Goal: Communication & Community: Answer question/provide support

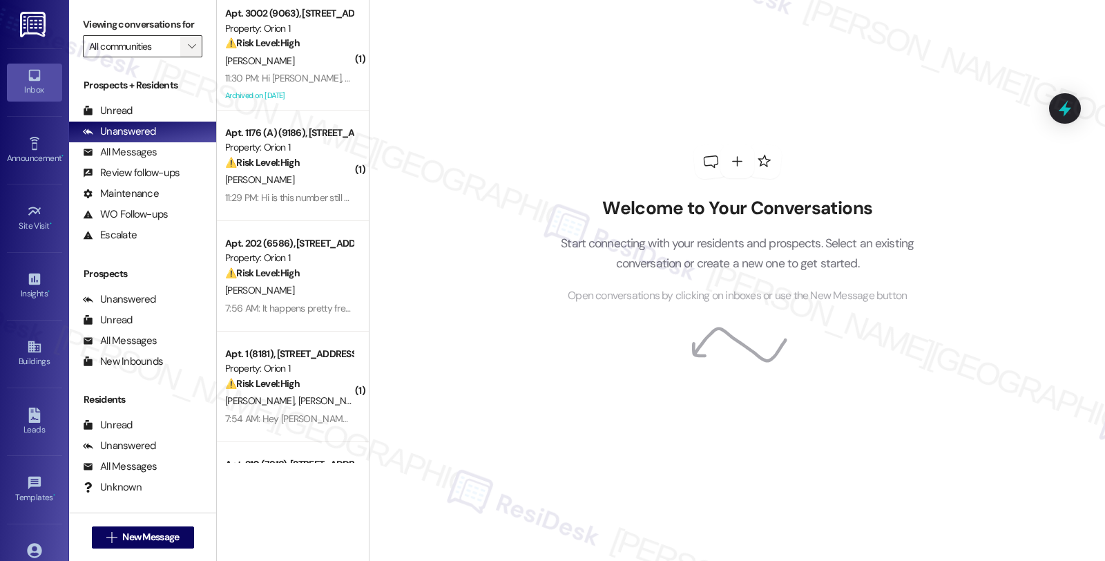
click at [188, 52] on icon "" at bounding box center [192, 46] width 8 height 11
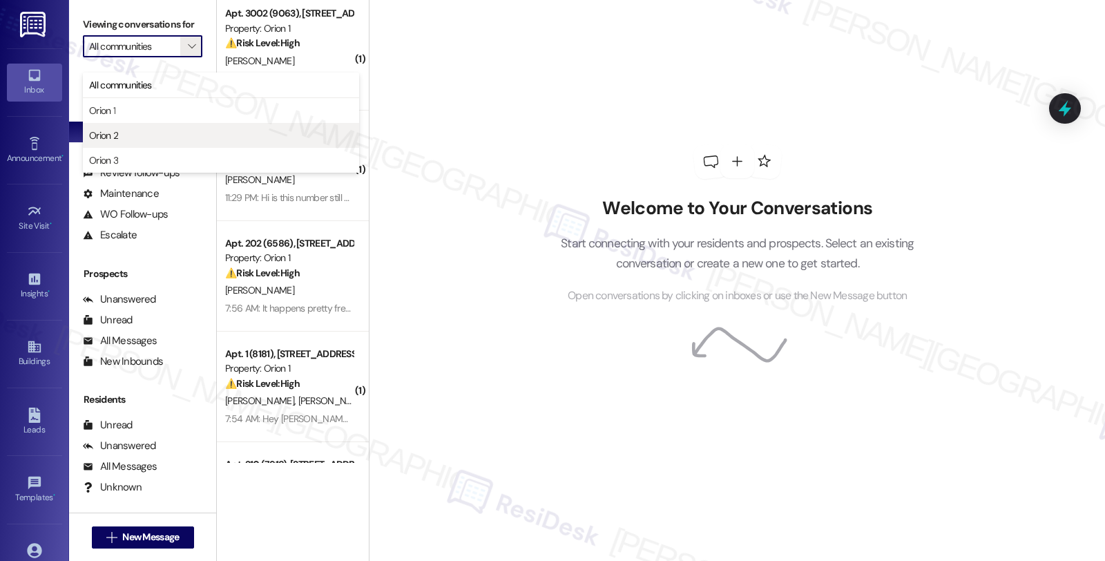
click at [162, 135] on span "Orion 2" at bounding box center [221, 135] width 264 height 14
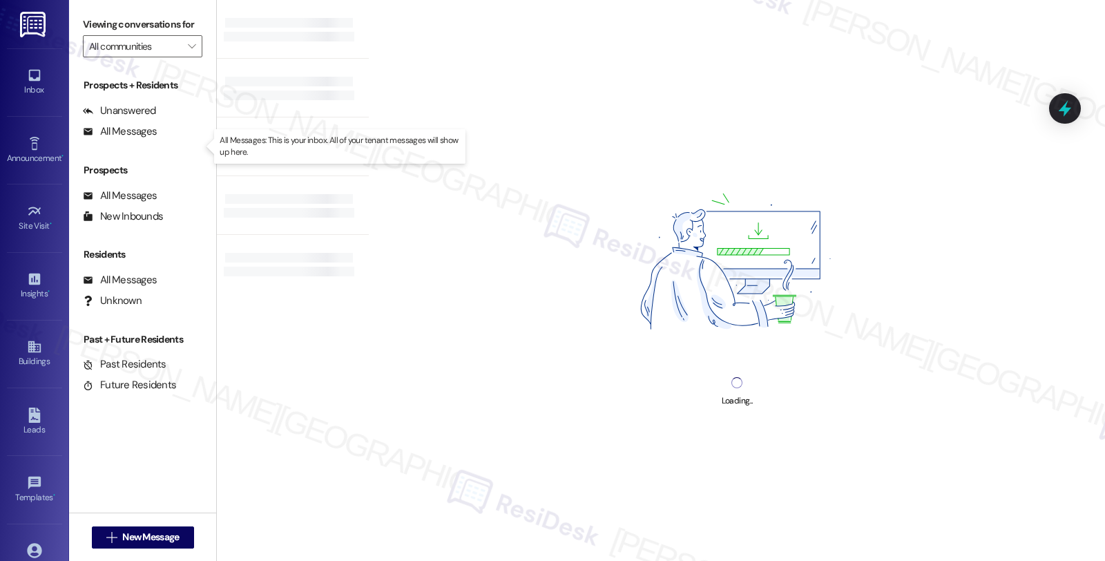
type input "Orion 2"
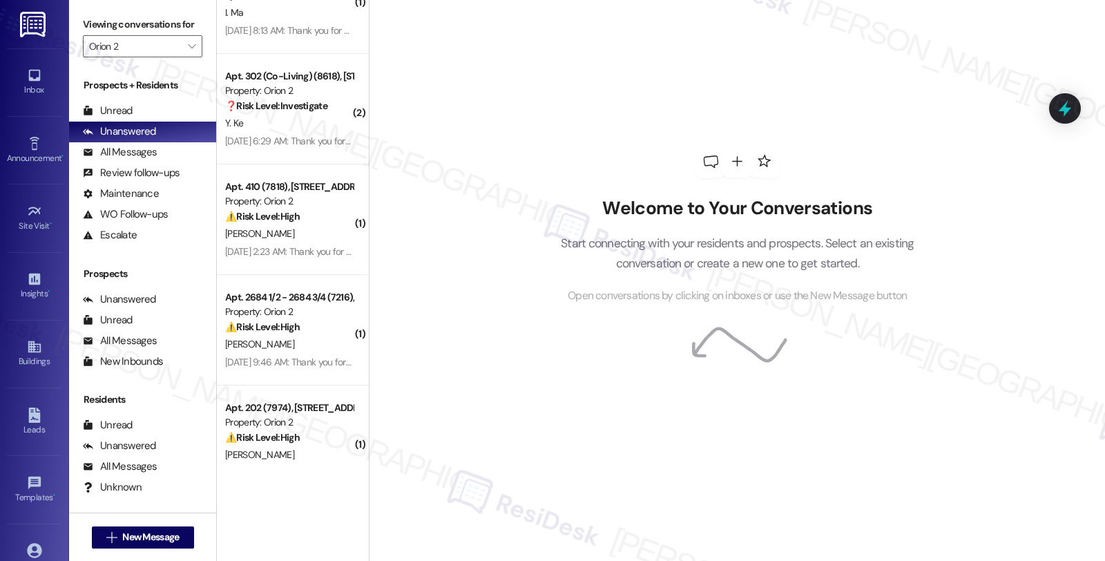
scroll to position [3957, 0]
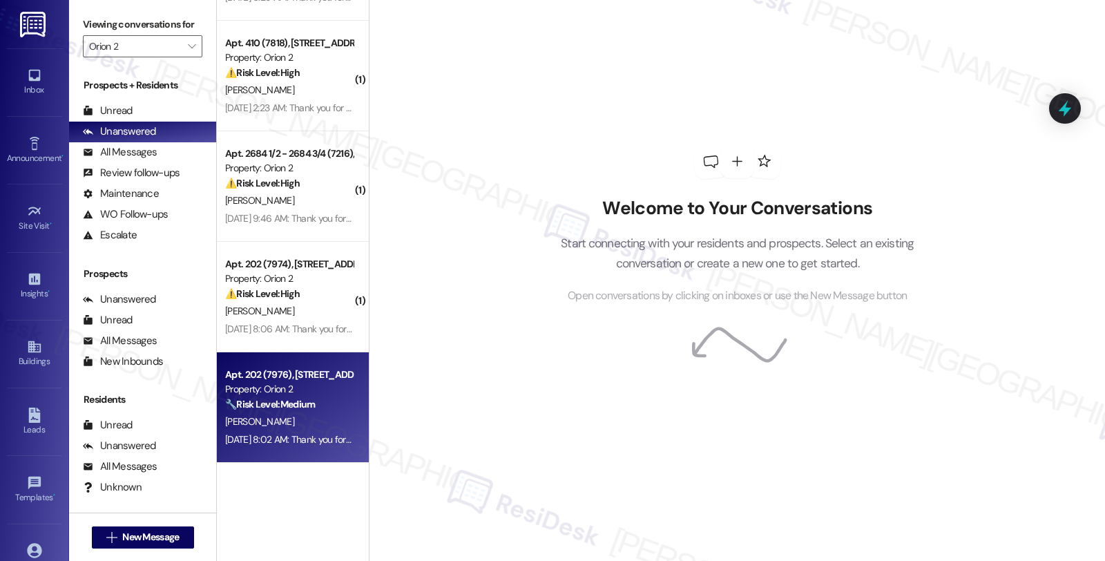
click at [309, 395] on div "Property: Orion 2" at bounding box center [289, 389] width 128 height 15
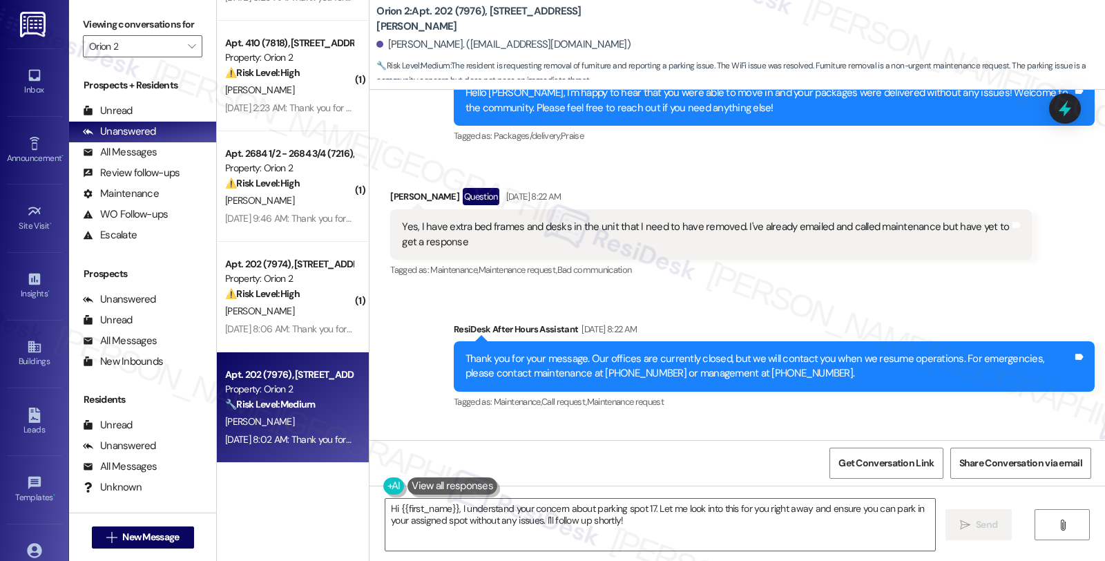
scroll to position [2142, 0]
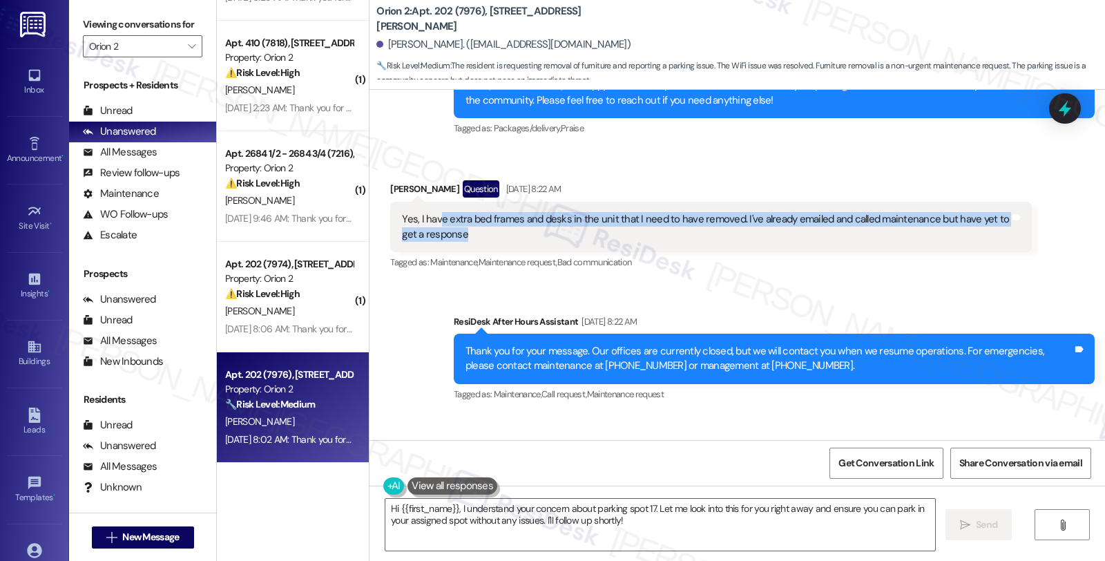
drag, startPoint x: 431, startPoint y: 225, endPoint x: 565, endPoint y: 229, distance: 134.0
click at [565, 229] on div "Yes, I have extra bed frames and desks in the unit that I need to have removed.…" at bounding box center [705, 227] width 607 height 30
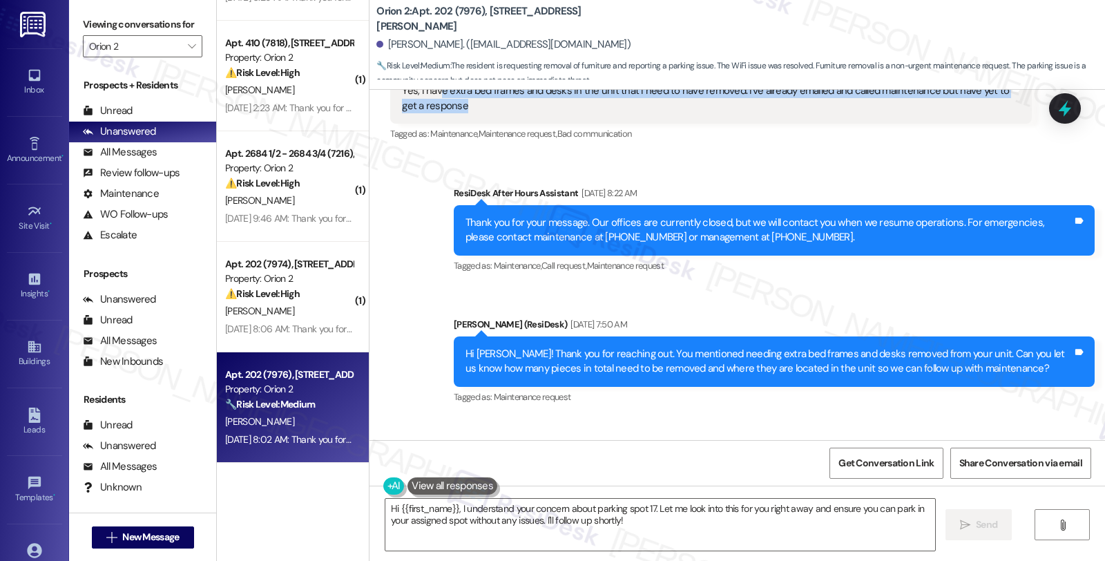
scroll to position [2372, 0]
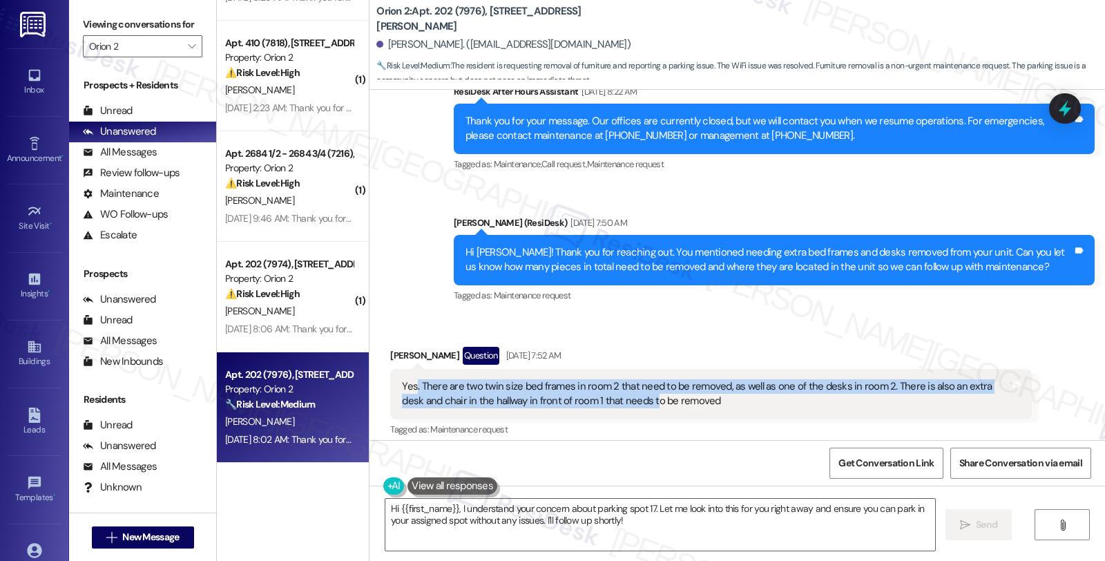
drag, startPoint x: 407, startPoint y: 387, endPoint x: 620, endPoint y: 398, distance: 213.0
click at [620, 398] on div "Yes. There are two twin size bed frames in room 2 that need to be removed, as w…" at bounding box center [705, 394] width 607 height 30
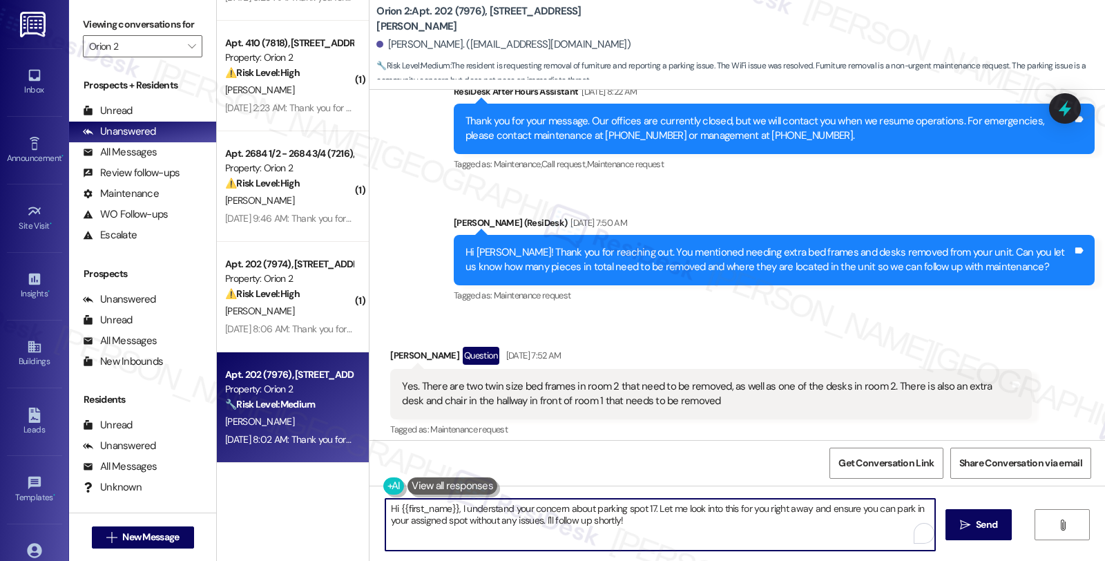
drag, startPoint x: 651, startPoint y: 508, endPoint x: 677, endPoint y: 532, distance: 35.2
click at [677, 532] on textarea "Hi {{first_name}}, I understand your concern about parking spot 17. Let me look…" at bounding box center [660, 525] width 550 height 52
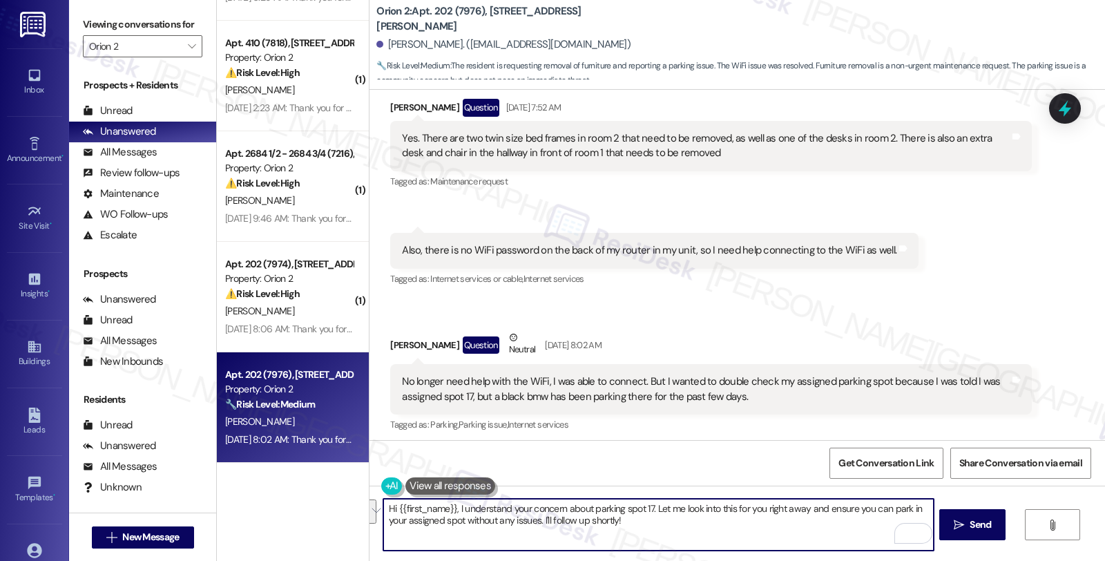
scroll to position [2602, 0]
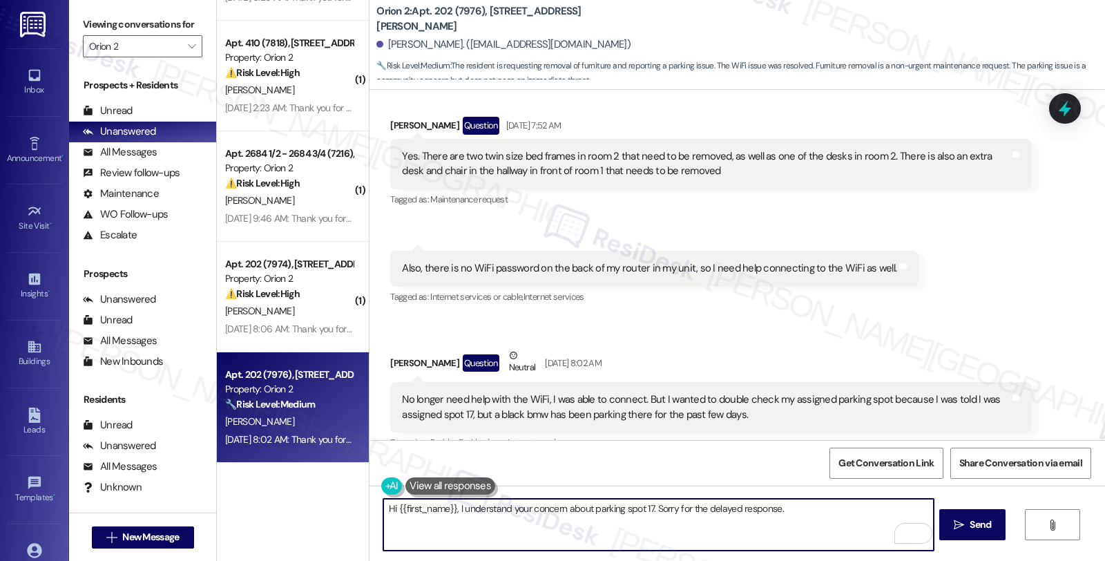
click at [646, 508] on textarea "Hi {{first_name}}, I understand your concern about parking spot 17. Sorry for t…" at bounding box center [658, 525] width 550 height 52
click at [508, 520] on textarea "Hi {{first_name}}, I understand your concern about parking spot 17. To confirm …" at bounding box center [658, 525] width 550 height 52
paste textarea "[EMAIL_ADDRESS][DOMAIN_NAME]"
click at [647, 504] on textarea "Hi {{first_name}}, I understand your concern about parking spot 17. To confirm …" at bounding box center [658, 525] width 550 height 52
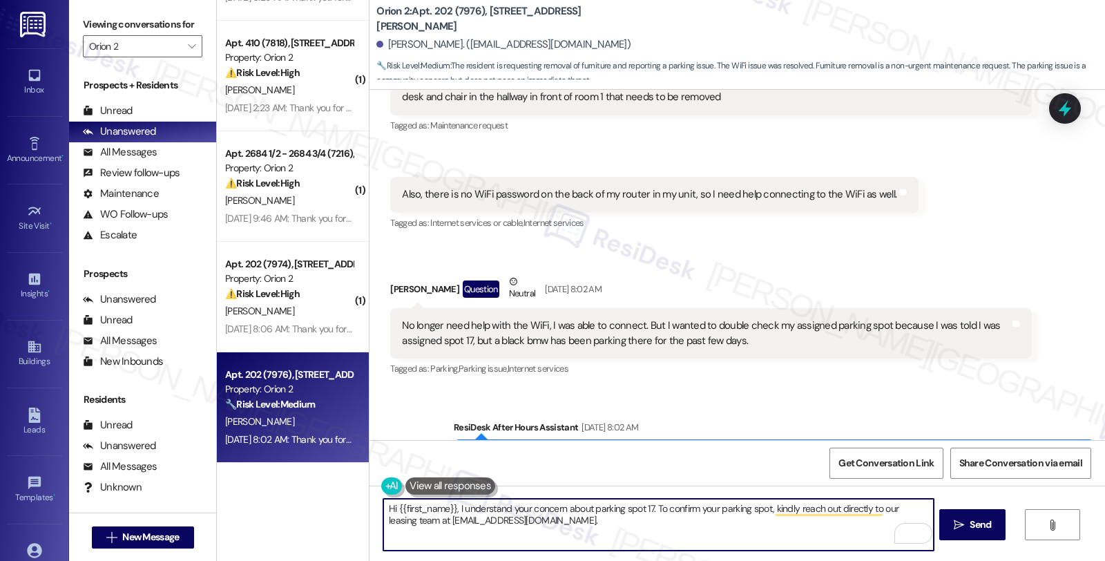
scroll to position [2756, 0]
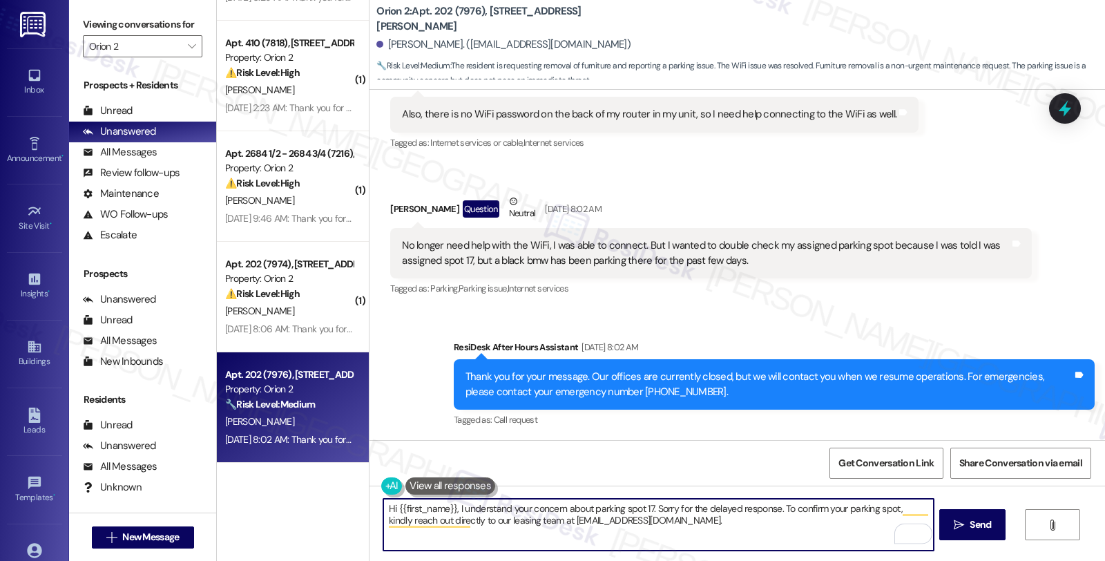
click at [702, 522] on textarea "Hi {{first_name}}, I understand your concern about parking spot 17. Sorry for t…" at bounding box center [658, 525] width 550 height 52
click at [659, 517] on textarea "Hi {{first_name}}, I understand your concern about parking spot 17. Sorry for t…" at bounding box center [658, 525] width 550 height 52
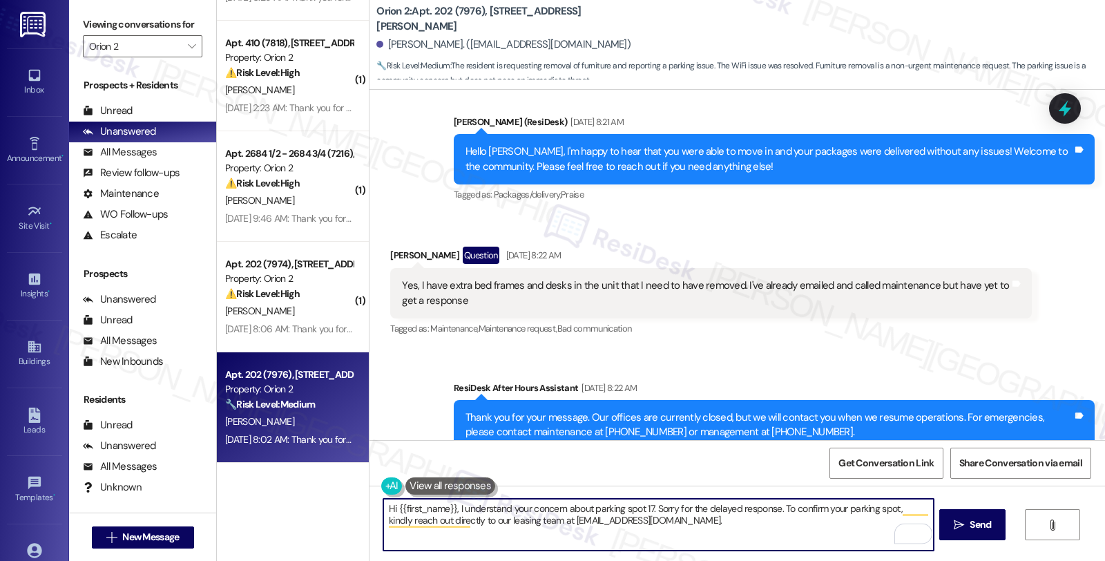
scroll to position [2065, 0]
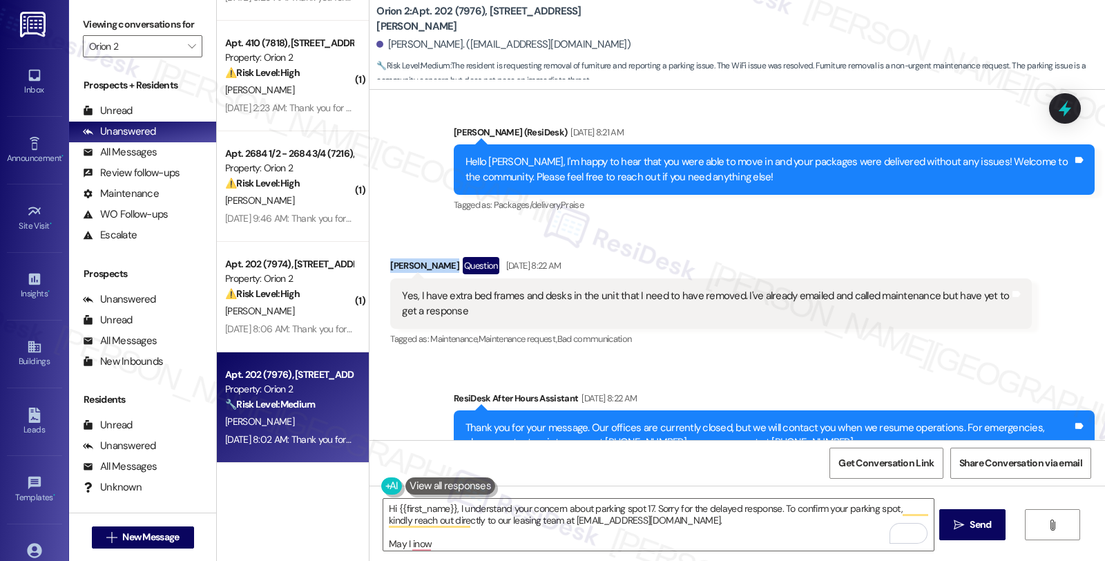
drag, startPoint x: 380, startPoint y: 270, endPoint x: 438, endPoint y: 273, distance: 58.1
click at [438, 273] on div "Received via SMS David Auguste Question Aug 19, 2025 at 8:22 AM Yes, I have ext…" at bounding box center [711, 303] width 662 height 113
copy div "David Auguste"
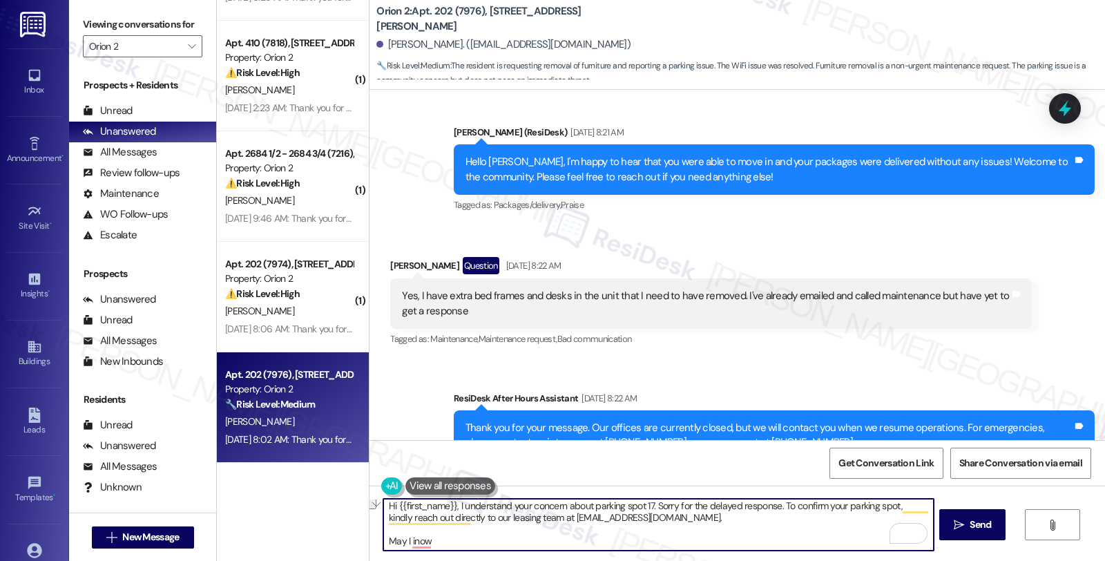
drag, startPoint x: 467, startPoint y: 544, endPoint x: 343, endPoint y: 544, distance: 124.3
click at [343, 544] on div "( 1 ) Apt. Main I (9194), 668 W 28th St Property: Orion 2 ⚠️ Risk Level: High T…" at bounding box center [661, 280] width 888 height 561
type textarea "Hi {{first_name}}, I understand your concern about parking spot 17. Sorry for t…"
click at [785, 516] on textarea "Hi {{first_name}}, I understand your concern about parking spot 17. Sorry for t…" at bounding box center [658, 525] width 550 height 52
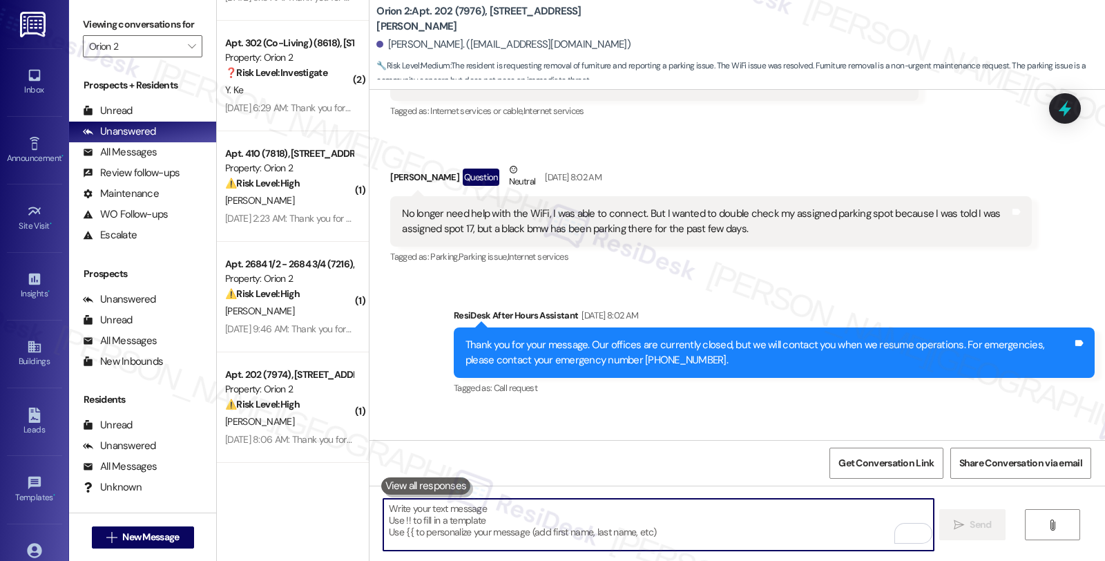
scroll to position [2867, 0]
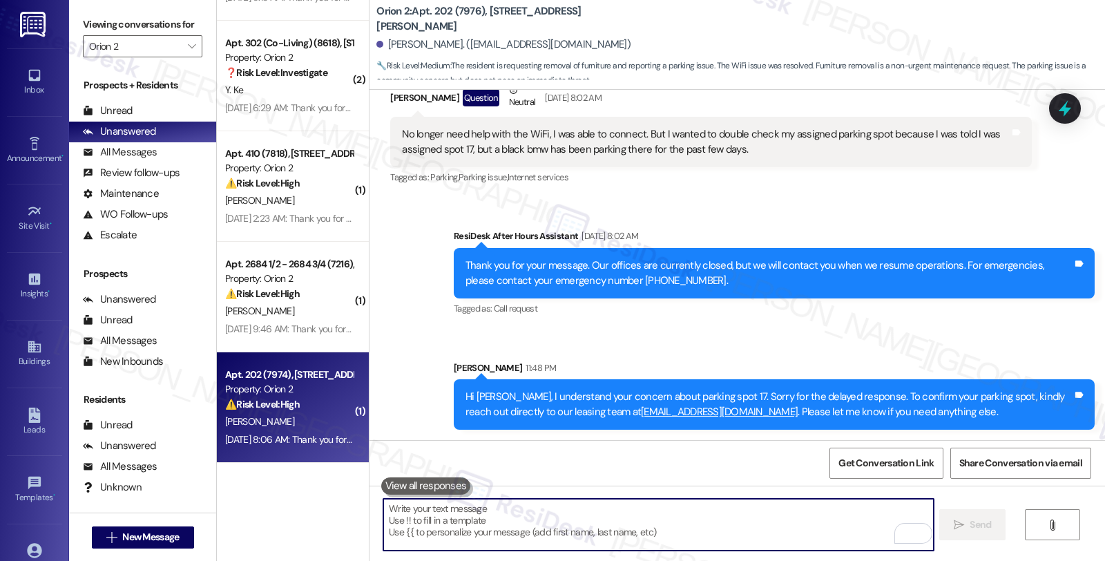
click at [293, 416] on div "A. Thomas" at bounding box center [289, 421] width 131 height 17
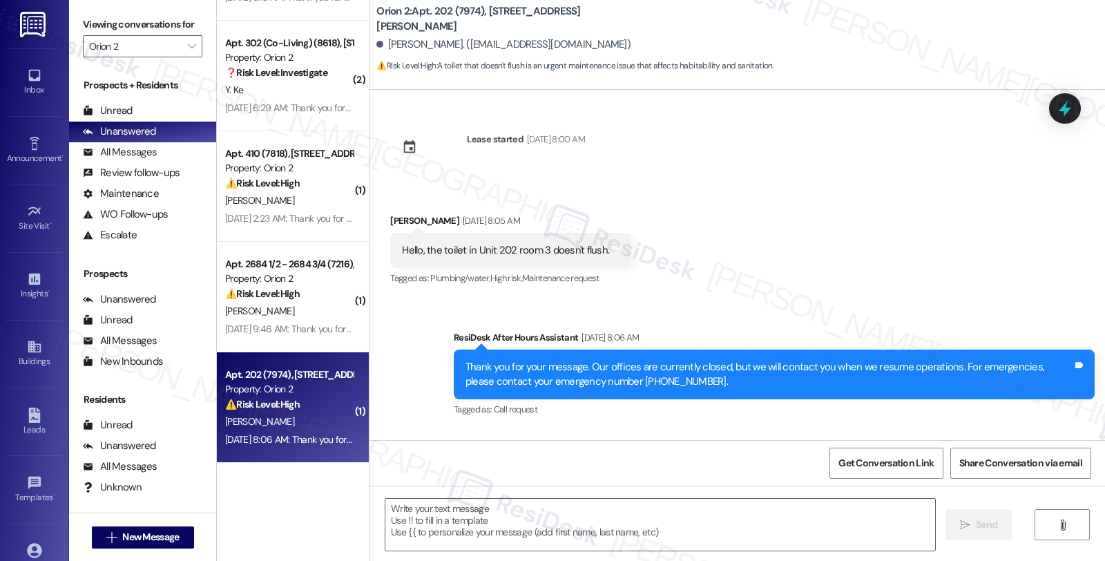
type textarea "Fetching suggested responses. Please feel free to read through the conversation…"
drag, startPoint x: 378, startPoint y: 222, endPoint x: 439, endPoint y: 221, distance: 60.8
click at [439, 221] on div "Received via SMS Adrian Thomas Aug 21, 2025 at 8:05 AM Hello, the toilet in Uni…" at bounding box center [511, 251] width 262 height 96
copy div "Adrian Thomas"
click at [432, 512] on textarea at bounding box center [660, 525] width 550 height 52
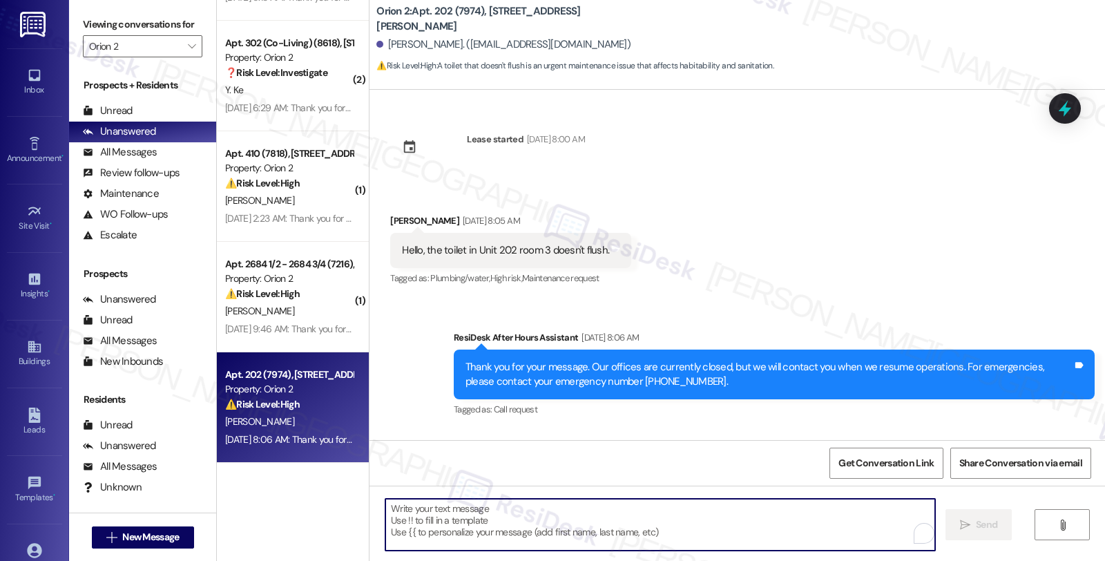
click at [395, 224] on div "Adrian Thomas Aug 21, 2025 at 8:05 AM" at bounding box center [510, 222] width 241 height 19
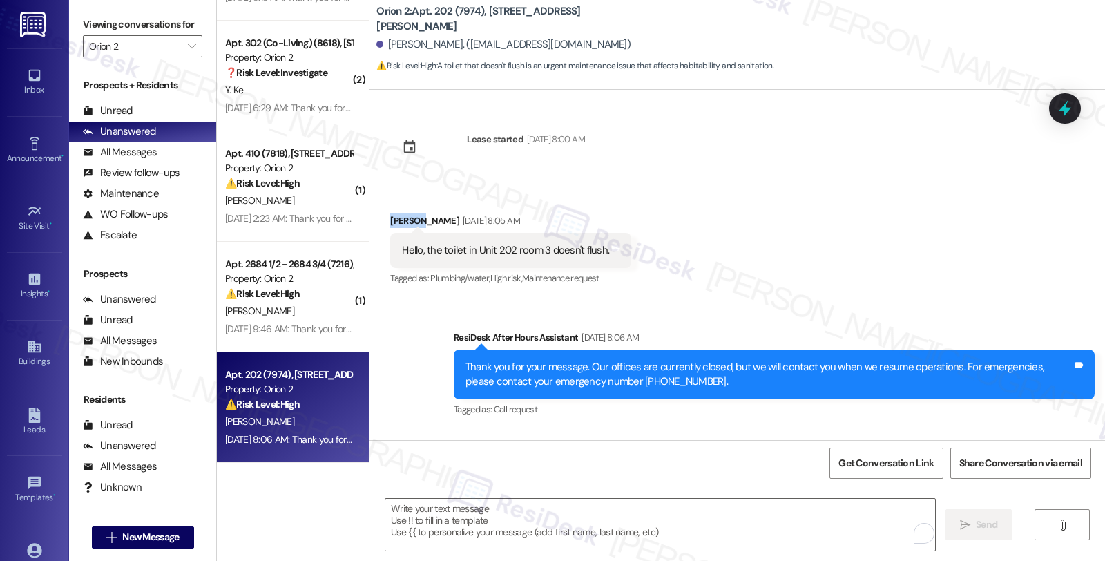
click at [395, 224] on div "Adrian Thomas Aug 21, 2025 at 8:05 AM" at bounding box center [510, 222] width 241 height 19
copy div "Adrian"
click at [457, 541] on textarea "To enrich screen reader interactions, please activate Accessibility in Grammarl…" at bounding box center [658, 525] width 550 height 52
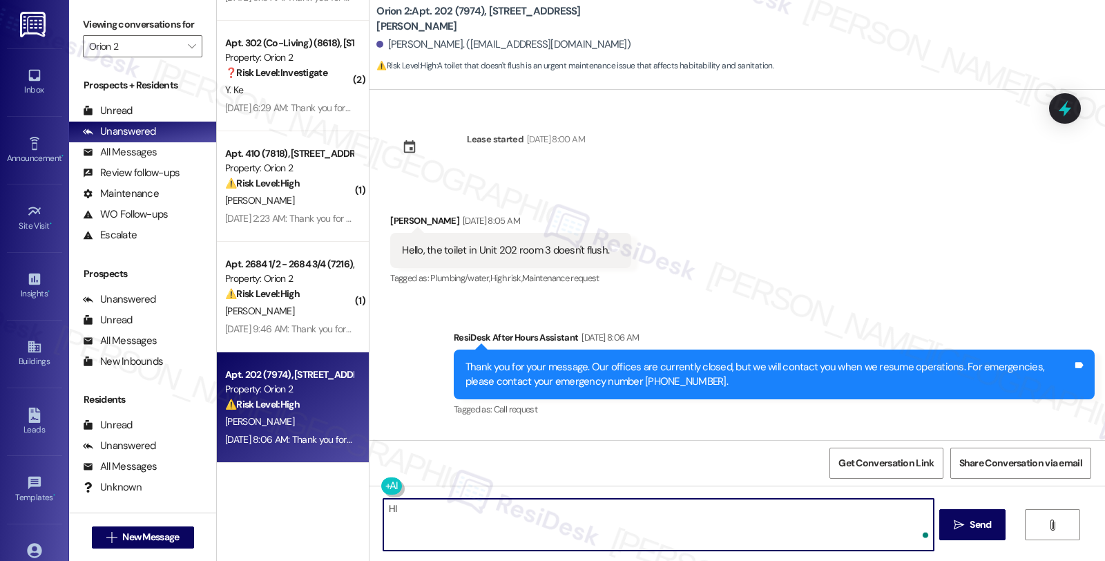
paste textarea "Adrian"
click at [755, 510] on textarea "Hi Adrian, thanks for reaching out. I understand that the toilet in room 3 does…" at bounding box center [658, 525] width 550 height 52
drag, startPoint x: 724, startPoint y: 508, endPoint x: 756, endPoint y: 508, distance: 32.5
click at [724, 508] on textarea "Hi Adrian, thanks for reaching out. I understand that the toilet in room 3 does…" at bounding box center [658, 525] width 550 height 52
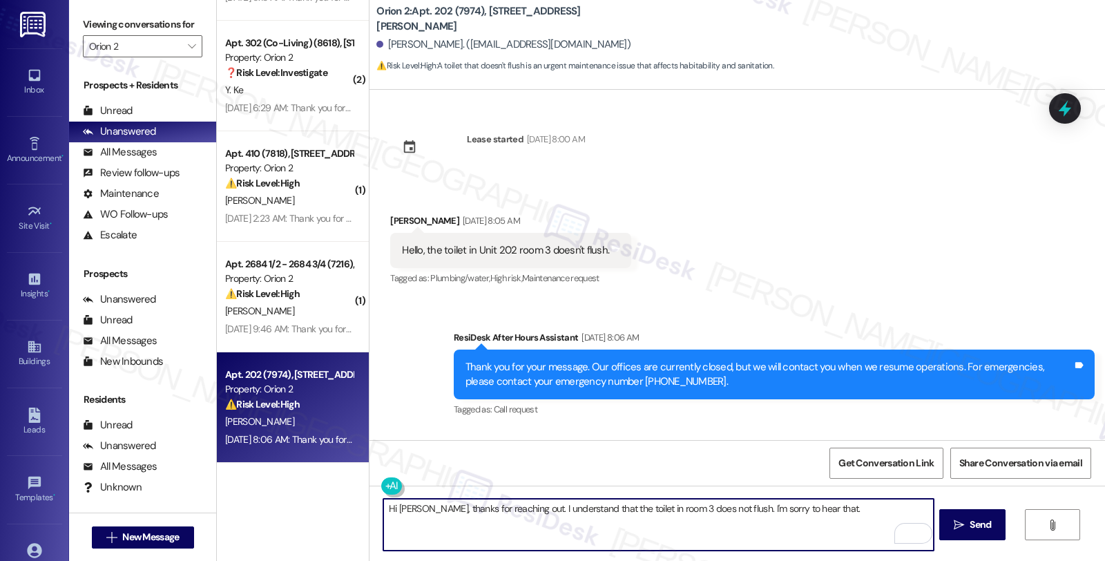
click at [829, 512] on textarea "Hi Adrian, thanks for reaching out. I understand that the toilet in room 3 does…" at bounding box center [658, 525] width 550 height 52
click at [865, 508] on textarea "Hi Adrian, thanks for reaching out. I understand that the toilet in room 3 does…" at bounding box center [658, 525] width 550 height 52
click at [881, 501] on textarea "Hi Adrian, thanks for reaching out. I understand that the toilet in room 3 does…" at bounding box center [658, 525] width 550 height 52
paste textarea "#26174-1"
click at [912, 512] on textarea "Hi Adrian, thanks for reaching out. I understand that the toilet in room 3 does…" at bounding box center [658, 525] width 550 height 52
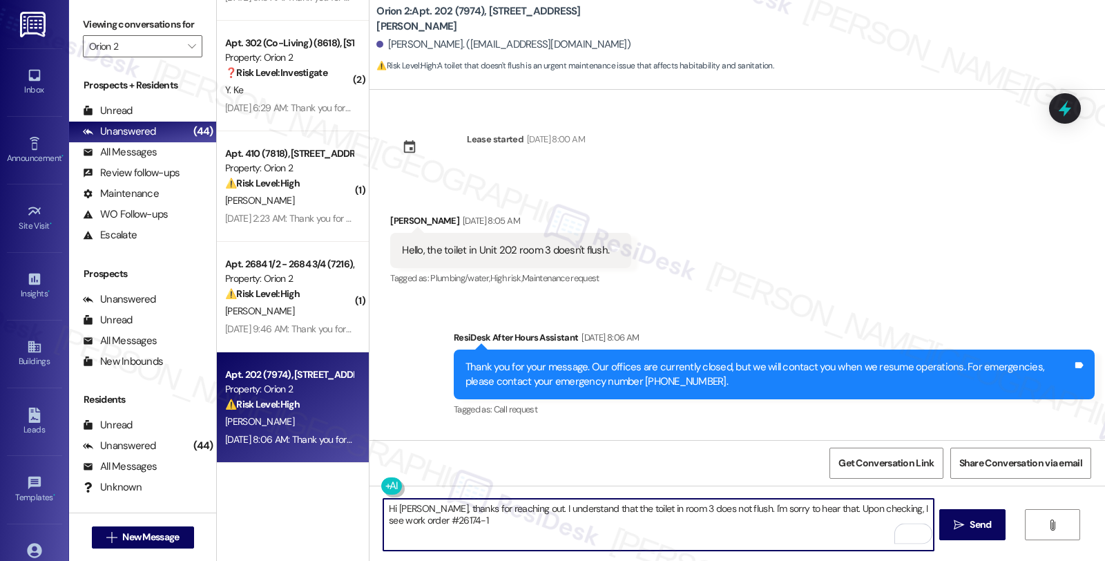
click at [915, 506] on textarea "Hi Adrian, thanks for reaching out. I understand that the toilet in room 3 does…" at bounding box center [658, 525] width 550 height 52
click at [472, 530] on textarea "Hi Adrian, thanks for reaching out. I understand that the toilet in room 3 does…" at bounding box center [658, 525] width 550 height 52
click at [894, 512] on textarea "Hi Adrian, thanks for reaching out. I understand that the toilet in room 3 does…" at bounding box center [658, 525] width 550 height 52
click at [511, 524] on textarea "Hi Adrian, thanks for reaching out. I understand that the toilet in room 3 does…" at bounding box center [658, 525] width 550 height 52
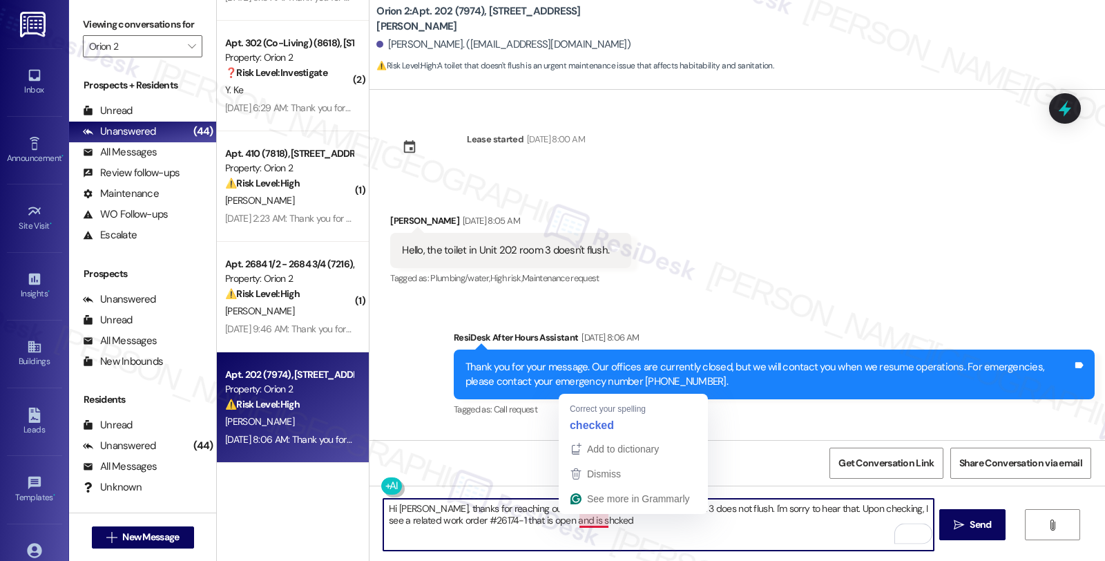
click at [585, 517] on textarea "Hi Adrian, thanks for reaching out. I understand that the toilet in room 3 does…" at bounding box center [658, 525] width 550 height 52
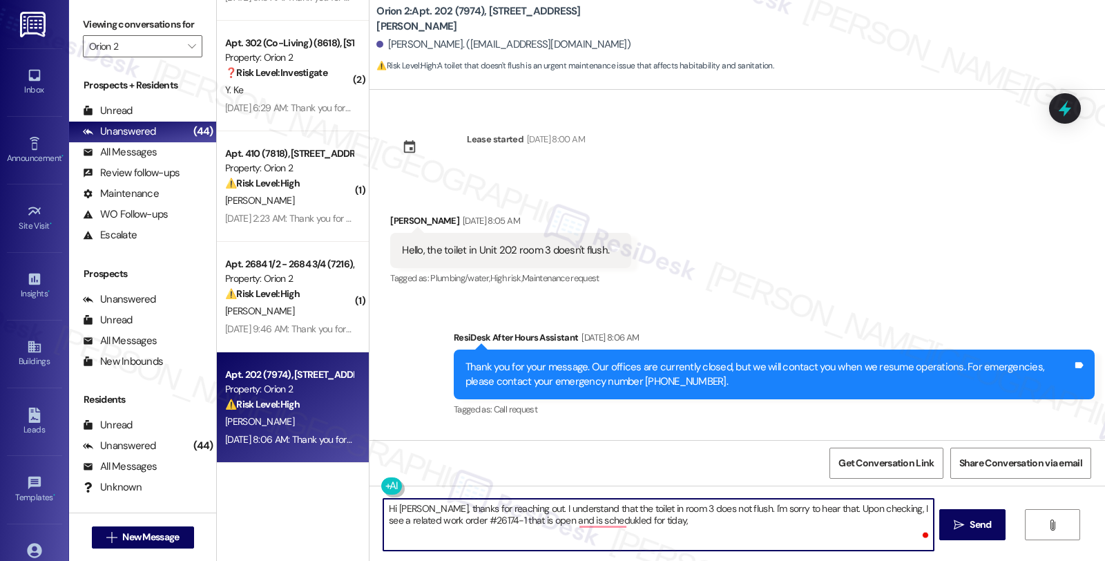
type textarea "Hi Adrian, thanks for reaching out. I understand that the toilet in room 3 does…"
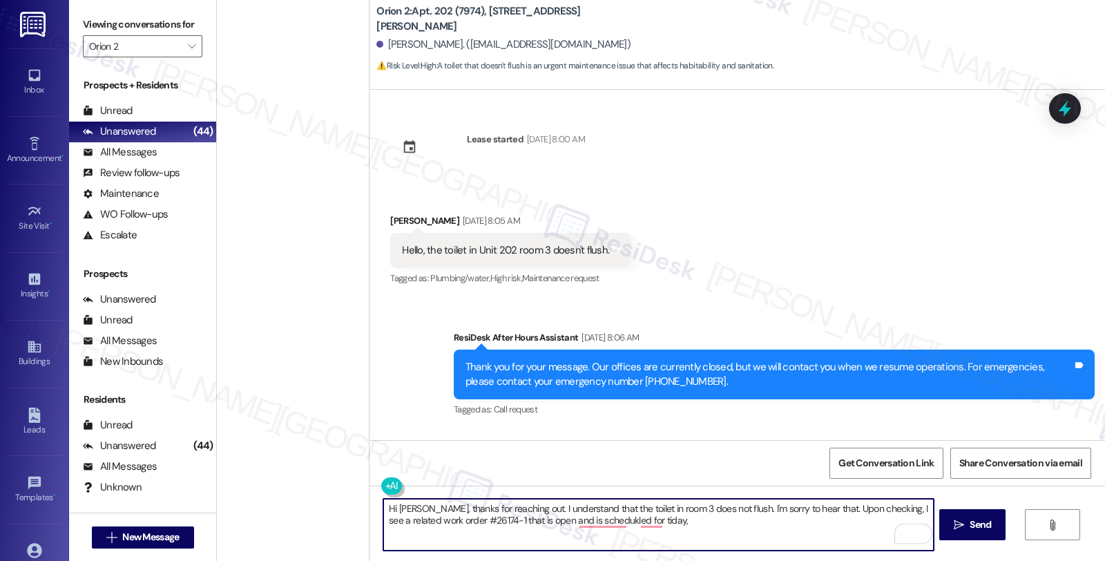
scroll to position [3957, 0]
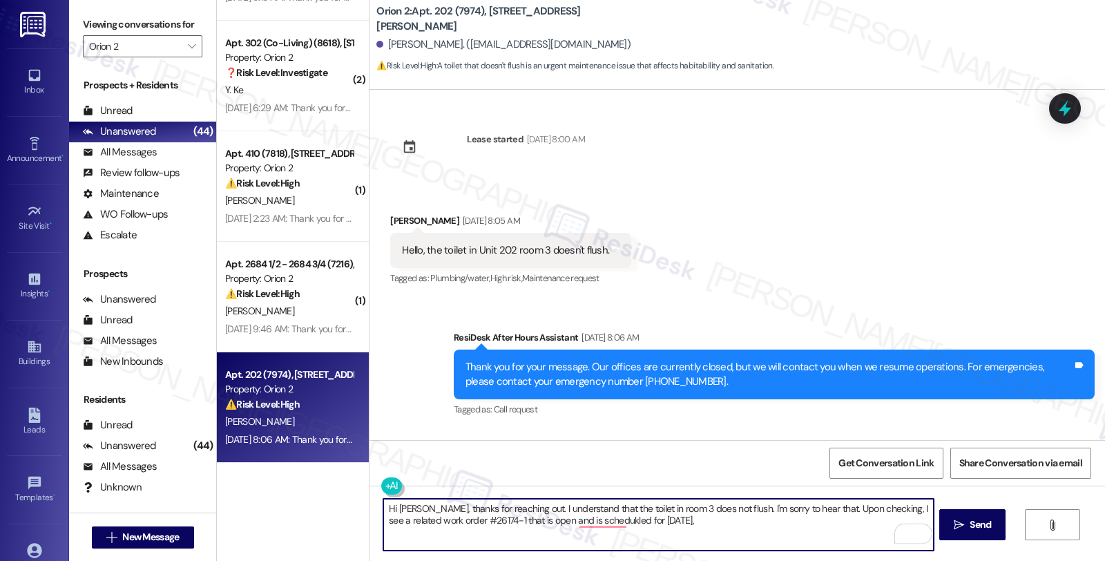
click at [689, 532] on textarea "Hi Adrian, thanks for reaching out. I understand that the toilet in room 3 does…" at bounding box center [658, 525] width 550 height 52
paste textarea "08/28/2025"
click at [727, 526] on textarea "Hi Adrian, thanks for reaching out. I understand that the toilet in room 3 does…" at bounding box center [658, 525] width 550 height 52
click at [786, 519] on textarea "Hi Adrian, thanks for reaching out. I understand that the toilet in room 3 does…" at bounding box center [658, 525] width 550 height 52
click at [535, 532] on textarea "Hi Adrian, thanks for reaching out. I understand that the toilet in room 3 does…" at bounding box center [658, 525] width 550 height 52
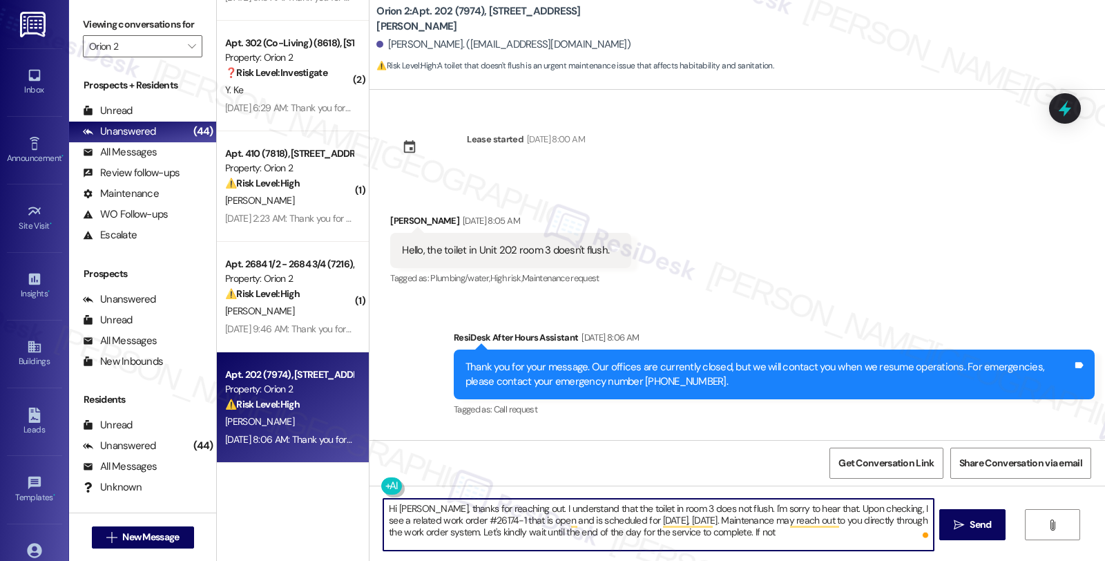
click at [765, 532] on textarea "Hi Adrian, thanks for reaching out. I understand that the toilet in room 3 does…" at bounding box center [658, 525] width 550 height 52
click at [662, 539] on textarea "Hi Adrian, thanks for reaching out. I understand that the toilet in room 3 does…" at bounding box center [658, 525] width 550 height 52
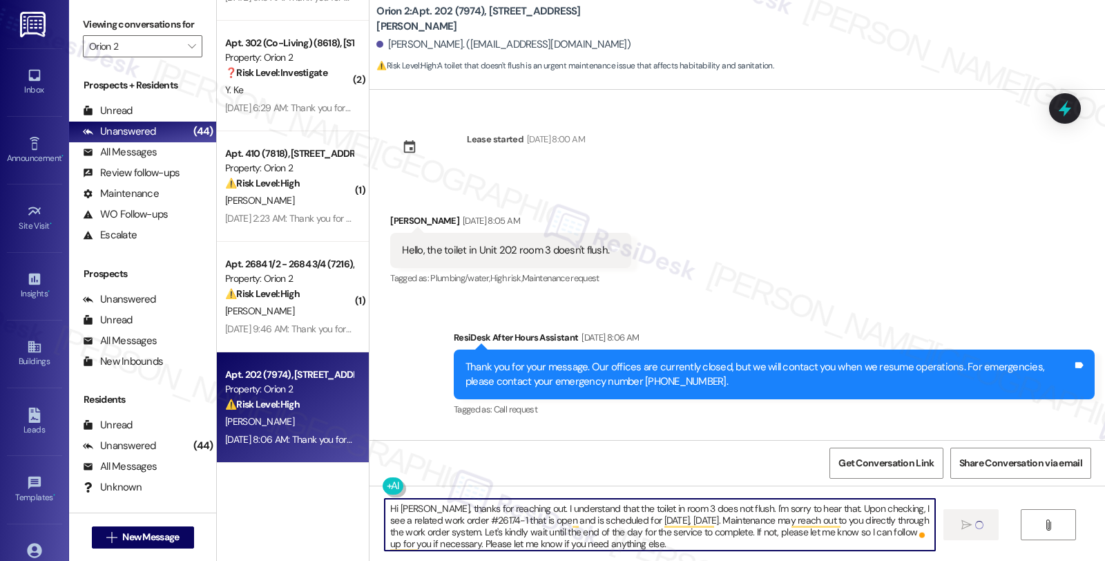
type textarea "Hi Adrian, thanks for reaching out. I understand that the toilet in room 3 does…"
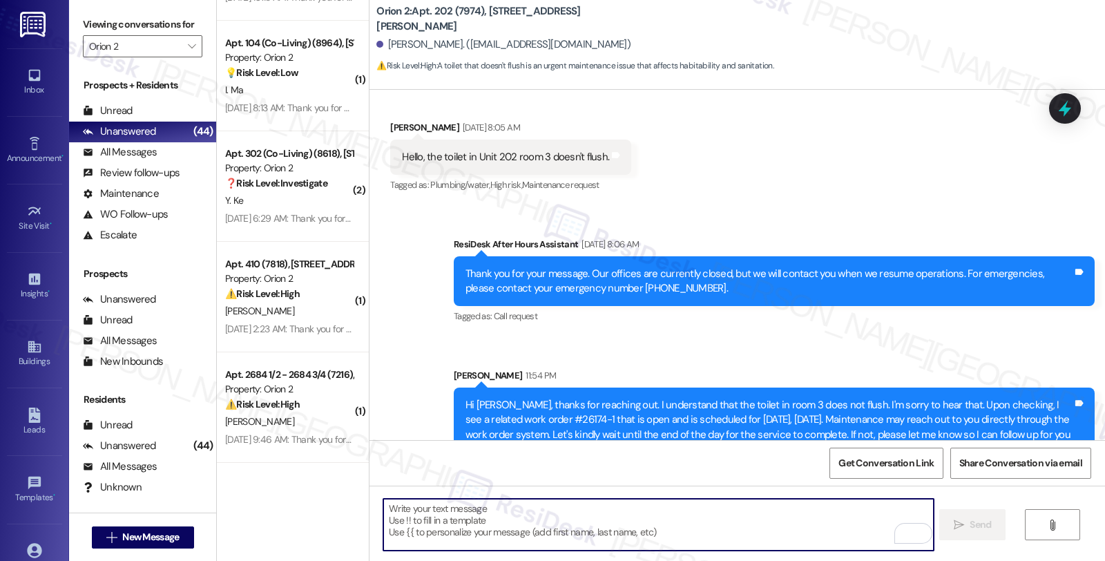
scroll to position [131, 0]
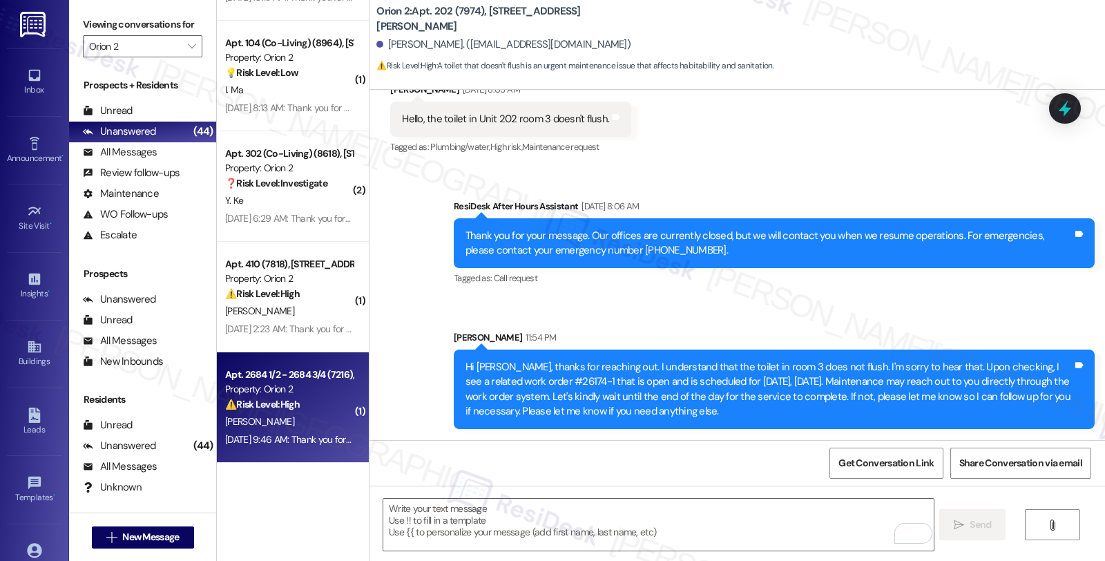
click at [298, 429] on div "T. Powell" at bounding box center [289, 421] width 131 height 17
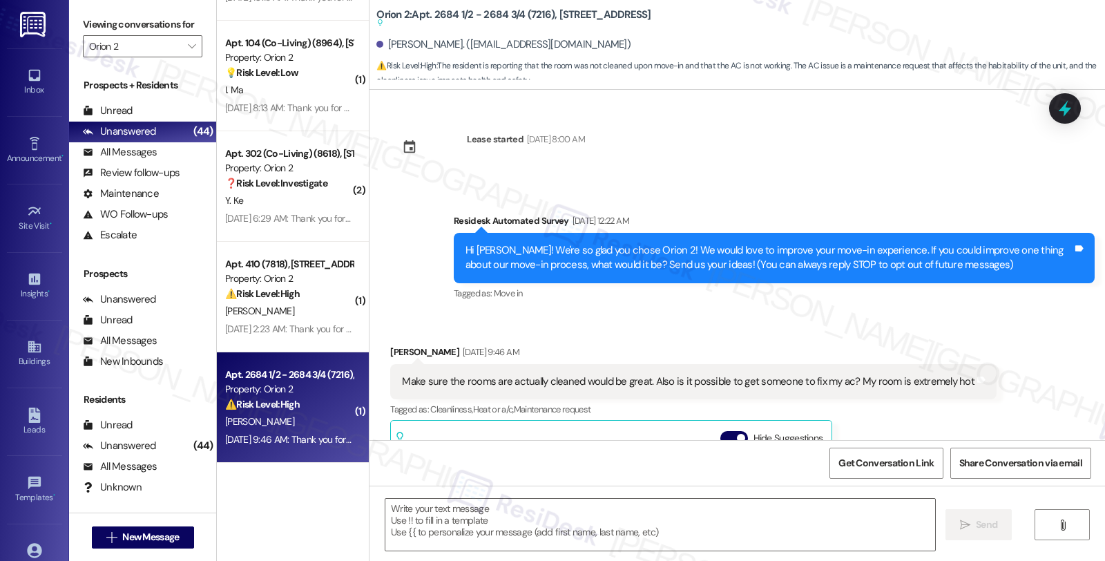
scroll to position [209, 0]
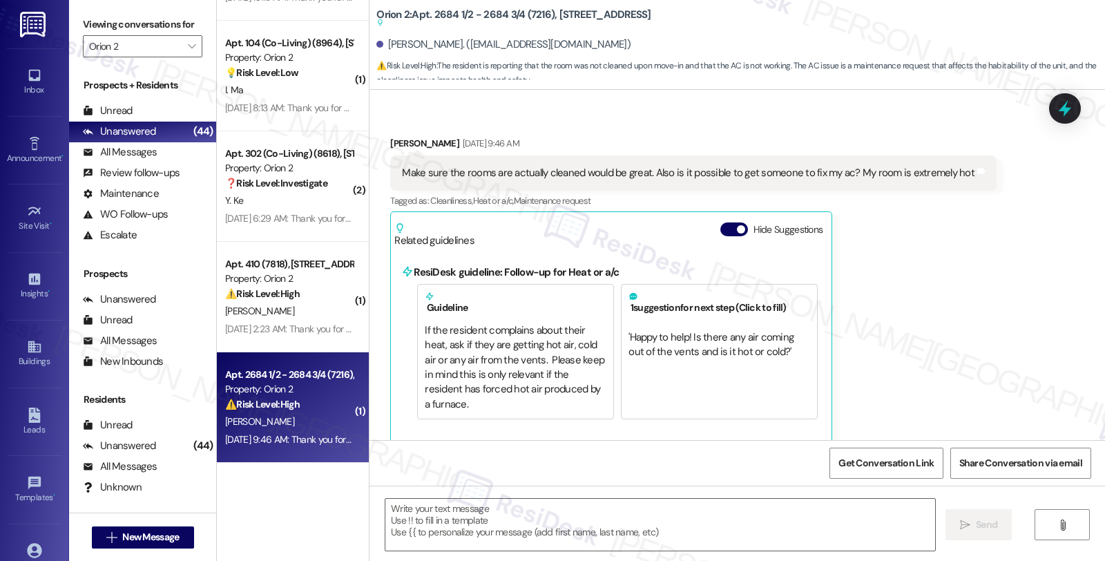
type textarea "Fetching suggested responses. Please feel free to read through the conversation…"
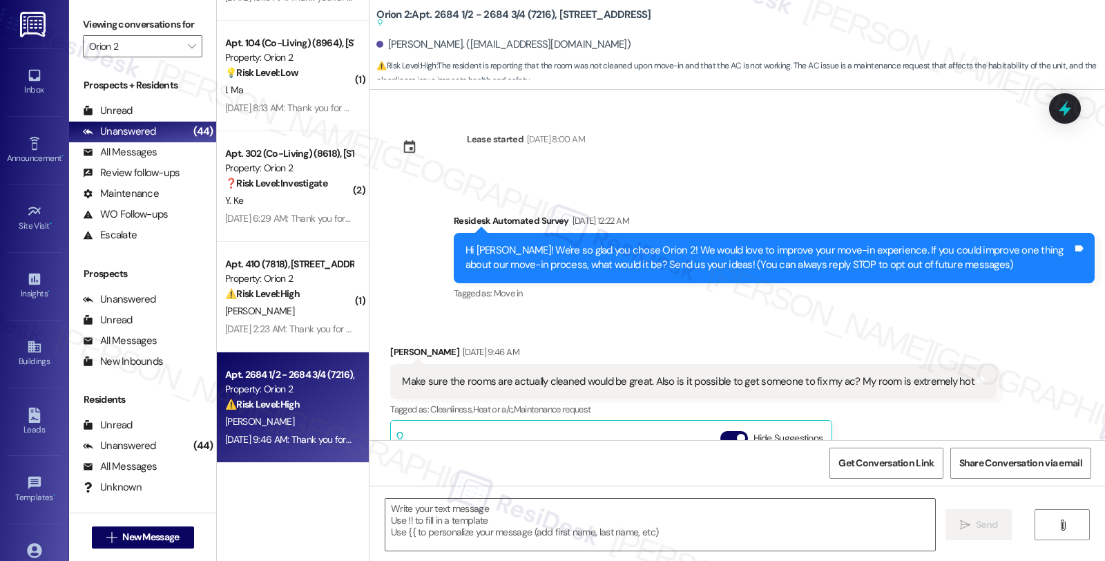
scroll to position [77, 0]
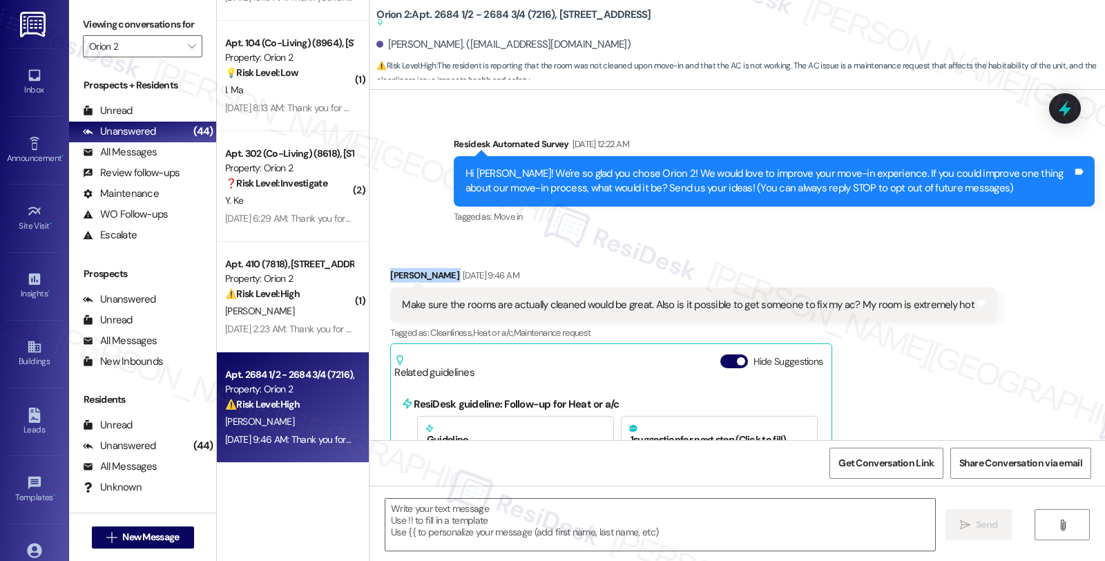
drag, startPoint x: 374, startPoint y: 267, endPoint x: 432, endPoint y: 269, distance: 58.1
click at [432, 269] on div "Received via SMS Trevor Powell Aug 22, 2025 at 9:46 AM Make sure the rooms are …" at bounding box center [693, 422] width 627 height 329
copy div "Trevor Powell"
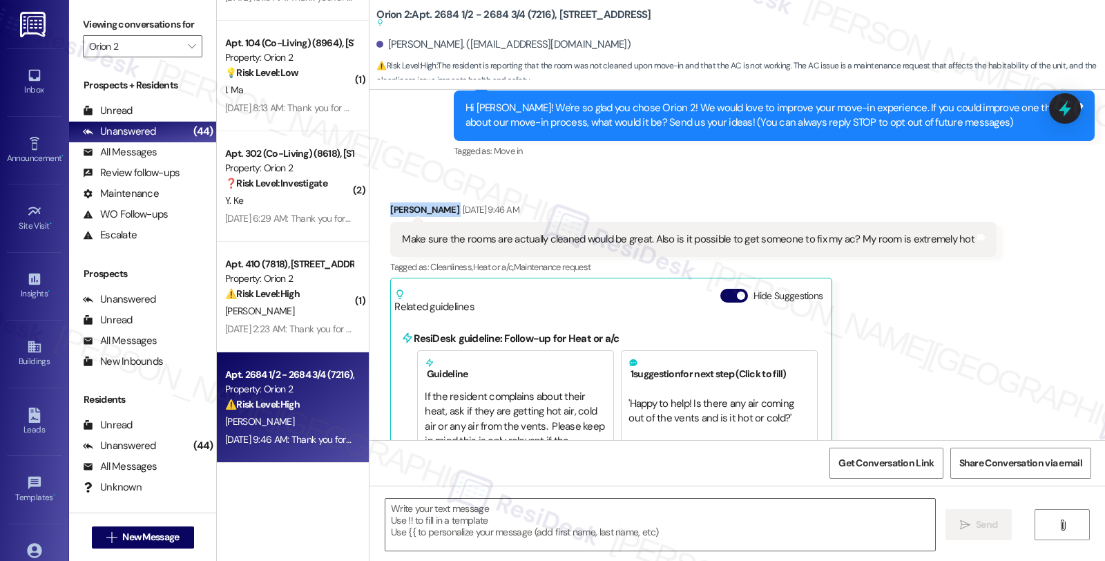
scroll to position [109, 0]
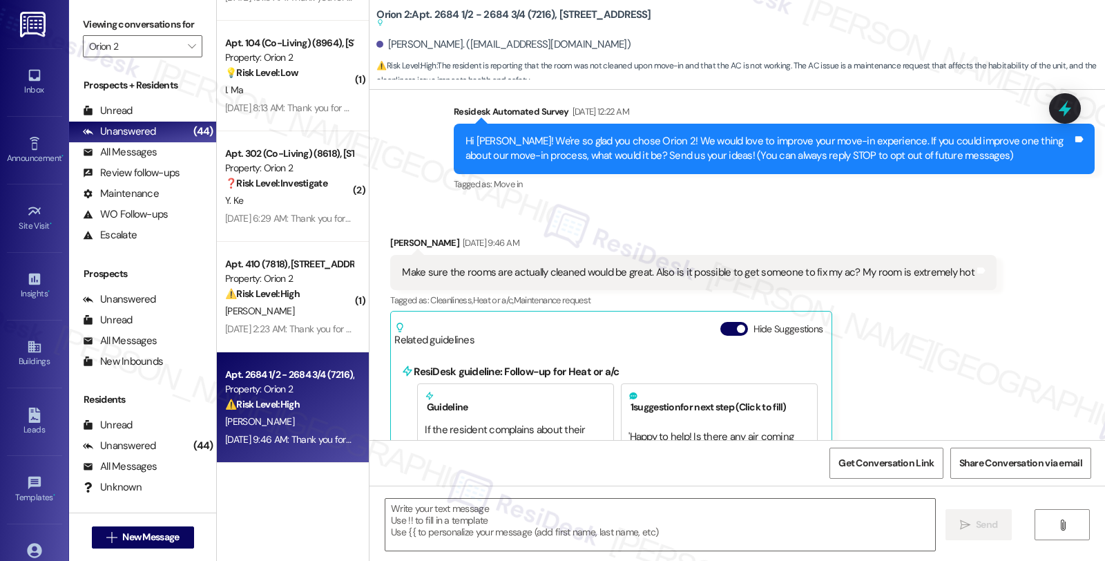
click at [910, 374] on div "Trevor Powell Aug 22, 2025 at 9:46 AM Make sure the rooms are actually cleaned …" at bounding box center [693, 390] width 606 height 308
click at [401, 238] on div "Trevor Powell Aug 22, 2025 at 9:46 AM" at bounding box center [693, 245] width 606 height 19
copy div "Trevor"
click at [470, 528] on textarea at bounding box center [660, 525] width 550 height 52
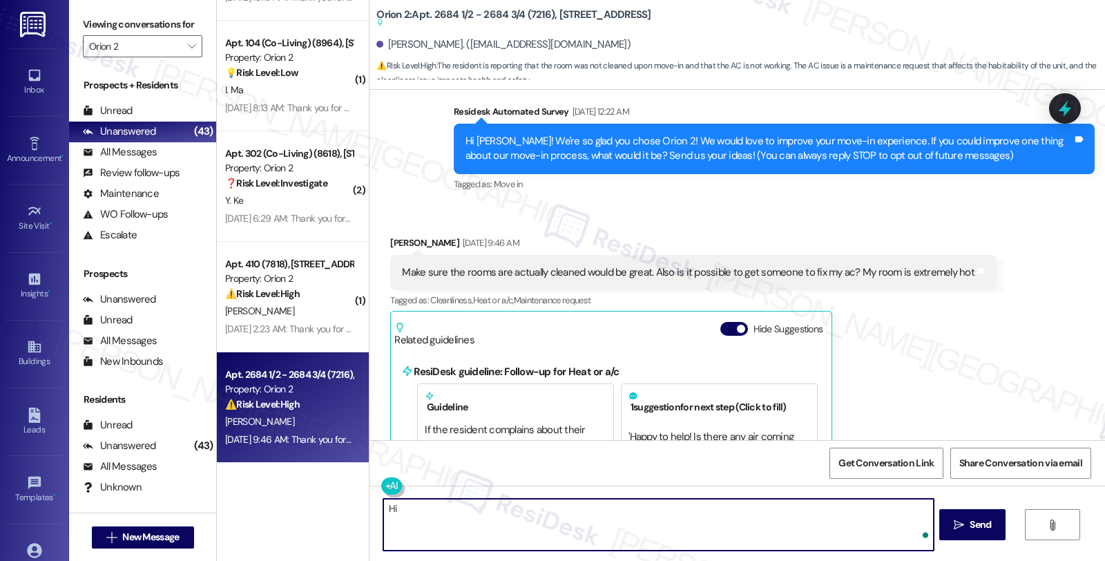
paste textarea "Trevor"
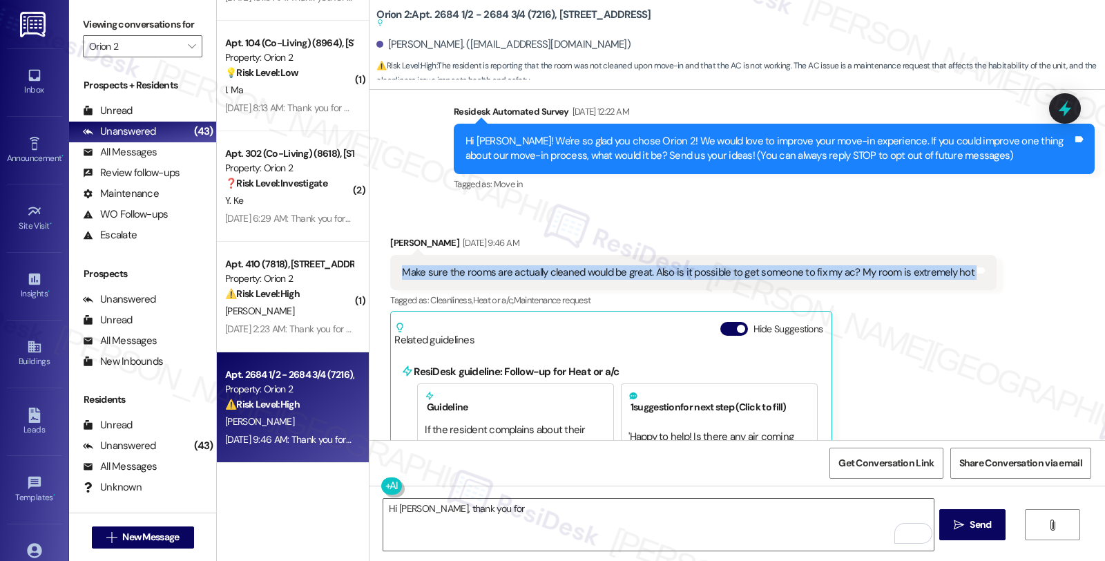
drag, startPoint x: 391, startPoint y: 277, endPoint x: 998, endPoint y: 277, distance: 607.1
click at [998, 277] on div "Received via SMS Trevor Powell Aug 22, 2025 at 9:46 AM Make sure the rooms are …" at bounding box center [738, 378] width 736 height 349
copy div "Make sure the rooms are actually cleaned would be great. Also is it possible to…"
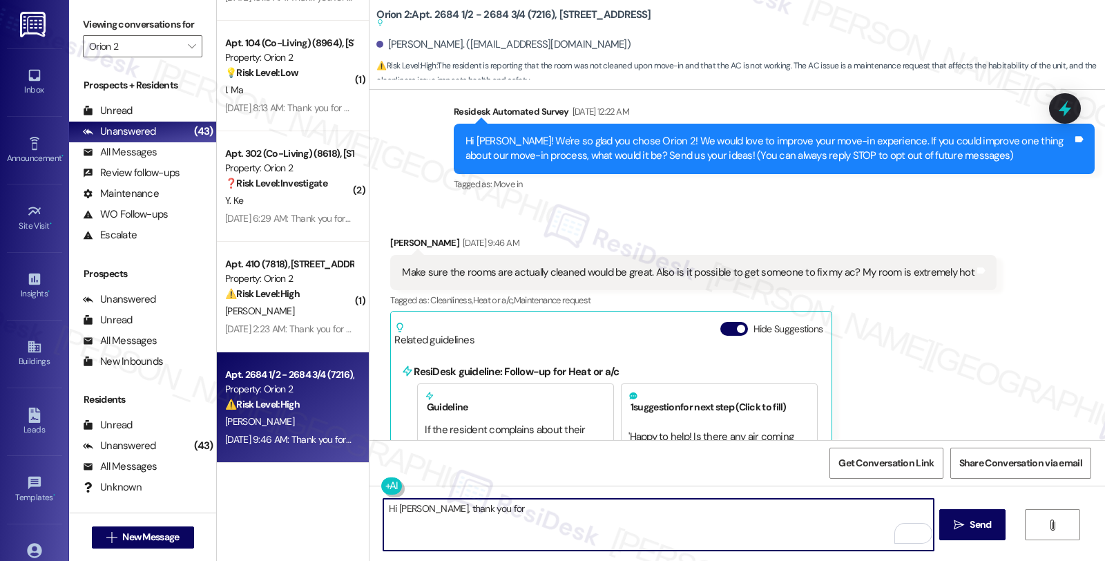
click at [522, 505] on textarea "Hi Trevor, thank you for" at bounding box center [658, 525] width 550 height 52
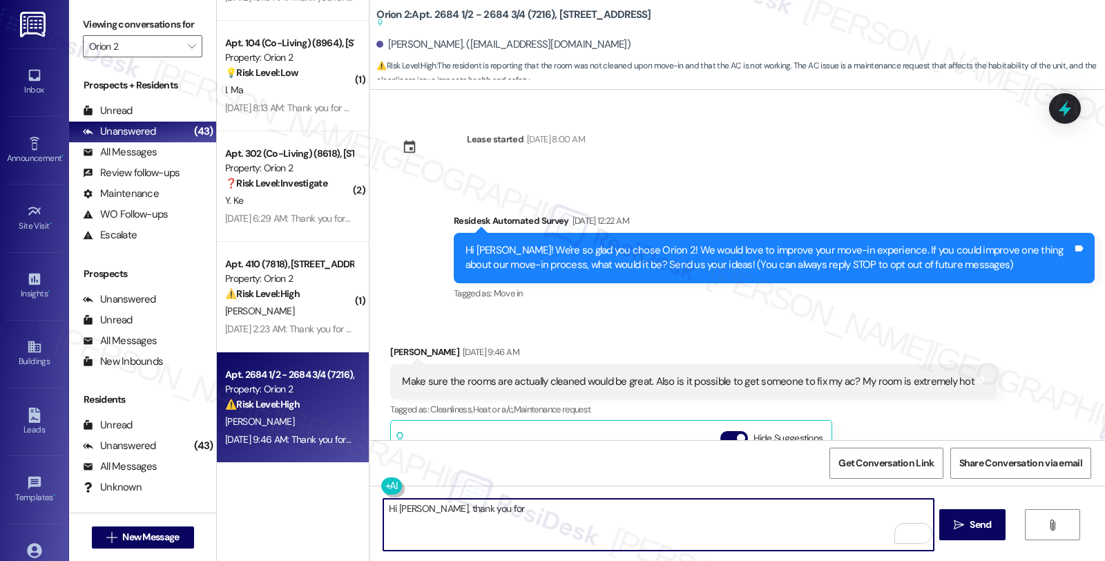
scroll to position [230, 0]
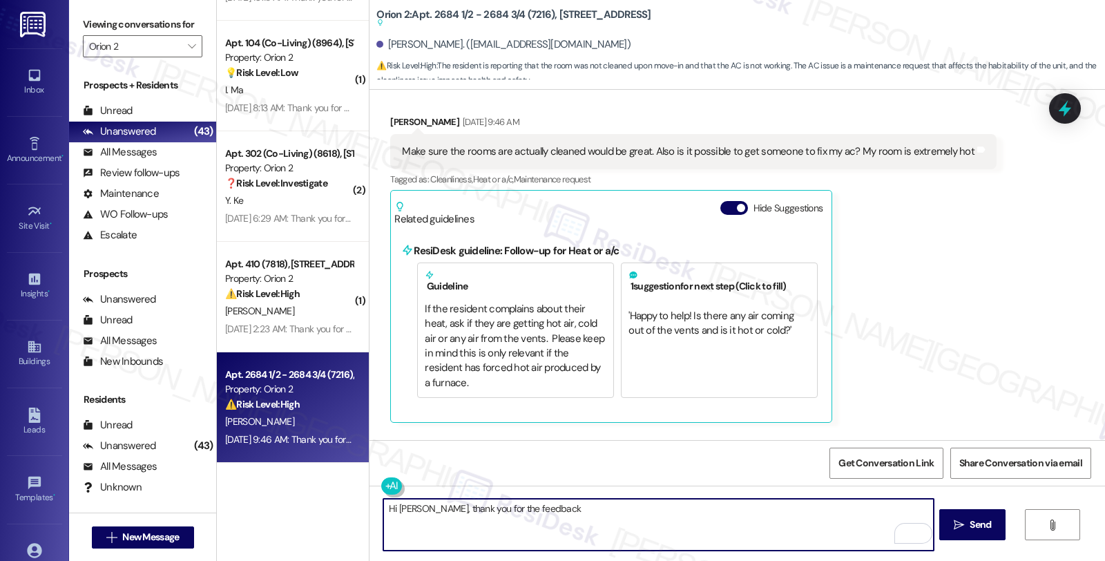
click at [541, 514] on textarea "Hi Trevor, thank you for the feedback" at bounding box center [658, 525] width 550 height 52
paste textarea "We will ensure that the rooms are thoroughly cleaned moving forward"
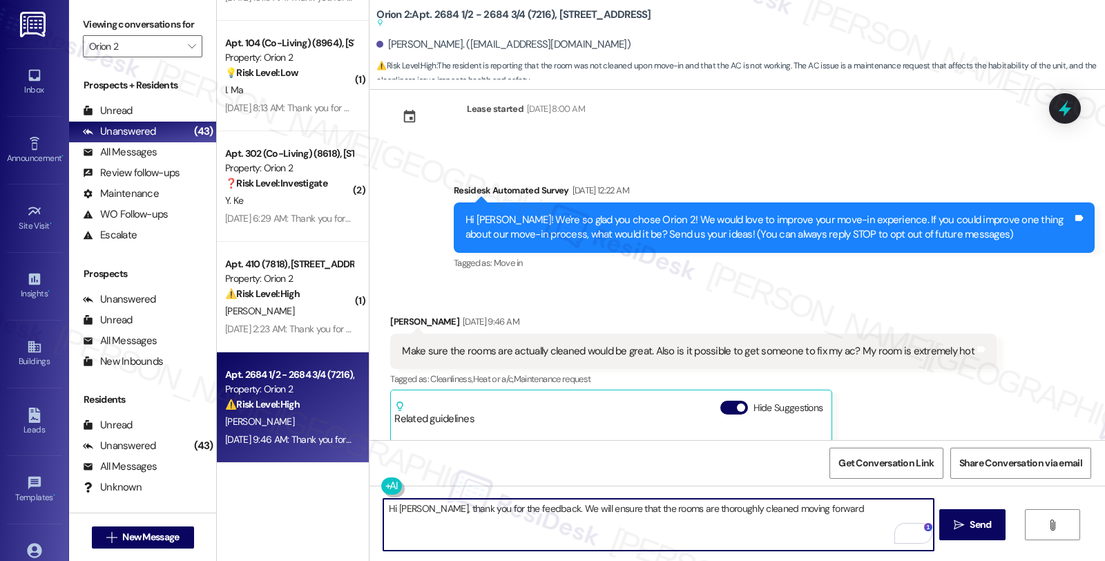
scroll to position [0, 0]
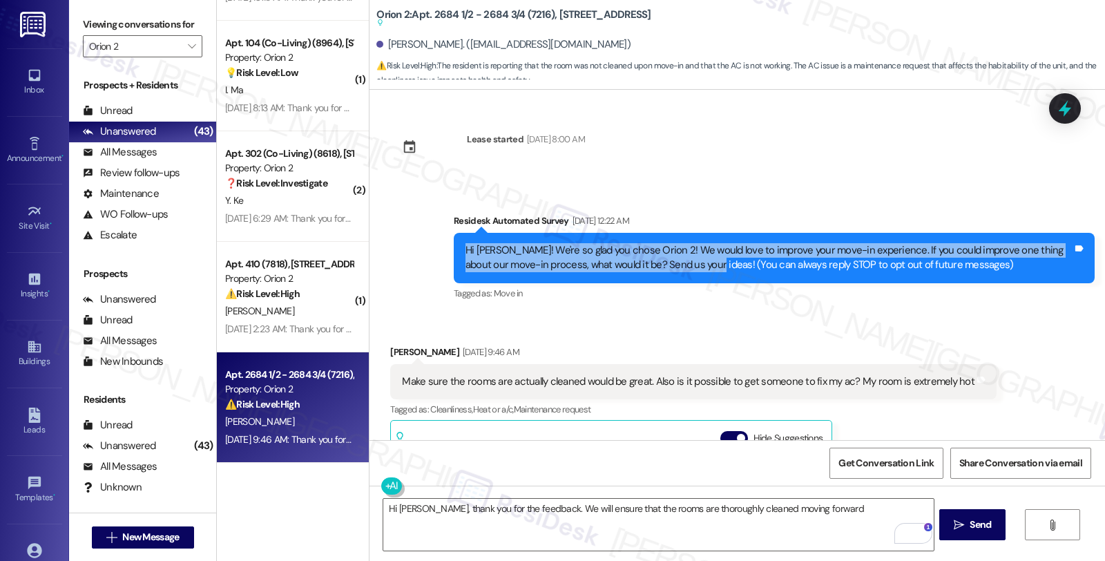
drag, startPoint x: 456, startPoint y: 251, endPoint x: 695, endPoint y: 274, distance: 240.1
click at [695, 274] on div "Hi Trevor! We're so glad you chose Orion 2! We would love to improve your move-…" at bounding box center [774, 258] width 641 height 50
copy div "Hi Trevor! We're so glad you chose Orion 2! We would love to improve your move-…"
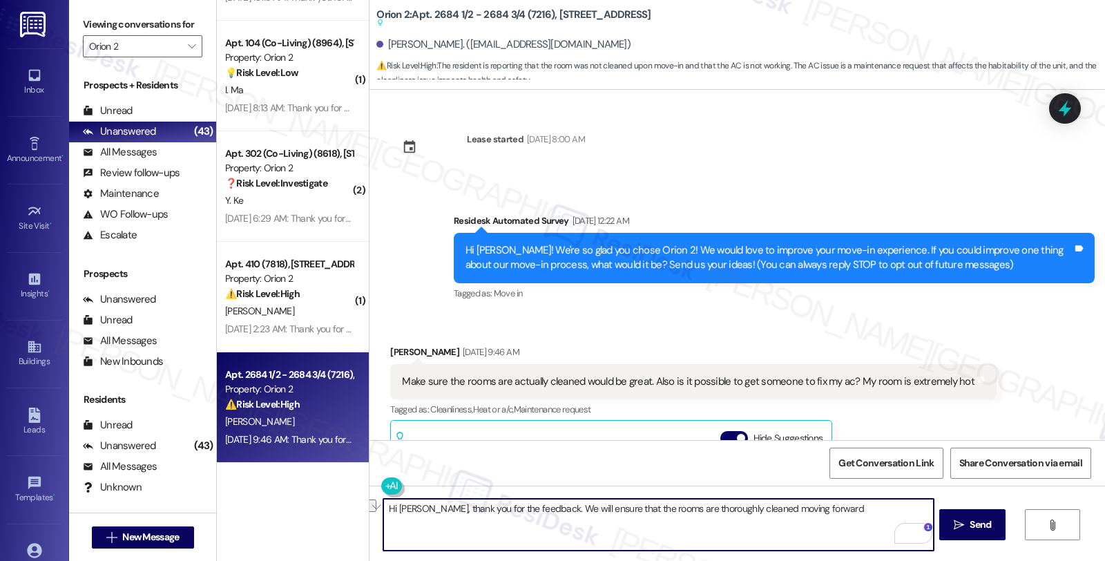
drag, startPoint x: 419, startPoint y: 506, endPoint x: 838, endPoint y: 506, distance: 419.2
click at [838, 506] on textarea "Hi Trevor, thank you for the feedback. We will ensure that the rooms are thorou…" at bounding box center [658, 525] width 550 height 52
paste textarea "Thank you for sharing your feedback about your move-in experience. We’ll make s…"
click at [423, 503] on textarea "Hi Trevor, Thank you for sharing your feedback about your move-in experience. W…" at bounding box center [658, 525] width 550 height 52
click at [492, 521] on textarea "Hi Trevor, thank you for sharing your feedback about your move-in experience. W…" at bounding box center [658, 525] width 550 height 52
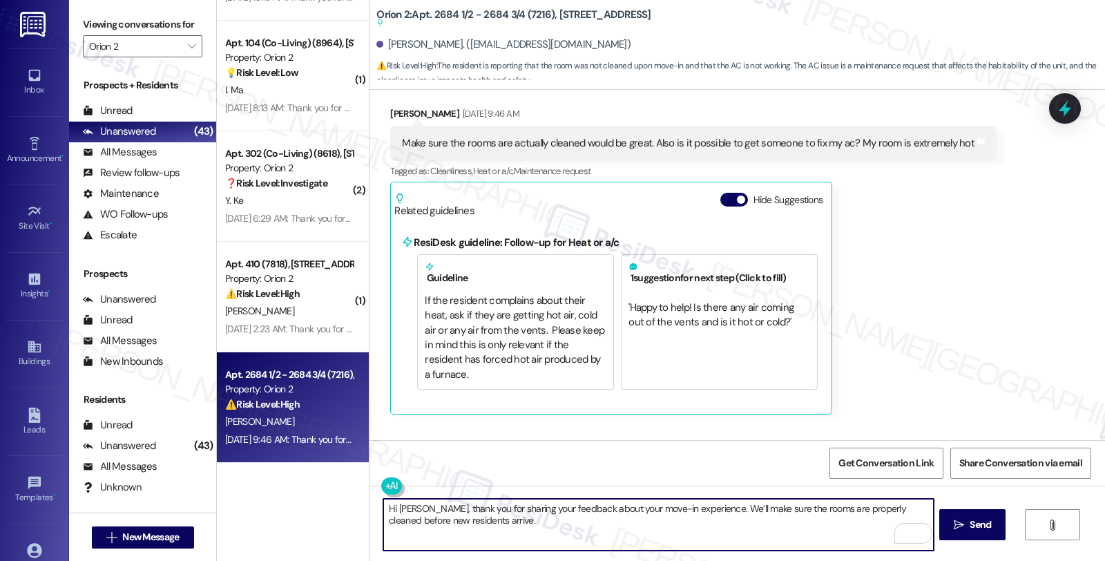
scroll to position [109, 0]
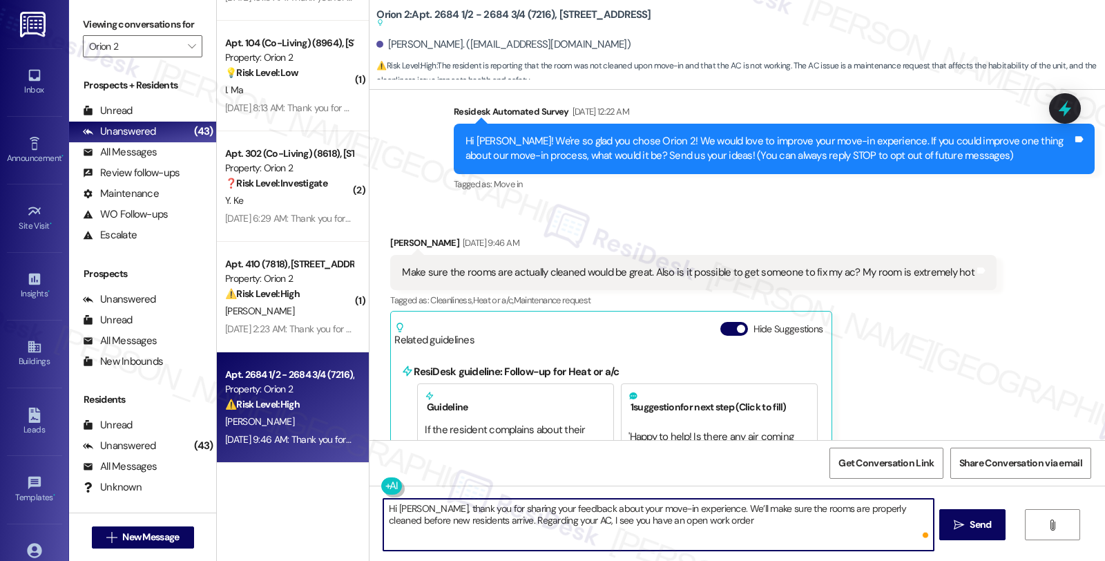
paste textarea "#26123-1"
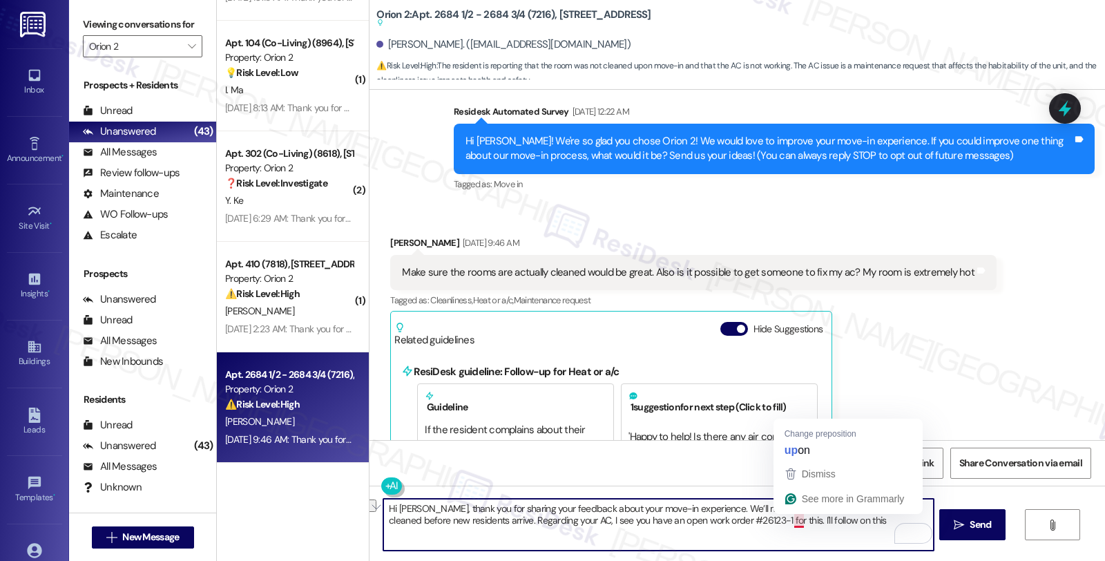
drag, startPoint x: 785, startPoint y: 519, endPoint x: 814, endPoint y: 521, distance: 29.0
click at [814, 521] on textarea "Hi Trevor, thank you for sharing your feedback about your move-in experience. W…" at bounding box center [658, 525] width 550 height 52
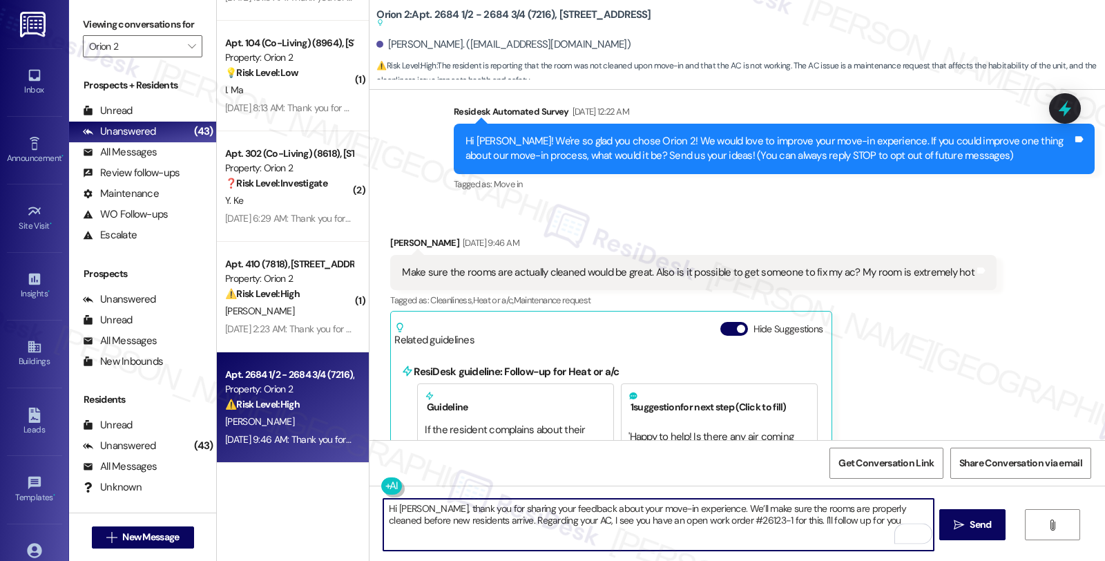
click at [799, 520] on textarea "Hi Trevor, thank you for sharing your feedback about your move-in experience. W…" at bounding box center [658, 525] width 550 height 52
drag, startPoint x: 720, startPoint y: 519, endPoint x: 749, endPoint y: 519, distance: 29.7
click at [749, 519] on textarea "Hi Trevor, thank you for sharing your feedback about your move-in experience. W…" at bounding box center [658, 525] width 550 height 52
click at [782, 519] on textarea "Hi Trevor, thank you for sharing your feedback about your move-in experience. W…" at bounding box center [658, 525] width 550 height 52
click at [434, 533] on textarea "Hi Trevor, thank you for sharing your feedback about your move-in experience. W…" at bounding box center [658, 525] width 550 height 52
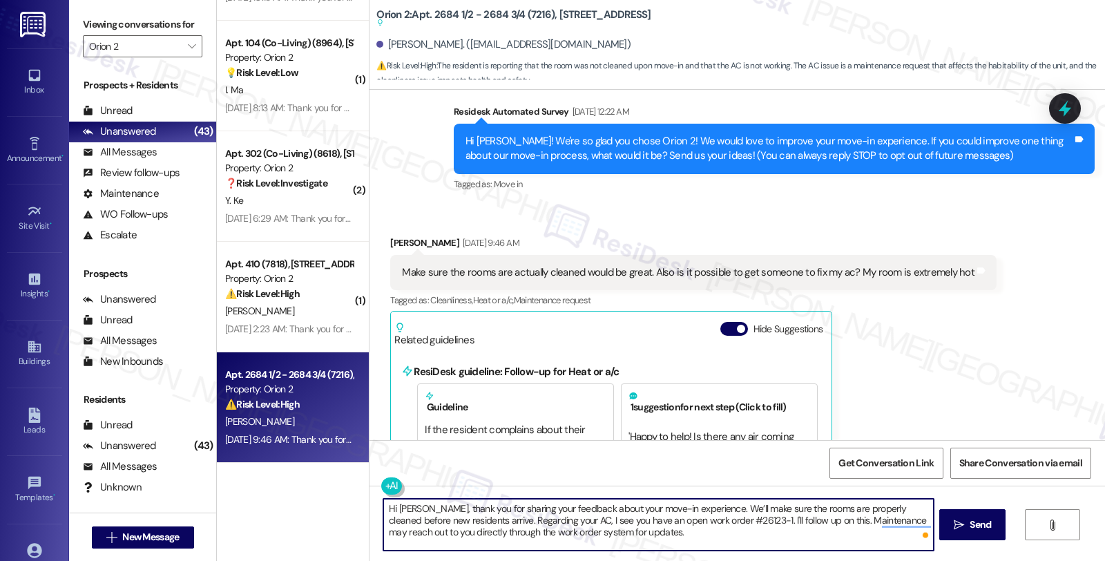
click at [622, 530] on textarea "Hi Trevor, thank you for sharing your feedback about your move-in experience. W…" at bounding box center [658, 525] width 550 height 52
click at [792, 524] on textarea "Hi Trevor, thank you for sharing your feedback about your move-in experience. W…" at bounding box center [658, 525] width 550 height 52
click at [692, 533] on textarea "Hi Trevor, thank you for sharing your feedback about your move-in experience. W…" at bounding box center [658, 525] width 550 height 52
type textarea "Hi Trevor, thank you for sharing your feedback about your move-in experience. W…"
click at [958, 523] on icon "" at bounding box center [959, 524] width 10 height 11
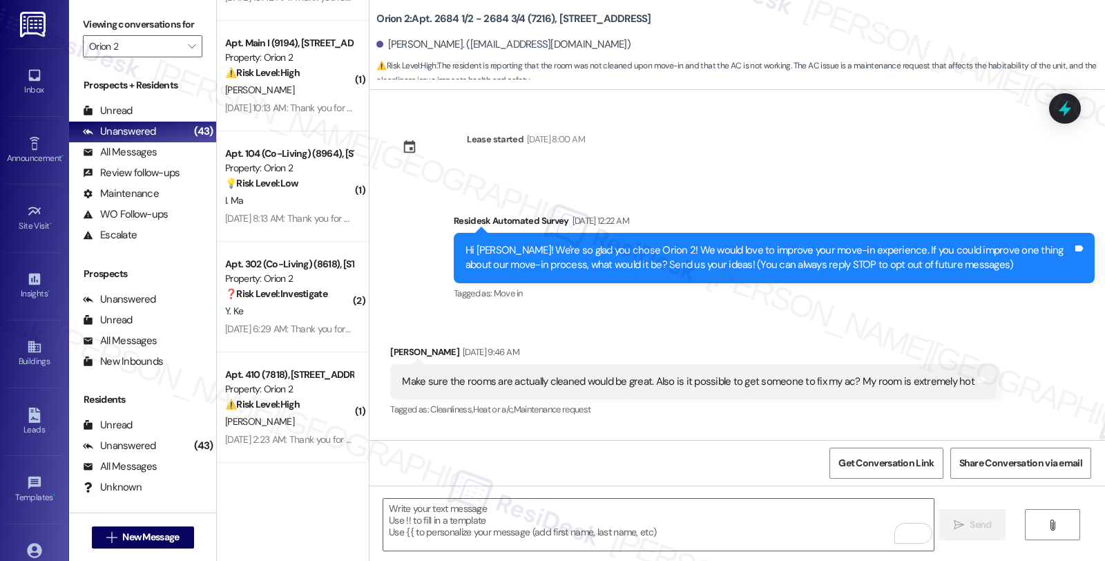
scroll to position [247, 0]
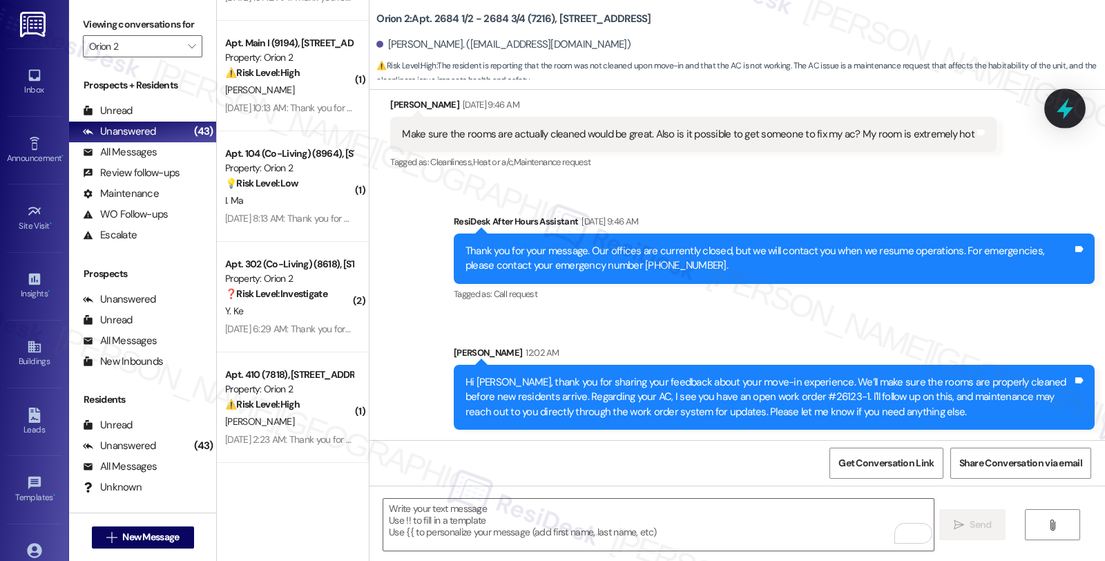
click at [1064, 109] on icon at bounding box center [1065, 108] width 17 height 21
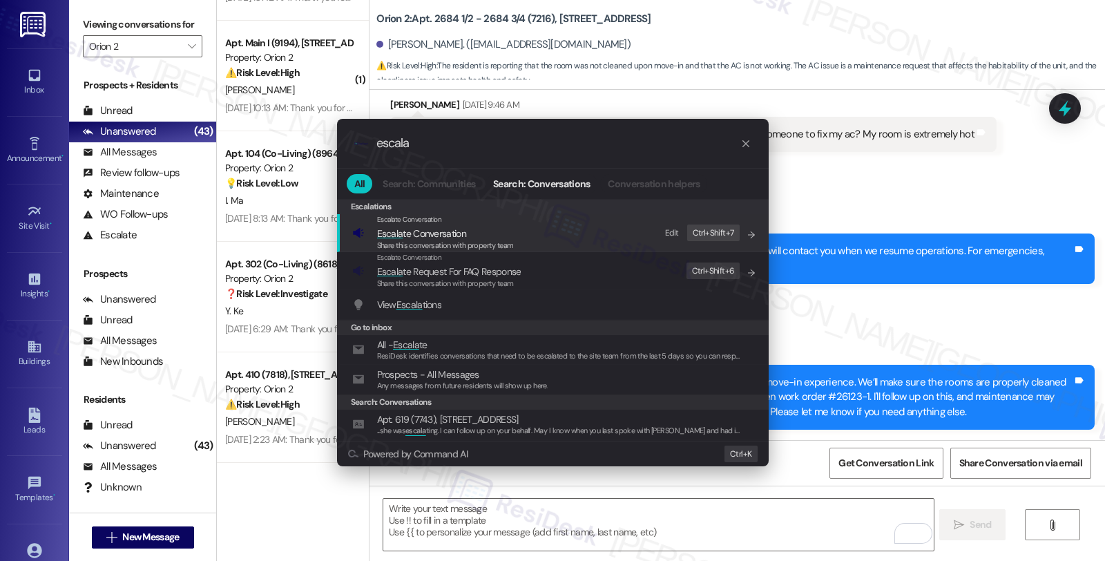
type input "escala"
click at [471, 235] on span "Escala te Conversation" at bounding box center [445, 233] width 137 height 15
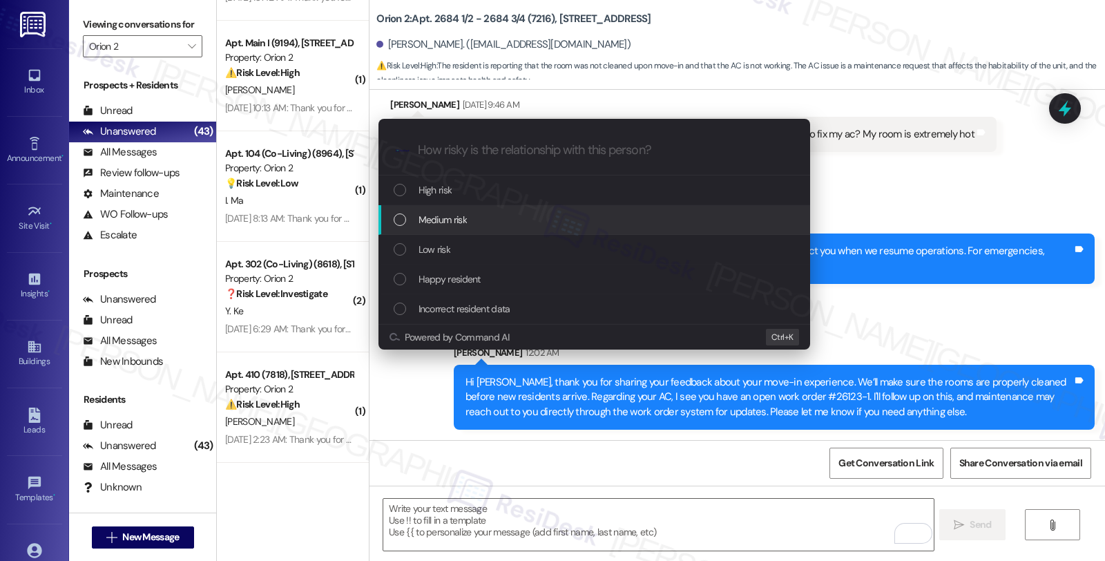
click at [460, 215] on span "Medium risk" at bounding box center [443, 219] width 48 height 15
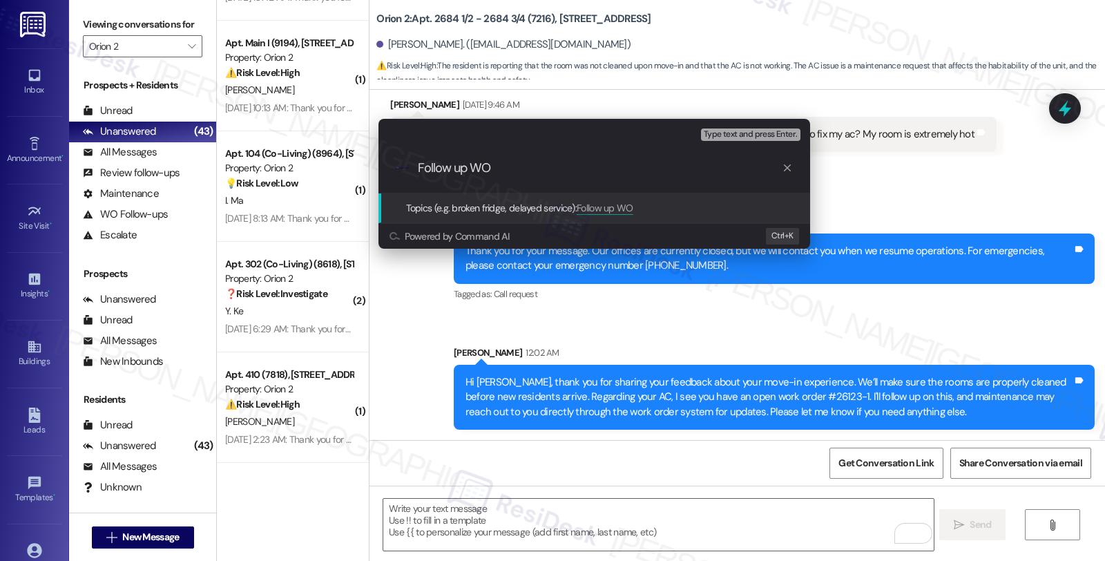
paste input "#26123-1"
type input "Follow up WO #26123-1 (AC)"
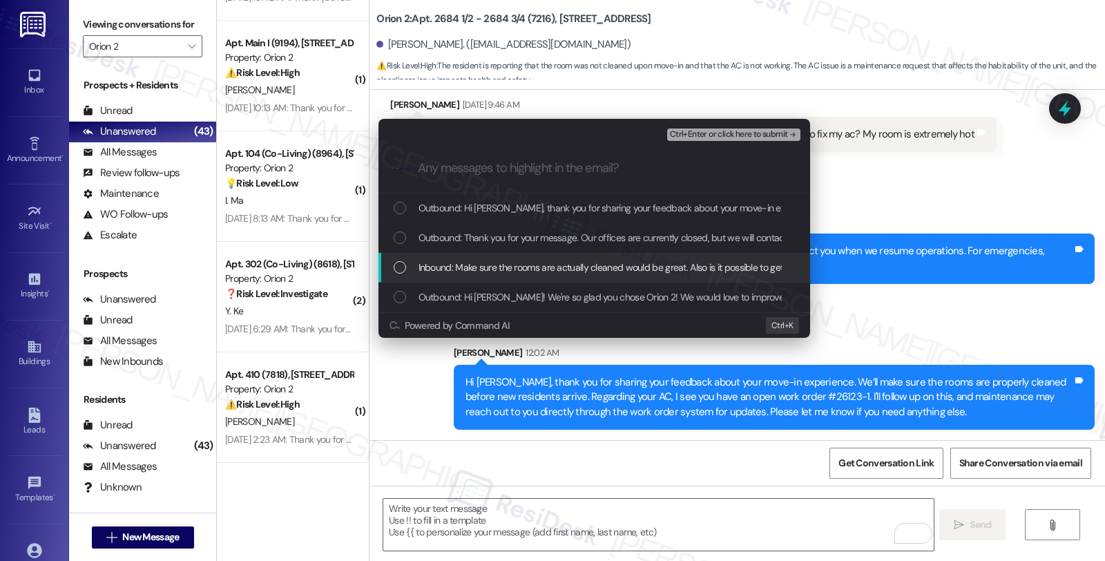
click at [456, 265] on span "Inbound: Make sure the rooms are actually cleaned would be great. Also is it po…" at bounding box center [700, 267] width 562 height 15
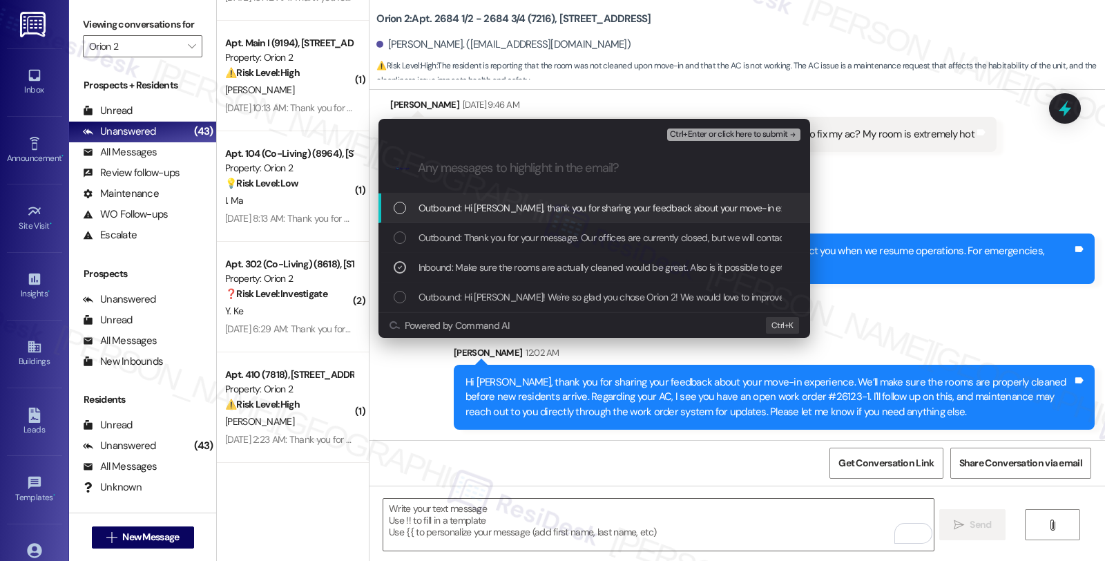
click at [730, 130] on span "Ctrl+Enter or click here to submit" at bounding box center [729, 135] width 118 height 10
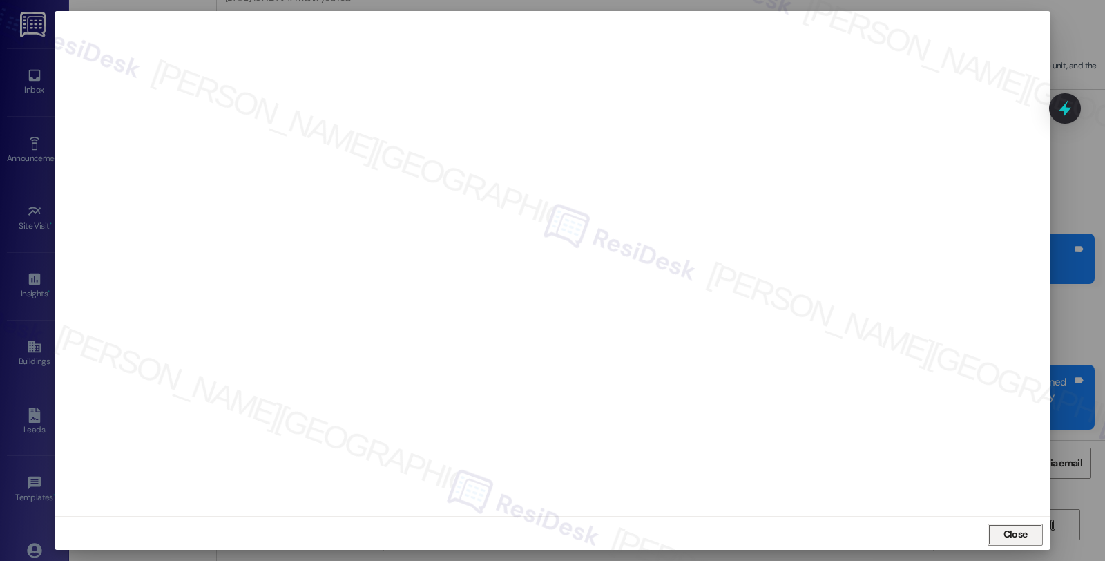
click at [1013, 527] on span "Close" at bounding box center [1016, 534] width 24 height 15
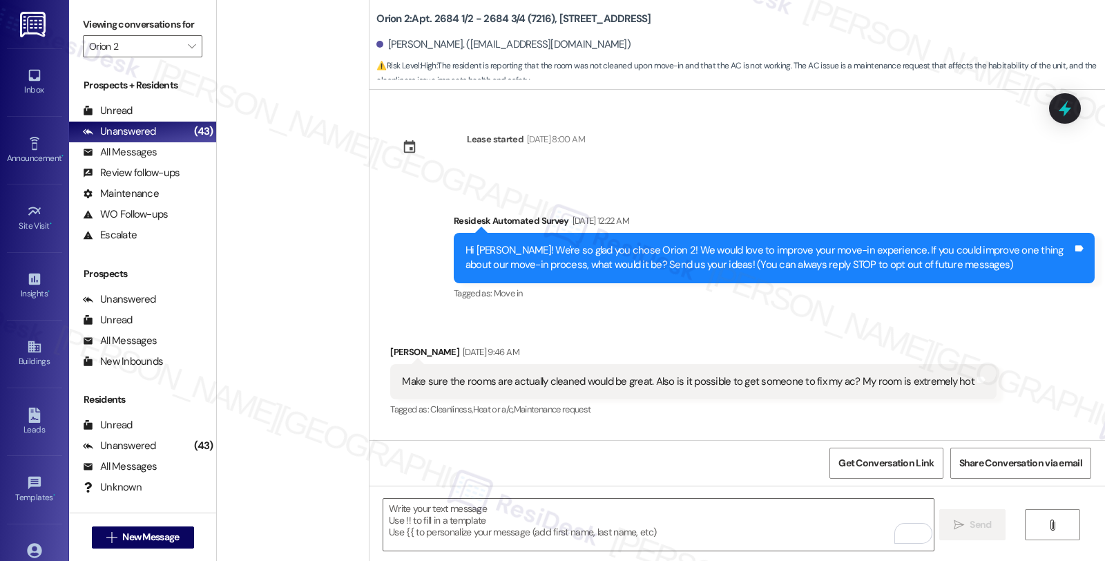
scroll to position [247, 0]
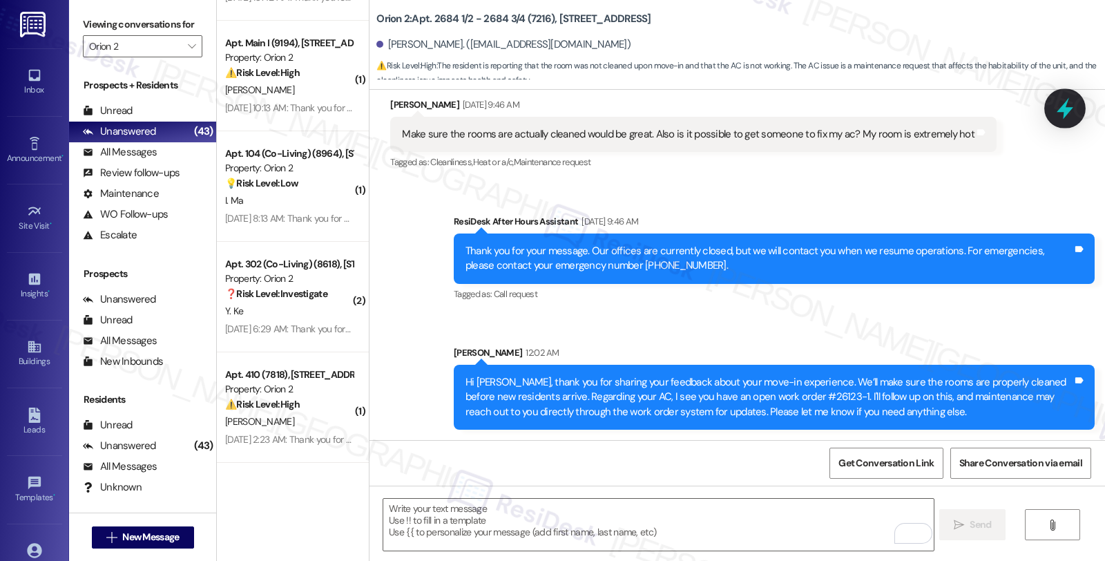
click at [1061, 106] on icon at bounding box center [1064, 108] width 23 height 23
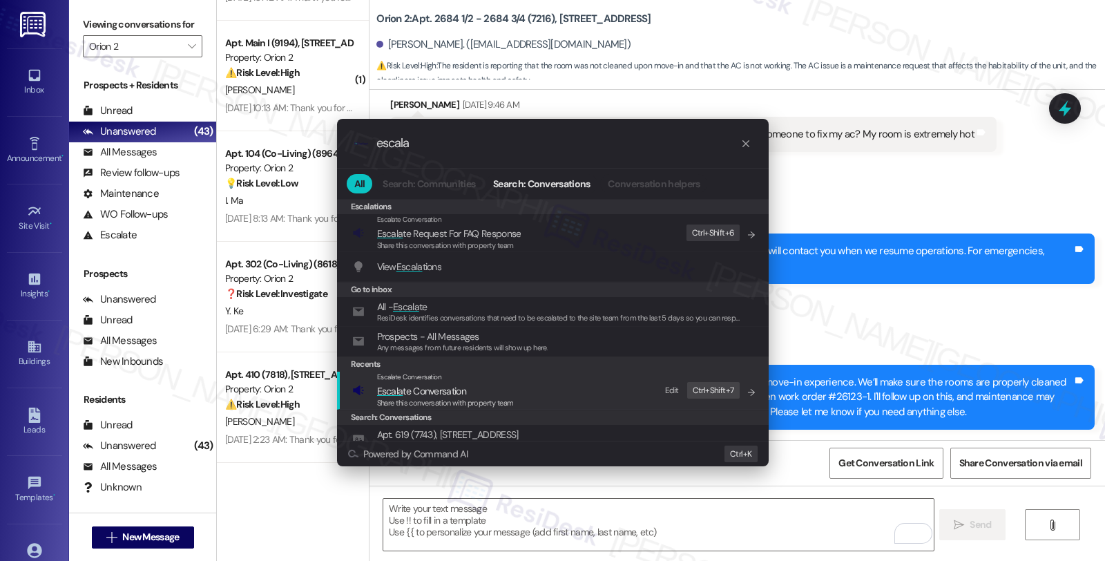
type input "escala"
click at [401, 390] on span "Escala te Conversation" at bounding box center [421, 391] width 89 height 12
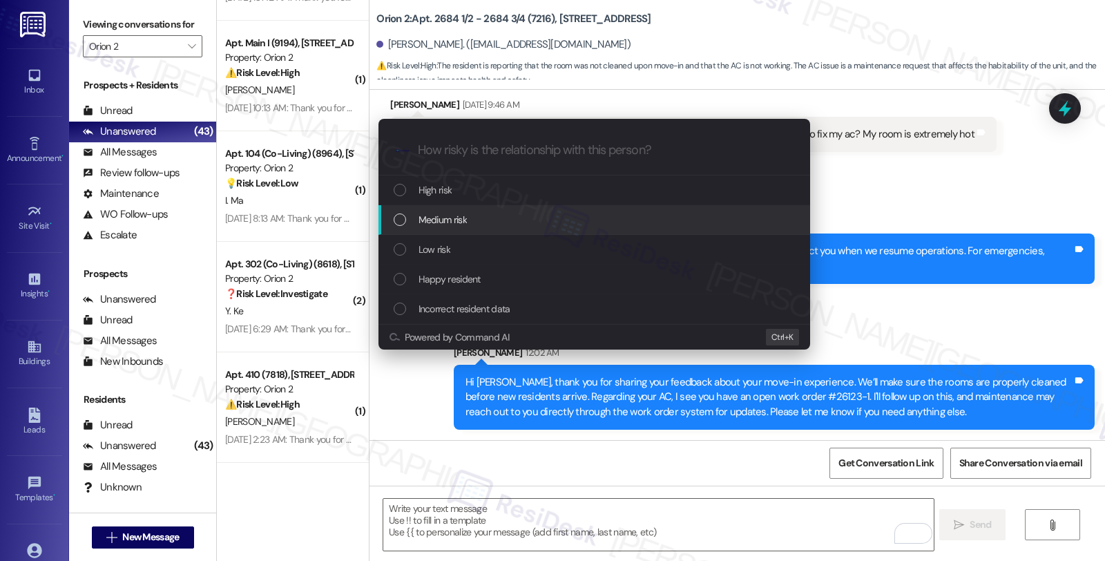
click at [460, 216] on span "Medium risk" at bounding box center [443, 219] width 48 height 15
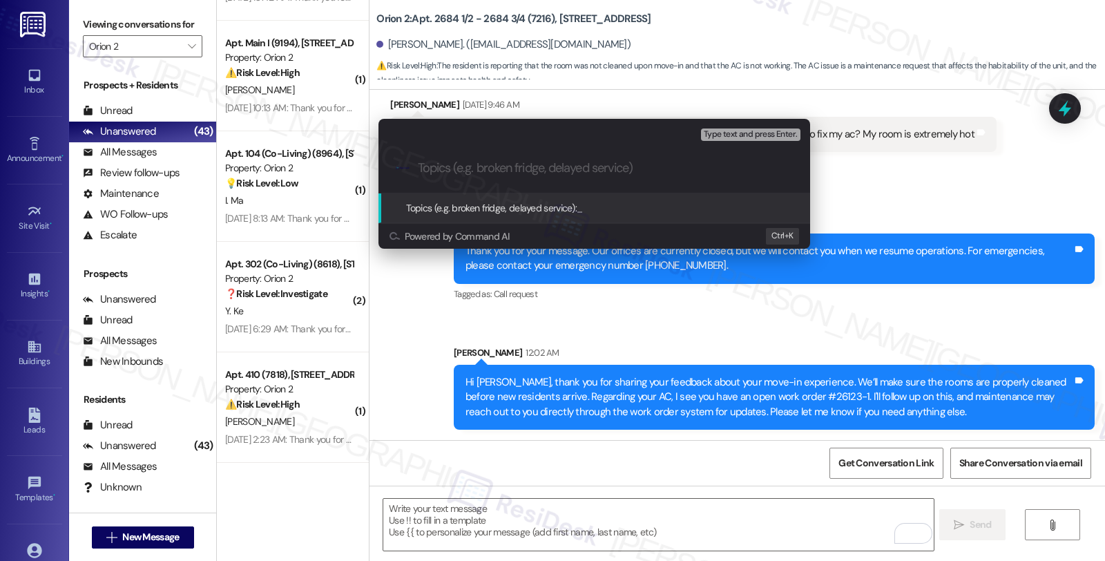
paste input "Follow up WO #26123-1 (AC)"
type input "Follow up WO #26123-1 (AC)"
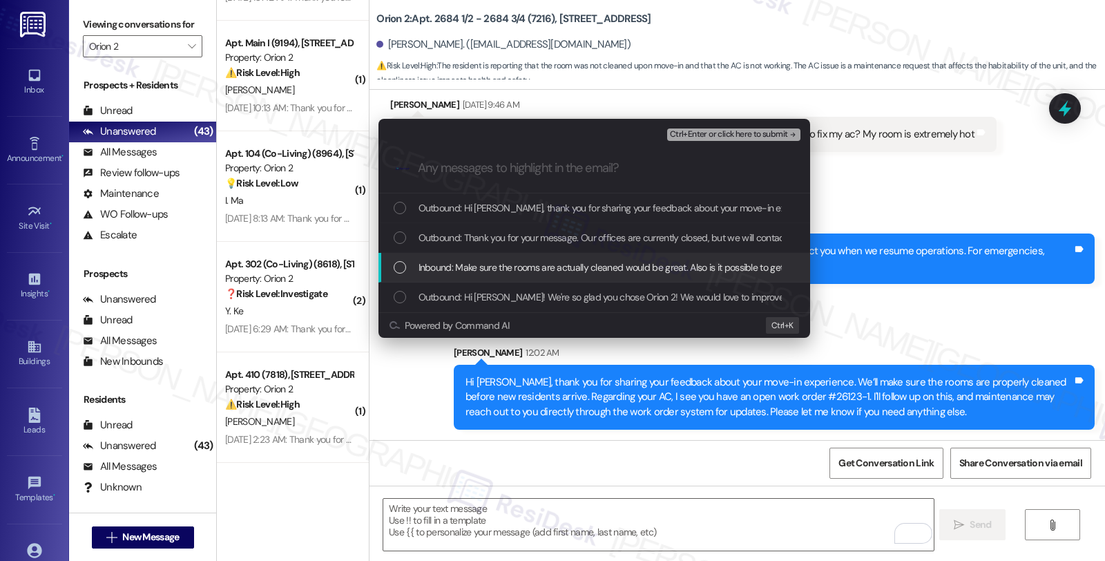
click at [461, 267] on span "Inbound: Make sure the rooms are actually cleaned would be great. Also is it po…" at bounding box center [700, 267] width 562 height 15
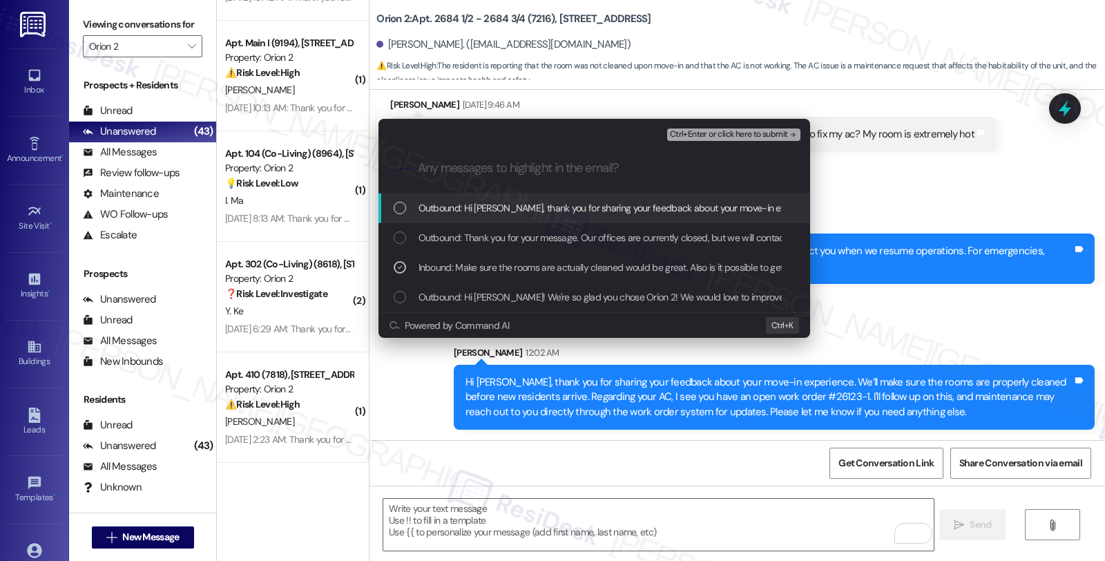
click at [736, 133] on span "Ctrl+Enter or click here to submit" at bounding box center [729, 135] width 118 height 10
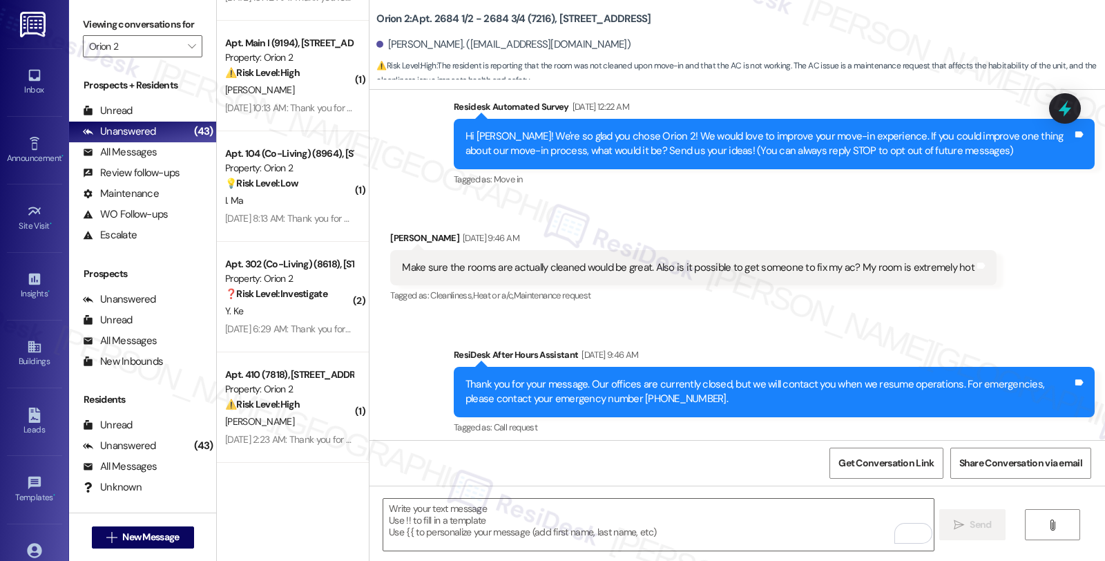
scroll to position [0, 0]
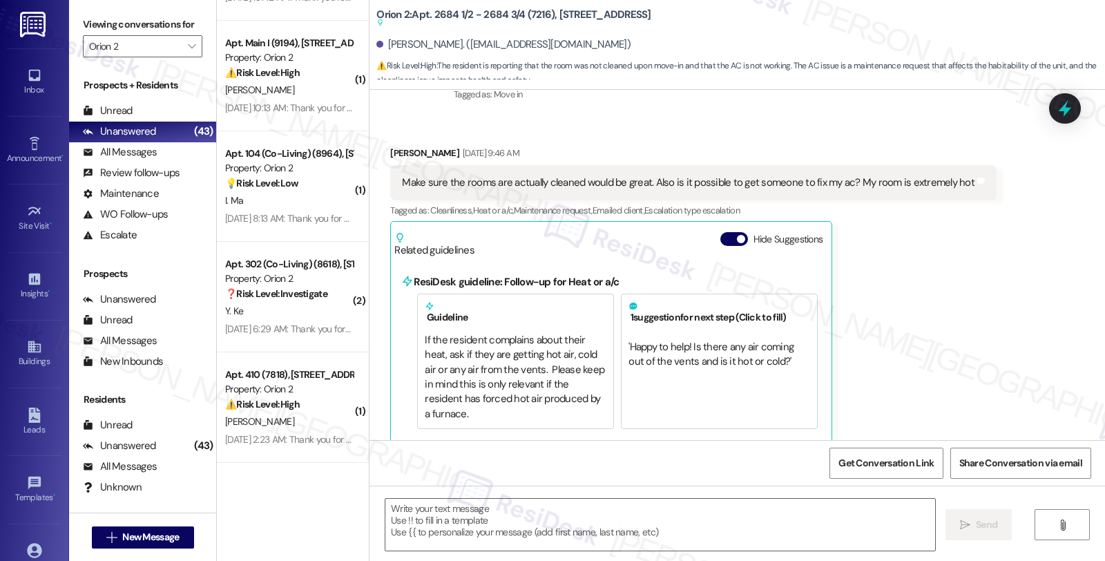
type textarea "Fetching suggested responses. Please feel free to read through the conversation…"
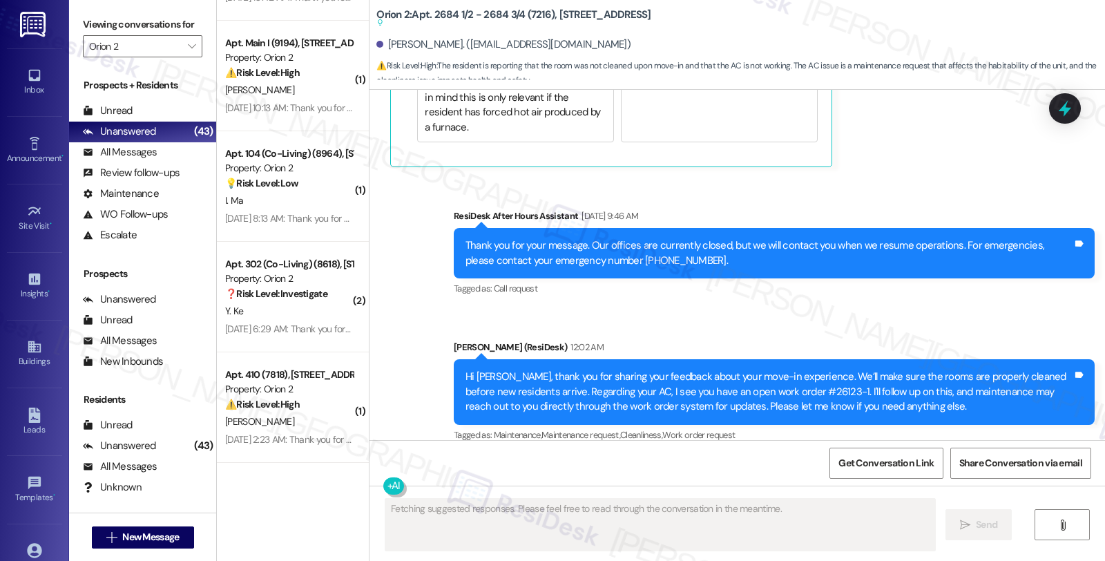
scroll to position [486, 0]
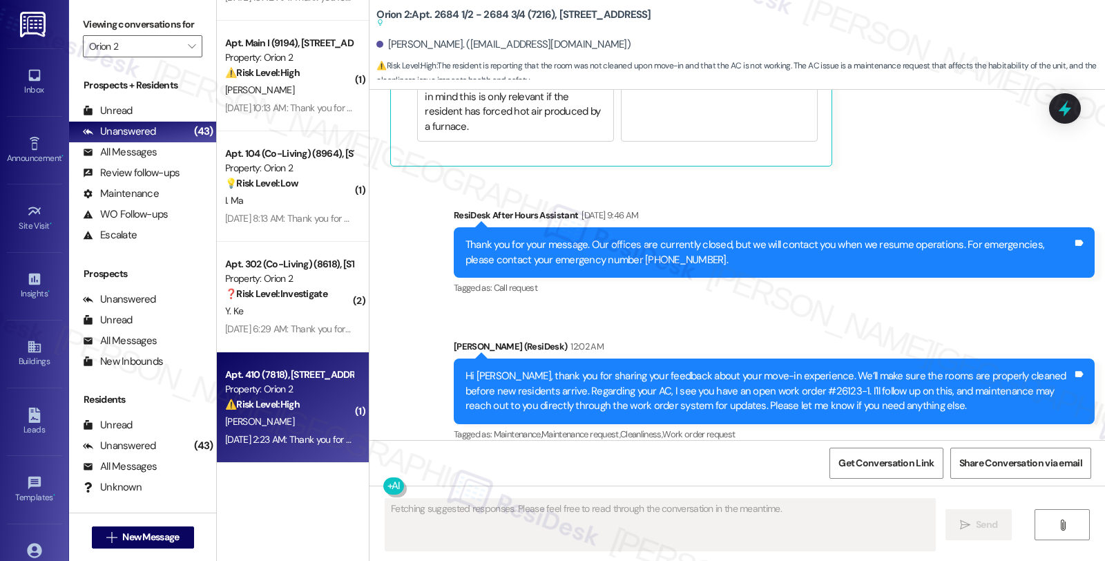
click at [282, 431] on div "Aug 24, 2025 at 2:23 AM: Thank you for your message. Our offices are currently …" at bounding box center [289, 439] width 131 height 17
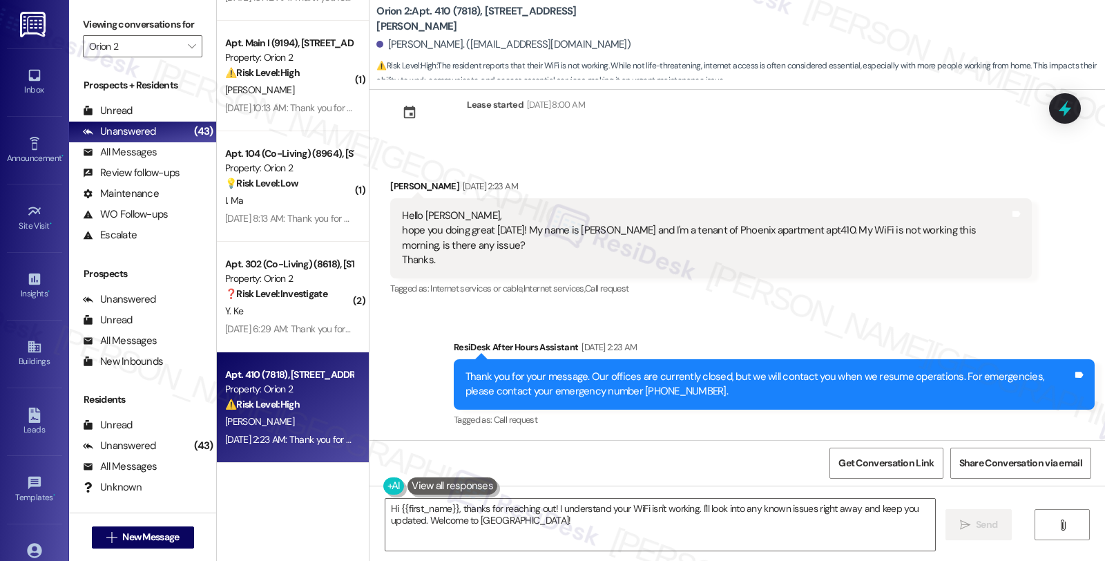
click at [576, 229] on div "Hello Sarah, hope you doing great today! My name is Theo and I'm a tenant of Ph…" at bounding box center [705, 238] width 607 height 59
copy div "Theo"
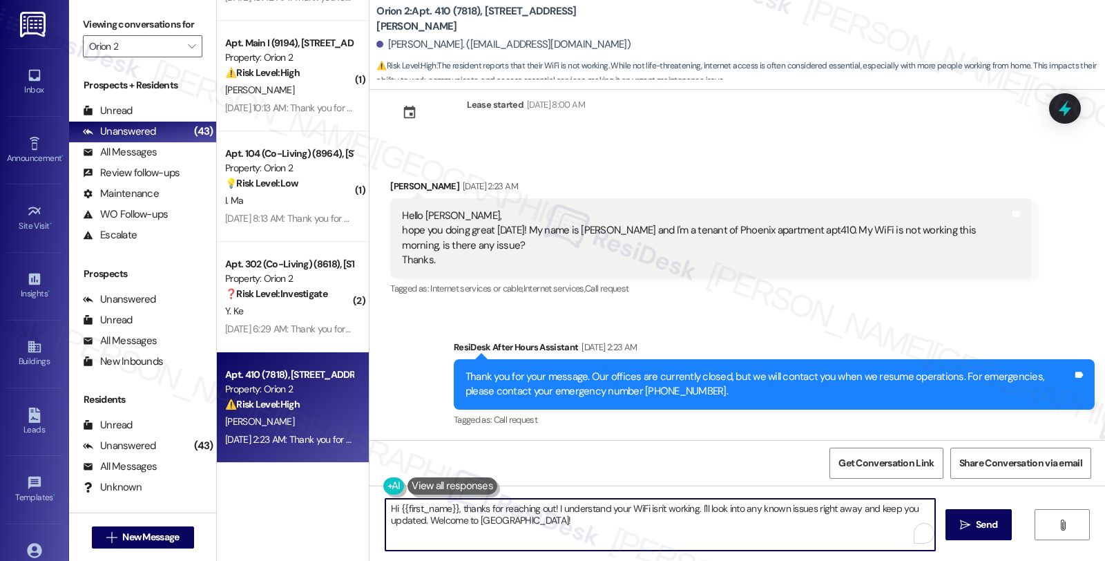
drag, startPoint x: 392, startPoint y: 507, endPoint x: 448, endPoint y: 508, distance: 56.0
click at [448, 508] on textarea "Hi {{first_name}}, thanks for reaching out! I understand your WiFi isn't workin…" at bounding box center [660, 525] width 550 height 52
paste textarea "Theo"
click at [507, 510] on textarea "Hi Theo, thanks for reaching out! I understand your WiFi isn't working. I'll lo…" at bounding box center [660, 525] width 550 height 52
click at [509, 510] on textarea "Hi Theo, thanks for reaching out! I understand your WiFi isn't working. I'll lo…" at bounding box center [658, 525] width 550 height 52
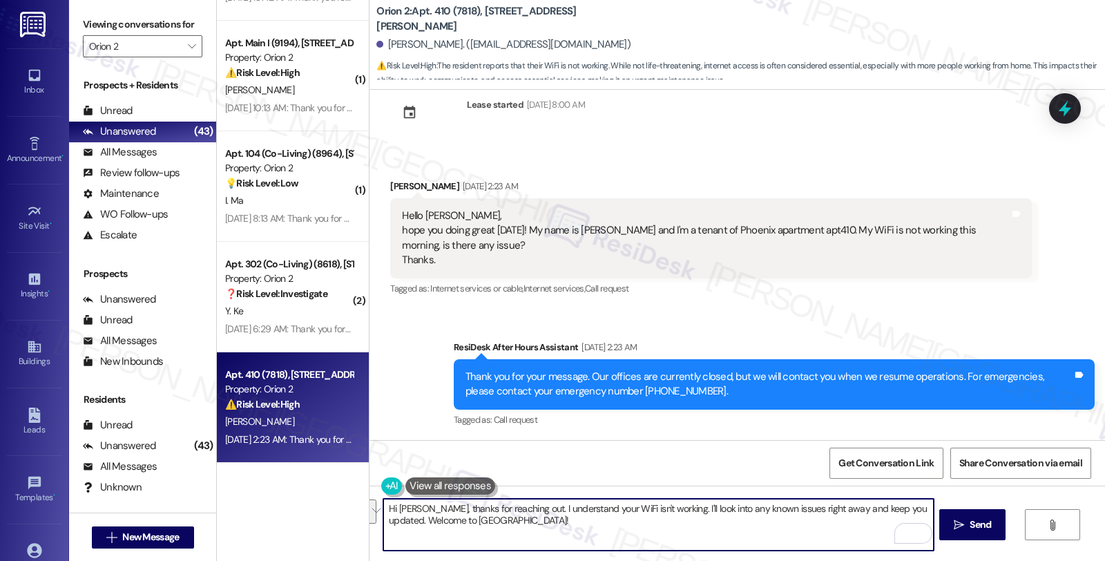
drag, startPoint x: 651, startPoint y: 510, endPoint x: 686, endPoint y: 546, distance: 49.8
click at [686, 546] on textarea "Hi Theo, thanks for reaching out. I understand your WiFi isn't working. I'll lo…" at bounding box center [658, 525] width 550 height 52
click at [509, 509] on textarea "Hi Theo, thanks for reaching out. I understand your WiFi isn't working. Have yo…" at bounding box center [658, 525] width 550 height 52
drag, startPoint x: 687, startPoint y: 506, endPoint x: 816, endPoint y: 506, distance: 129.2
click at [816, 506] on textarea "Hi Theo, thanks for reaching out. I'm sorry to hear that your WiFi isn't workin…" at bounding box center [658, 525] width 550 height 52
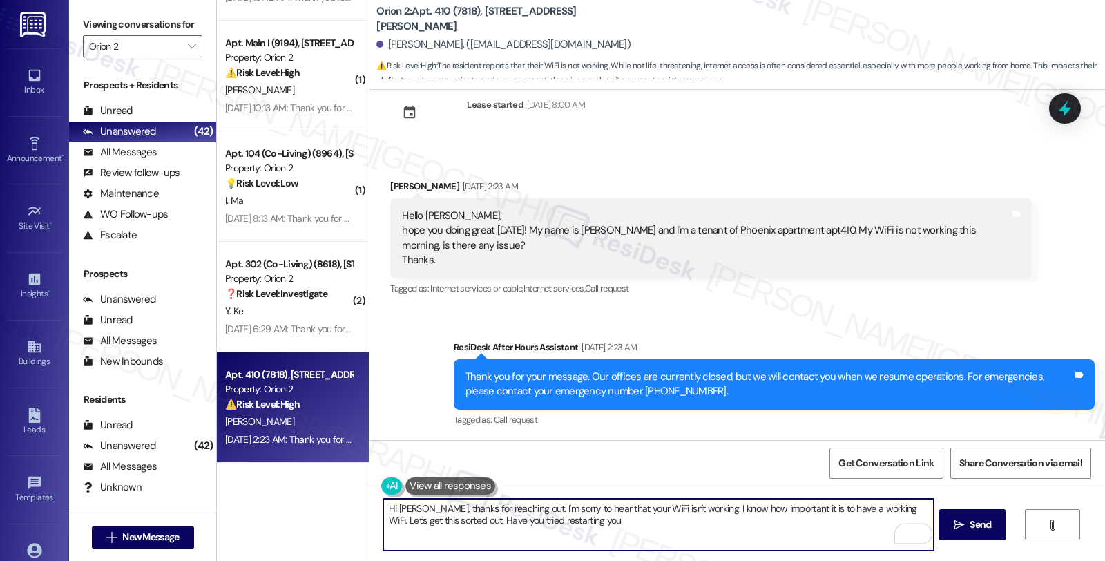
click at [577, 522] on textarea "Hi Theo, thanks for reaching out. I'm sorry to hear that your WiFi isn't workin…" at bounding box center [658, 525] width 550 height 52
type textarea "Hi Theo, thanks for reaching out. I'm sorry to hear that your WiFi isn't workin…"
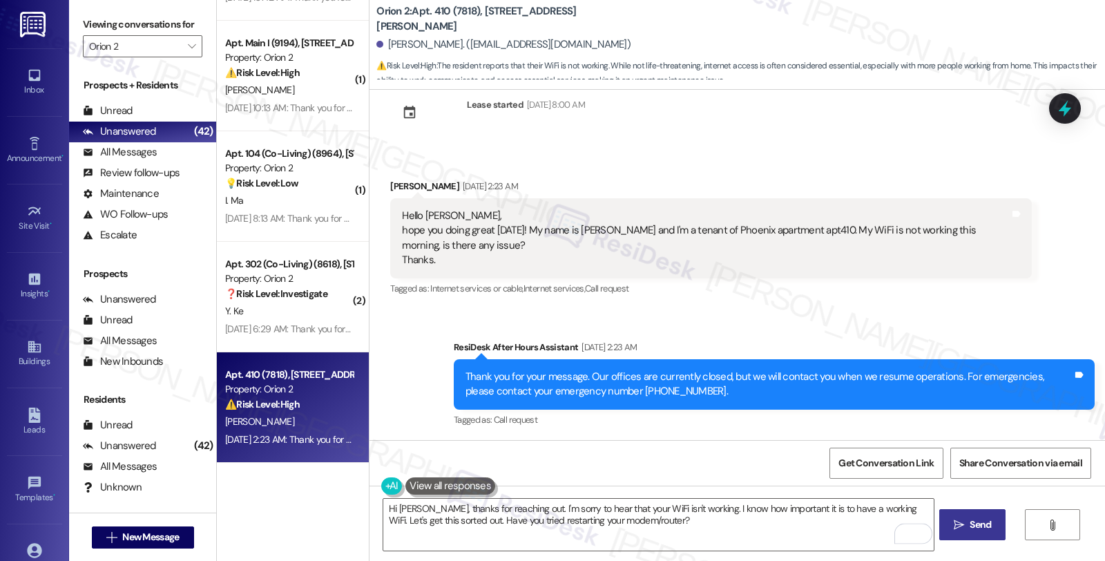
click at [982, 528] on span "Send" at bounding box center [980, 524] width 21 height 15
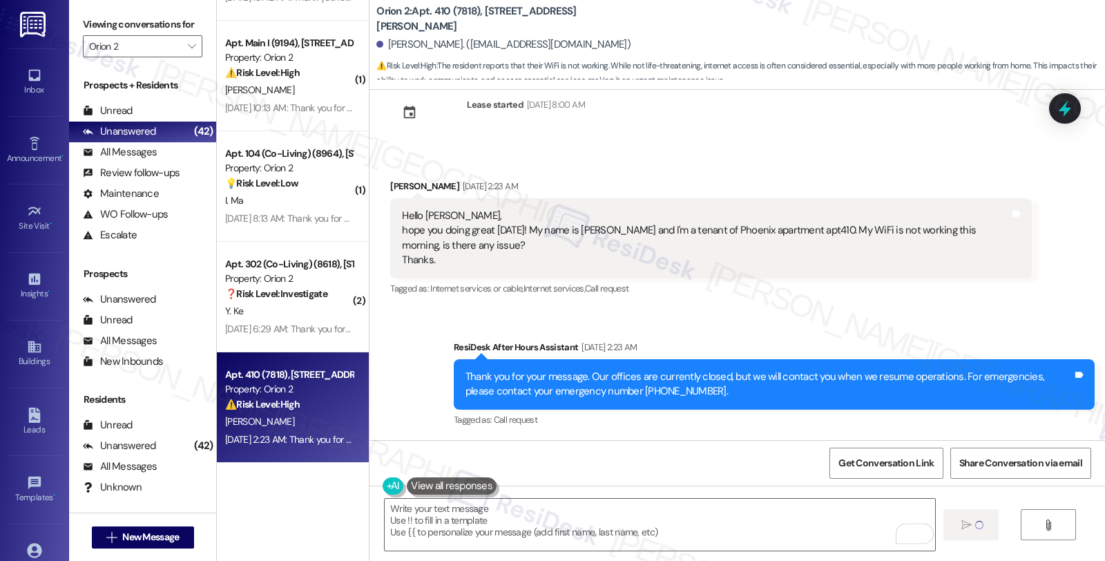
scroll to position [146, 0]
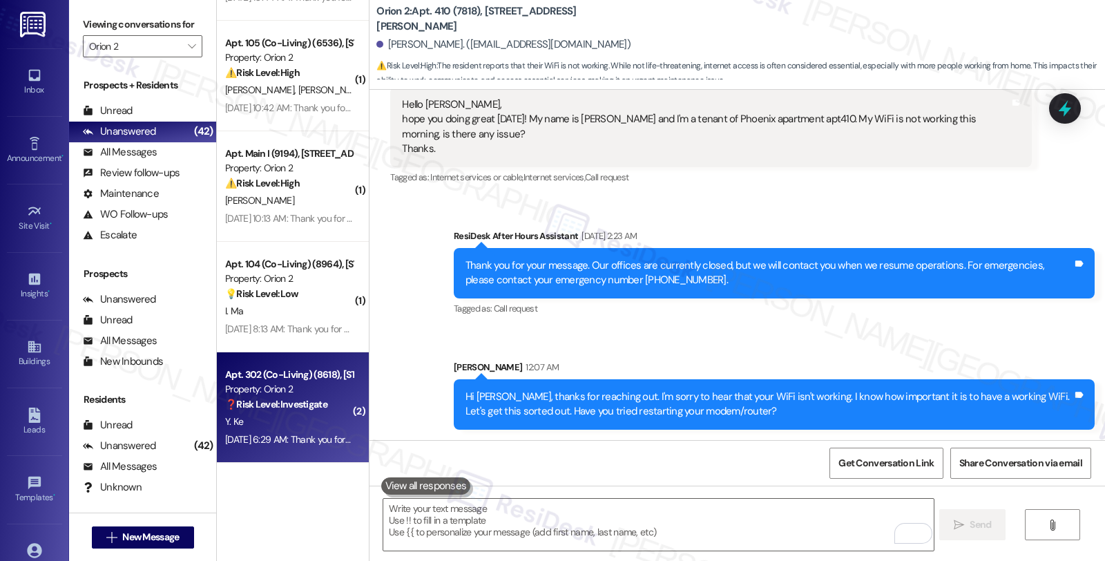
click at [271, 403] on strong "❓ Risk Level: Investigate" at bounding box center [276, 404] width 102 height 12
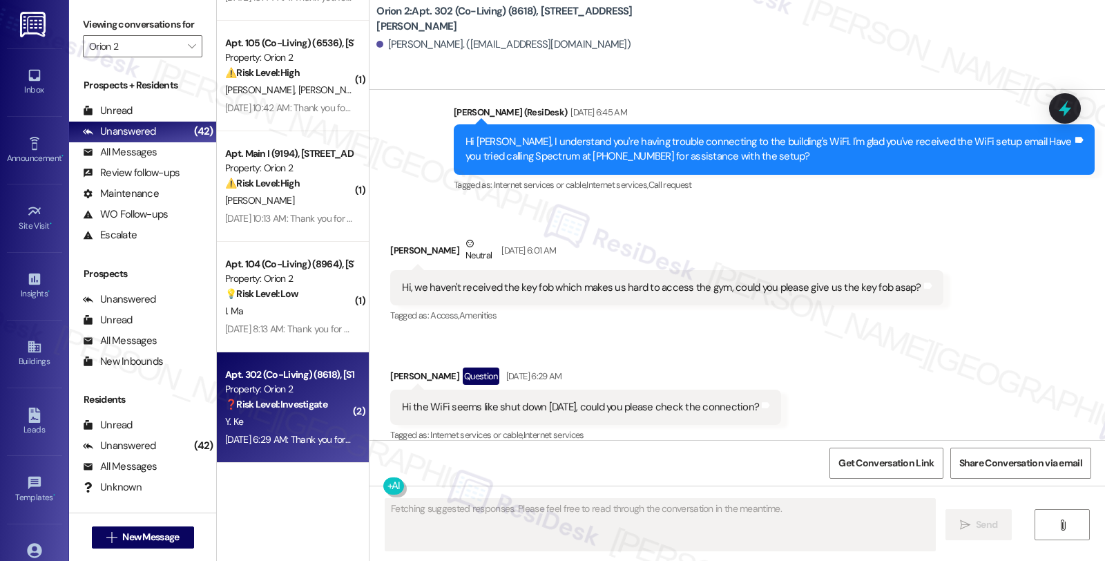
scroll to position [1453, 0]
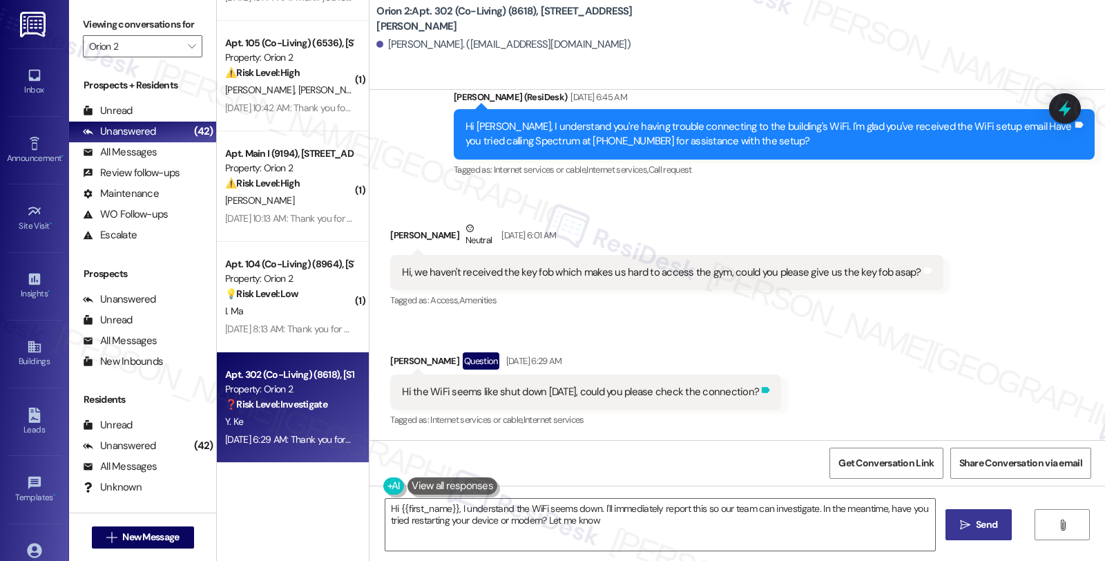
type textarea "Hi {{first_name}}, I understand the WiFi seems down. I'll immediately report th…"
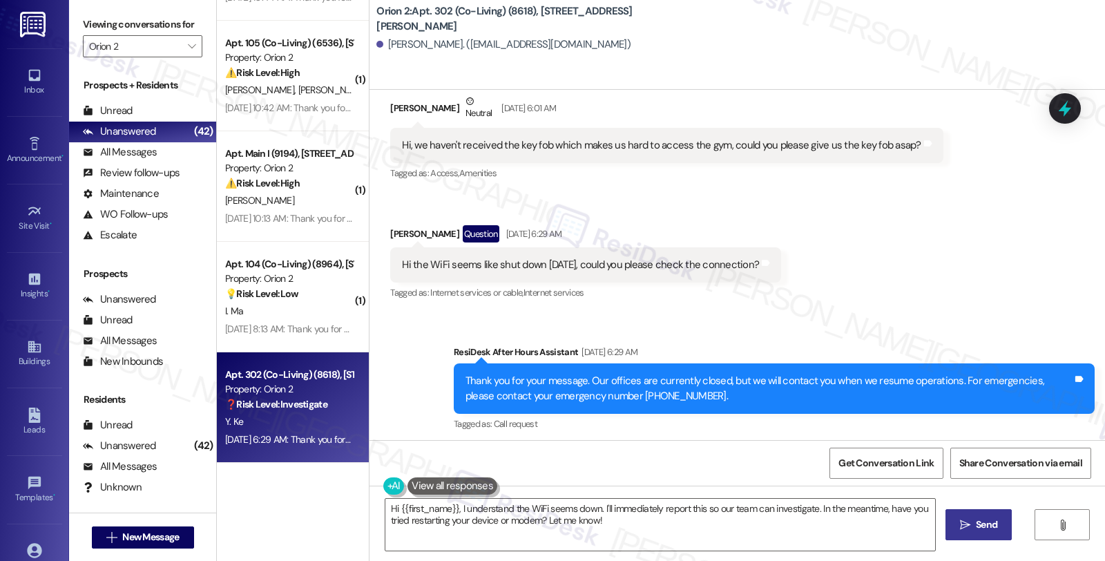
scroll to position [1584, 0]
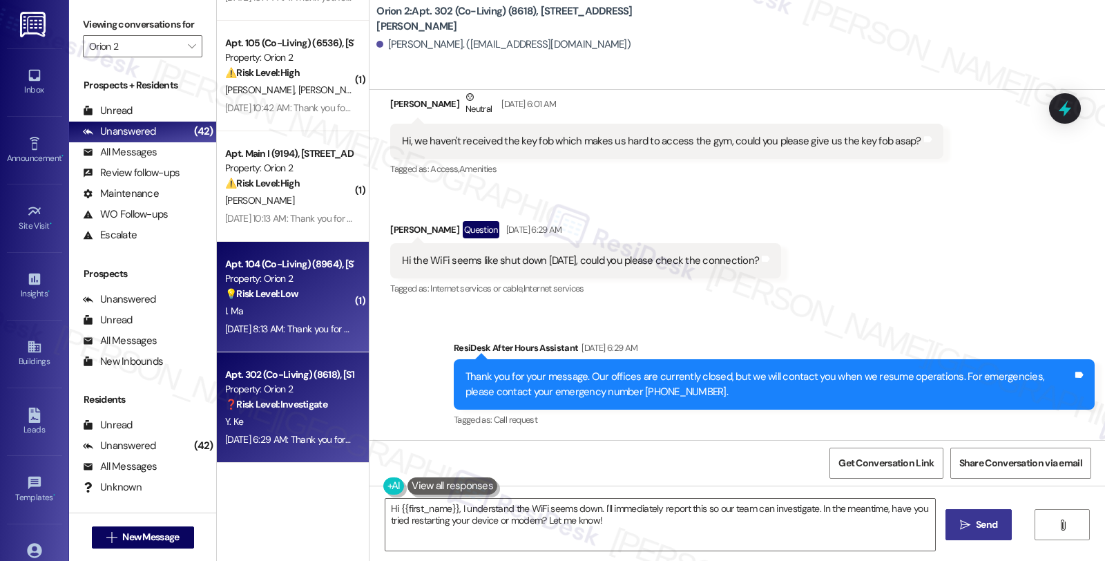
click at [288, 316] on div "I. Ma" at bounding box center [289, 311] width 131 height 17
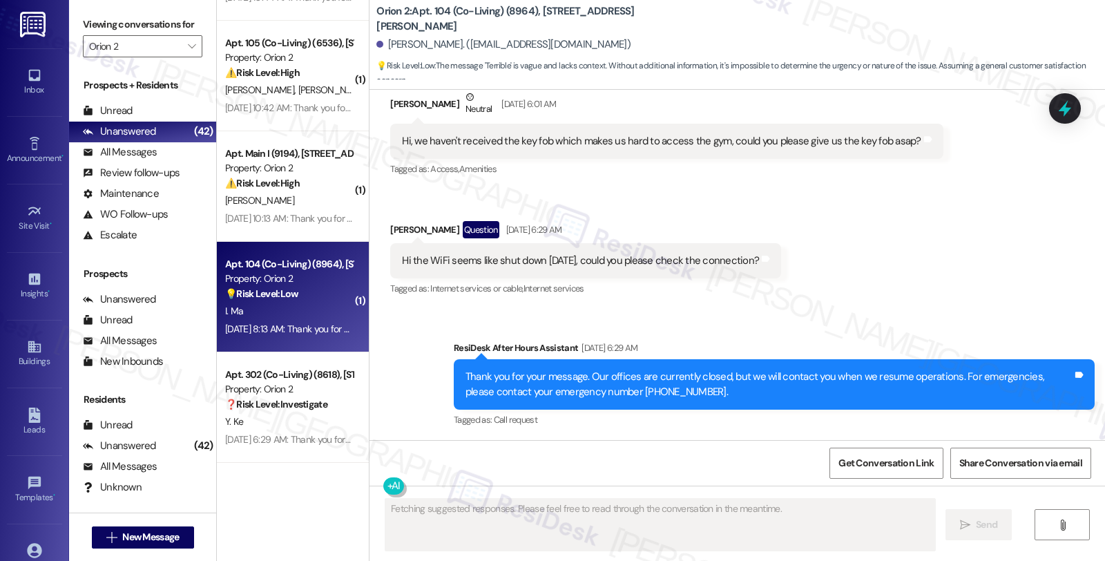
scroll to position [135, 0]
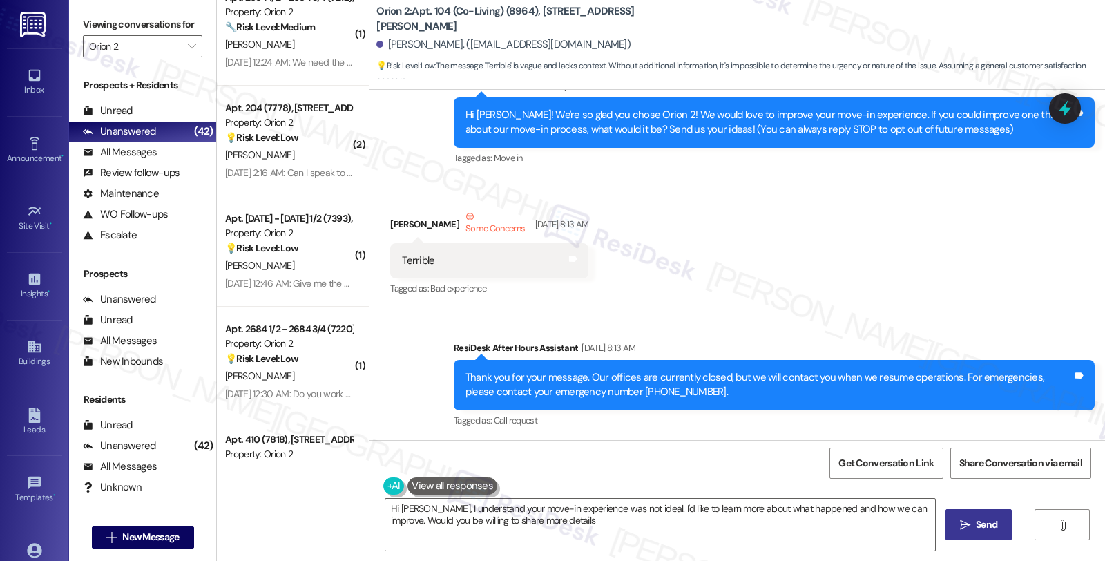
type textarea "Hi Isabella, I understand your move-in experience was not ideal. I'd like to le…"
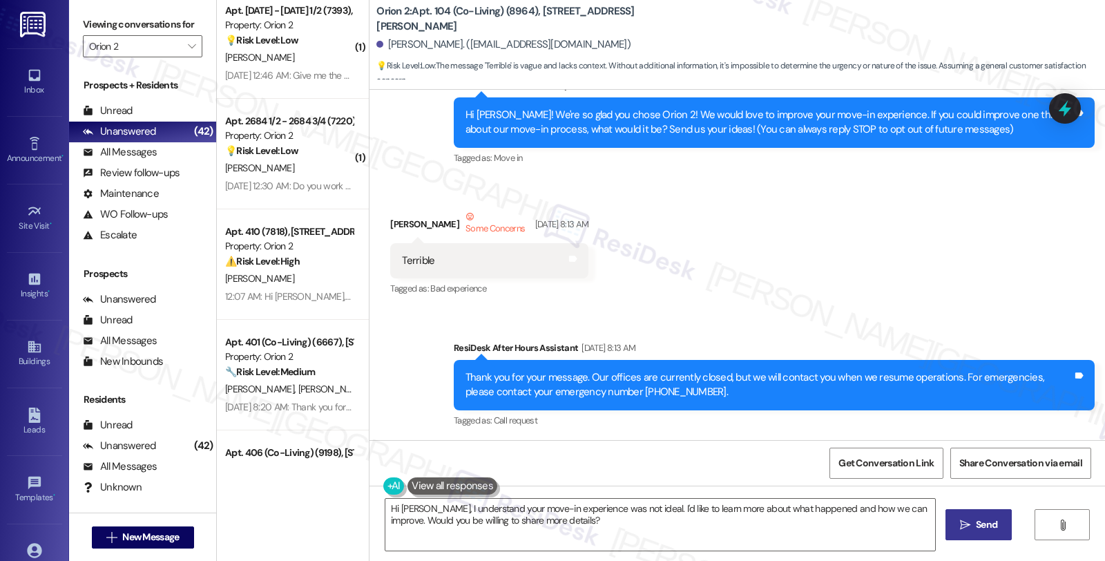
scroll to position [2466, 0]
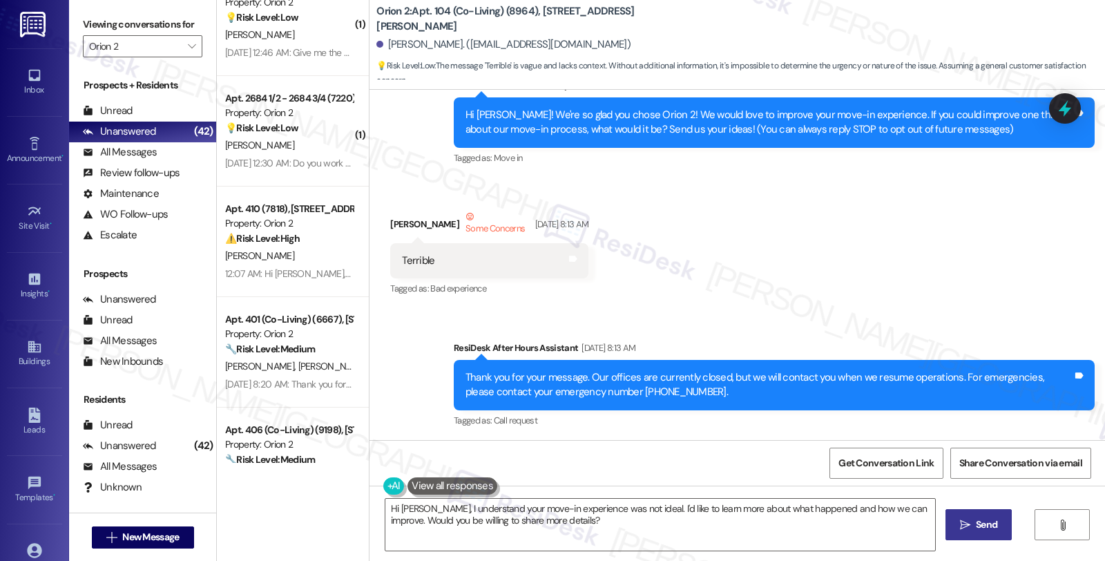
click at [988, 521] on span "Send" at bounding box center [986, 524] width 21 height 15
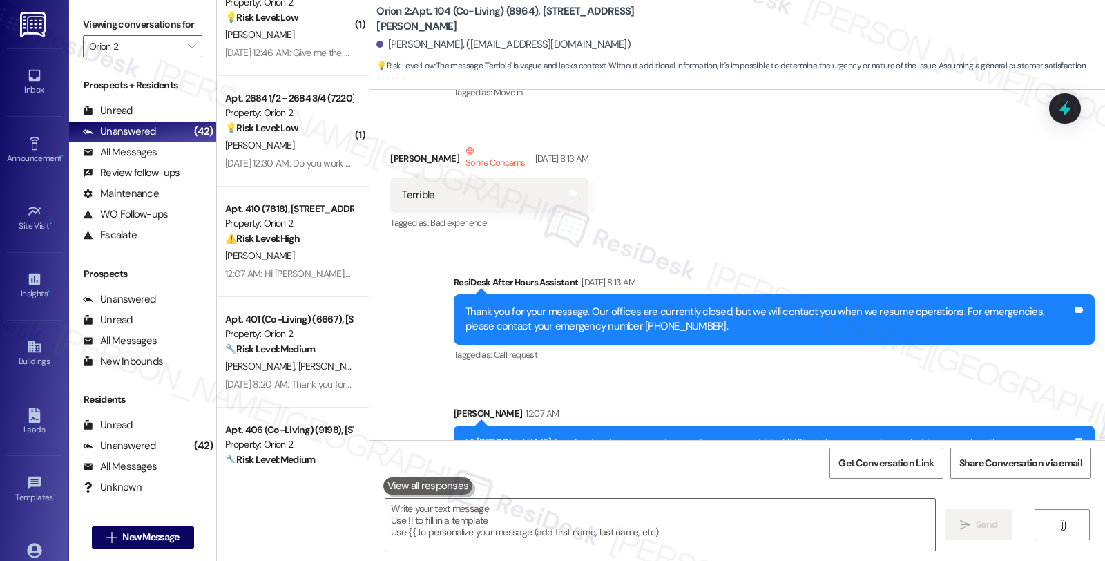
scroll to position [247, 0]
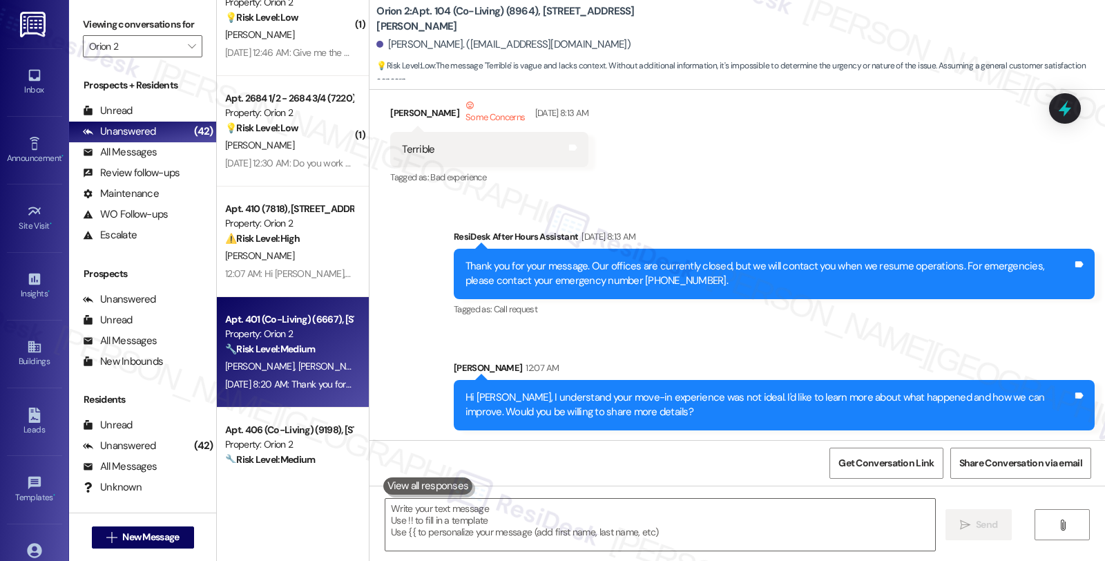
click at [315, 360] on div "A. Kunwar A. Kunwar" at bounding box center [289, 366] width 131 height 17
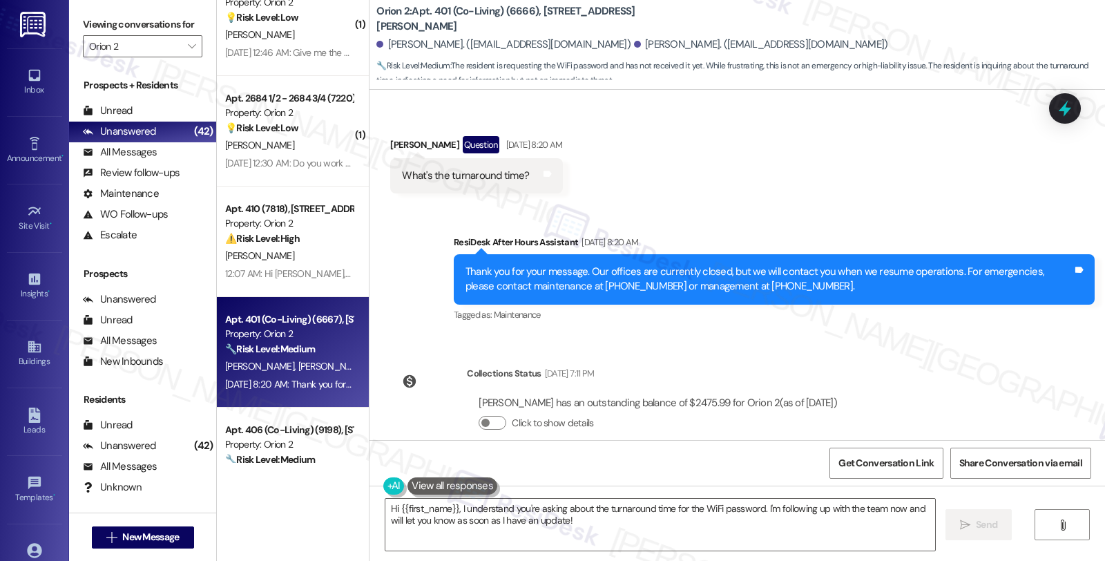
scroll to position [4797, 0]
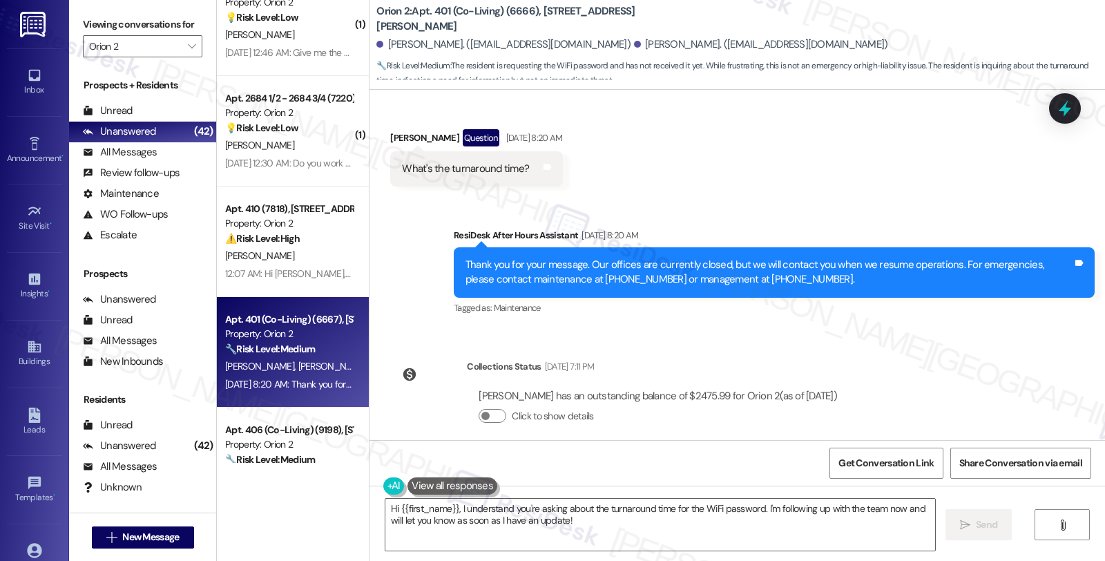
click at [392, 129] on div "Aryan Kunwar Question Aug 19, 2025 at 8:20 AM" at bounding box center [476, 140] width 172 height 22
copy div "Aryan"
click at [435, 129] on div "Aryan Kunwar Question Aug 19, 2025 at 8:20 AM" at bounding box center [476, 140] width 172 height 22
copy div "Aryan Kunwar"
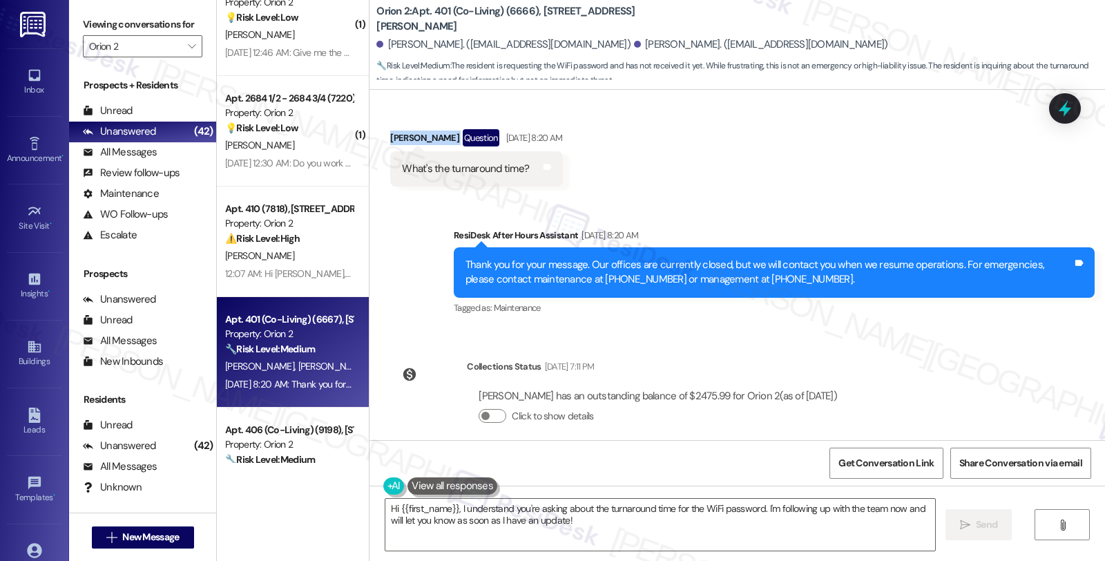
click at [403, 129] on div "Aryan Kunwar Question Aug 19, 2025 at 8:20 AM" at bounding box center [476, 140] width 172 height 22
click at [390, 508] on textarea "Hi {{first_name}}, I understand you're asking about the turnaround time for the…" at bounding box center [660, 525] width 550 height 52
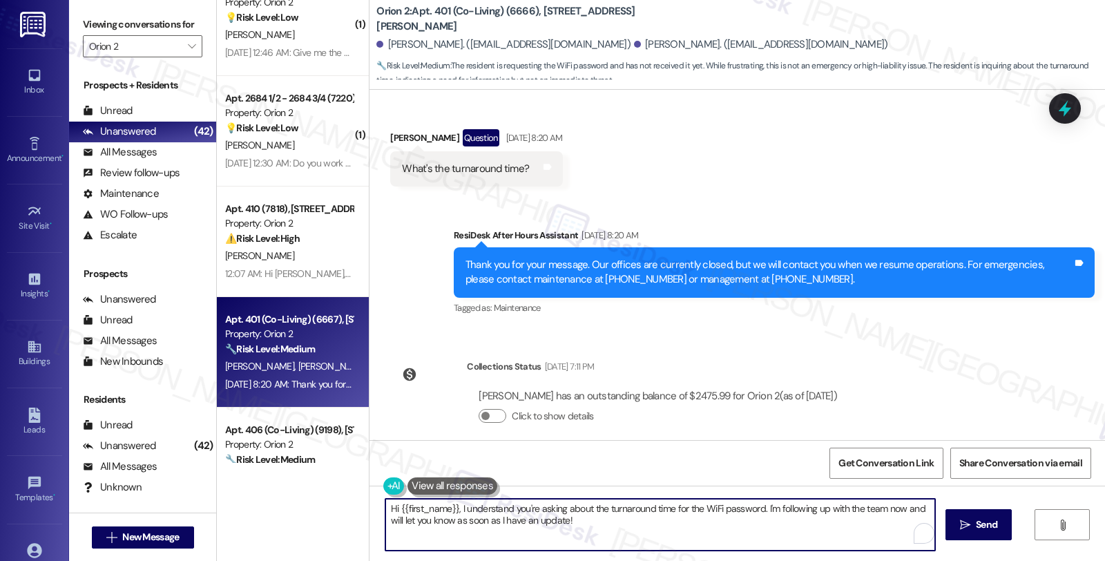
paste textarea "To enrich screen reader interactions, please activate Accessibility in Grammarl…"
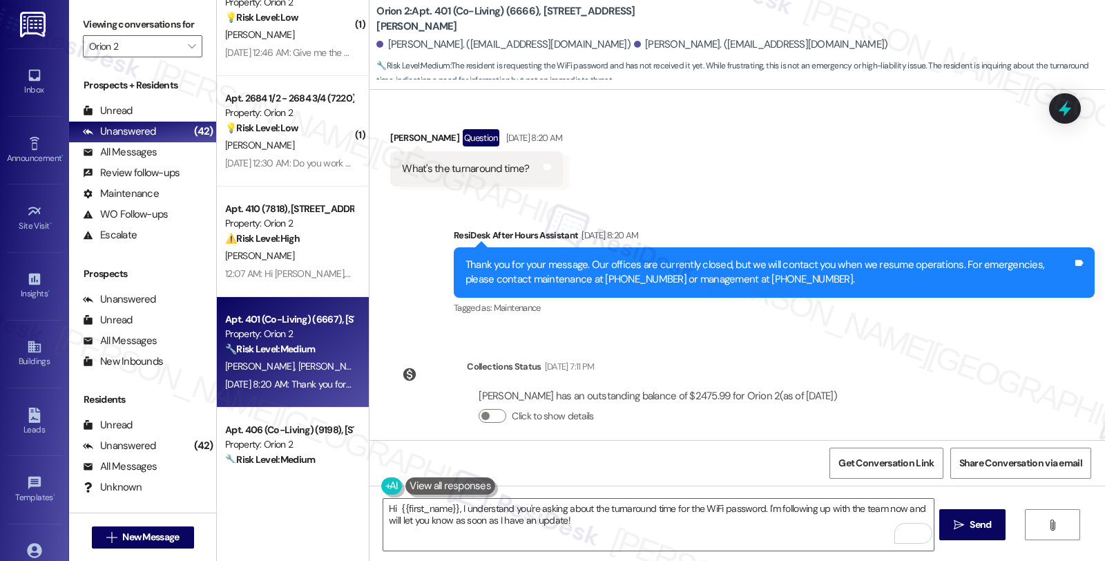
click at [390, 129] on div "Aryan Kunwar Question Aug 19, 2025 at 8:20 AM" at bounding box center [476, 140] width 172 height 22
copy div "Aryan"
click at [390, 506] on textarea "Hi {{first_name}}, I understand you're asking about the turnaround time for the…" at bounding box center [658, 525] width 550 height 52
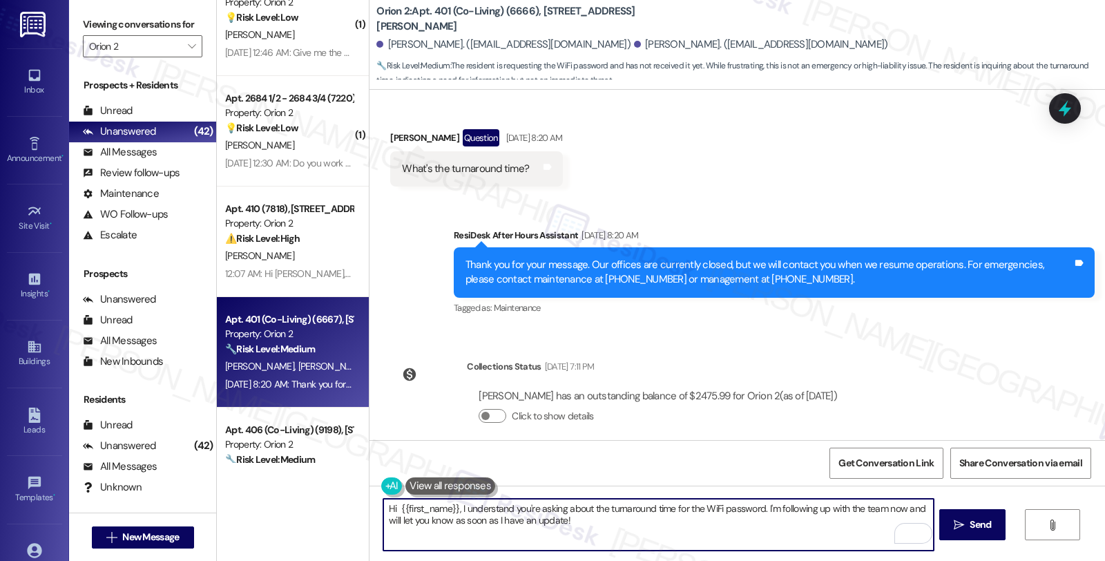
paste textarea "Aryan"
drag, startPoint x: 723, startPoint y: 509, endPoint x: 757, endPoint y: 530, distance: 40.0
click at [757, 530] on textarea "Hi Aryan, I understand you're asking about the turnaround time for the WiFi pas…" at bounding box center [658, 525] width 550 height 52
drag, startPoint x: 426, startPoint y: 522, endPoint x: 696, endPoint y: 522, distance: 270.0
click at [696, 522] on textarea "Hi Aryan, I understand you're asking about the turnaround time for the WiFi pas…" at bounding box center [658, 525] width 550 height 52
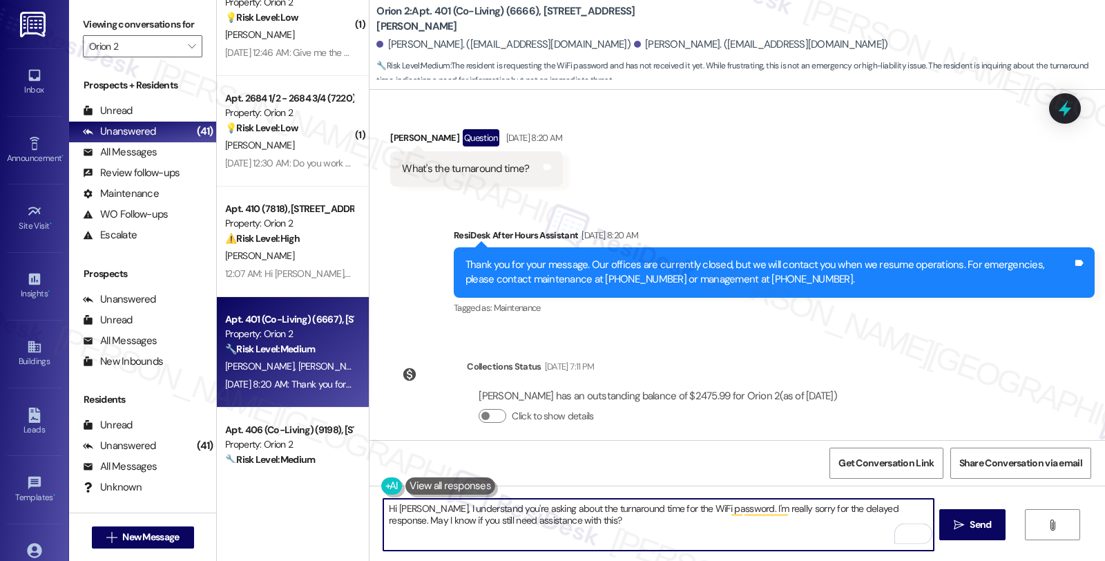
click at [537, 519] on textarea "Hi Aryan, I understand you're asking about the turnaround time for the WiFi pas…" at bounding box center [658, 525] width 550 height 52
type textarea "Hi Aryan, I understand you're asking about the turnaround time for the WiFi pas…"
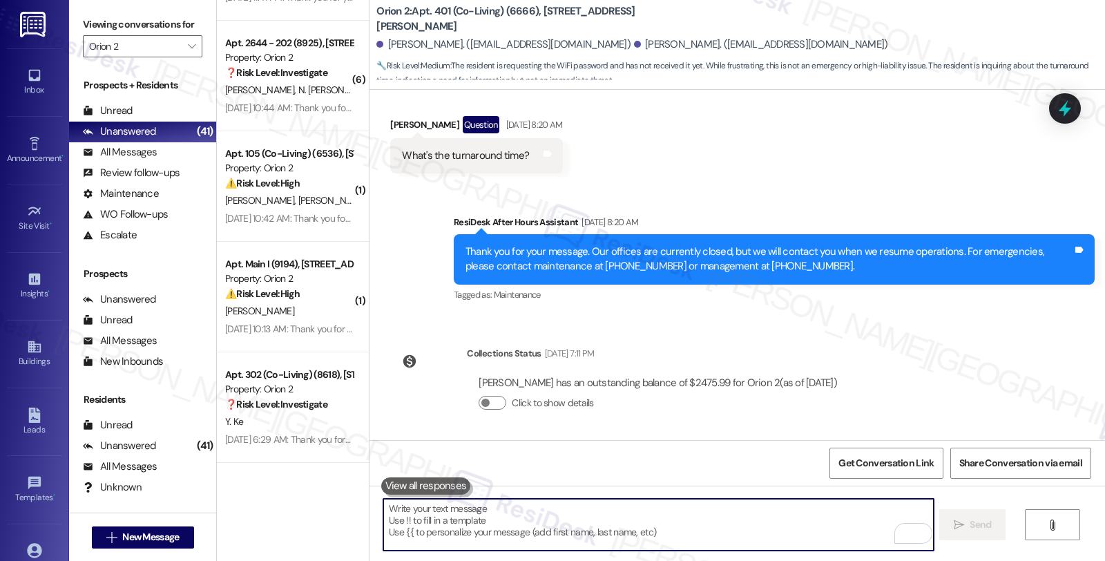
scroll to position [4907, 0]
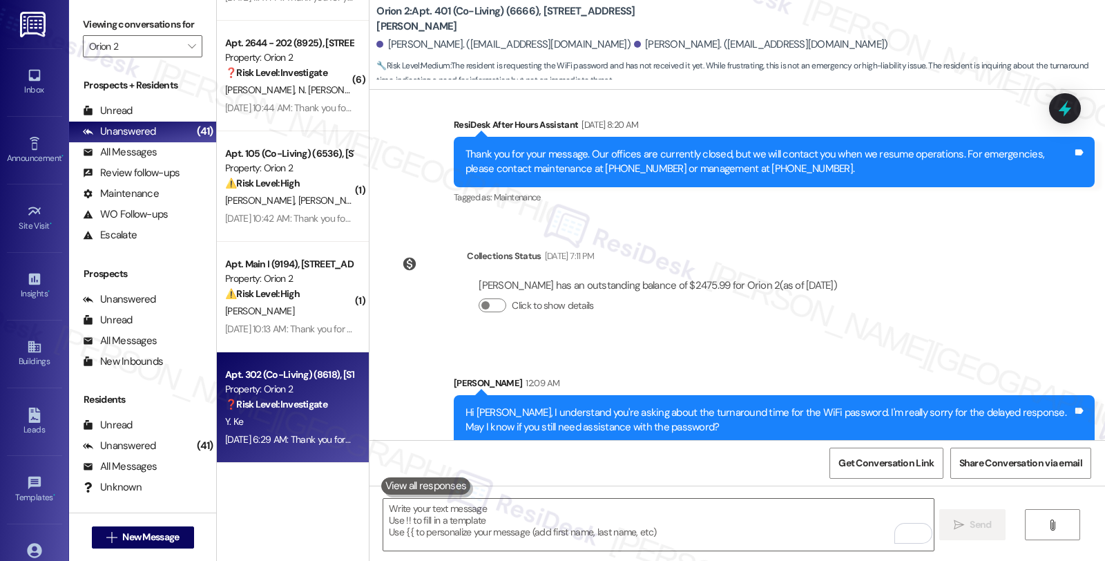
click at [325, 423] on div "Y. Ke" at bounding box center [289, 421] width 131 height 17
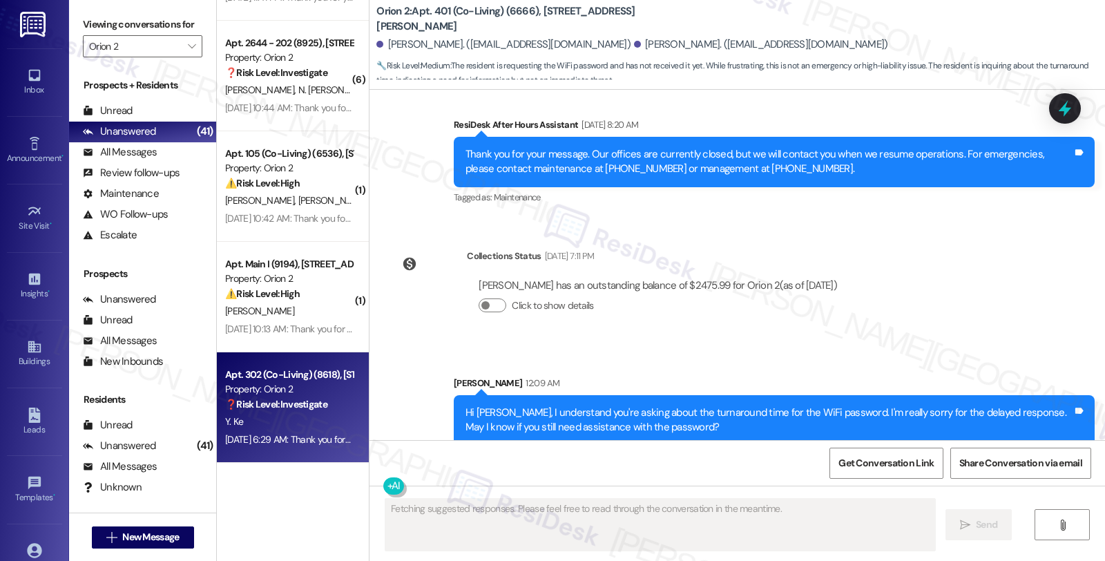
type textarea "Fetching suggested responses. Please feel free to read through the conversation…"
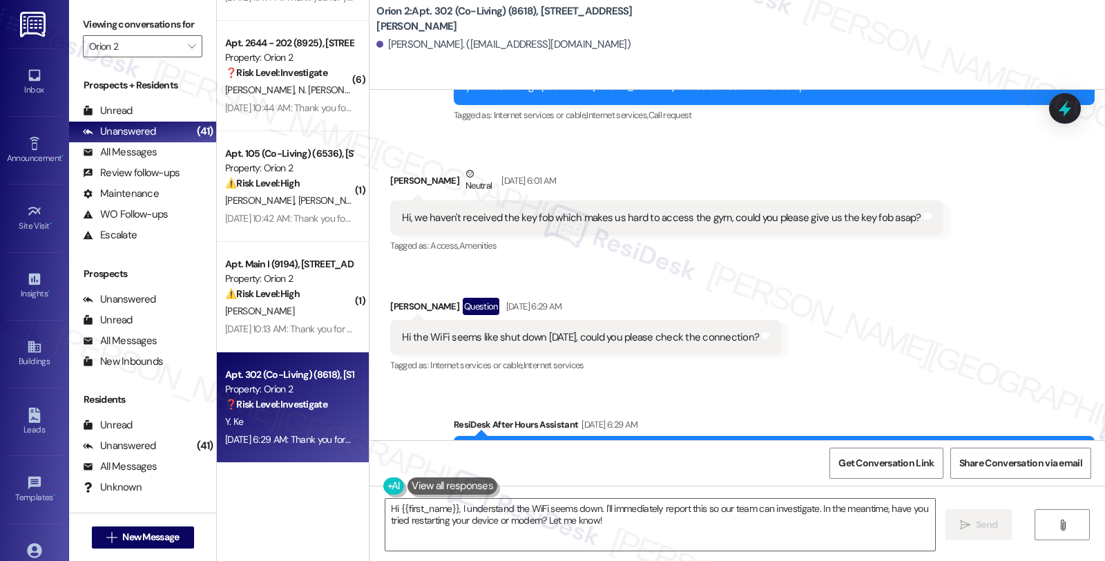
scroll to position [1584, 0]
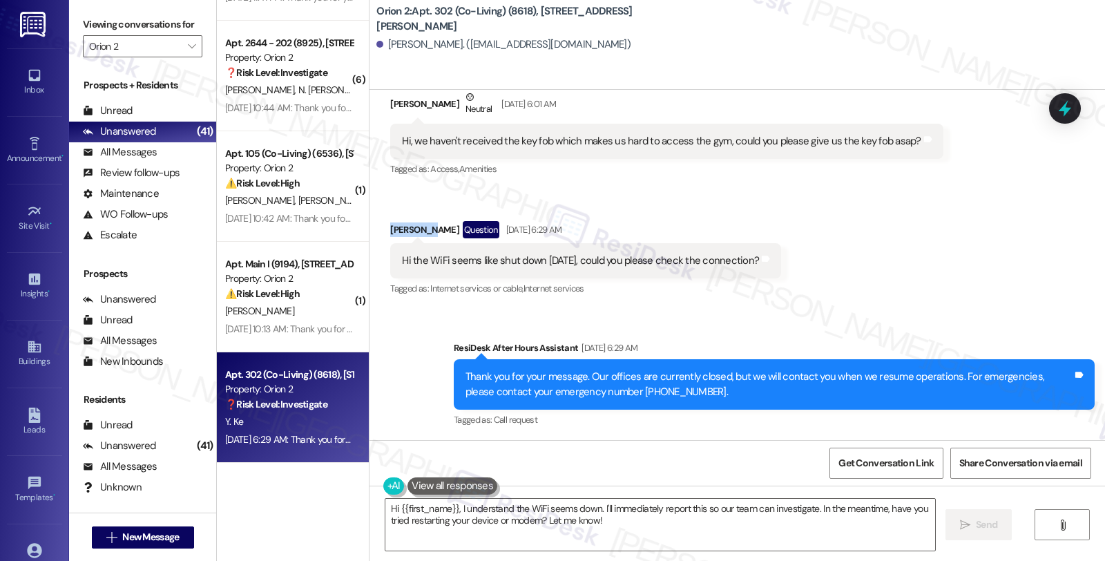
drag, startPoint x: 381, startPoint y: 226, endPoint x: 422, endPoint y: 225, distance: 40.8
click at [422, 225] on div "Youhan Ke Question Aug 24, 2025 at 6:29 AM" at bounding box center [585, 232] width 391 height 22
copy div "Youhan Ke"
click at [450, 506] on textarea "Hi {{first_name}}, I understand the WiFi seems down. I'll immediately report th…" at bounding box center [660, 525] width 550 height 52
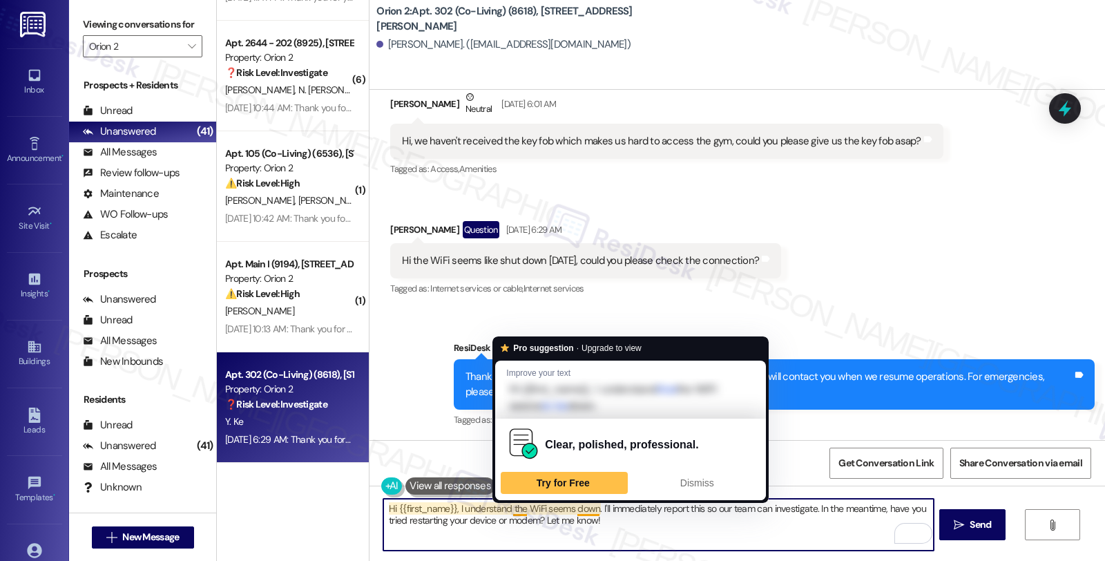
click at [505, 506] on textarea "Hi {{first_name}}, I understand the WiFi seems down. I'll immediately report th…" at bounding box center [658, 525] width 550 height 52
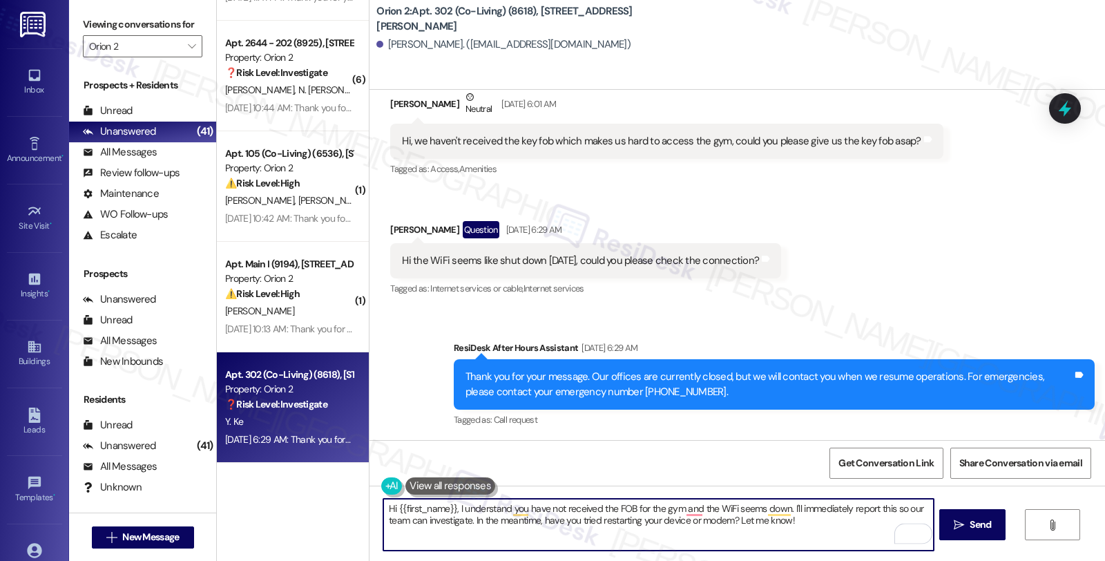
click at [693, 508] on textarea "Hi {{first_name}}, I understand you have not received the FOB for the gym and t…" at bounding box center [658, 525] width 550 height 52
drag, startPoint x: 770, startPoint y: 509, endPoint x: 789, endPoint y: 535, distance: 32.6
click at [789, 535] on textarea "Hi {{first_name}}, I understand you have not received the FOB for the gym, and …" at bounding box center [658, 525] width 550 height 52
click at [580, 526] on textarea "Hi {{first_name}}, I understand you have not received the FOB for the gym, and …" at bounding box center [658, 525] width 550 height 52
click at [495, 526] on textarea "Hi {{first_name}}, I understand you have not received the FOB for the gym, and …" at bounding box center [658, 525] width 550 height 52
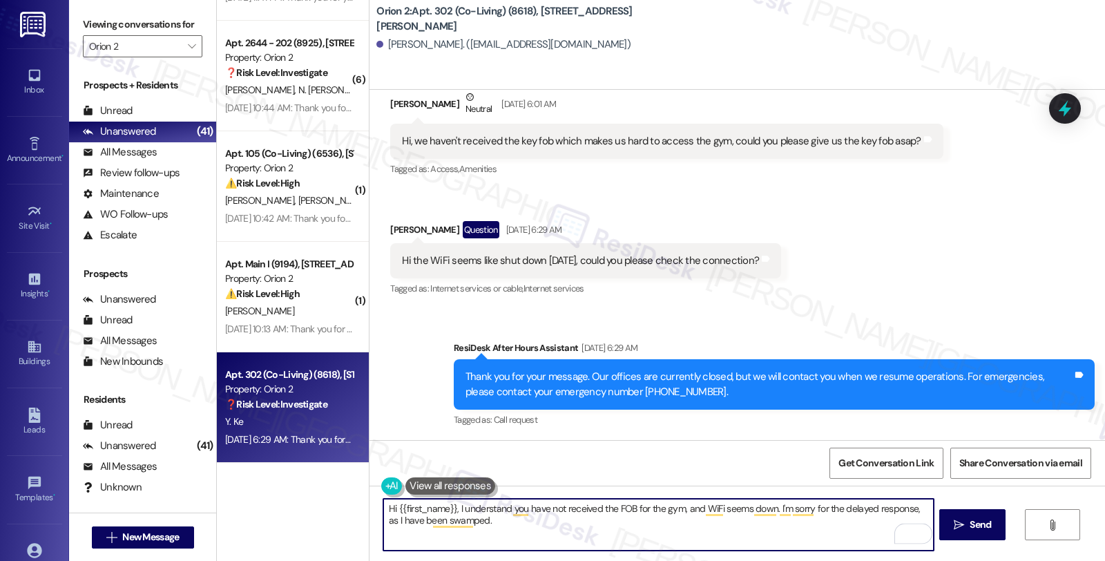
click at [541, 527] on textarea "Hi {{first_name}}, I understand you have not received the FOB for the gym, and …" at bounding box center [658, 525] width 550 height 52
type textarea "Hi {{first_name}}, I understand you have not received the FOB for the gym, and …"
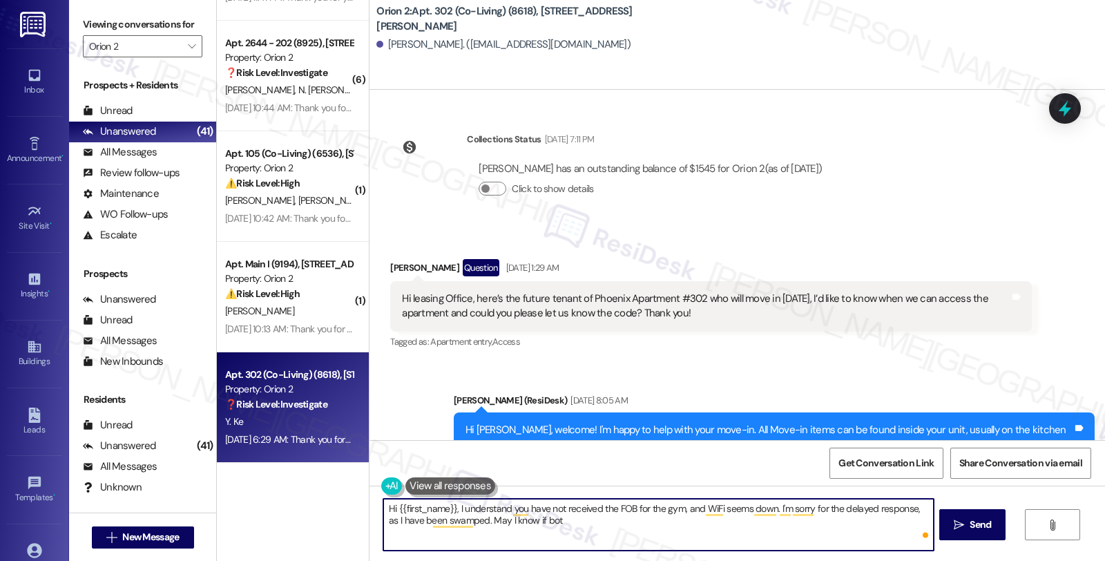
scroll to position [1584, 0]
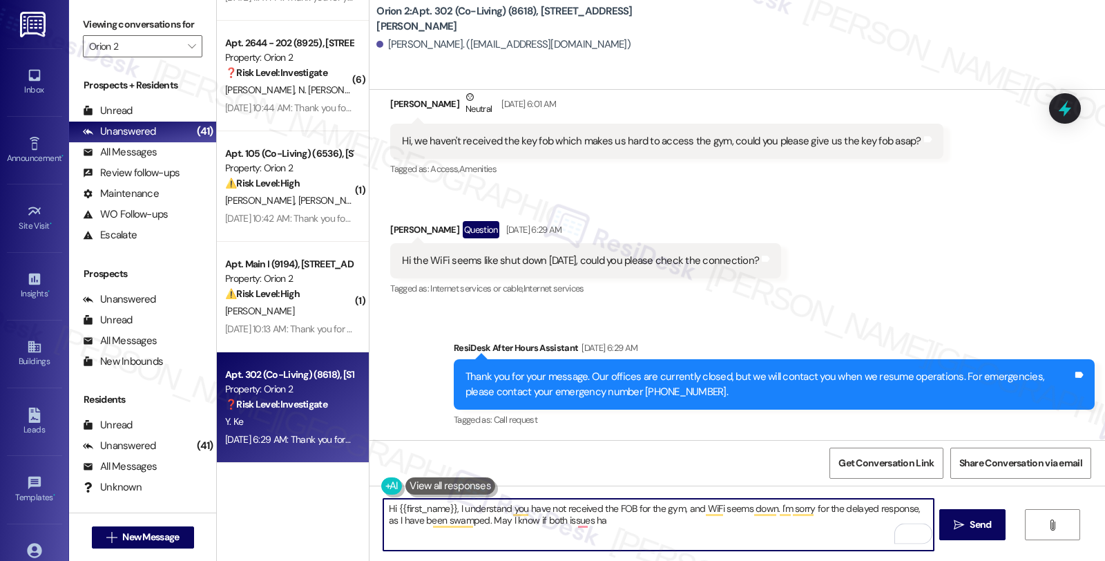
click at [519, 523] on textarea "Hi {{first_name}}, I understand you have not received the FOB for the gym, and …" at bounding box center [658, 525] width 550 height 52
type textarea "Hi {{first_name}}, I understand you have not received the FOB for the gym, and …"
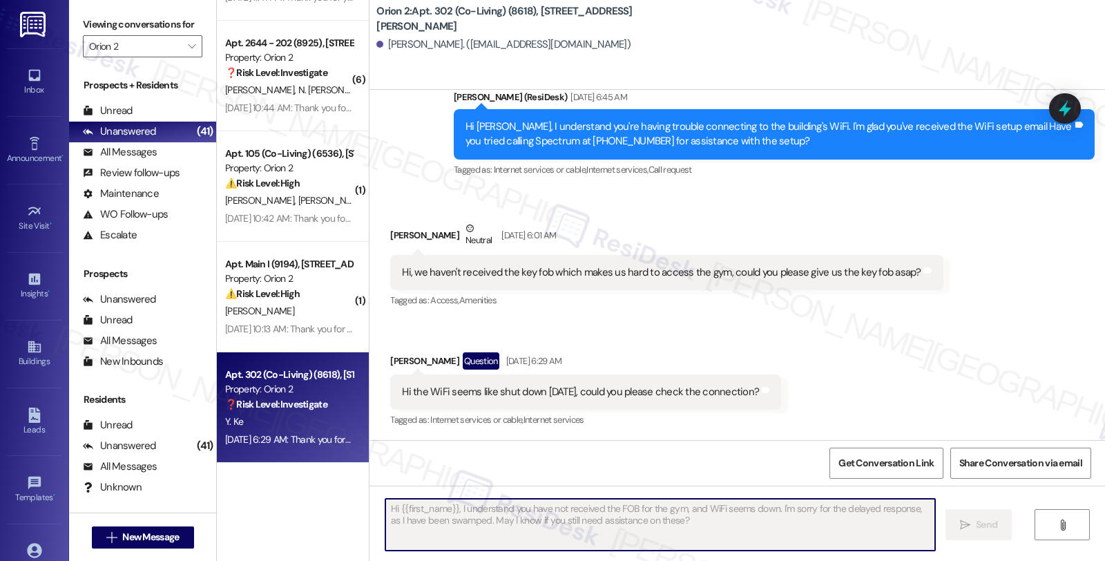
scroll to position [1696, 0]
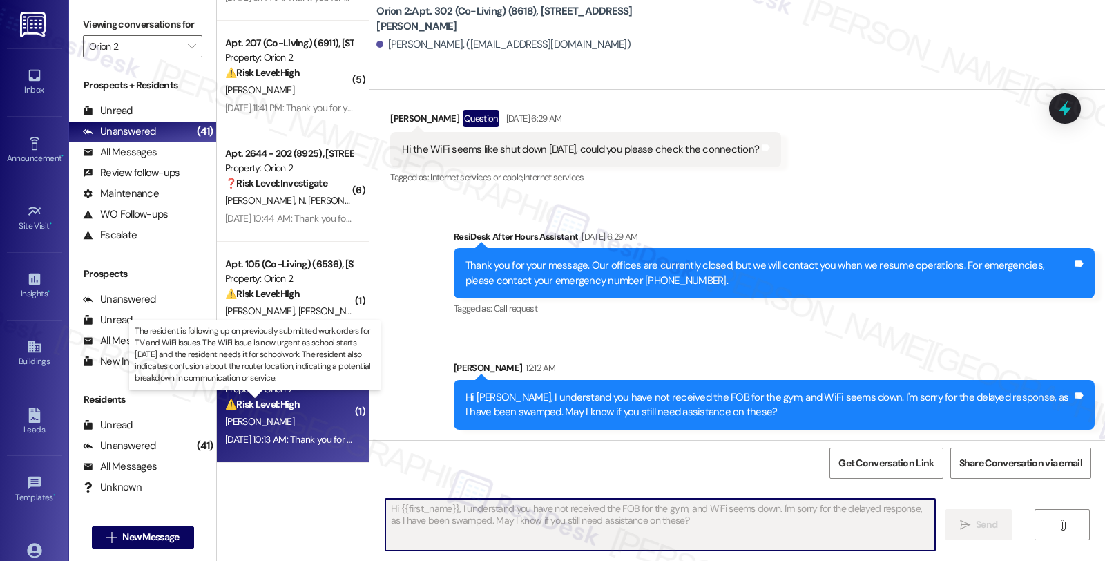
click at [269, 398] on strong "⚠️ Risk Level: High" at bounding box center [262, 404] width 75 height 12
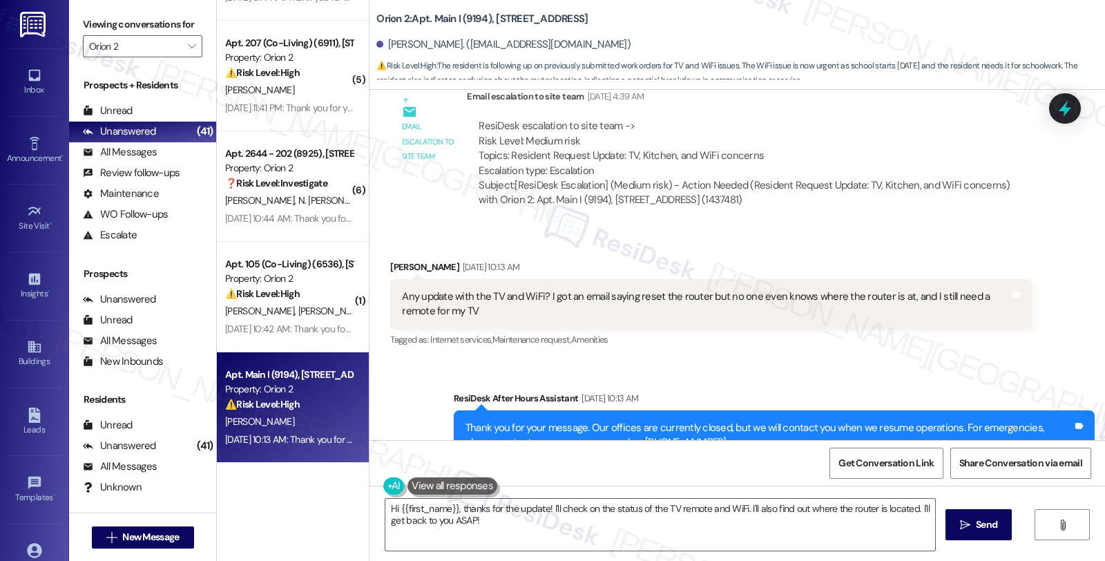
scroll to position [2485, 0]
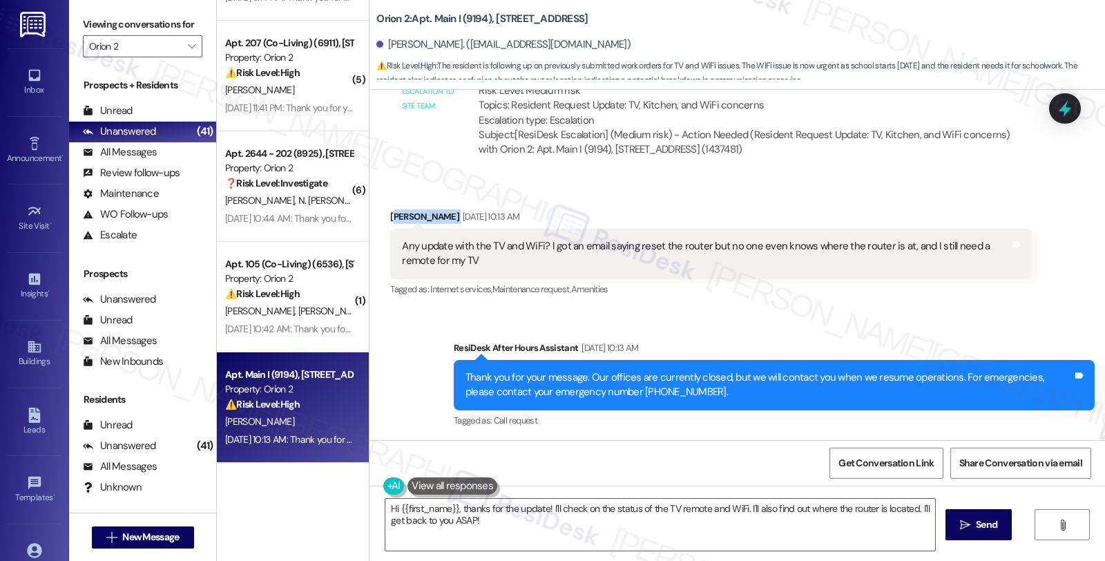
drag, startPoint x: 383, startPoint y: 218, endPoint x: 432, endPoint y: 215, distance: 49.1
click at [432, 215] on div "[PERSON_NAME] [DATE] 10:13 AM" at bounding box center [710, 218] width 641 height 19
click at [459, 217] on div "[DATE] 10:13 AM" at bounding box center [489, 216] width 60 height 15
drag, startPoint x: 433, startPoint y: 216, endPoint x: 389, endPoint y: 216, distance: 44.2
click at [390, 216] on div "[PERSON_NAME] [DATE] 10:13 AM" at bounding box center [710, 218] width 641 height 19
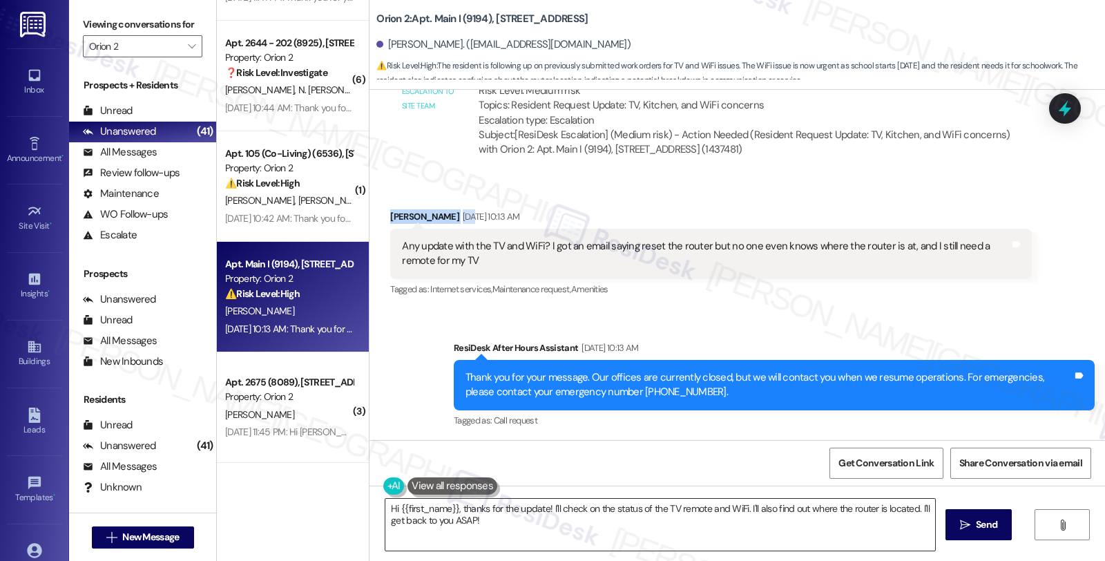
click at [496, 512] on textarea "Hi {{first_name}}, thanks for the update! I'll check on the status of the TV re…" at bounding box center [660, 525] width 550 height 52
drag, startPoint x: 376, startPoint y: 41, endPoint x: 432, endPoint y: 43, distance: 55.3
click at [432, 43] on div "[PERSON_NAME]. ([EMAIL_ADDRESS][DOMAIN_NAME])" at bounding box center [503, 44] width 254 height 15
copy div "[PERSON_NAME]"
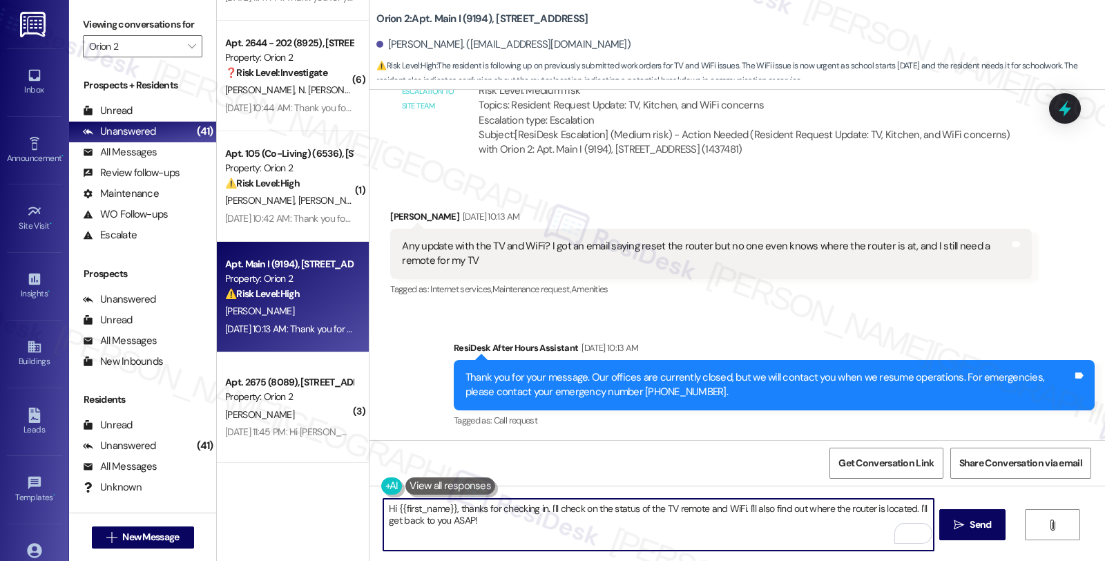
click at [553, 539] on textarea "Hi {{first_name}}, thanks for checking in. I'll check on the status of the TV r…" at bounding box center [658, 525] width 550 height 52
paste textarea "25355-1"
click at [472, 520] on textarea "Hi {{first_name}}, thanks for checking in. I'll check on the status of the TV r…" at bounding box center [658, 525] width 550 height 52
click at [625, 526] on textarea "Hi {{first_name}}, thanks for checking in. I'll check on the status of the TV r…" at bounding box center [658, 525] width 550 height 52
paste textarea "#26106-1"
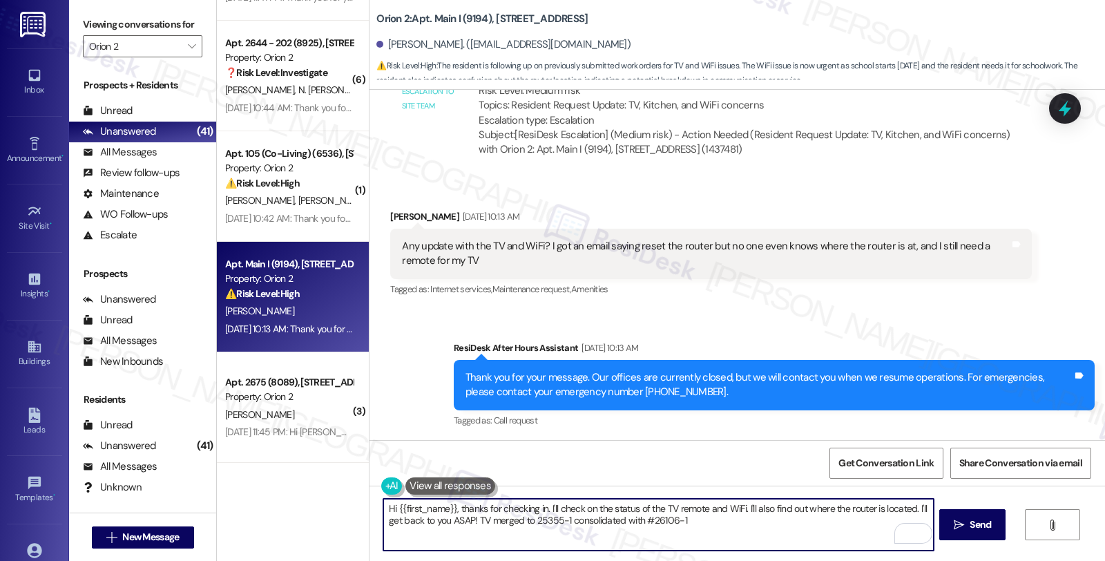
click at [541, 507] on textarea "Hi {{first_name}}, thanks for checking in. I'll check on the status of the TV r…" at bounding box center [658, 525] width 550 height 52
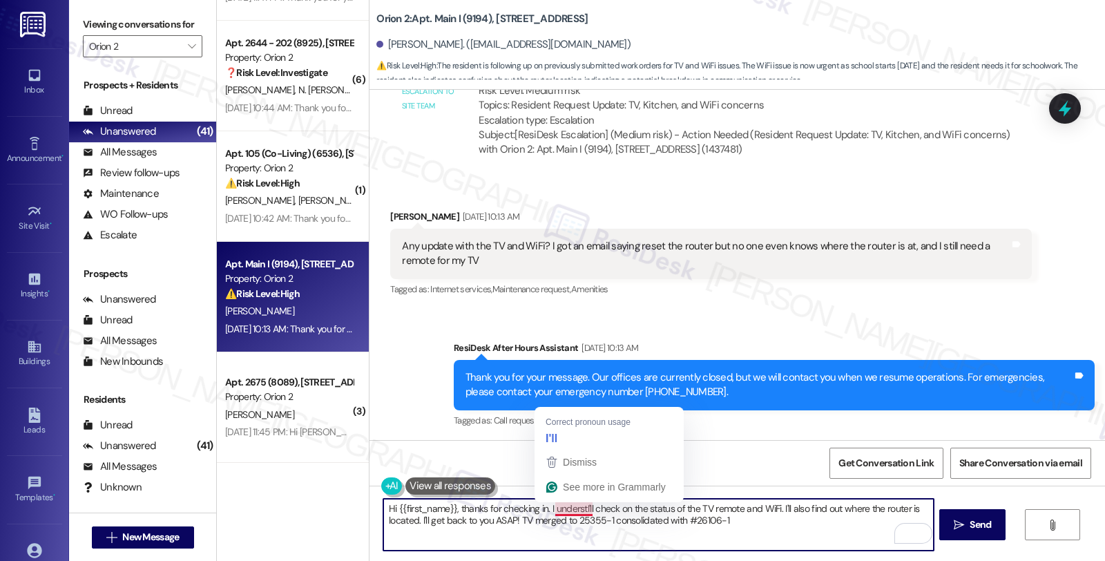
click at [539, 509] on textarea "Hi {{first_name}}, thanks for checking in. I understI'll check on the status of…" at bounding box center [658, 525] width 550 height 52
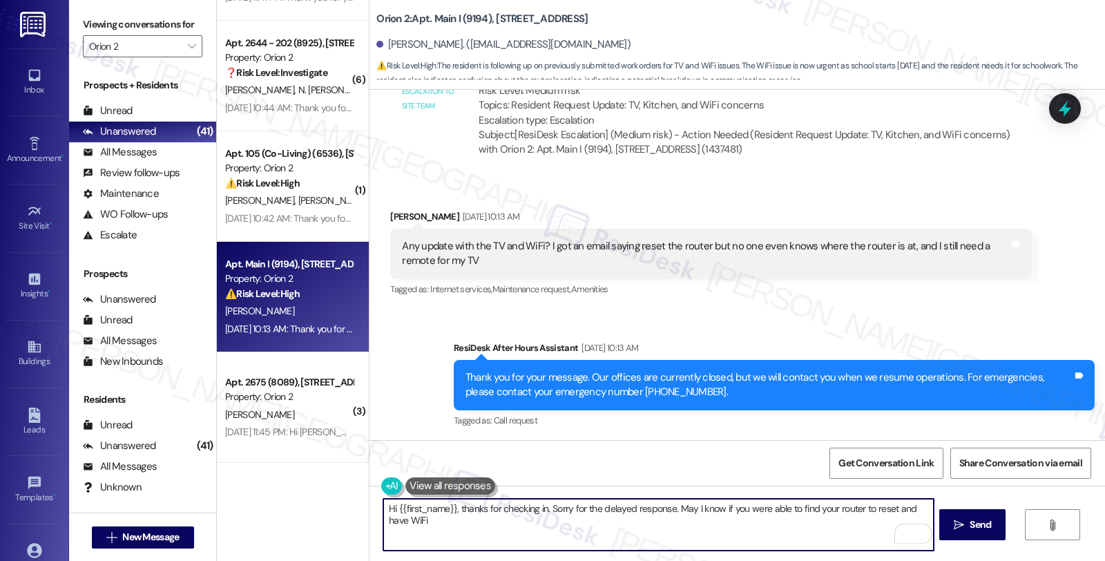
click at [903, 509] on textarea "Hi {{first_name}}, thanks for checking in. Sorry for the delayed response. May …" at bounding box center [658, 525] width 550 height 52
type textarea "Hi {{first_name}}, thanks for checking in. Sorry for the delayed response. May …"
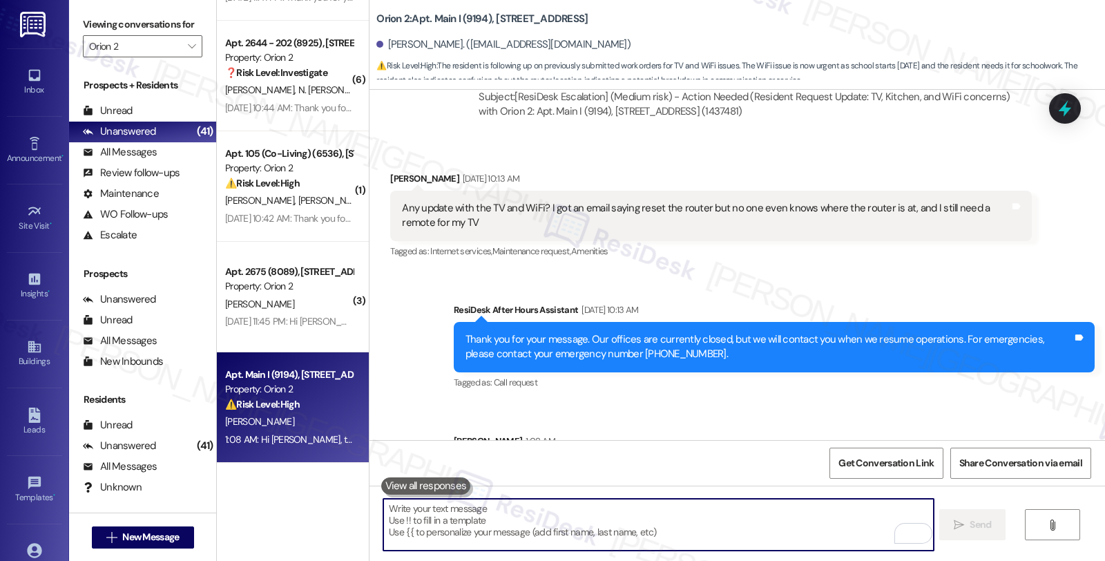
scroll to position [2582, 0]
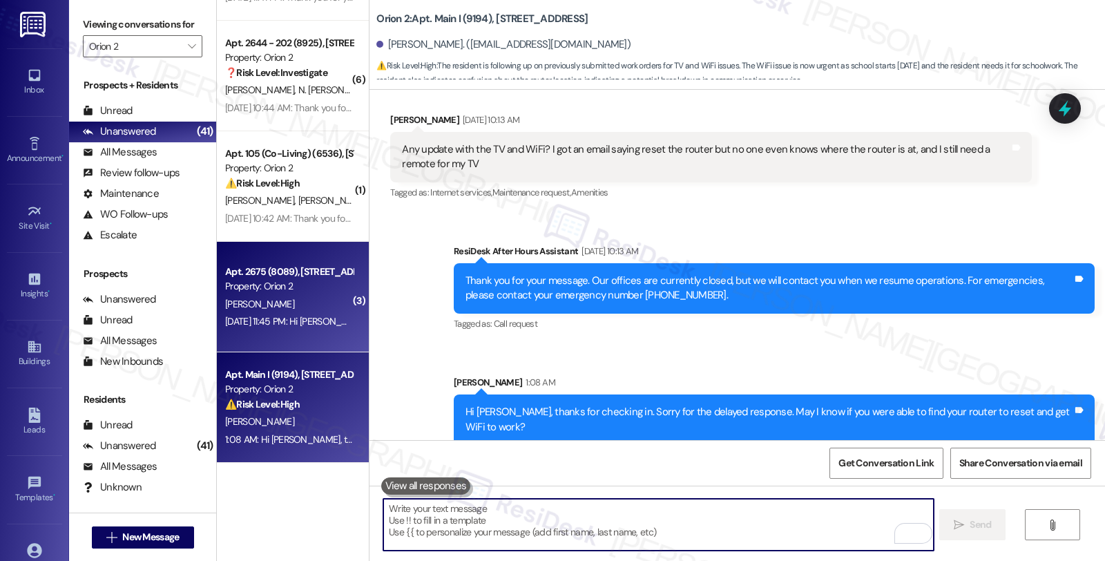
click at [301, 307] on div "[PERSON_NAME]" at bounding box center [289, 304] width 131 height 17
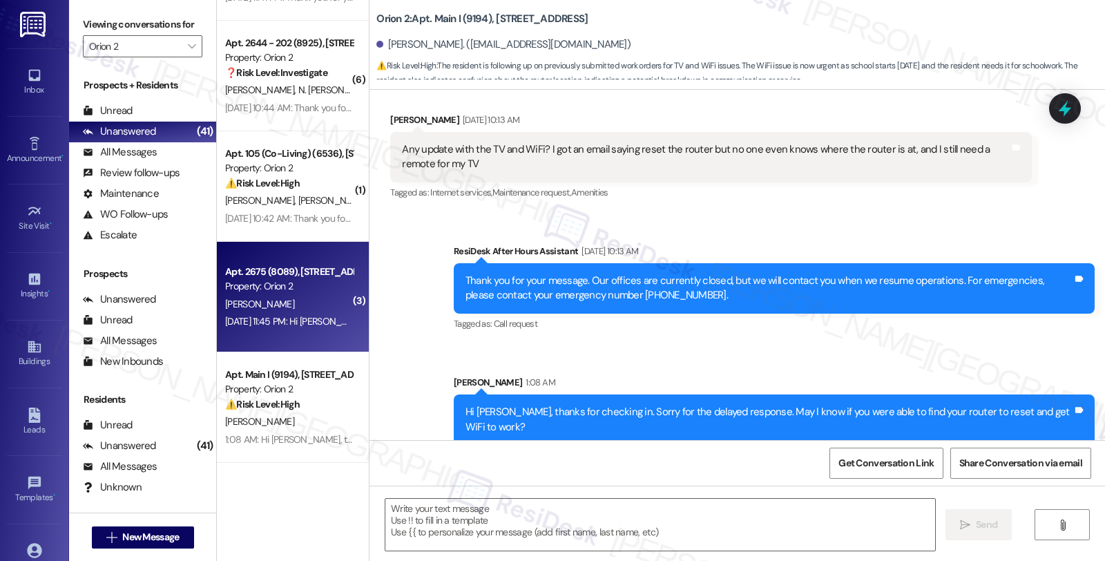
type textarea "Fetching suggested responses. Please feel free to read through the conversation…"
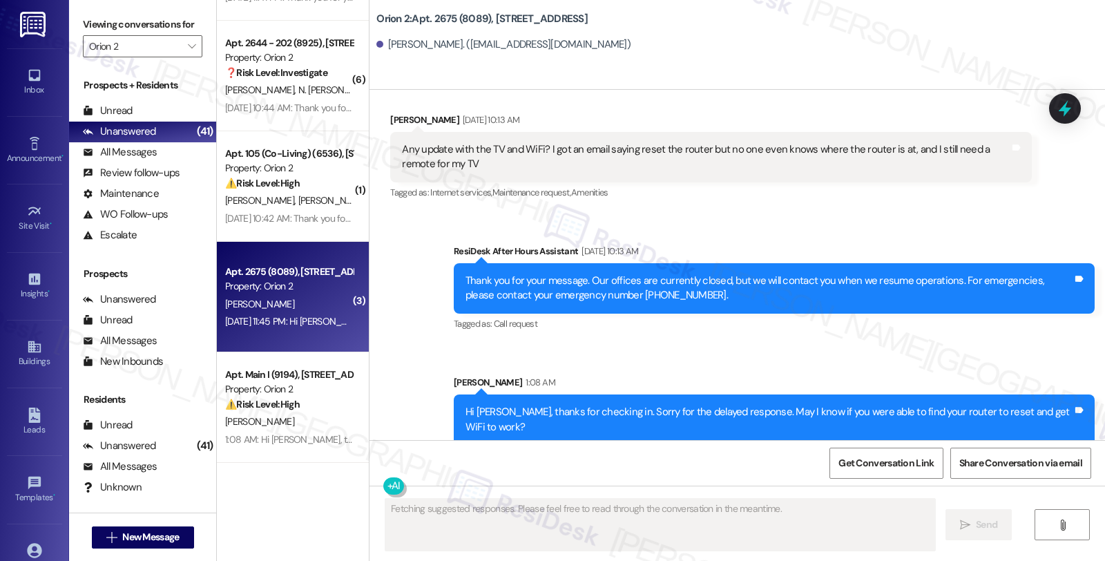
scroll to position [222, 0]
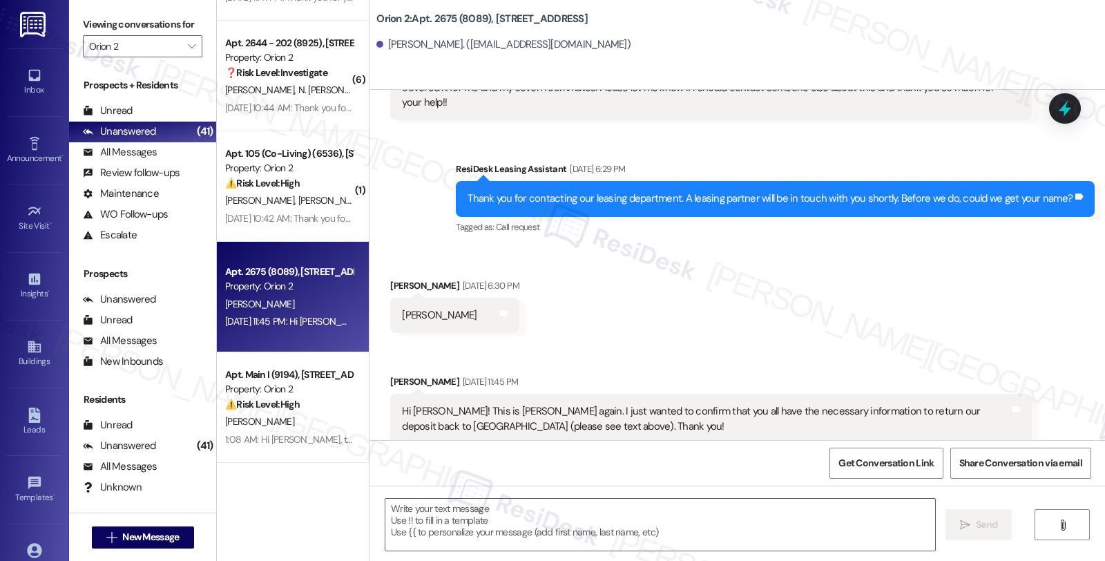
click at [308, 184] on div "⚠️ Risk Level: High The resident reports a complete internet outage affecting t…" at bounding box center [289, 183] width 128 height 15
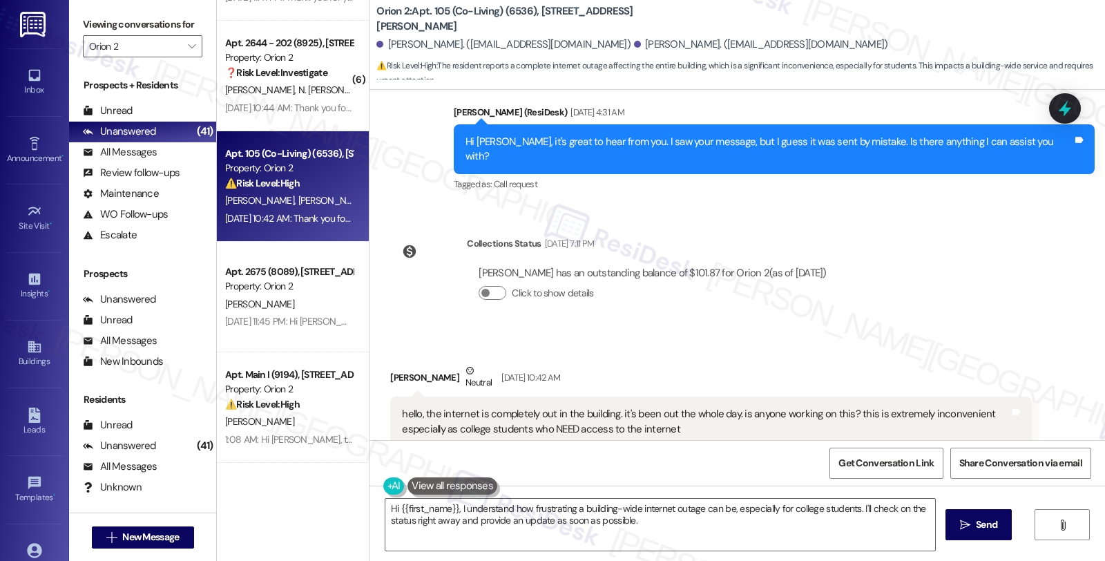
scroll to position [2929, 0]
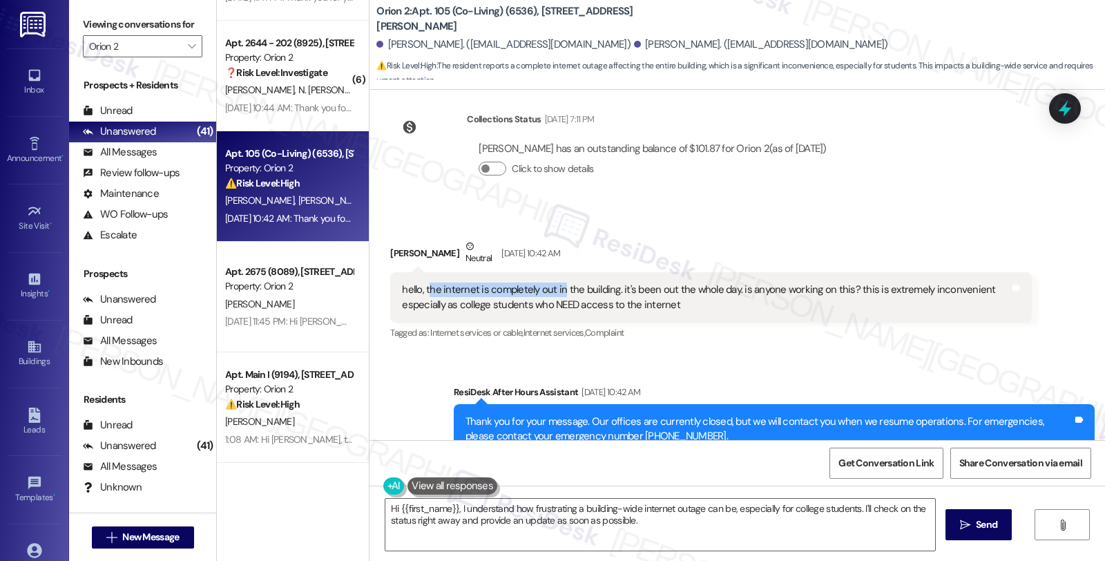
drag, startPoint x: 418, startPoint y: 247, endPoint x: 550, endPoint y: 251, distance: 132.7
click at [550, 282] on div "hello, the internet is completely out in the building. it's been out the whole …" at bounding box center [705, 297] width 607 height 30
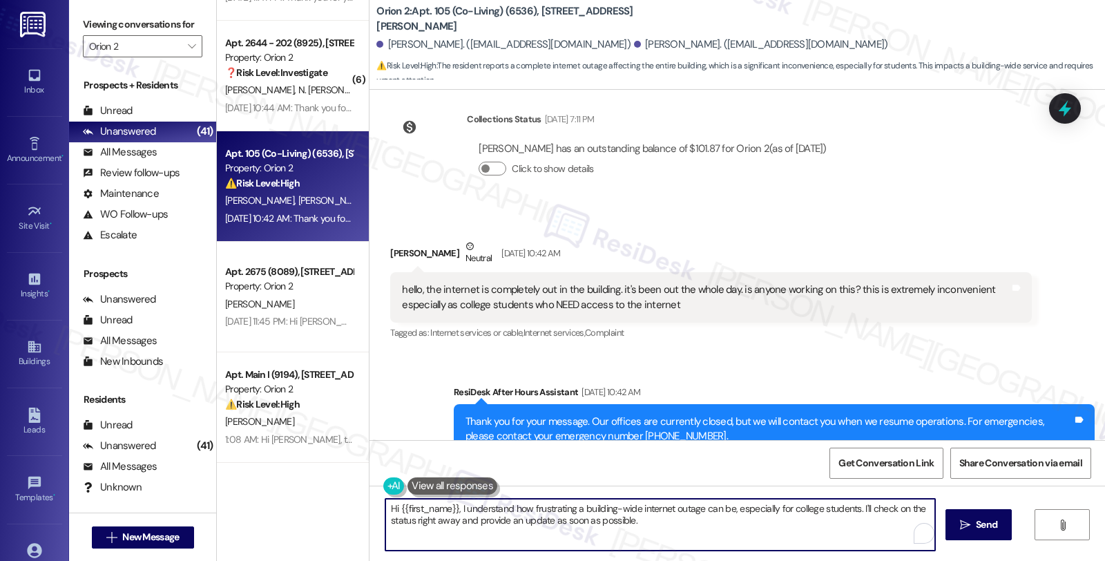
drag, startPoint x: 852, startPoint y: 510, endPoint x: 861, endPoint y: 528, distance: 20.4
click at [861, 528] on textarea "Hi {{first_name}}, I understand how frustrating a building-wide internet outage…" at bounding box center [660, 525] width 550 height 52
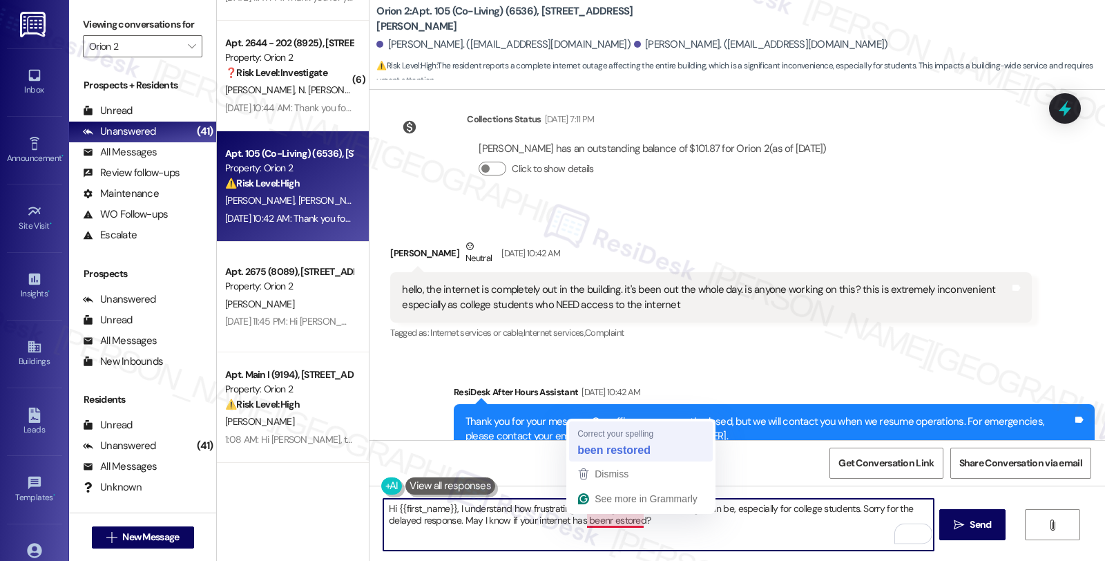
type textarea "Hi {{first_name}}, I understand how frustrating a building-wide internet outage…"
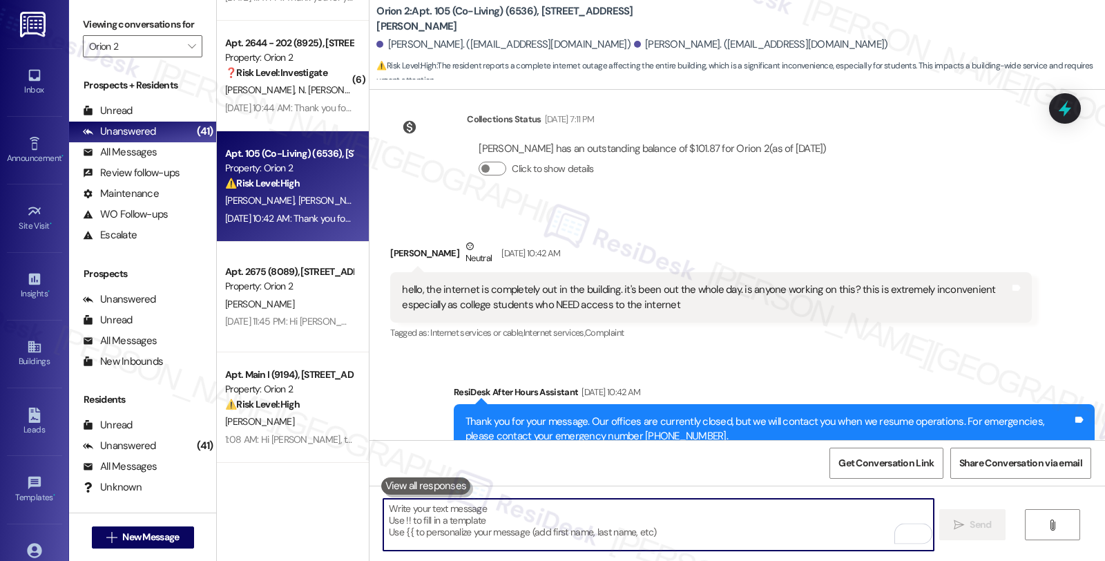
scroll to position [2798, 0]
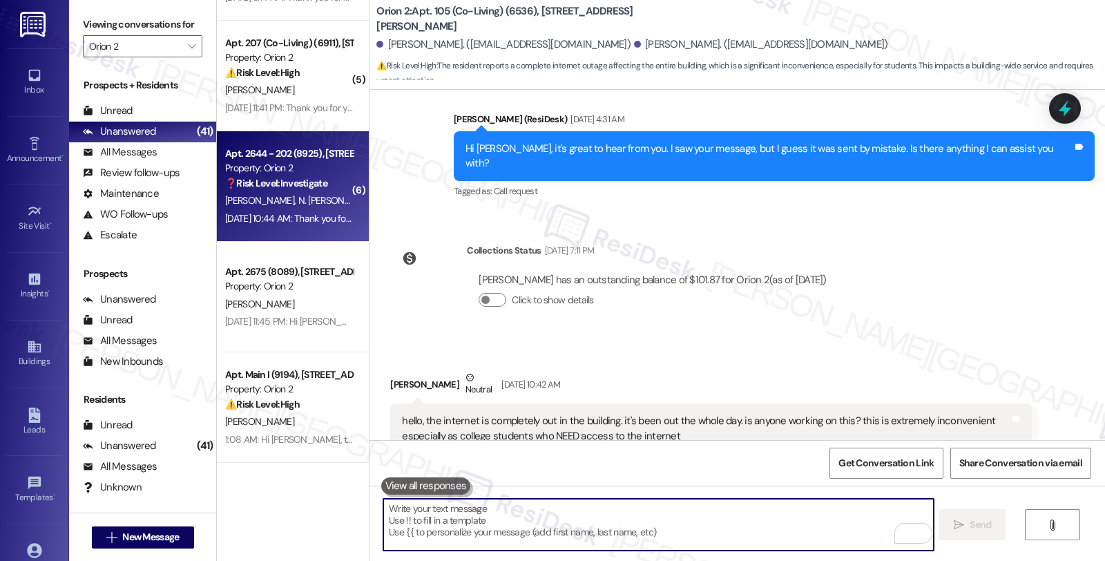
click at [304, 177] on strong "❓ Risk Level: Investigate" at bounding box center [276, 183] width 102 height 12
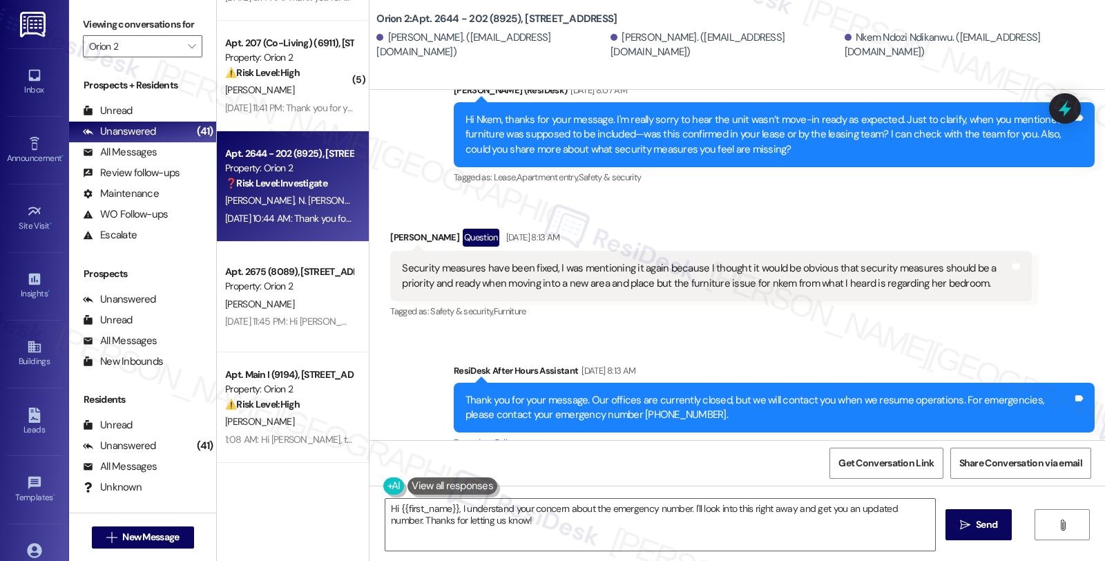
scroll to position [903, 0]
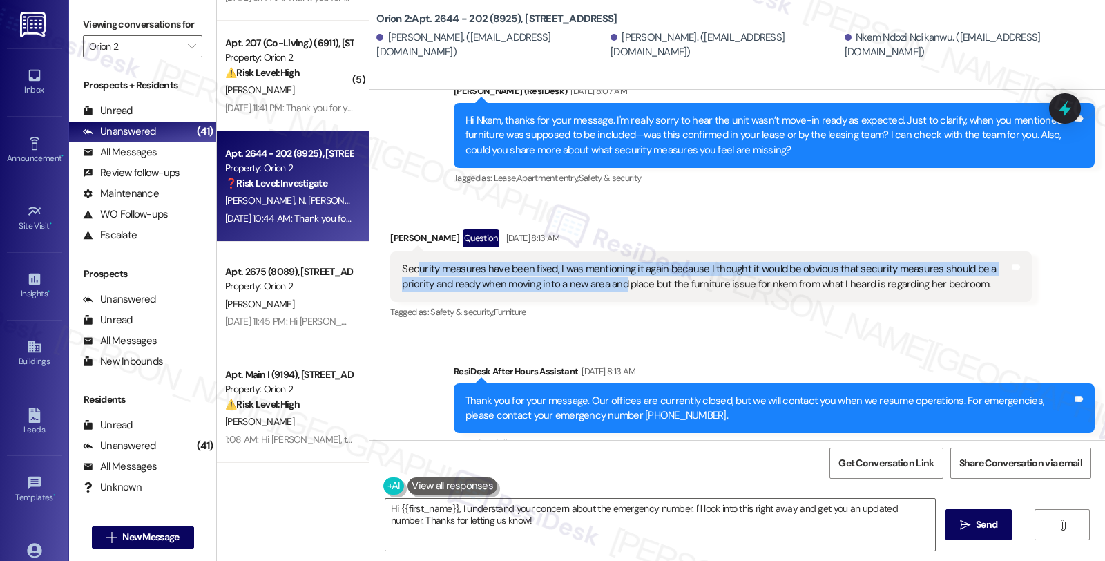
drag, startPoint x: 483, startPoint y: 256, endPoint x: 615, endPoint y: 262, distance: 131.4
click at [615, 262] on div "Security measures have been fixed, I was mentioning it again because I thought …" at bounding box center [705, 277] width 607 height 30
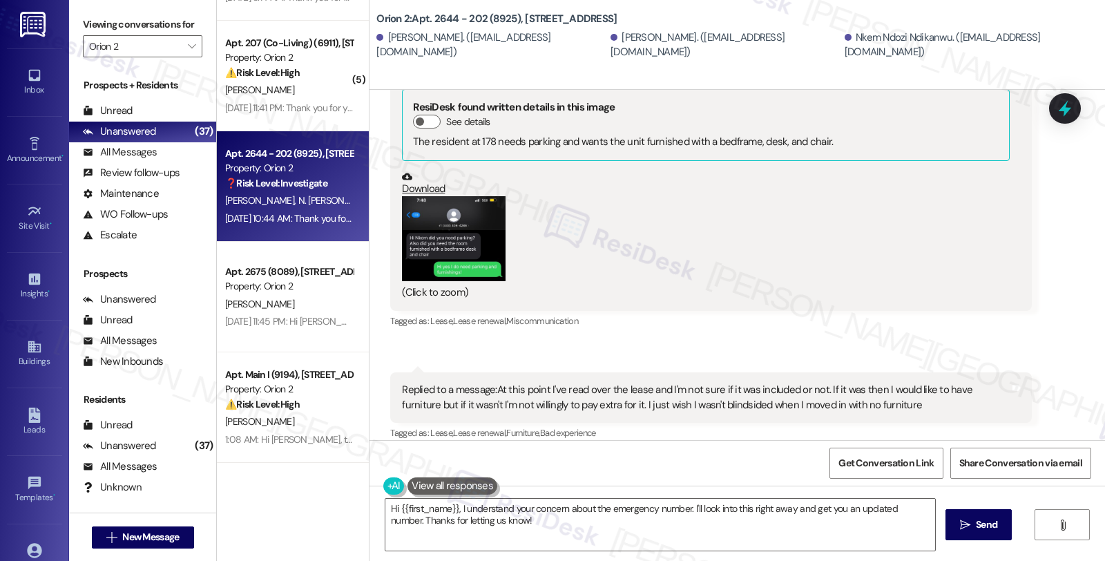
scroll to position [1593, 0]
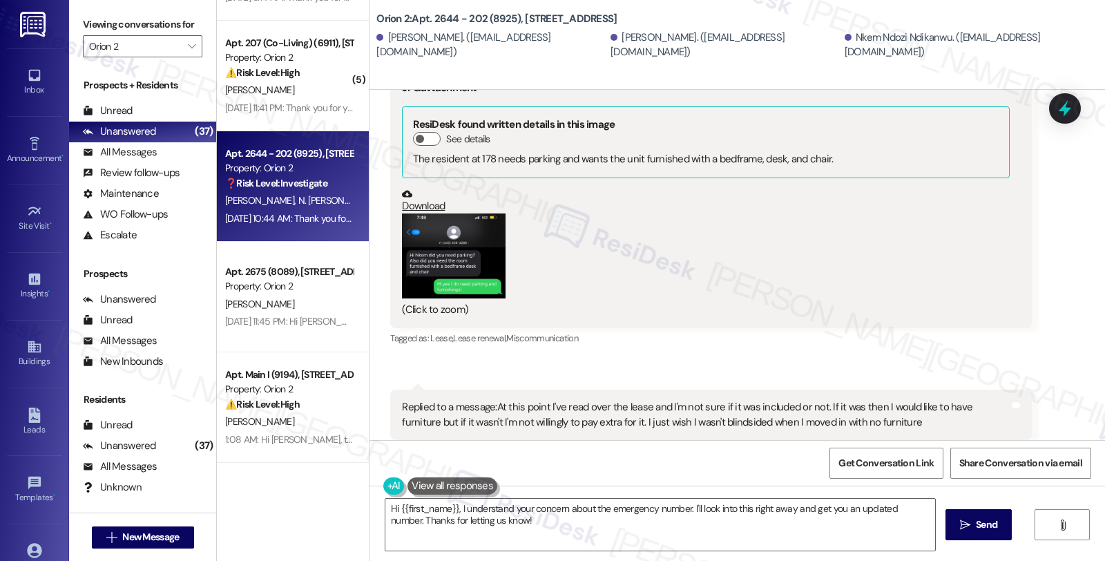
click at [460, 239] on button "Zoom image" at bounding box center [454, 255] width 104 height 85
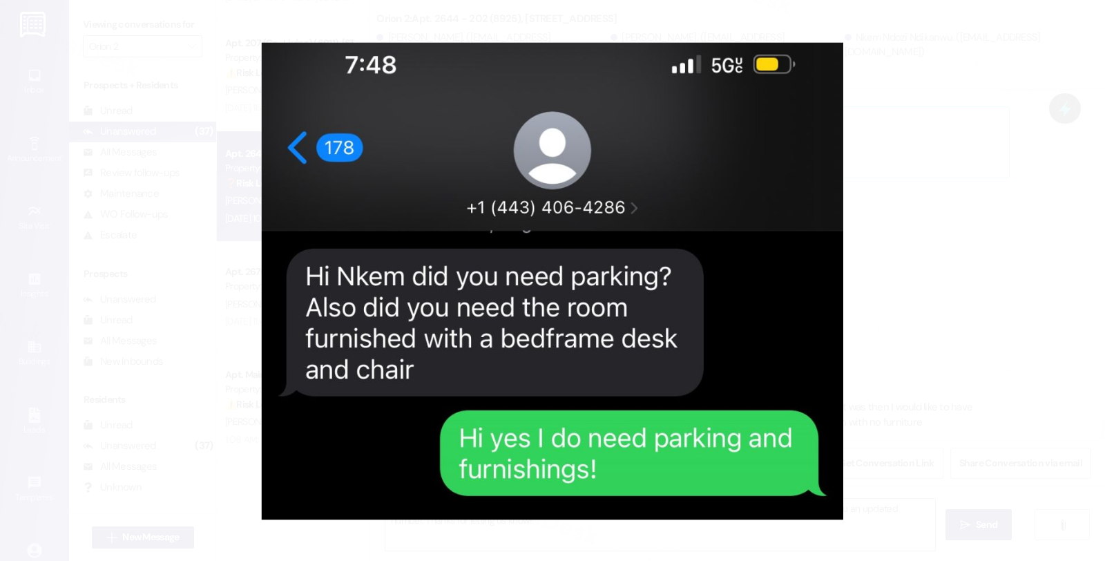
click at [864, 251] on button "Unzoom image" at bounding box center [552, 280] width 1105 height 561
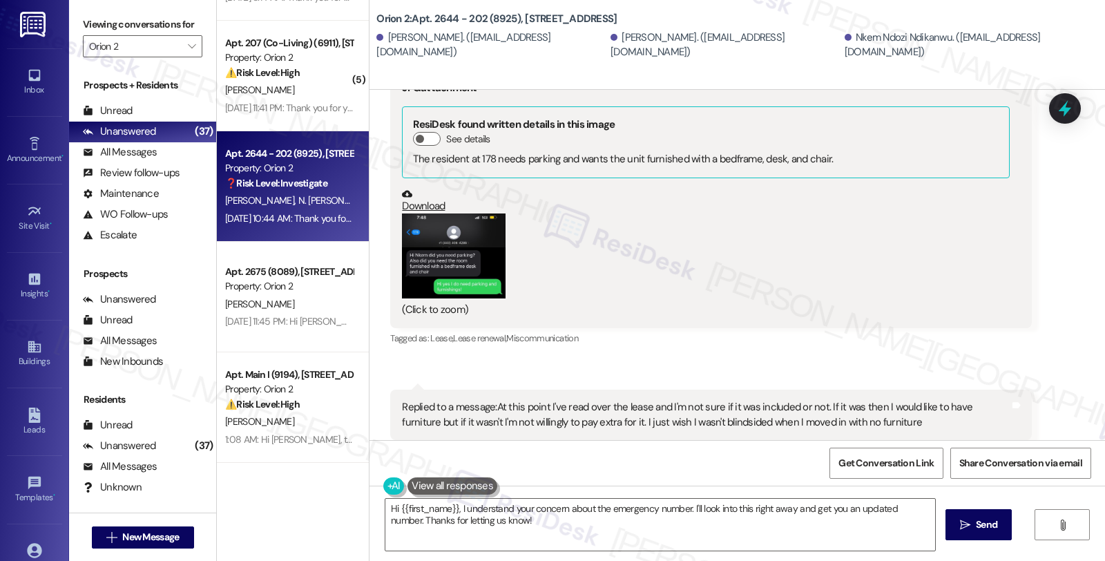
click at [413, 253] on button "Zoom image" at bounding box center [454, 255] width 104 height 85
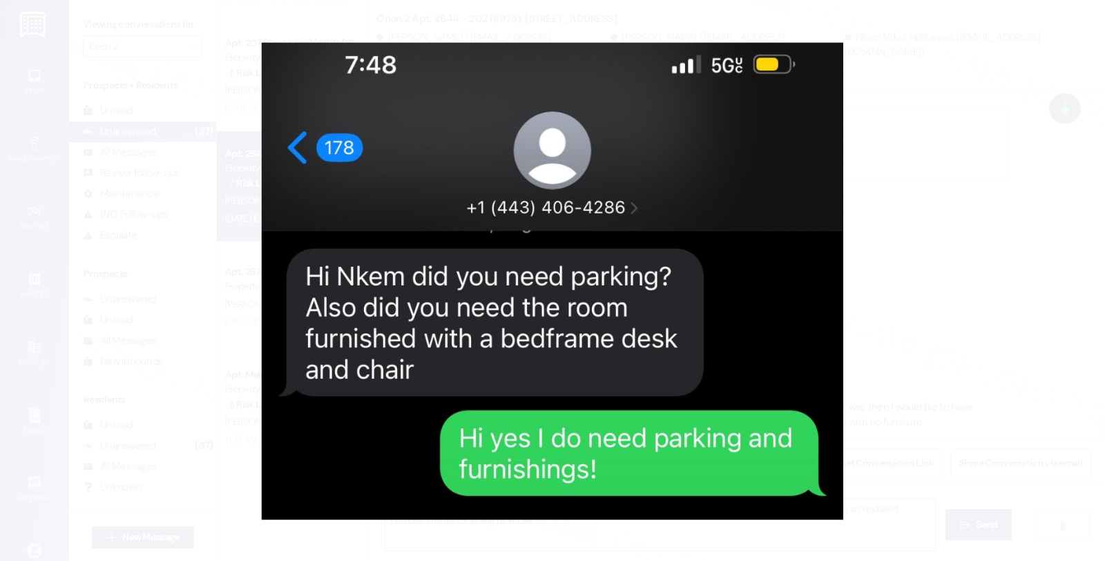
click at [861, 240] on button "Unzoom image" at bounding box center [552, 280] width 1105 height 561
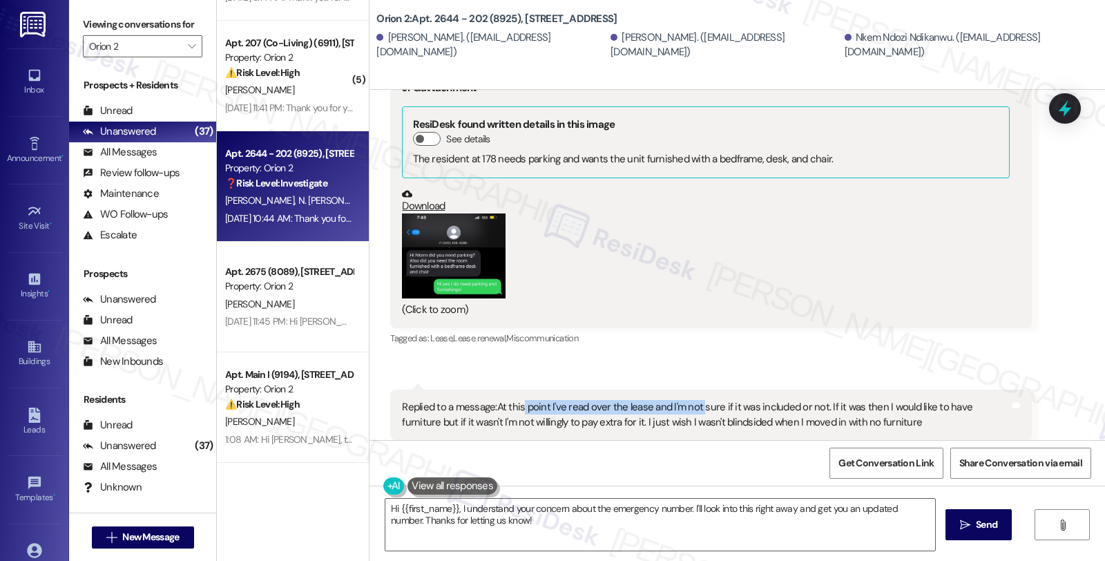
drag, startPoint x: 512, startPoint y: 387, endPoint x: 687, endPoint y: 395, distance: 175.6
click at [687, 400] on div "Replied to a message:At this point I've read over the lease and I'm not sure if…" at bounding box center [705, 415] width 607 height 30
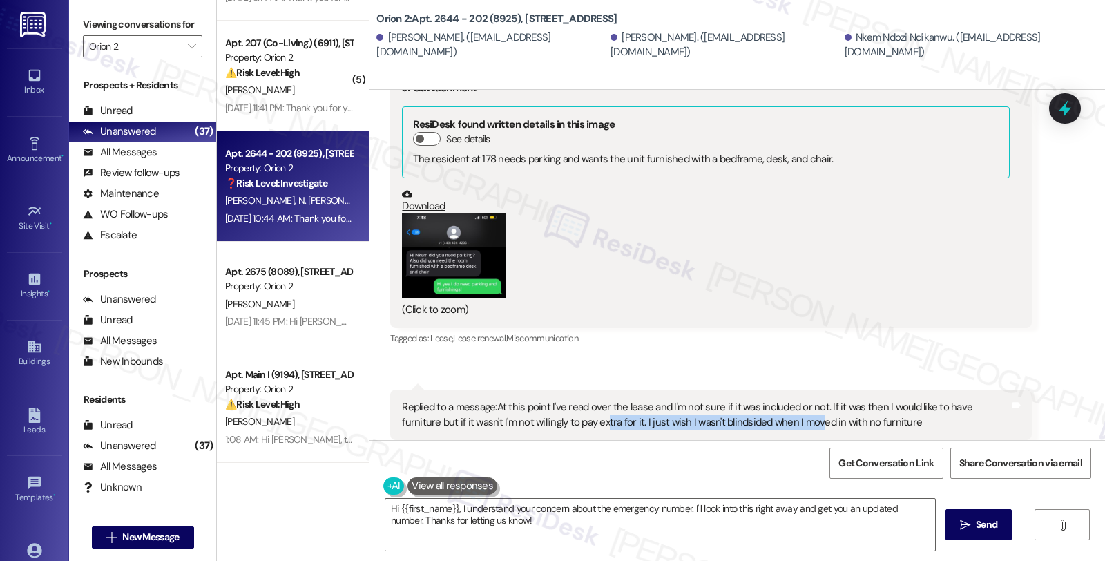
drag, startPoint x: 556, startPoint y: 406, endPoint x: 769, endPoint y: 406, distance: 212.7
click at [769, 406] on div "Replied to a message:At this point I've read over the lease and I'm not sure if…" at bounding box center [705, 415] width 607 height 30
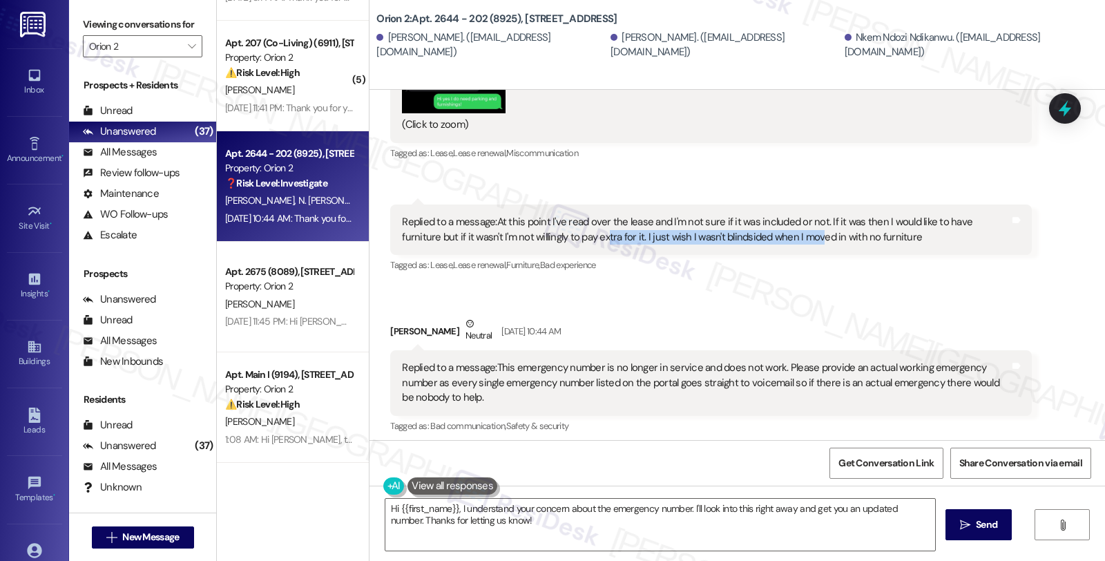
scroll to position [1747, 0]
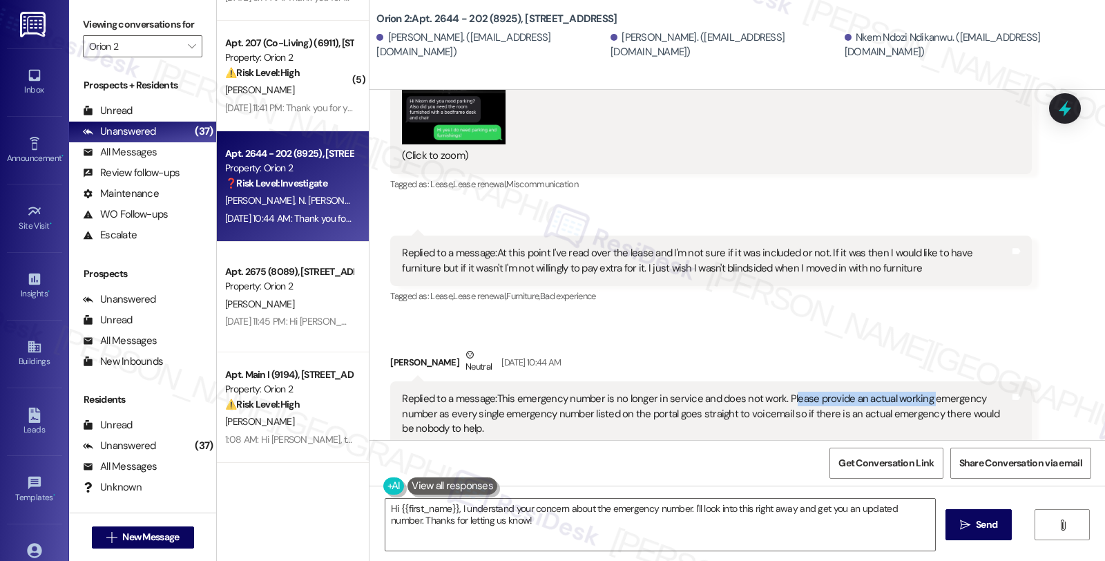
drag, startPoint x: 778, startPoint y: 385, endPoint x: 913, endPoint y: 385, distance: 135.4
click at [913, 392] on div "Replied to a message:This emergency number is no longer in service and does not…" at bounding box center [705, 414] width 607 height 44
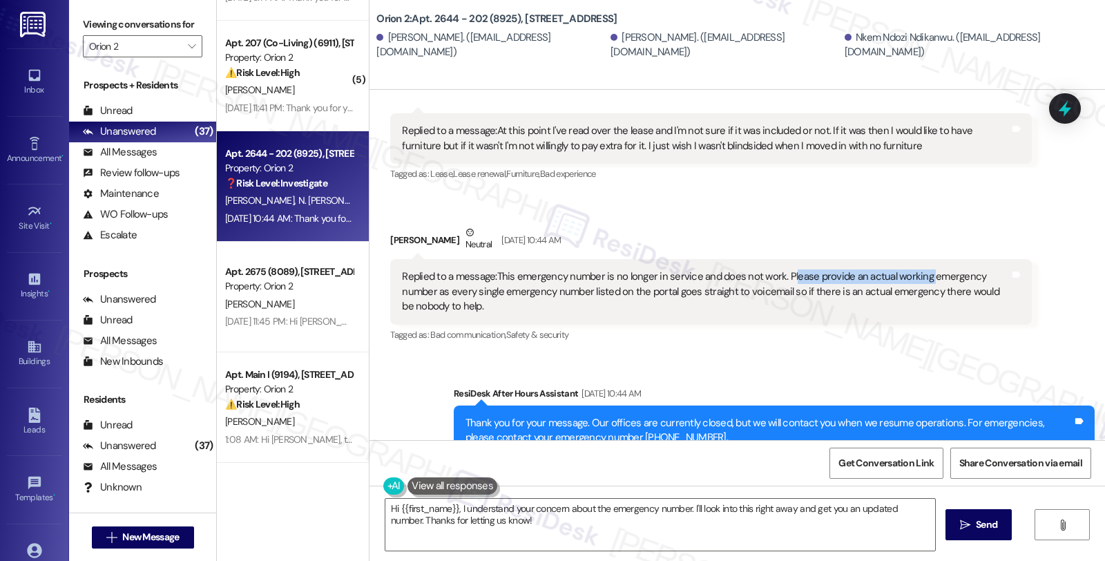
scroll to position [1901, 0]
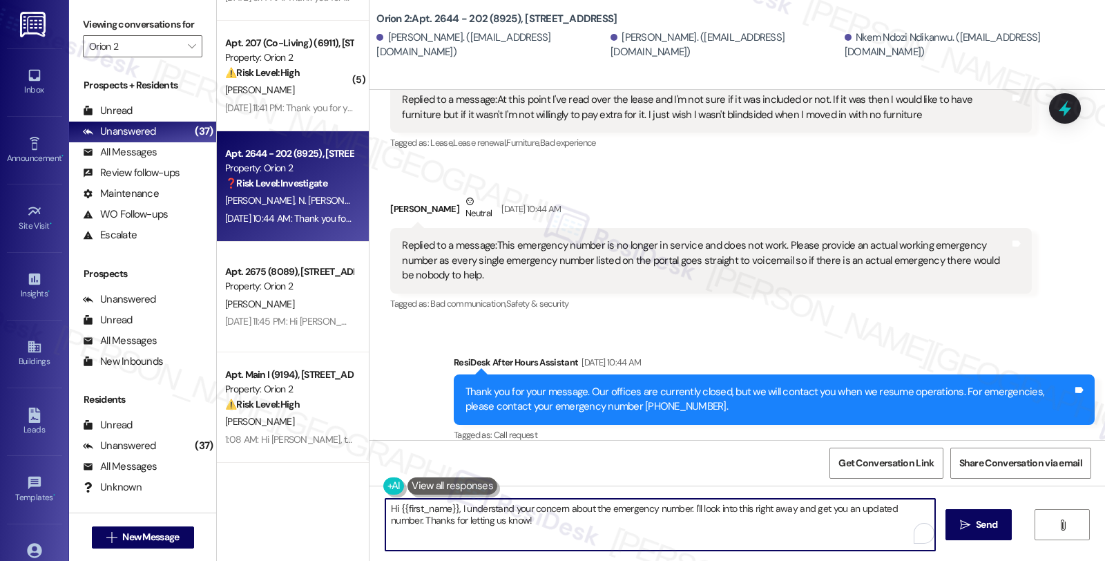
drag, startPoint x: 686, startPoint y: 506, endPoint x: 747, endPoint y: 529, distance: 65.8
click at [747, 529] on textarea "Hi {{first_name}}, I understand your concern about the emergency number. I'll l…" at bounding box center [660, 525] width 550 height 52
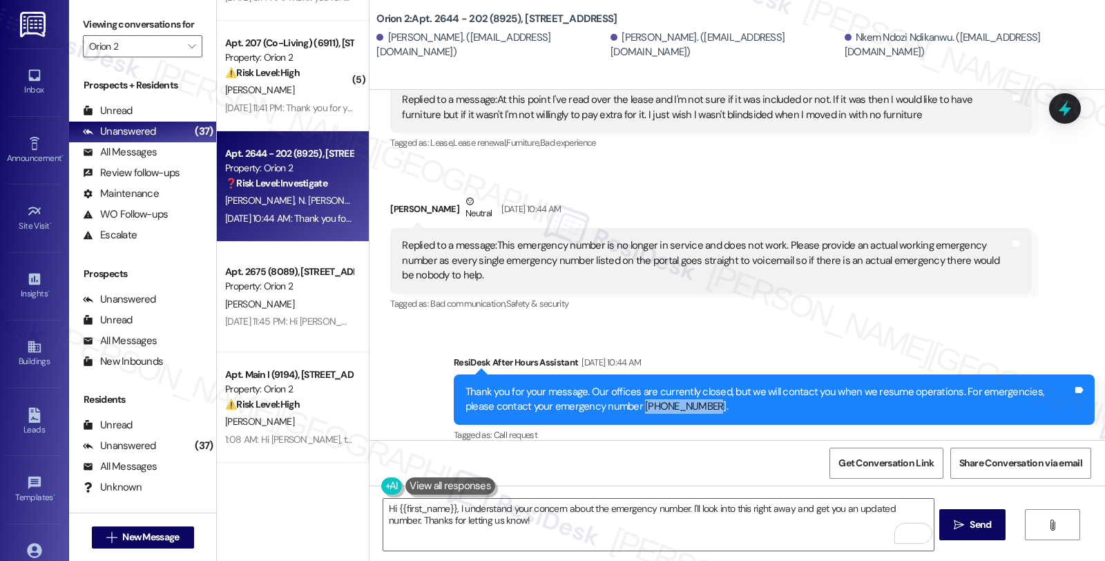
copy div "415 839 6250."
drag, startPoint x: 603, startPoint y: 390, endPoint x: 662, endPoint y: 392, distance: 58.7
click at [662, 392] on div "Thank you for your message. Our offices are currently closed, but we will conta…" at bounding box center [769, 400] width 607 height 30
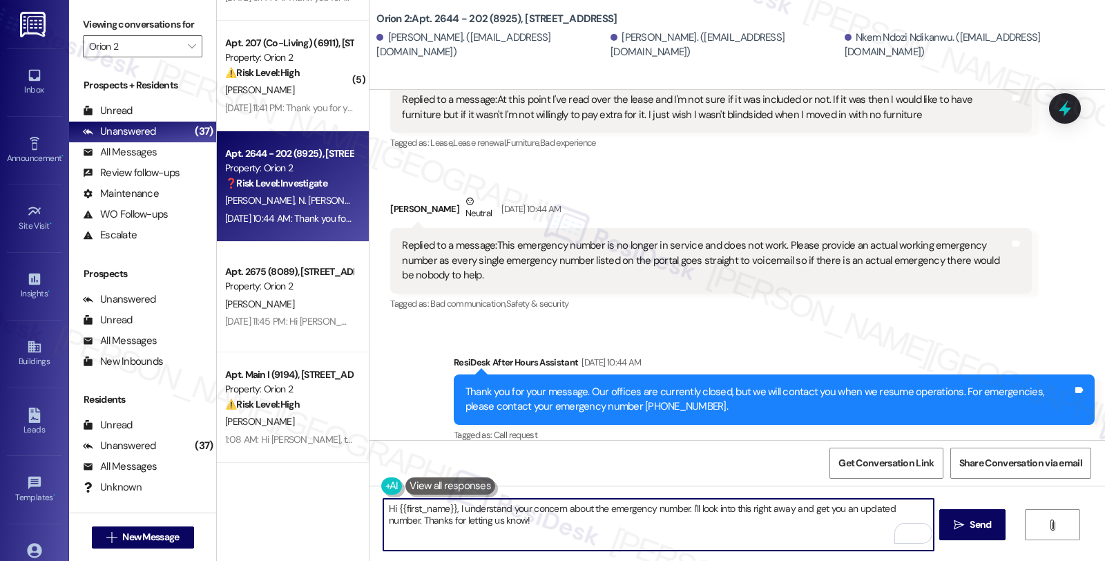
drag, startPoint x: 682, startPoint y: 508, endPoint x: 722, endPoint y: 519, distance: 41.4
click at [722, 519] on textarea "Hi {{first_name}}, I understand your concern about the emergency number. I'll l…" at bounding box center [658, 525] width 550 height 52
paste textarea "415 839 6250."
click at [688, 508] on textarea "Hi {{first_name}}, I understand your concern about the emergency number. May I …" at bounding box center [658, 525] width 550 height 52
click at [622, 516] on textarea "Hi {{first_name}}, I understand your concern about the emergency number. I'm ha…" at bounding box center [658, 525] width 550 height 52
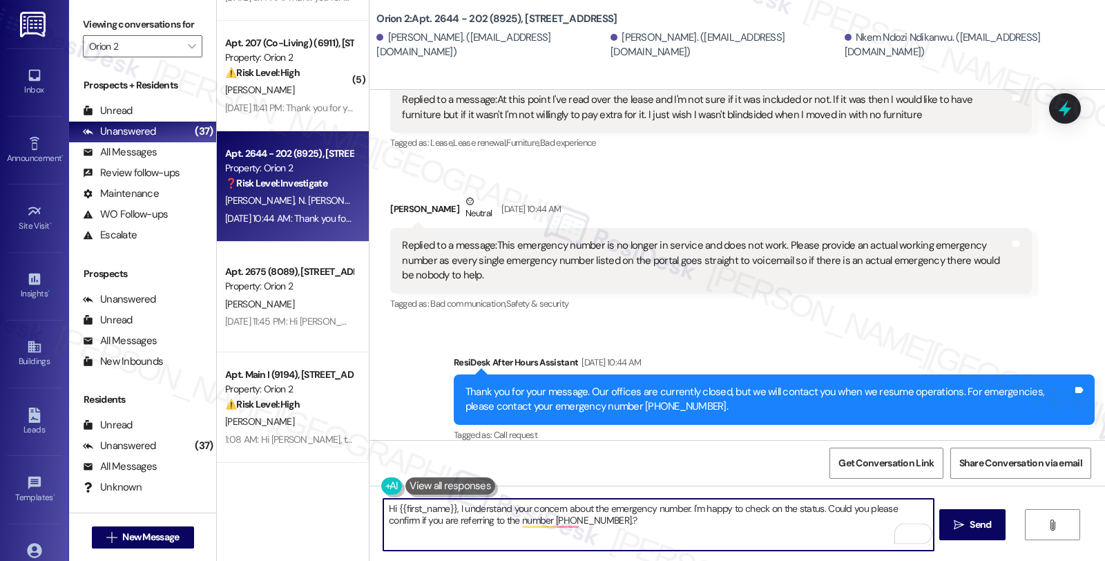
click at [582, 521] on textarea "Hi {{first_name}}, I understand your concern about the emergency number. I'm ha…" at bounding box center [658, 525] width 550 height 52
type textarea "Hi {{first_name}}, I understand your concern about the emergency number. I'm ha…"
click at [977, 525] on span "Send" at bounding box center [980, 524] width 21 height 15
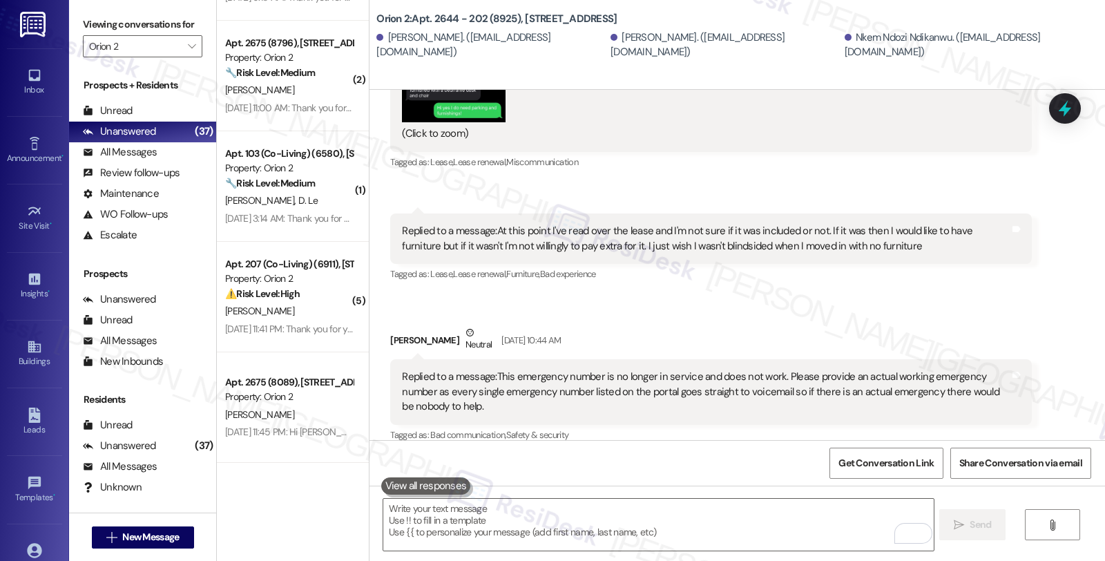
scroll to position [2012, 0]
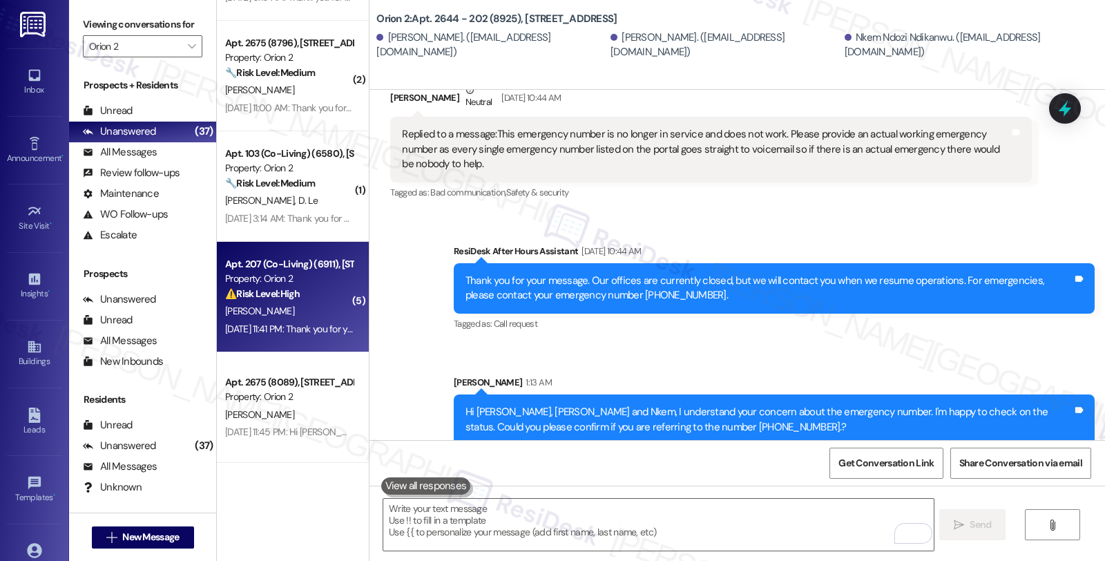
click at [271, 312] on div "[PERSON_NAME]" at bounding box center [289, 311] width 131 height 17
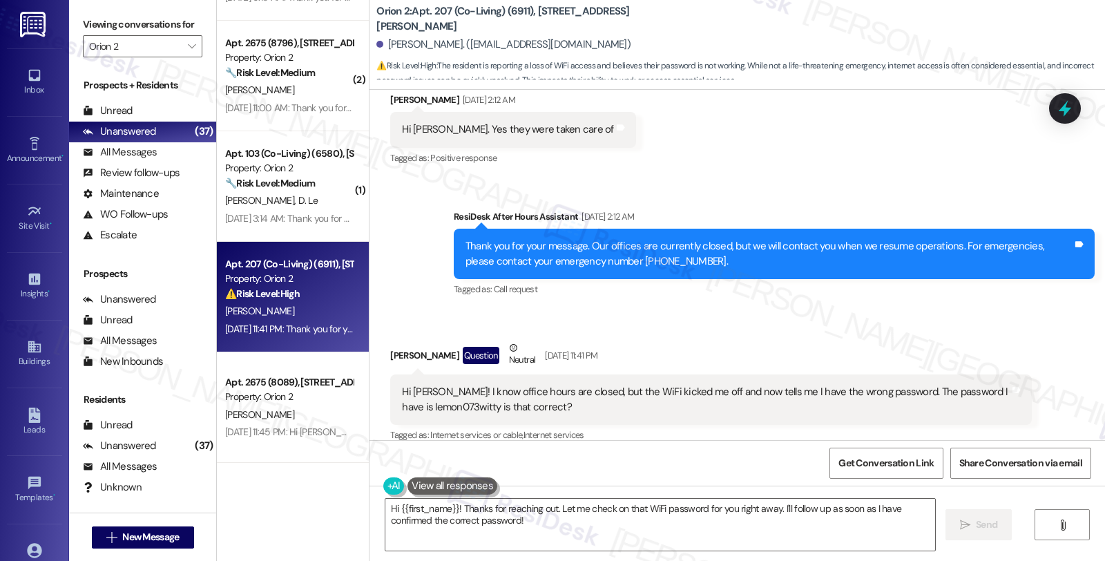
scroll to position [1176, 0]
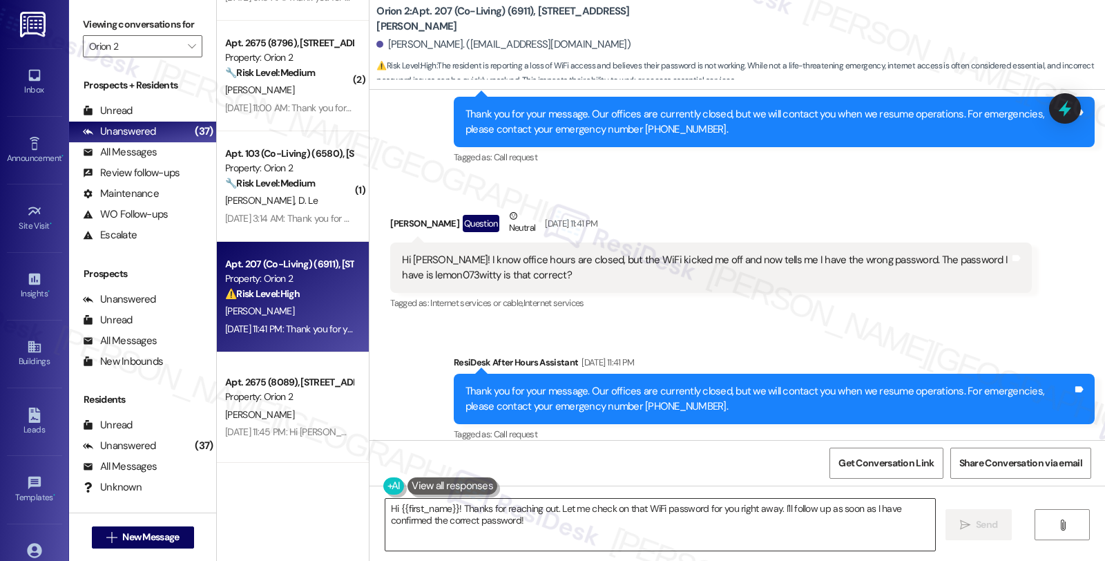
click at [550, 508] on textarea "Hi {{first_name}}! Thanks for reaching out. Let me check on that WiFi password …" at bounding box center [660, 525] width 550 height 52
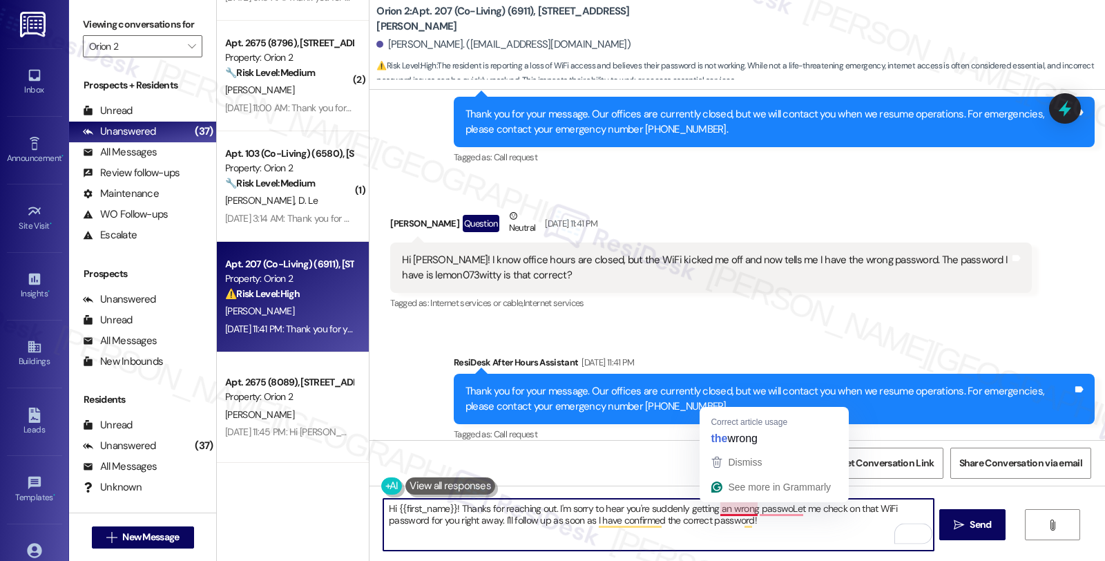
click at [713, 509] on textarea "Hi {{first_name}}! Thanks for reaching out. I'm sorry to hear you're suddenly g…" at bounding box center [658, 525] width 550 height 52
drag, startPoint x: 722, startPoint y: 509, endPoint x: 748, endPoint y: 512, distance: 26.5
click at [722, 509] on textarea "Hi {{first_name}}! Thanks for reaching out. I'm sorry to hear you're suddenly g…" at bounding box center [658, 525] width 550 height 52
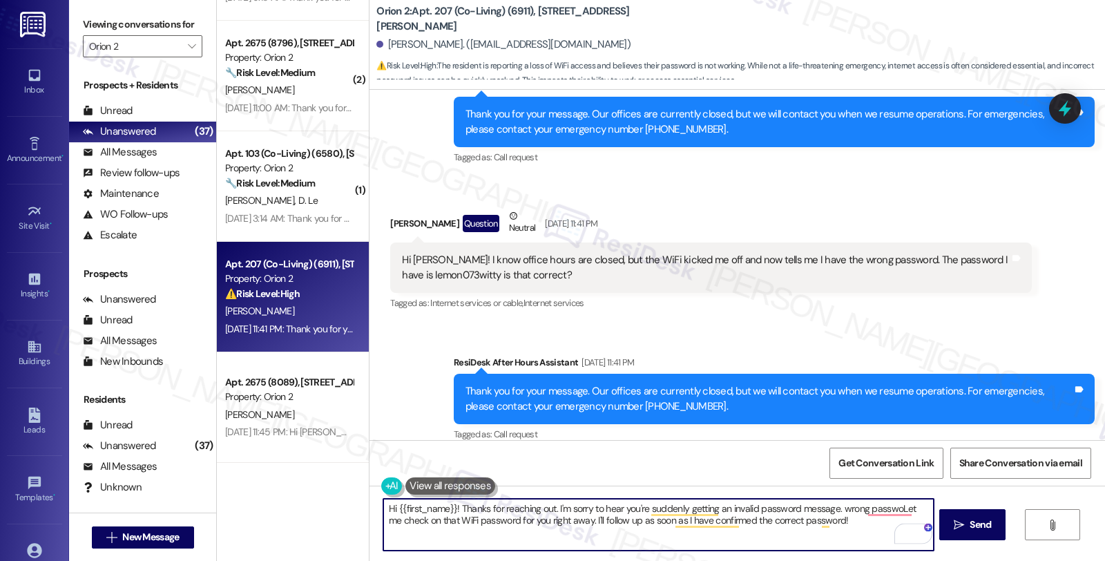
type textarea "Hi {{first_name}}! Thanks for reaching out. I'm sorry to hear you're suddenly g…"
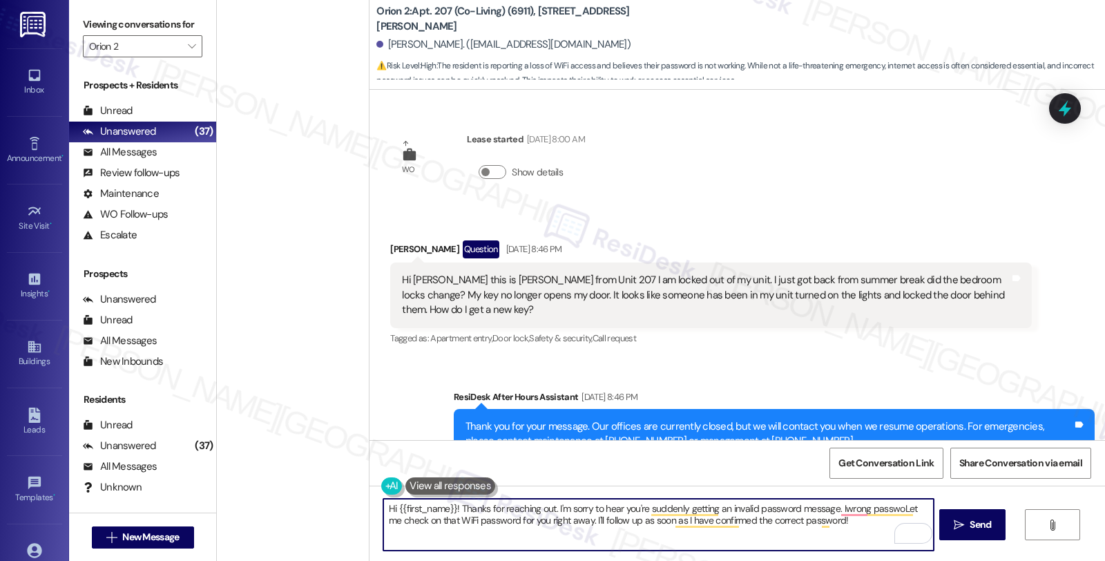
scroll to position [1176, 0]
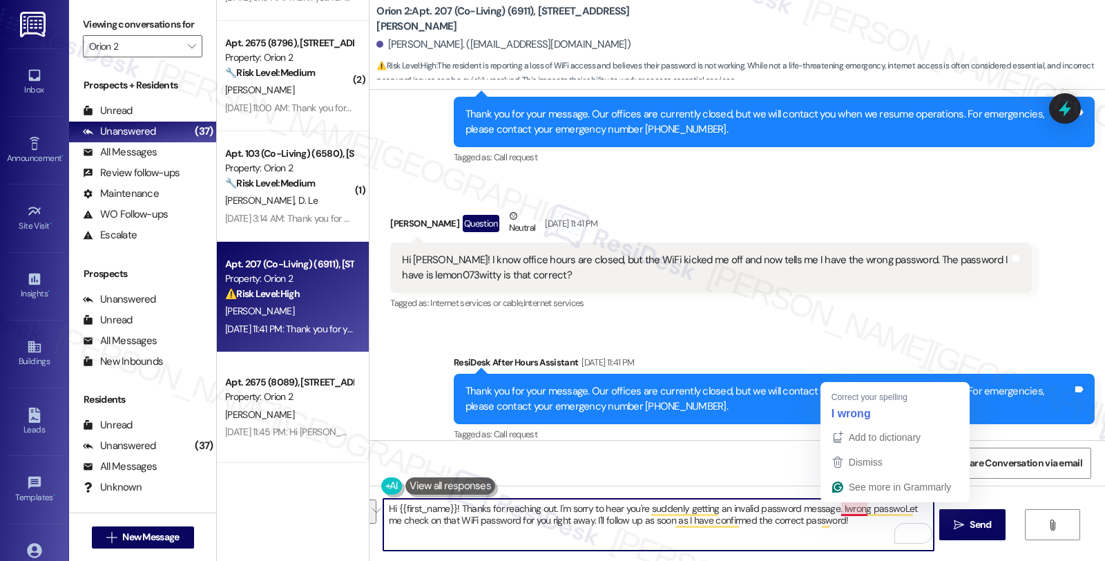
drag, startPoint x: 832, startPoint y: 509, endPoint x: 851, endPoint y: 522, distance: 23.4
click at [851, 522] on textarea "Hi {{first_name}}! Thanks for reaching out. I'm sorry to hear you're suddenly g…" at bounding box center [658, 525] width 550 height 52
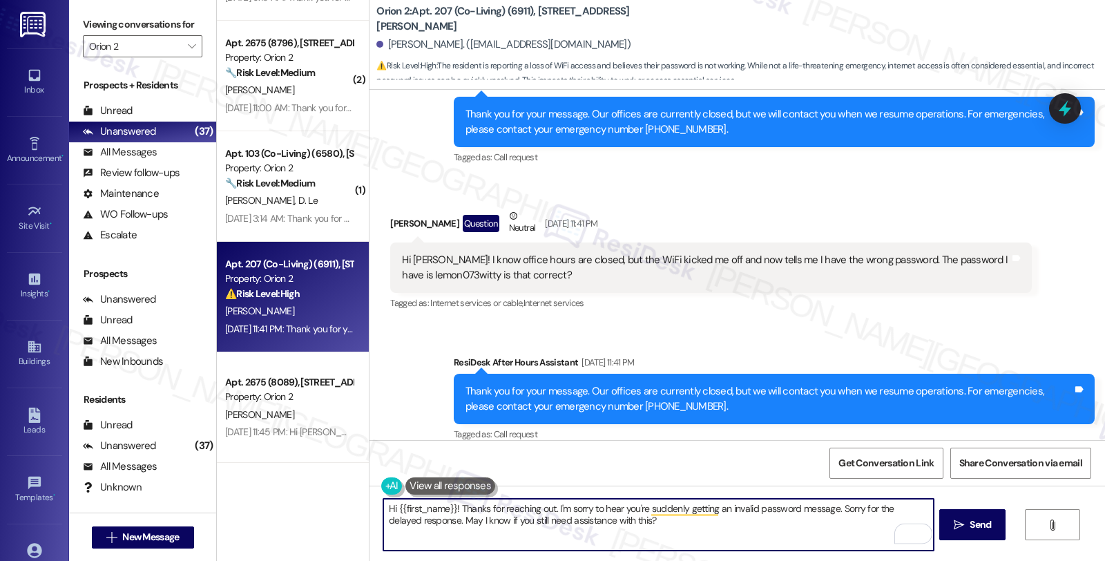
click at [666, 530] on textarea "Hi {{first_name}}! Thanks for reaching out. I'm sorry to hear you're suddenly g…" at bounding box center [658, 525] width 550 height 52
type textarea "Hi {{first_name}}! Thanks for reaching out. I'm sorry to hear you're suddenly g…"
click at [957, 520] on icon "" at bounding box center [959, 524] width 10 height 11
click at [519, 505] on textarea "Hi {{first_name}}! Thanks for reaching out. I'm sorry to hear you're suddenly g…" at bounding box center [658, 525] width 550 height 52
drag, startPoint x: 536, startPoint y: 502, endPoint x: 532, endPoint y: 496, distance: 7.1
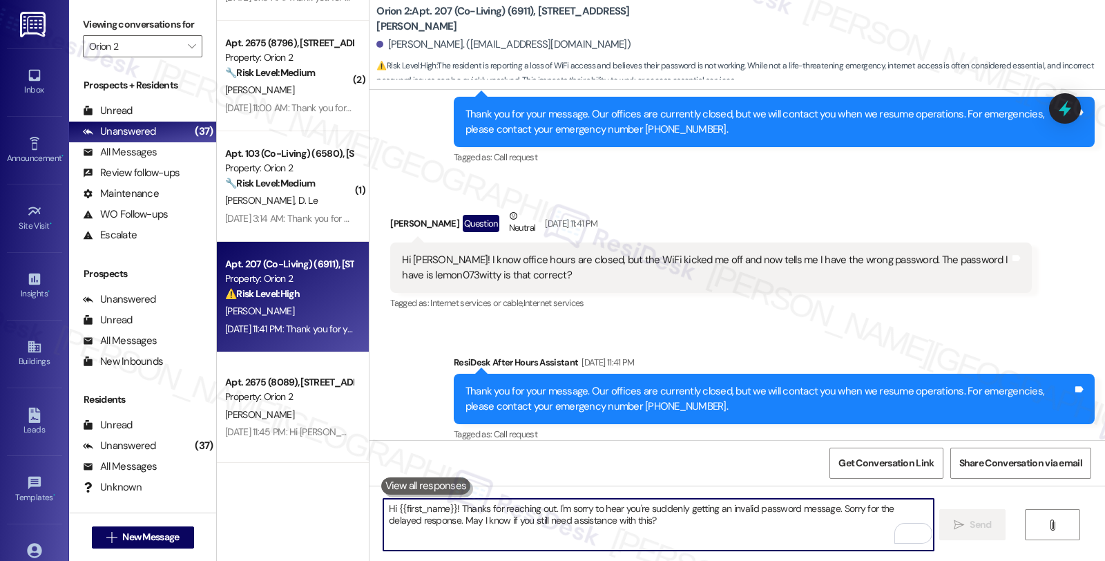
click at [536, 501] on textarea "Hi {{first_name}}! Thanks for reaching out. I'm sorry to hear you're suddenly g…" at bounding box center [658, 525] width 550 height 52
click at [162, 163] on div "All Messages (undefined)" at bounding box center [142, 152] width 147 height 21
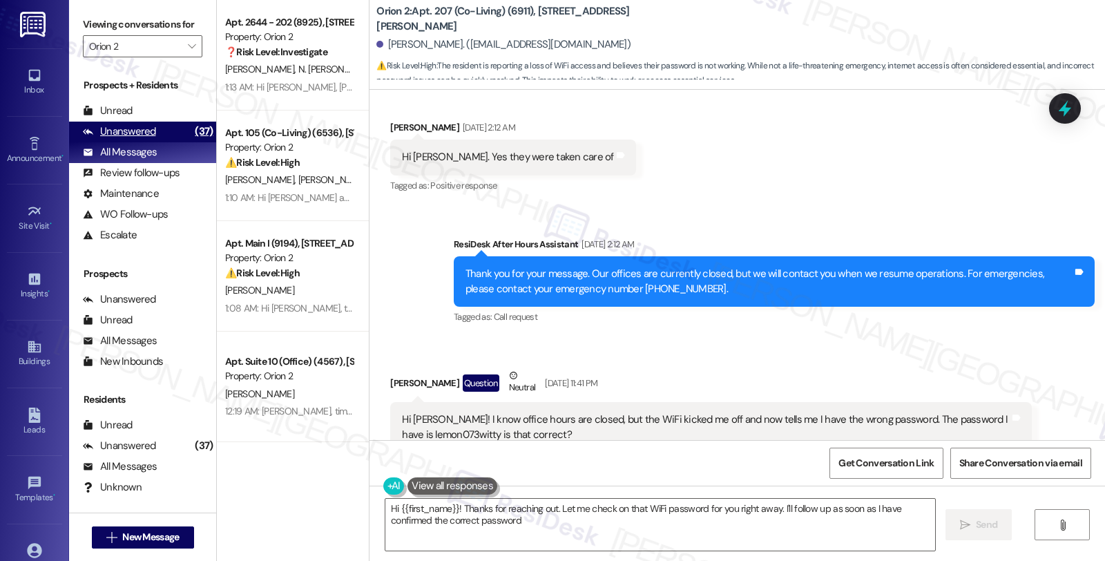
type textarea "Hi {{first_name}}! Thanks for reaching out. Let me check on that WiFi password …"
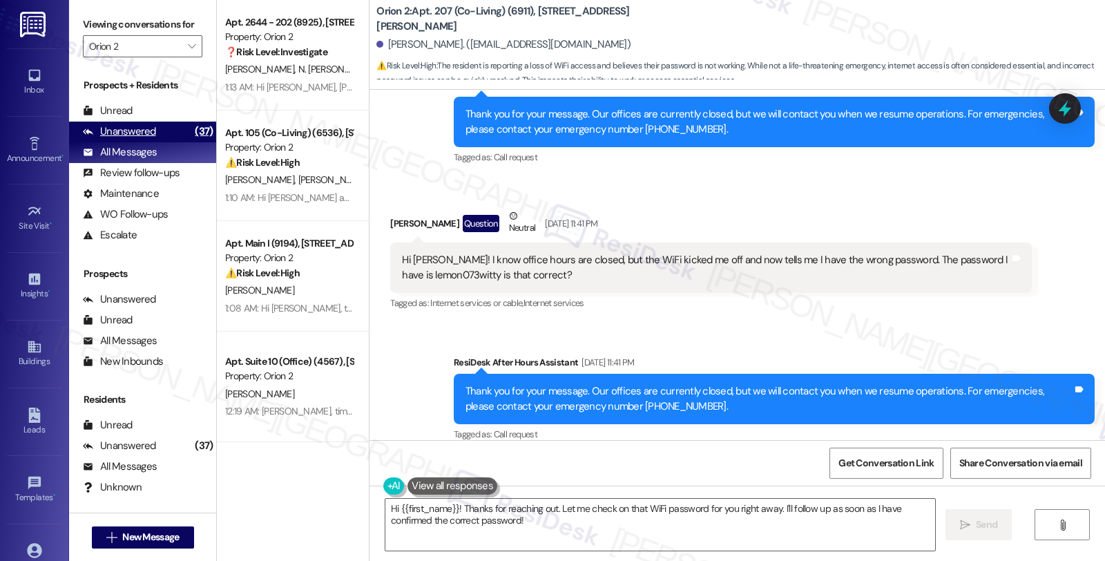
click at [133, 139] on div "Unanswered" at bounding box center [119, 131] width 73 height 15
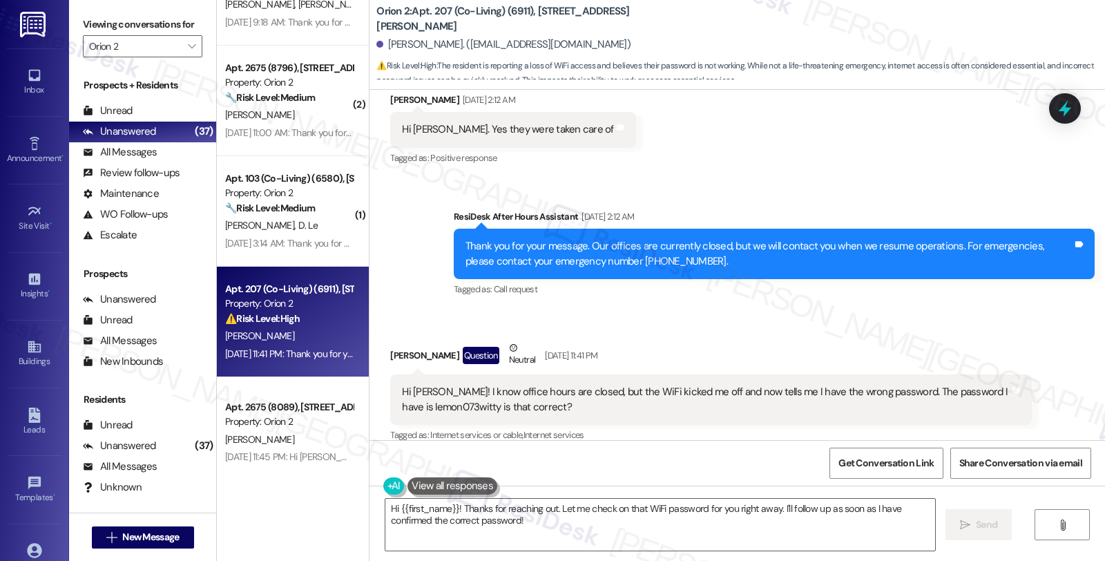
scroll to position [3515, 0]
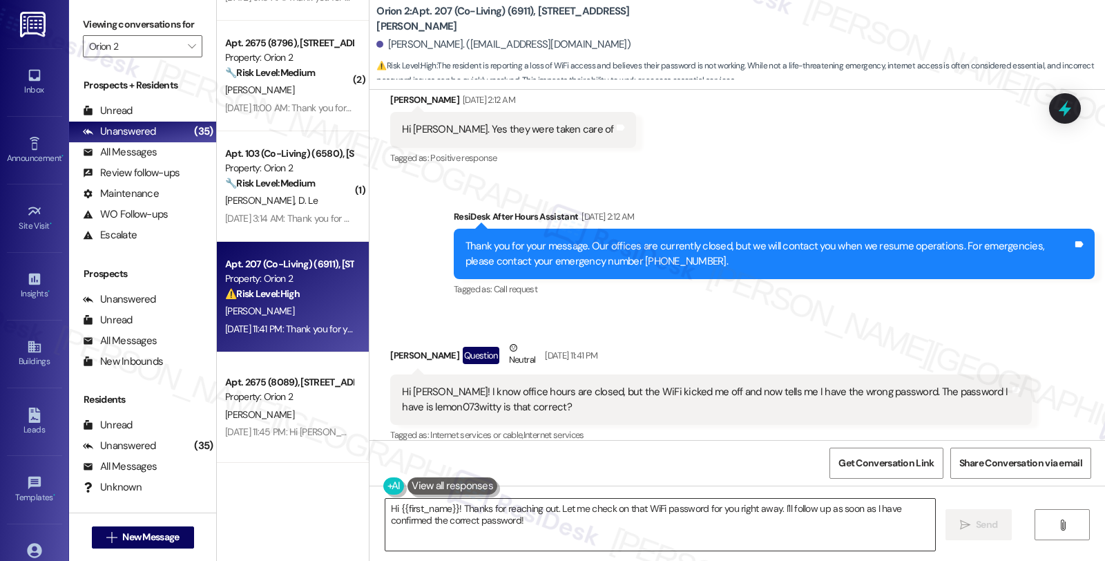
click at [553, 507] on textarea "Hi {{first_name}}! Thanks for reaching out. Let me check on that WiFi password …" at bounding box center [660, 525] width 550 height 52
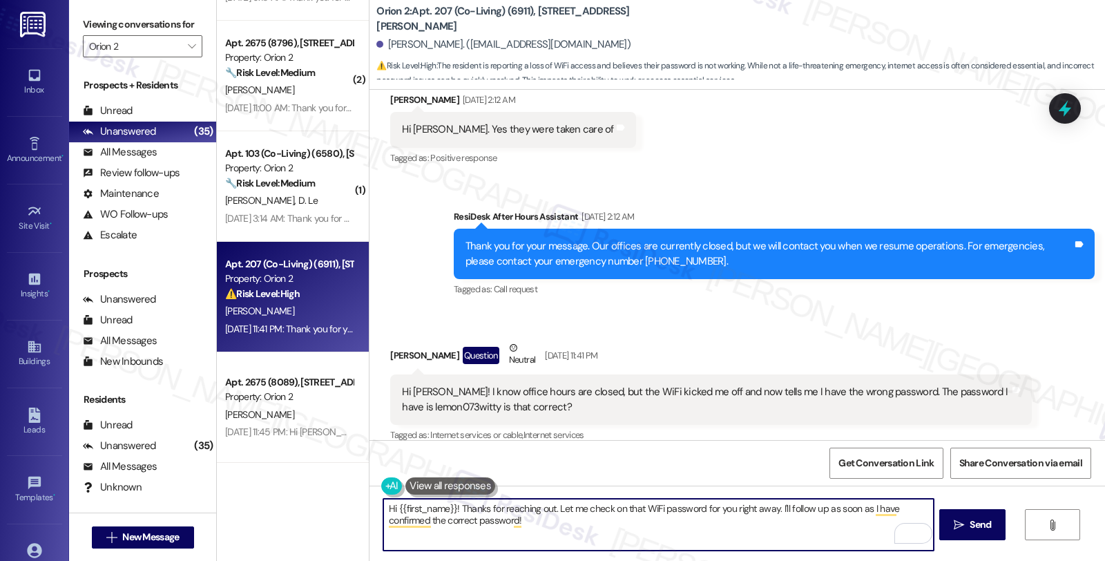
click at [447, 511] on textarea "Hi {{first_name}}! Thanks for reaching out. Let me check on that WiFi password …" at bounding box center [658, 525] width 550 height 52
drag, startPoint x: 548, startPoint y: 508, endPoint x: 597, endPoint y: 541, distance: 59.6
click at [597, 541] on textarea "Hi {{first_name}}, thanks for reaching out. Let me check on that WiFi password …" at bounding box center [658, 525] width 550 height 52
click at [653, 518] on textarea "Hi {{first_name}}, thanks for reaching out. I understand you are su" at bounding box center [658, 525] width 550 height 52
drag, startPoint x: 615, startPoint y: 508, endPoint x: 722, endPoint y: 509, distance: 107.7
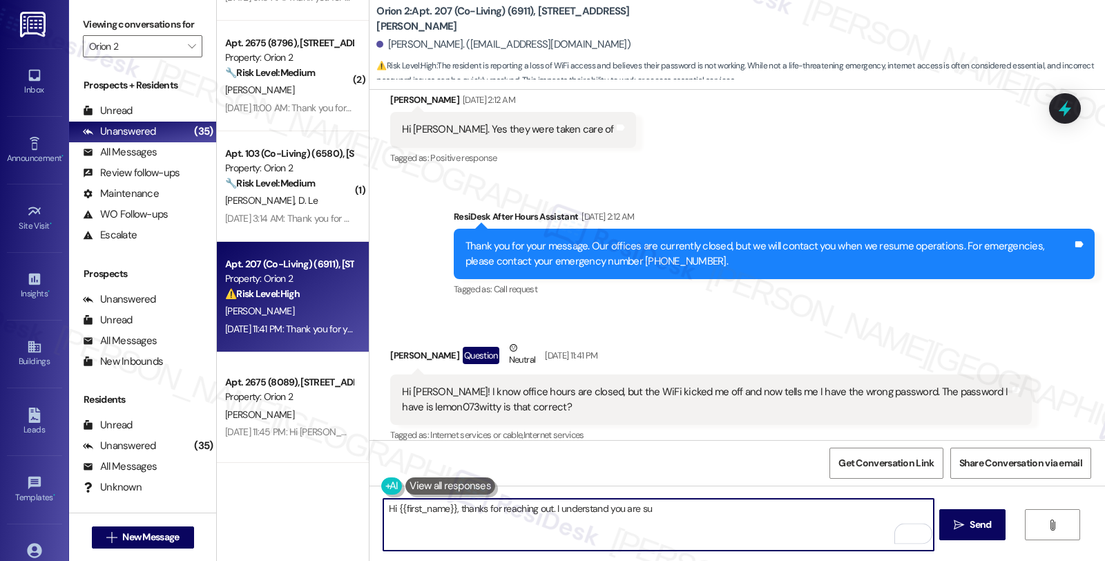
click at [722, 509] on textarea "Hi {{first_name}}, thanks for reaching out. I understand you are su" at bounding box center [658, 525] width 550 height 52
click at [840, 511] on textarea "Hi {{first_name}}, thanks for reaching out. I understand you suddenly getting a…" at bounding box center [658, 525] width 550 height 52
click at [805, 507] on textarea "Hi {{first_name}}, thanks for reaching out. I understand you suddenly getting a…" at bounding box center [658, 525] width 550 height 52
drag, startPoint x: 466, startPoint y: 521, endPoint x: 787, endPoint y: 525, distance: 321.9
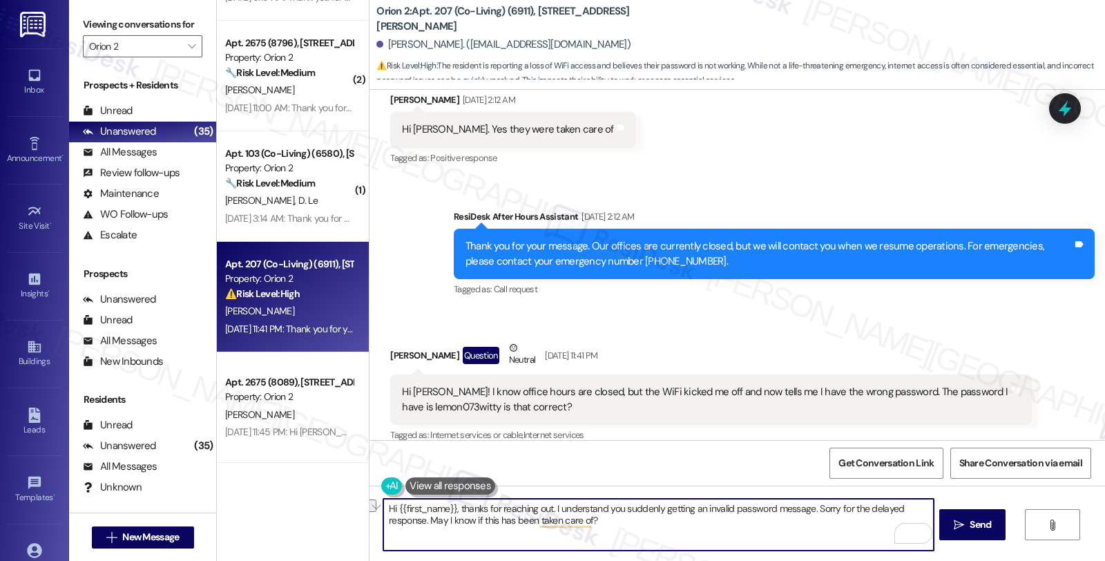
click at [787, 525] on textarea "Hi {{first_name}}, thanks for reaching out. I understand you suddenly getting a…" at bounding box center [658, 525] width 550 height 52
click at [682, 530] on textarea "Hi {{first_name}}, thanks for reaching out. I understand you suddenly getting a…" at bounding box center [658, 525] width 550 height 52
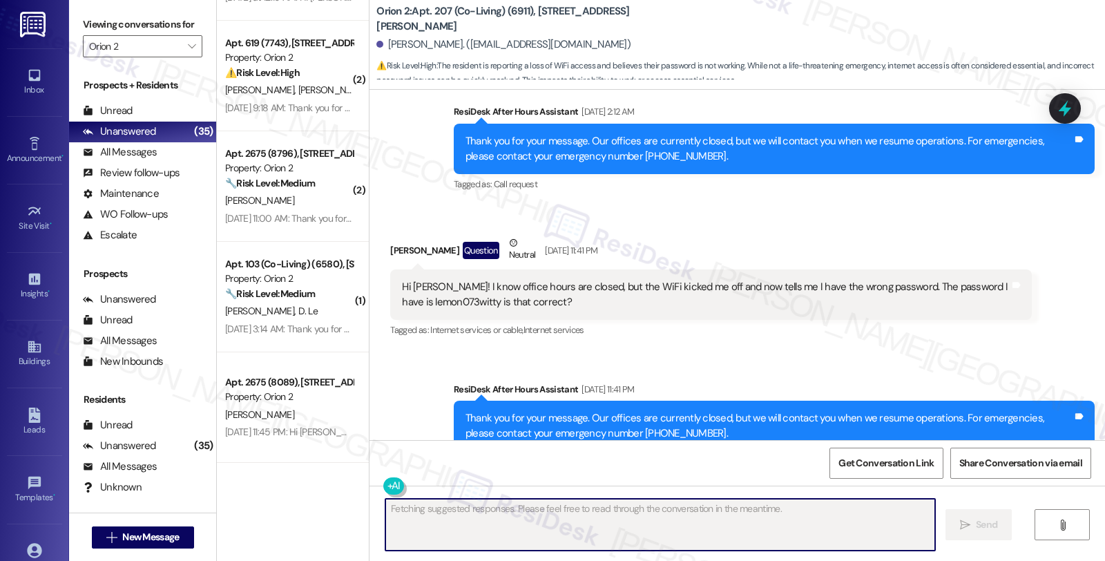
scroll to position [1287, 0]
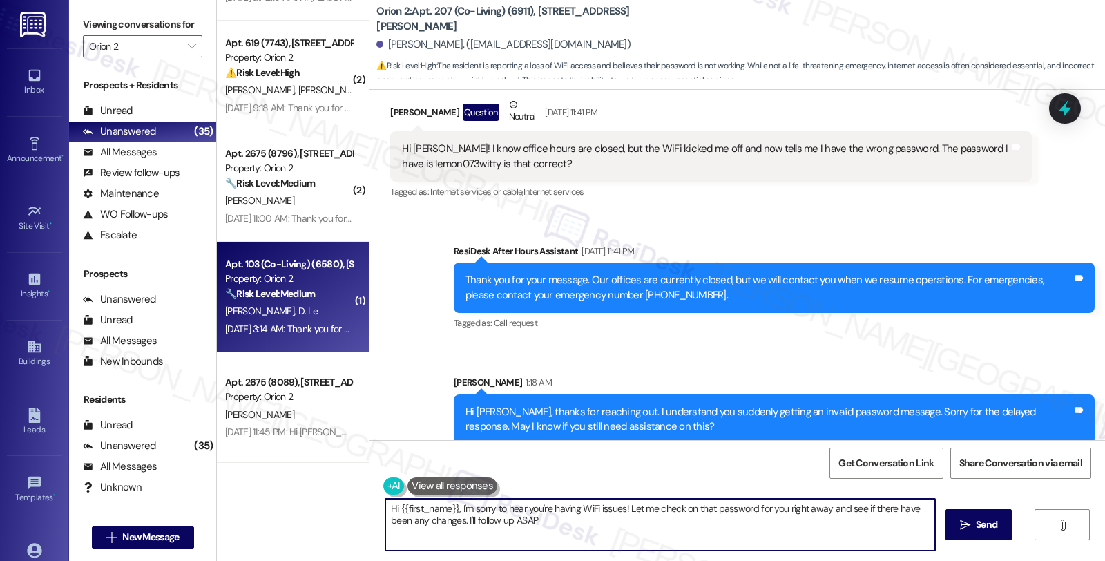
type textarea "Hi {{first_name}}, I'm sorry to hear you're having WiFi issues! Let me check on…"
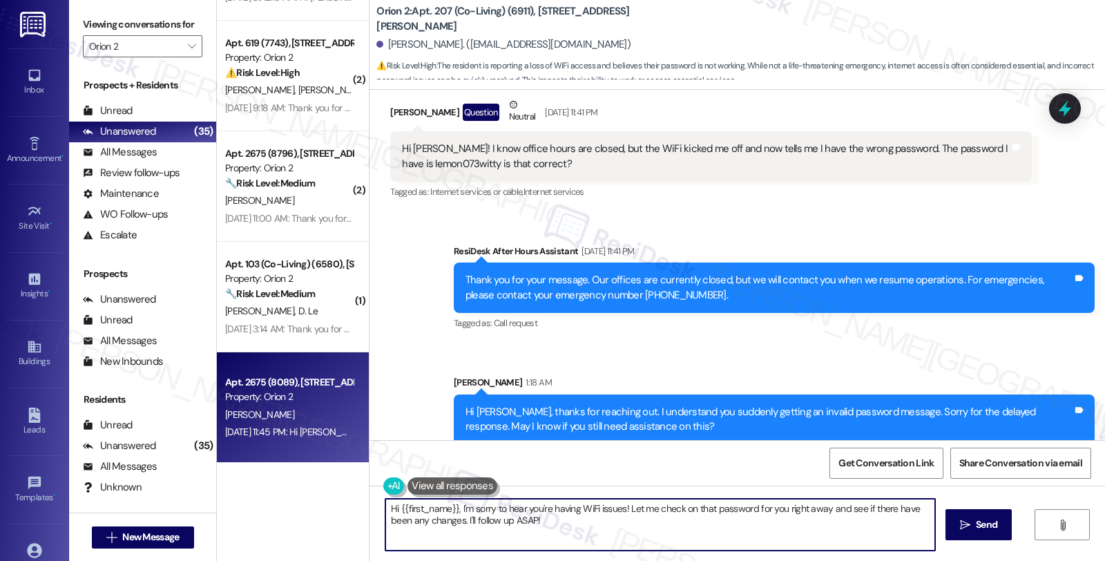
click at [316, 402] on div "Property: Orion 2" at bounding box center [289, 397] width 128 height 15
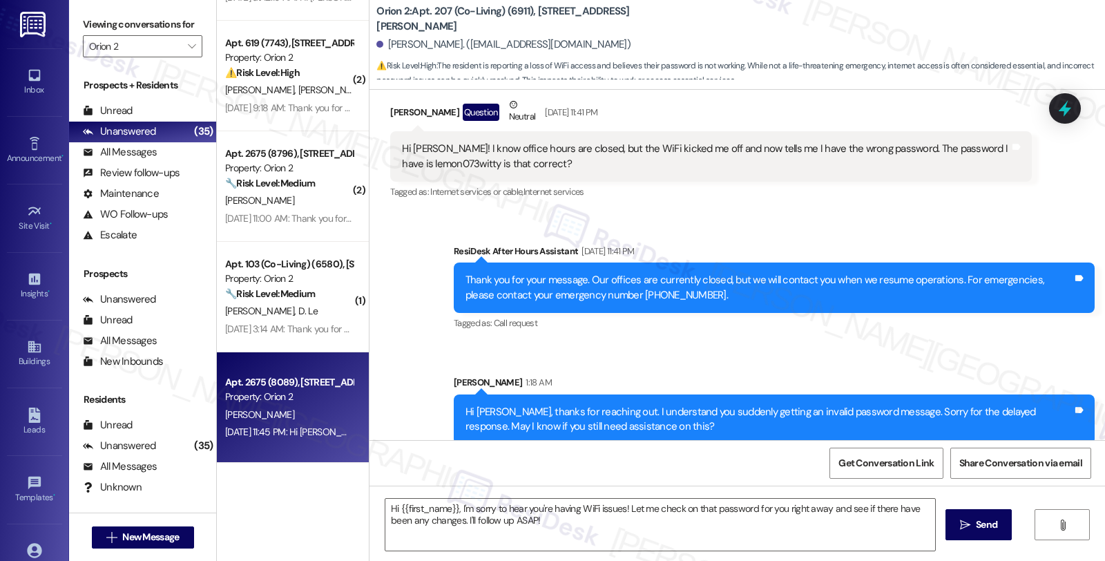
type textarea "Fetching suggested responses. Please feel free to read through the conversation…"
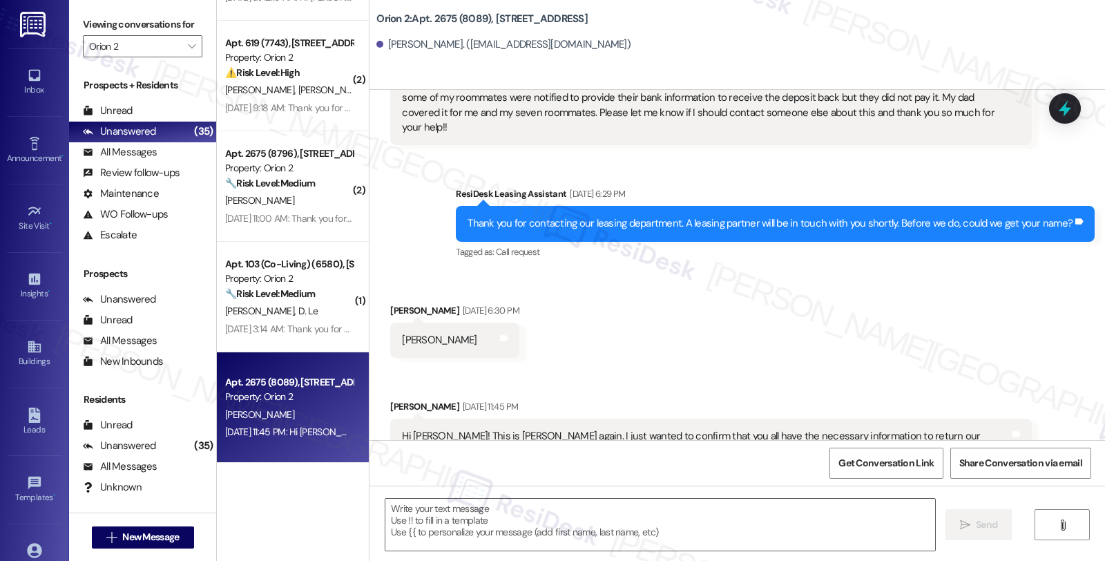
scroll to position [222, 0]
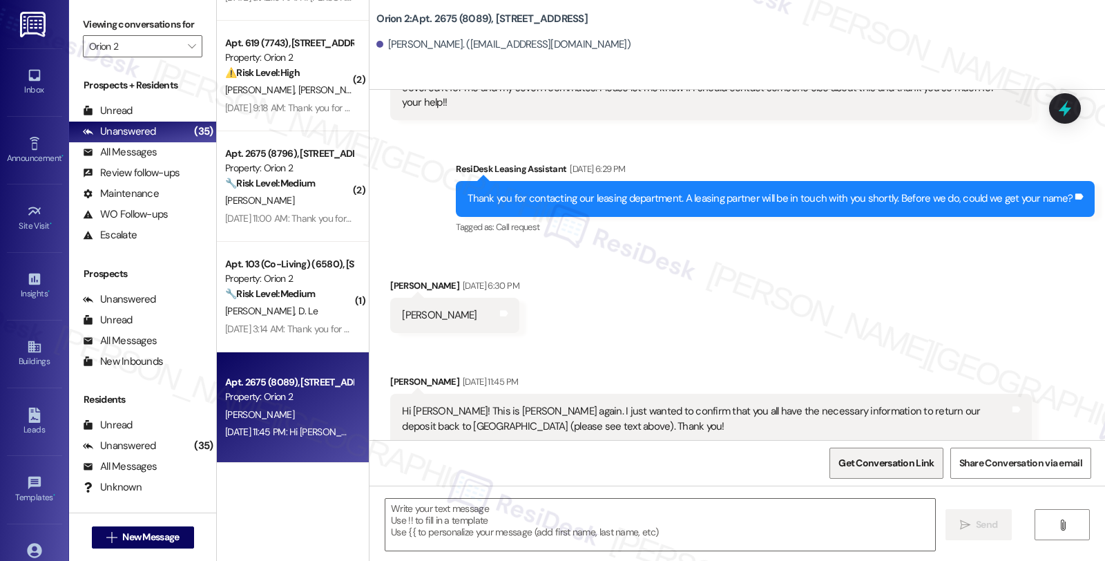
click at [867, 466] on span "Get Conversation Link" at bounding box center [885, 463] width 95 height 15
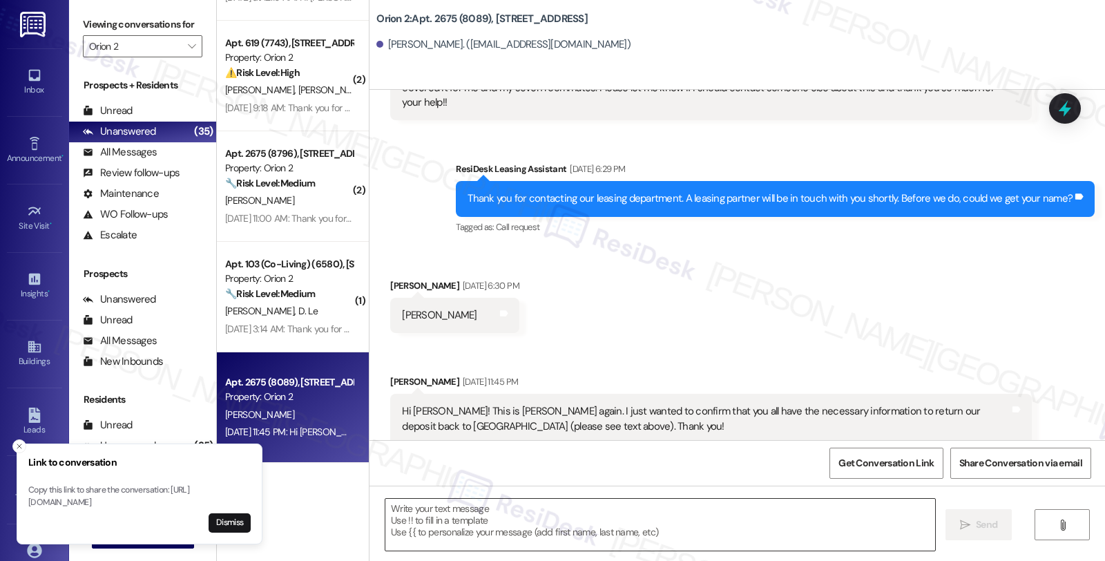
click at [435, 521] on textarea at bounding box center [660, 525] width 550 height 52
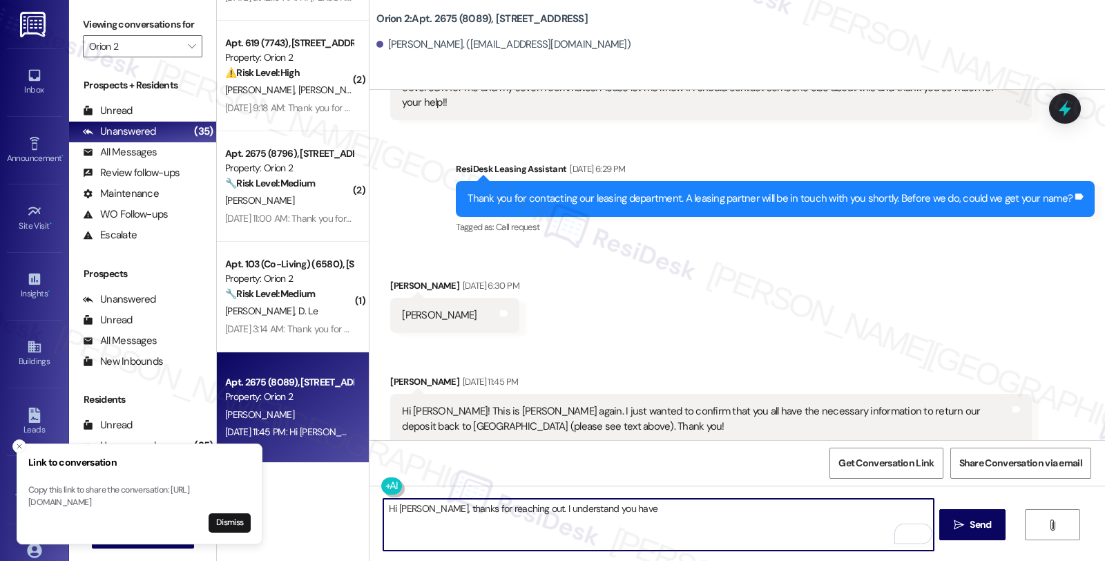
click at [598, 513] on textarea "Hi Lily, thanks for reaching out. I understand you have" at bounding box center [658, 525] width 550 height 52
type textarea "Hi Lily, thanks for reaching out. I understand you have some concerns about your"
click at [629, 508] on textarea "Hi Lily, thanks for reaching out. I understand you have some concerns about your" at bounding box center [658, 525] width 550 height 52
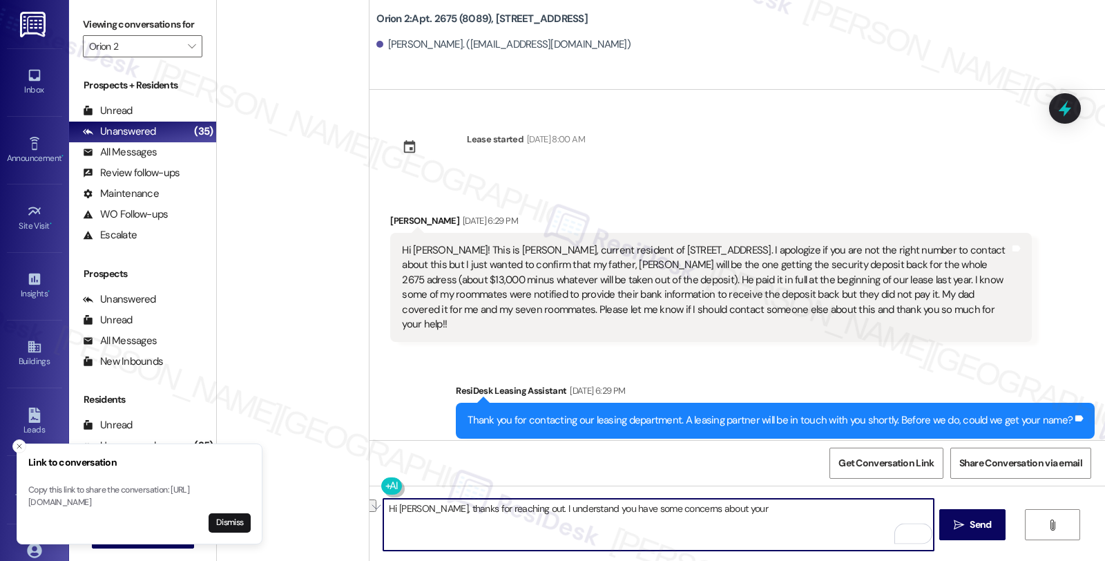
scroll to position [222, 0]
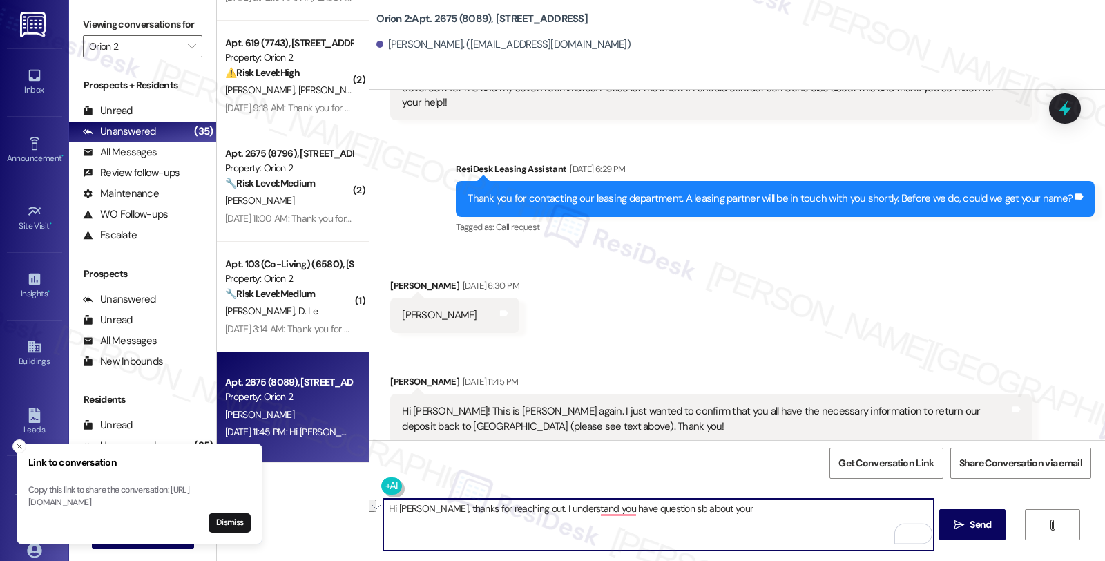
drag, startPoint x: 571, startPoint y: 508, endPoint x: 867, endPoint y: 511, distance: 295.6
click at [867, 511] on textarea "Hi [PERSON_NAME], thanks for reaching out. I understand you have question sb ab…" at bounding box center [658, 525] width 550 height 52
paste textarea "Your deposit refund may be electronically transferred to a designated bank acco…"
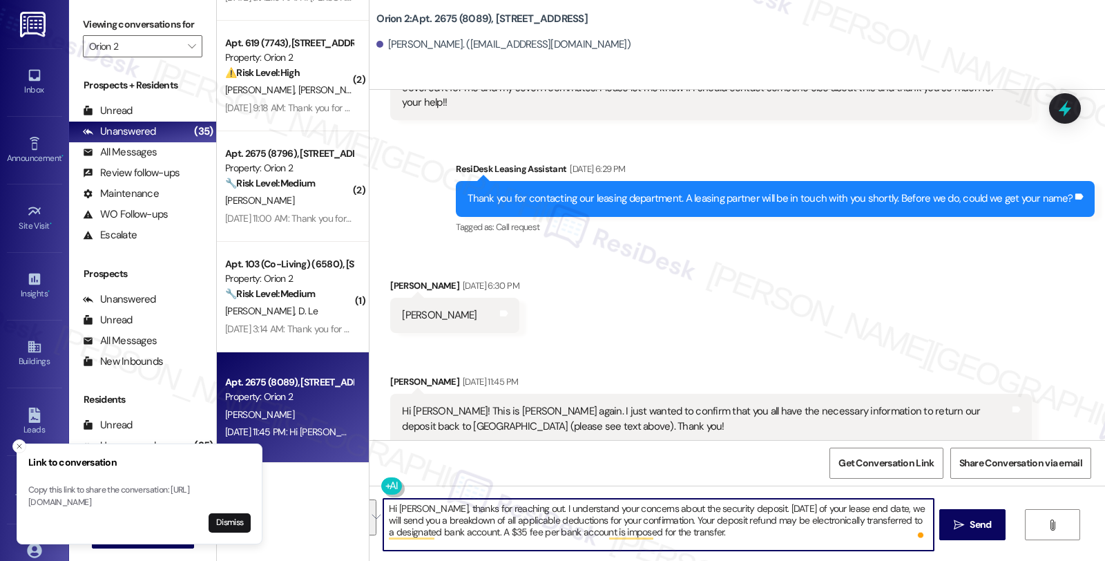
drag, startPoint x: 726, startPoint y: 532, endPoint x: 352, endPoint y: 495, distance: 375.6
click at [352, 495] on div "( 1 ) Apt. 1 (8451), [STREET_ADDRESS] Property: Orion 2 ⚠️ Risk Level: High The…" at bounding box center [661, 280] width 888 height 561
click at [583, 529] on textarea "Hi [PERSON_NAME], thanks for reaching out. I understand your concerns about the…" at bounding box center [658, 525] width 550 height 52
drag, startPoint x: 722, startPoint y: 509, endPoint x: 741, endPoint y: 537, distance: 33.7
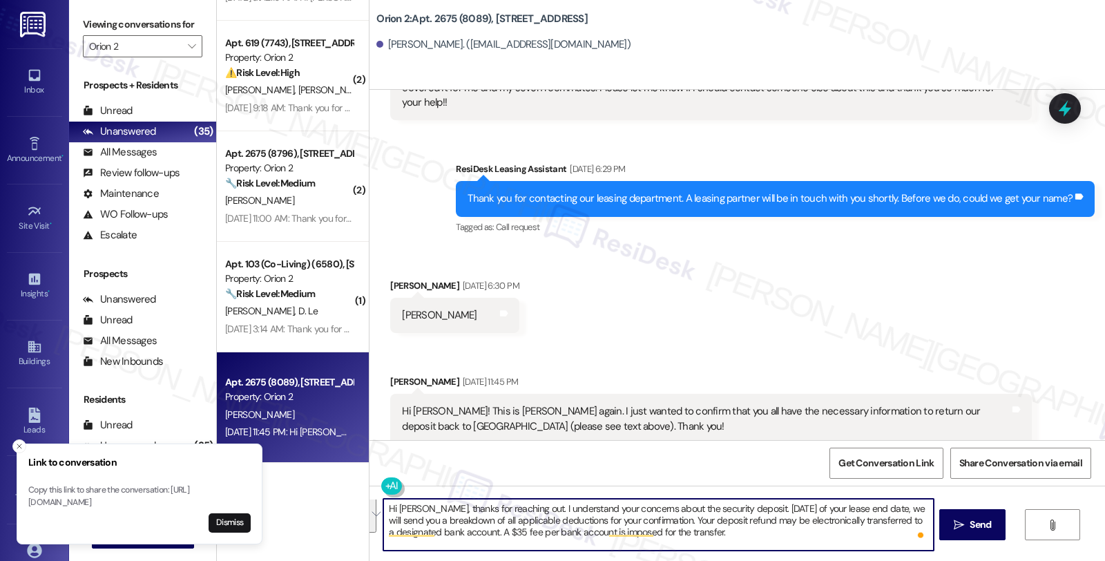
click at [741, 537] on textarea "Hi [PERSON_NAME], thanks for reaching out. I understand your concerns about the…" at bounding box center [658, 525] width 550 height 52
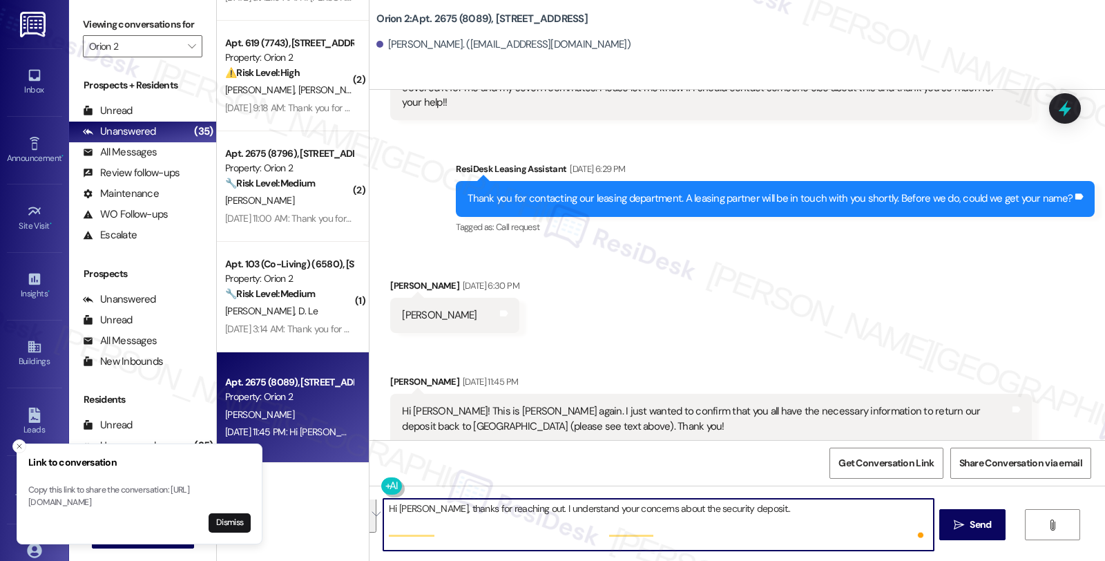
scroll to position [0, 0]
paste textarea "ou’ll receive a detailed breakdown of any applicable deductions [DATE] after yo…"
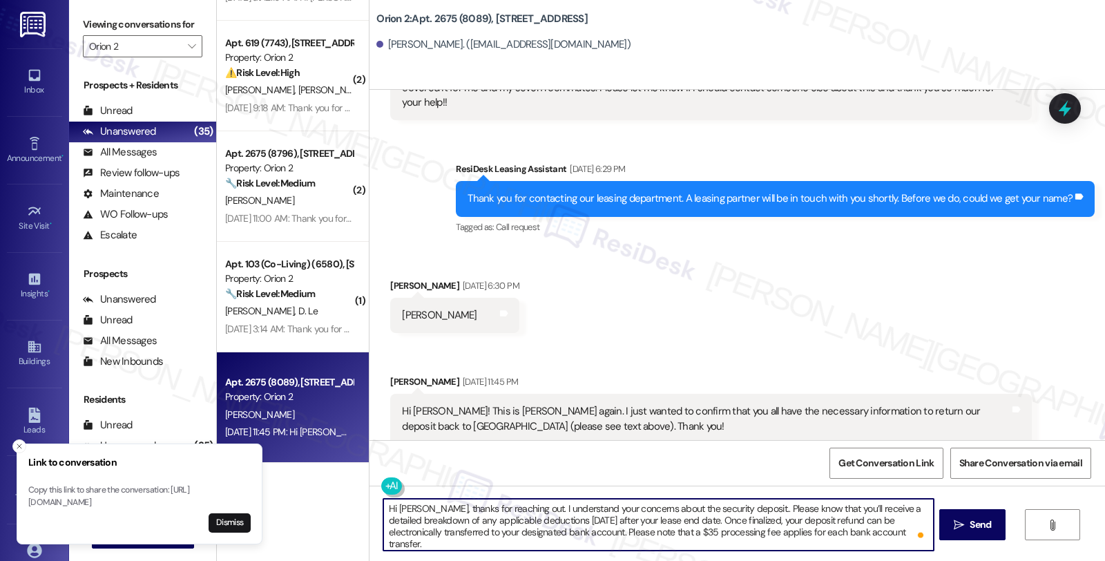
scroll to position [19, 0]
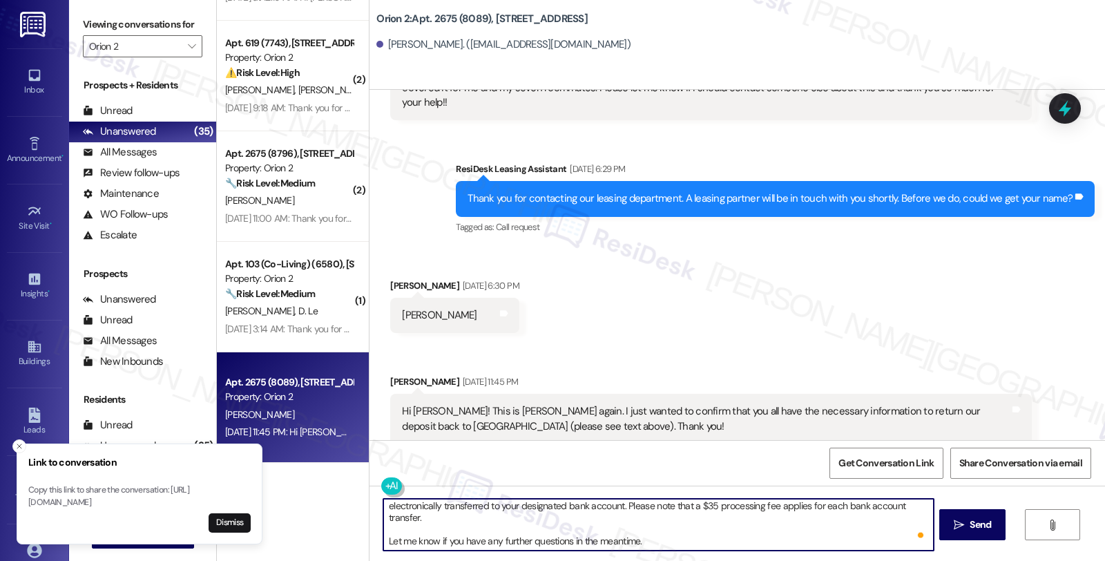
click at [447, 519] on textarea "Hi [PERSON_NAME], thanks for reaching out. I understand your concerns about the…" at bounding box center [658, 525] width 550 height 52
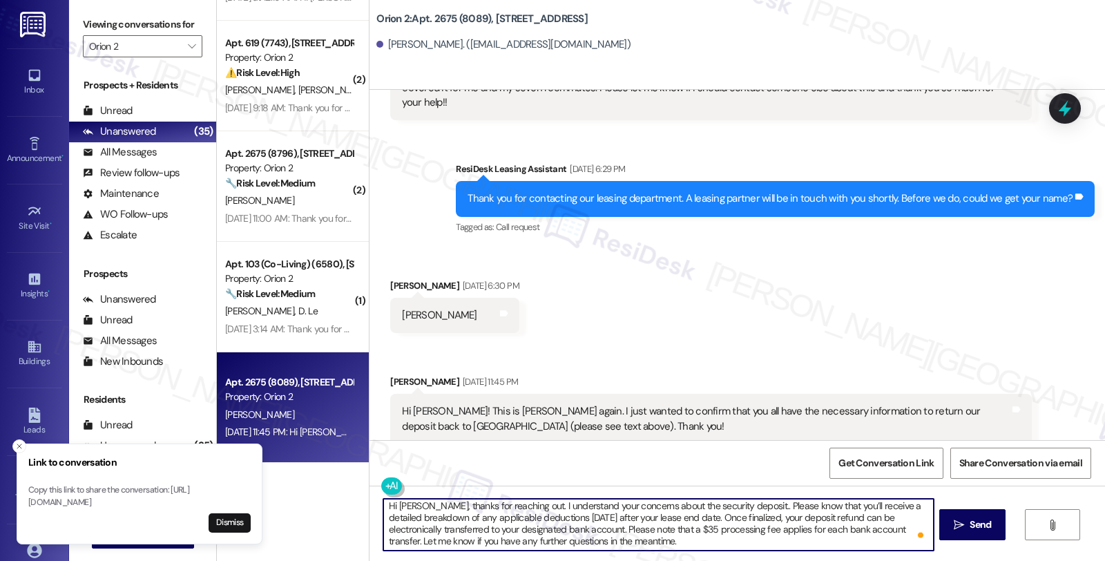
drag, startPoint x: 489, startPoint y: 541, endPoint x: 836, endPoint y: 544, distance: 346.7
click at [836, 544] on textarea "Hi Lily, thanks for reaching out. I understand your concerns about the security…" at bounding box center [658, 525] width 550 height 52
type textarea "Hi Lily, thanks for reaching out. I understand your concerns about the security…"
click at [673, 535] on textarea "Hi Lily, thanks for reaching out. I understand your concerns about the security…" at bounding box center [658, 525] width 550 height 52
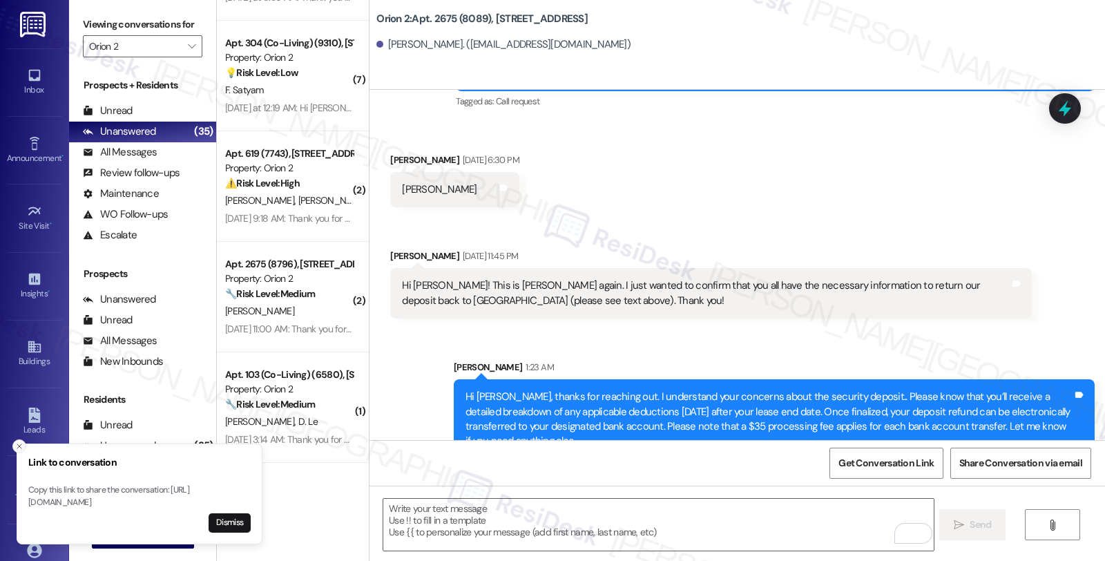
click at [21, 442] on icon "Close toast" at bounding box center [19, 446] width 8 height 8
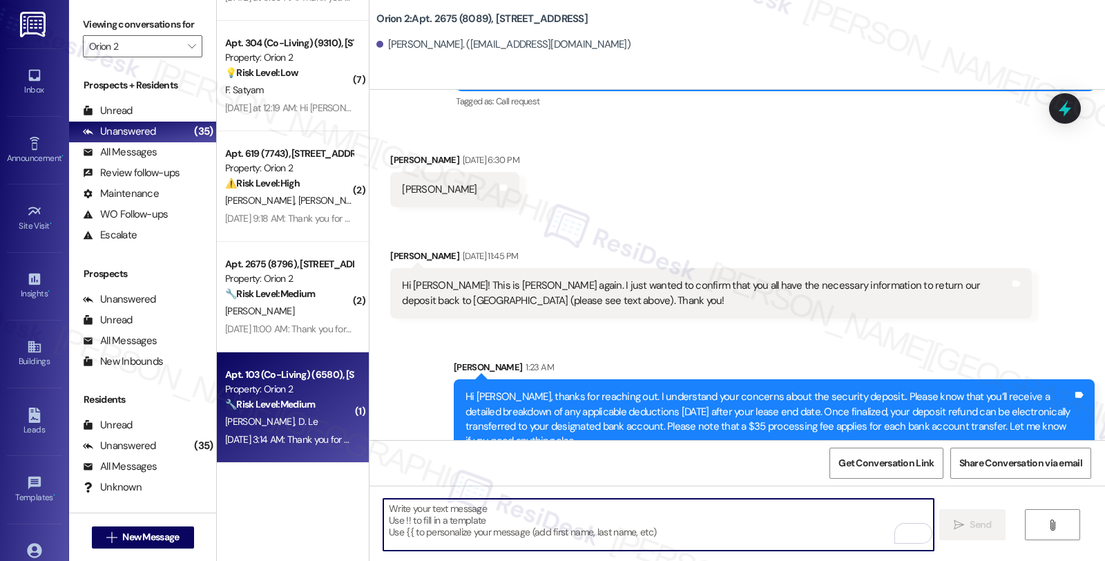
click at [309, 413] on div "H. Vo D. Le" at bounding box center [289, 421] width 131 height 17
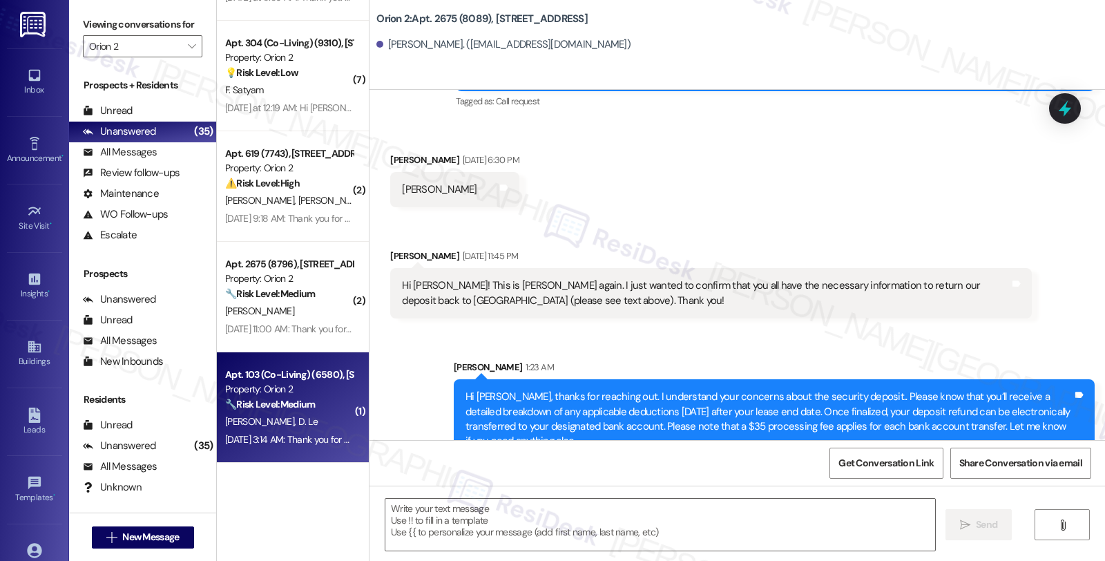
type textarea "Fetching suggested responses. Please feel free to read through the conversation…"
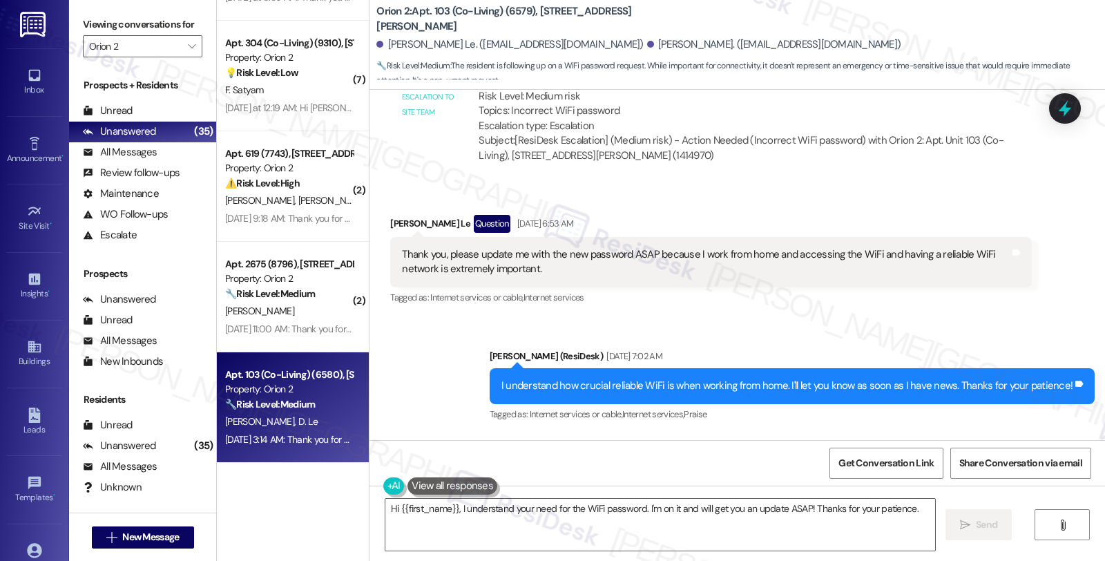
click at [737, 303] on div "Tagged as: Internet services or cable , Click to highlight conversations about …" at bounding box center [710, 297] width 641 height 20
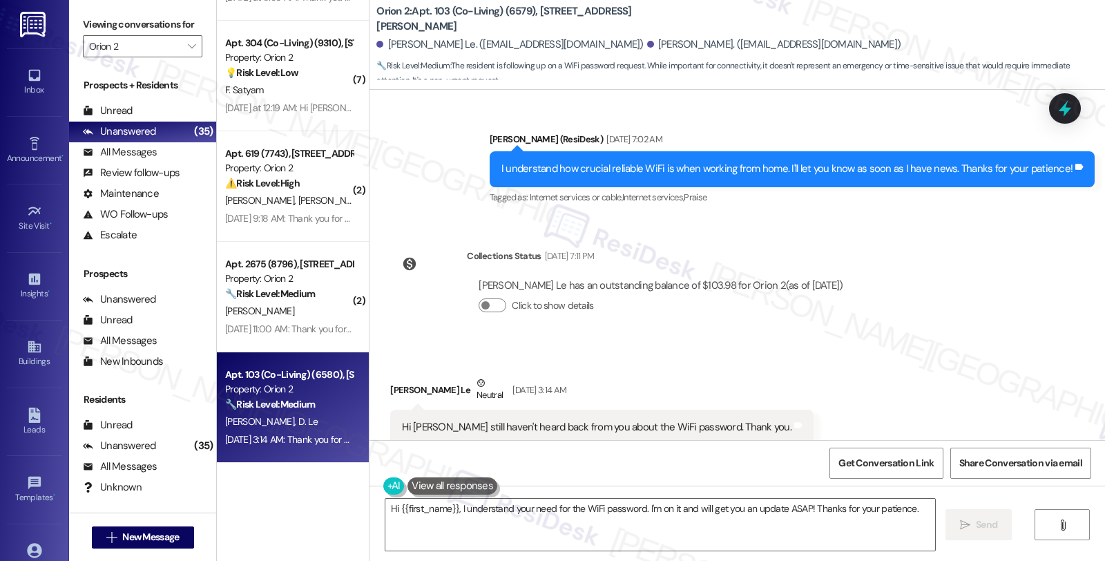
scroll to position [2932, 0]
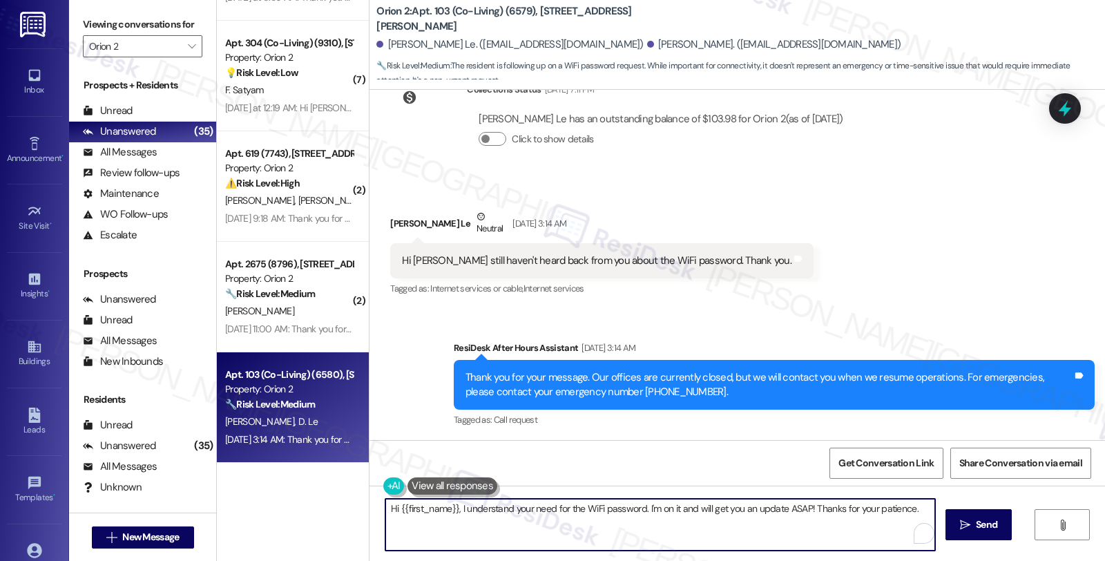
drag, startPoint x: 637, startPoint y: 506, endPoint x: 940, endPoint y: 506, distance: 302.5
click at [940, 506] on div "Hi {{first_name}}, I understand your need for the WiFi password. I'm on it and …" at bounding box center [738, 538] width 736 height 104
click at [390, 225] on div "Doan Le Neutral Aug 25, 2025 at 3:14 AM" at bounding box center [601, 226] width 423 height 34
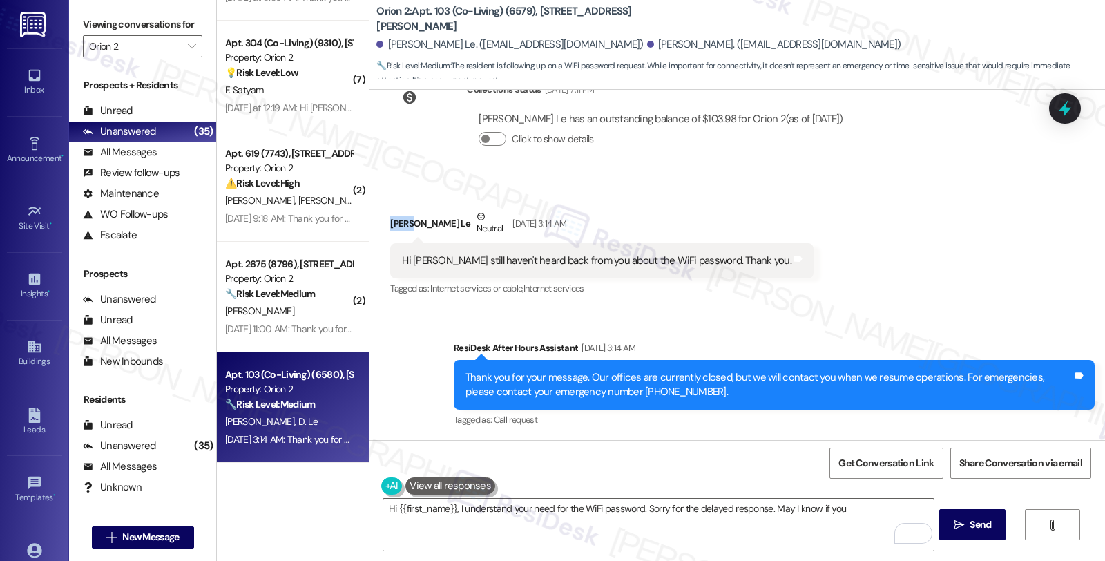
click at [390, 225] on div "Doan Le Neutral Aug 25, 2025 at 3:14 AM" at bounding box center [601, 226] width 423 height 34
copy div "Doan"
click at [404, 517] on textarea "Hi {{first_name}}, I understand your need for the WiFi password. Sorry for the …" at bounding box center [658, 525] width 550 height 52
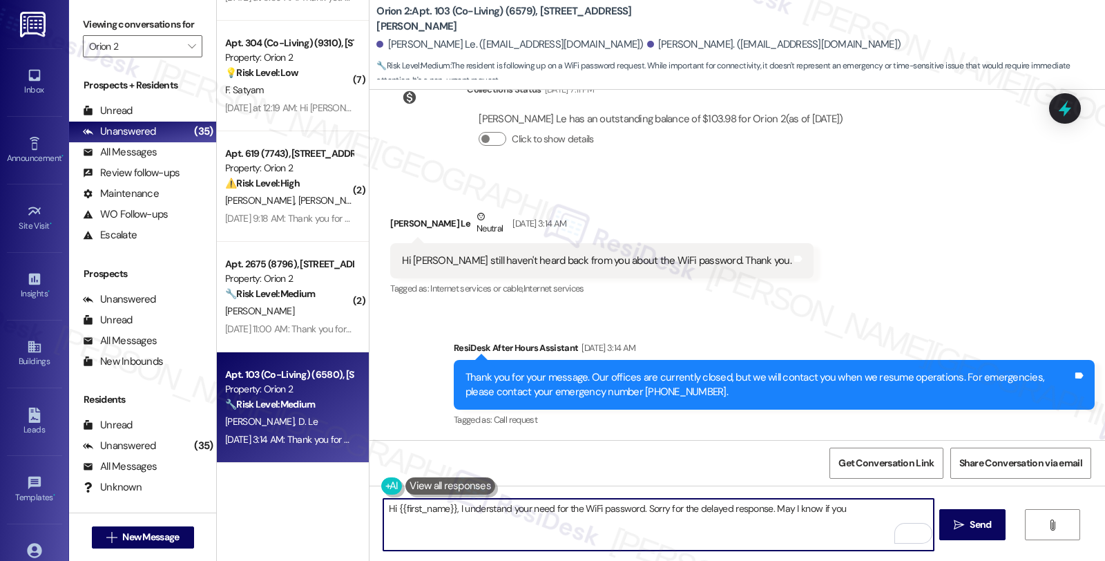
click at [404, 517] on textarea "Hi {{first_name}}, I understand your need for the WiFi password. Sorry for the …" at bounding box center [658, 525] width 550 height 52
paste textarea "Doan"
click at [820, 515] on textarea "Hi Doan, I understand your need for the WiFi password. Sorry for the delayed re…" at bounding box center [658, 525] width 550 height 52
type textarea "Hi Doan, I understand your need for the WiFi password. Sorry for the delayed re…"
click at [956, 519] on icon "" at bounding box center [959, 524] width 10 height 11
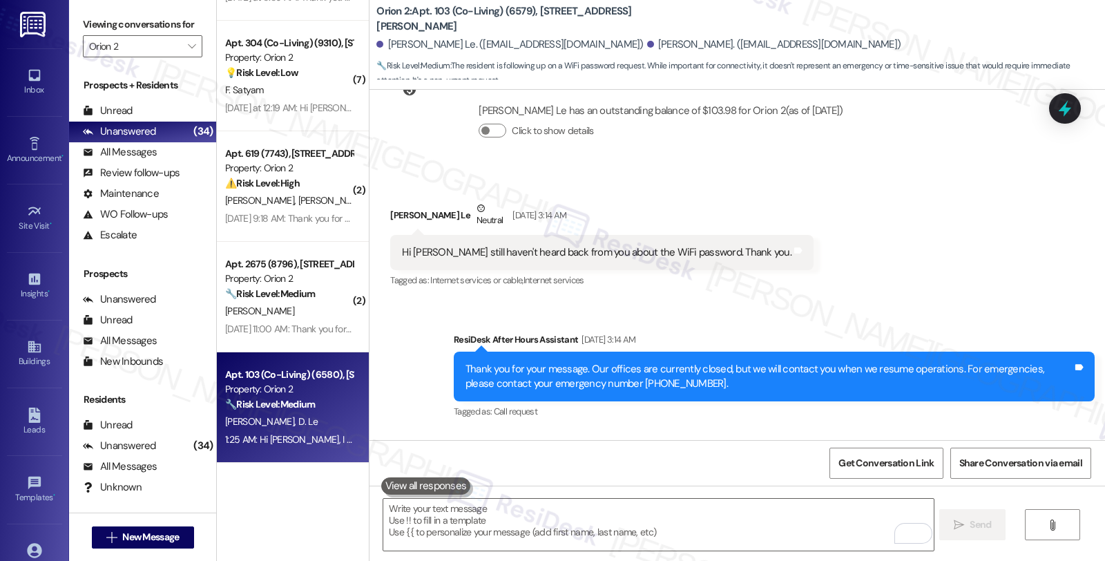
scroll to position [3028, 0]
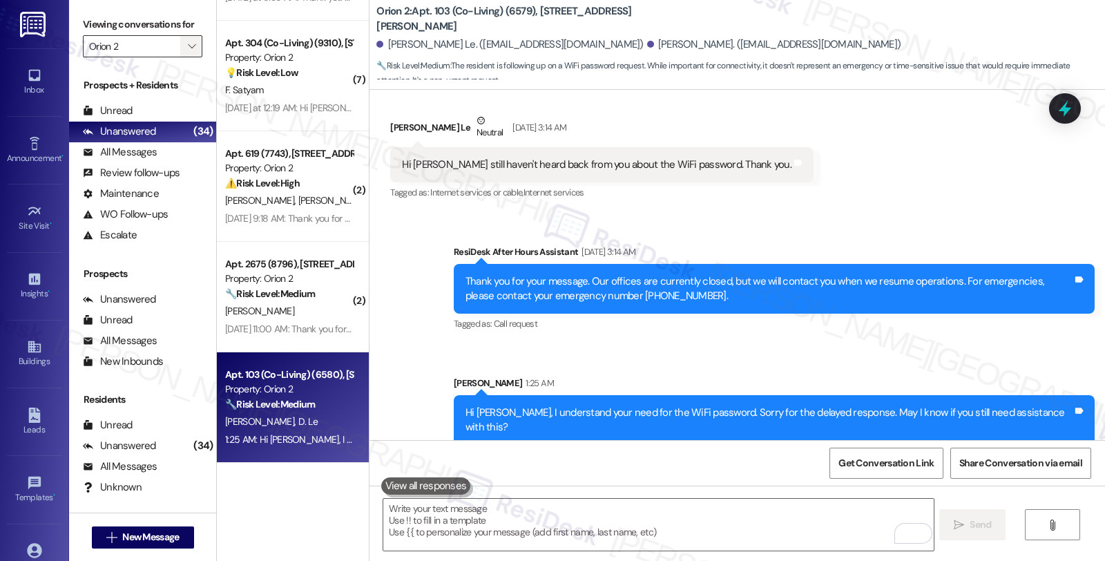
click at [188, 52] on icon "" at bounding box center [192, 46] width 8 height 11
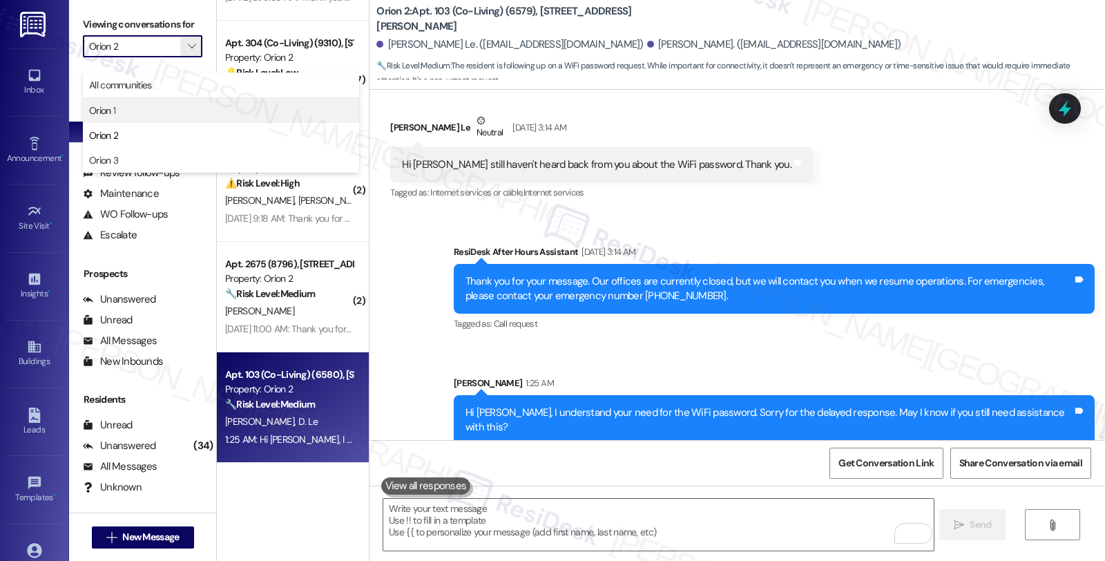
click at [136, 112] on span "Orion 1" at bounding box center [221, 111] width 264 height 14
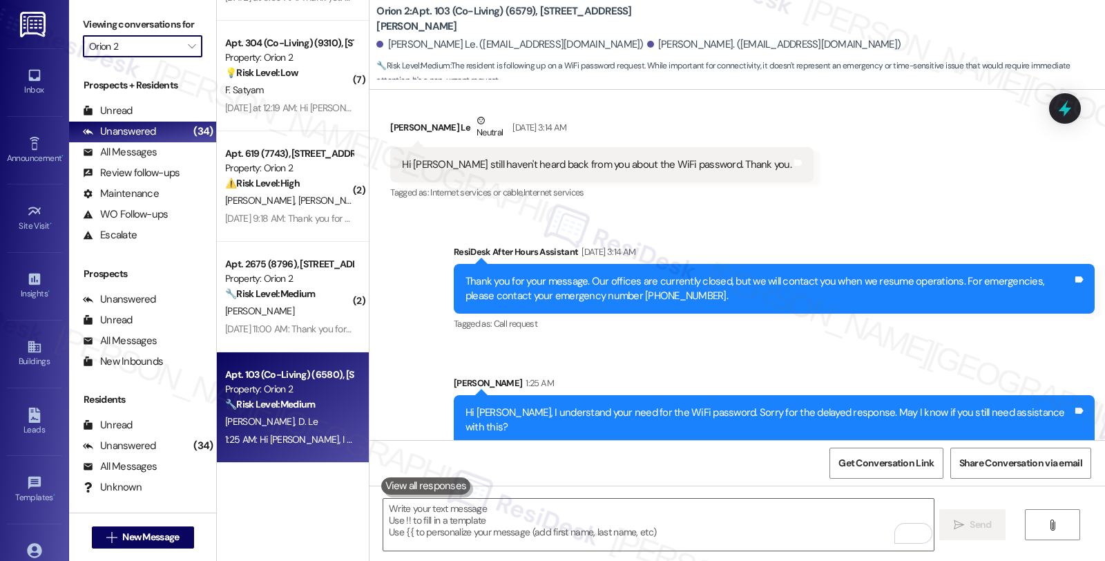
type input "Orion 1"
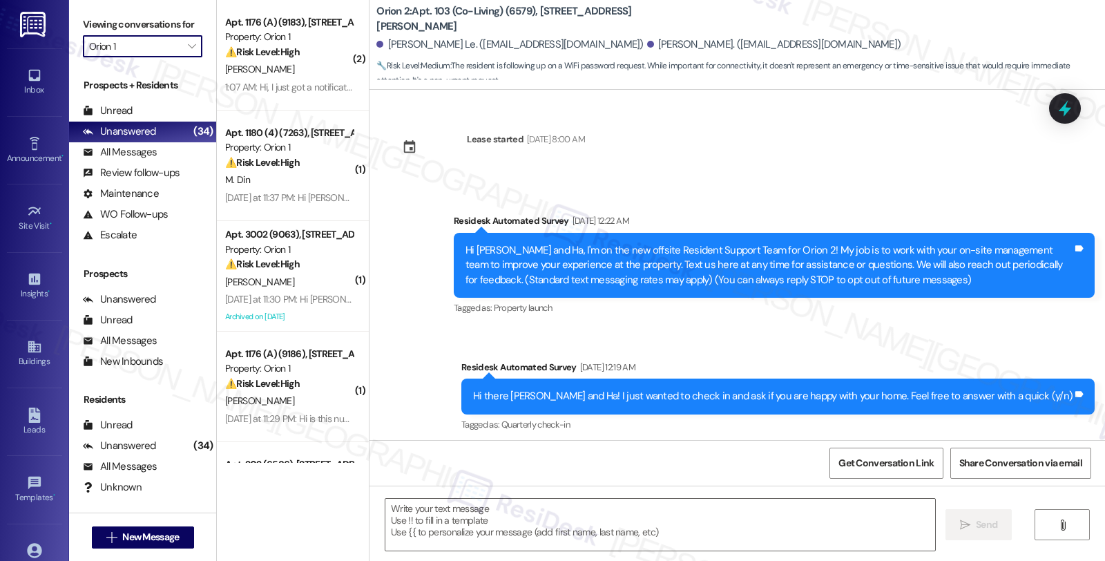
type textarea "Fetching suggested responses. Please feel free to read through the conversation…"
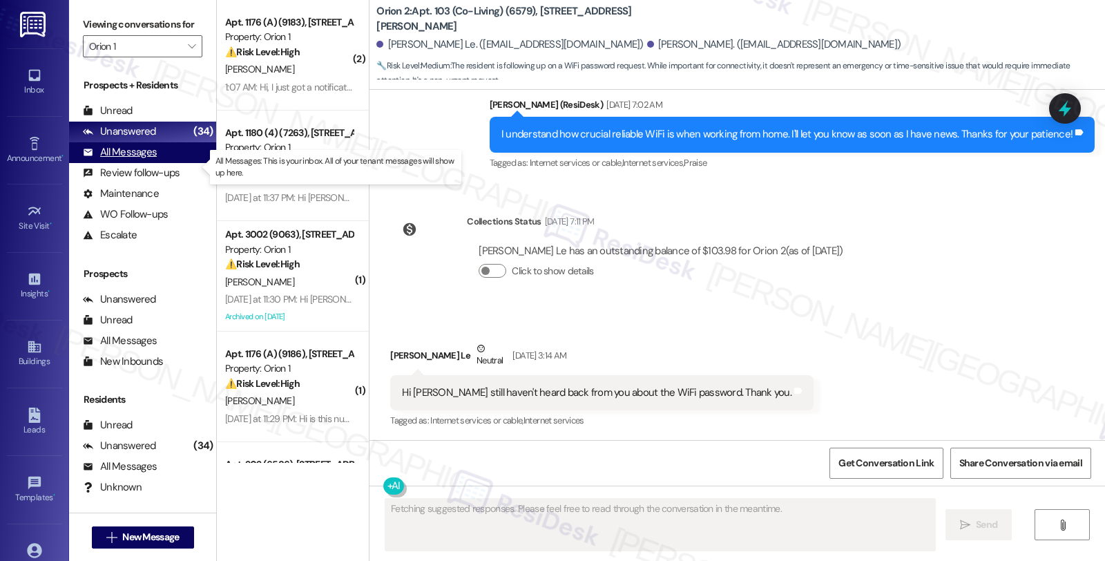
click at [153, 160] on div "All Messages" at bounding box center [120, 152] width 74 height 15
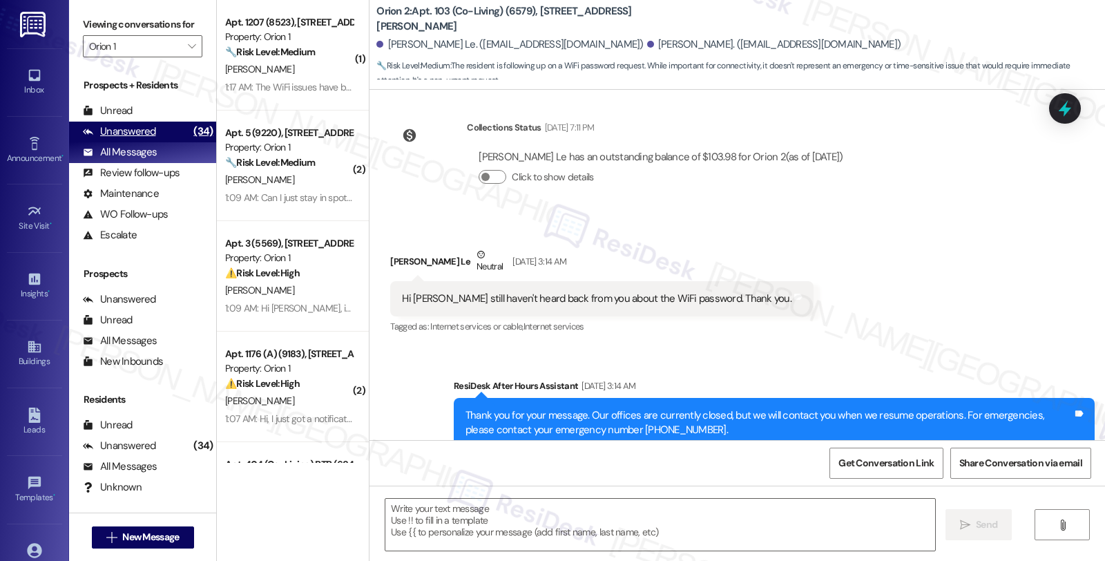
type textarea "Fetching suggested responses. Please feel free to read through the conversation…"
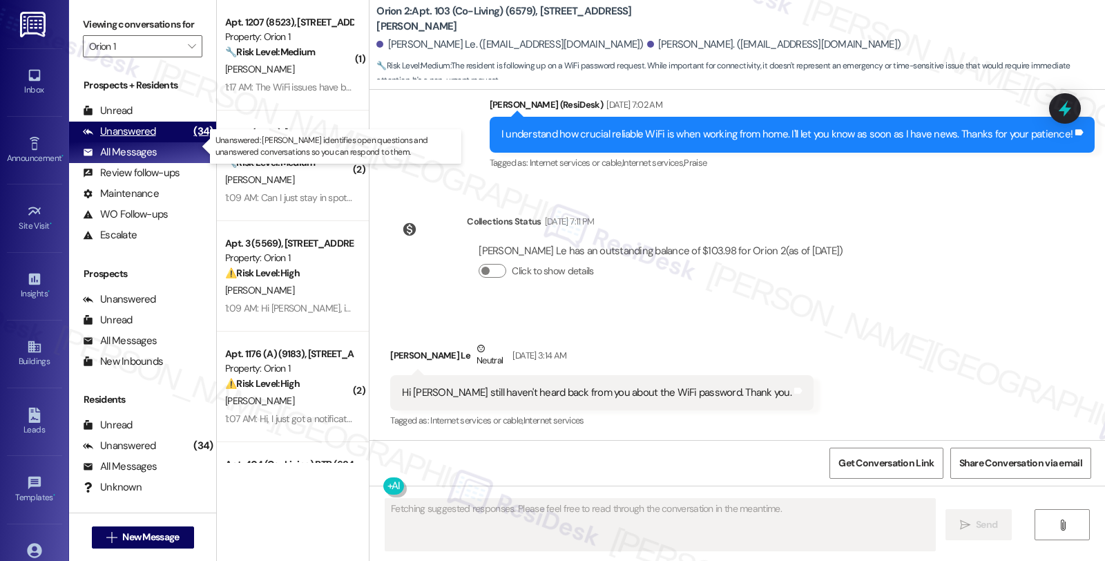
click at [140, 139] on div "Unanswered" at bounding box center [119, 131] width 73 height 15
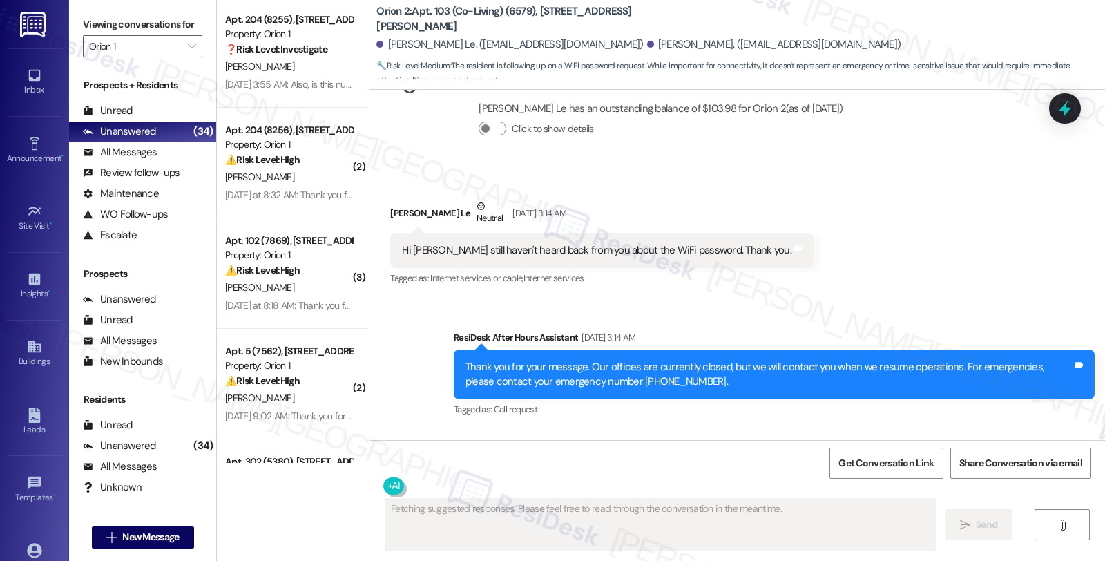
scroll to position [3049, 0]
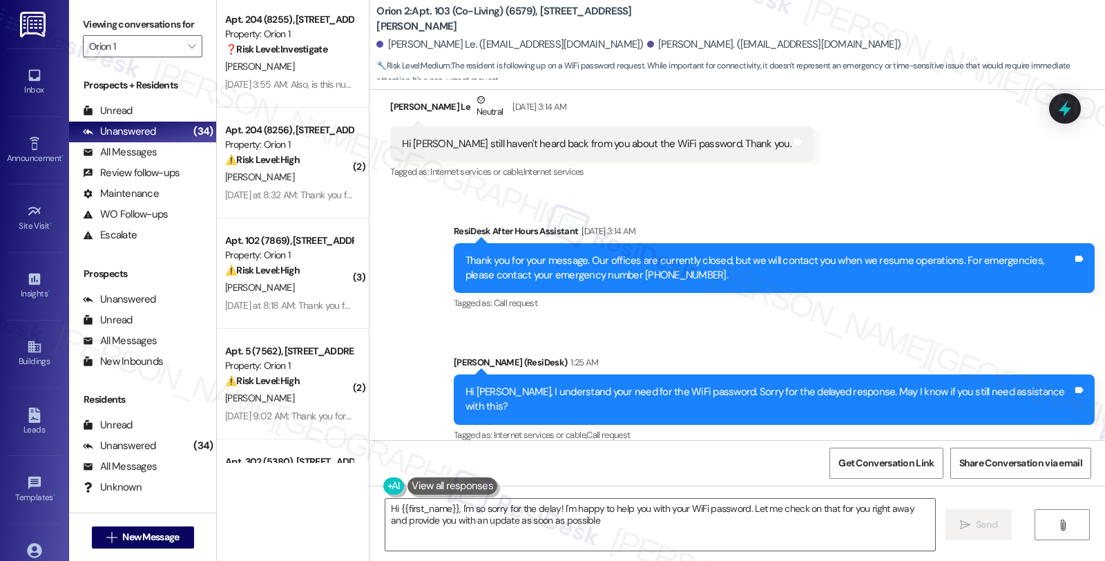
type textarea "Hi {{first_name}}, I'm so sorry for the delay! I'm happy to help you with your …"
click at [188, 52] on icon "" at bounding box center [192, 46] width 8 height 11
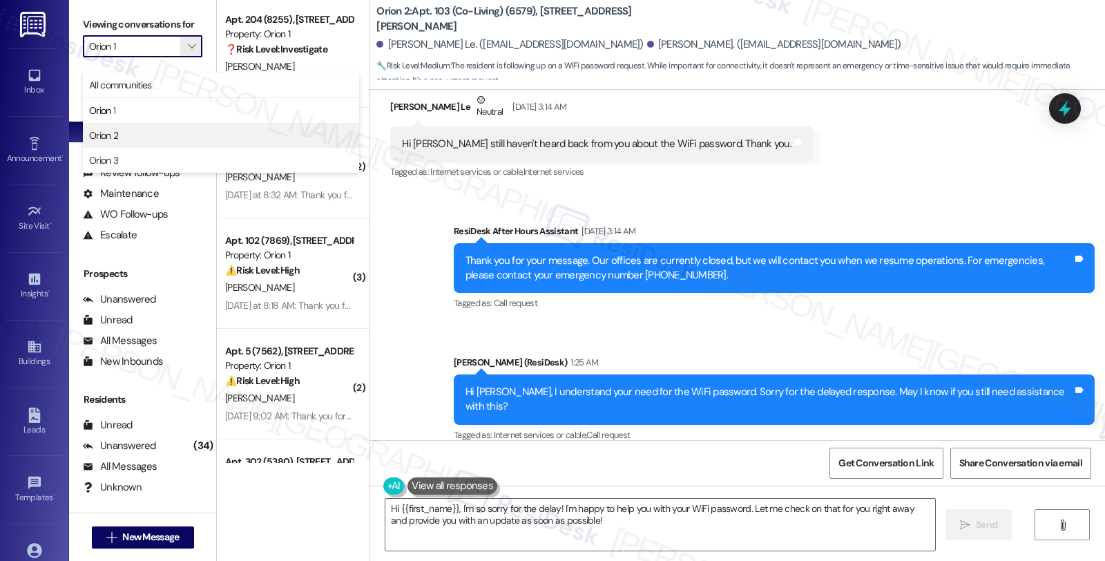
click at [128, 129] on span "Orion 2" at bounding box center [221, 135] width 264 height 14
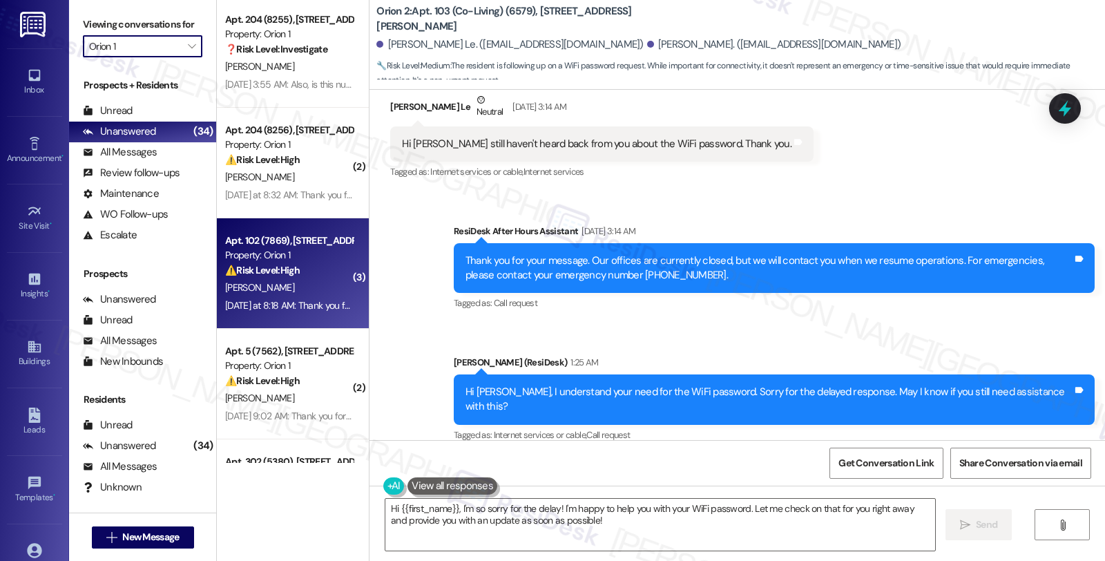
type input "Orion 2"
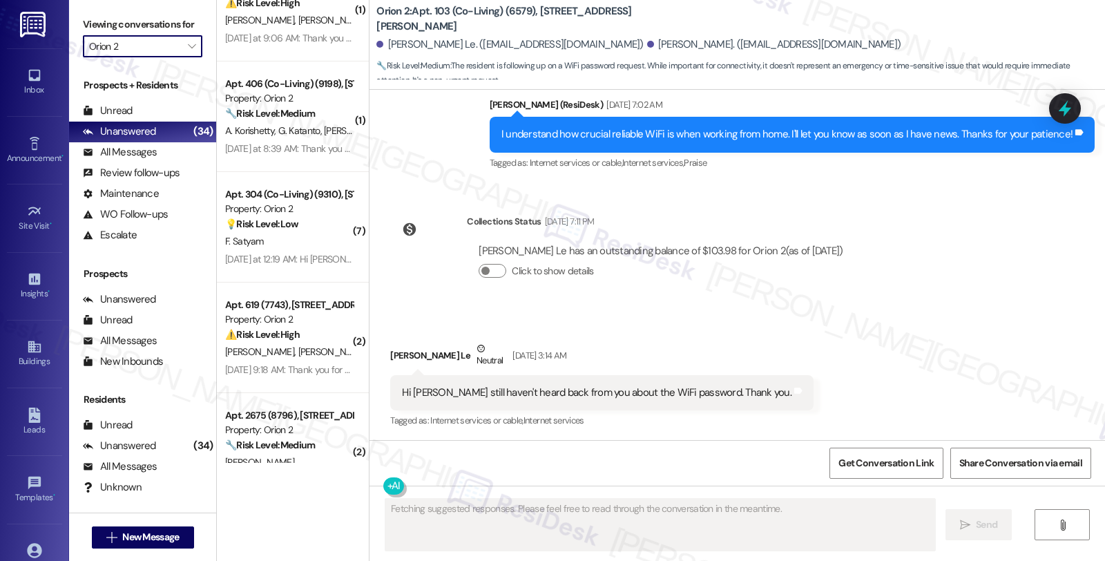
scroll to position [3405, 0]
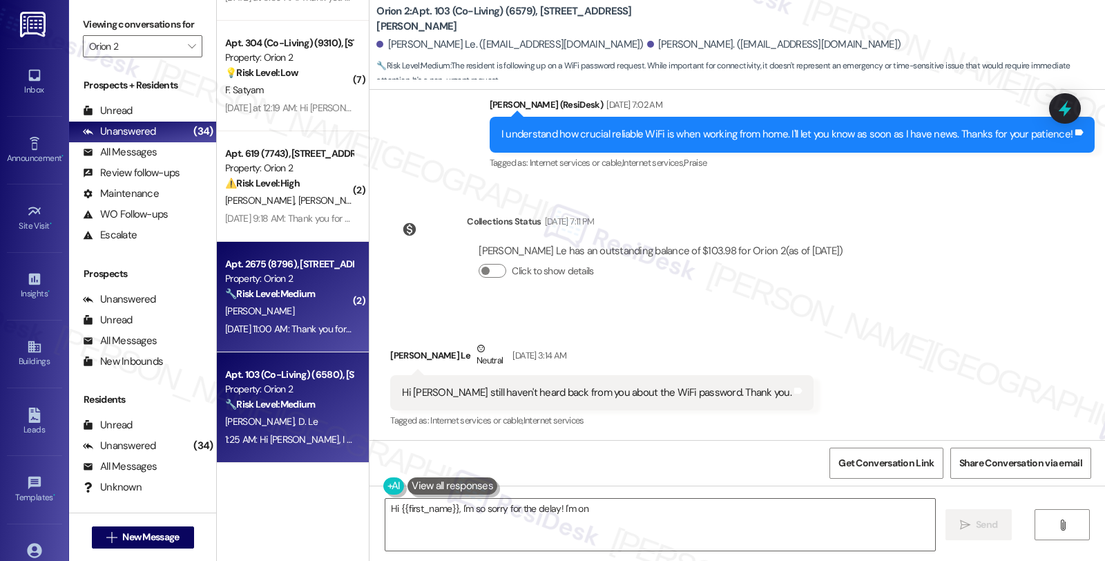
type textarea "Hi {{first_name}}, I'm so sorry for the delay! I'm on"
click at [300, 303] on div "J. Lafko" at bounding box center [289, 311] width 131 height 17
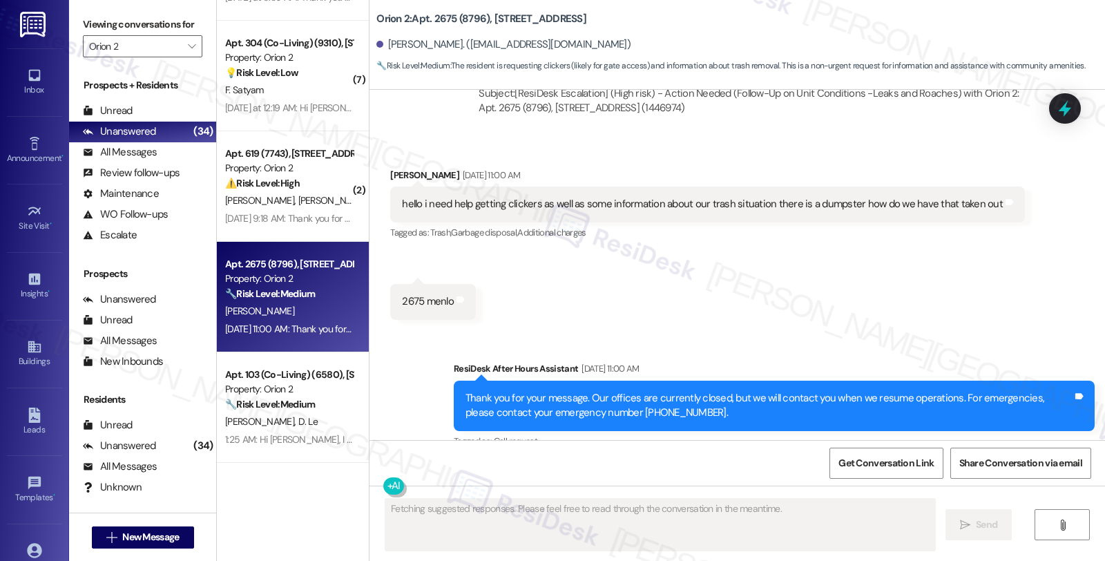
scroll to position [1411, 0]
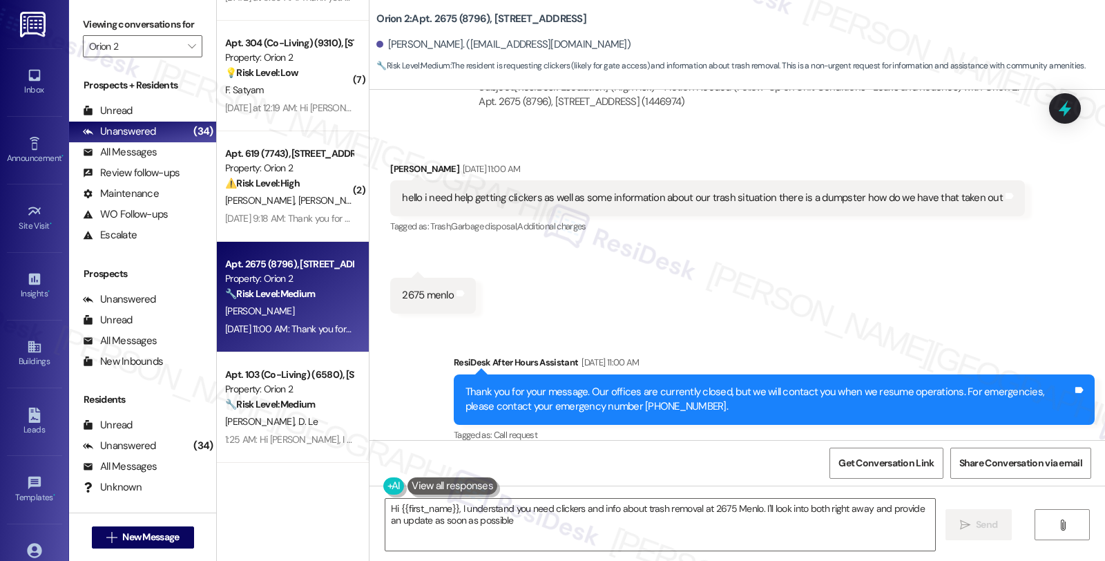
type textarea "Hi {{first_name}}, I understand you need clickers and info about trash removal …"
click at [702, 292] on div "Received via SMS Joseph Lafko Aug 25, 2025 at 11:00 AM hello i need help gettin…" at bounding box center [738, 227] width 736 height 193
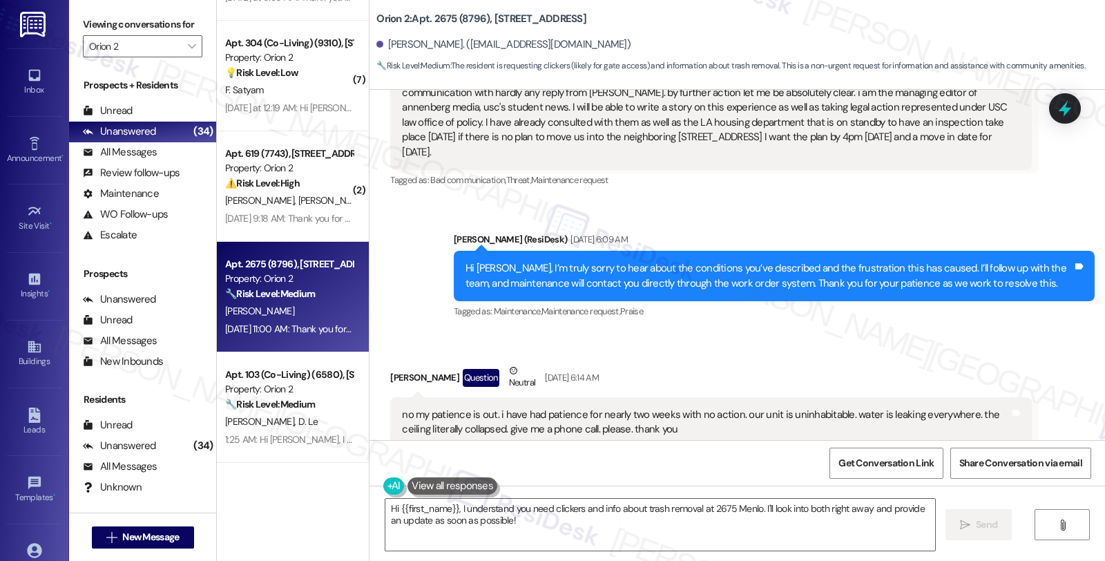
scroll to position [767, 0]
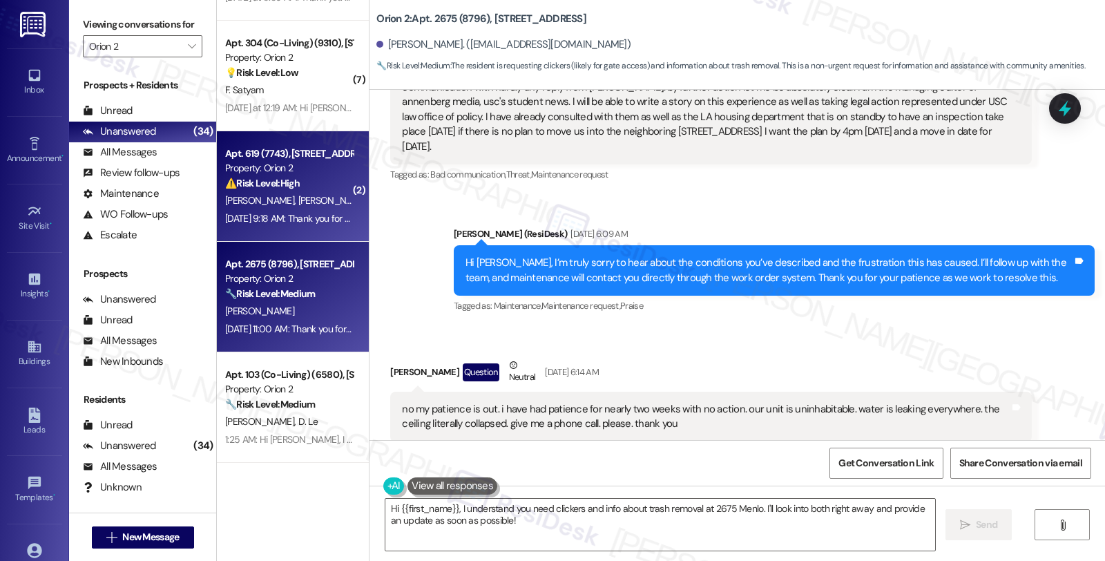
click at [314, 203] on div "E. Schilling D. Schilling" at bounding box center [289, 200] width 131 height 17
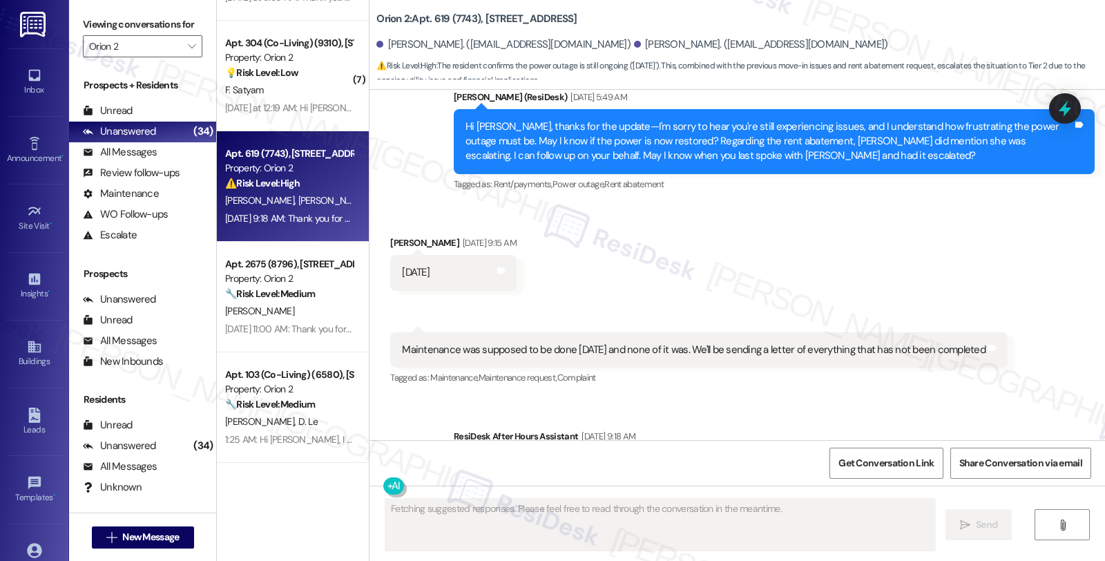
scroll to position [1024, 0]
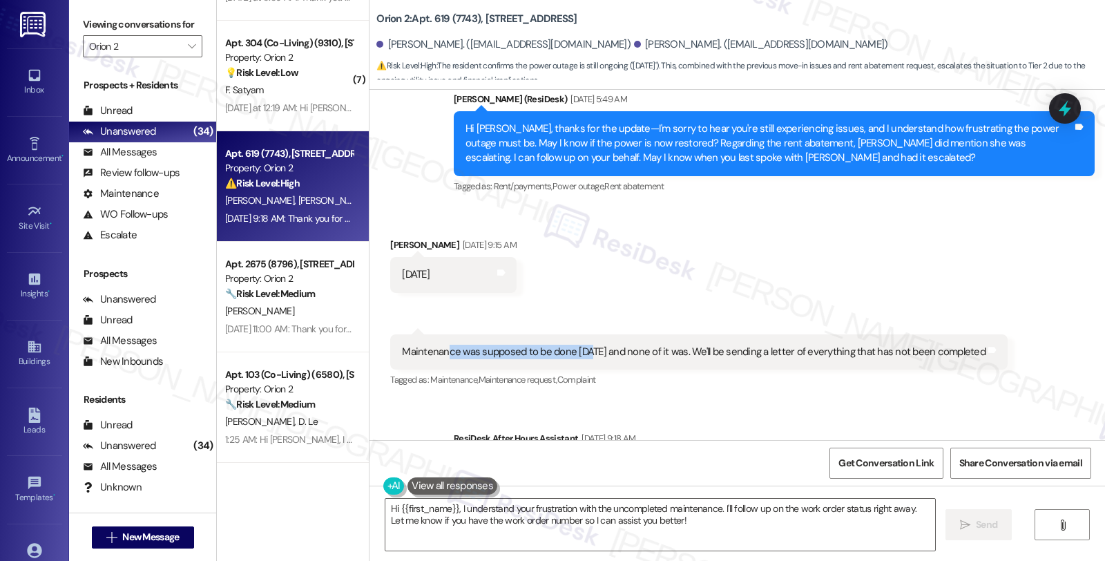
drag, startPoint x: 439, startPoint y: 339, endPoint x: 582, endPoint y: 339, distance: 142.3
click at [582, 345] on div "Maintenance was supposed to be done today and none of it was. We'll be sending …" at bounding box center [694, 352] width 584 height 15
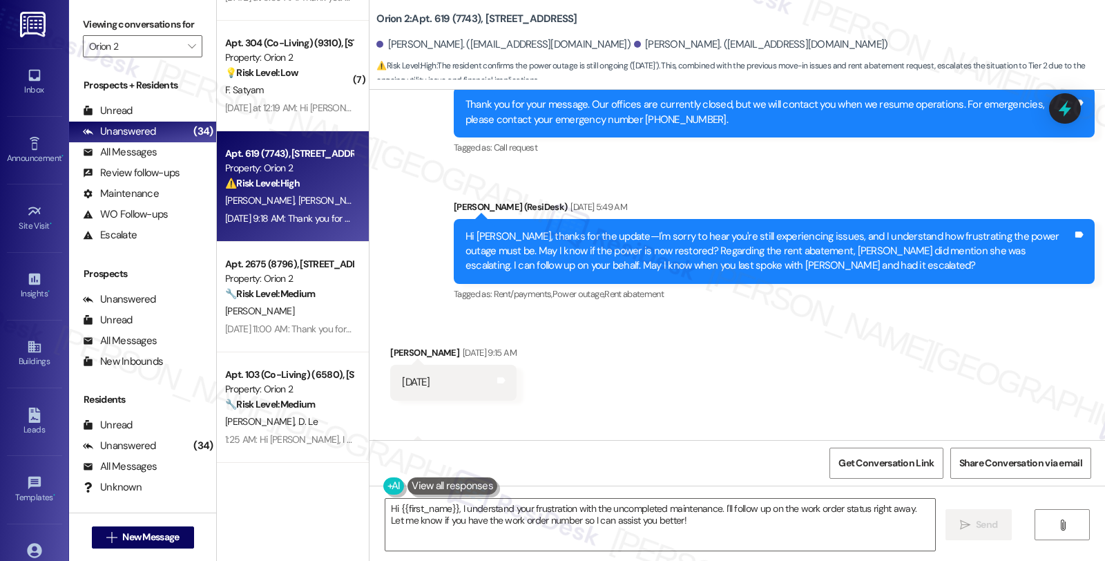
scroll to position [947, 0]
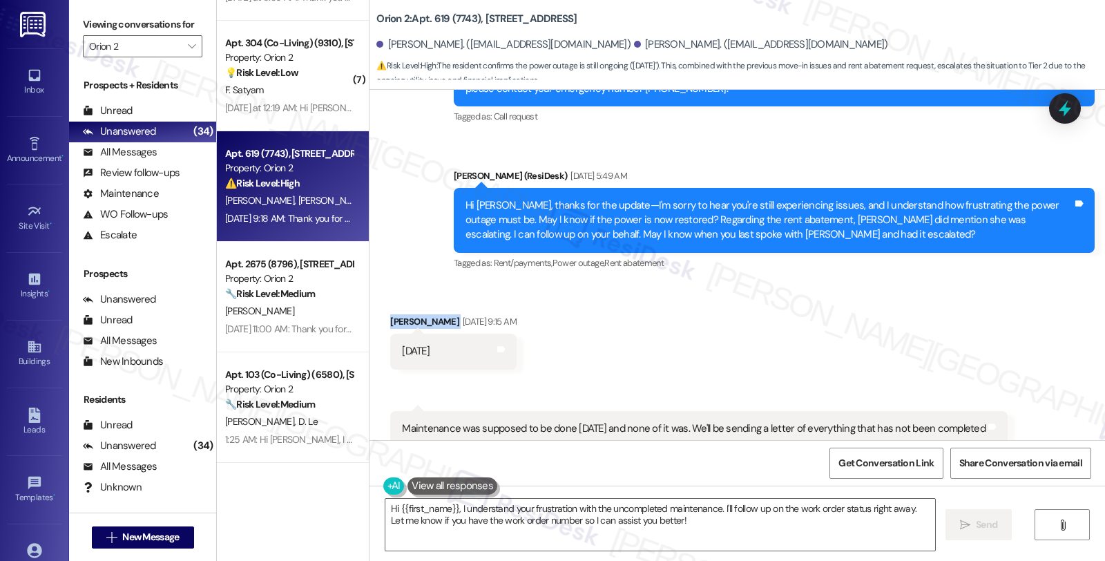
drag, startPoint x: 380, startPoint y: 299, endPoint x: 430, endPoint y: 307, distance: 51.0
click at [430, 307] on div "Received via SMS Ella Schilling Aug 27, 2025 at 9:15 AM Today Tags and notes" at bounding box center [453, 341] width 146 height 75
copy div "Ella Schilling"
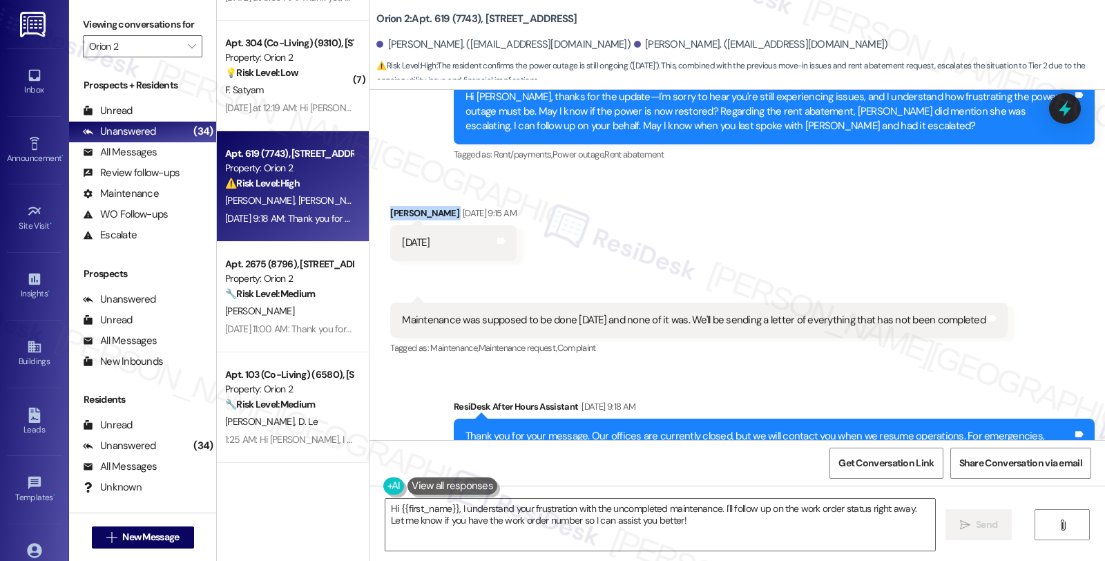
scroll to position [1024, 0]
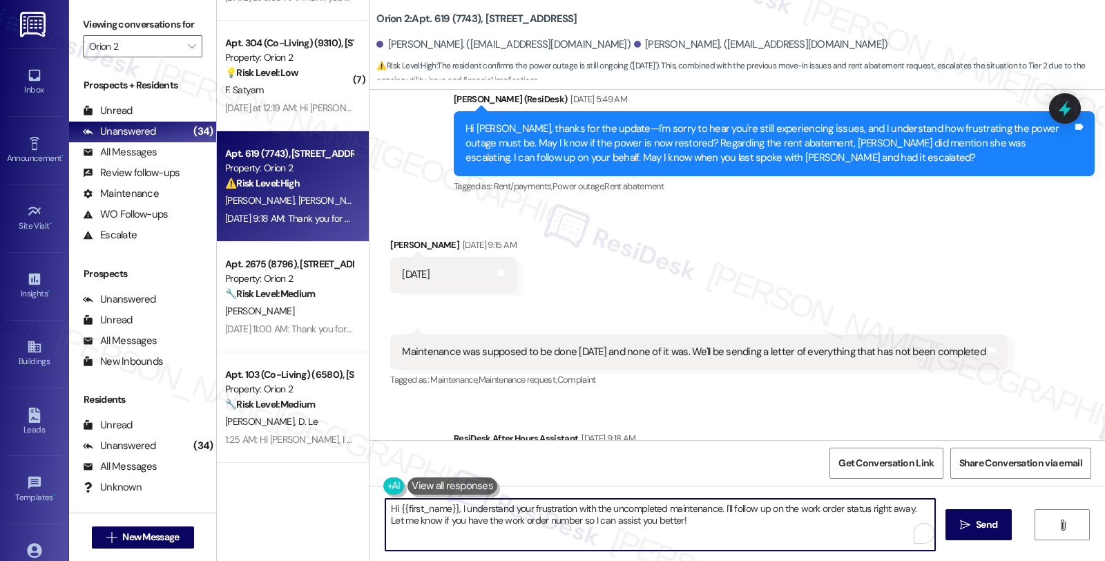
drag, startPoint x: 450, startPoint y: 506, endPoint x: 356, endPoint y: 506, distance: 94.6
click at [356, 506] on div "Apt. 406 (Co-Living) (9198), 1421 W Adams Blvd Property: Orion 2 🔧 Risk Level: …" at bounding box center [661, 280] width 888 height 561
drag, startPoint x: 646, startPoint y: 506, endPoint x: 684, endPoint y: 529, distance: 44.3
click at [684, 529] on textarea "I understand your frustration with the uncompleted maintenance. I'll follow up …" at bounding box center [658, 525] width 550 height 52
click at [776, 513] on textarea "I understand your frustration with the uncompleted maintenance. I'm happy to fo…" at bounding box center [658, 525] width 550 height 52
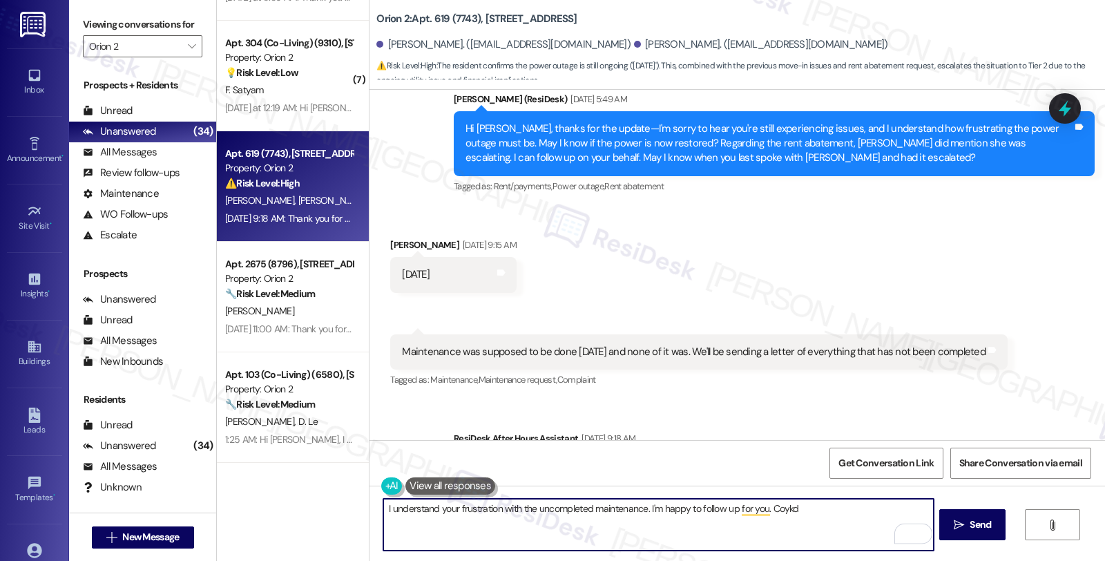
click at [776, 513] on textarea "I understand your frustration with the uncompleted maintenance. I'm happy to fo…" at bounding box center [658, 525] width 550 height 52
click at [494, 525] on textarea "I understand your frustration with the uncompleted maintenance. I'm happy to fo…" at bounding box center [658, 525] width 550 height 52
type textarea "I understand your frustration with the uncompleted maintenance. I'm happy to fo…"
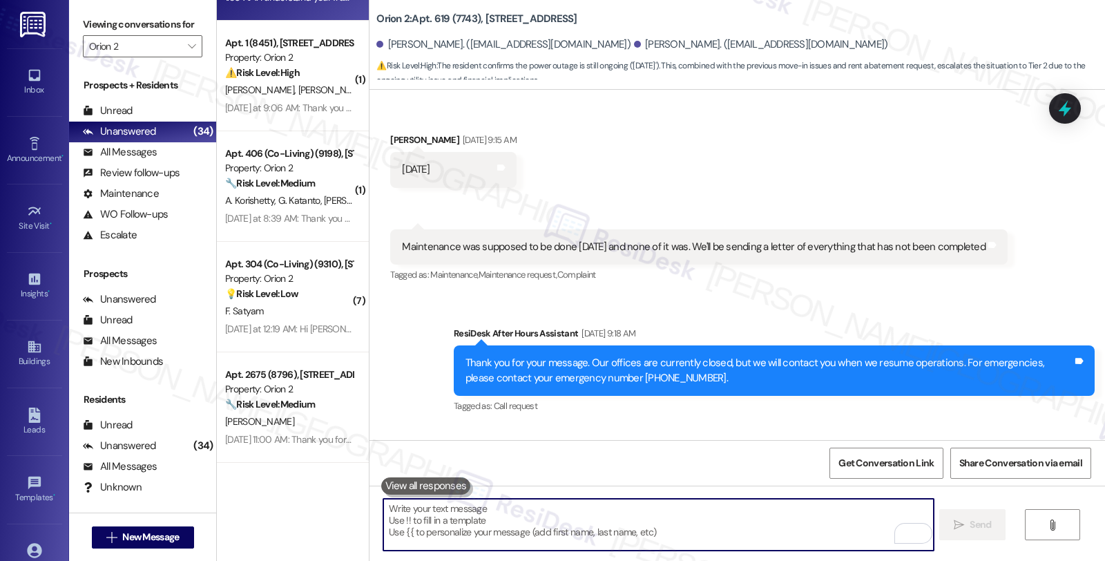
scroll to position [1211, 0]
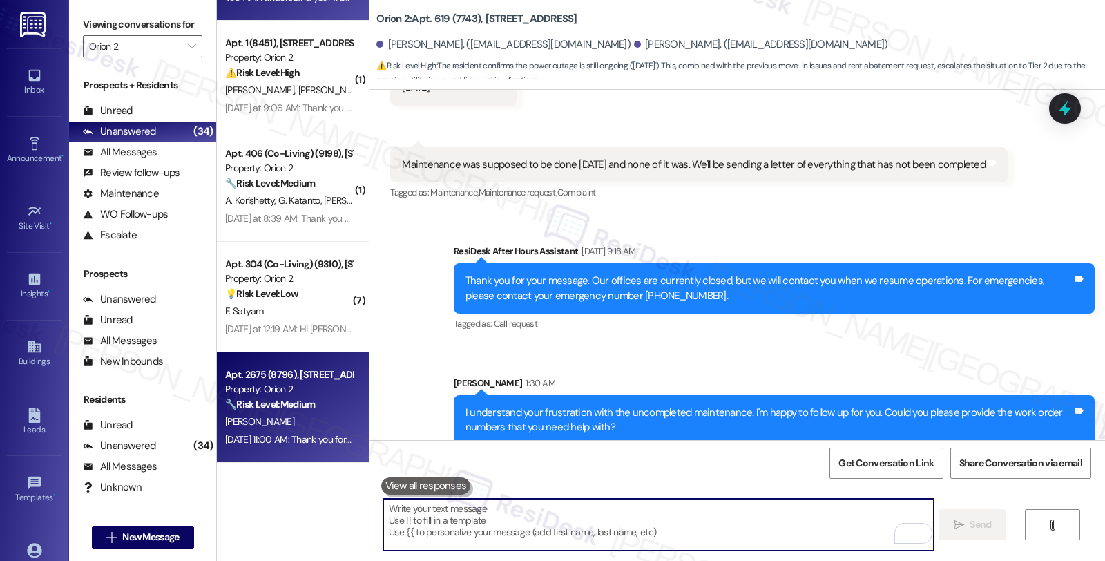
click at [294, 389] on div "Property: Orion 2" at bounding box center [289, 389] width 128 height 15
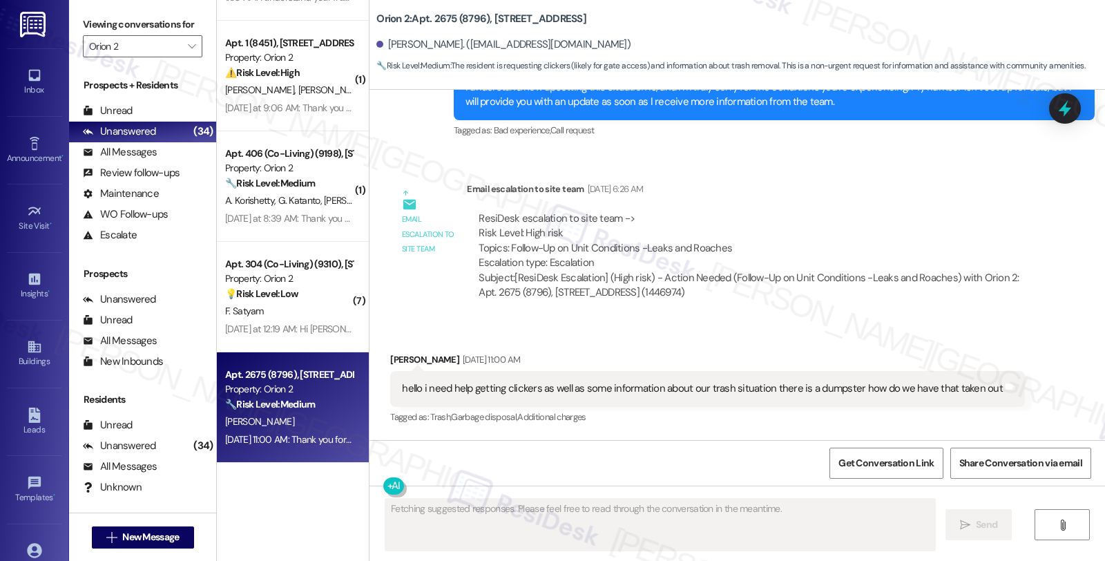
scroll to position [1280, 0]
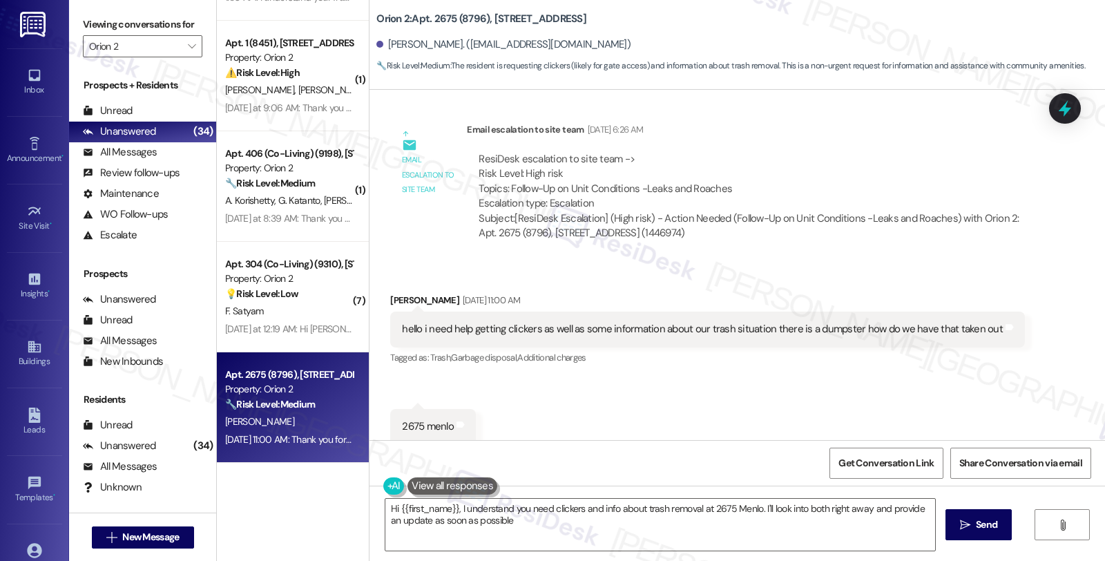
type textarea "Hi {{first_name}}, I understand you need clickers and info about trash removal …"
click at [144, 160] on div "All Messages" at bounding box center [120, 152] width 74 height 15
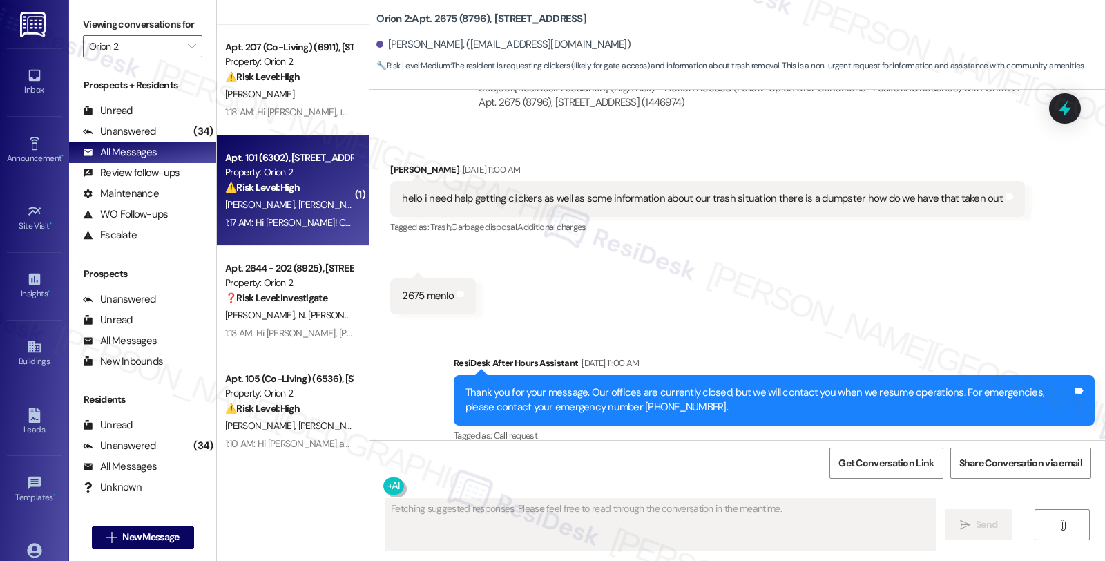
scroll to position [1411, 0]
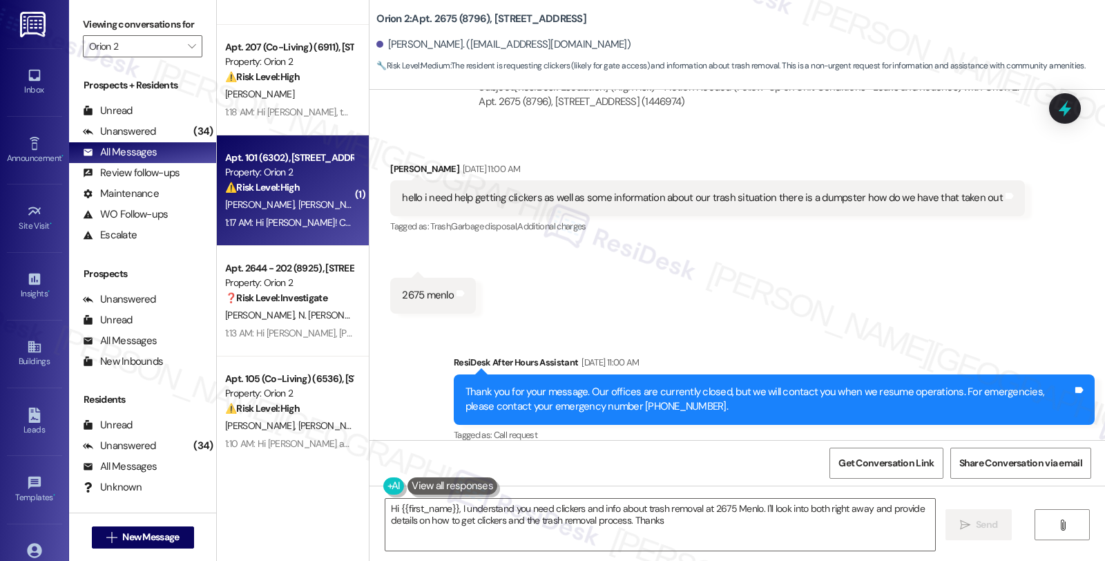
type textarea "Hi {{first_name}}, I understand you need clickers and info about trash removal …"
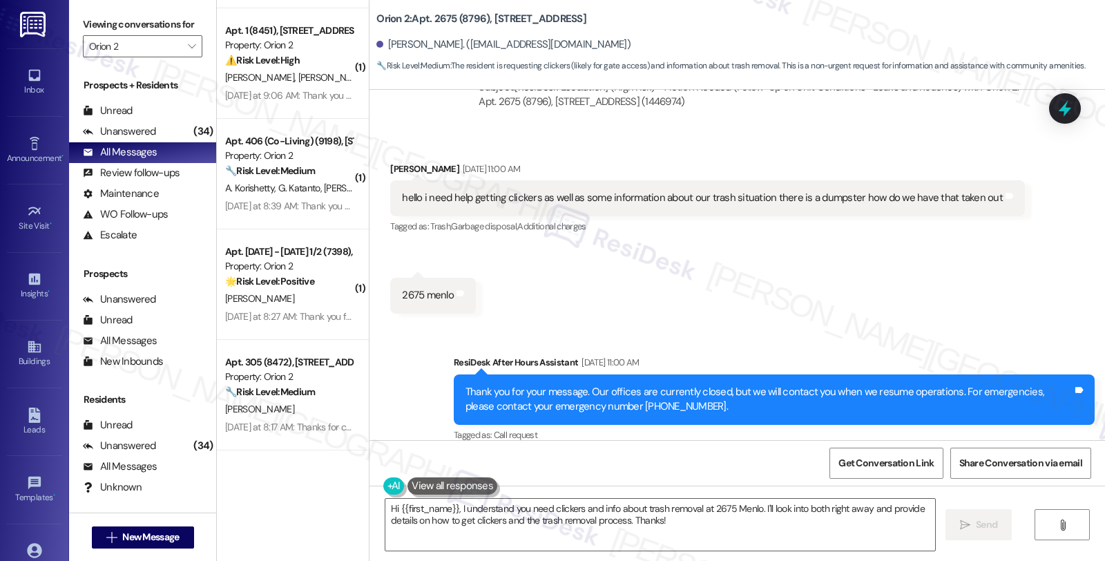
scroll to position [2302, 0]
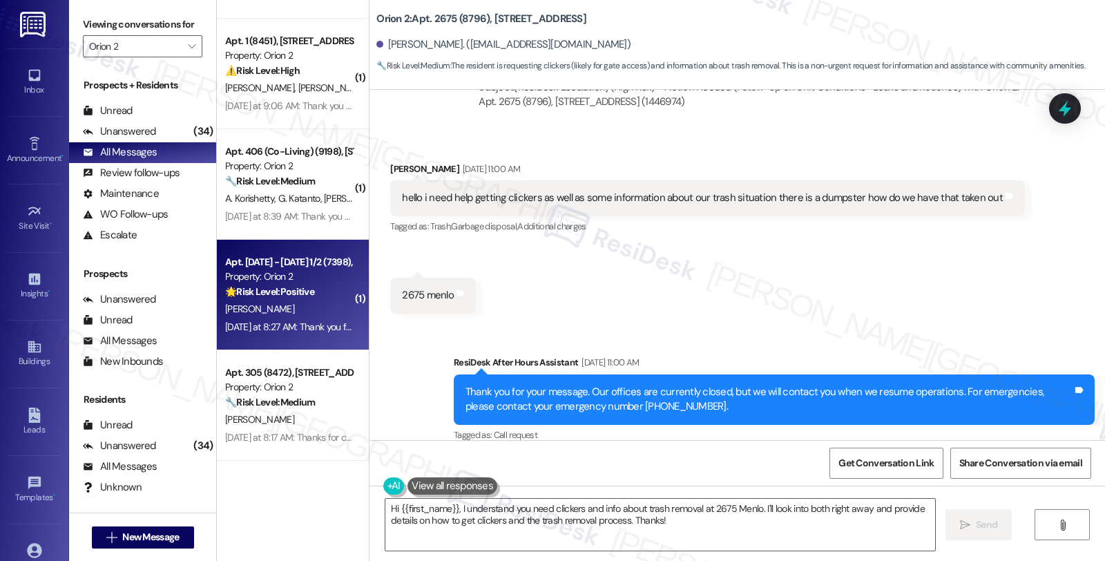
click at [314, 305] on div "[PERSON_NAME]" at bounding box center [289, 308] width 131 height 17
type textarea "Fetching suggested responses. Please feel free to read through the conversation…"
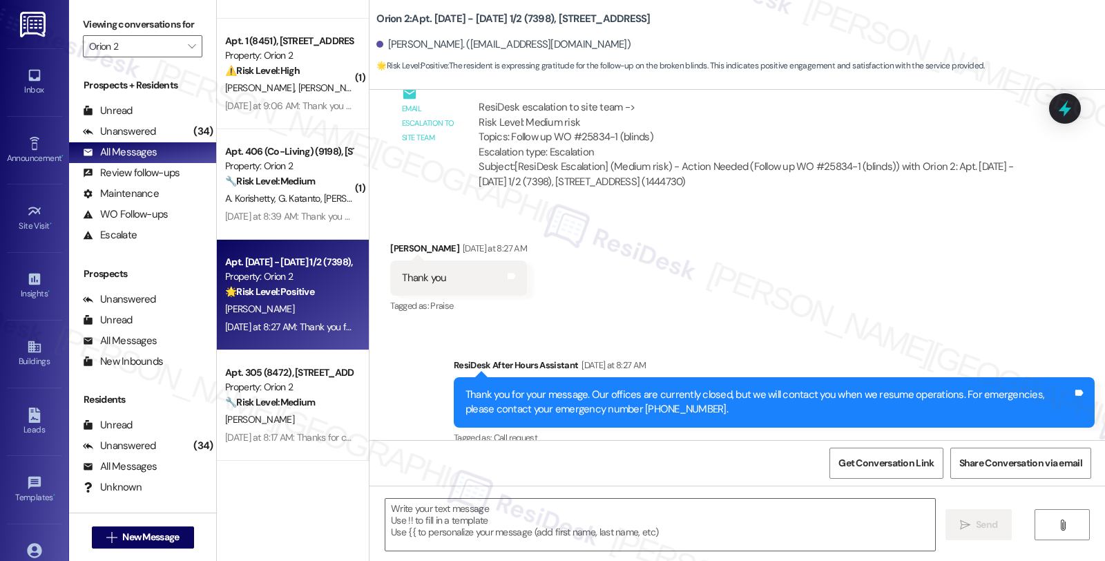
scroll to position [703, 0]
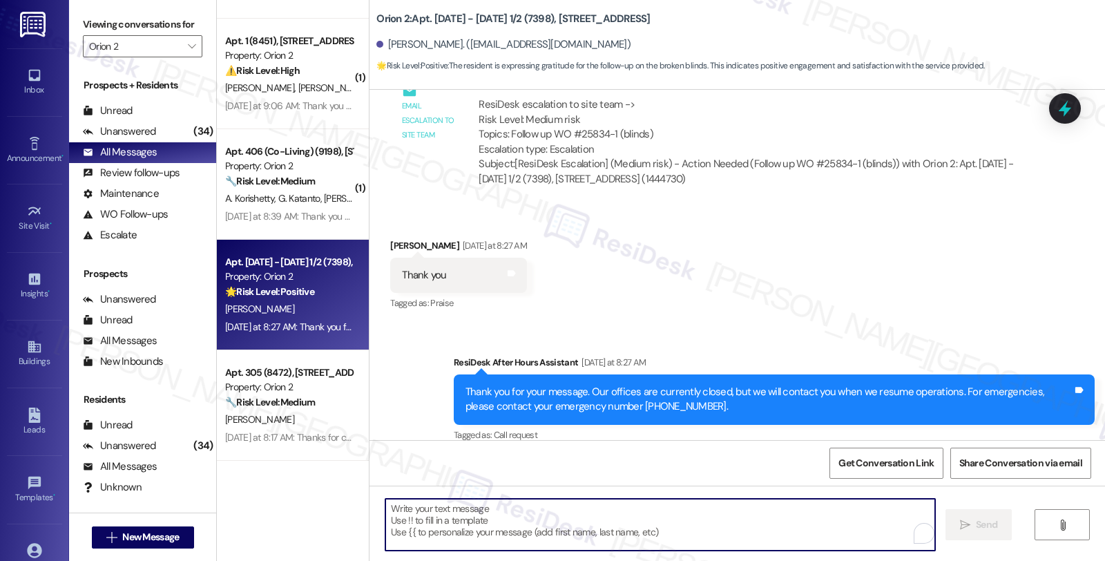
click at [427, 512] on textarea "To enrich screen reader interactions, please activate Accessibility in Grammarl…" at bounding box center [660, 525] width 550 height 52
click at [391, 238] on div "Hayden Ranshaw Yesterday at 8:27 AM" at bounding box center [458, 247] width 137 height 19
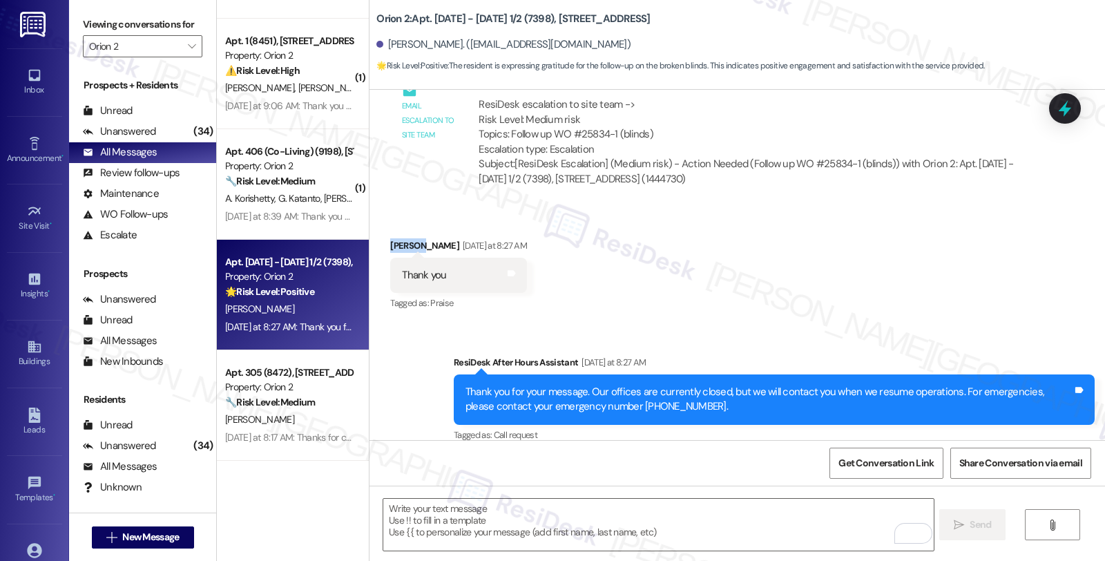
click at [391, 238] on div "Hayden Ranshaw Yesterday at 8:27 AM" at bounding box center [458, 247] width 137 height 19
copy div "Hayden"
click at [498, 514] on textarea "To enrich screen reader interactions, please activate Accessibility in Grammarl…" at bounding box center [658, 525] width 550 height 52
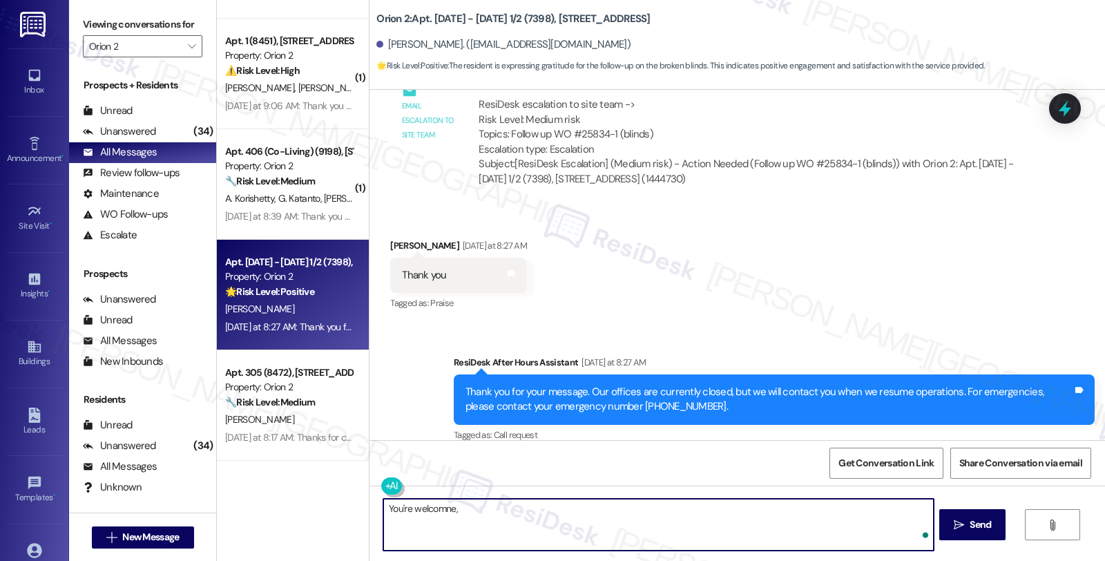
paste textarea "Hayden"
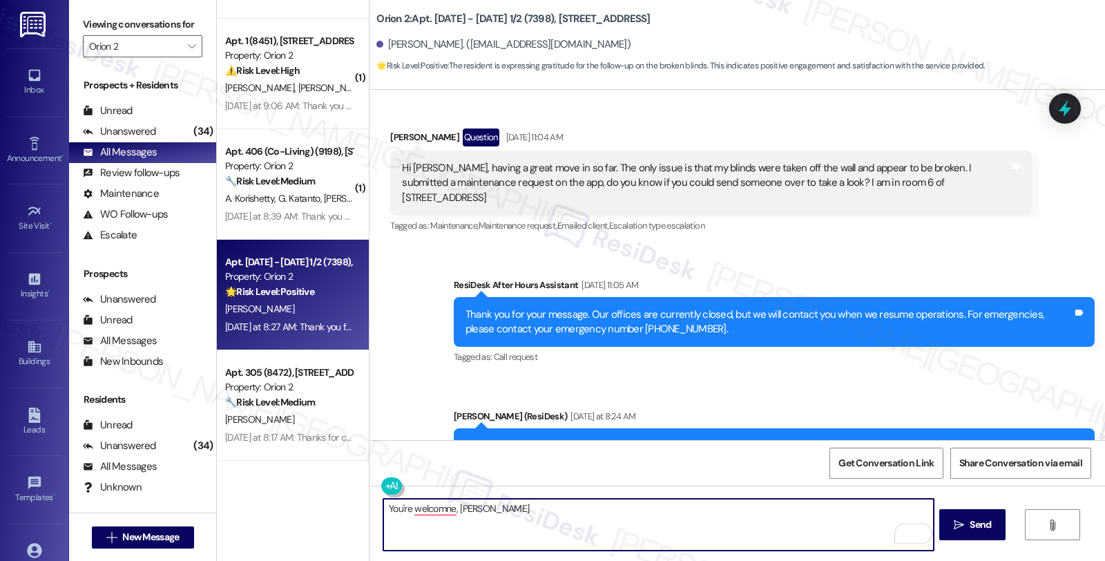
scroll to position [166, 0]
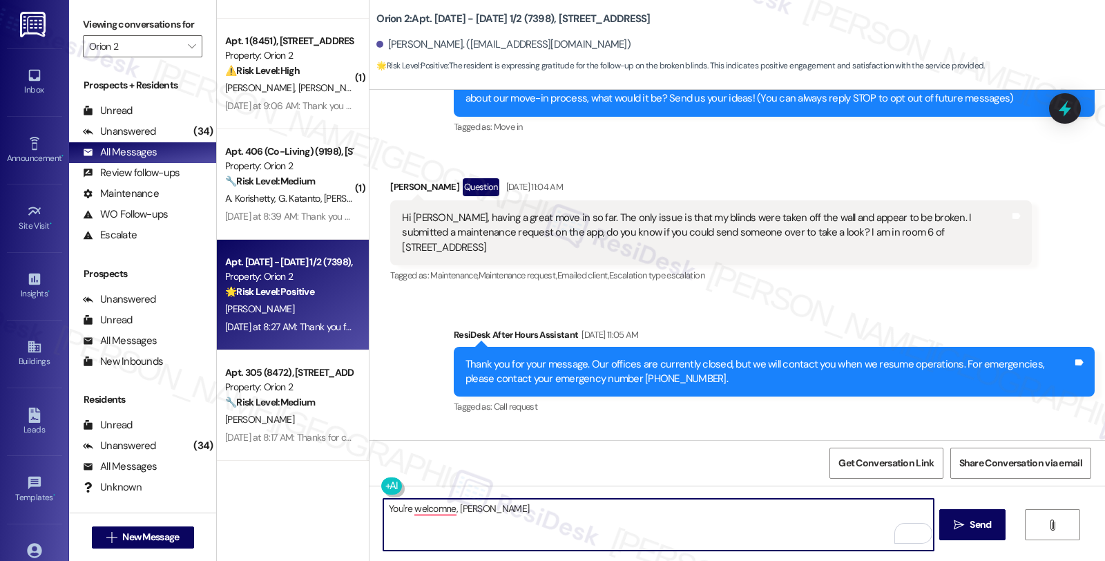
click at [537, 520] on textarea "You're welcomne, Hayden" at bounding box center [658, 525] width 550 height 52
click at [537, 507] on textarea "You're welcomne, Hayden" at bounding box center [658, 525] width 550 height 52
paste textarea "Should you have other concerns, please feel free to reach out. Have a great day!"
drag, startPoint x: 728, startPoint y: 507, endPoint x: 826, endPoint y: 515, distance: 98.4
click at [826, 515] on textarea "You're welcomne, Hayden Should you have other concerns, please feel free to rea…" at bounding box center [658, 525] width 550 height 52
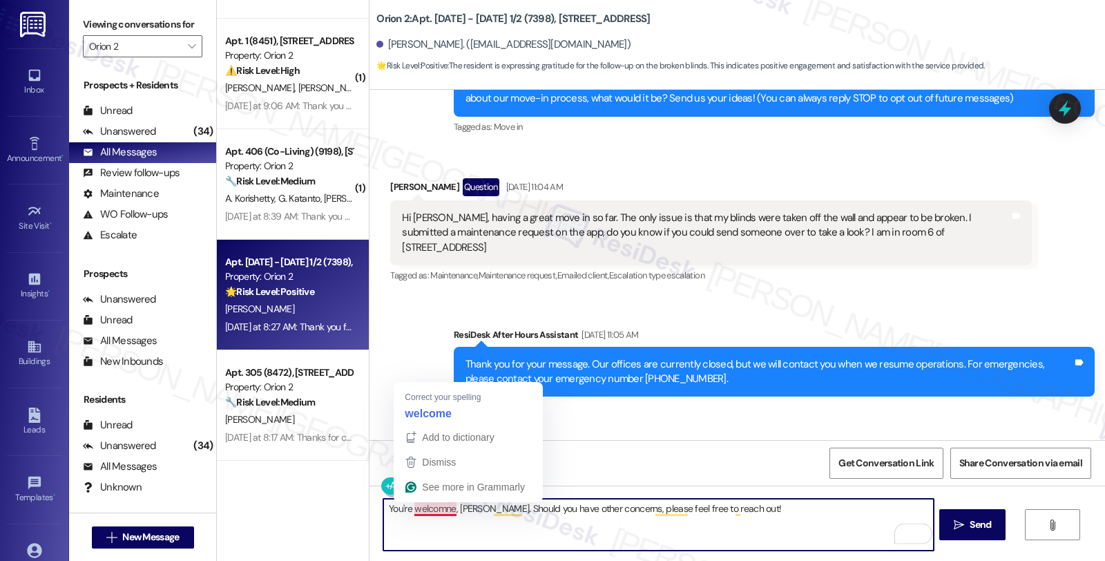
type textarea "You're welcome, Hayden. Should you have other concerns, please feel free to rea…"
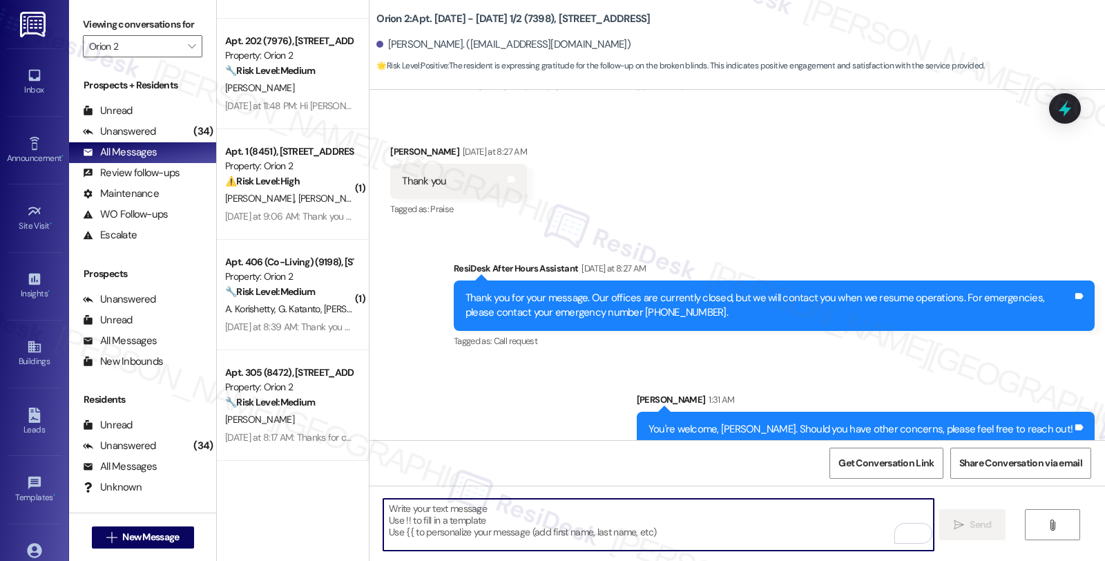
scroll to position [799, 0]
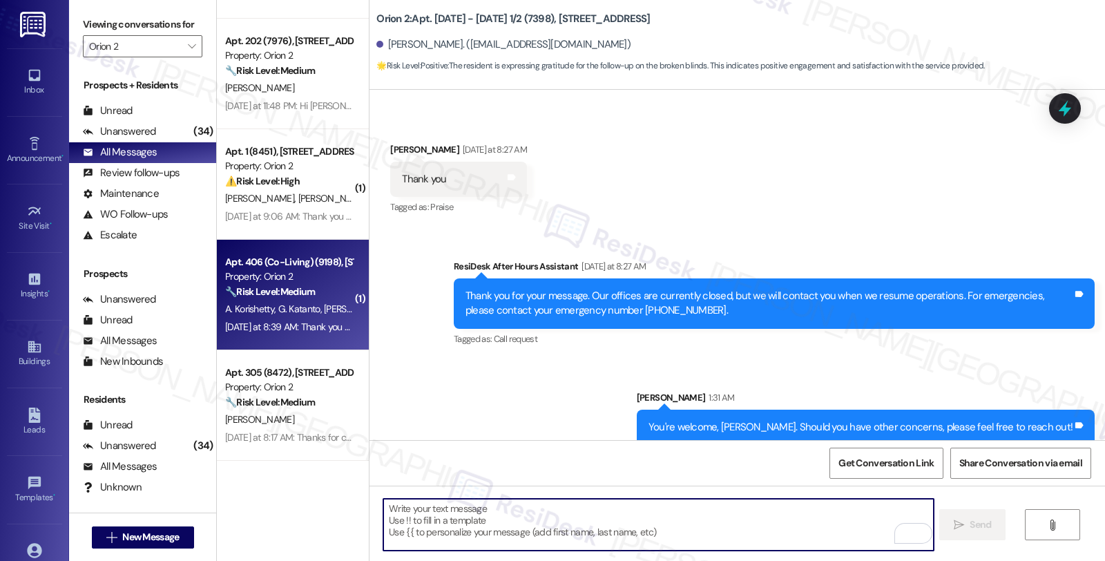
click at [294, 314] on span "G. Katanto" at bounding box center [301, 309] width 46 height 12
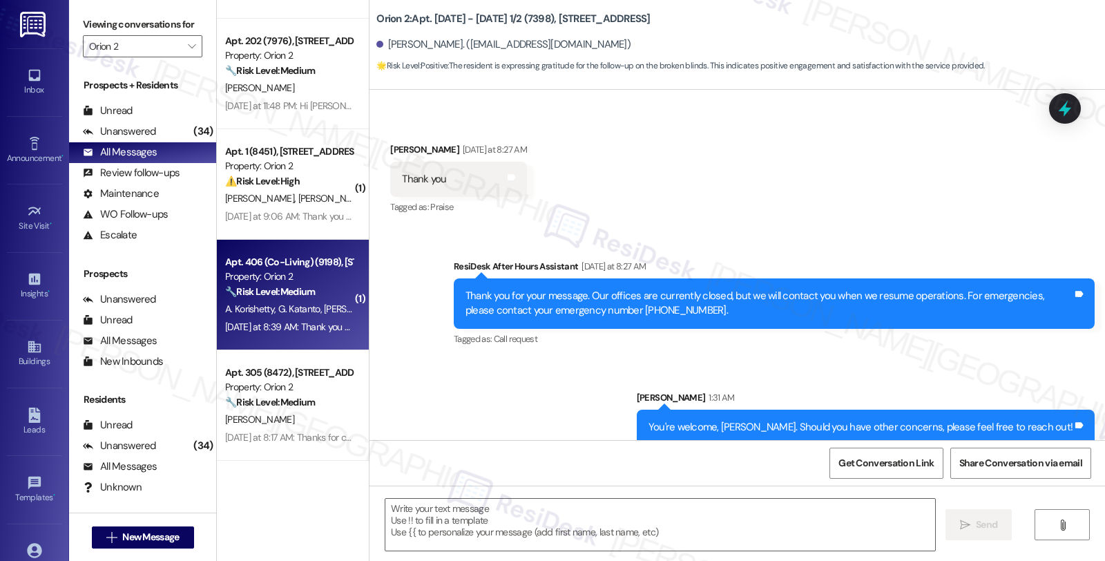
type textarea "Fetching suggested responses. Please feel free to read through the conversation…"
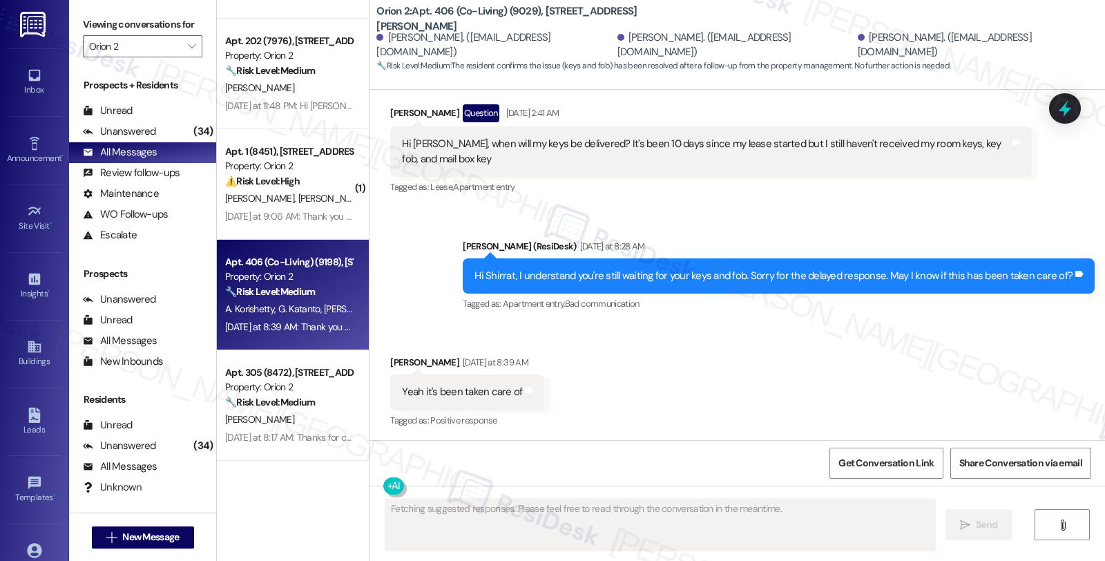
scroll to position [3875, 0]
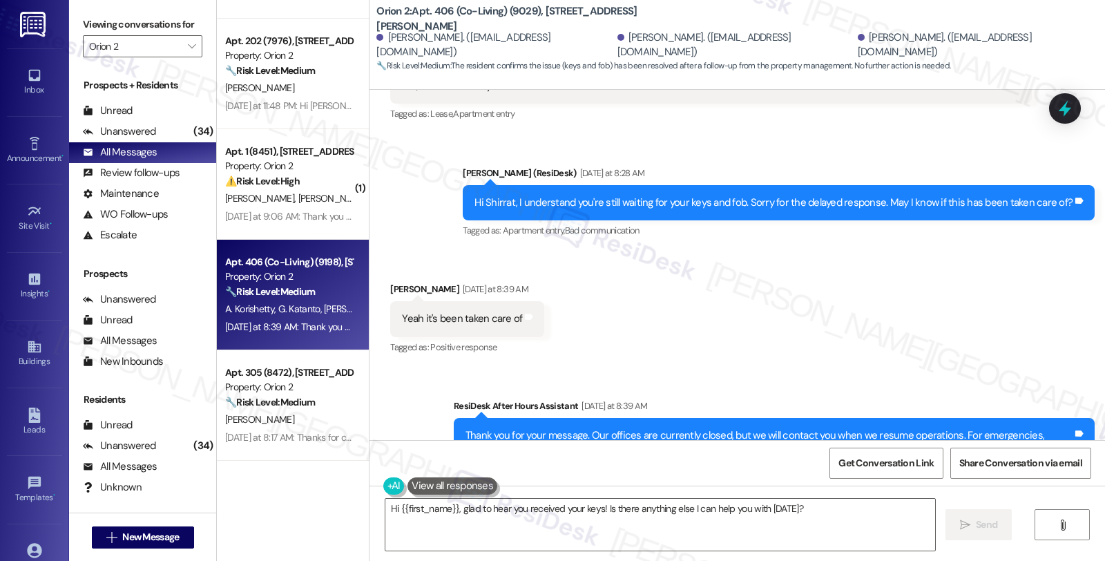
click at [401, 282] on div "Shirrat Hussain Yesterday at 8:39 AM" at bounding box center [467, 291] width 154 height 19
copy div "Shirrat"
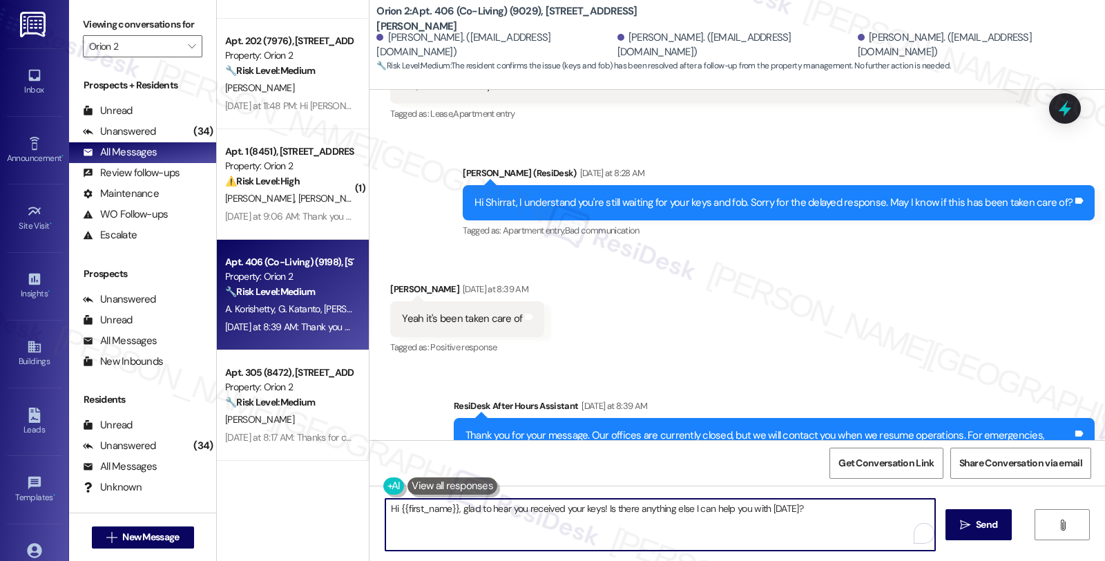
drag, startPoint x: 391, startPoint y: 503, endPoint x: 449, endPoint y: 507, distance: 58.2
click at [449, 507] on textarea "Hi {{first_name}}, glad to hear you received your keys! Is there anything else …" at bounding box center [660, 525] width 550 height 52
paste textarea "Shirrat"
type textarea "Hi Shirrat, glad to hear you received your keys! Is there anything else I can h…"
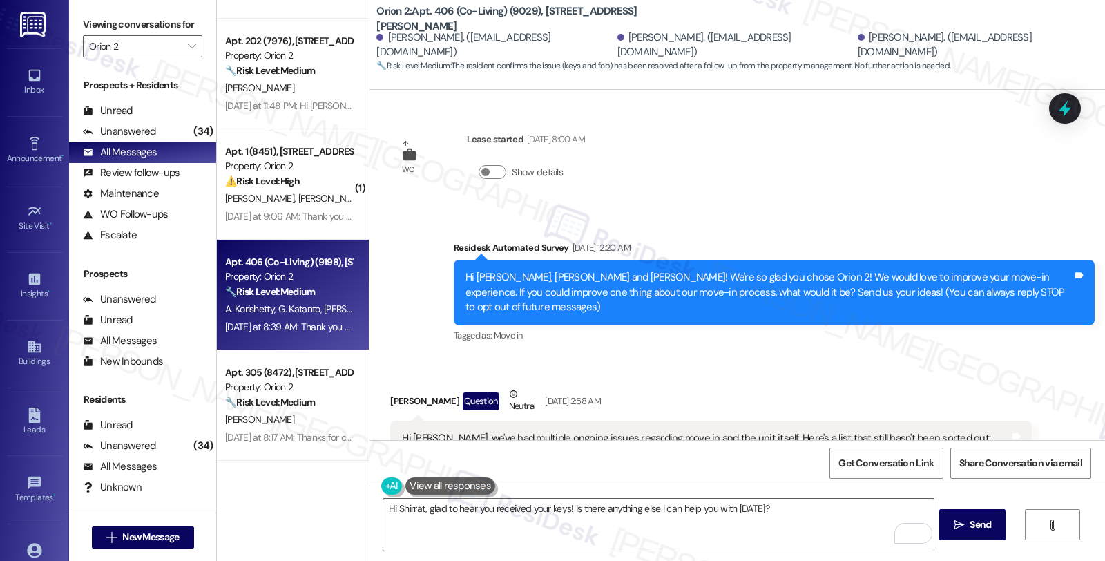
scroll to position [3875, 0]
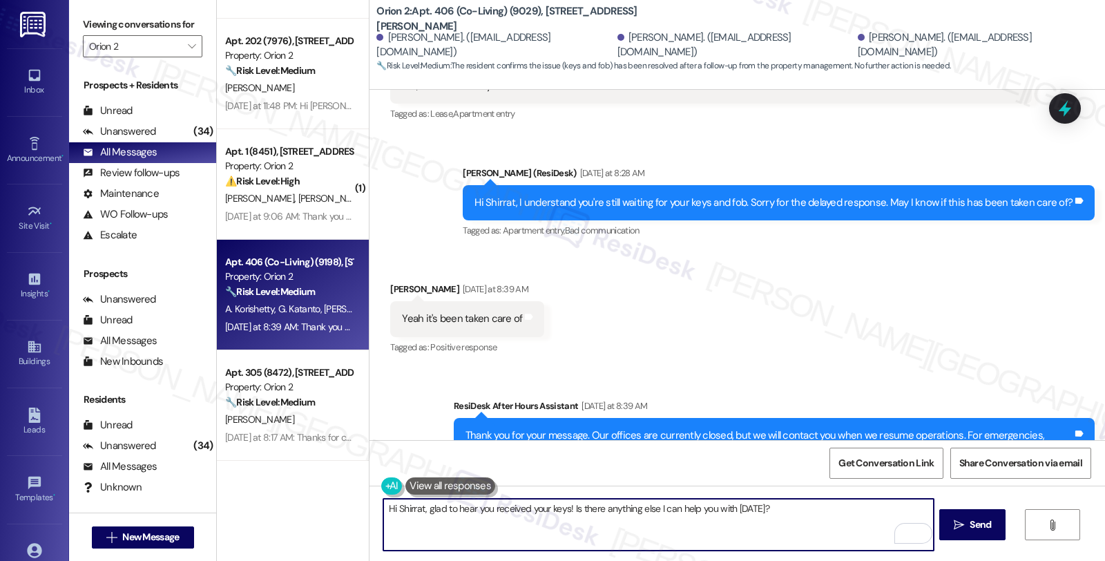
click at [580, 532] on textarea "Hi Shirrat, glad to hear you received your keys! Is there anything else I can h…" at bounding box center [658, 525] width 550 height 52
drag, startPoint x: 566, startPoint y: 508, endPoint x: 900, endPoint y: 508, distance: 333.6
click at [900, 508] on textarea "Hi Shirrat, glad to hear you received your keys! Is there anything else I can h…" at bounding box center [658, 525] width 550 height 52
paste textarea "Should you have other concerns, please feel free to reach out. Have a great day!"
type textarea "Hi Shirrat, glad to hear you received your keys! Should you have other concerns…"
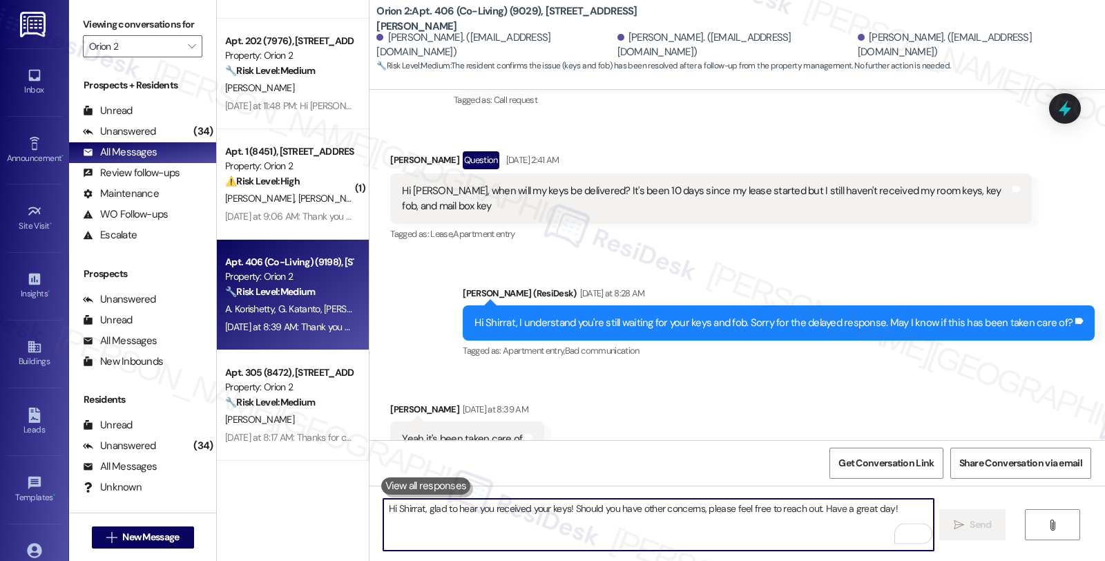
scroll to position [3742, 0]
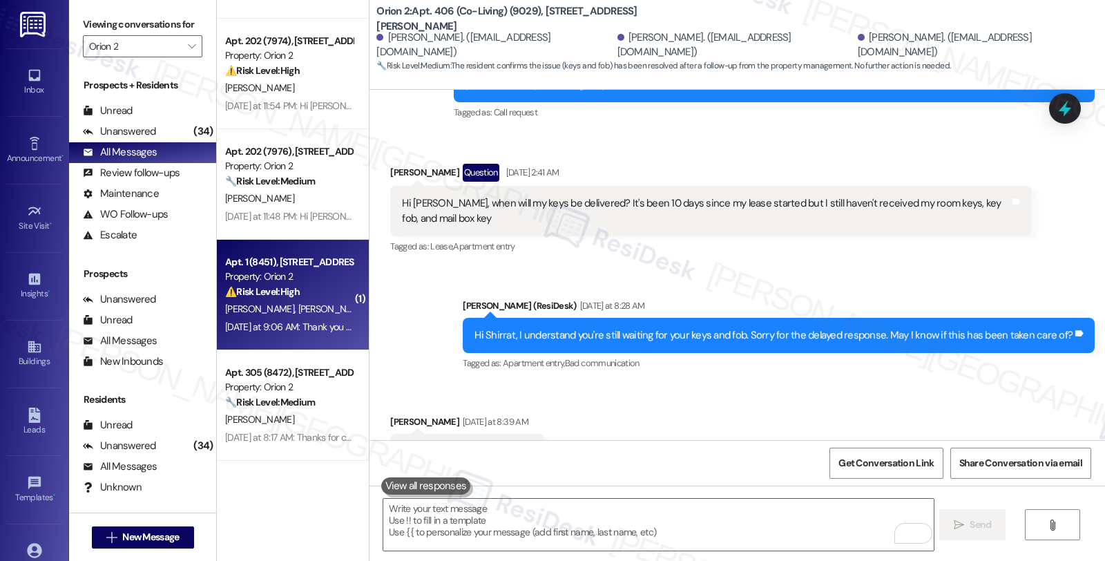
click at [371, 303] on span "[PERSON_NAME]" at bounding box center [407, 309] width 73 height 12
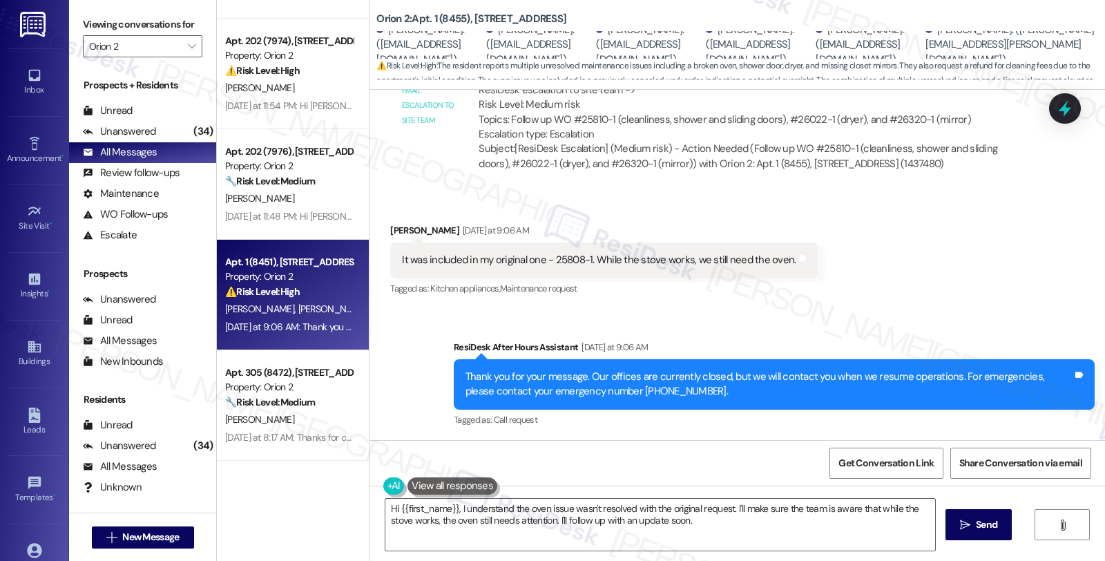
scroll to position [1776, 0]
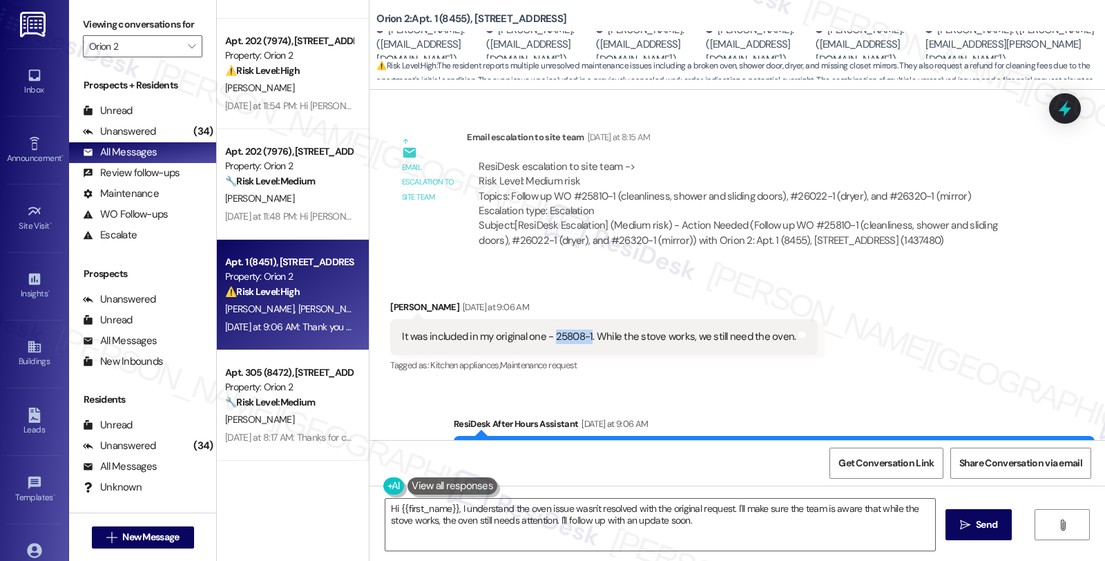
drag, startPoint x: 546, startPoint y: 335, endPoint x: 580, endPoint y: 336, distance: 34.6
click at [580, 336] on div "It was included in my original one - 25808-1. While the stove works, we still n…" at bounding box center [599, 336] width 394 height 15
copy div "25808-1"
drag, startPoint x: 564, startPoint y: 193, endPoint x: 608, endPoint y: 193, distance: 44.2
click at [608, 193] on div "ResiDesk escalation to site team -> Risk Level: Medium risk Topics: Follow up W…" at bounding box center [749, 189] width 541 height 59
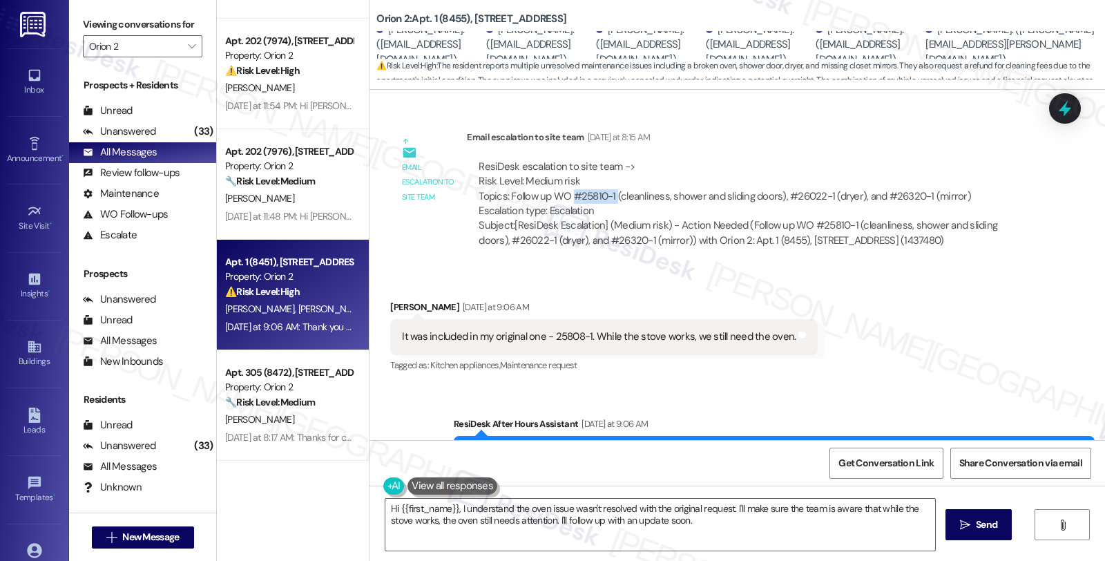
copy div "#25810-1"
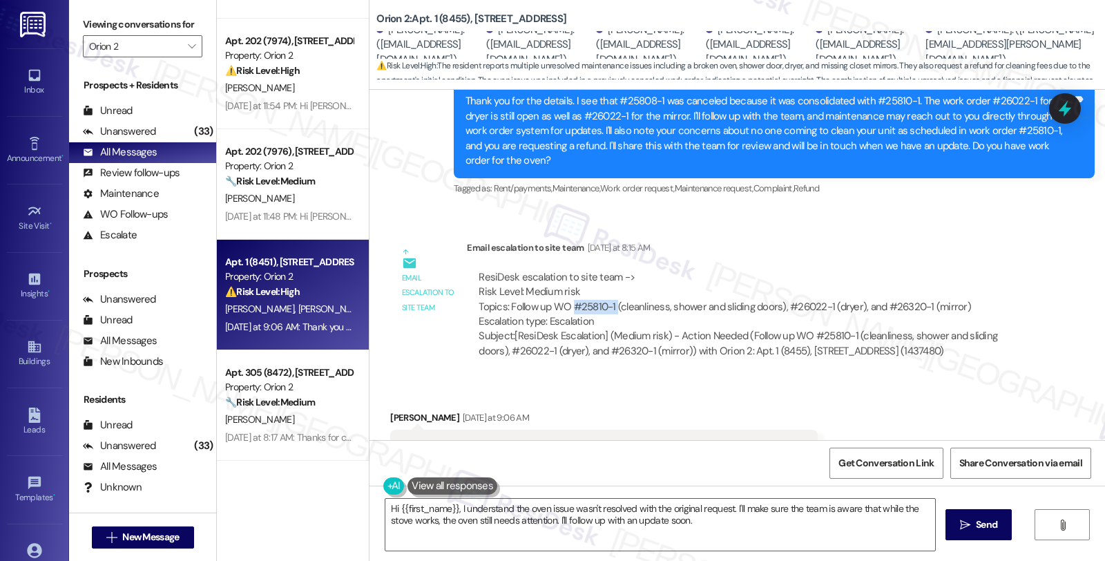
scroll to position [1622, 0]
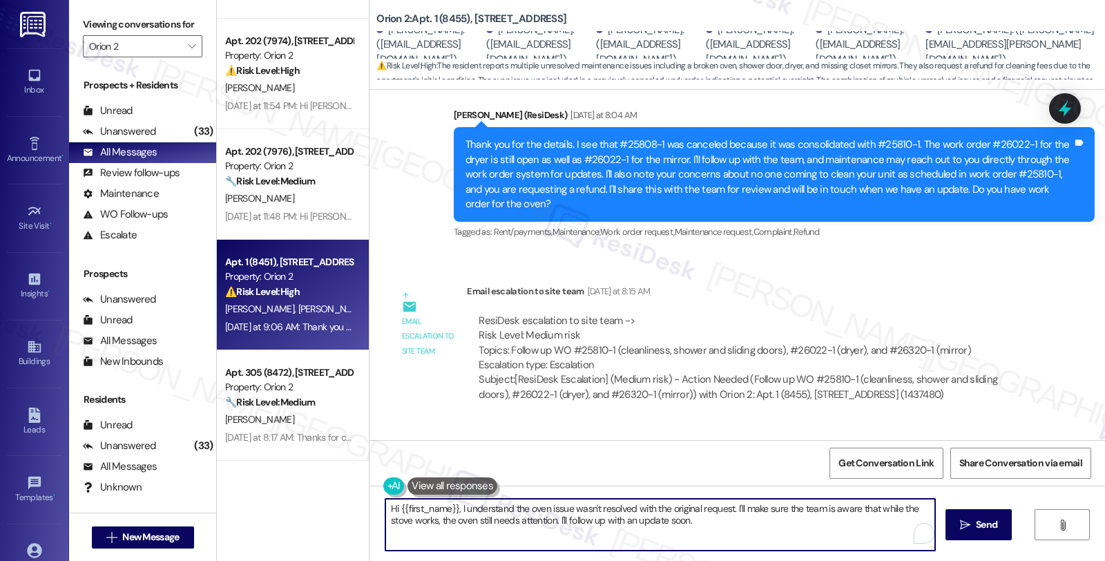
drag, startPoint x: 439, startPoint y: 509, endPoint x: 739, endPoint y: 522, distance: 300.0
click at [739, 522] on textarea "Hi {{first_name}}, I understand the oven issue wasn't resolved with the origina…" at bounding box center [660, 525] width 550 height 52
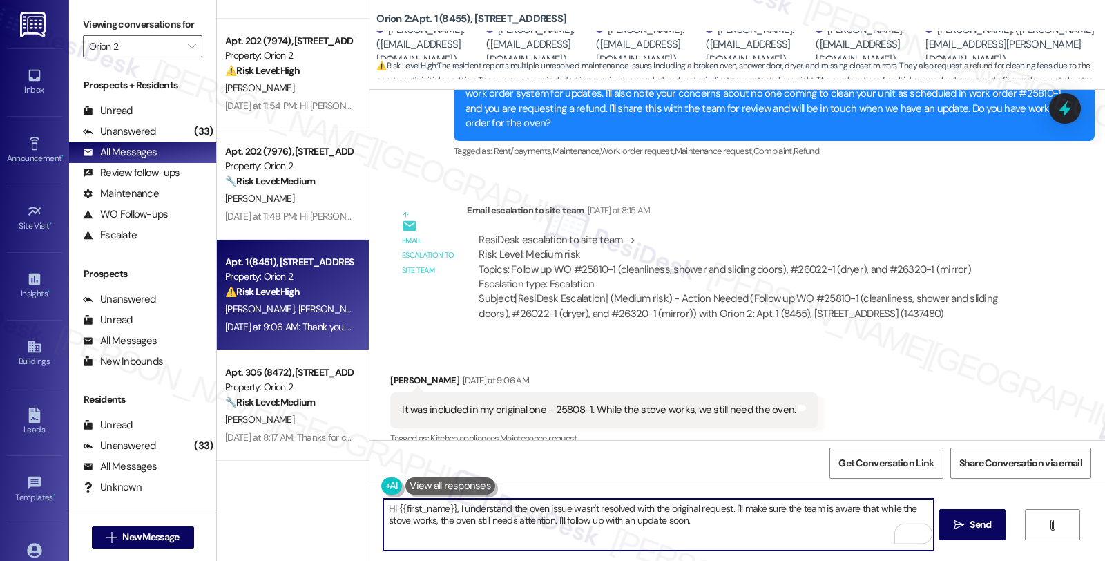
scroll to position [1852, 0]
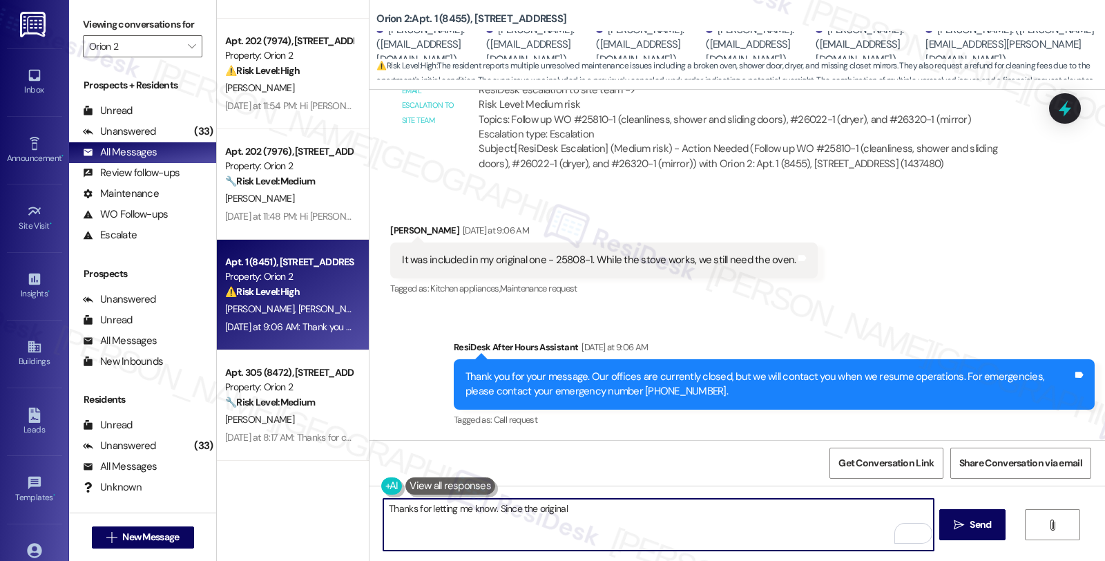
click at [595, 508] on textarea "Thanks for letting me know. Since the original" at bounding box center [658, 525] width 550 height 52
click at [488, 506] on textarea "Thanks for letting me know. Since the original work order was consolidated with" at bounding box center [658, 525] width 550 height 52
click at [726, 509] on textarea "Thanks for letting me know. Since the original work order was consolidated with" at bounding box center [658, 525] width 550 height 52
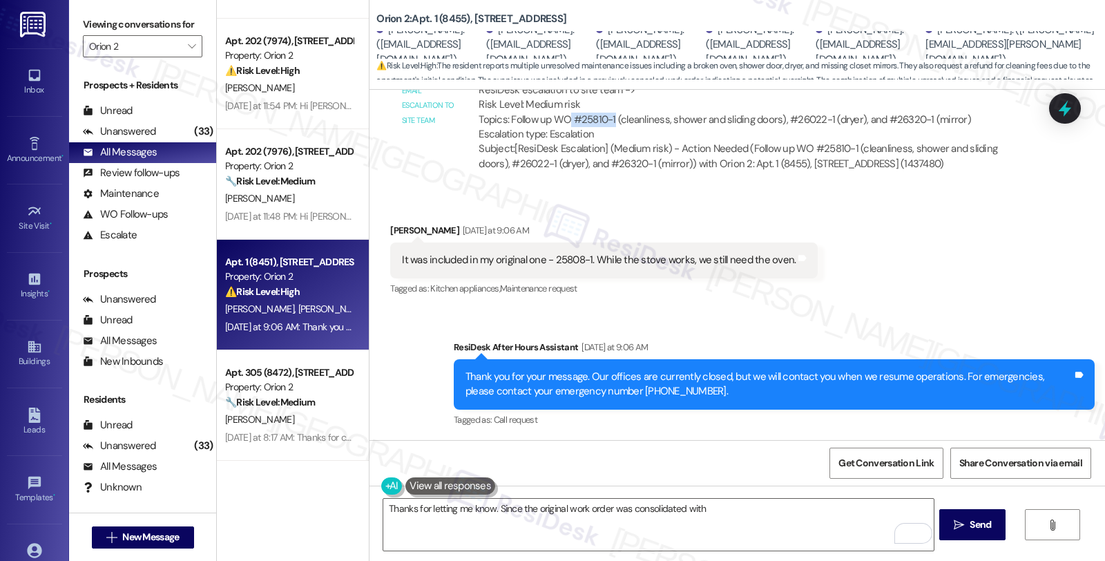
drag, startPoint x: 563, startPoint y: 117, endPoint x: 603, endPoint y: 115, distance: 40.2
click at [603, 115] on div "ResiDesk escalation to site team -> Risk Level: Medium risk Topics: Follow up W…" at bounding box center [749, 112] width 541 height 59
copy div "#25810-1"
click at [716, 509] on textarea "Thanks for letting me know. Since the original work order was consolidated with" at bounding box center [658, 525] width 550 height 52
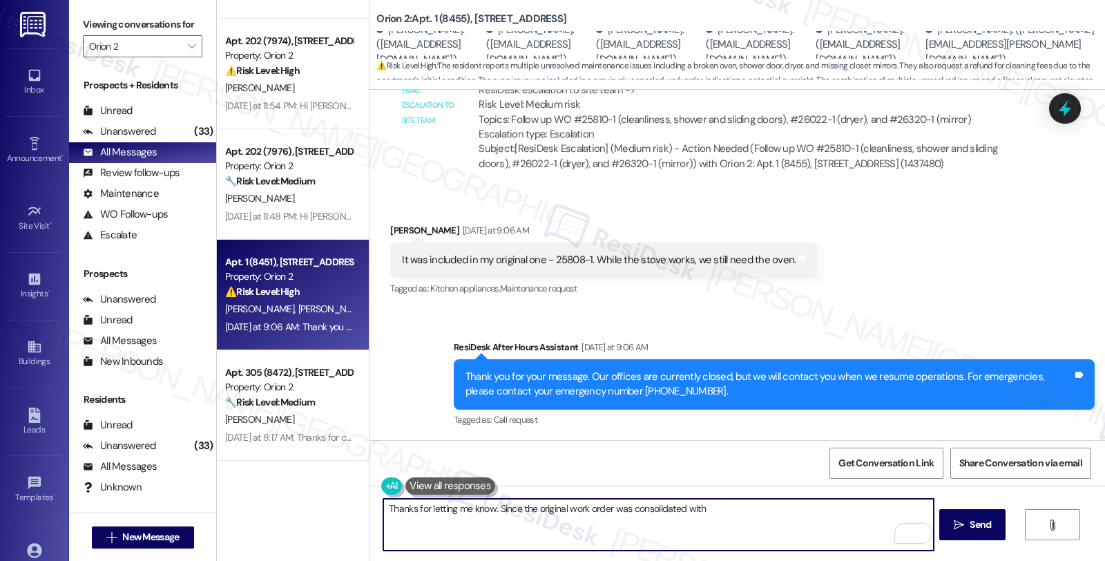
paste textarea "#25810-1"
click at [699, 509] on textarea "Thanks for letting me know. Since the original work order was consolidated with…" at bounding box center [658, 525] width 550 height 52
click at [741, 509] on textarea "Thanks for letting me know. Since the original work order was consolidated with…" at bounding box center [658, 525] width 550 height 52
paste textarea "[DATE]"
click at [490, 517] on textarea "Thanks for letting me know. Since the original work order was consolidated with…" at bounding box center [658, 525] width 550 height 52
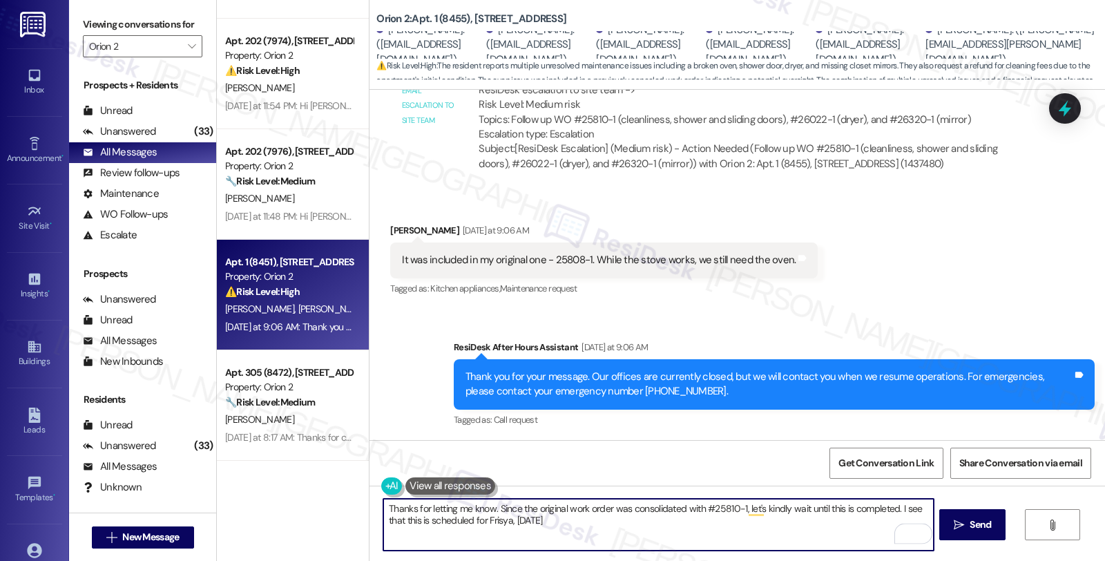
click at [490, 517] on textarea "Thanks for letting me know. Since the original work order was consolidated with…" at bounding box center [658, 525] width 550 height 52
click at [622, 526] on textarea "Thanks for letting me know. Since the original work order was consolidated with…" at bounding box center [658, 525] width 550 height 52
click at [862, 526] on textarea "Thanks for letting me know. Since the original work order was consolidated with…" at bounding box center [658, 525] width 550 height 52
click at [854, 524] on textarea "Thanks for letting me know. Since the original work order was consolidated with…" at bounding box center [658, 525] width 550 height 52
click at [561, 518] on textarea "Thanks for letting me know. Since the original work order was consolidated with…" at bounding box center [658, 525] width 550 height 52
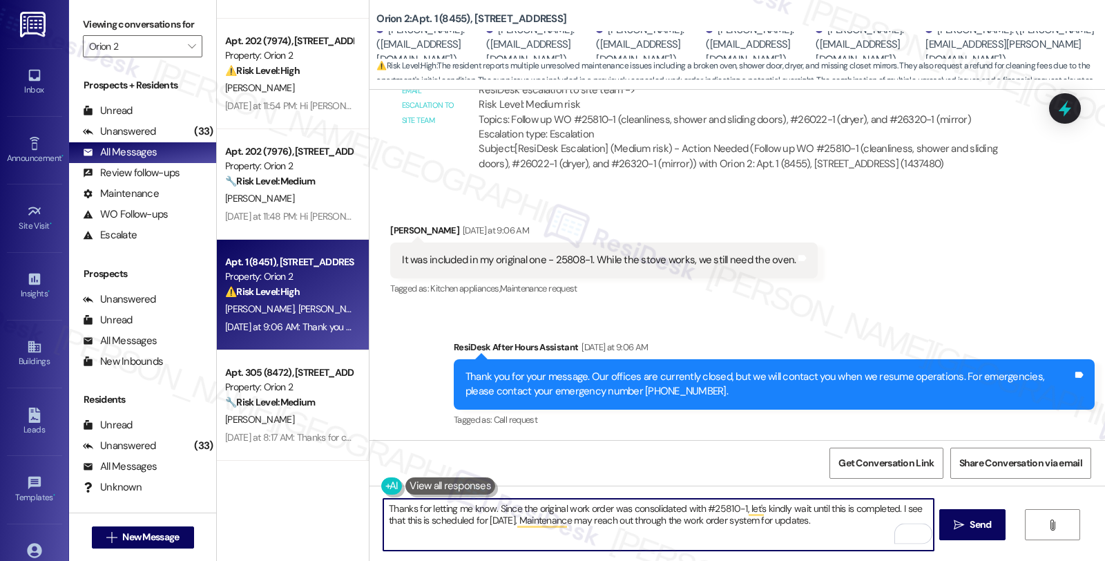
paste textarea "A follow has"
click at [590, 521] on textarea "Thanks for letting me know. Since the original work order was consolidated with…" at bounding box center [658, 525] width 550 height 52
click at [487, 529] on textarea "Thanks for letting me know. Since the original work order was consolidated with…" at bounding box center [658, 525] width 550 height 52
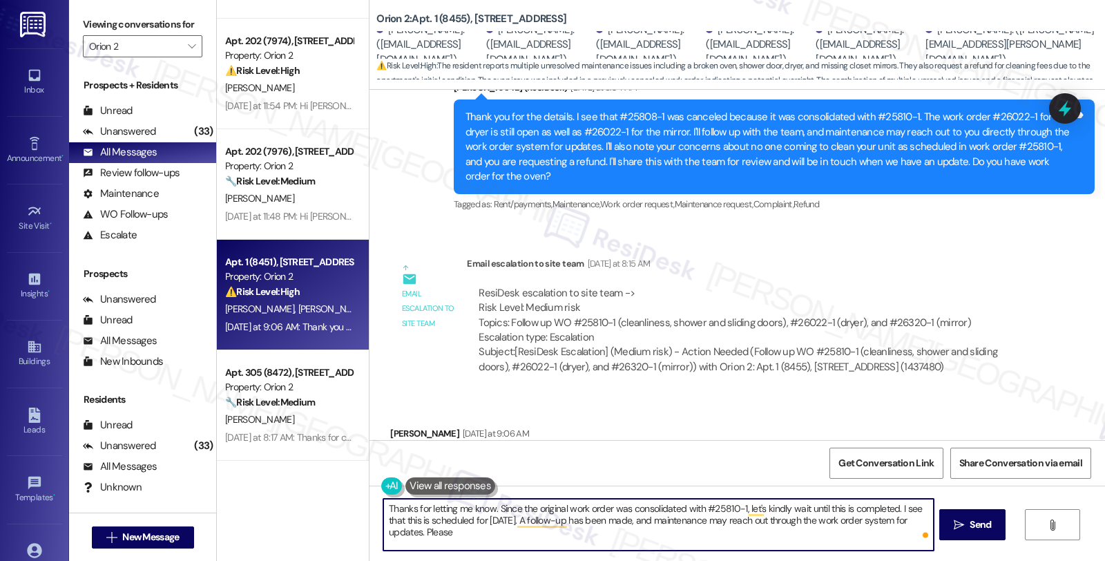
scroll to position [1622, 0]
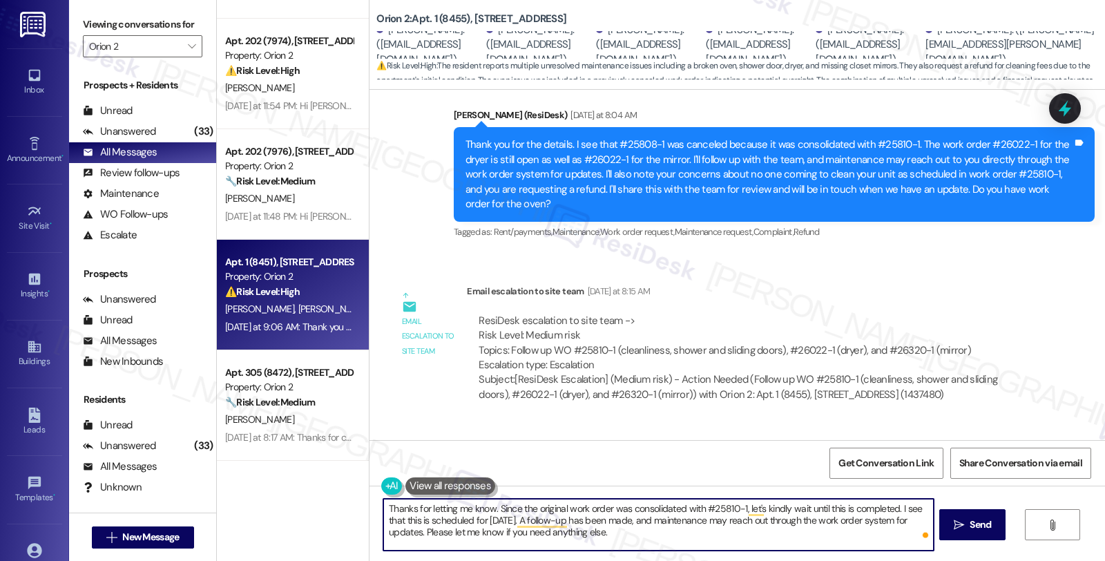
type textarea "Thanks for letting me know. Since the original work order was consolidated with…"
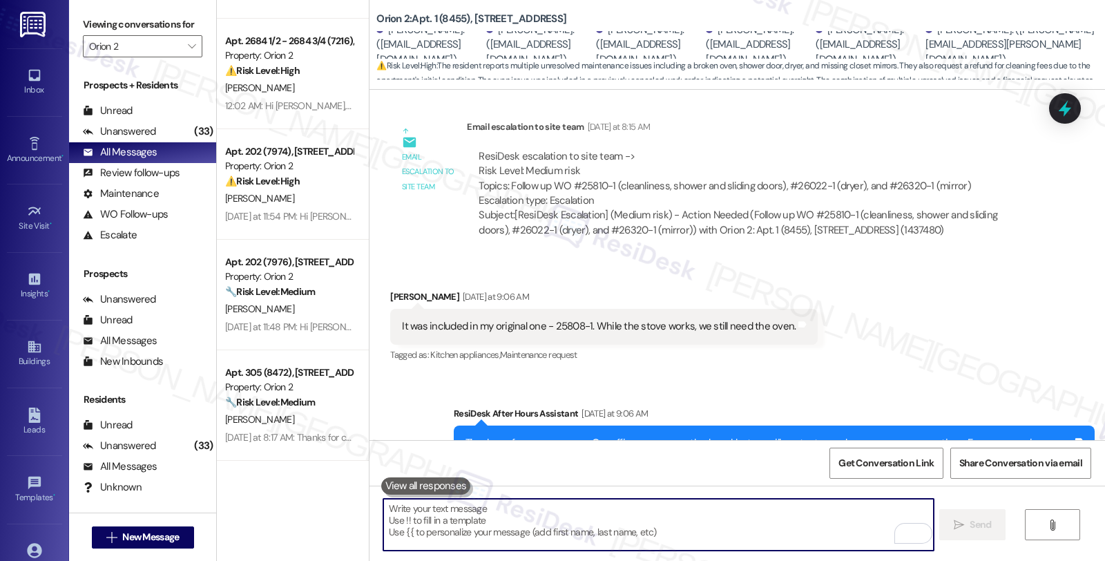
scroll to position [1978, 0]
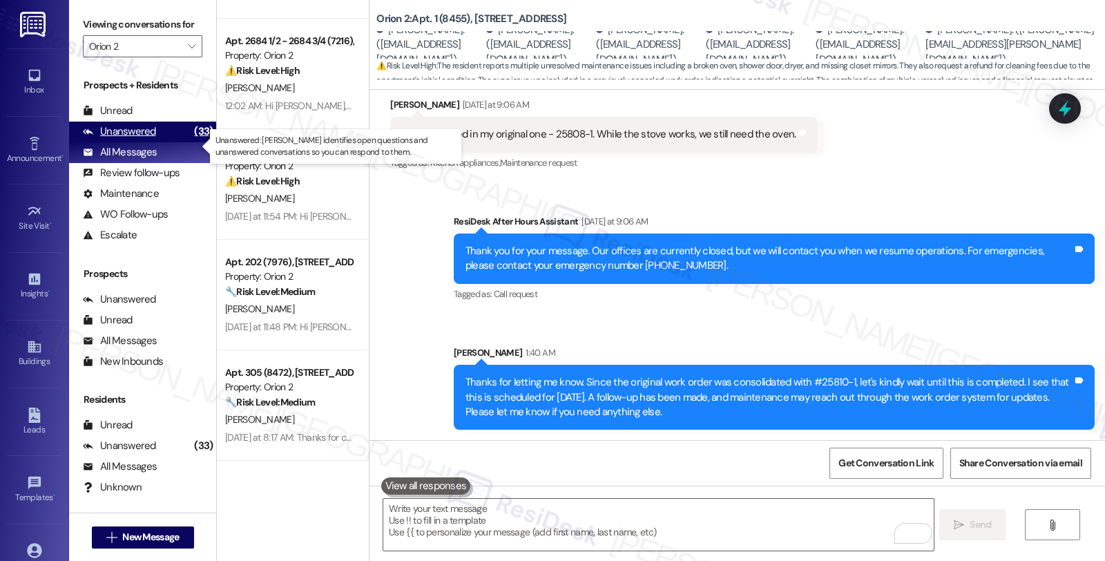
click at [163, 142] on div "Unanswered (33)" at bounding box center [142, 132] width 147 height 21
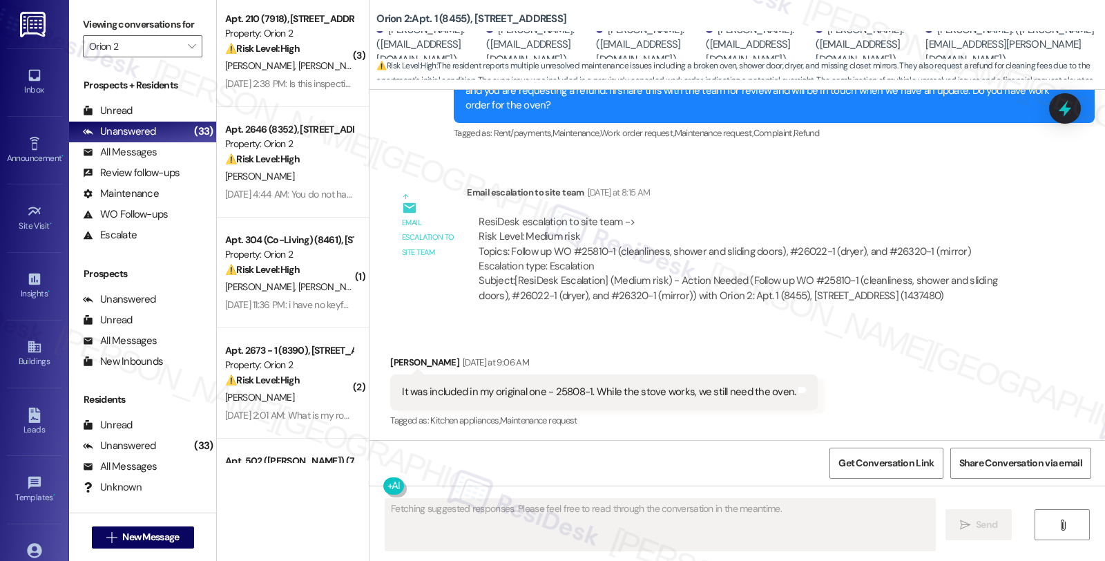
scroll to position [0, 0]
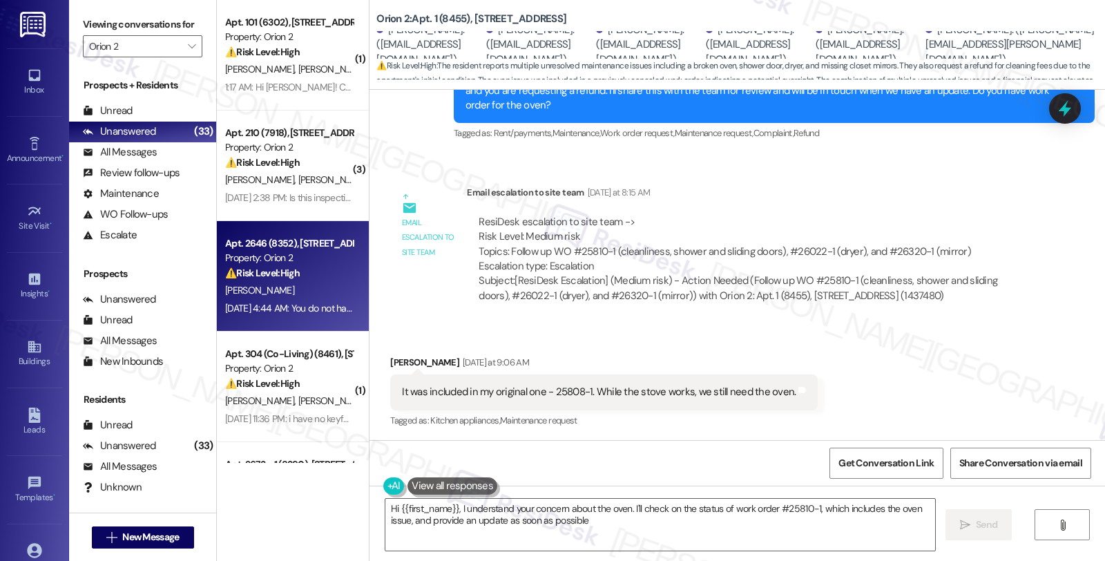
type textarea "Hi {{first_name}}, I understand your concern about the oven. I'll check on the …"
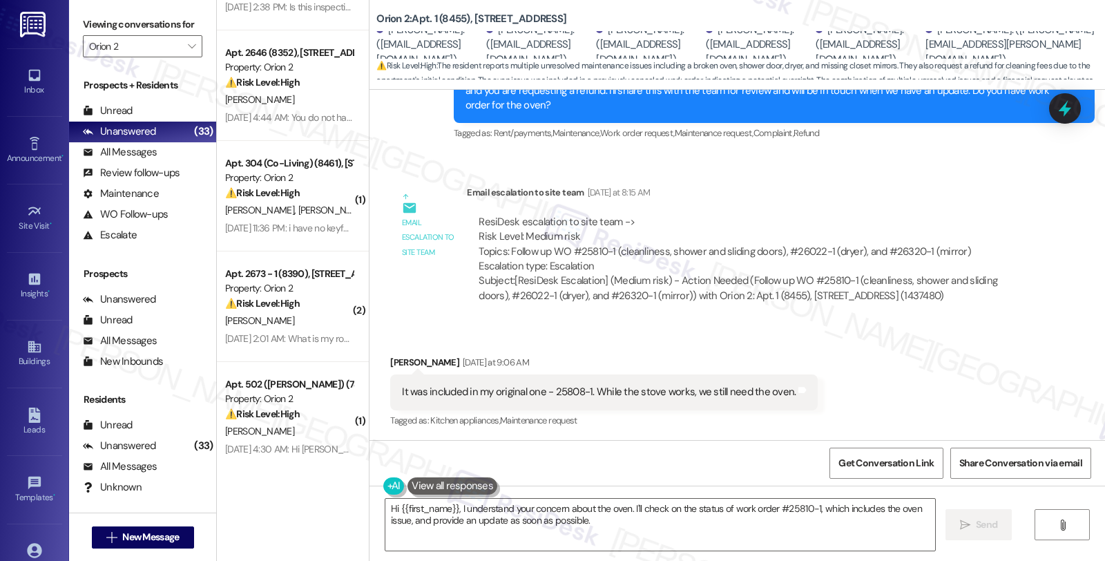
scroll to position [230, 0]
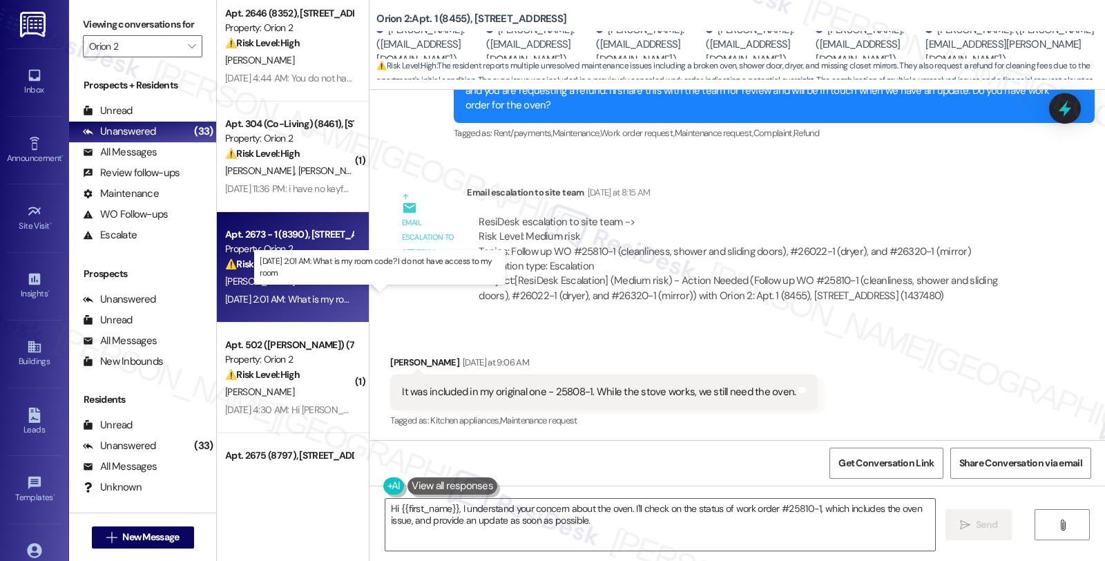
click at [313, 296] on div "[DATE] 2:01 AM: What is my room code? I do not have access to my room [DATE] 2:…" at bounding box center [371, 299] width 293 height 12
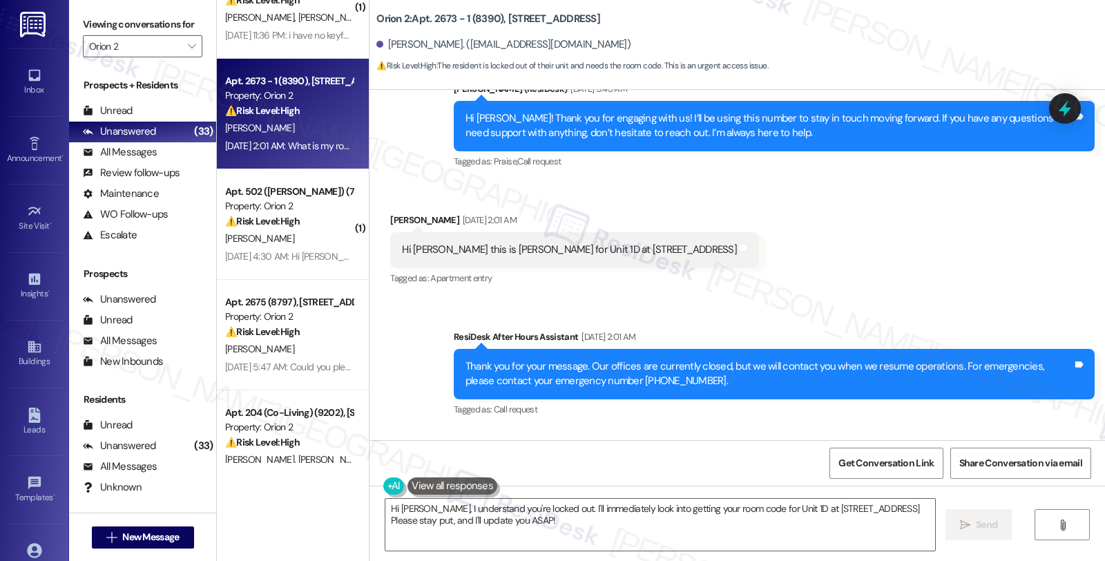
scroll to position [384, 0]
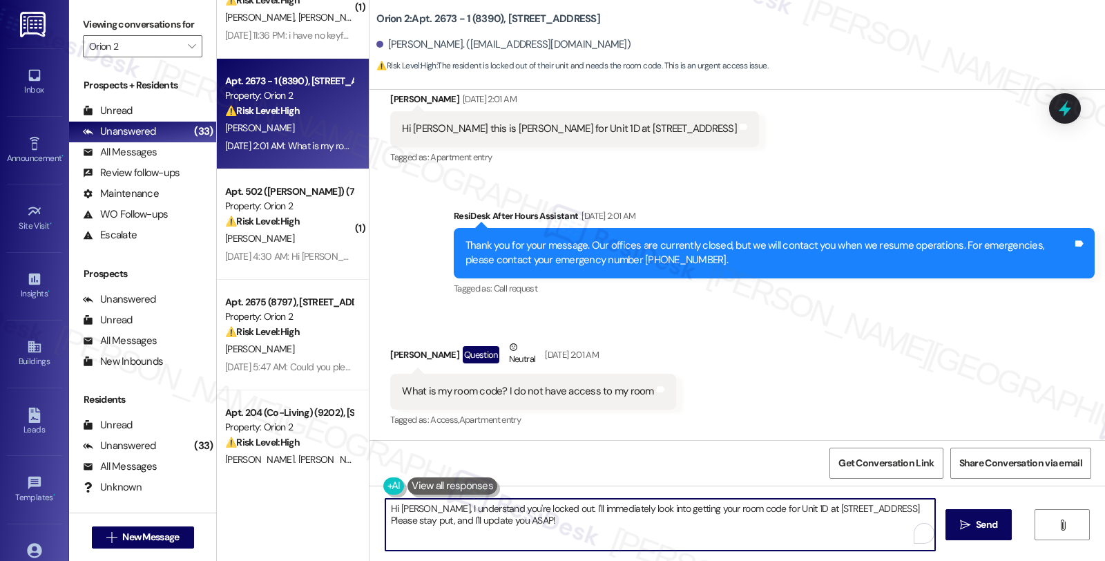
drag, startPoint x: 479, startPoint y: 511, endPoint x: 503, endPoint y: 532, distance: 31.3
click at [503, 532] on textarea "Hi [PERSON_NAME], I understand you're locked out. I'll immediately look into ge…" at bounding box center [660, 525] width 550 height 52
paste textarea "All move-in items (keys, garage clickers, etc.) can be found inside your unit, …"
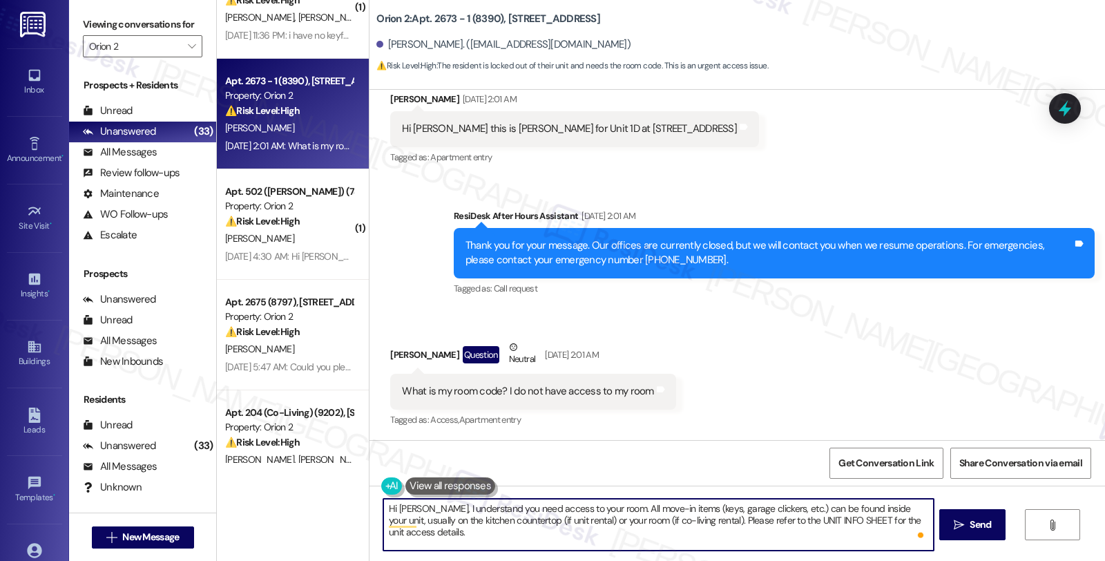
click at [603, 508] on textarea "Hi [PERSON_NAME], I understand you need access to your room. All move-in items …" at bounding box center [658, 525] width 550 height 52
click at [763, 521] on textarea "Hi [PERSON_NAME], I understand you need access to your room. Please know that a…" at bounding box center [658, 525] width 550 height 52
click at [850, 519] on textarea "Hi Freddie, I understand you need access to your room. Please know that all mov…" at bounding box center [658, 525] width 550 height 52
click at [644, 539] on textarea "Hi Freddie, I understand you need access to your room. Please know that all mov…" at bounding box center [658, 525] width 550 height 52
click at [617, 536] on textarea "Hi Freddie, I understand you need access to your room. Please know that all mov…" at bounding box center [658, 525] width 550 height 52
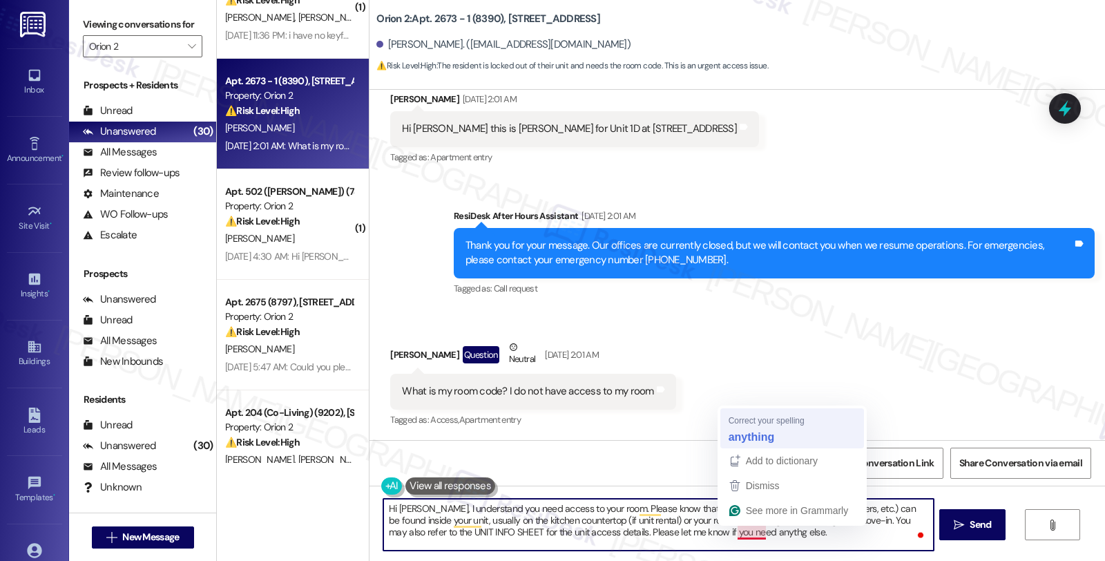
type textarea "Hi [PERSON_NAME], I understand you need access to your room. Please know that a…"
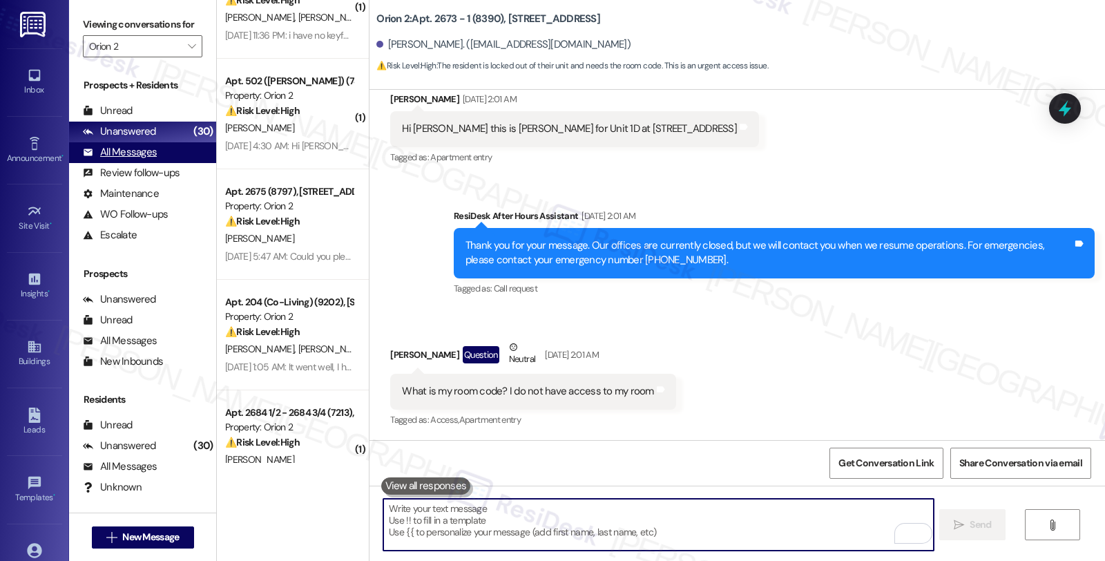
click at [143, 160] on div "All Messages" at bounding box center [120, 152] width 74 height 15
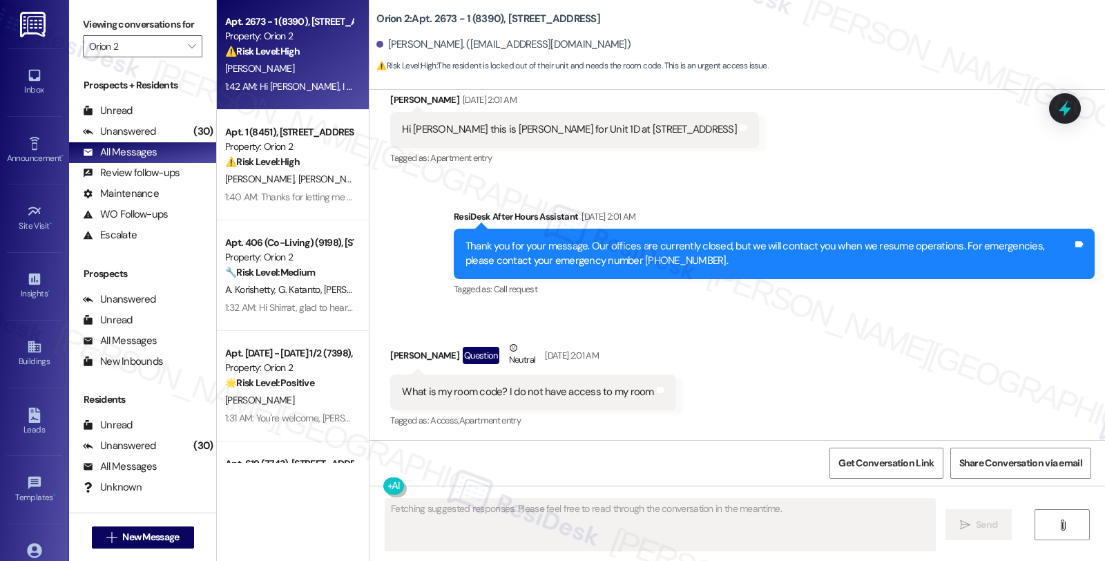
scroll to position [0, 0]
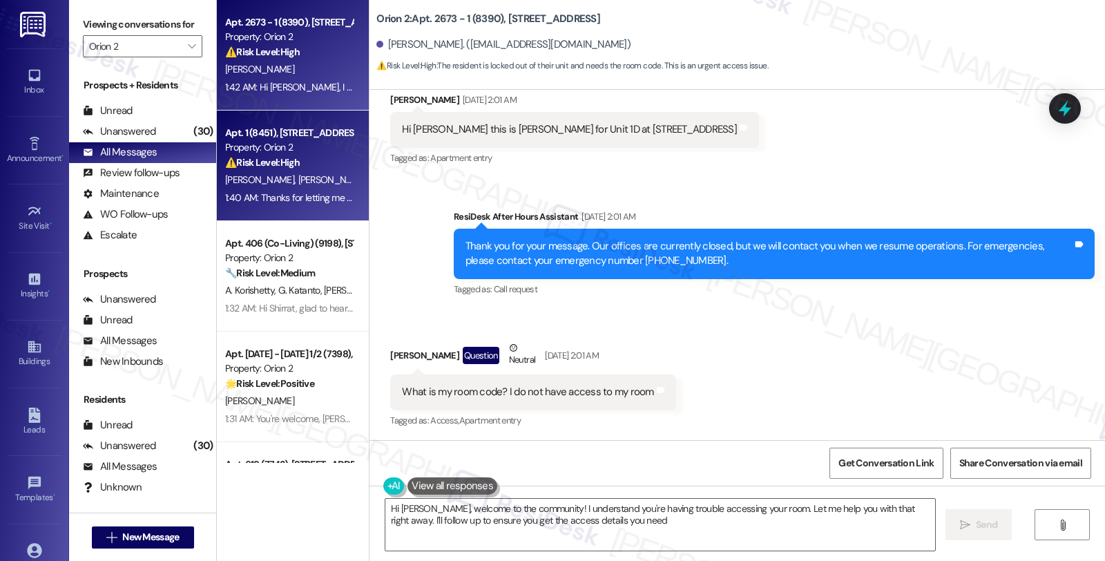
type textarea "Hi Freddie, welcome to the community! I understand you're having trouble access…"
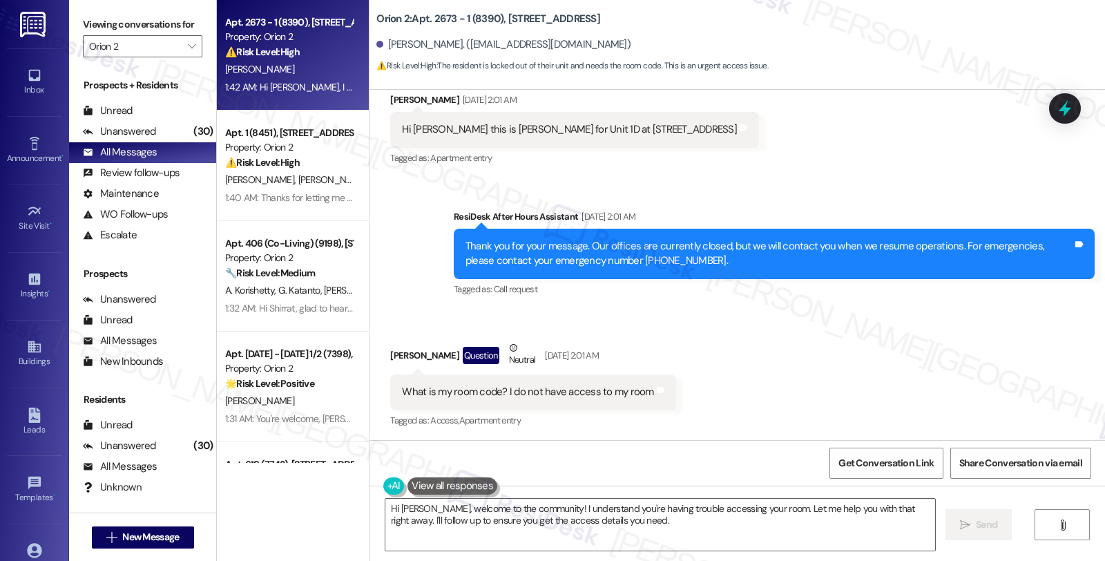
click at [320, 33] on div "Property: Orion 2" at bounding box center [289, 37] width 128 height 15
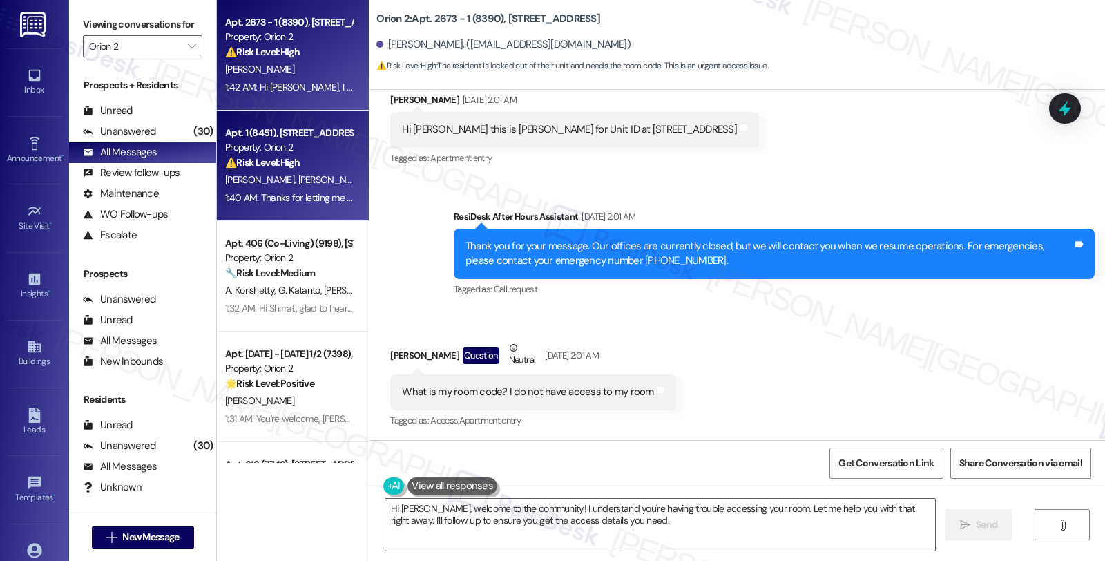
click at [311, 160] on div "⚠️ Risk Level: High The resident reports multiple unresolved maintenance issues…" at bounding box center [289, 162] width 128 height 15
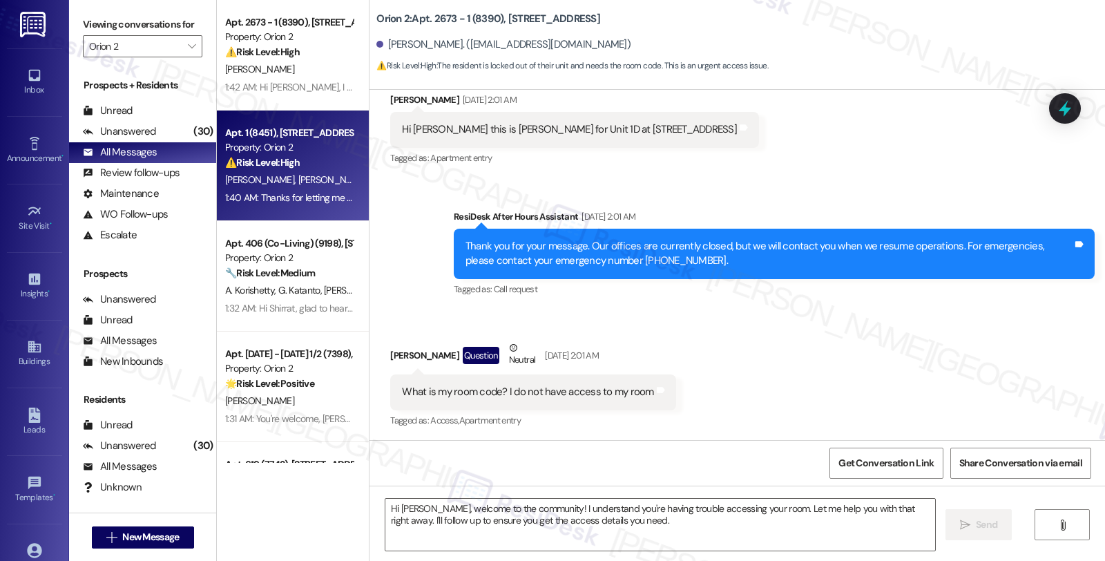
type textarea "Fetching suggested responses. Please feel free to read through the conversation…"
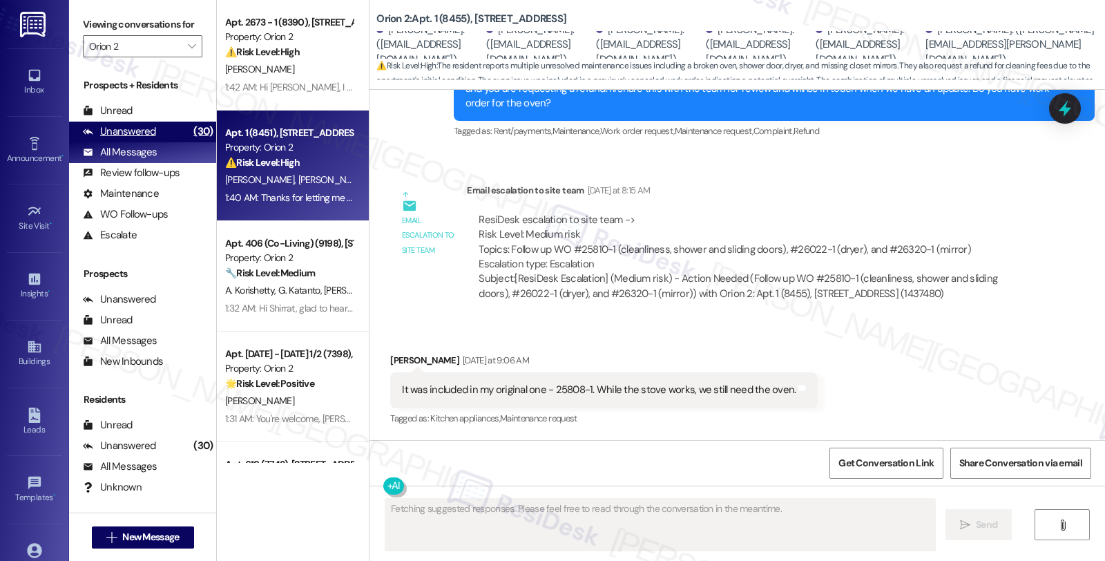
scroll to position [1720, 0]
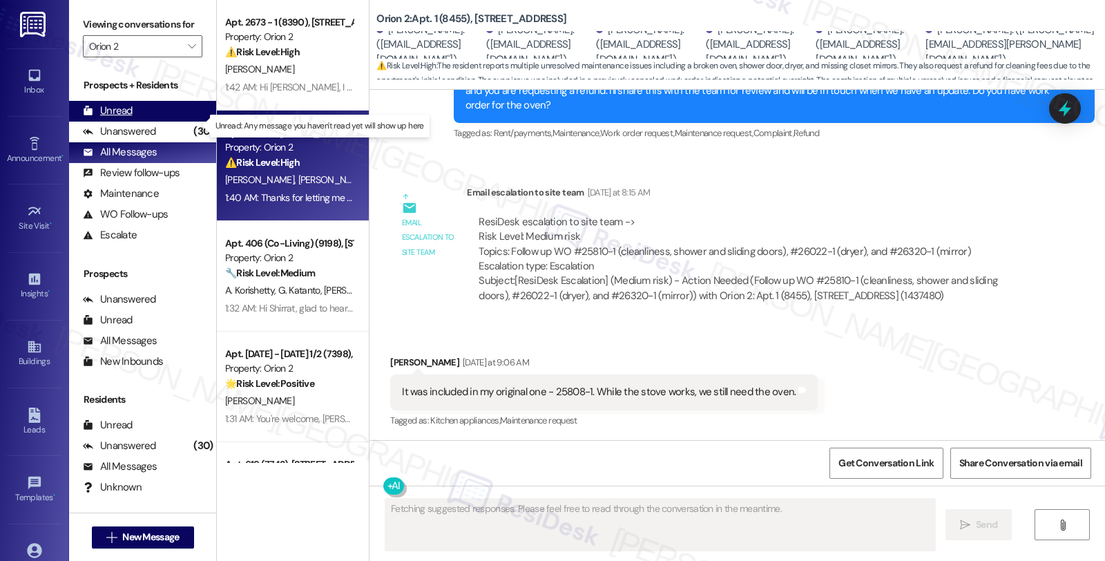
click at [140, 122] on div "Unread (0)" at bounding box center [142, 111] width 147 height 21
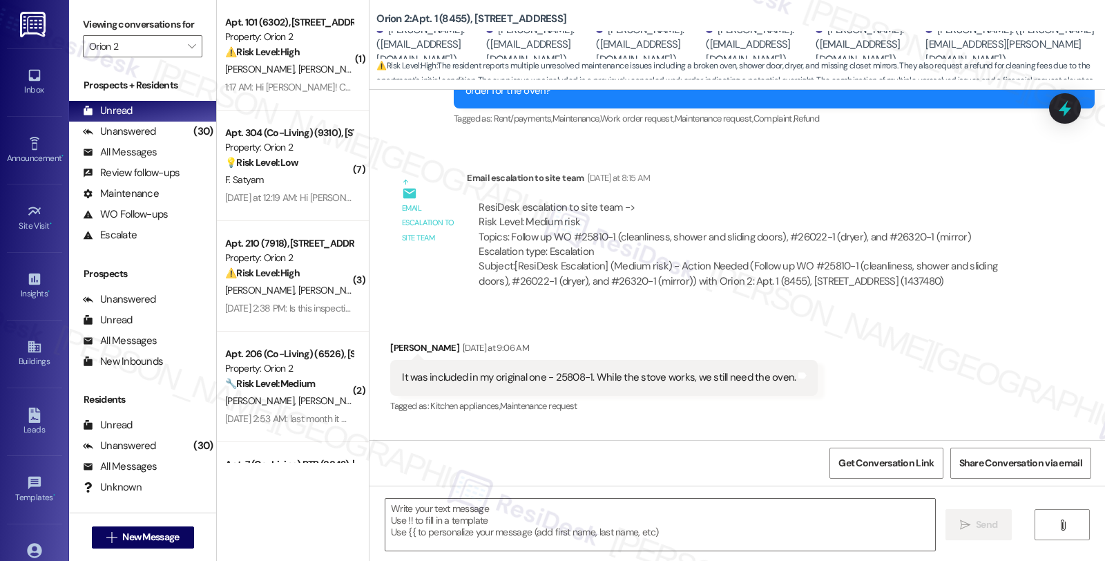
type textarea "Fetching suggested responses. Please feel free to read through the conversation…"
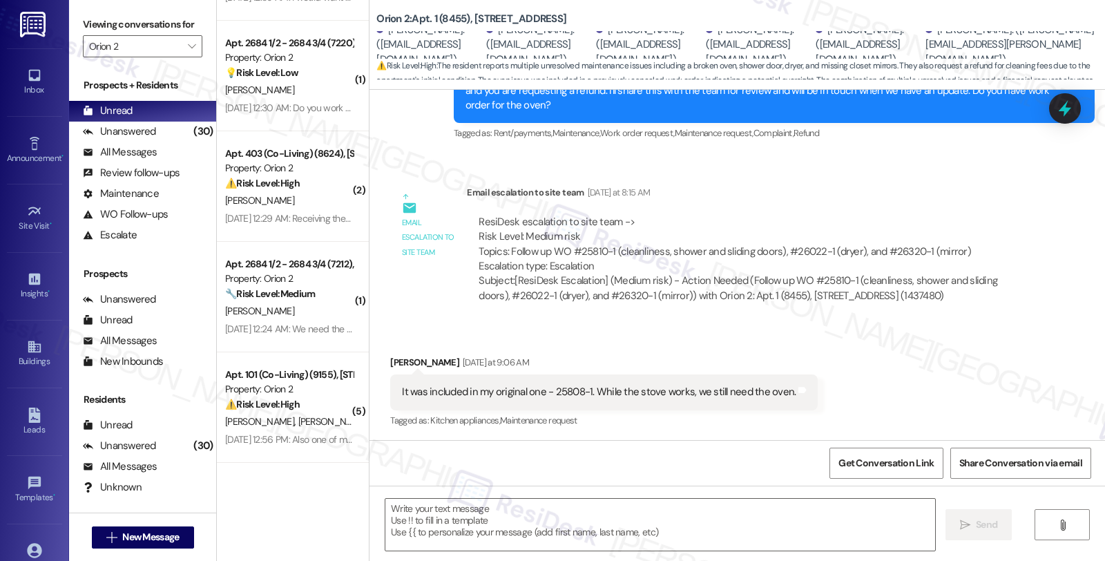
scroll to position [2079, 0]
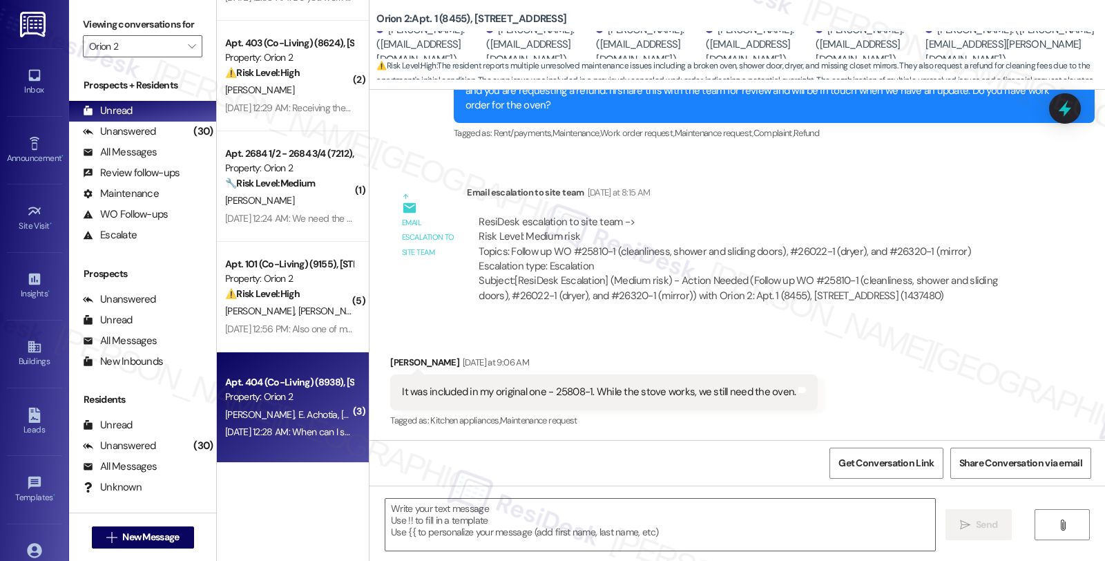
click at [298, 416] on span "E. Achotia" at bounding box center [320, 414] width 44 height 12
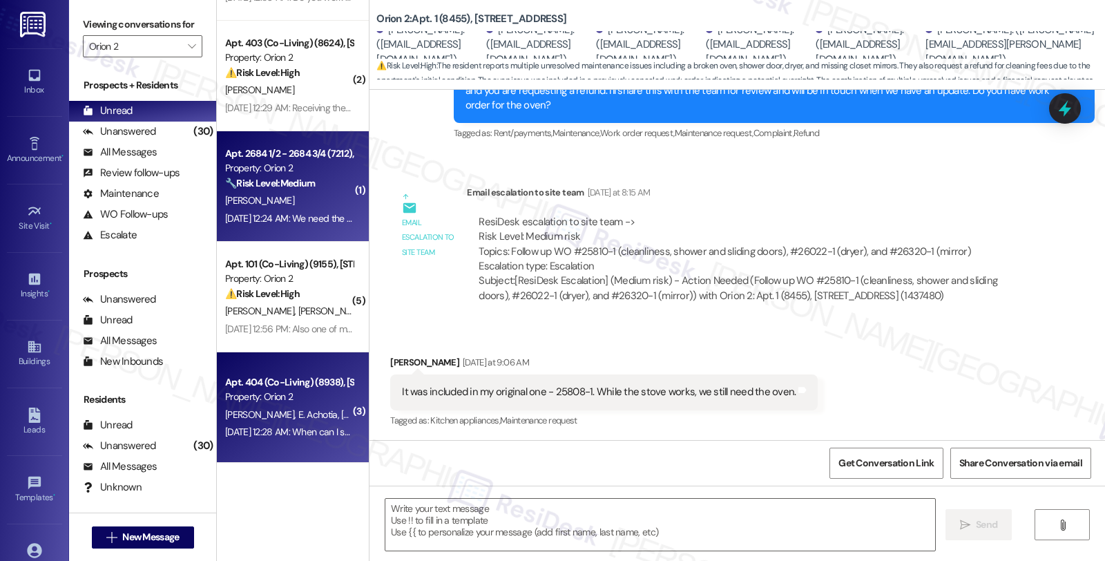
type textarea "Fetching suggested responses. Please feel free to read through the conversation…"
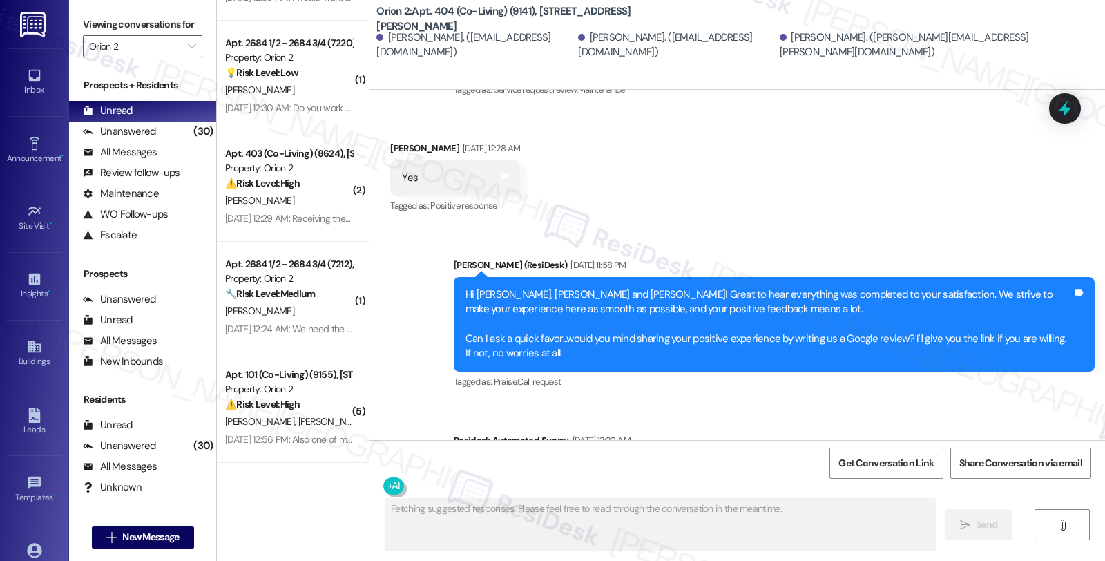
scroll to position [280, 0]
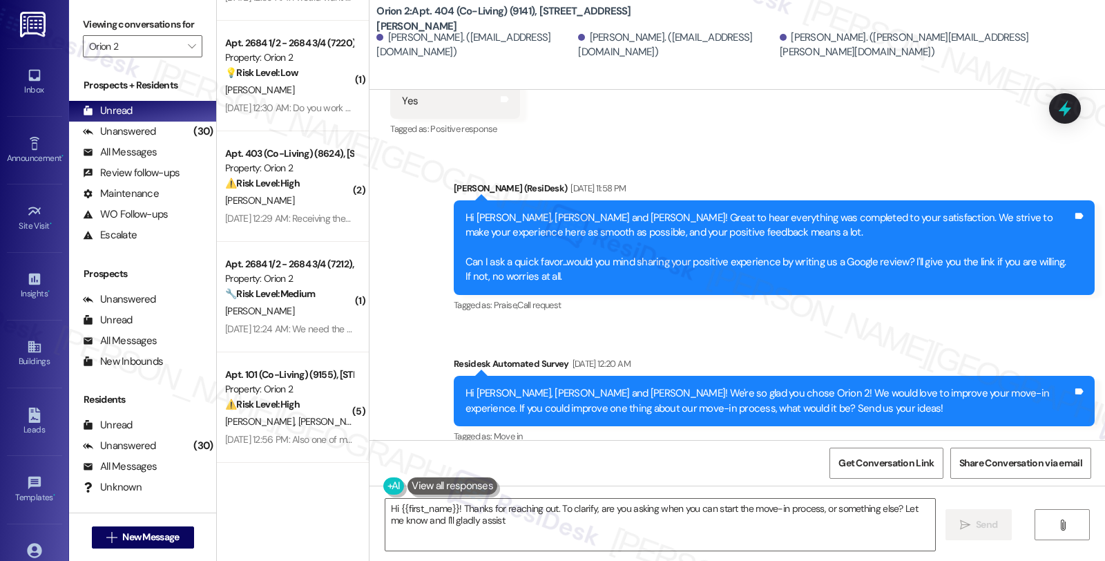
type textarea "Hi {{first_name}}! Thanks for reaching out. To clarify, are you asking when you…"
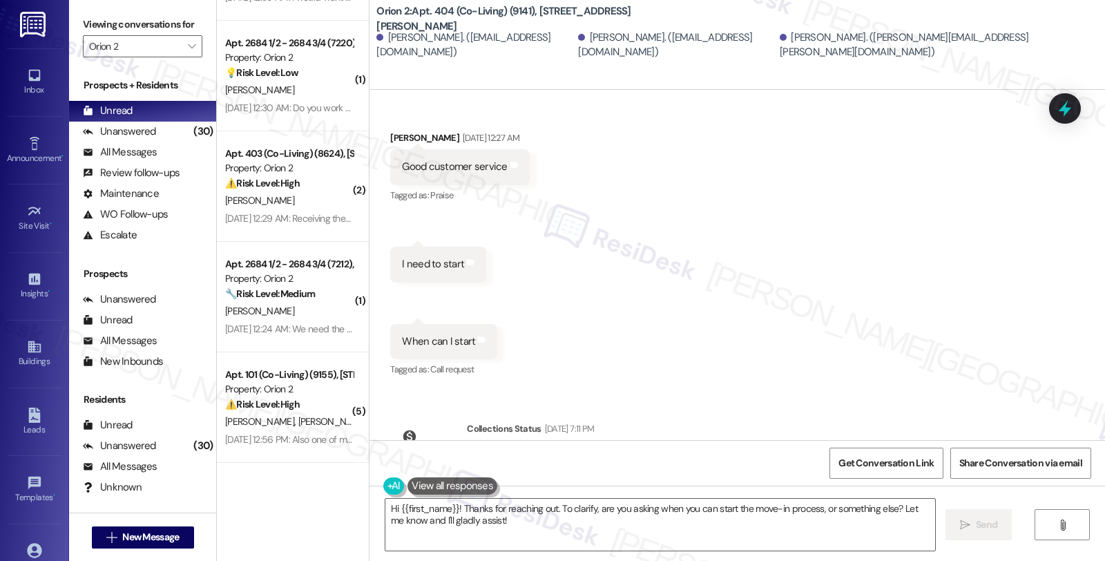
scroll to position [715, 0]
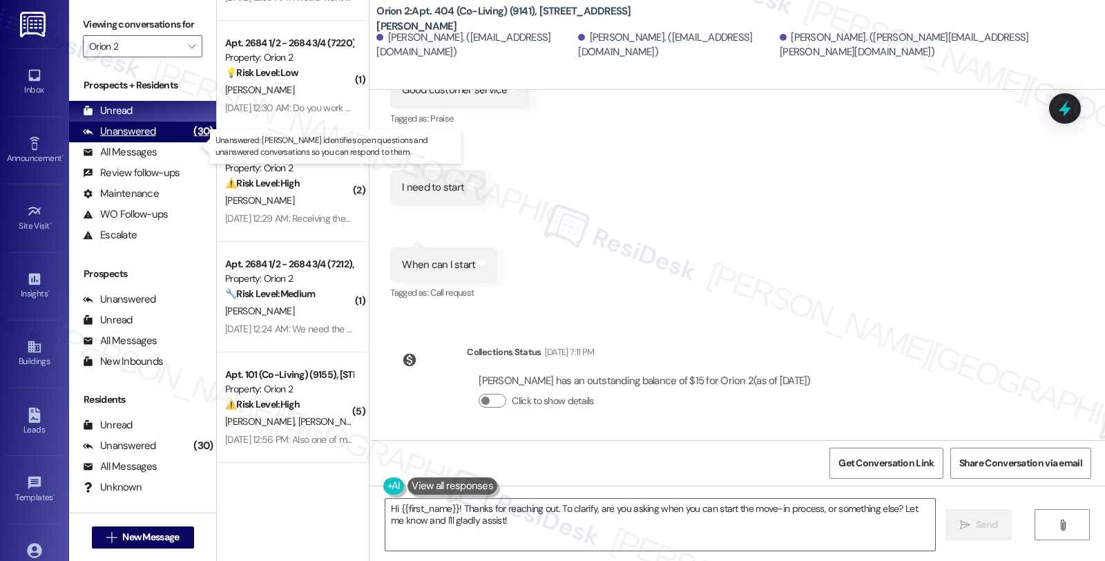
click at [153, 141] on div "Unanswered (30)" at bounding box center [142, 132] width 147 height 21
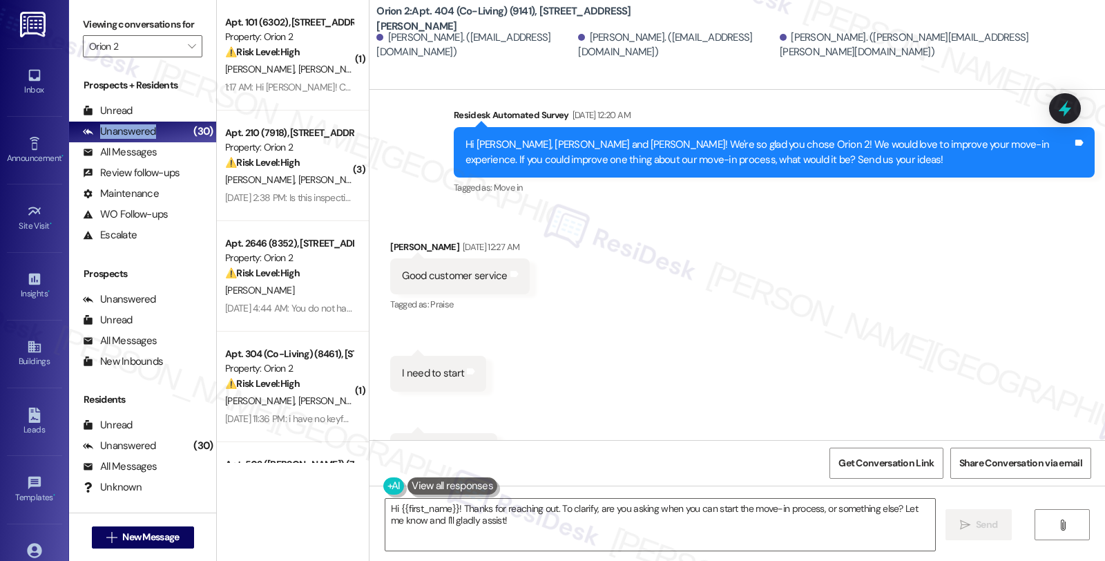
scroll to position [434, 0]
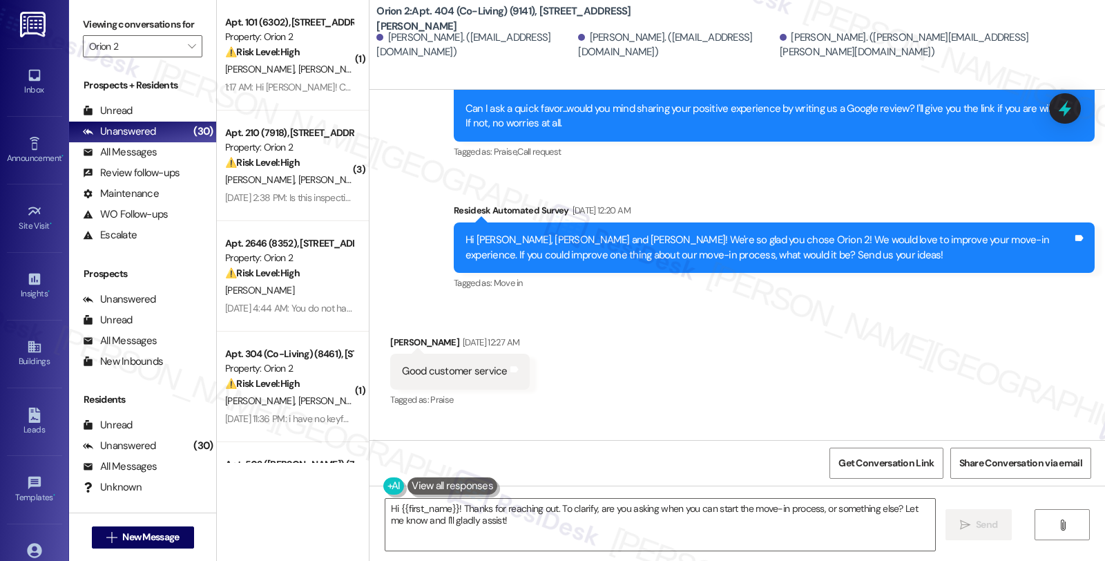
click at [396, 339] on div "Elvis Achotia Aug 19, 2025 at 12:27 AM" at bounding box center [459, 344] width 139 height 19
click at [390, 343] on div "Elvis Achotia Aug 19, 2025 at 12:27 AM" at bounding box center [459, 344] width 139 height 19
copy div "Elvis"
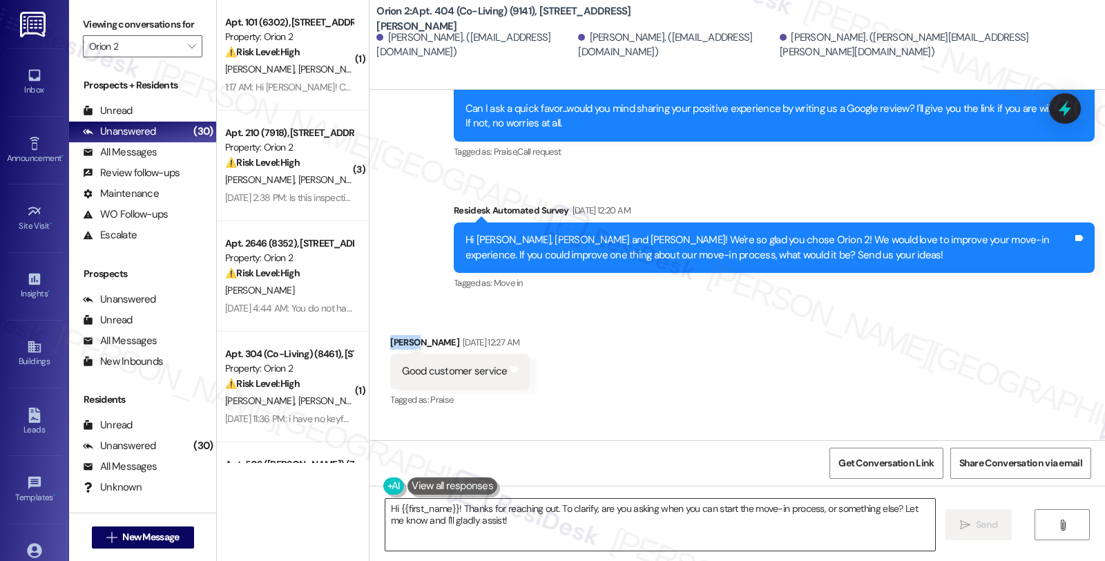
click at [392, 506] on textarea "Hi {{first_name}}! Thanks for reaching out. To clarify, are you asking when you…" at bounding box center [660, 525] width 550 height 52
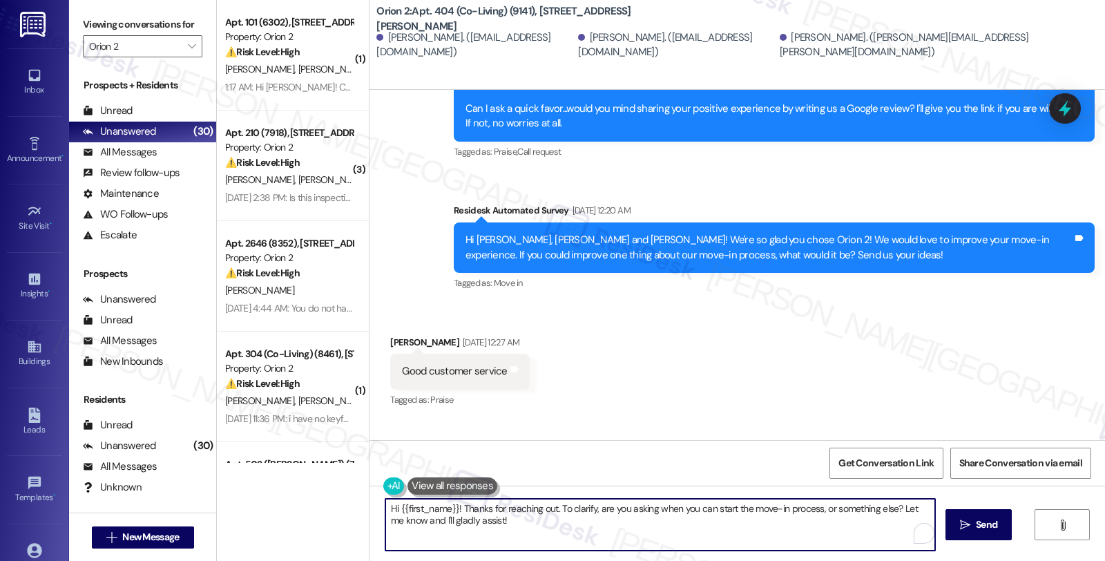
paste textarea "Elvis"
type textarea "Hi Elvis {{first_name}}! Thanks for reaching out. To clarify, are you asking wh…"
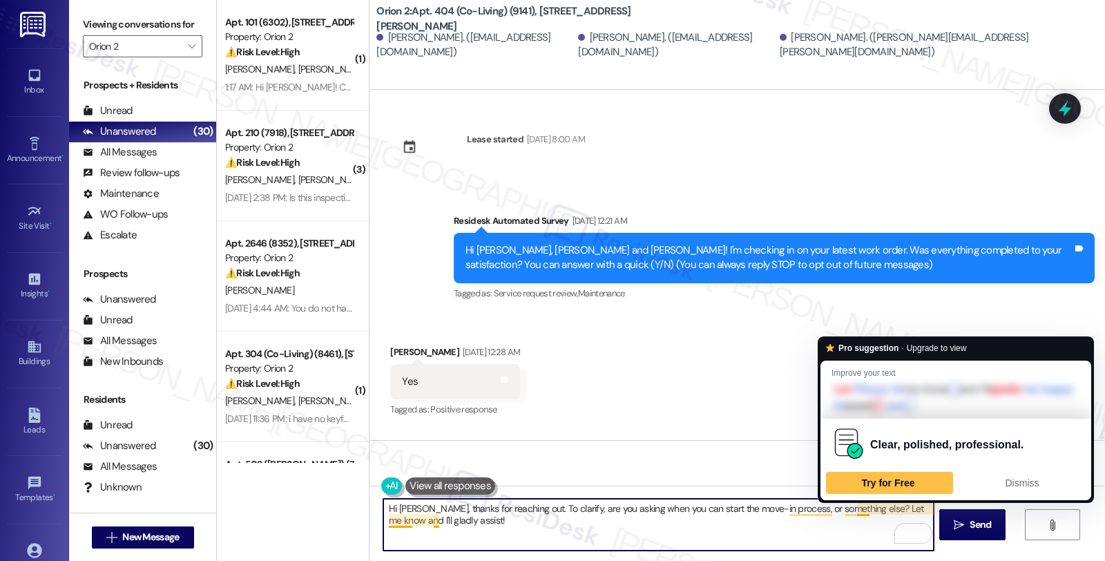
scroll to position [715, 0]
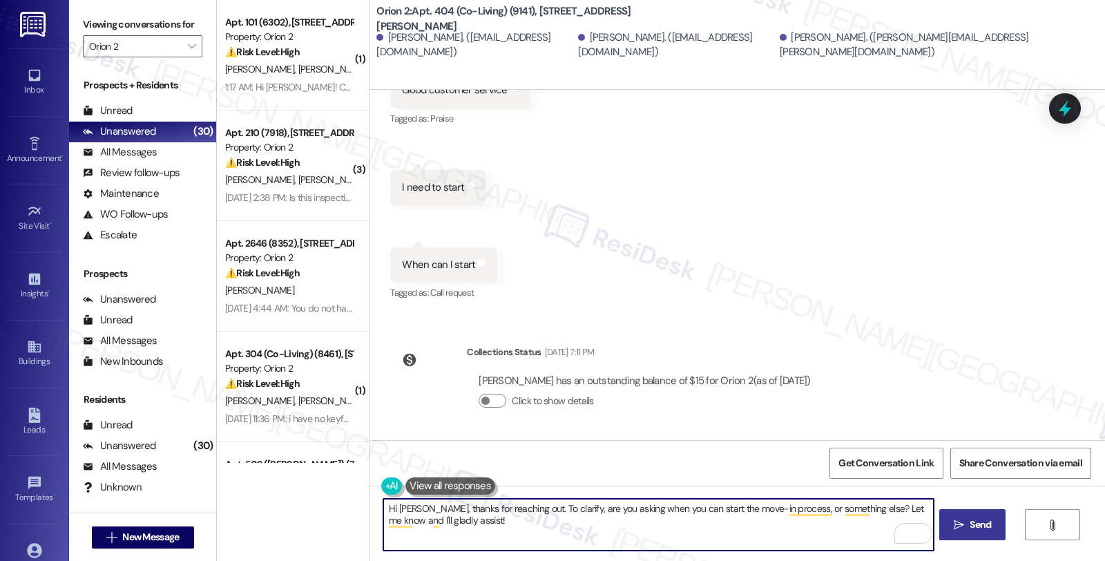
click at [954, 524] on icon "" at bounding box center [959, 524] width 10 height 11
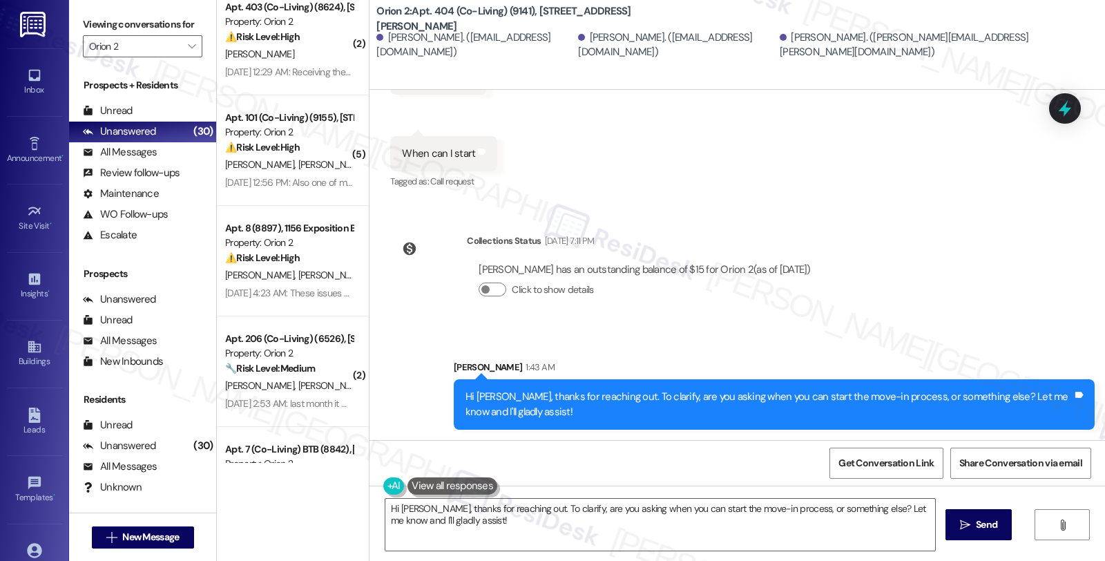
scroll to position [921, 0]
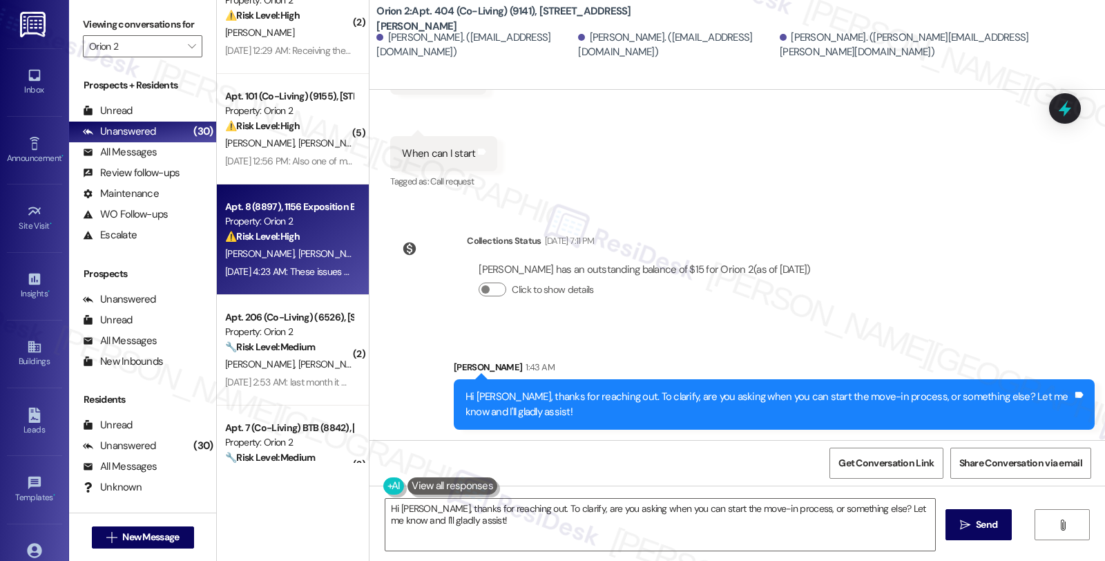
click at [325, 251] on div "A. Sachan N. Patel" at bounding box center [289, 253] width 131 height 17
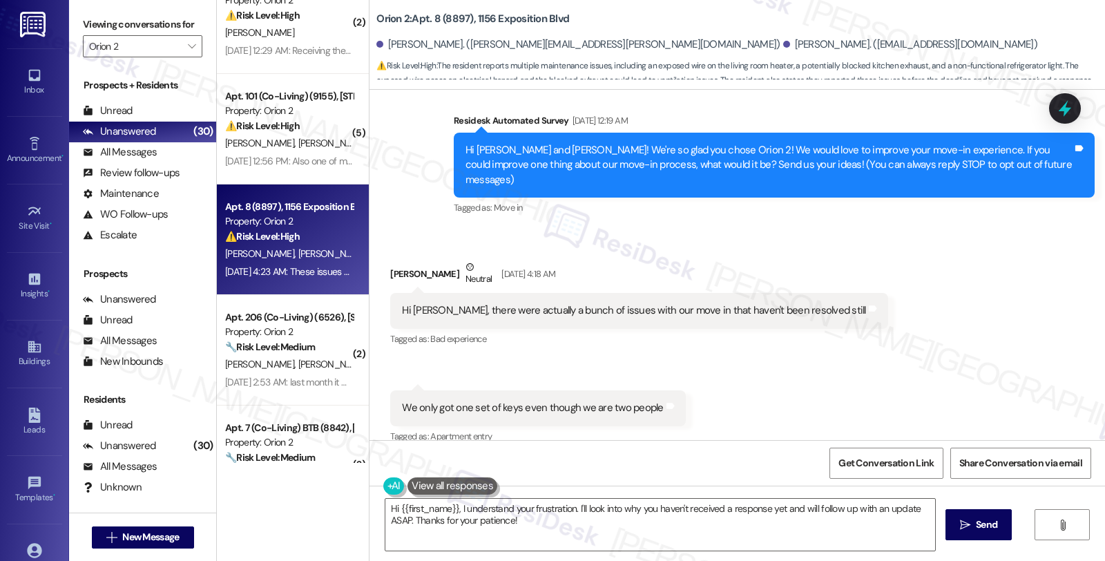
scroll to position [71, 0]
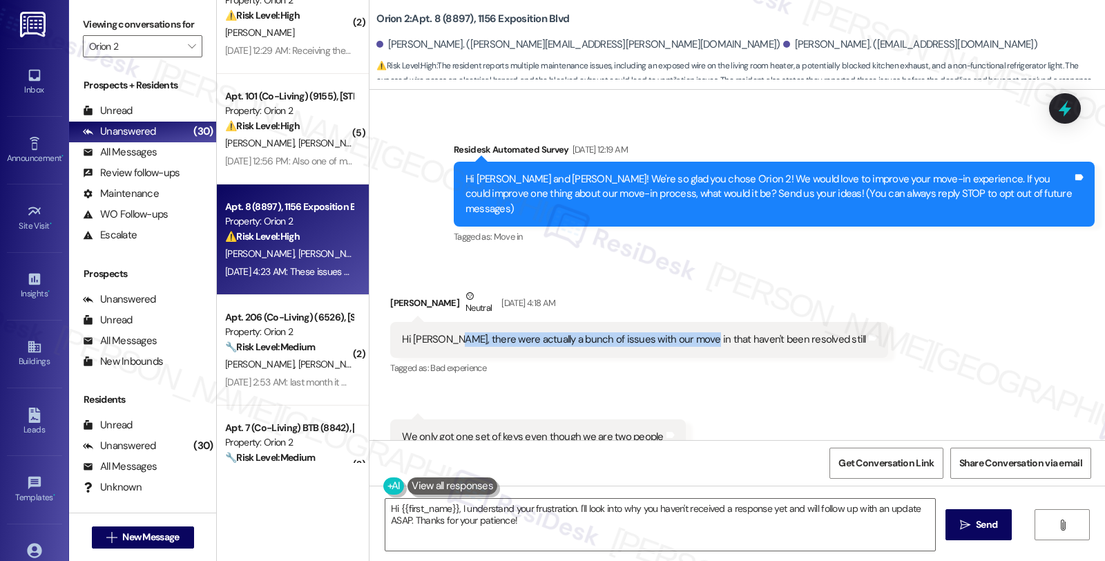
drag, startPoint x: 440, startPoint y: 323, endPoint x: 682, endPoint y: 334, distance: 242.0
click at [682, 334] on div "Hi Sarah, there were actually a bunch of issues with our move in that haven't b…" at bounding box center [638, 339] width 497 height 35
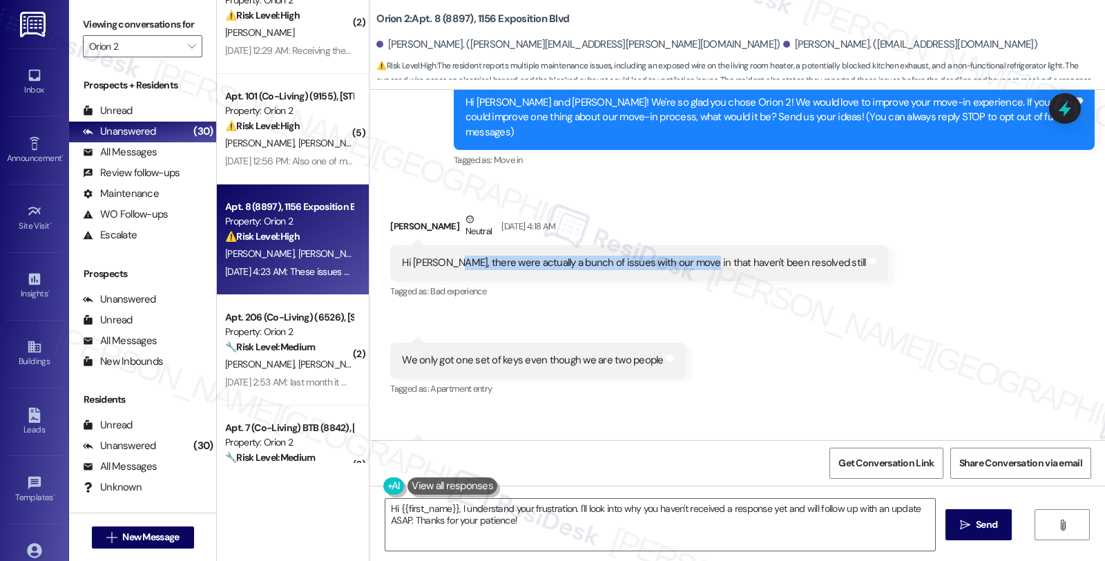
scroll to position [224, 0]
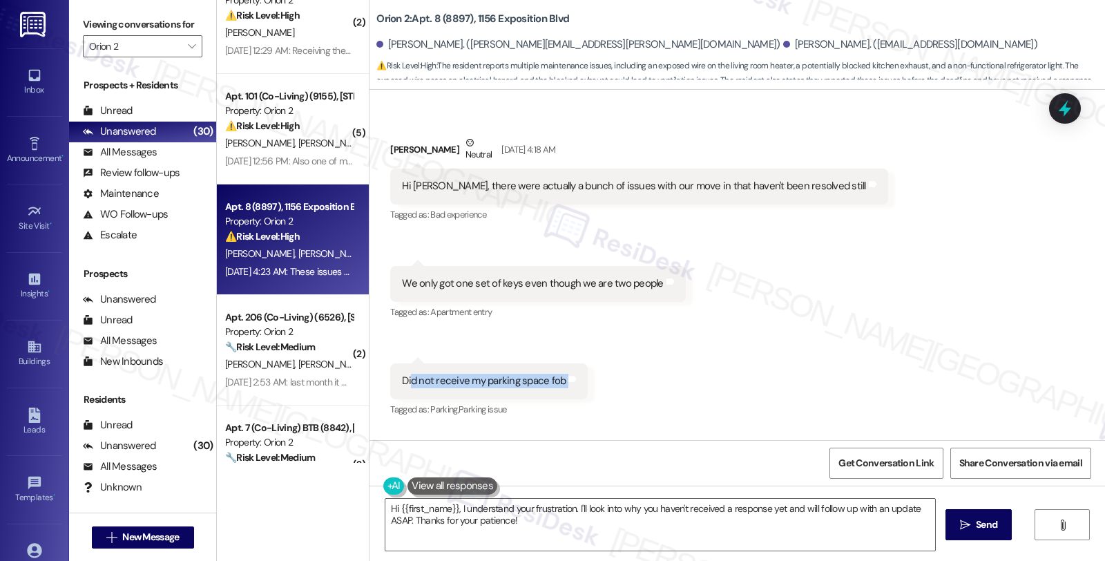
drag, startPoint x: 401, startPoint y: 369, endPoint x: 605, endPoint y: 372, distance: 203.8
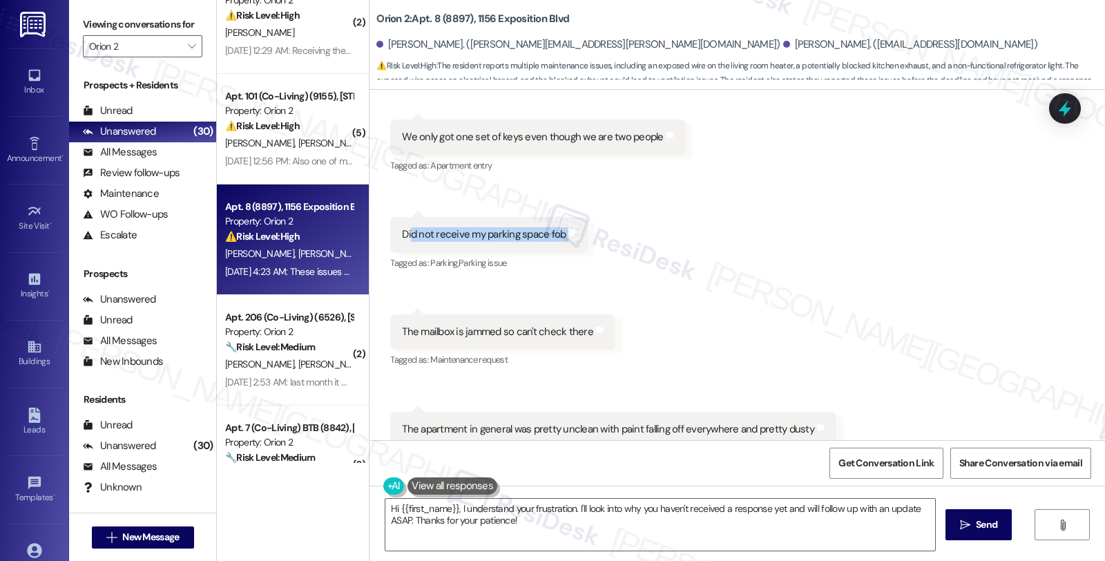
scroll to position [378, 0]
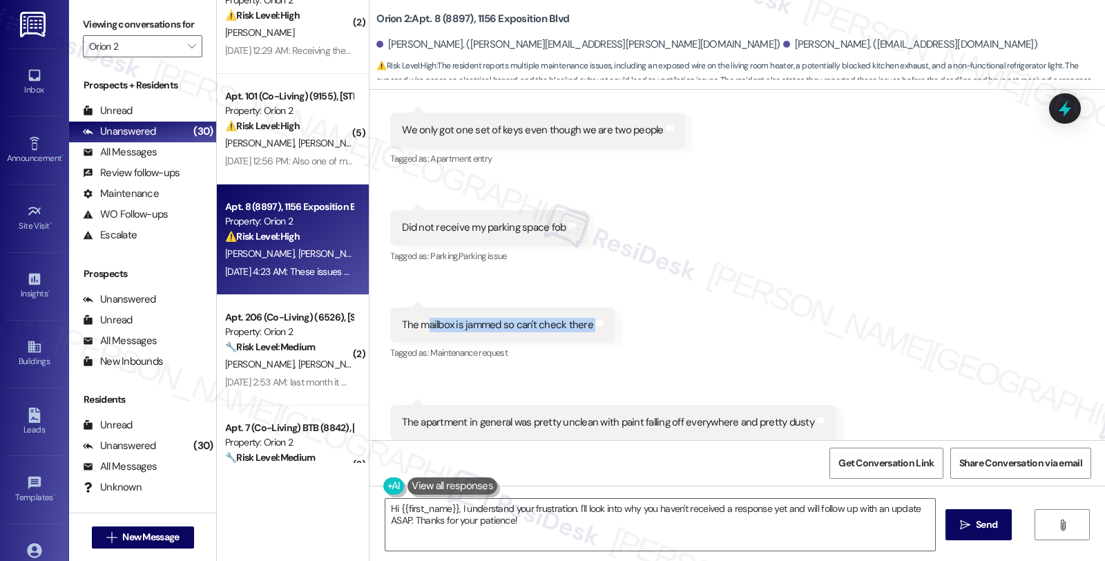
drag, startPoint x: 415, startPoint y: 311, endPoint x: 633, endPoint y: 312, distance: 218.2
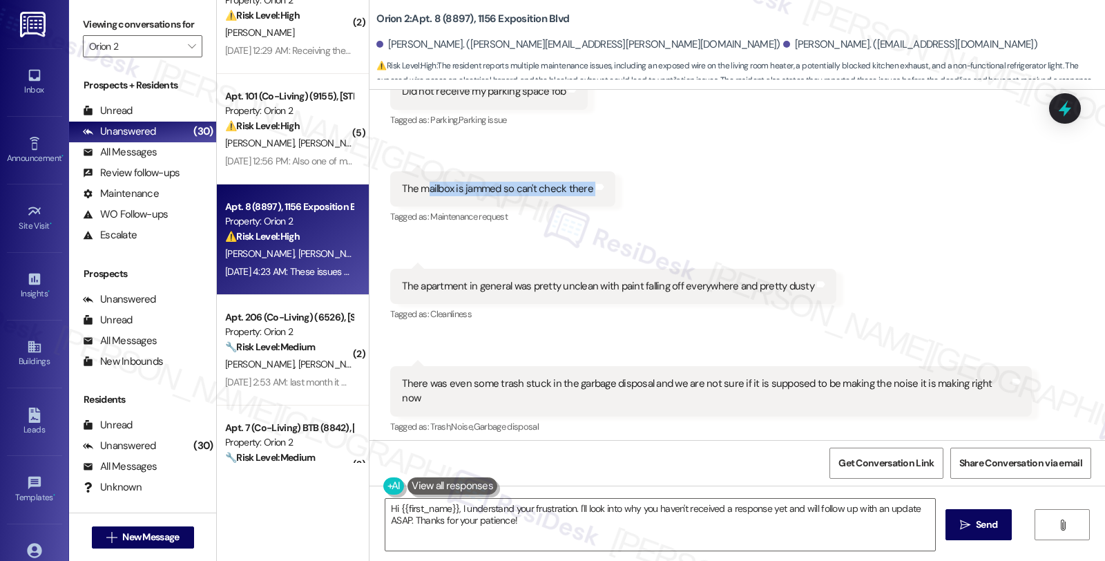
scroll to position [532, 0]
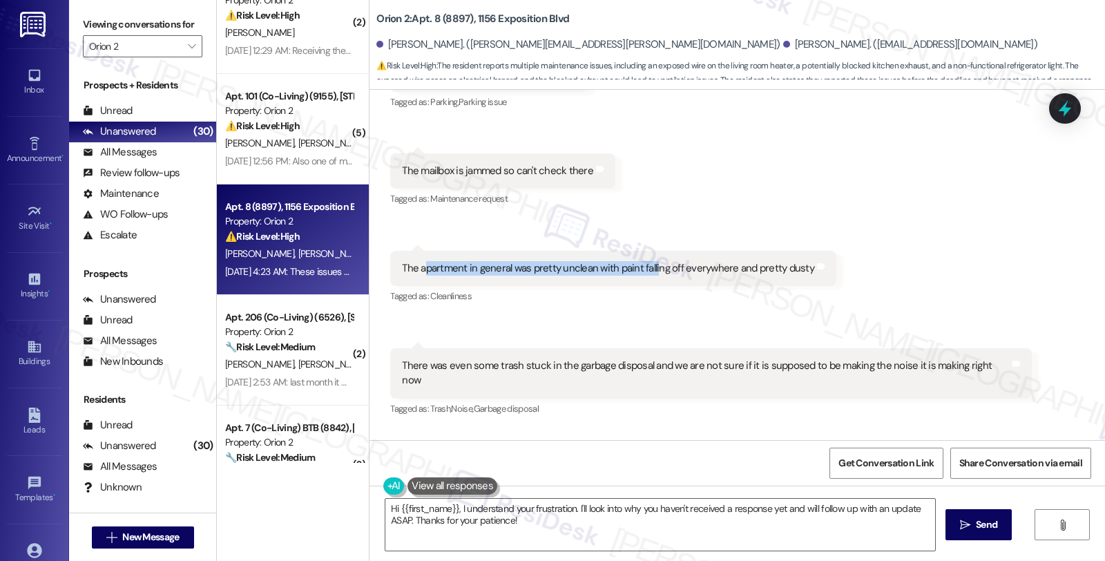
drag, startPoint x: 418, startPoint y: 254, endPoint x: 646, endPoint y: 258, distance: 228.6
click at [646, 261] on div "The apartment in general was pretty unclean with paint falling off everywhere a…" at bounding box center [608, 268] width 412 height 15
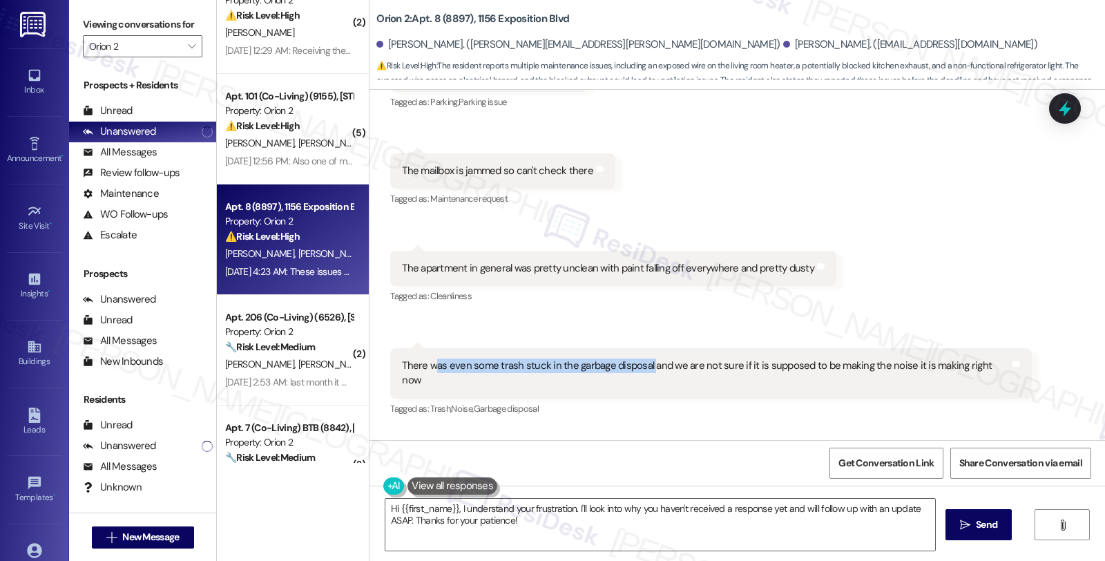
drag, startPoint x: 425, startPoint y: 347, endPoint x: 641, endPoint y: 346, distance: 216.2
click at [641, 358] on div "There was even some trash stuck in the garbage disposal and we are not sure if …" at bounding box center [705, 373] width 607 height 30
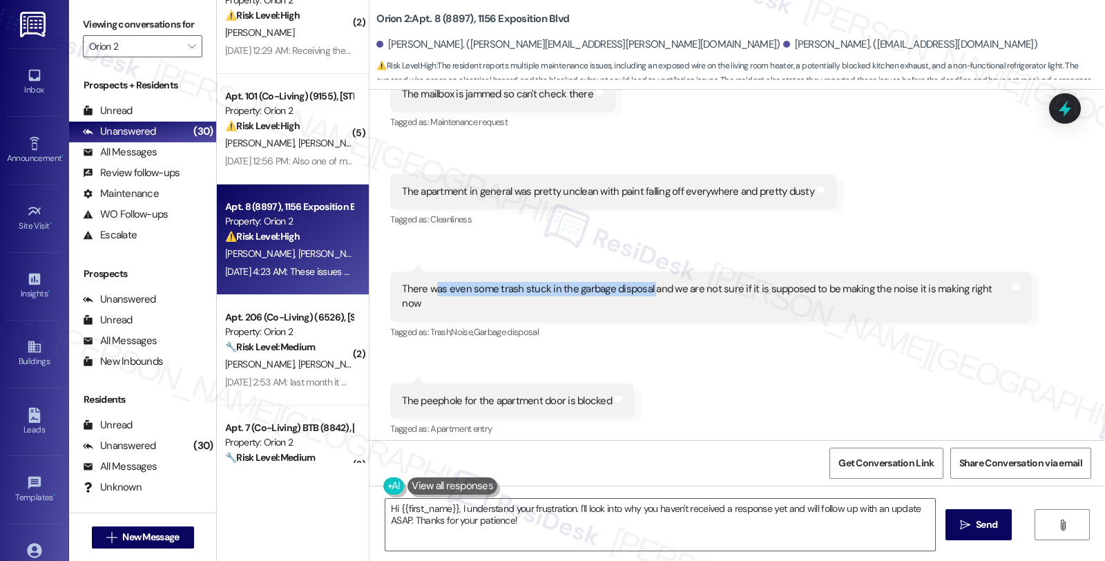
scroll to position [762, 0]
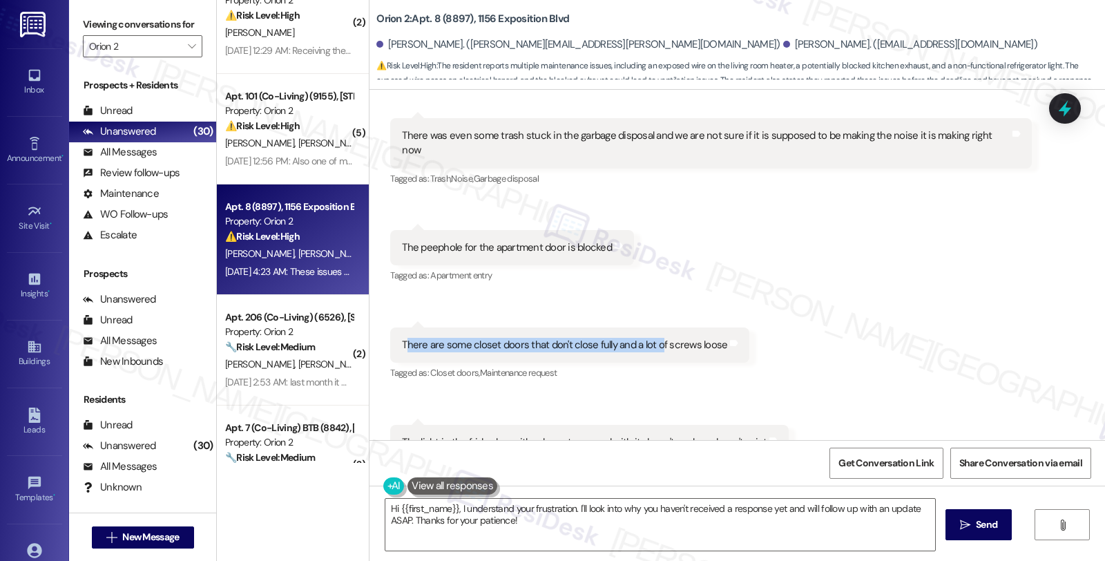
drag, startPoint x: 397, startPoint y: 319, endPoint x: 649, endPoint y: 319, distance: 252.1
click at [649, 338] on div "There are some closet doors that don't close fully and a lot of screws loose" at bounding box center [564, 345] width 325 height 15
drag, startPoint x: 581, startPoint y: 46, endPoint x: 622, endPoint y: 48, distance: 40.8
click at [783, 48] on div "Neil Patel. (npatel46@usc.edu)" at bounding box center [910, 44] width 254 height 15
copy div "Neil Patel."
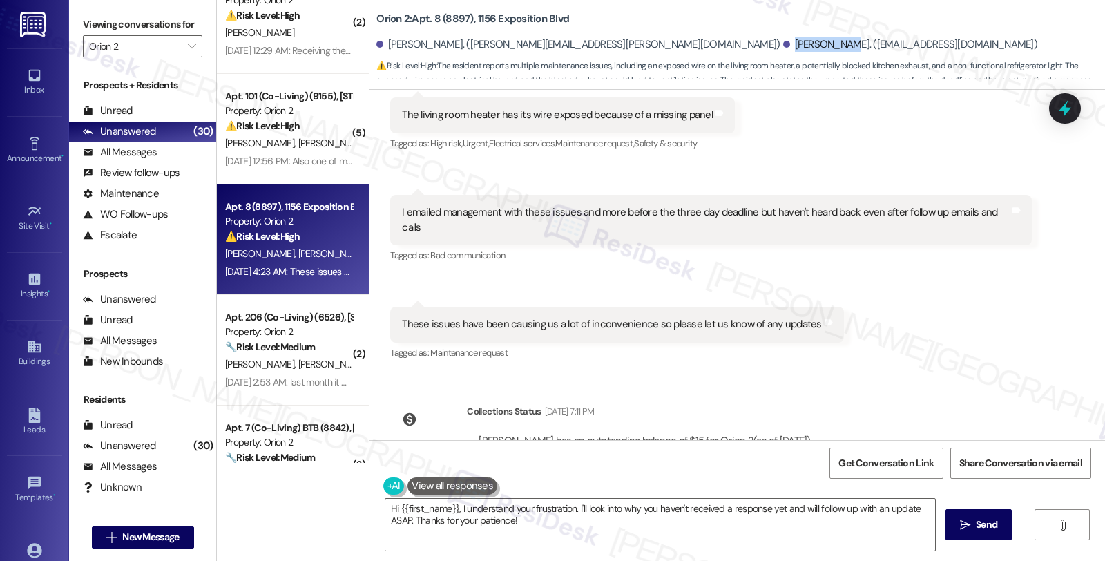
scroll to position [1299, 0]
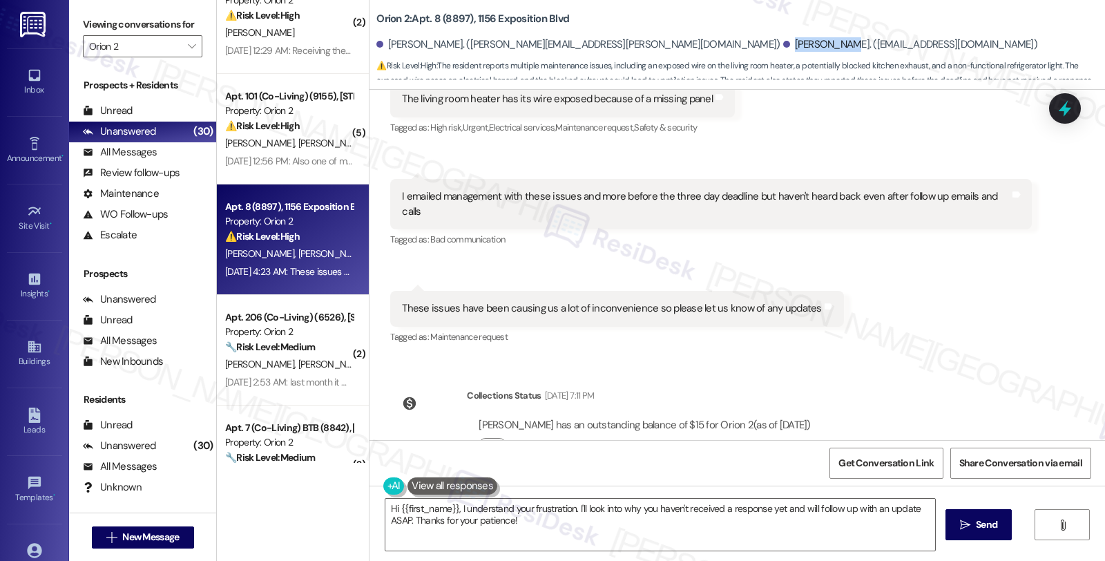
click at [783, 37] on div "Neil Patel. (npatel46@usc.edu)" at bounding box center [910, 44] width 254 height 15
click at [392, 506] on textarea "Hi {{first_name}}, I understand your frustration. I'll look into why you haven'…" at bounding box center [660, 525] width 550 height 52
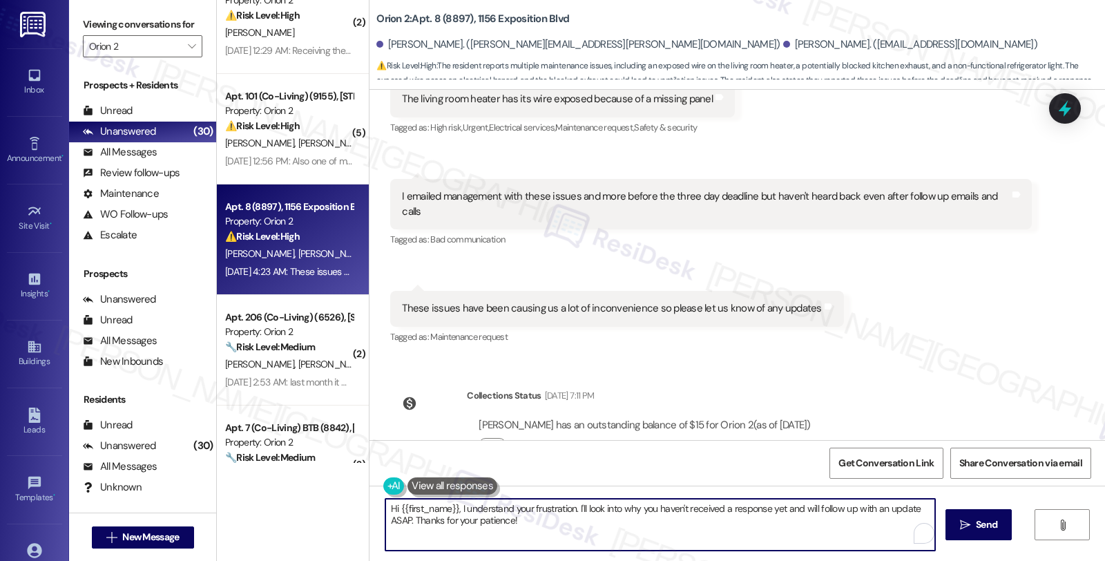
paste textarea "Neil"
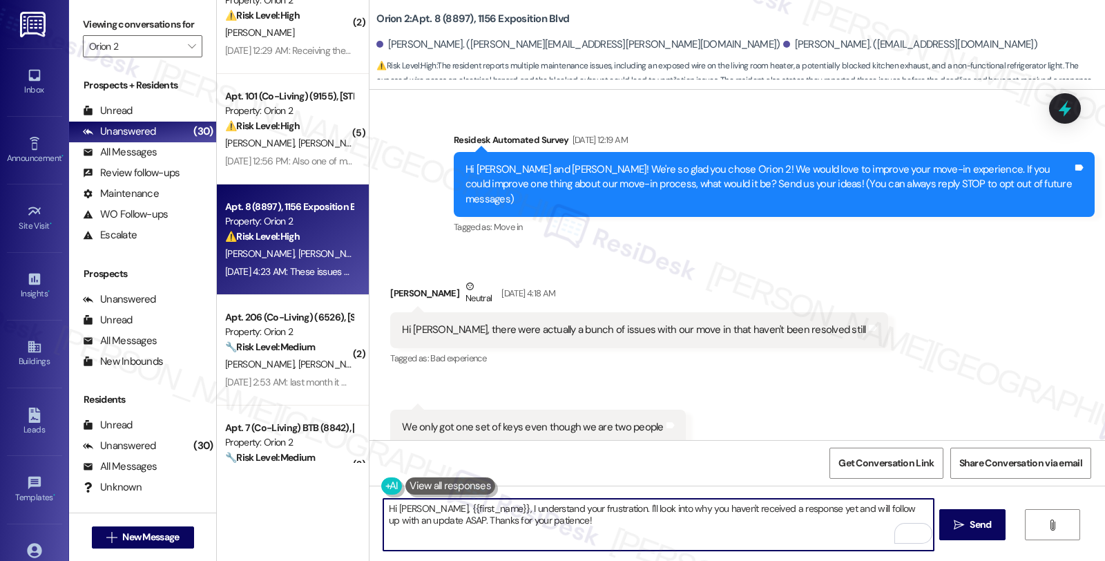
scroll to position [71, 0]
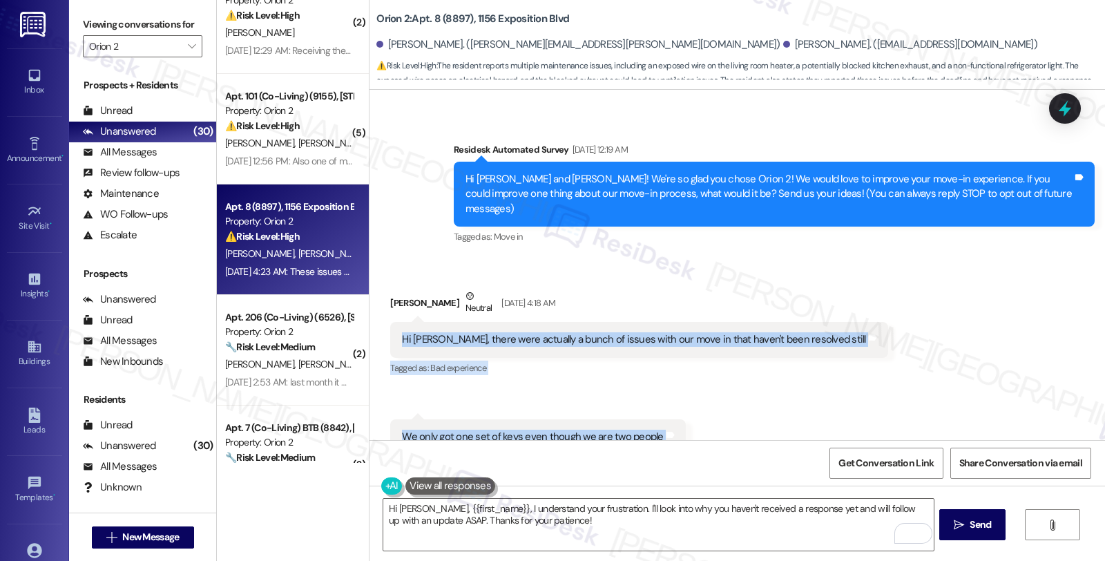
drag, startPoint x: 390, startPoint y: 322, endPoint x: 680, endPoint y: 394, distance: 298.8
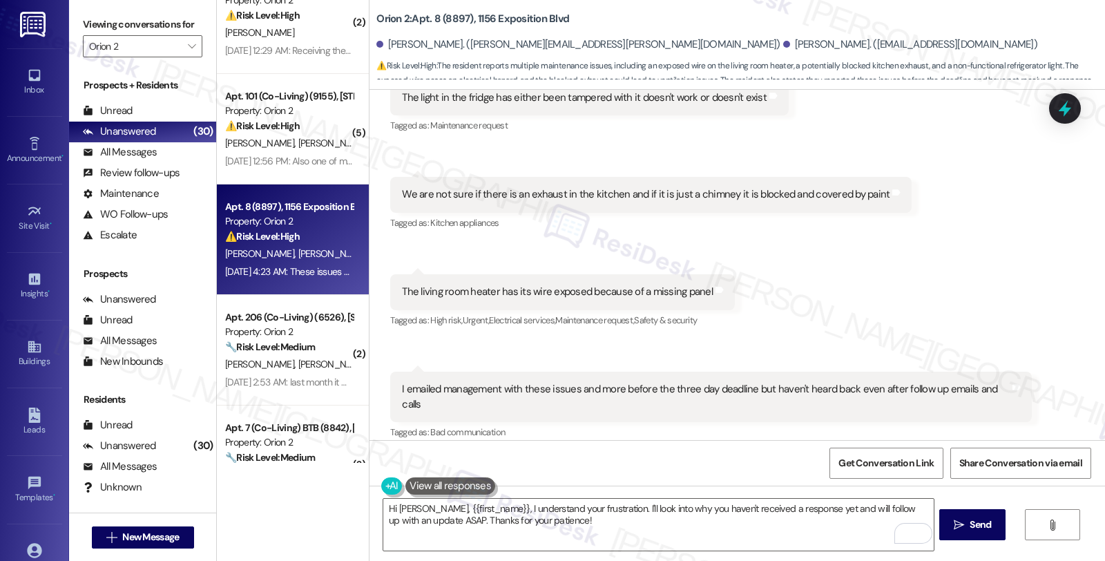
scroll to position [1299, 0]
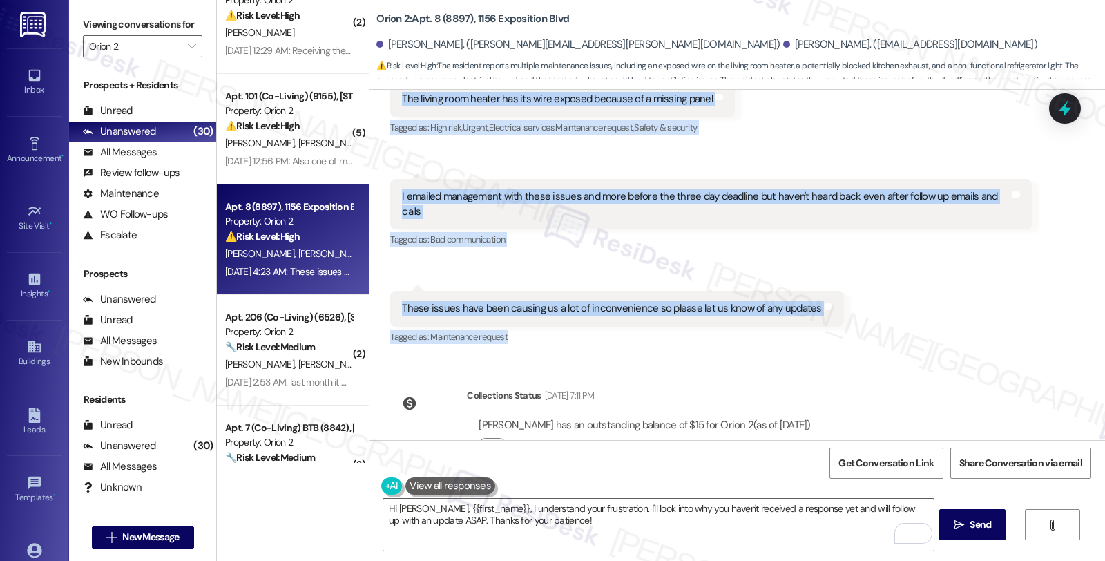
click at [818, 327] on div "Tagged as: Maintenance request Click to highlight conversations about Maintenan…" at bounding box center [616, 337] width 453 height 20
copy div "Hi Sarah, there were actually a bunch of issues with our move in that haven't b…"
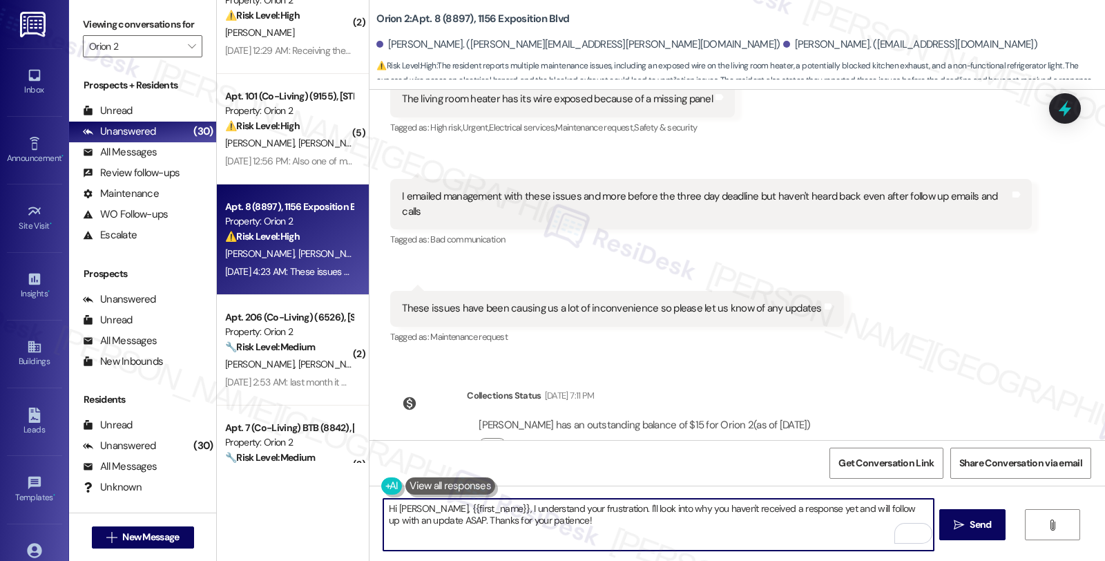
click at [408, 506] on textarea "Hi Neil, {{first_name}}, I understand your frustration. I'll look into why you …" at bounding box center [658, 525] width 550 height 52
paste textarea "Thank you for bringing all of these issues to our attention"
click at [413, 503] on textarea "Hi Neil, Thank you for bringing all of these issues to our attention {{first_na…" at bounding box center [658, 525] width 550 height 52
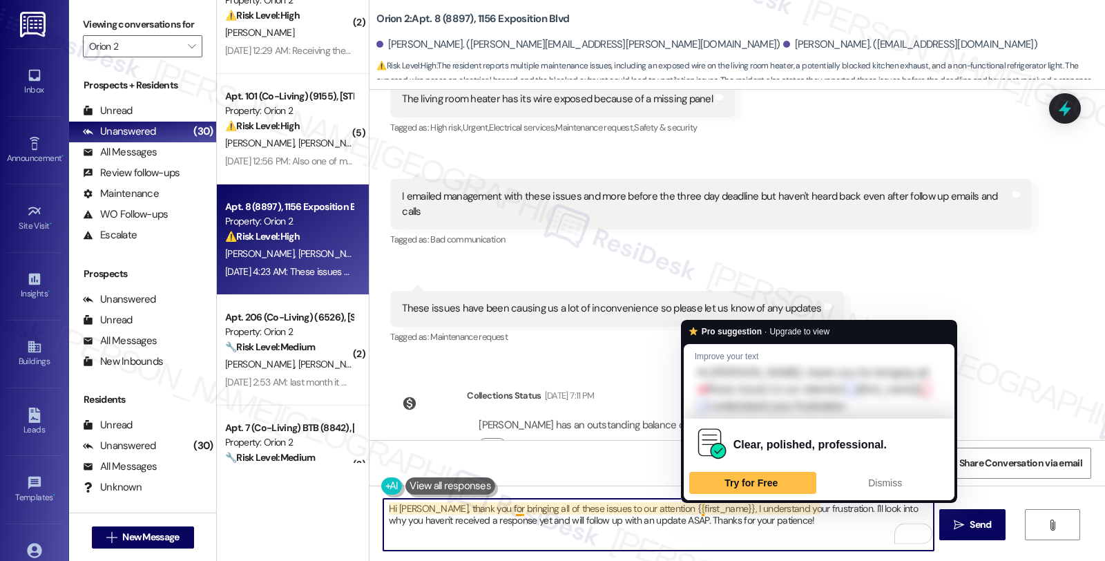
drag, startPoint x: 633, startPoint y: 506, endPoint x: 693, endPoint y: 506, distance: 60.1
click at [693, 506] on textarea "Hi Neil, thank you for bringing all of these issues to our attention {{first_na…" at bounding box center [658, 525] width 550 height 52
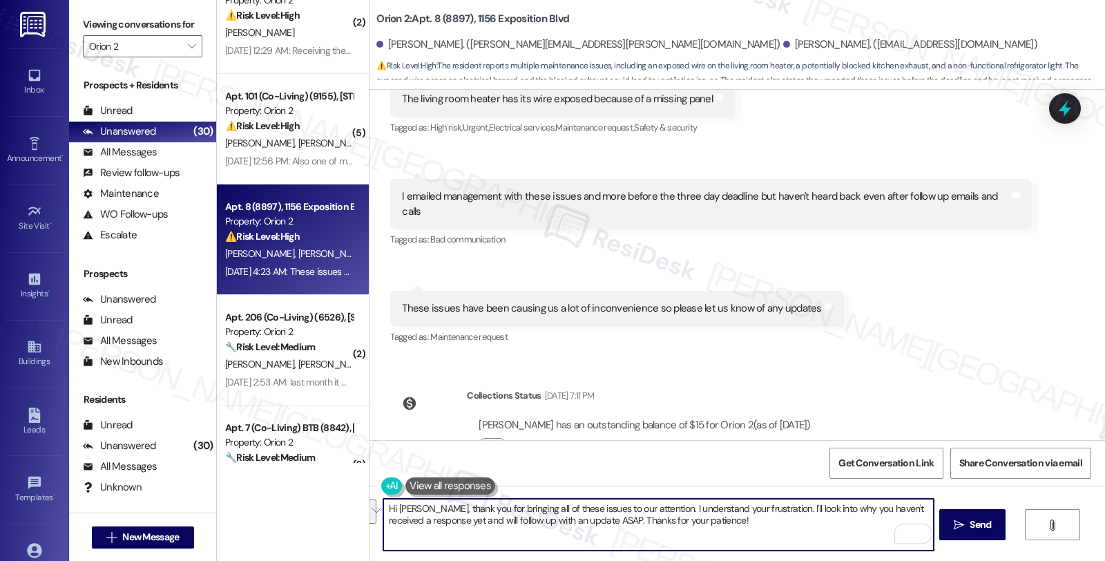
drag, startPoint x: 753, startPoint y: 504, endPoint x: 803, endPoint y: 537, distance: 59.8
click at [803, 537] on textarea "Hi Neil, thank you for bringing all of these issues to our attention. I underst…" at bounding box center [658, 525] width 550 height 52
click at [884, 502] on textarea "Hi Neil, thank you for bringing all of these issues to our attention. I underst…" at bounding box center [658, 525] width 550 height 52
click at [526, 521] on textarea "Hi Neil, thank you for bringing all of these issues to our attention. I underst…" at bounding box center [658, 525] width 550 height 52
click at [564, 521] on textarea "Hi Neil, thank you for bringing all of these issues to our attention. I underst…" at bounding box center [658, 525] width 550 height 52
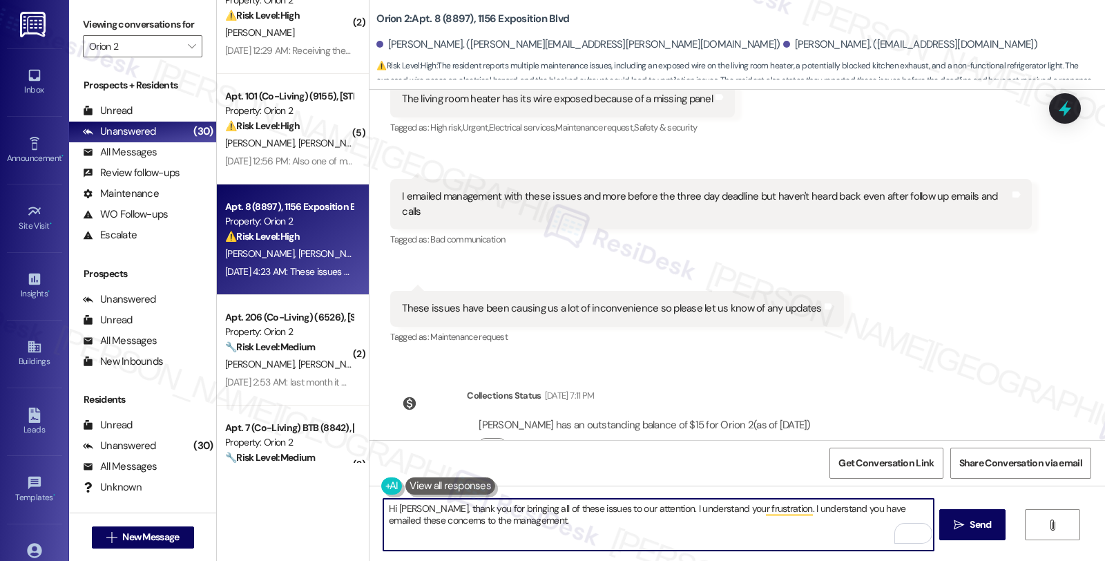
click at [755, 507] on textarea "Hi Neil, thank you for bringing all of these issues to our attention. I underst…" at bounding box center [658, 525] width 550 height 52
click at [733, 527] on textarea "Hi Neil, thank you for bringing all of these issues to our attention. I underst…" at bounding box center [658, 525] width 550 height 52
click at [706, 526] on textarea "Hi [PERSON_NAME], thank you for bringing all of these issues to our attention. …" at bounding box center [658, 525] width 550 height 52
type textarea "Hi [PERSON_NAME], thank you for bringing all of these issues to our attention. …"
click at [954, 528] on icon "" at bounding box center [959, 524] width 10 height 11
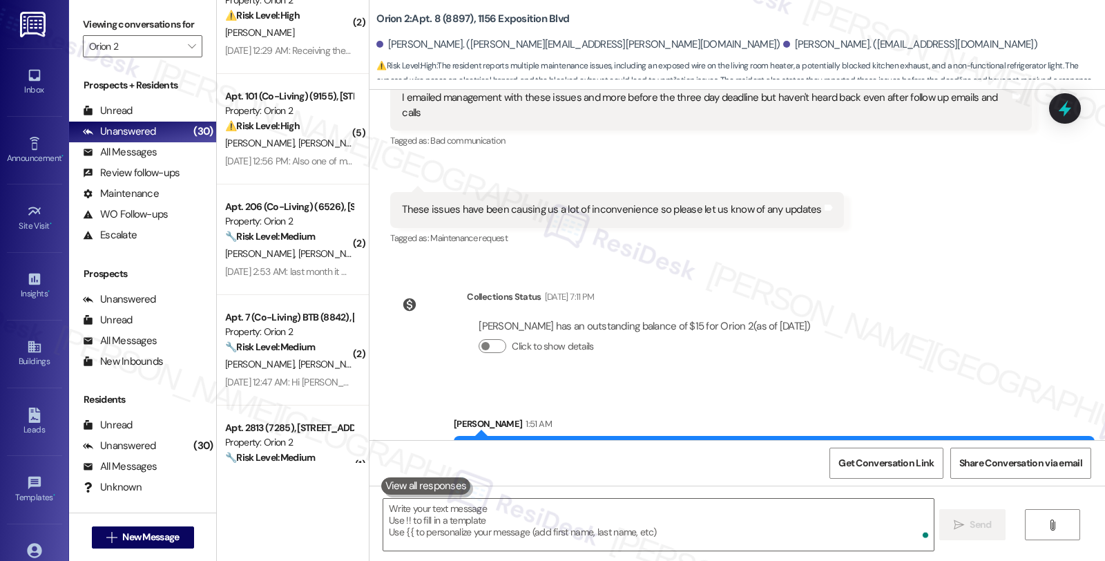
scroll to position [1410, 0]
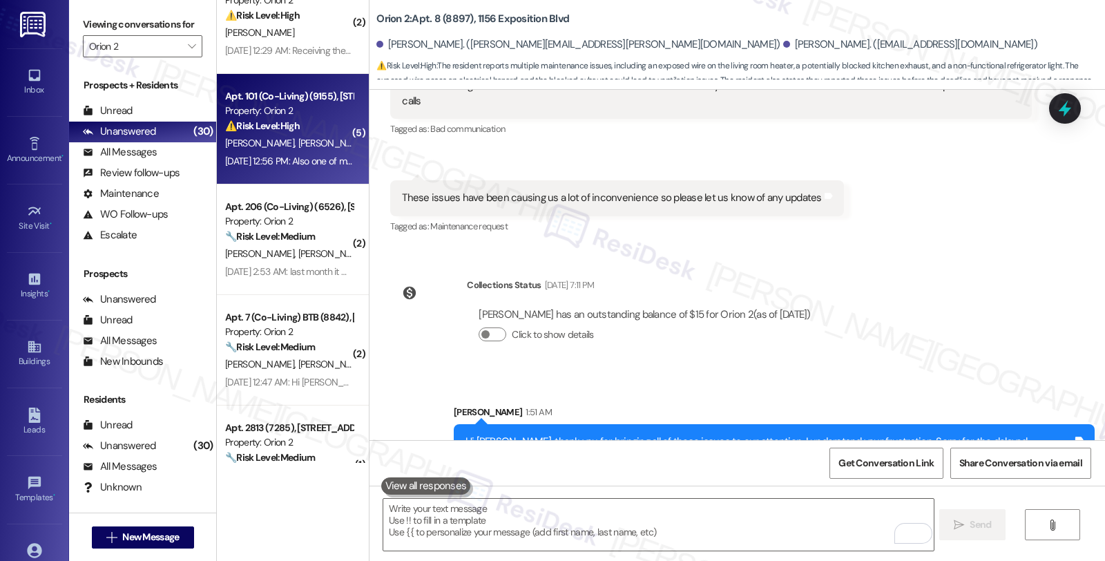
click at [371, 146] on span "H. Yoon" at bounding box center [407, 143] width 73 height 12
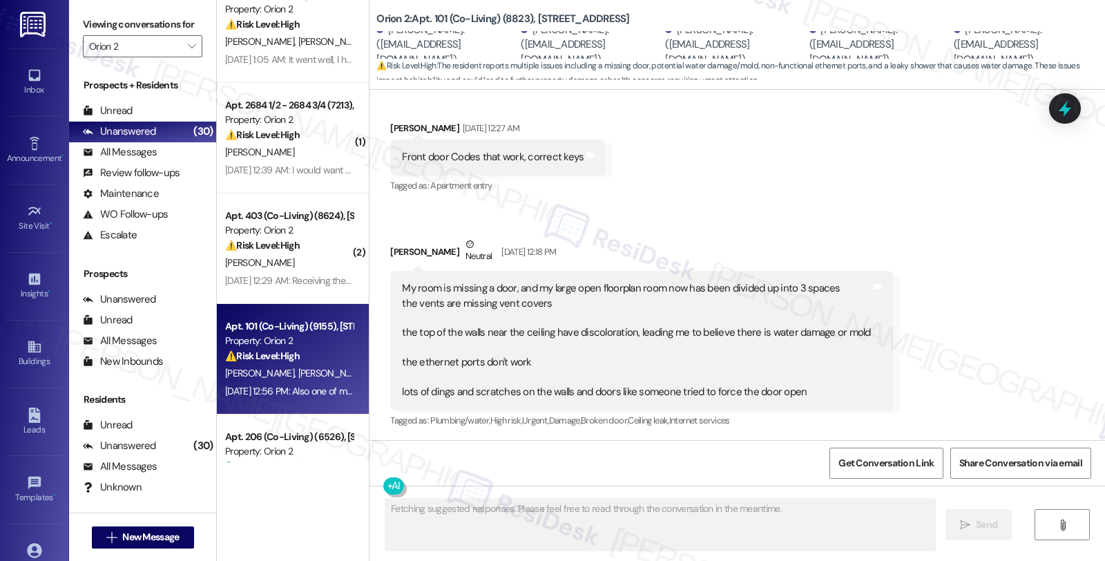
scroll to position [162, 0]
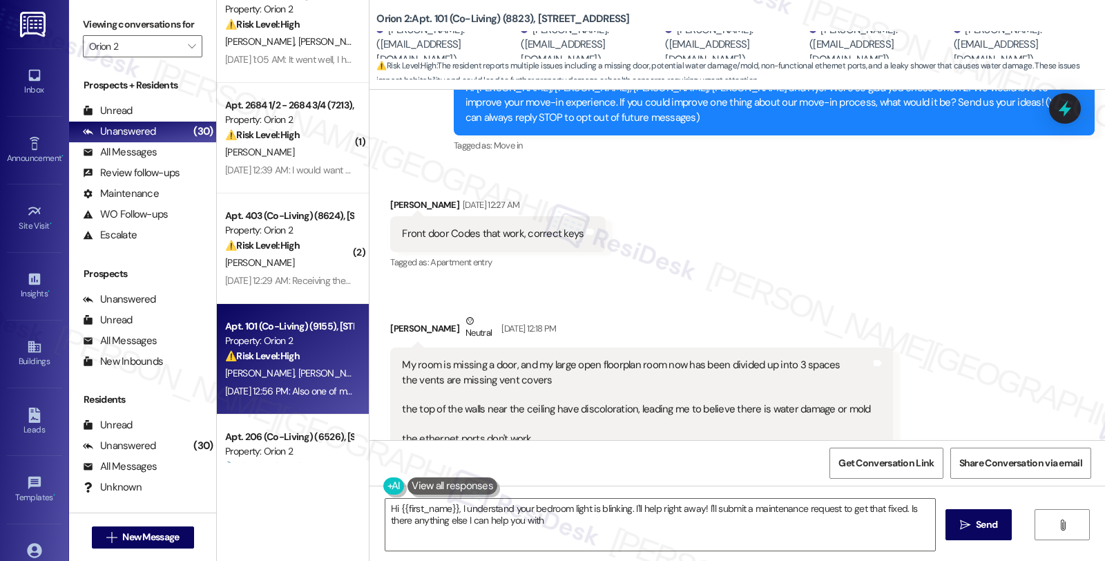
type textarea "Hi {{first_name}}, I understand your bedroom light is blinking. I'll help right…"
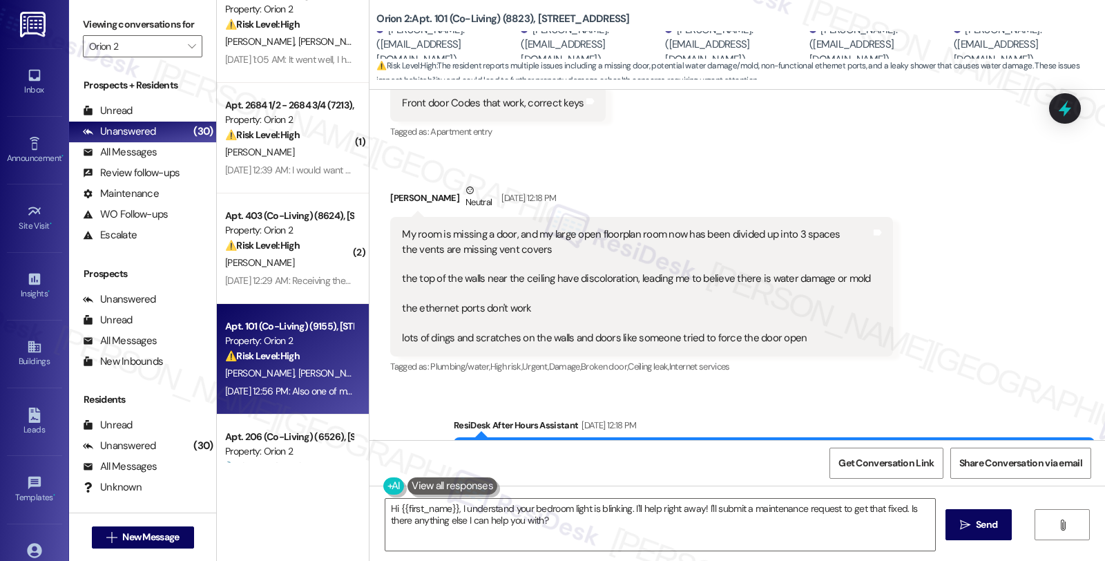
scroll to position [307, 0]
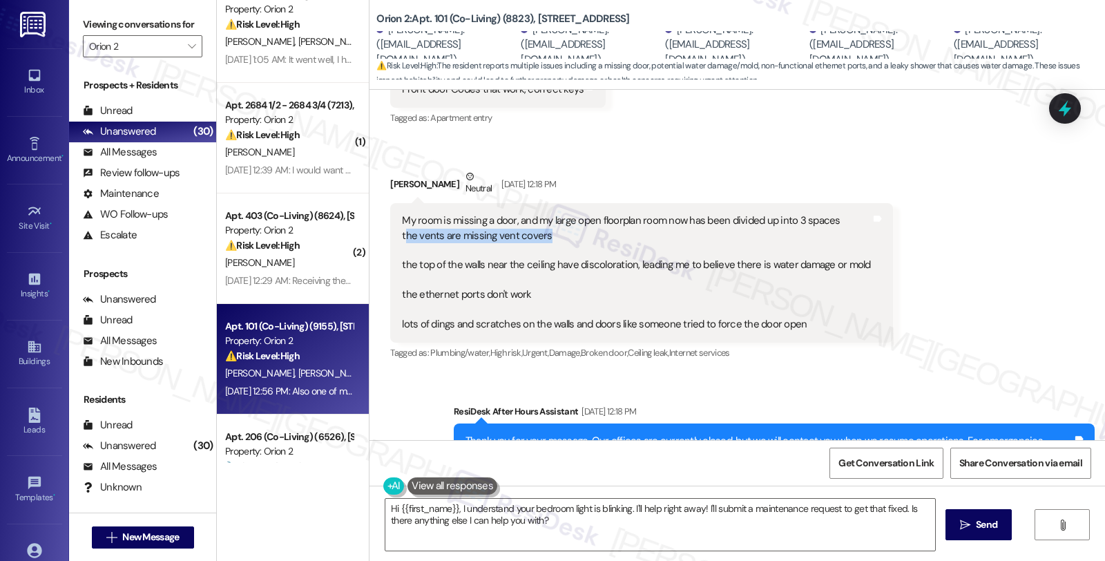
drag, startPoint x: 397, startPoint y: 229, endPoint x: 599, endPoint y: 229, distance: 201.7
click at [599, 229] on div "My room is missing a door, and my large open floorplan room now has been divide…" at bounding box center [636, 272] width 468 height 118
drag, startPoint x: 381, startPoint y: 184, endPoint x: 436, endPoint y: 184, distance: 54.6
click at [436, 184] on div "Andrew Wang Neutral Aug 19, 2025 at 12:18 PM" at bounding box center [641, 186] width 502 height 34
copy div "Andrew Wang"
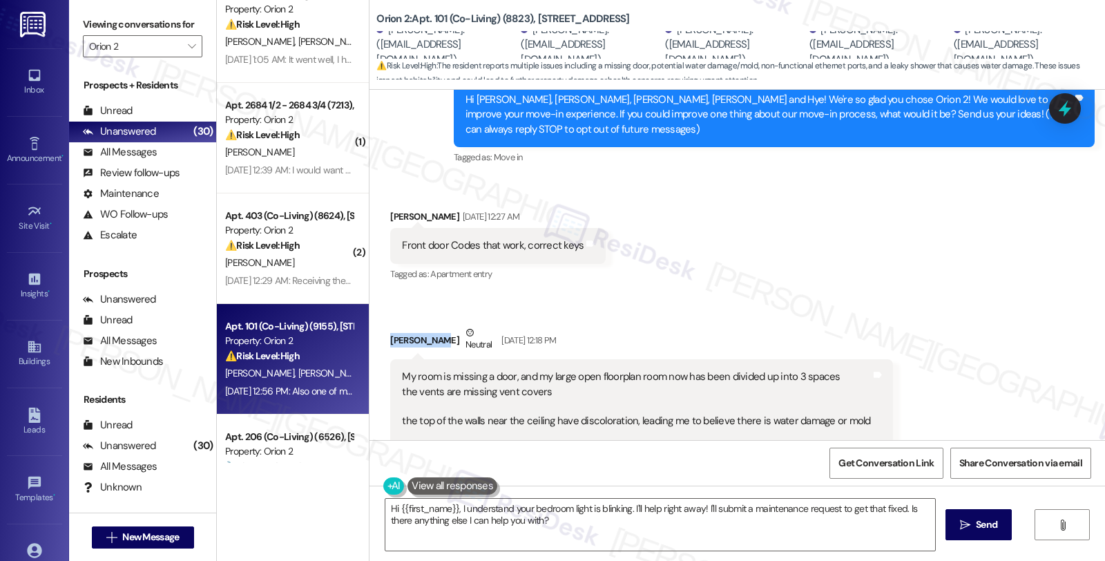
scroll to position [178, 0]
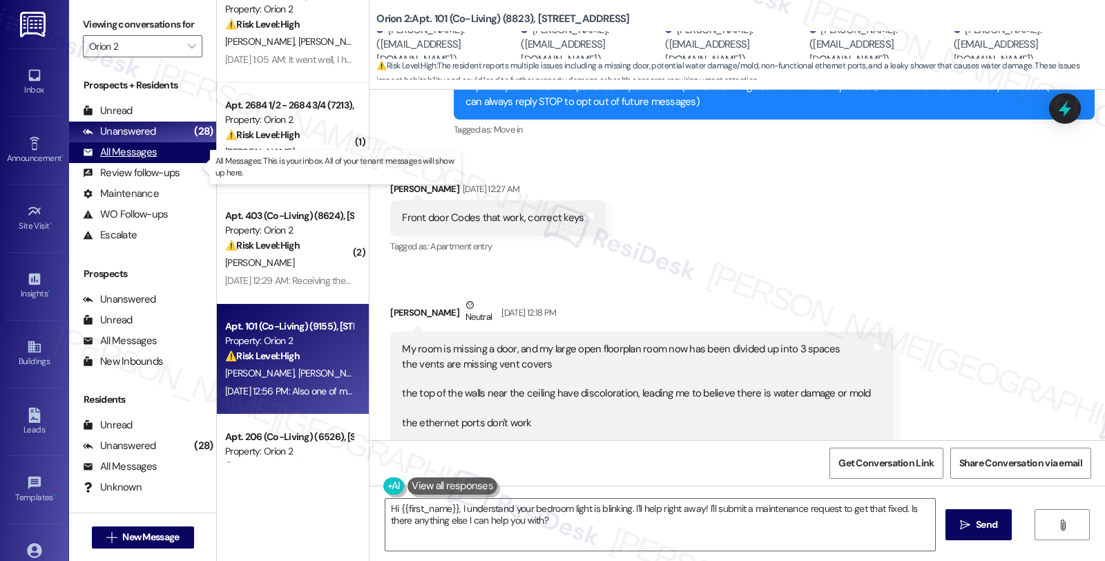
click at [149, 160] on div "All Messages" at bounding box center [120, 152] width 74 height 15
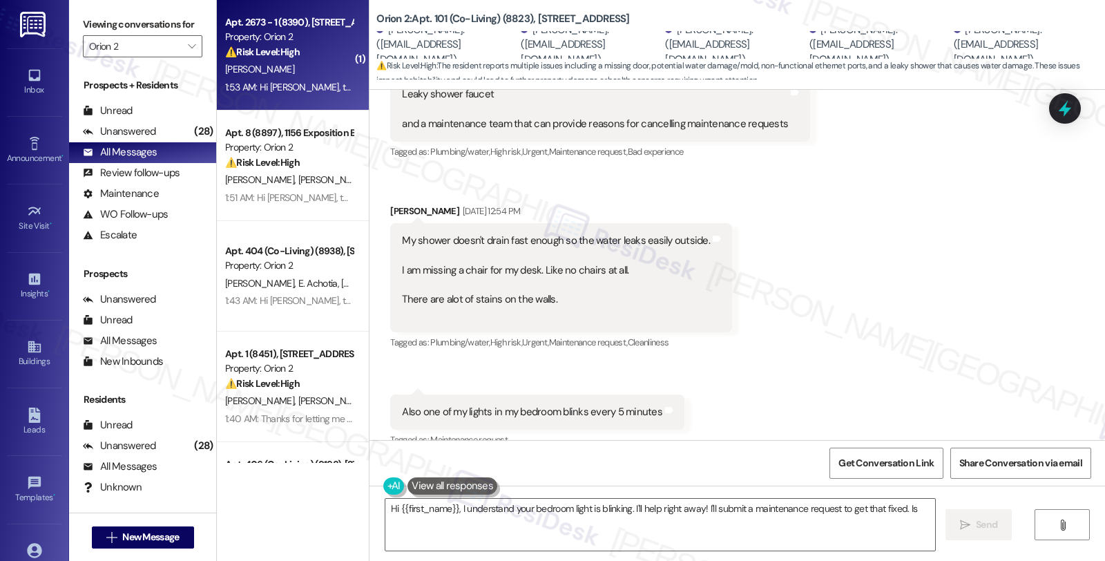
scroll to position [819, 0]
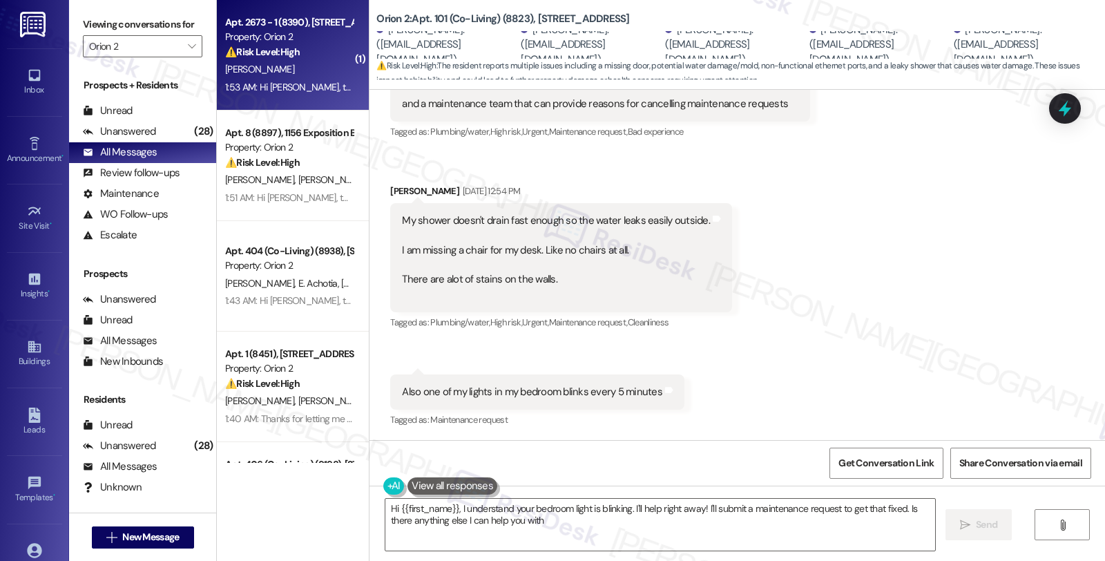
type textarea "Hi {{first_name}}, I understand your bedroom light is blinking. I'll help right…"
click at [302, 86] on div "1:53 AM: Hi Sarah, the electricity is not working in my room or in my bathroom,…" at bounding box center [438, 87] width 427 height 12
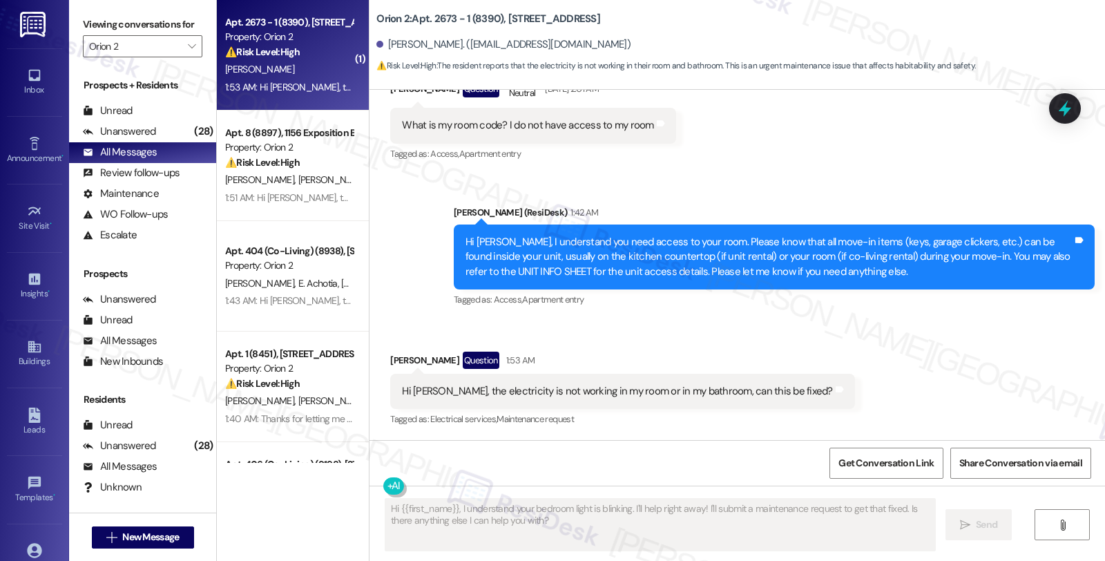
scroll to position [649, 0]
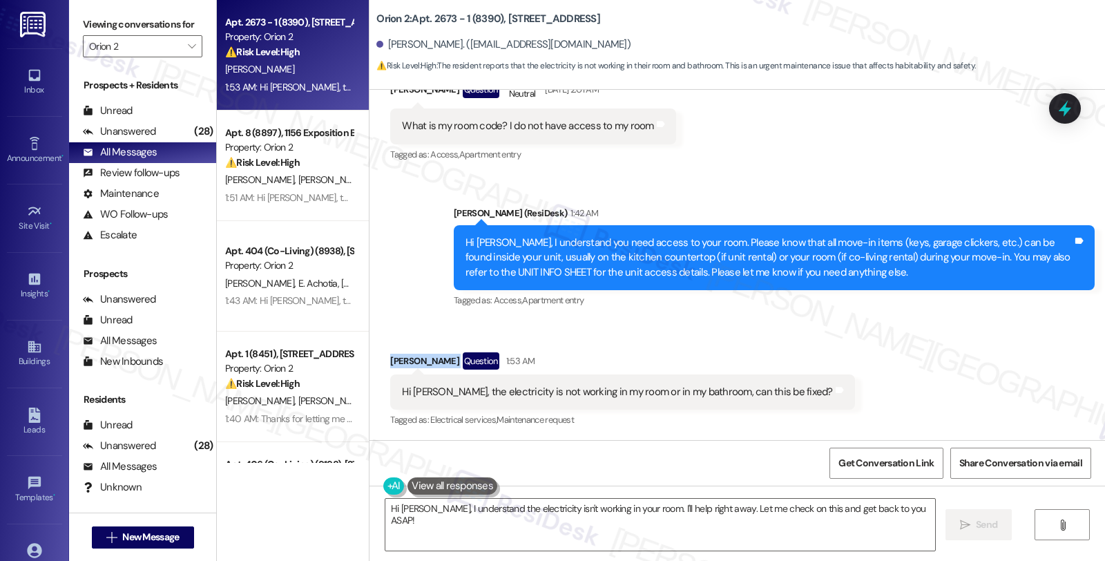
drag, startPoint x: 382, startPoint y: 358, endPoint x: 453, endPoint y: 361, distance: 71.2
click at [453, 361] on div "Frederick Halford Question 1:53 AM" at bounding box center [622, 363] width 464 height 22
copy div "Frederick Halford"
click at [429, 509] on textarea "Hi Freddie, I understand the electricity isn't working in your room. I'll help …" at bounding box center [660, 525] width 550 height 52
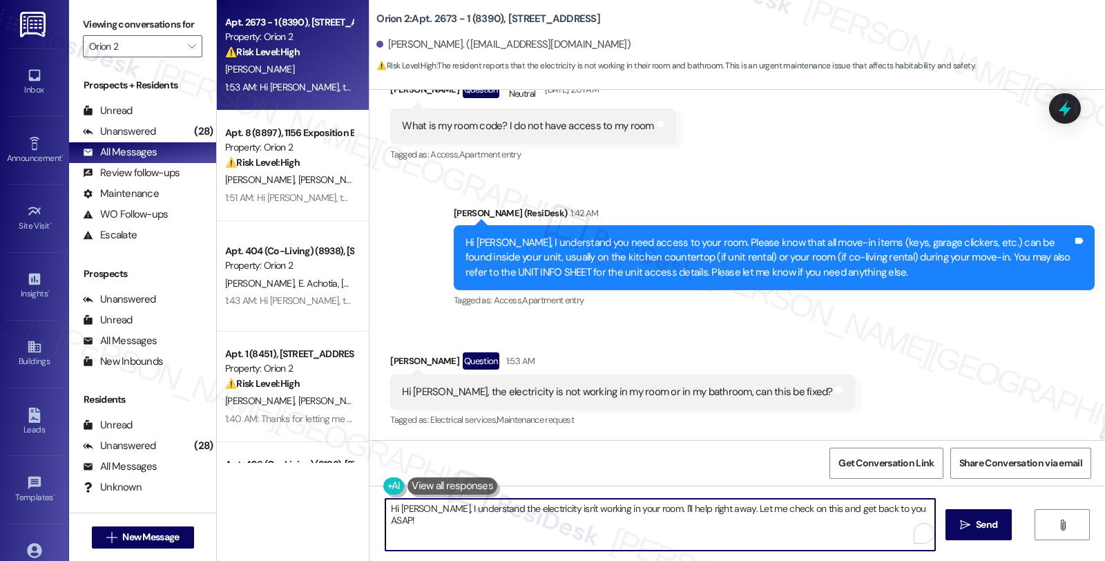
click at [385, 509] on textarea "Hi Freddie, I understand the electricity isn't working in your room. I'll help …" at bounding box center [660, 525] width 550 height 52
click at [422, 507] on textarea "Hi Freddie, I understand the electricity isn't working in your room. I'll help …" at bounding box center [658, 525] width 550 height 52
drag, startPoint x: 591, startPoint y: 507, endPoint x: 937, endPoint y: 507, distance: 345.3
click at [937, 507] on div "I understand the electricity isn't working in your room. I'll help right away. …" at bounding box center [738, 538] width 736 height 104
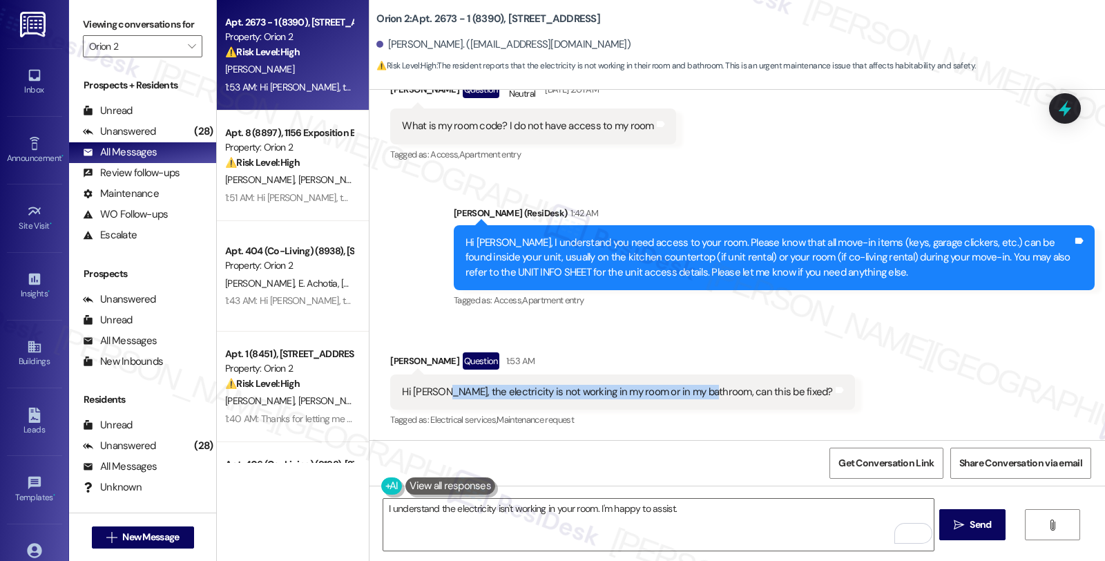
drag, startPoint x: 430, startPoint y: 396, endPoint x: 689, endPoint y: 398, distance: 259.0
click at [689, 398] on div "Hi Sarah, the electricity is not working in my room or in my bathroom, can this…" at bounding box center [617, 392] width 430 height 15
copy div "the electricity is not working in my room or in my bathroom,"
click at [716, 508] on textarea "I understand the electricity isn't working in your room. I'm happy to assist." at bounding box center [658, 525] width 550 height 52
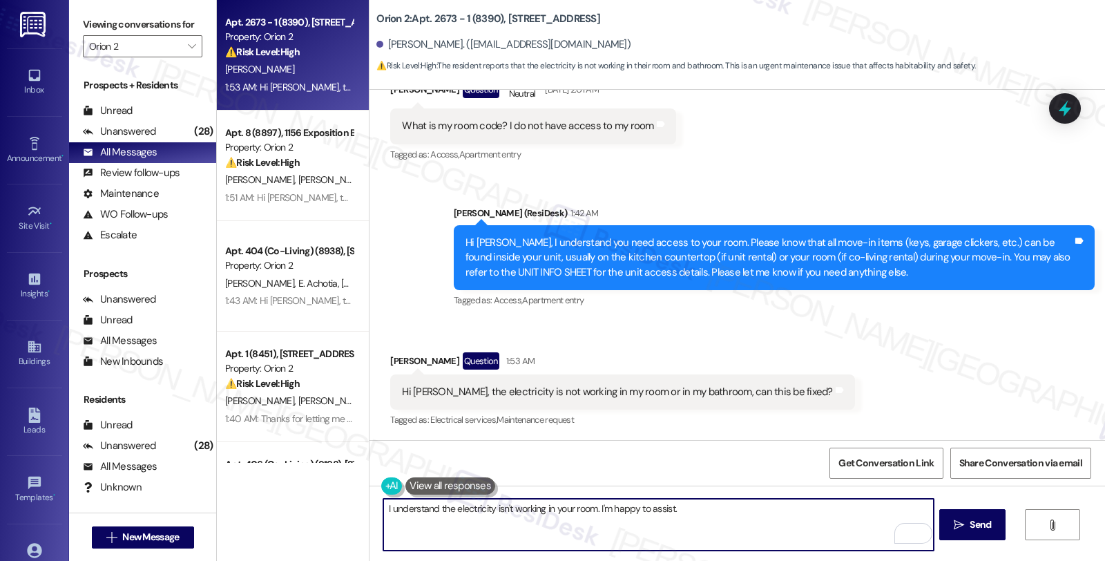
paste textarea "To help our maintenance team better assess the issue"
drag, startPoint x: 702, startPoint y: 509, endPoint x: 796, endPoint y: 508, distance: 93.2
click at [796, 508] on textarea "I understand the electricity isn't working in your room. I'm happy to assist. T…" at bounding box center [658, 525] width 550 height 52
click at [796, 509] on textarea "I understand the electricity isn't working in your room. I'm happy to assist. T…" at bounding box center [658, 525] width 550 height 52
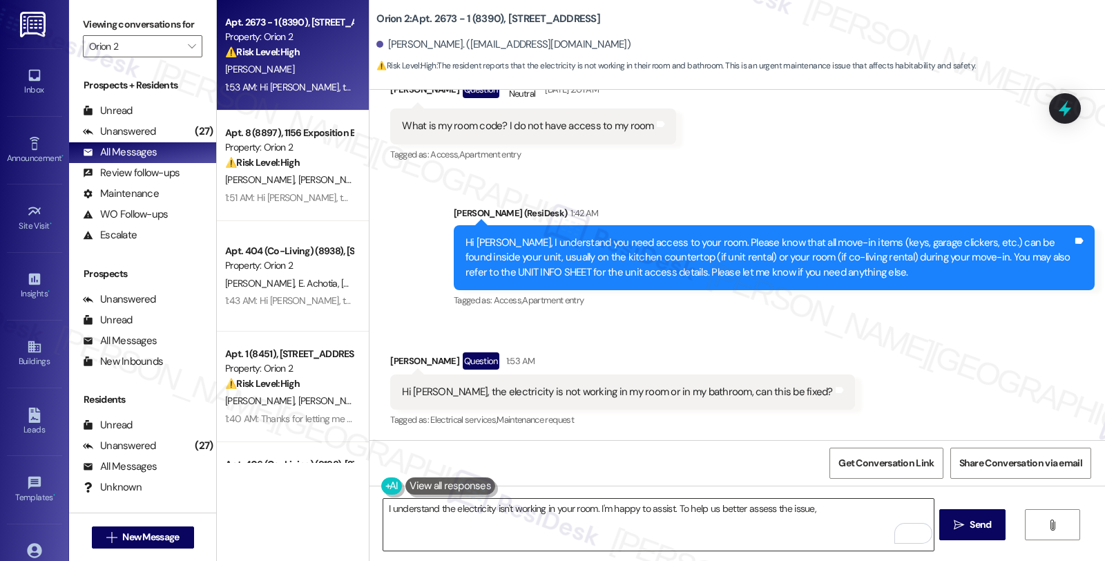
click at [783, 509] on textarea "I understand the electricity isn't working in your room. I'm happy to assist. T…" at bounding box center [658, 525] width 550 height 52
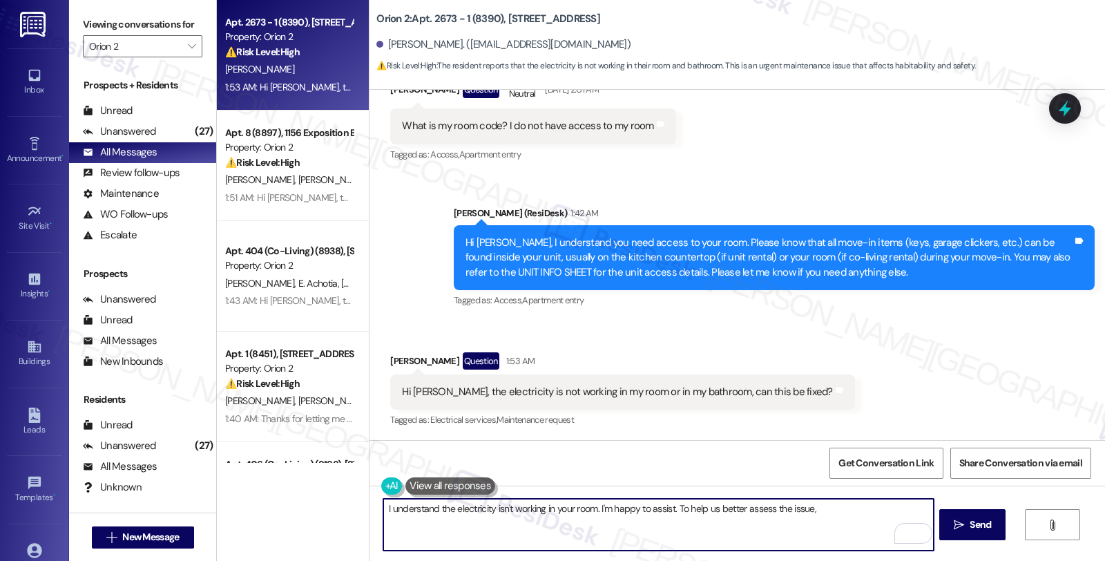
paste textarea "Did you notice any sounds, flickering, or a power surge before the electricity …"
type textarea "I understand the electricity isn't working in your room. I'm happy to assist. T…"
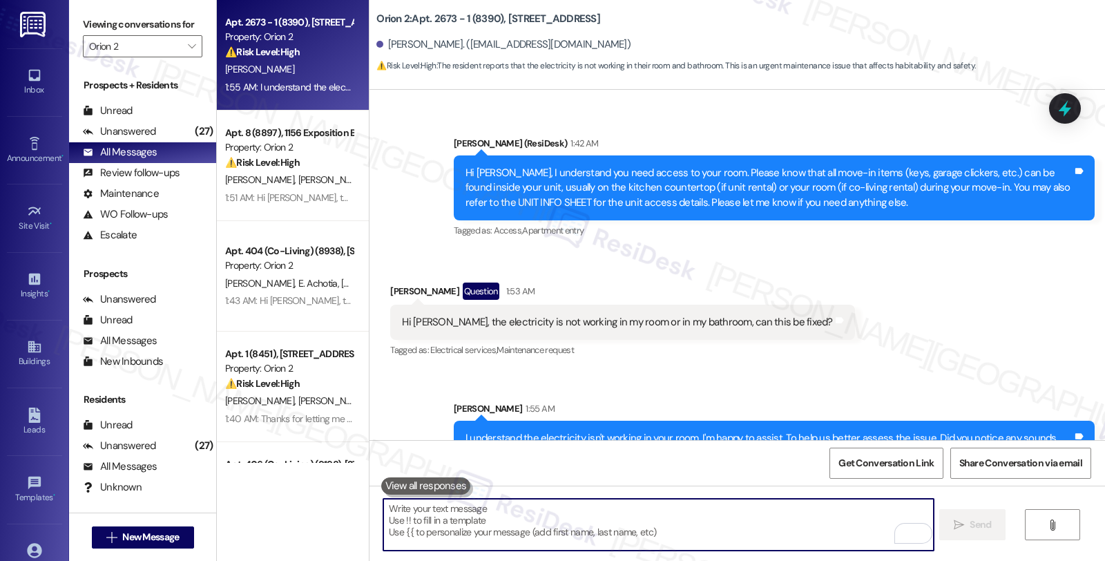
scroll to position [760, 0]
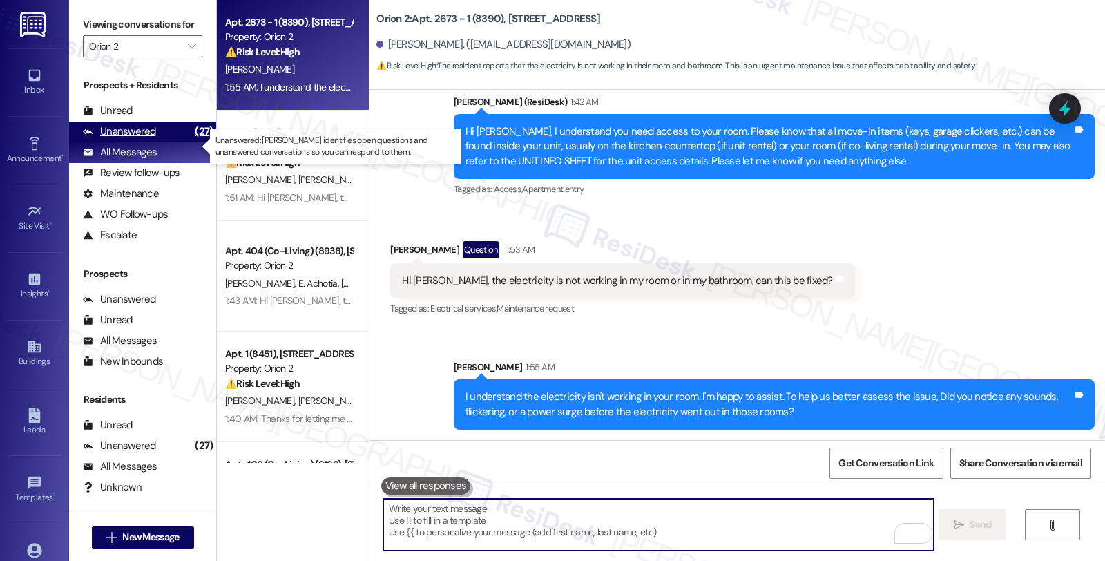
click at [142, 139] on div "Unanswered" at bounding box center [119, 131] width 73 height 15
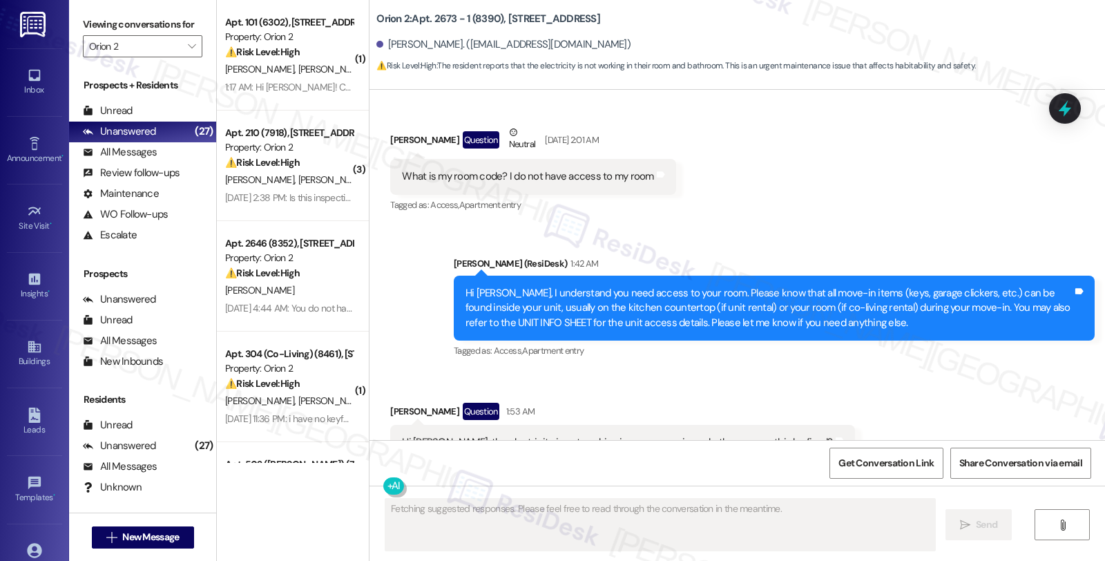
scroll to position [649, 0]
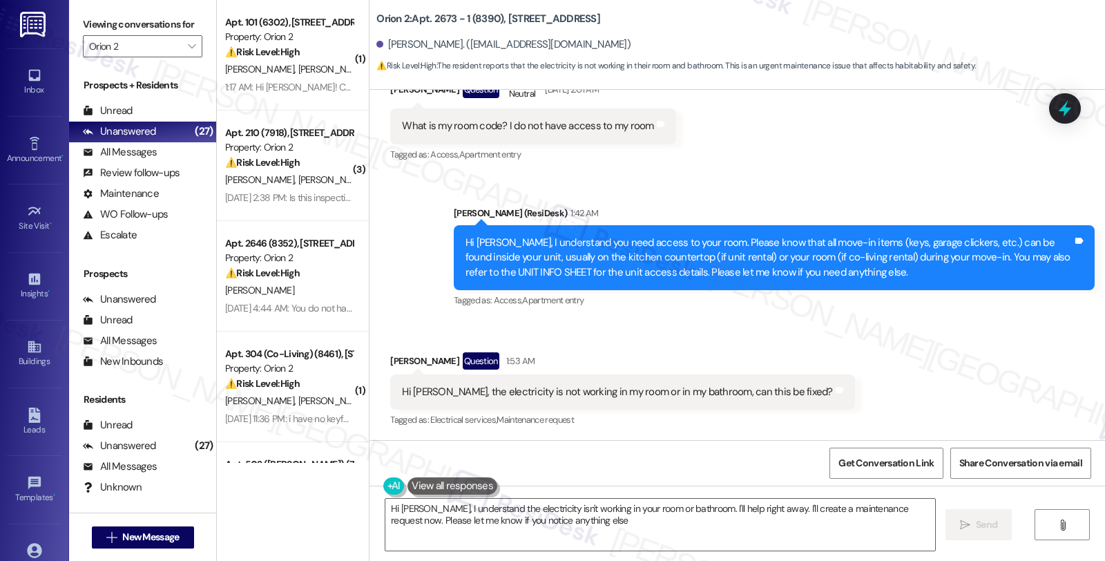
type textarea "Hi Freddie, I understand the electricity isn't working in your room or bathroom…"
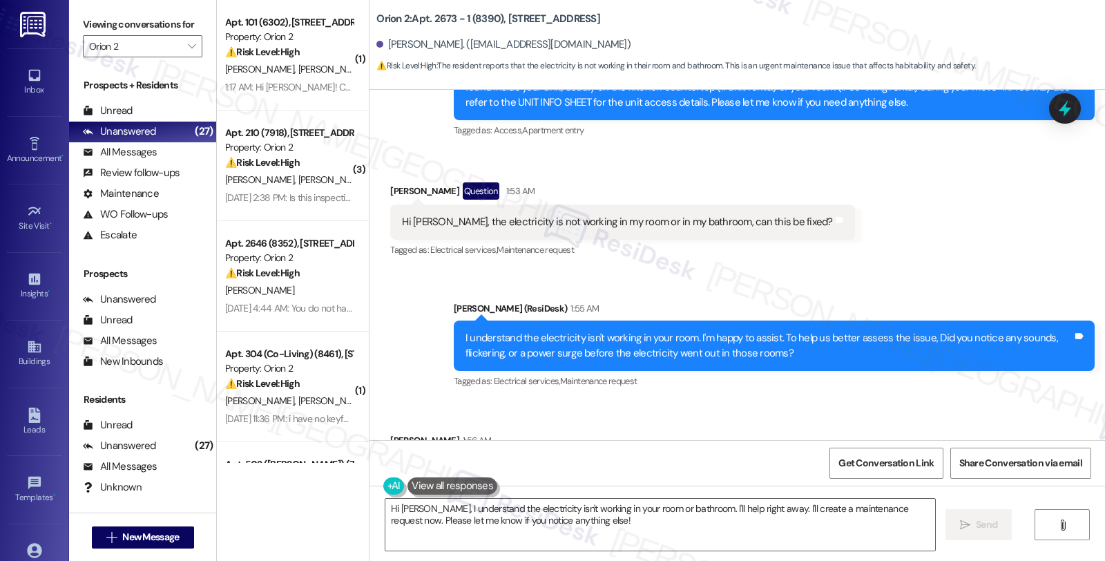
scroll to position [877, 0]
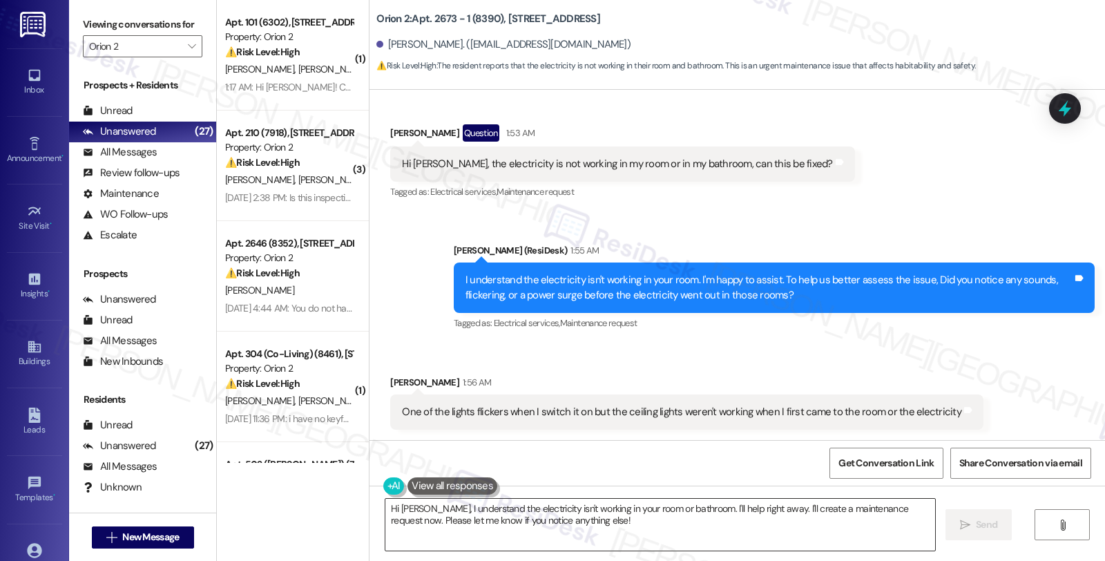
click at [643, 526] on textarea "Hi Freddie, I understand the electricity isn't working in your room or bathroom…" at bounding box center [660, 525] width 550 height 52
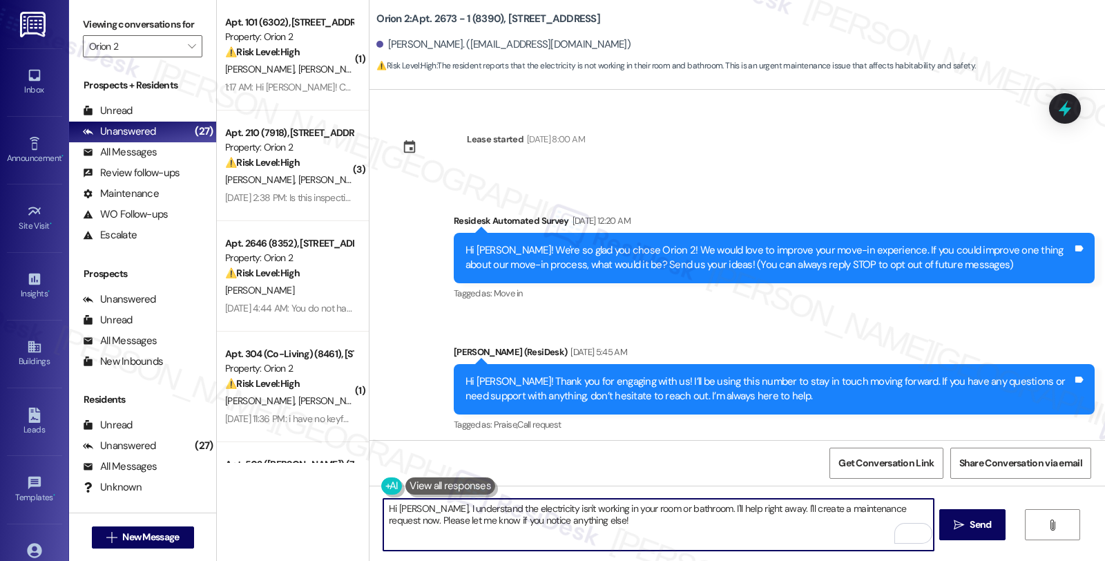
scroll to position [877, 0]
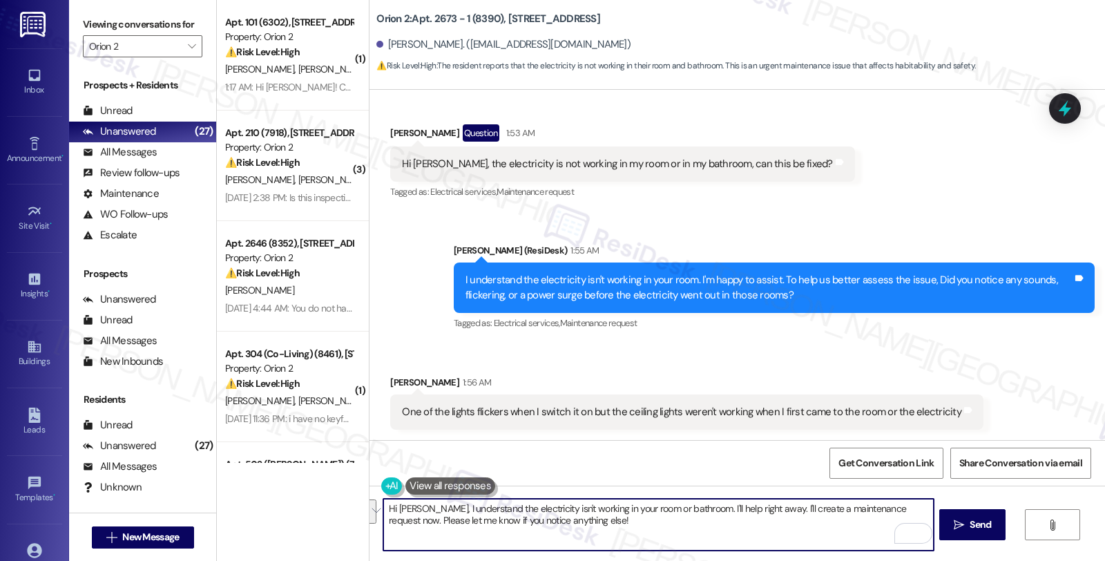
drag, startPoint x: 597, startPoint y: 527, endPoint x: 336, endPoint y: 477, distance: 265.9
click at [336, 477] on div "( 1 ) Apt. 101 (6302), 2666 Ellendale Place Property: Orion 2 ⚠️ Risk Level: Hi…" at bounding box center [661, 280] width 888 height 561
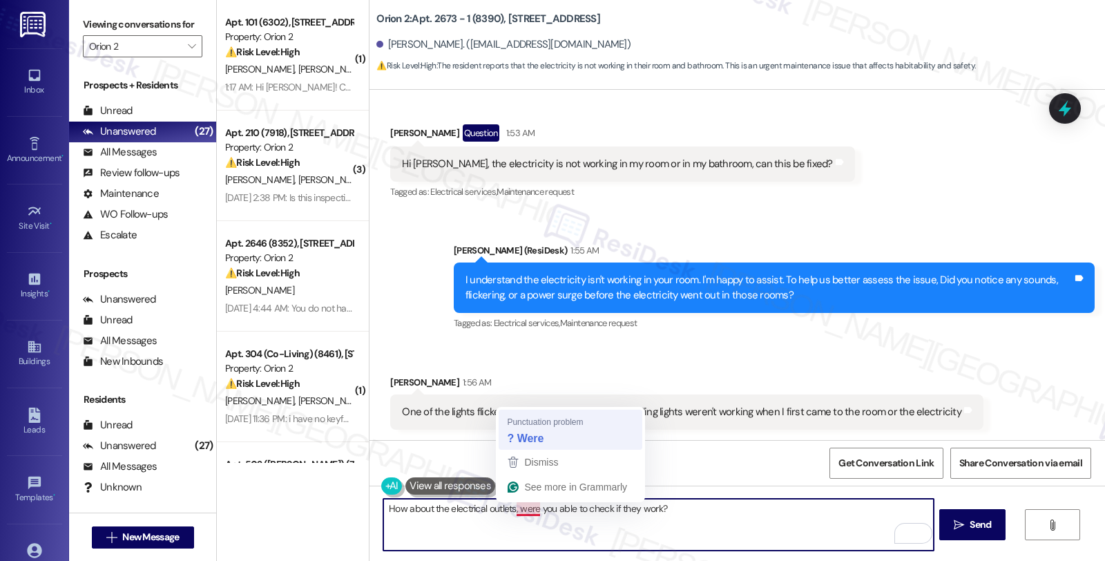
type textarea "How about the electrical outlets? Were you able to check if they work?"
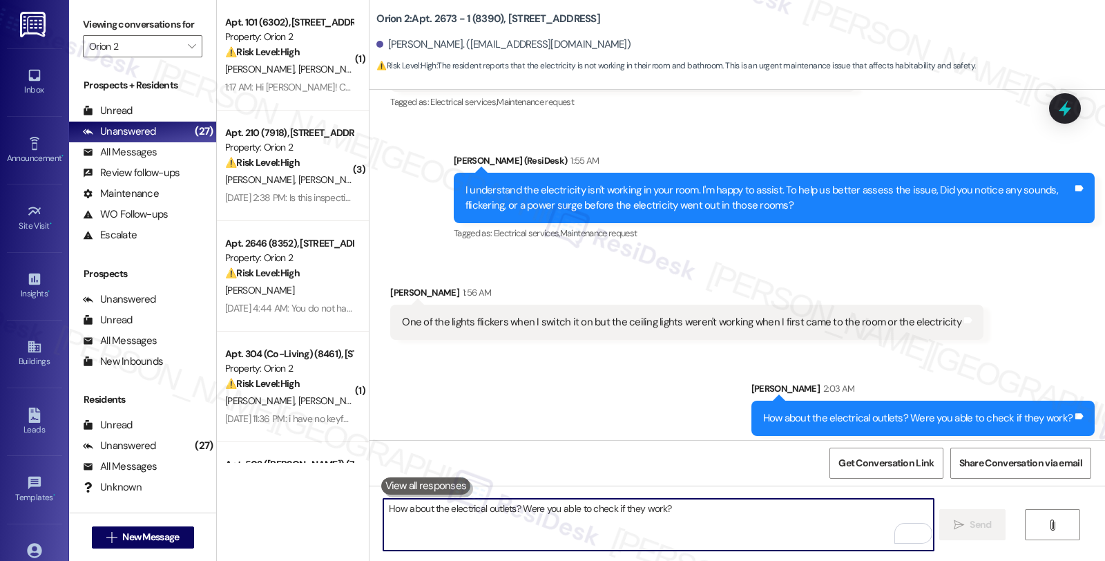
scroll to position [972, 0]
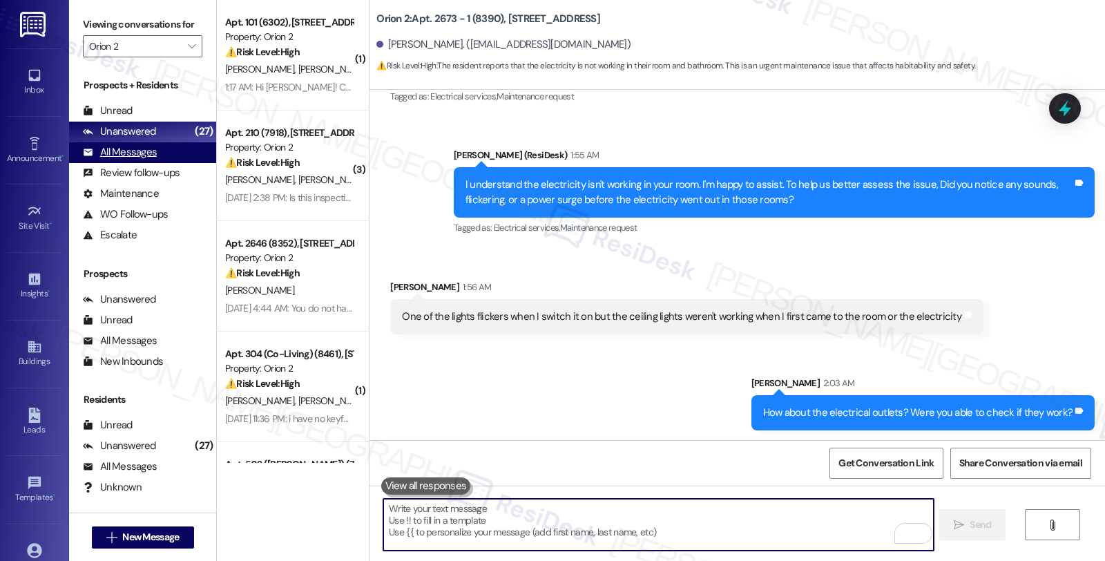
click at [147, 160] on div "All Messages" at bounding box center [120, 152] width 74 height 15
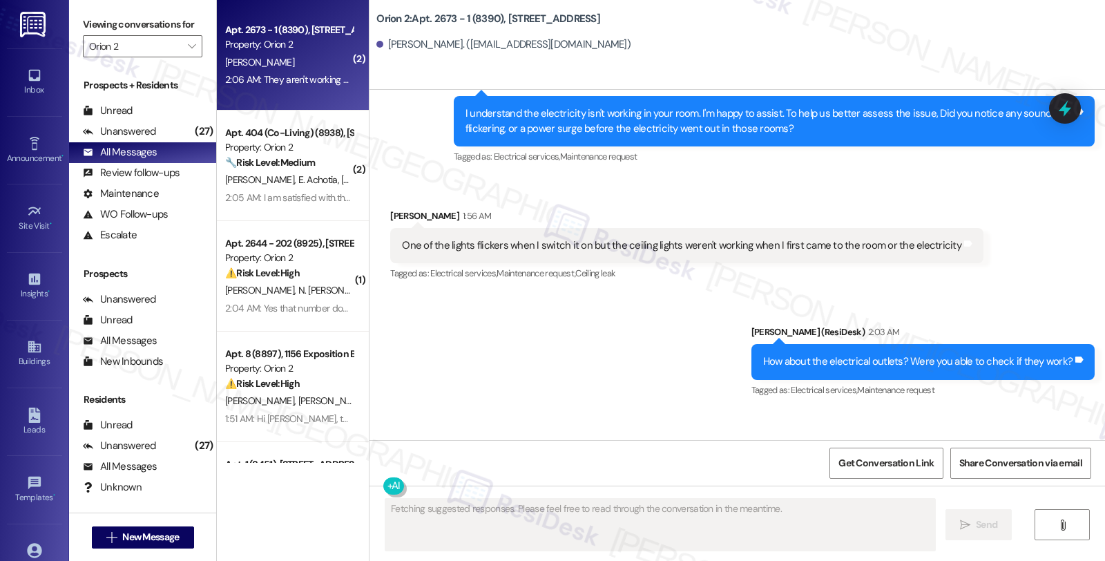
scroll to position [1130, 0]
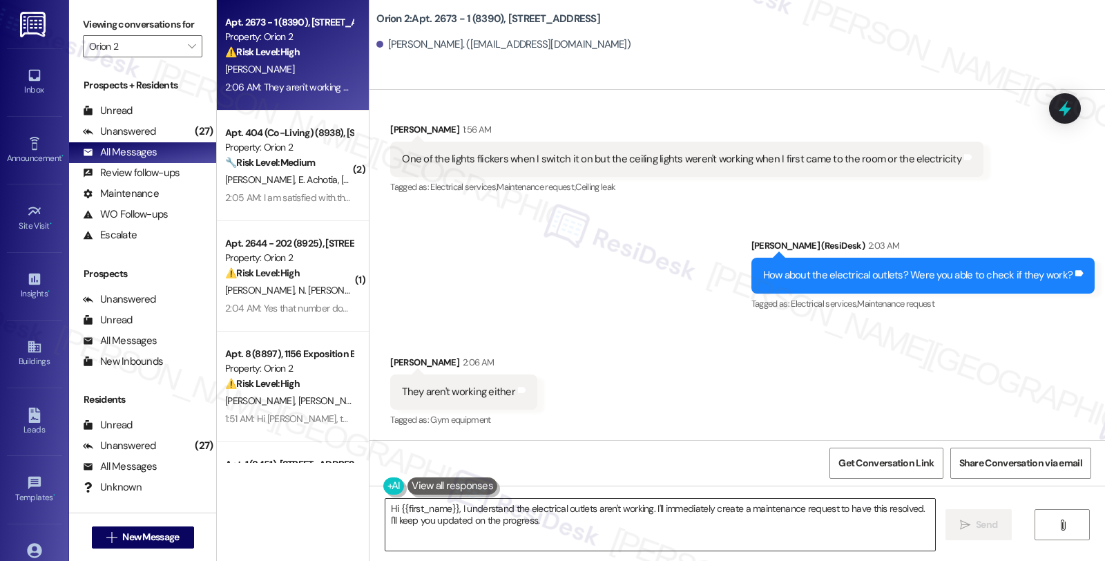
click at [548, 526] on textarea "Hi {{first_name}}, I understand the electrical outlets aren't working. I'll imm…" at bounding box center [660, 525] width 550 height 52
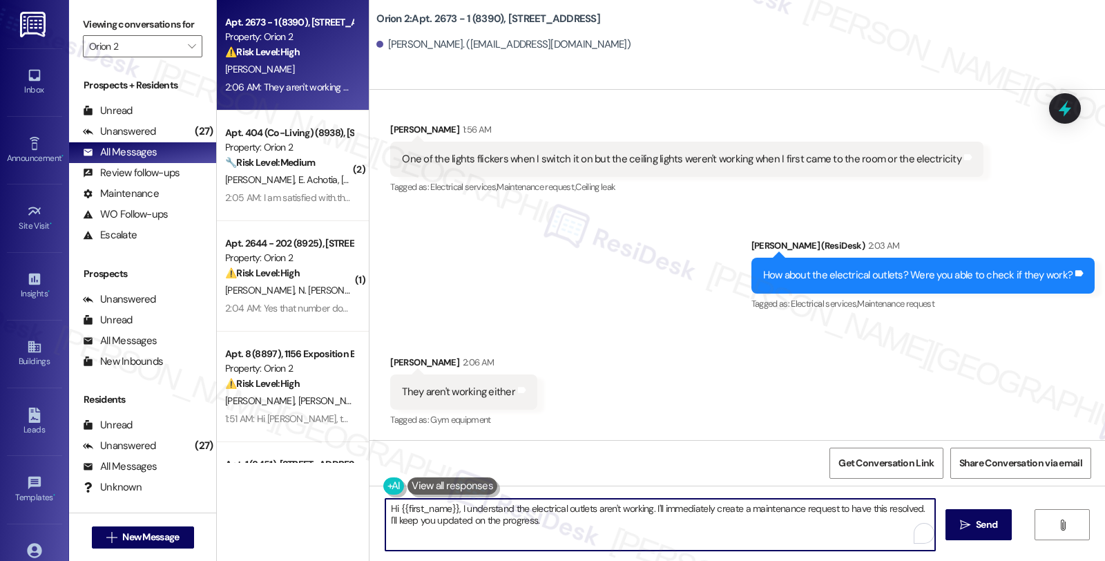
paste textarea "Are other areas of your unit (like the kitchen or living room) still receiving …"
type textarea "Are other areas of your unit (like the kitchen or living room) still receiving …"
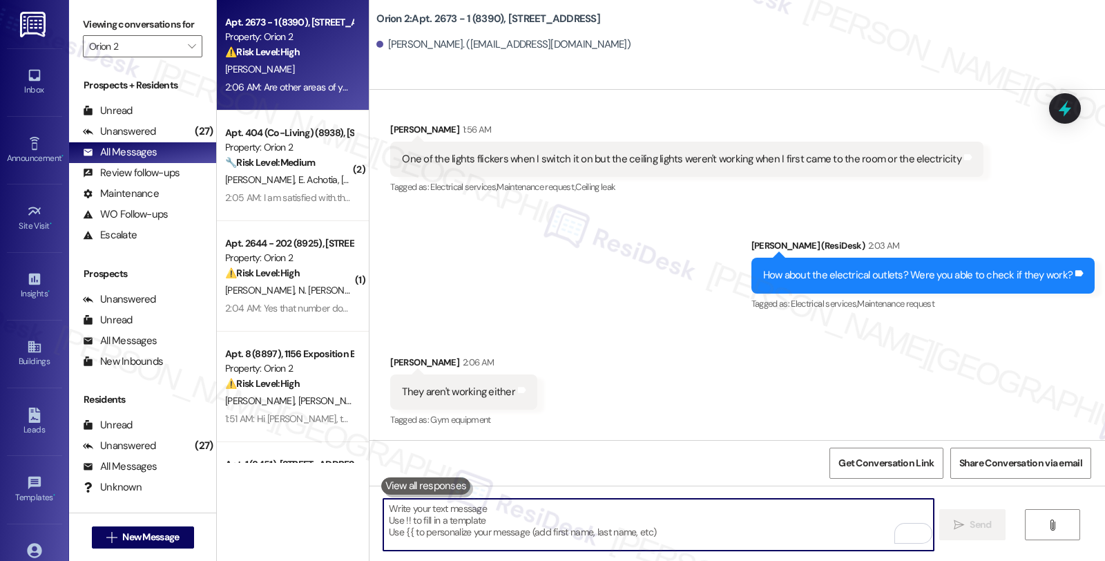
scroll to position [1227, 0]
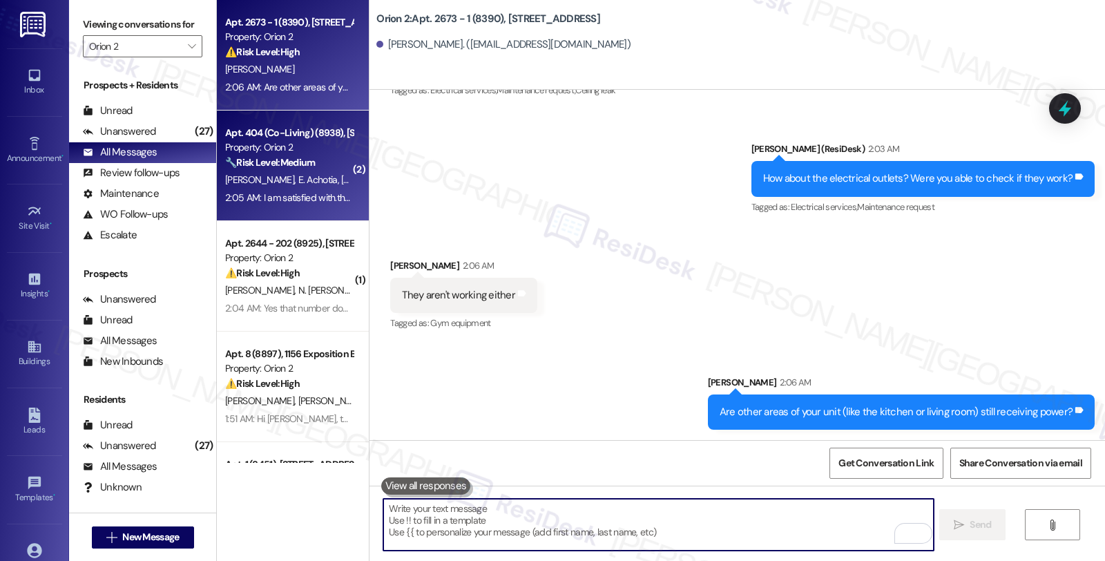
click at [342, 185] on span "[PERSON_NAME]" at bounding box center [376, 179] width 69 height 12
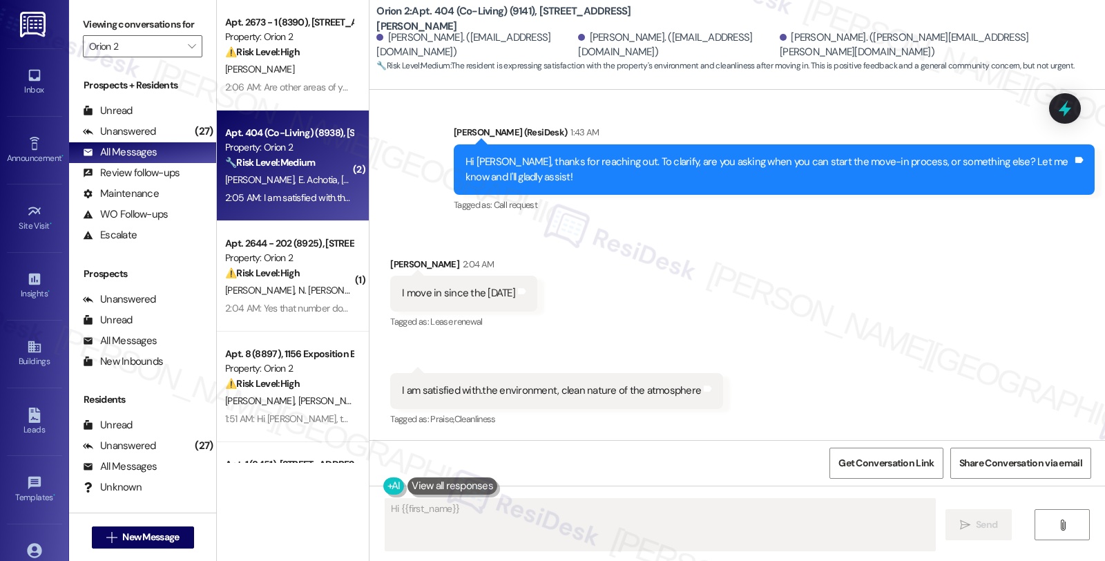
scroll to position [1060, 0]
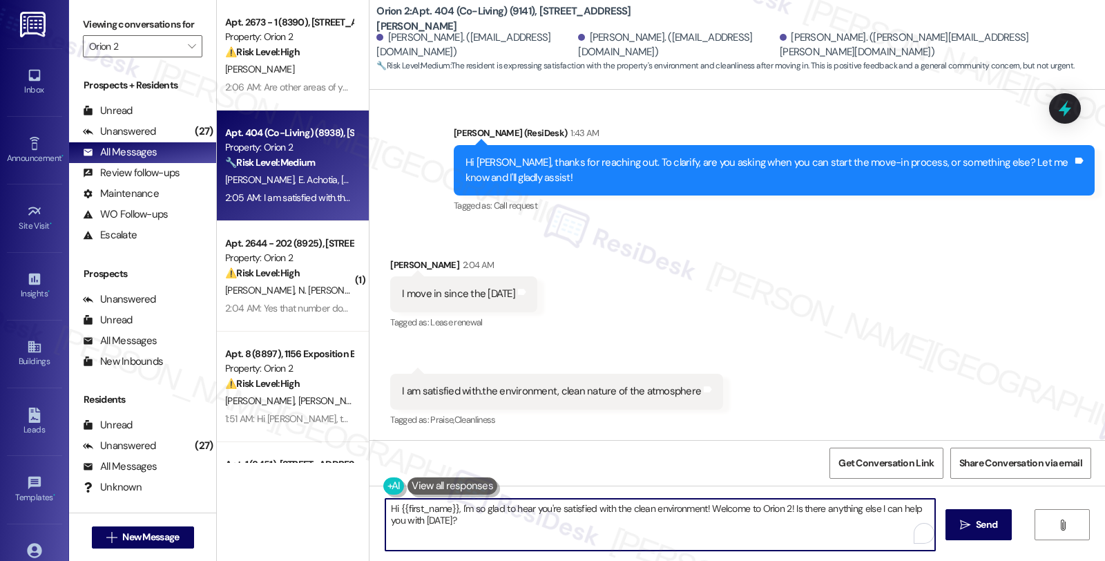
drag, startPoint x: 450, startPoint y: 508, endPoint x: 314, endPoint y: 494, distance: 136.1
click at [314, 494] on div "Apt. 2673 - 1 (8390), 2673 Menlo Ave Property: Orion 2 ⚠️ Risk Level: High The …" at bounding box center [661, 280] width 888 height 561
click at [626, 539] on textarea "I'm so glad to hear you're satisfied with the clean environment! Welcome to Ori…" at bounding box center [658, 525] width 550 height 52
drag, startPoint x: 629, startPoint y: 509, endPoint x: 993, endPoint y: 509, distance: 364.7
click at [993, 509] on div "I'm so glad to hear you're satisfied with the clean environment! Welcome to Ori…" at bounding box center [738, 538] width 736 height 104
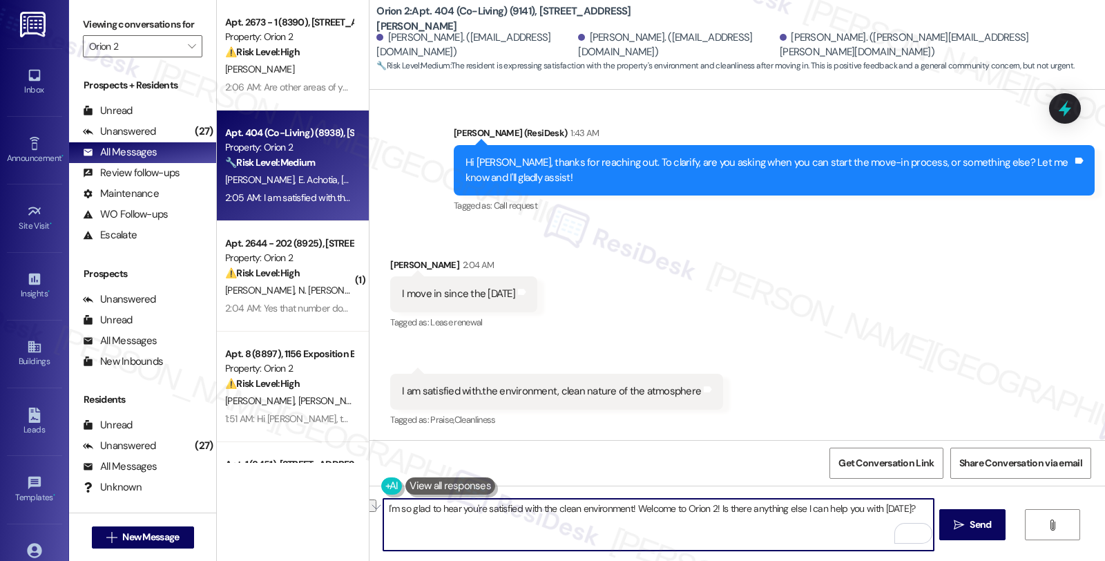
paste textarea "appreciate knowing what we’re doing well."
click at [622, 508] on textarea "I'm so glad to hear you're satisfied with the clean environment! We appreciate …" at bounding box center [658, 525] width 550 height 52
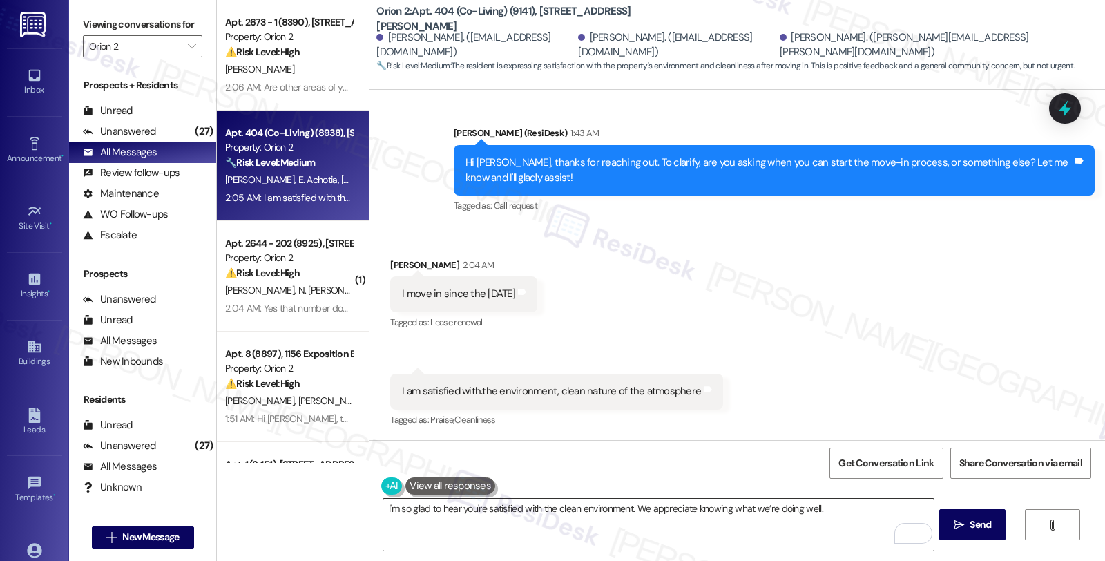
click at [851, 512] on textarea "I'm so glad to hear you're satisfied with the clean environment. We appreciate …" at bounding box center [658, 525] width 550 height 52
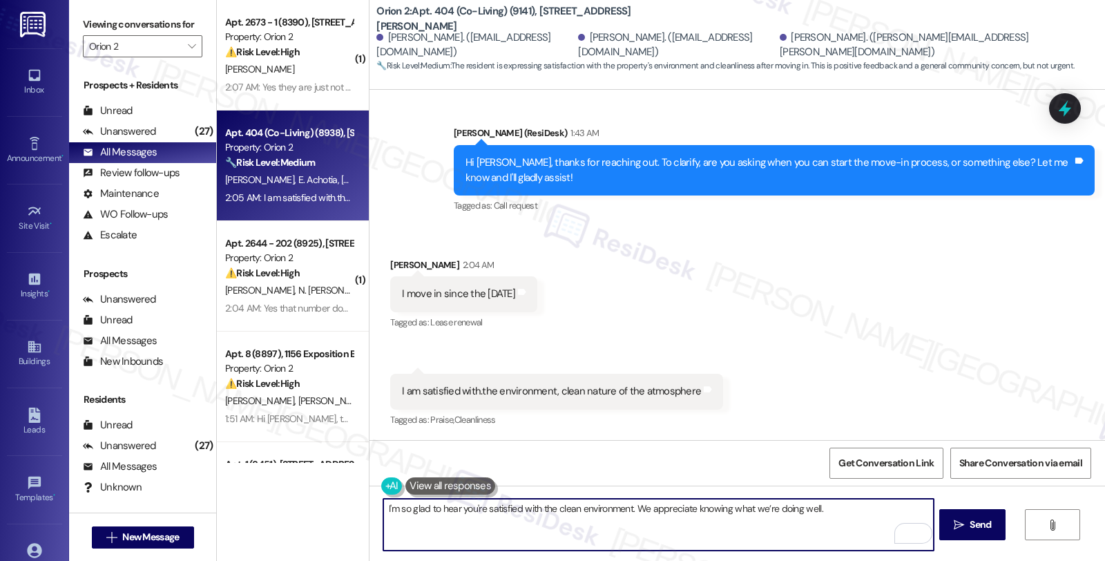
paste textarea "Can I ask a quick favor...would you mind sharing your positive experience by wr…"
type textarea "I'm so glad to hear you're satisfied with the clean environment. We appreciate …"
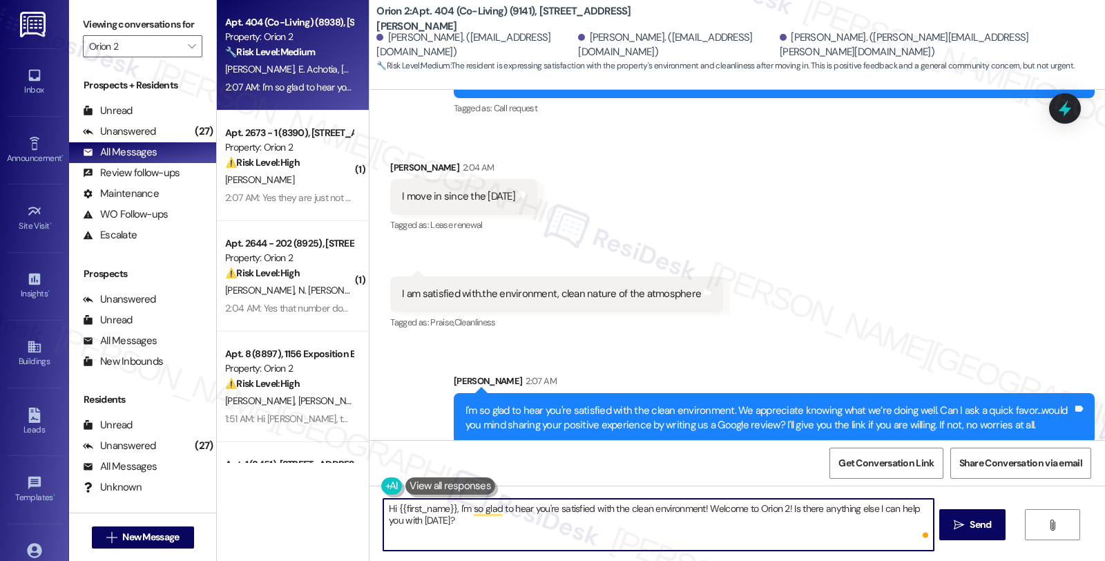
scroll to position [1171, 0]
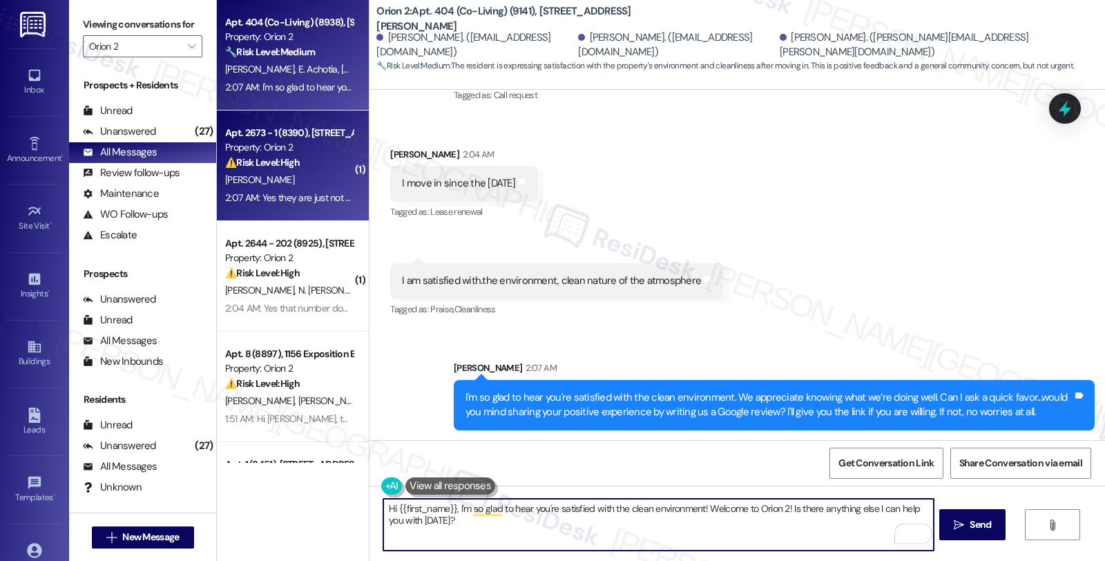
type textarea "Hi {{first_name}}, I'm so glad to hear you're satisfied with the clean environm…"
click at [298, 140] on div "Apt. 2673 - 1 (8390), [STREET_ADDRESS]" at bounding box center [289, 133] width 128 height 15
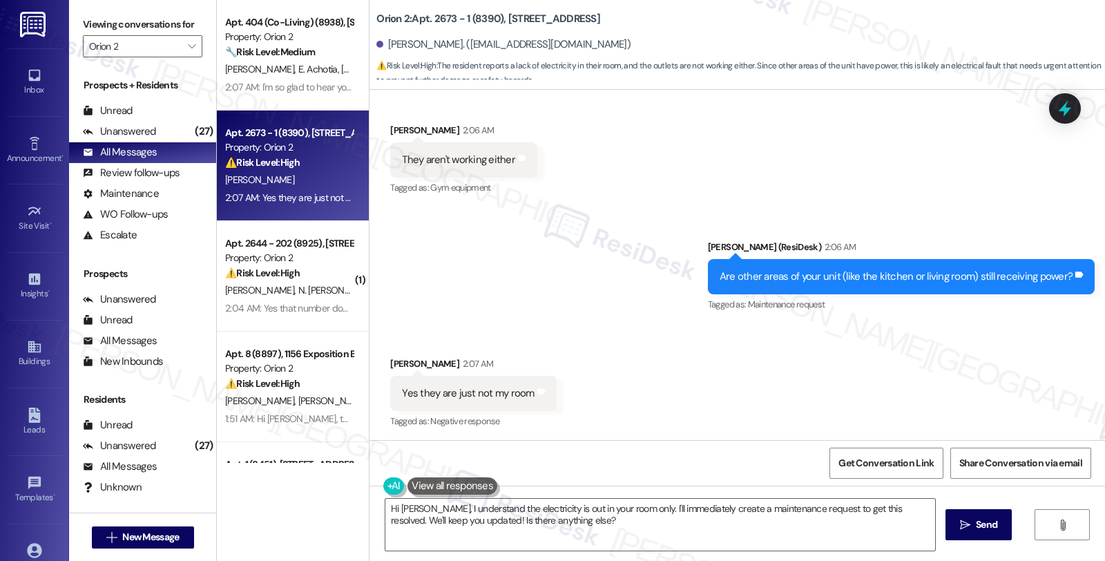
scroll to position [1363, 0]
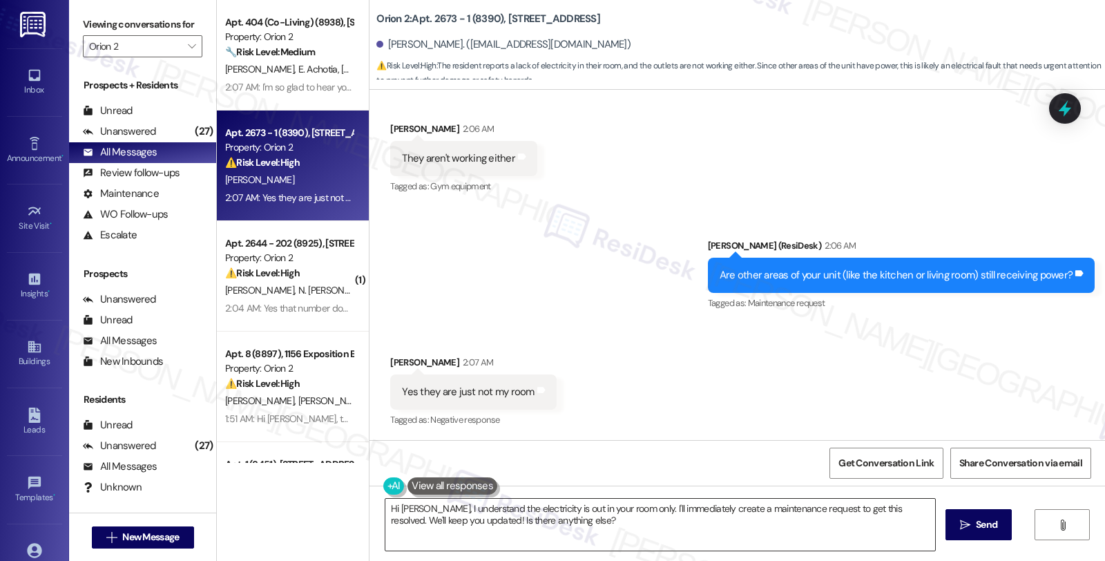
click at [473, 527] on textarea "Hi Freddie, I understand the electricity is out in your room only. I'll immedia…" at bounding box center [660, 525] width 550 height 52
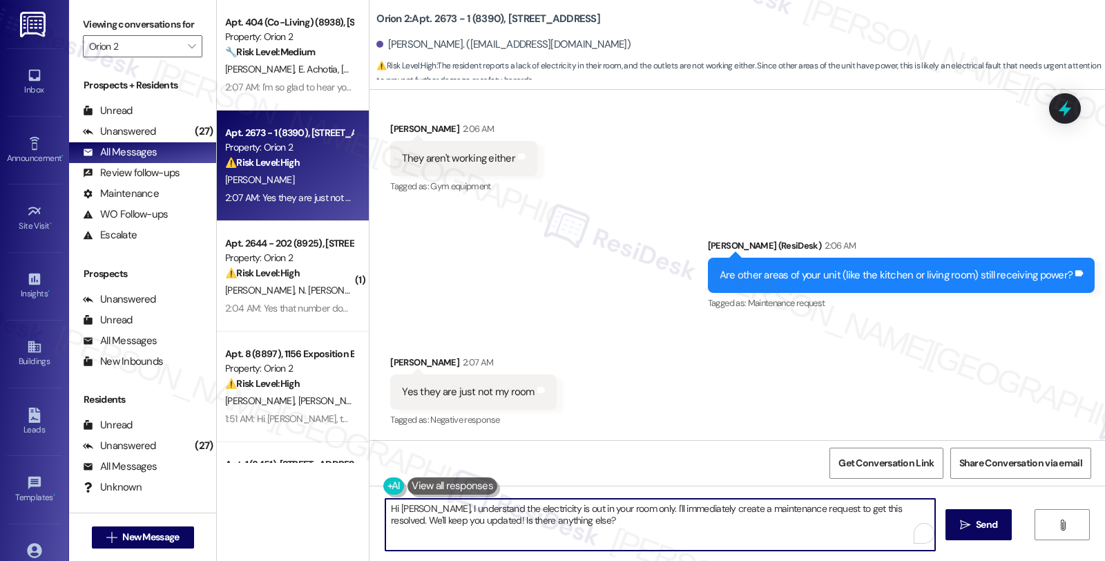
paste textarea "Do you recall if anything specific (like using a hair dryer, vacuum, or other a…"
type textarea "Do you recall if anything specific (like using a hair dryer, vacuum, or other a…"
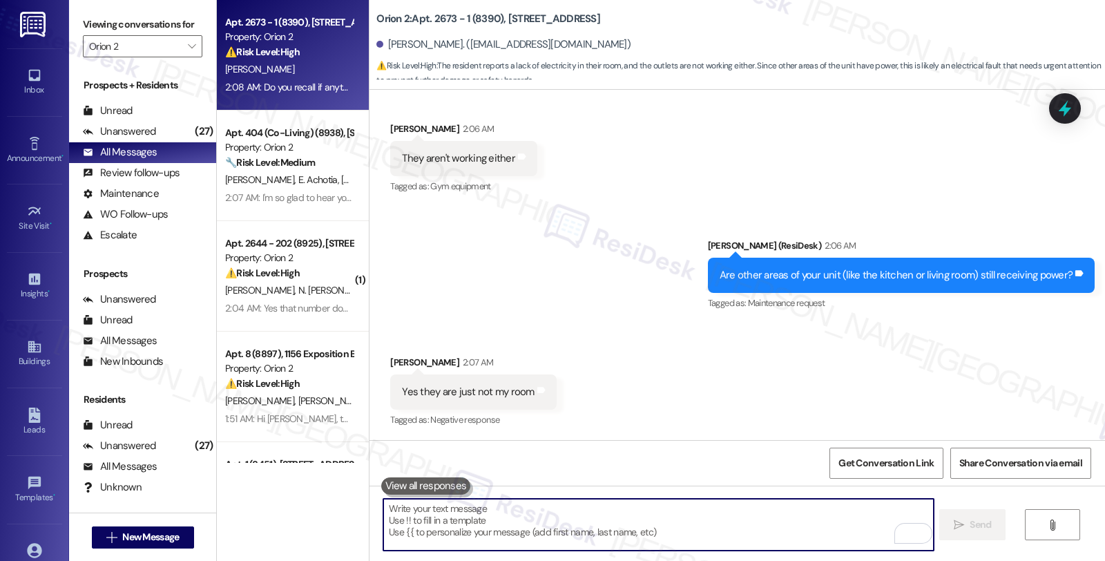
scroll to position [1459, 0]
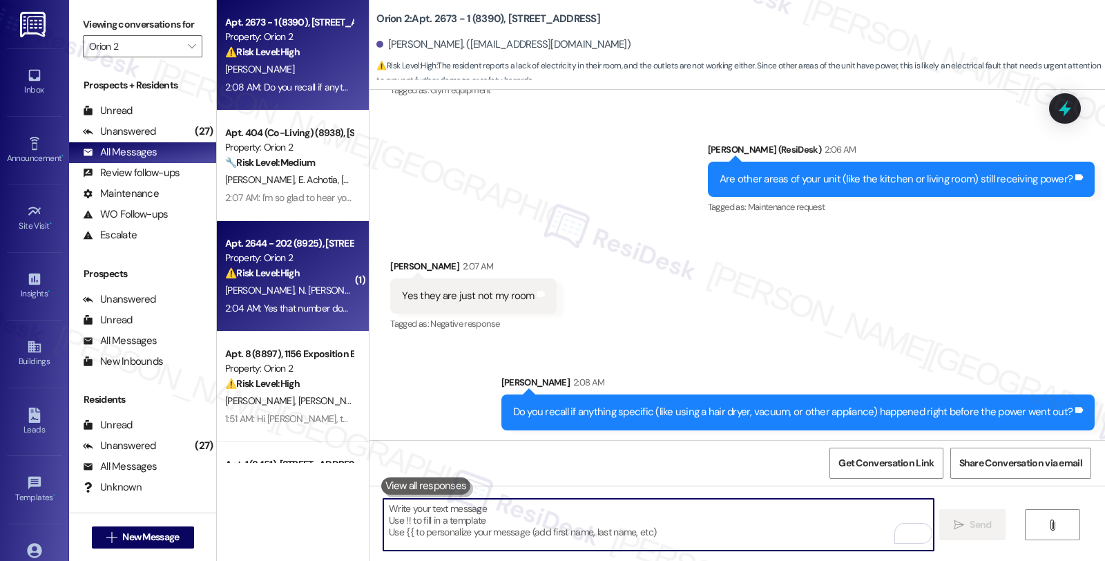
click at [257, 273] on strong "⚠️ Risk Level: High" at bounding box center [262, 273] width 75 height 12
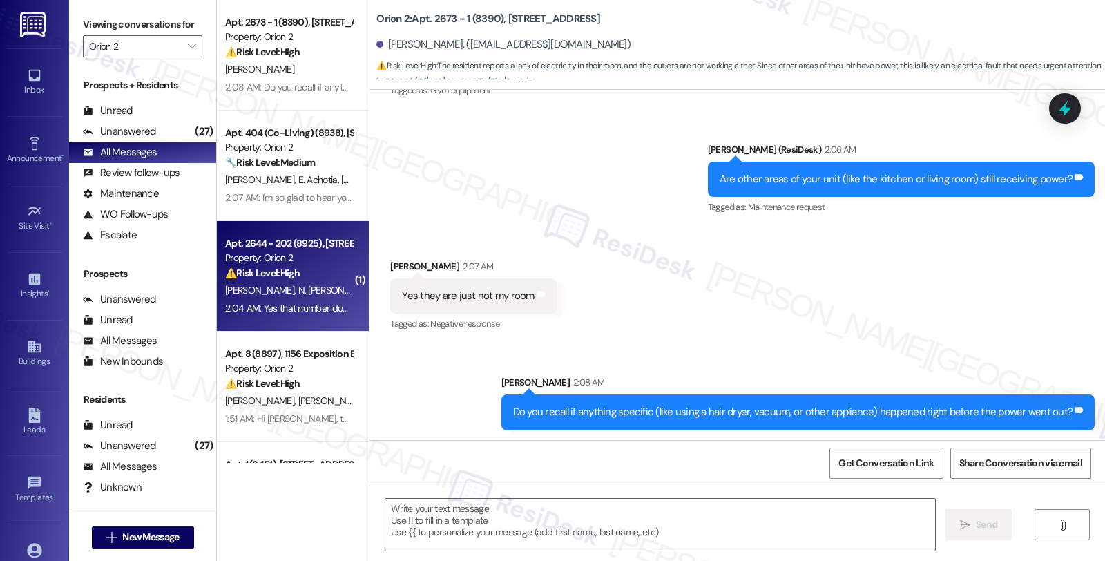
type textarea "Fetching suggested responses. Please feel free to read through the conversation…"
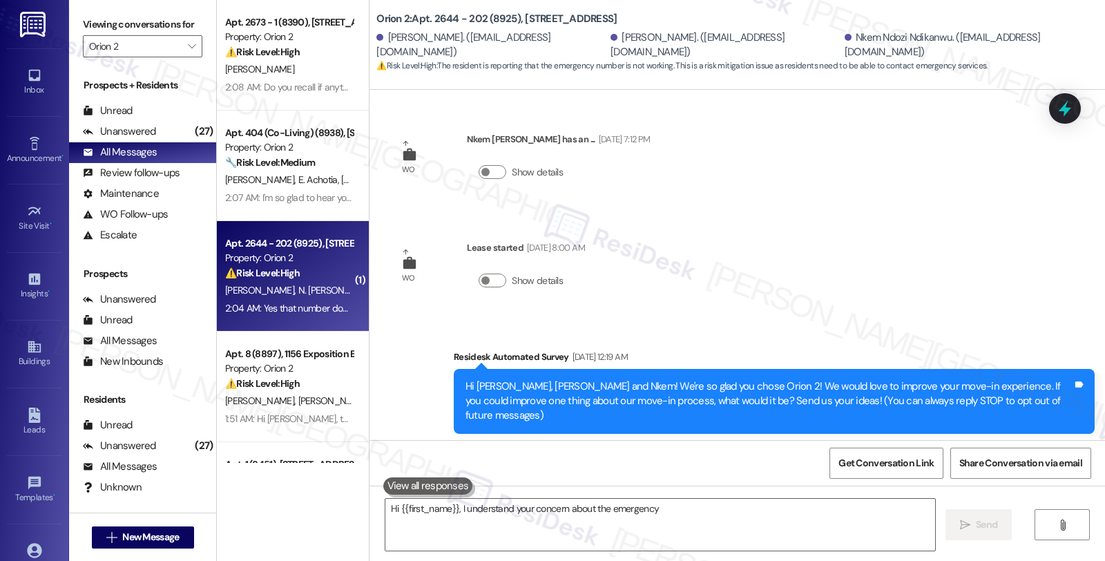
scroll to position [2149, 0]
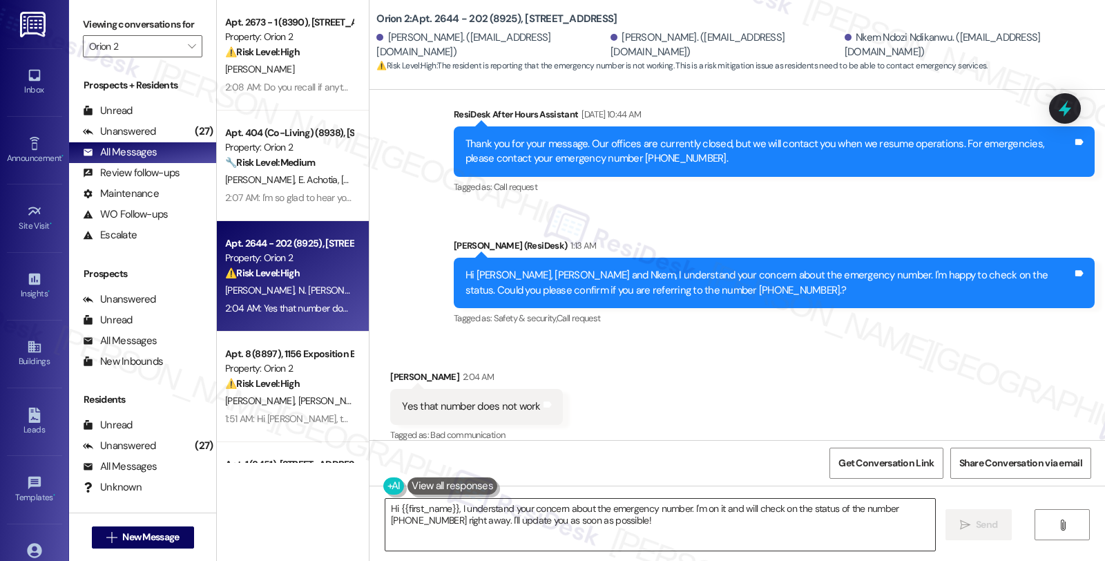
click at [385, 508] on textarea "Hi {{first_name}}, I understand your concern about the emergency number. I'm on…" at bounding box center [660, 525] width 550 height 52
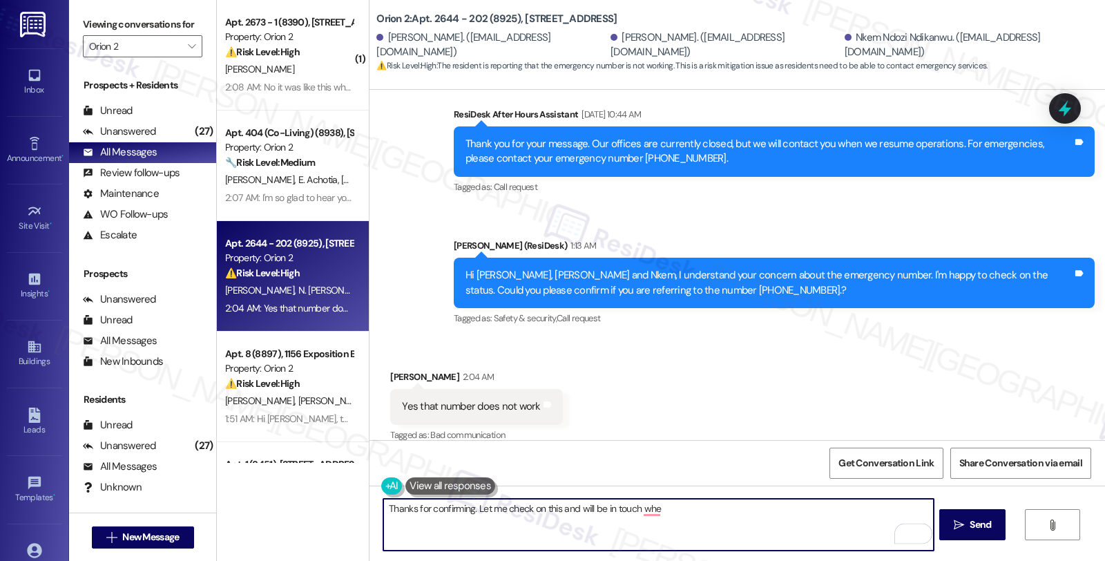
click at [656, 508] on textarea "Thanks for confirming. Let me check on this and will be in touch whe" at bounding box center [658, 525] width 550 height 52
click at [771, 506] on textarea "Thanks for confirming. Let me check on this, and will be in touch when we have …" at bounding box center [658, 525] width 550 height 52
type textarea "Thanks for confirming. Let me check on this, and will be in touch when we have …"
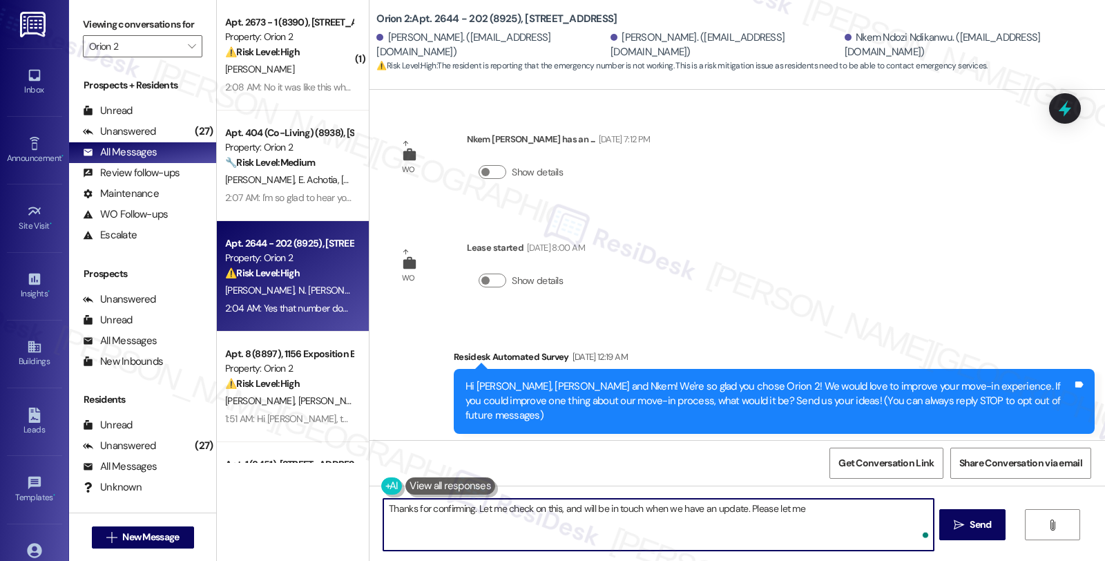
scroll to position [2149, 0]
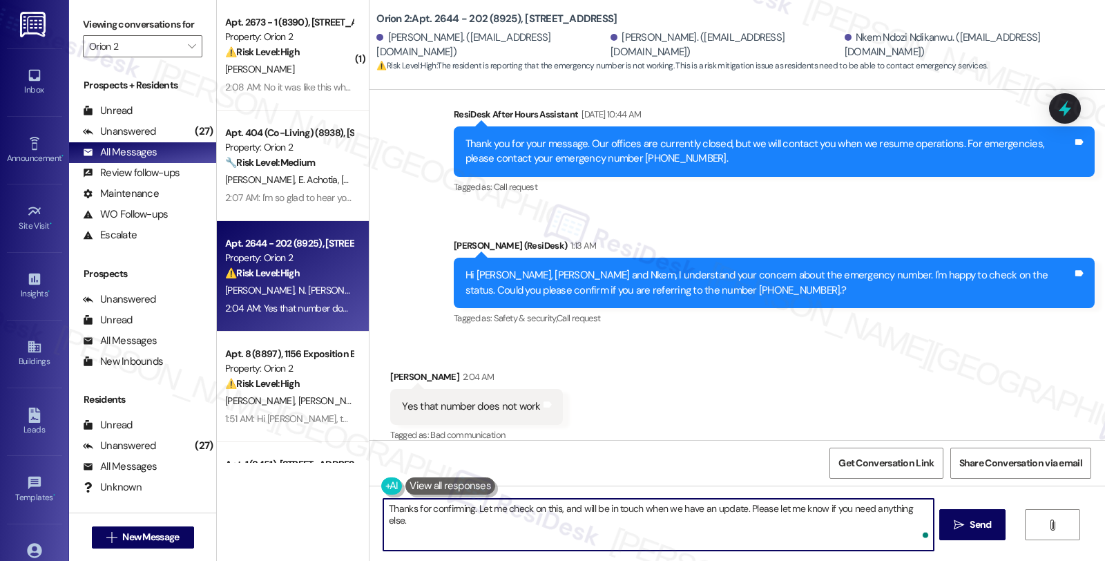
type textarea "Thanks for confirming. Let me check on this, and will be in touch when we have …"
click at [739, 509] on textarea "Thanks for confirming. Let me check on this, and will be in touch when we have …" at bounding box center [658, 525] width 550 height 52
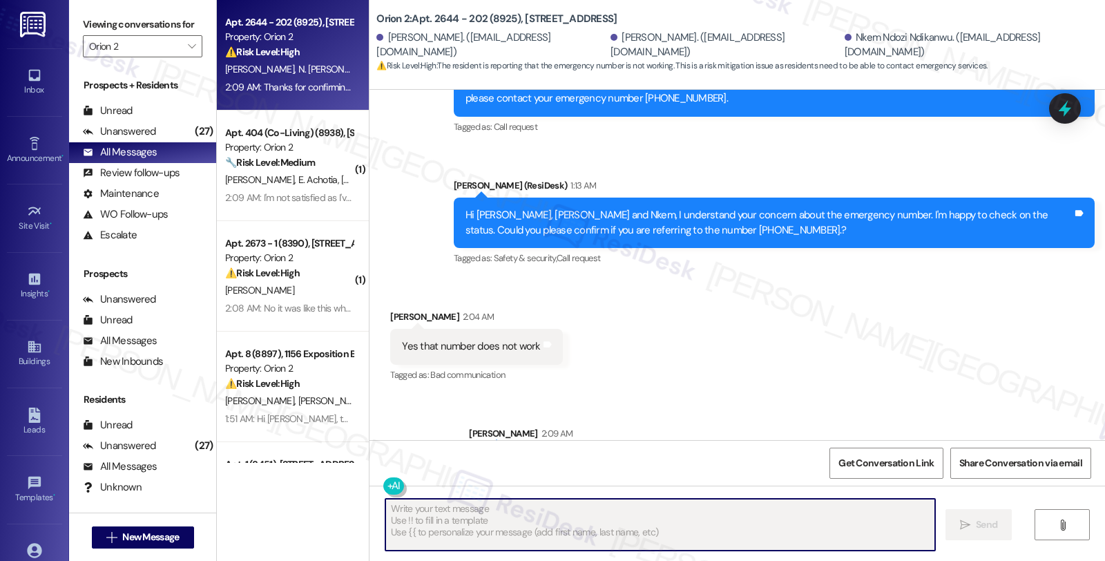
scroll to position [2245, 0]
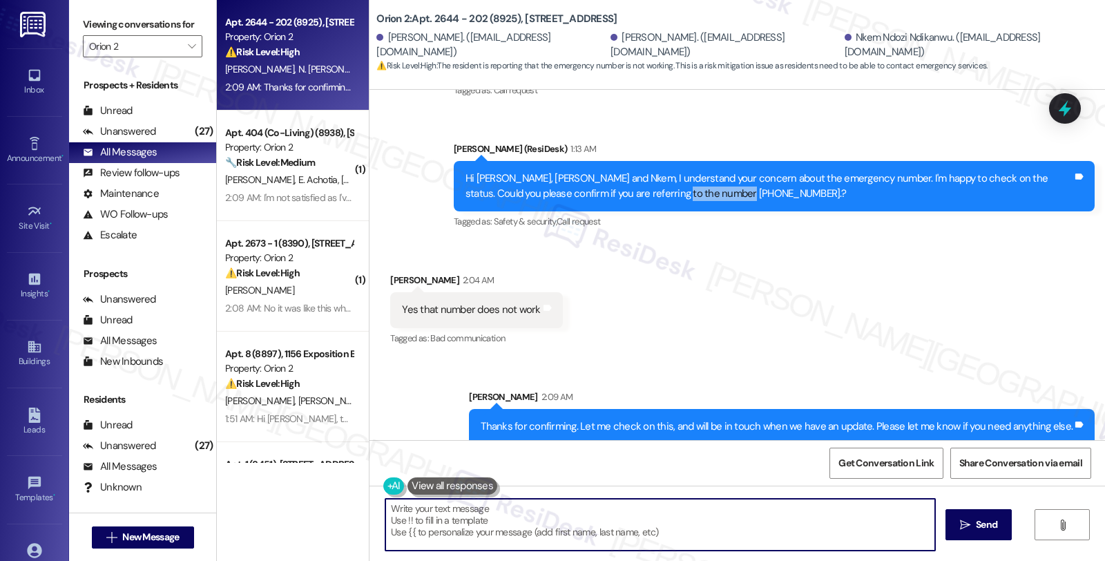
drag, startPoint x: 637, startPoint y: 177, endPoint x: 695, endPoint y: 183, distance: 57.6
click at [695, 183] on div "Hi [PERSON_NAME], [PERSON_NAME] and Nkem, I understand your concern about the e…" at bounding box center [769, 186] width 607 height 30
copy div "[PHONE_NUMBER]."
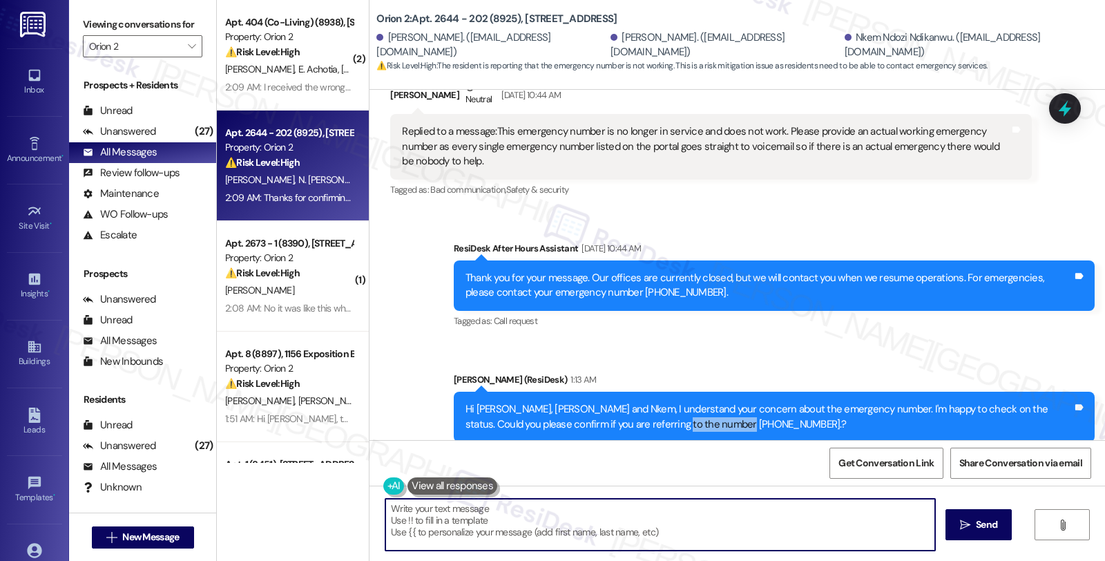
scroll to position [1938, 0]
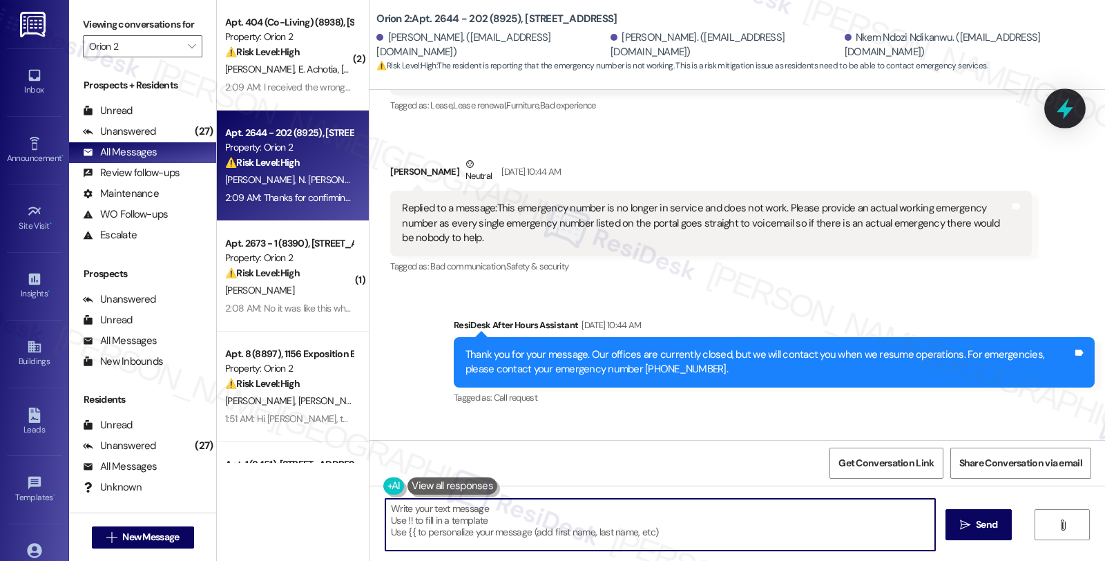
click at [1059, 102] on icon at bounding box center [1064, 108] width 23 height 23
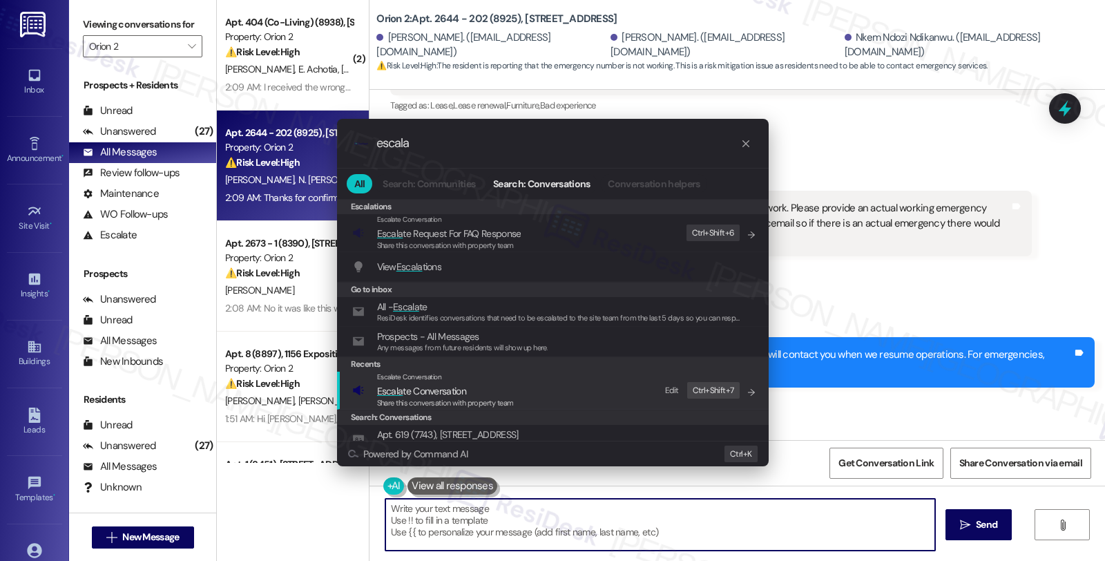
type input "escala"
click at [411, 392] on span "Escala te Conversation" at bounding box center [421, 391] width 89 height 12
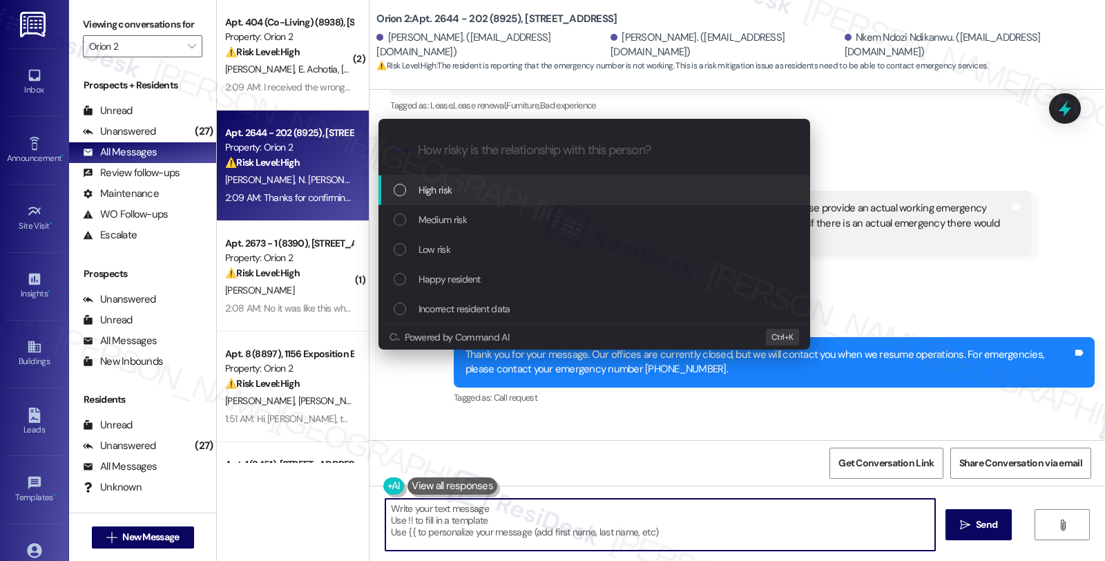
click at [428, 190] on span "High risk" at bounding box center [436, 189] width 34 height 15
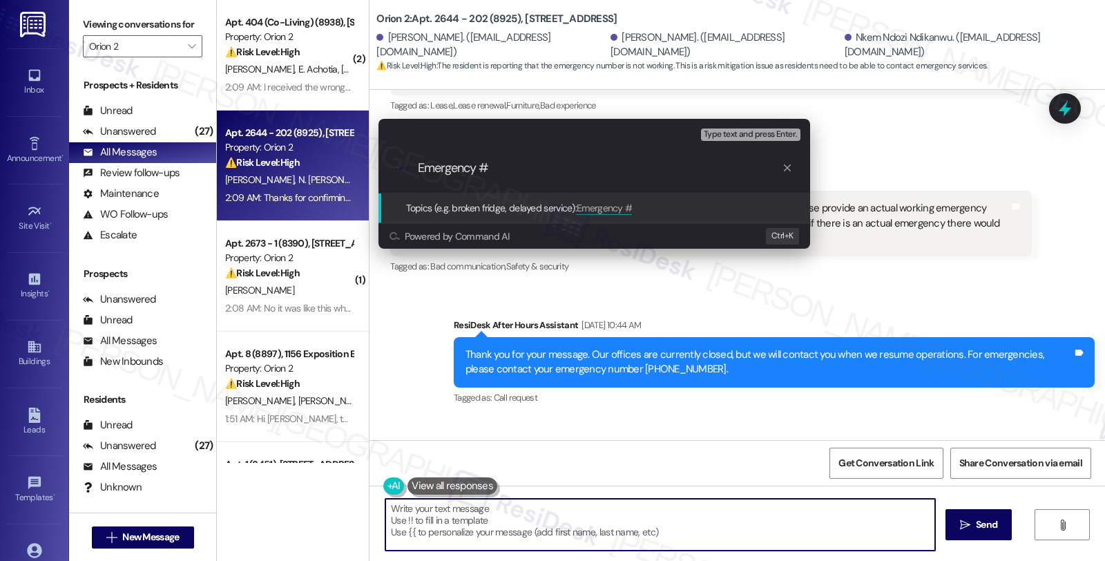
paste input "[PHONE_NUMBER]."
type input "Emergency #[PHONE_NUMBER] does not work"
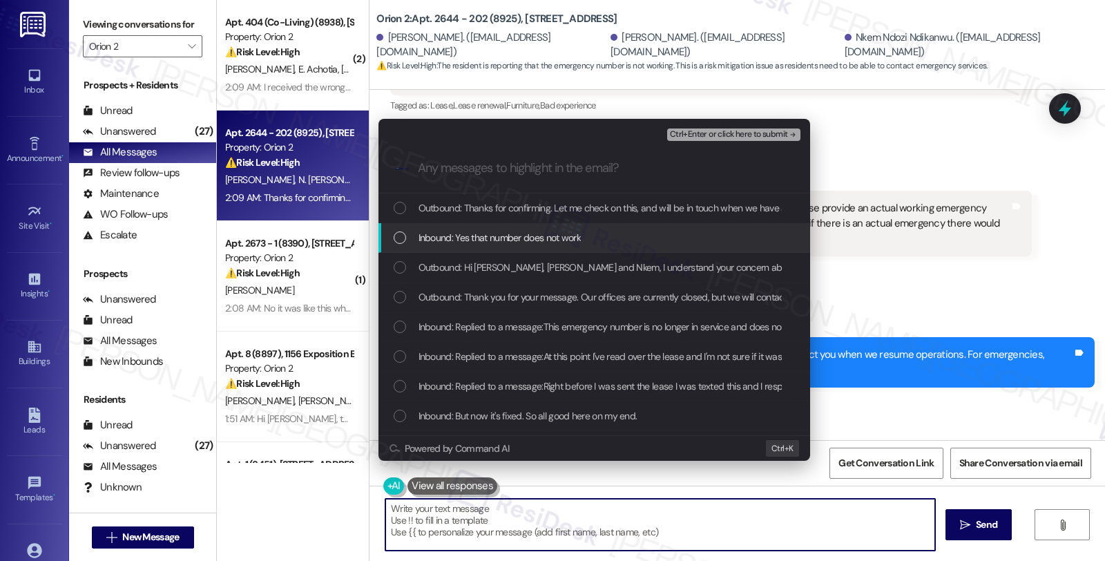
click at [445, 237] on span "Inbound: Yes that number does not work" at bounding box center [500, 237] width 162 height 15
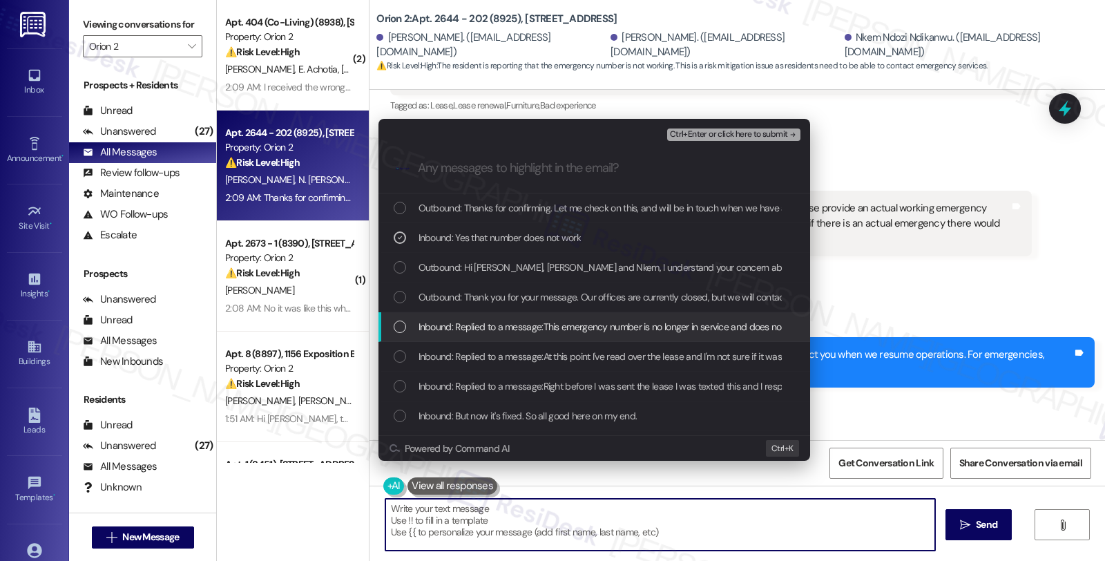
click at [483, 333] on span "Inbound: Replied to a message:This emergency number is no longer in service and…" at bounding box center [1017, 326] width 1196 height 15
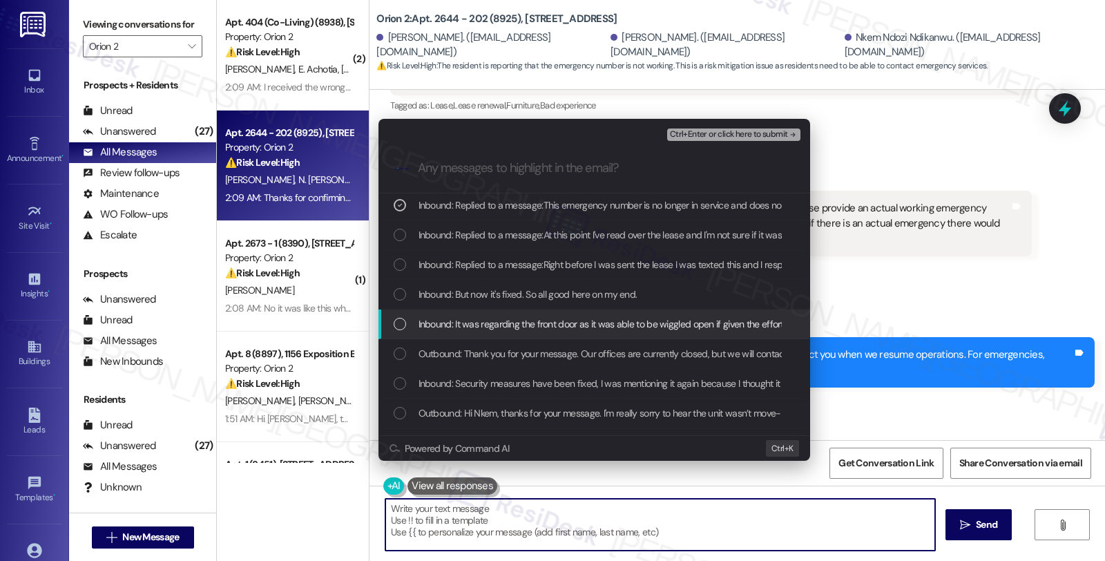
scroll to position [153, 0]
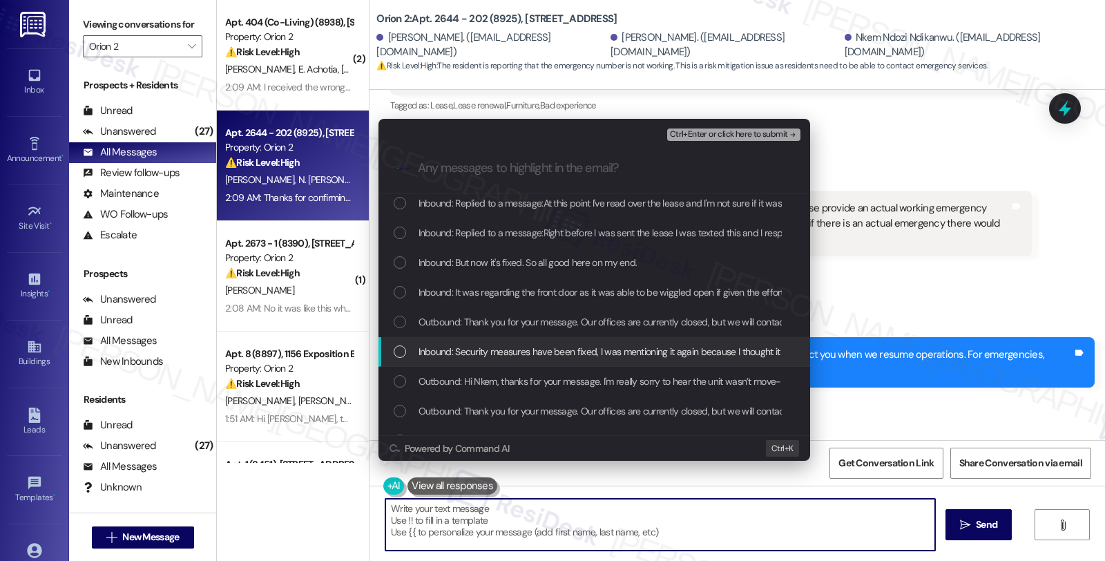
click at [675, 364] on div "Inbound: Security measures have been fixed, I was mentioning it again because I…" at bounding box center [594, 352] width 432 height 30
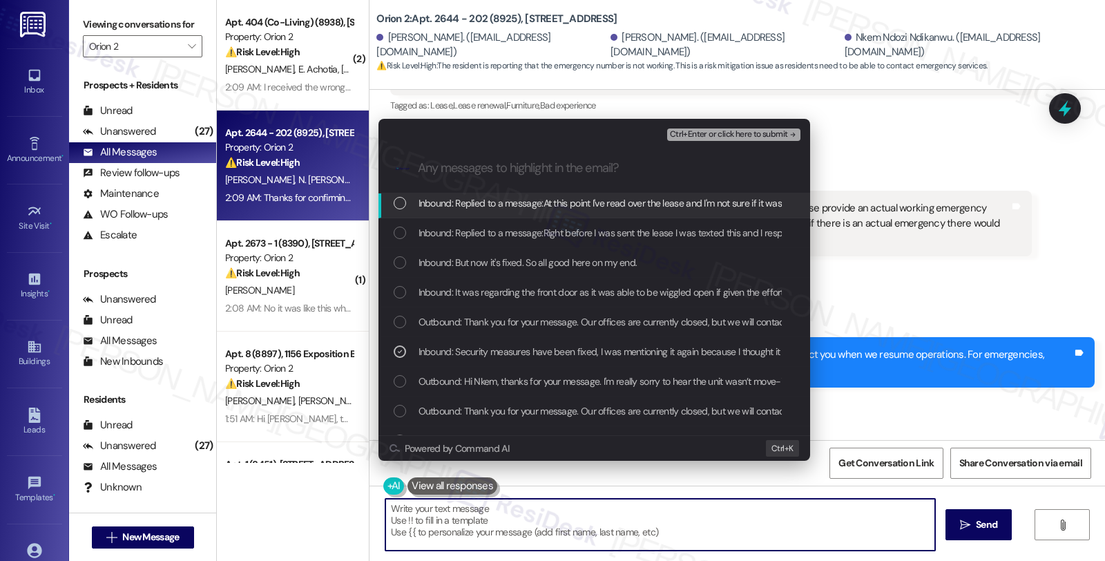
click at [708, 135] on span "Ctrl+Enter or click here to submit" at bounding box center [729, 135] width 118 height 10
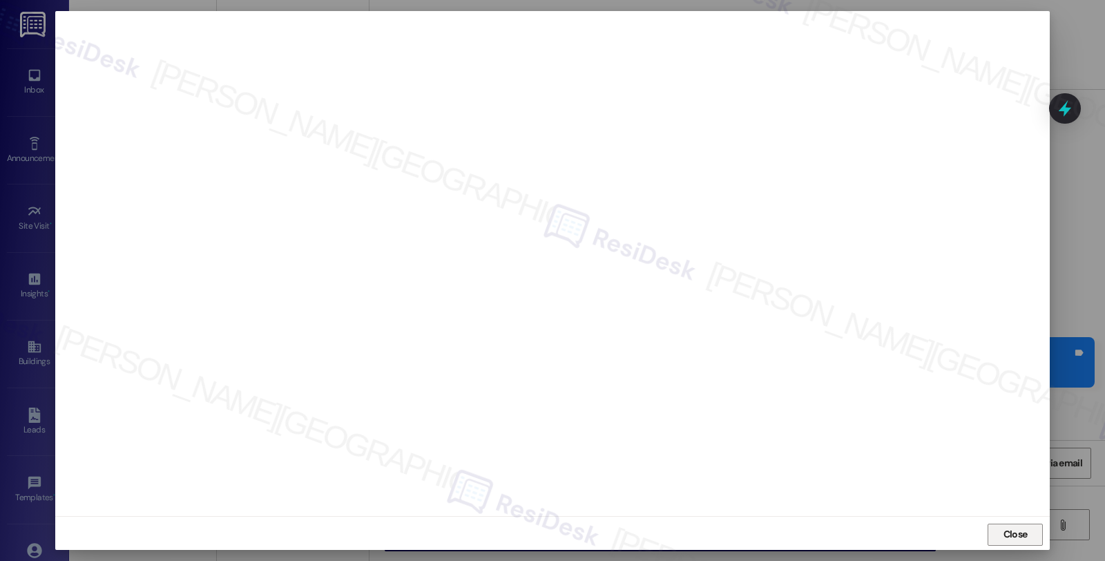
click at [1010, 537] on span "Close" at bounding box center [1016, 534] width 24 height 15
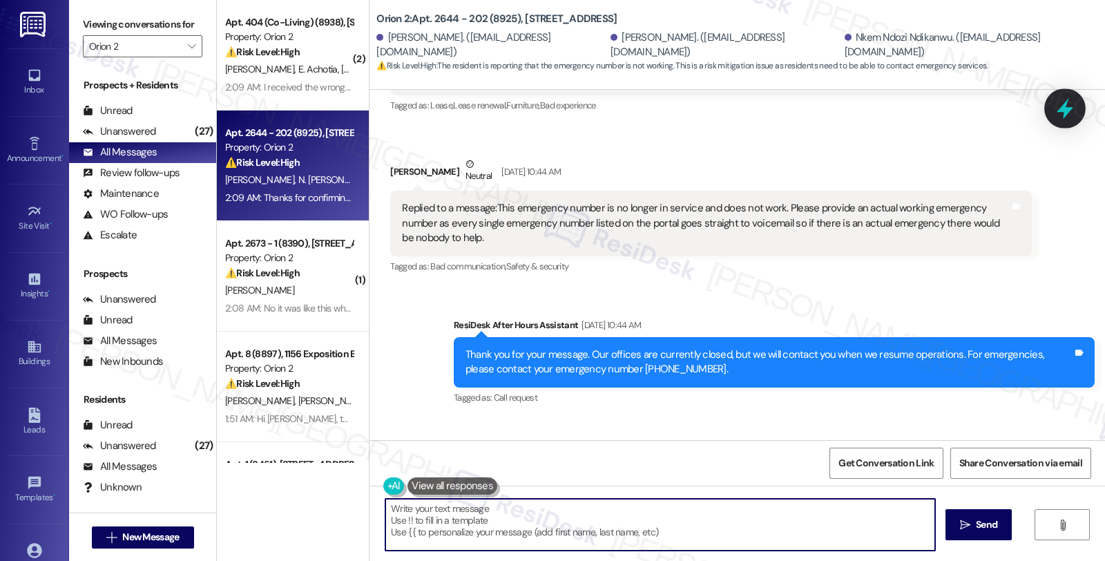
click at [1057, 97] on icon at bounding box center [1064, 108] width 23 height 23
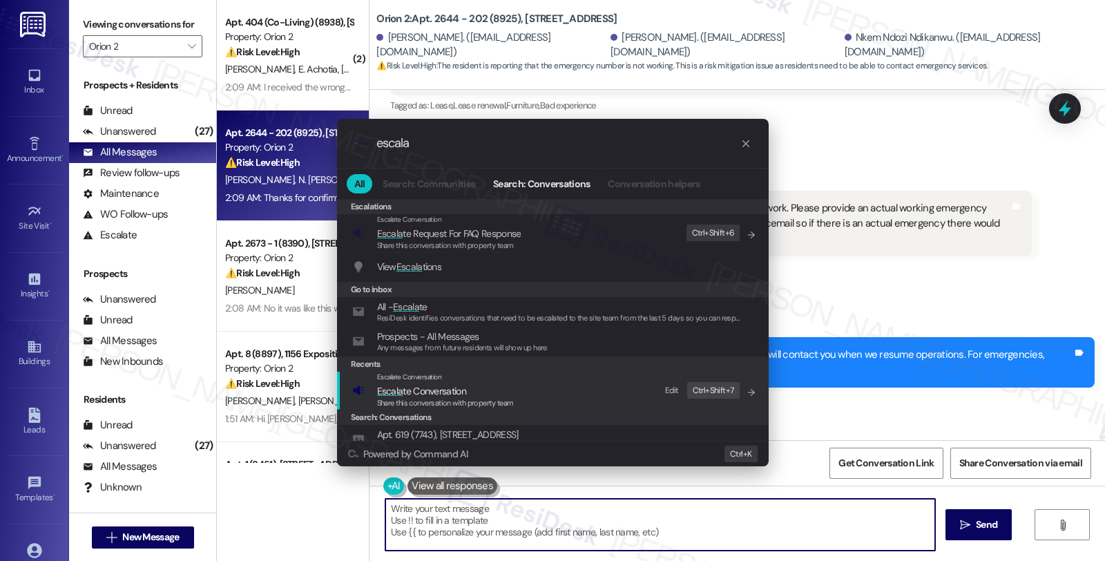
type input "escala"
click at [448, 387] on span "Escala te Conversation" at bounding box center [421, 391] width 89 height 12
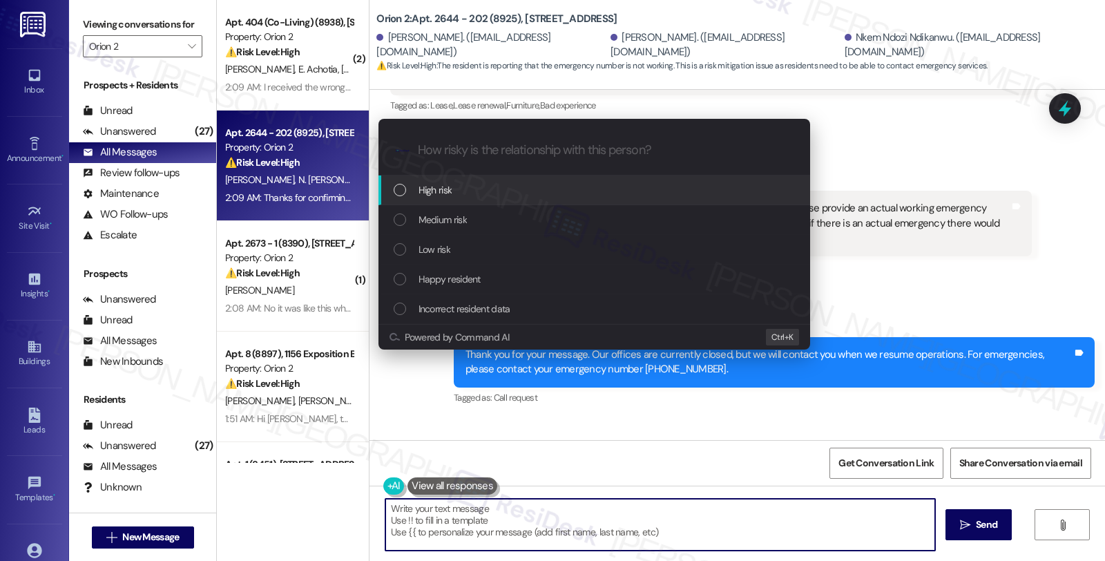
click at [454, 197] on div "High risk" at bounding box center [596, 189] width 404 height 15
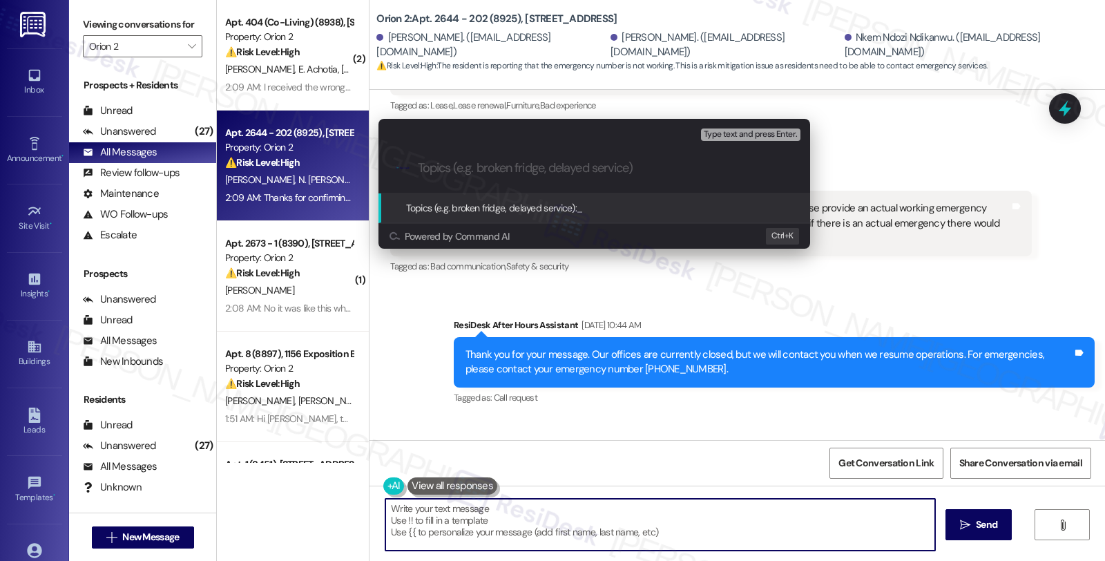
paste input "Emergency #[PHONE_NUMBER] does not work"
type input "Emergency #[PHONE_NUMBER] does not work"
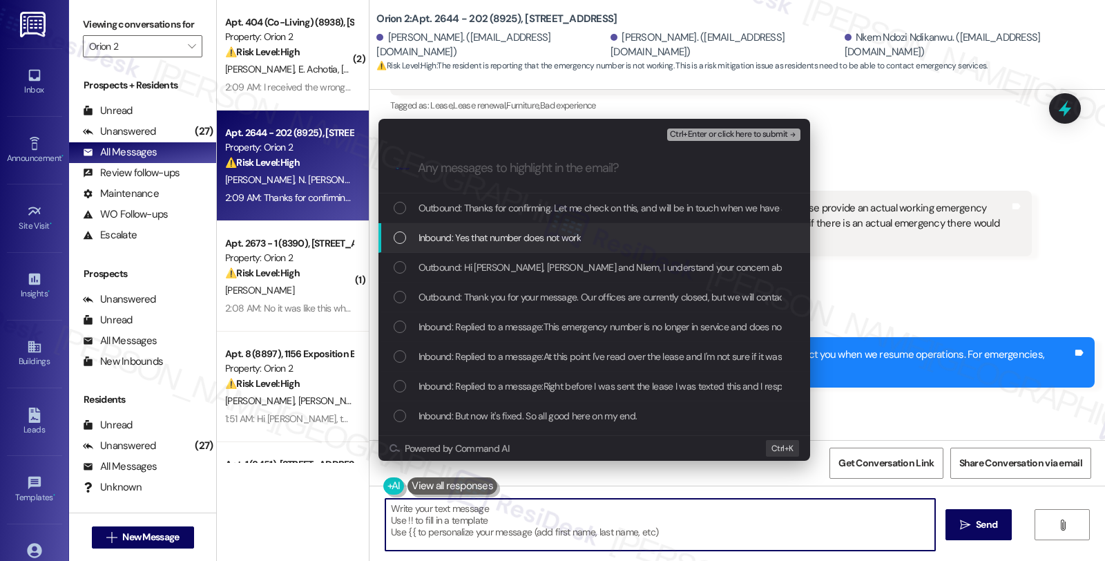
click at [454, 232] on span "Inbound: Yes that number does not work" at bounding box center [500, 237] width 162 height 15
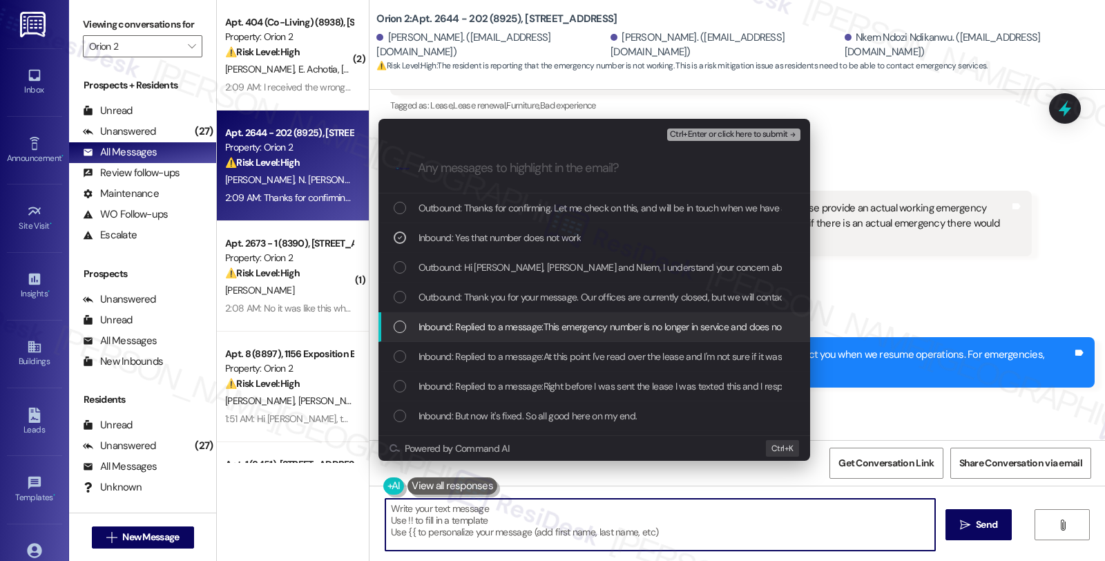
click at [466, 325] on span "Inbound: Replied to a message:This emergency number is no longer in service and…" at bounding box center [1017, 326] width 1196 height 15
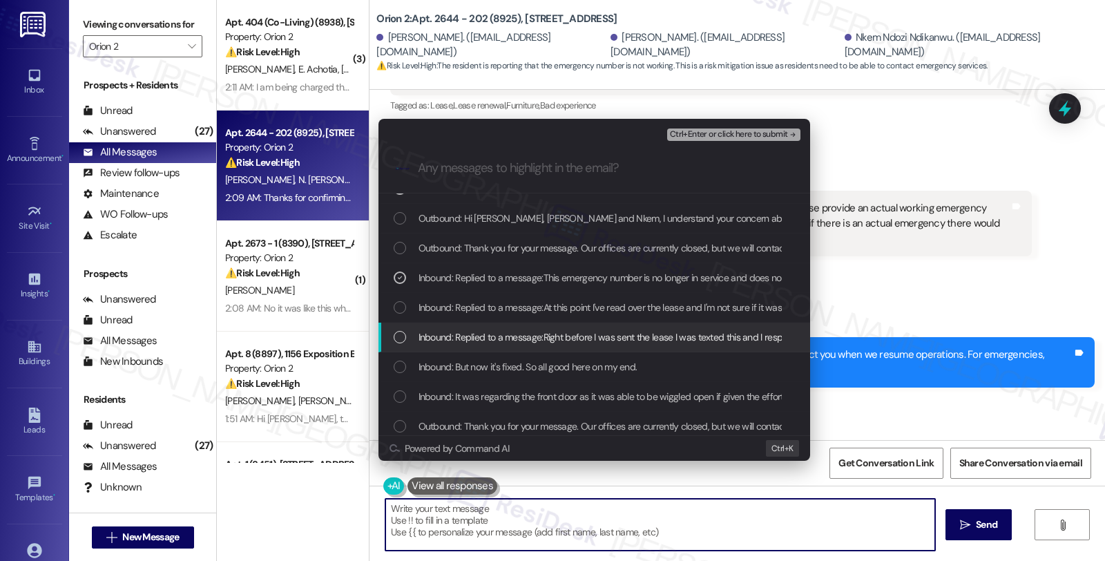
scroll to position [77, 0]
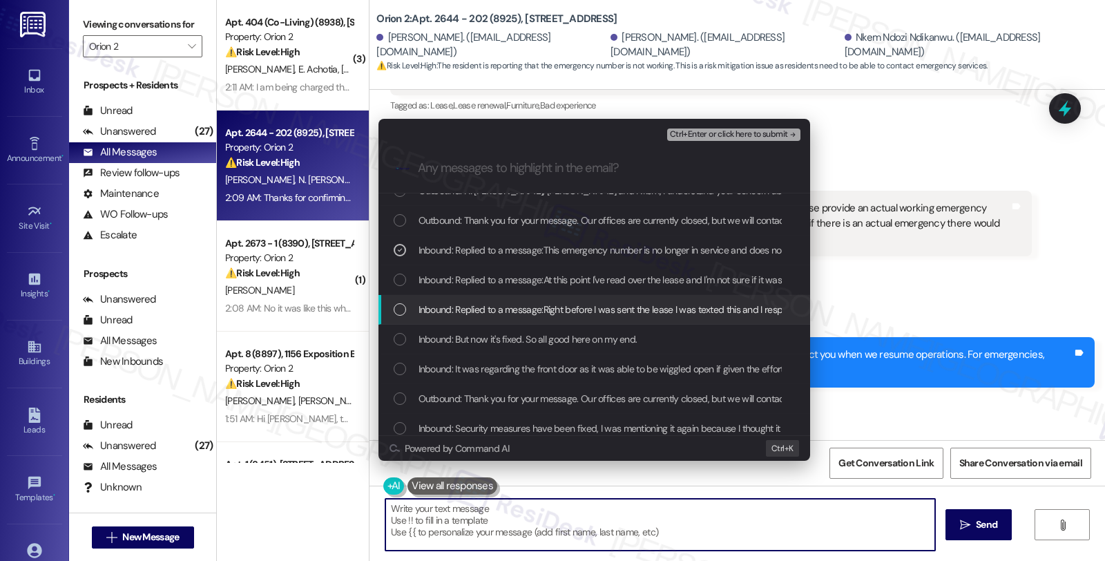
click at [622, 309] on span "Inbound: Replied to a message:Right before I was sent the lease I was texted th…" at bounding box center [859, 309] width 881 height 15
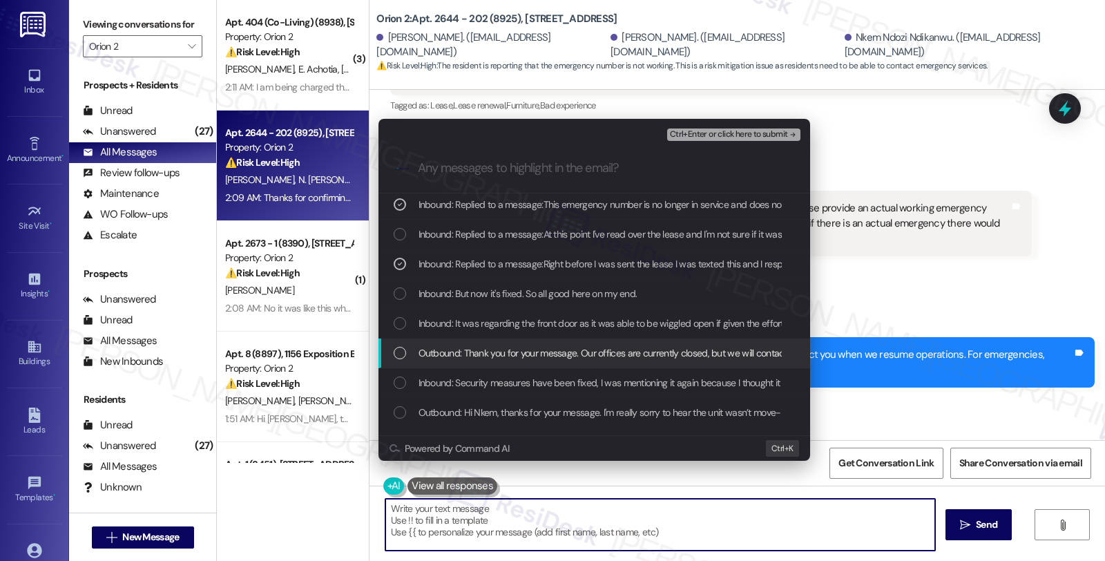
scroll to position [153, 0]
click at [602, 347] on span "Inbound: Security measures have been fixed, I was mentioning it again because I…" at bounding box center [980, 351] width 1122 height 15
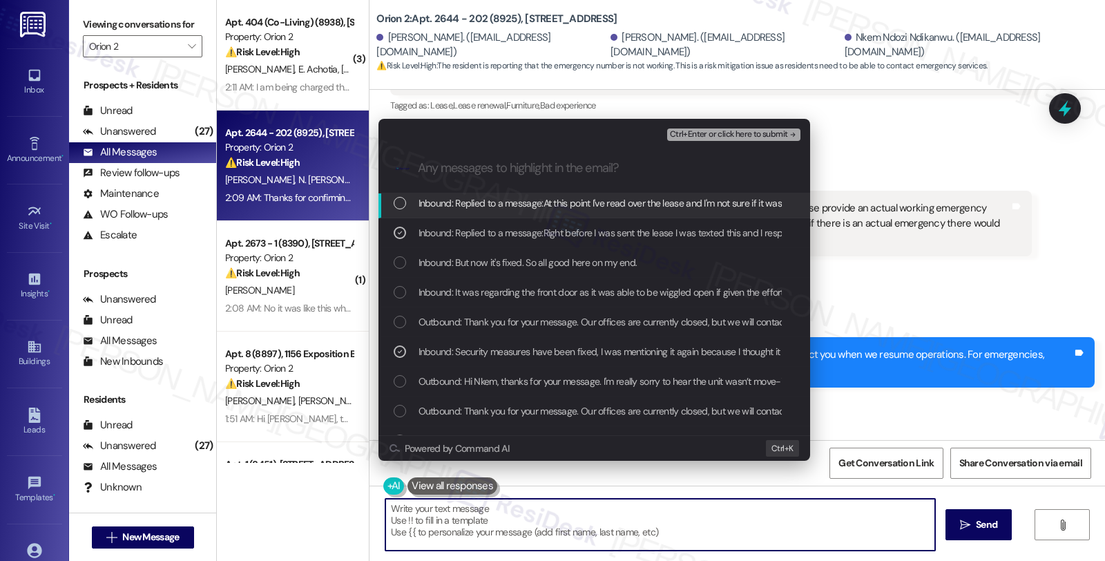
click at [694, 131] on span "Ctrl+Enter or click here to submit" at bounding box center [729, 135] width 118 height 10
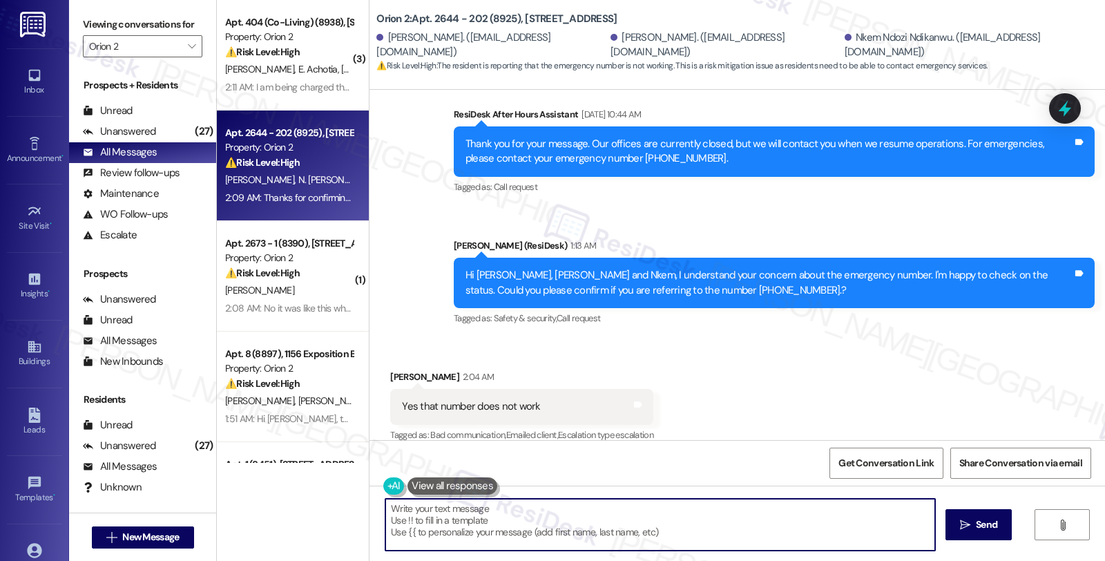
scroll to position [2265, 0]
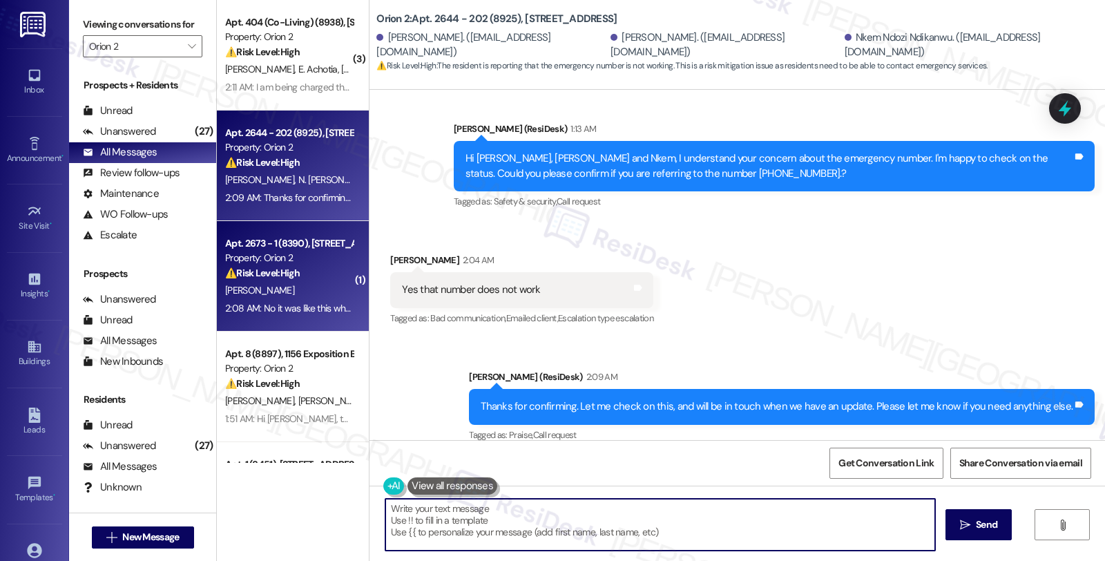
click at [323, 286] on div "[PERSON_NAME]" at bounding box center [289, 290] width 131 height 17
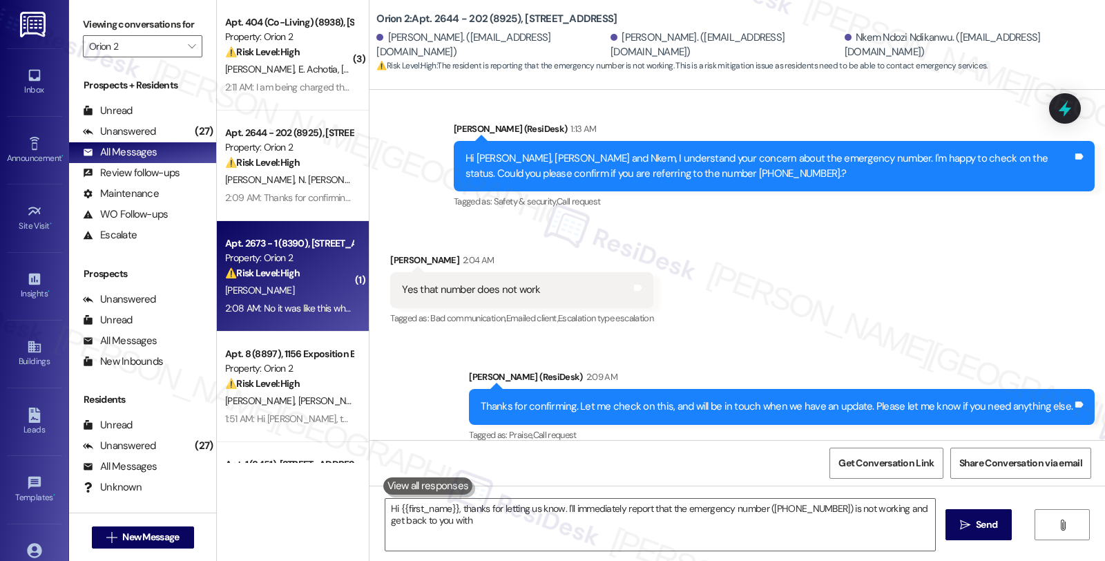
type textarea "Hi {{first_name}}, thanks for letting us know. I'll immediately report that the…"
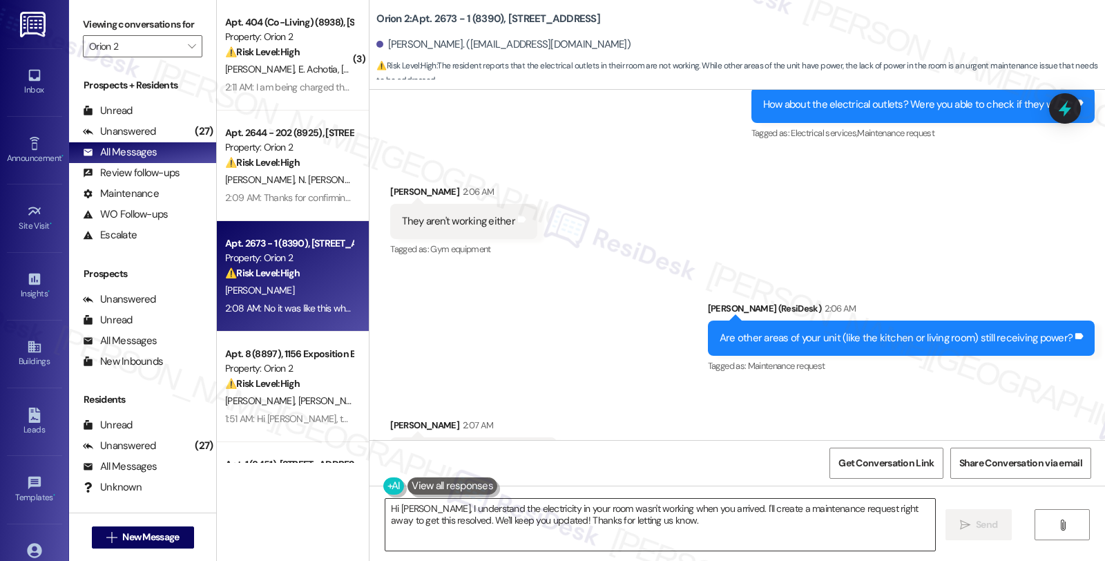
scroll to position [1442, 0]
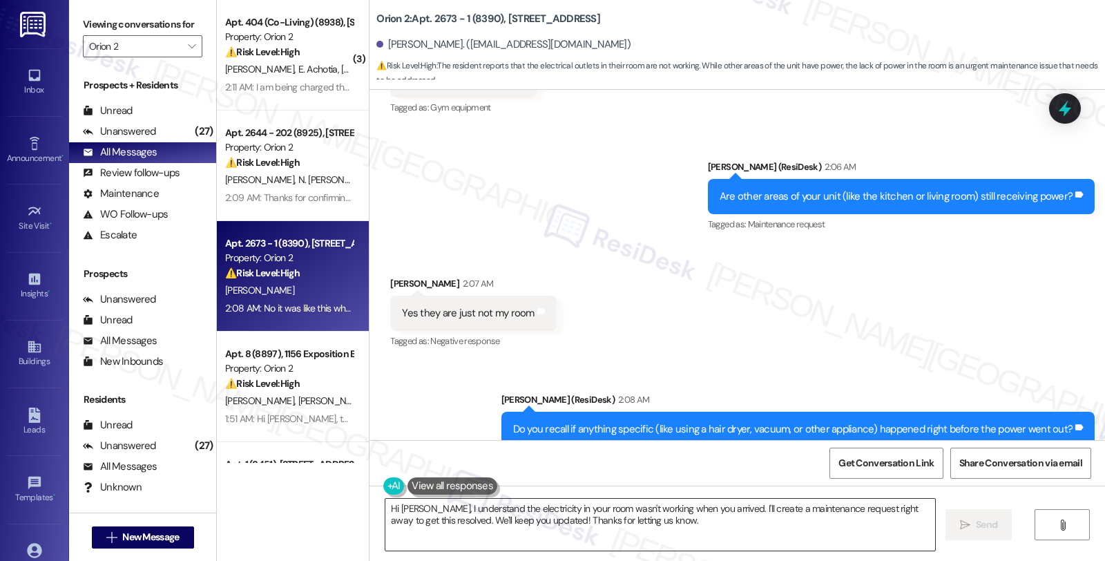
click at [604, 520] on textarea "Hi Freddie, I understand the electricity in your room wasn't working when you a…" at bounding box center [660, 525] width 550 height 52
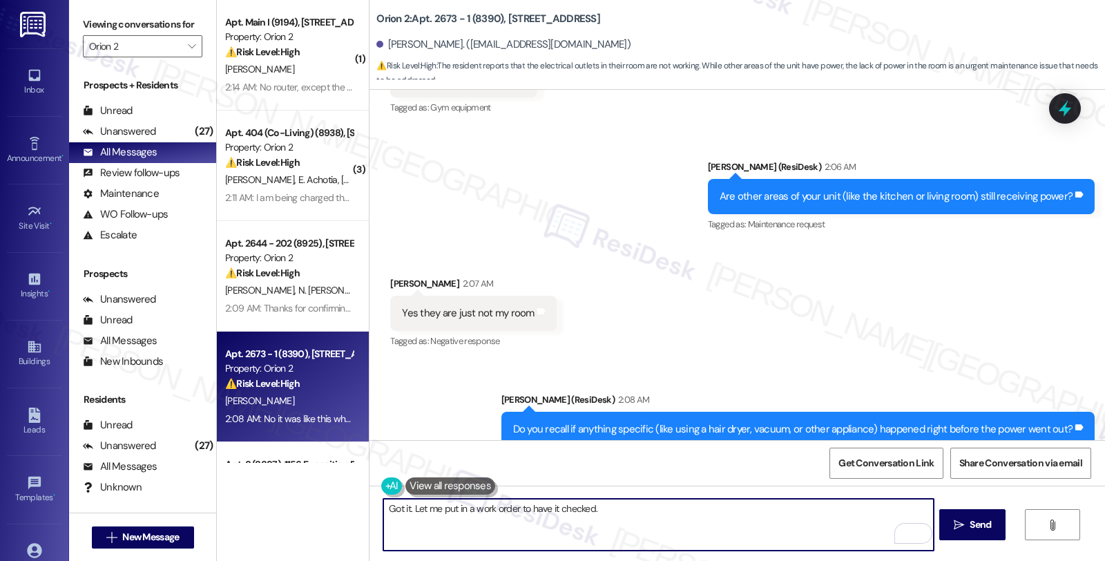
click at [637, 508] on textarea "Got it. Let me put in a work order to have it checked." at bounding box center [658, 525] width 550 height 52
paste textarea "Do we have your permission to enter during your absence? Also, do you have pets…"
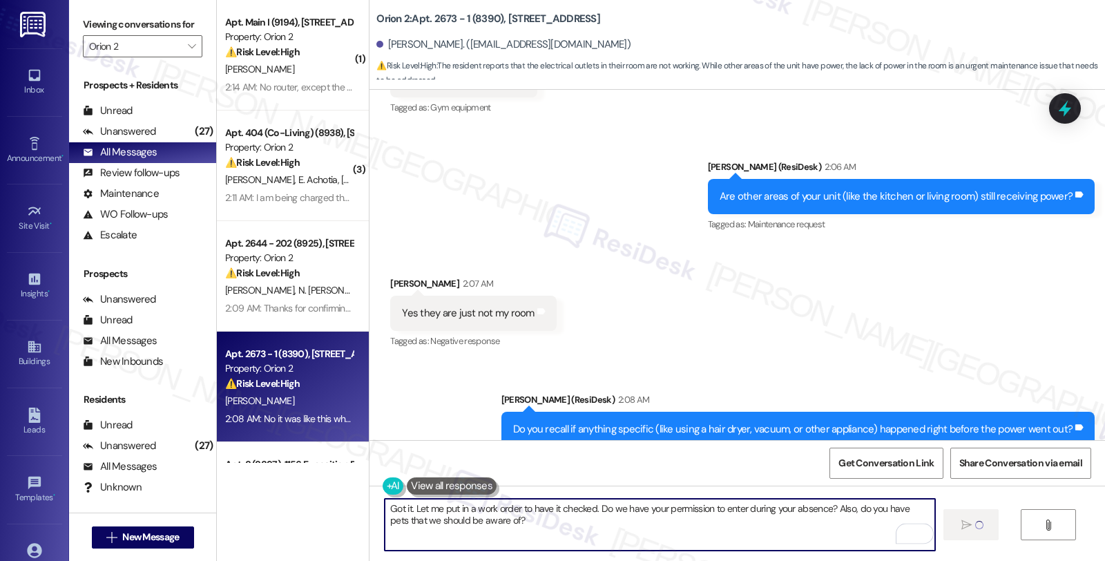
type textarea "Got it. Let me put in a work order to have it checked. Do we have your permissi…"
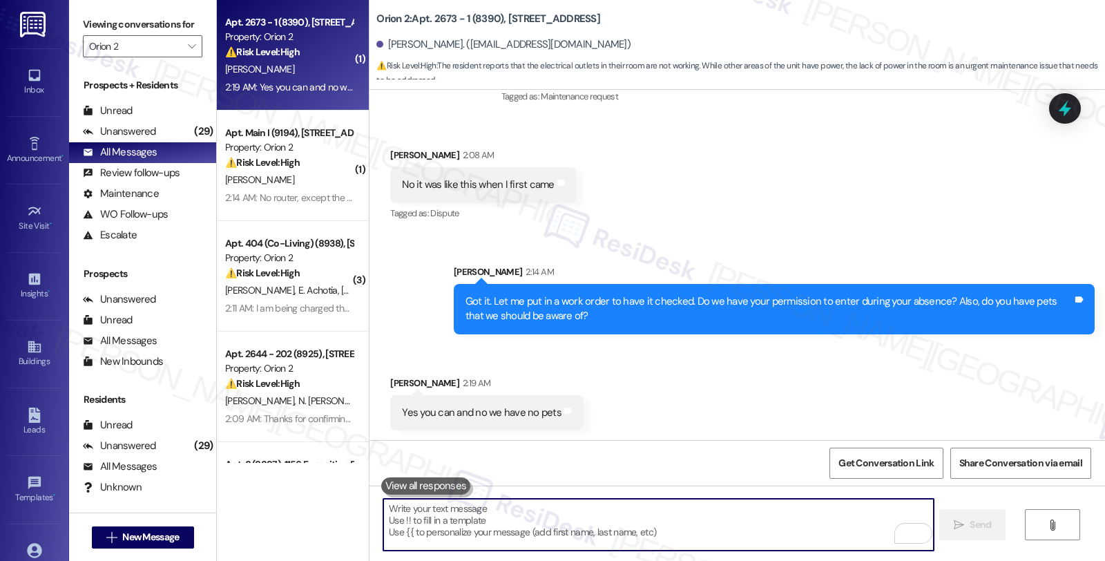
scroll to position [1804, 0]
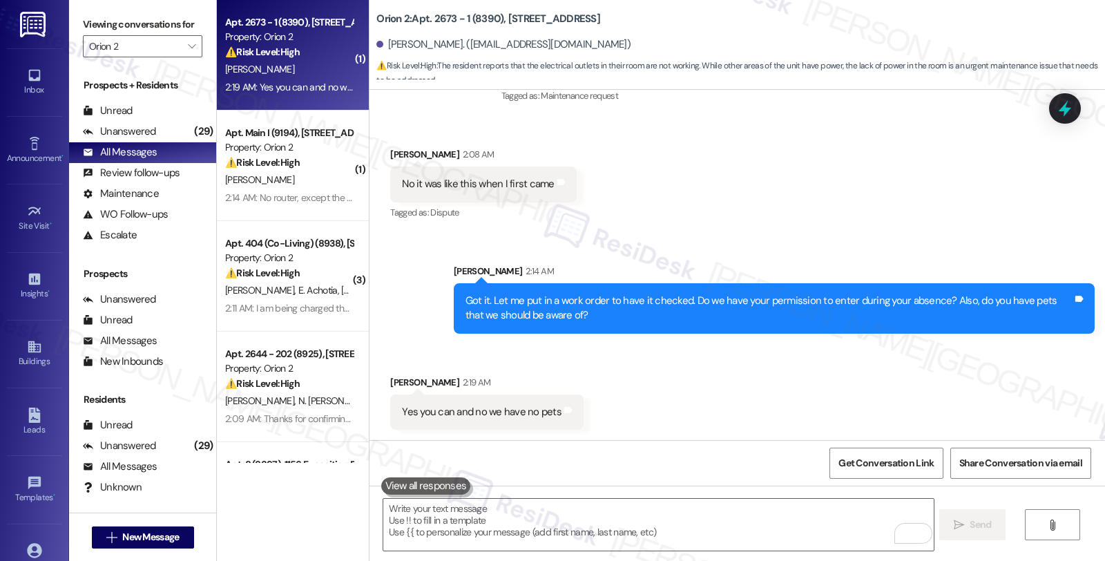
drag, startPoint x: 380, startPoint y: 377, endPoint x: 448, endPoint y: 387, distance: 68.4
click at [448, 387] on div "Received via SMS Frederick Halford 2:19 AM Yes you can and no we have no pets T…" at bounding box center [487, 402] width 214 height 75
copy div "[PERSON_NAME]"
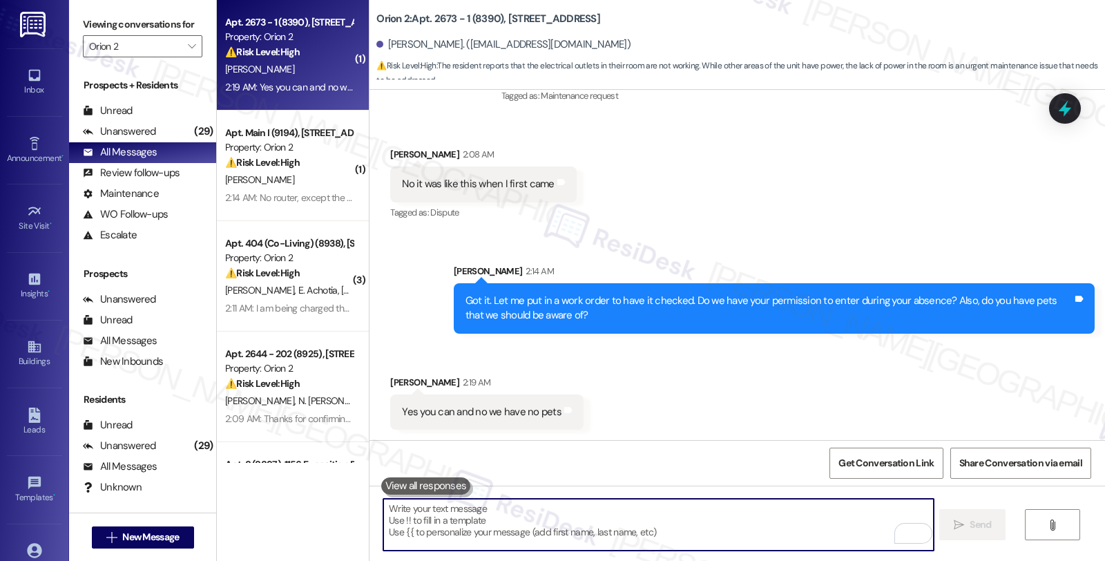
click at [470, 517] on textarea "To enrich screen reader interactions, please activate Accessibility in Grammarl…" at bounding box center [658, 525] width 550 height 52
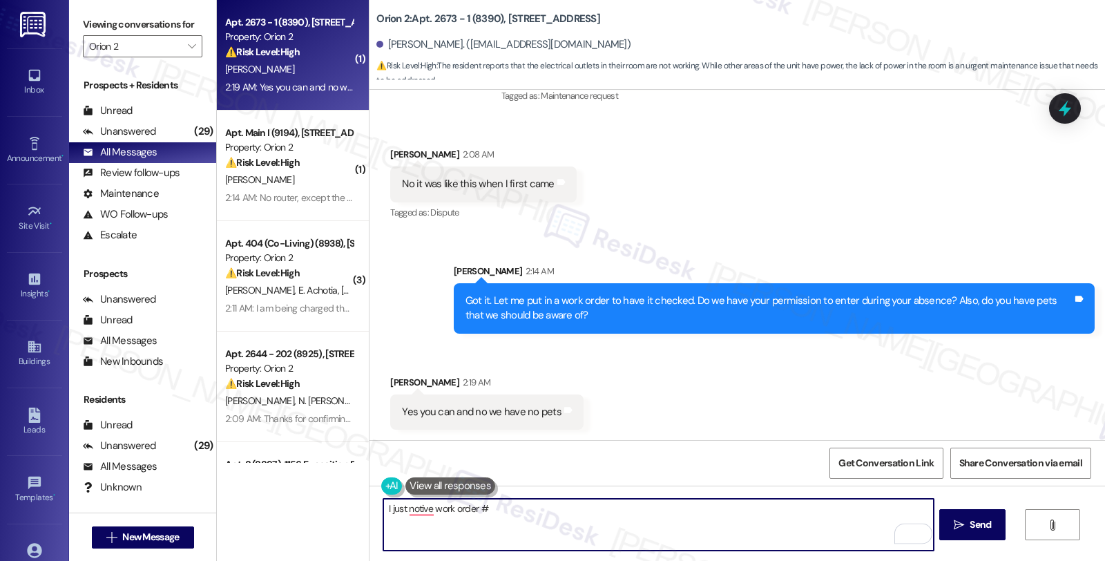
paste textarea "#26176-1"
click at [404, 406] on div "Yes you can and no we have no pets" at bounding box center [482, 412] width 160 height 15
click at [492, 511] on textarea "I just noticed work order ##26176-1" at bounding box center [658, 525] width 550 height 52
click at [535, 513] on textarea "I just noticed work order #26176-1" at bounding box center [658, 525] width 550 height 52
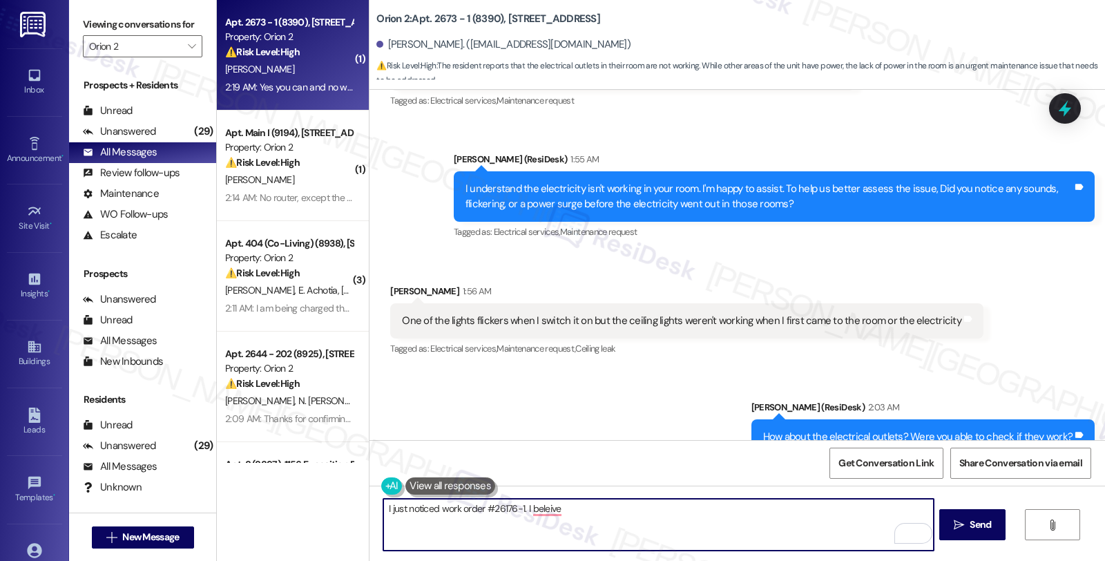
scroll to position [960, 0]
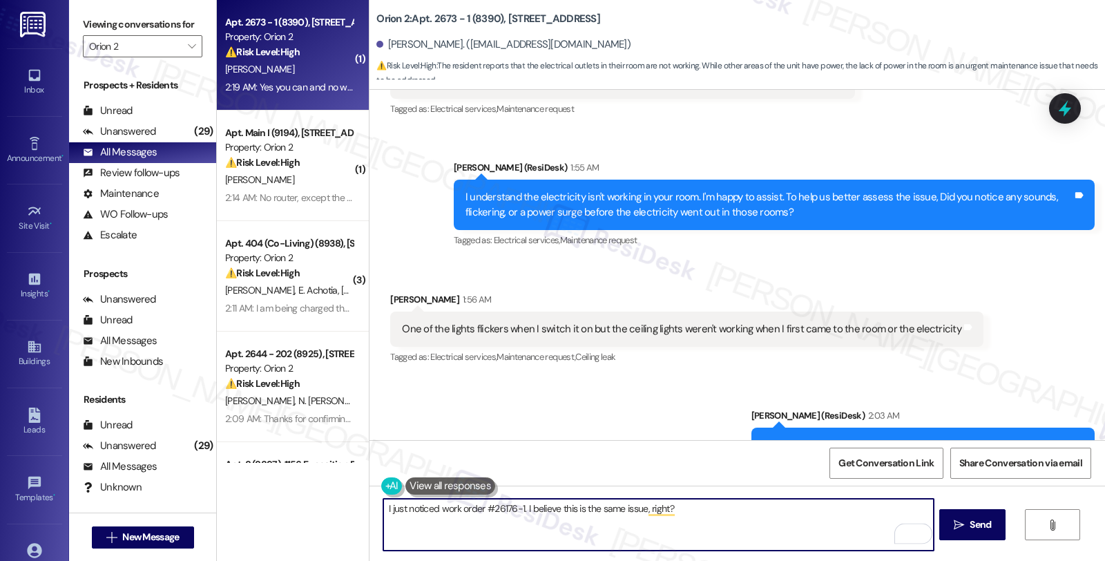
type textarea "I just noticed work order #26176-1. I believe this is the same issue, right?"
click at [975, 528] on span "Send" at bounding box center [980, 524] width 21 height 15
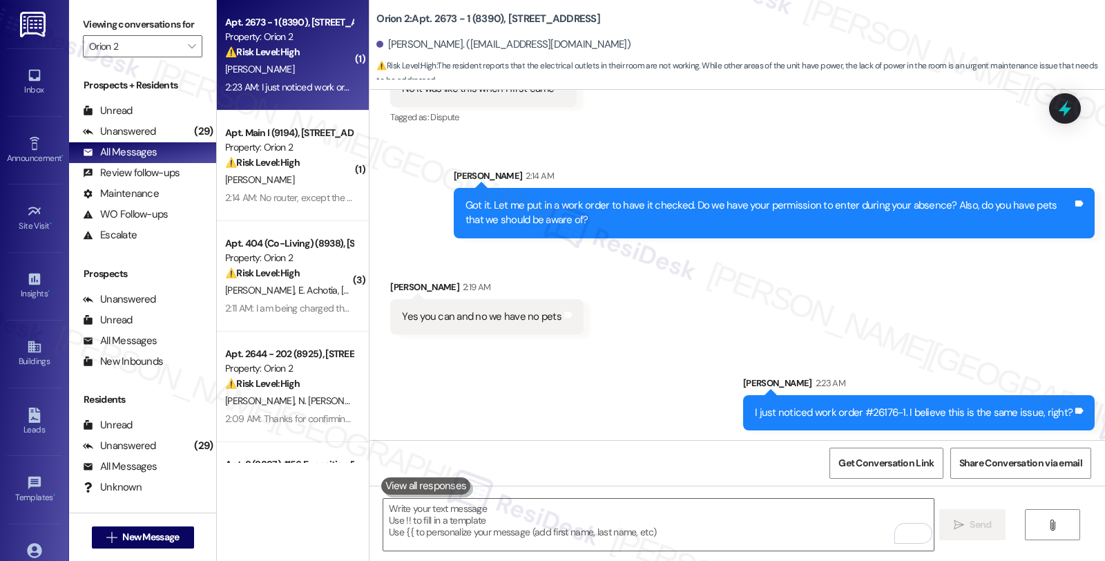
scroll to position [1900, 0]
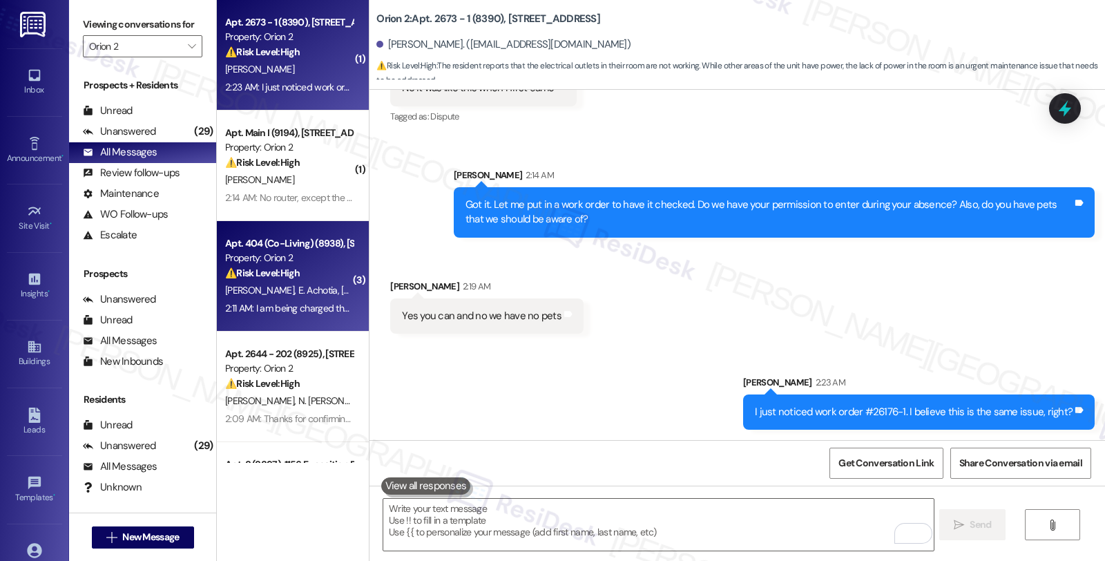
click at [271, 274] on strong "⚠️ Risk Level: High" at bounding box center [262, 273] width 75 height 12
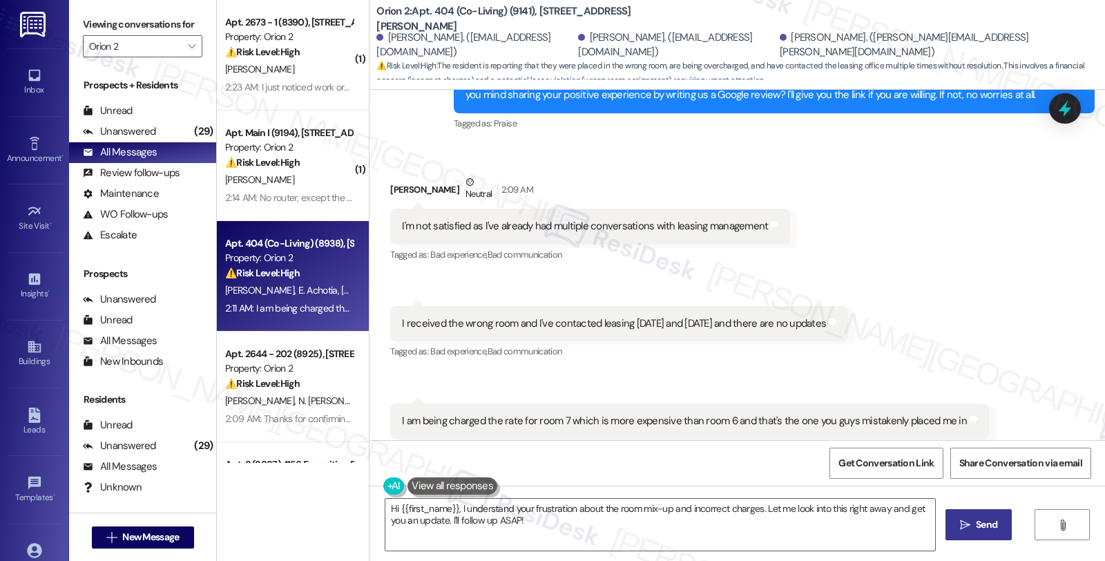
scroll to position [1517, 0]
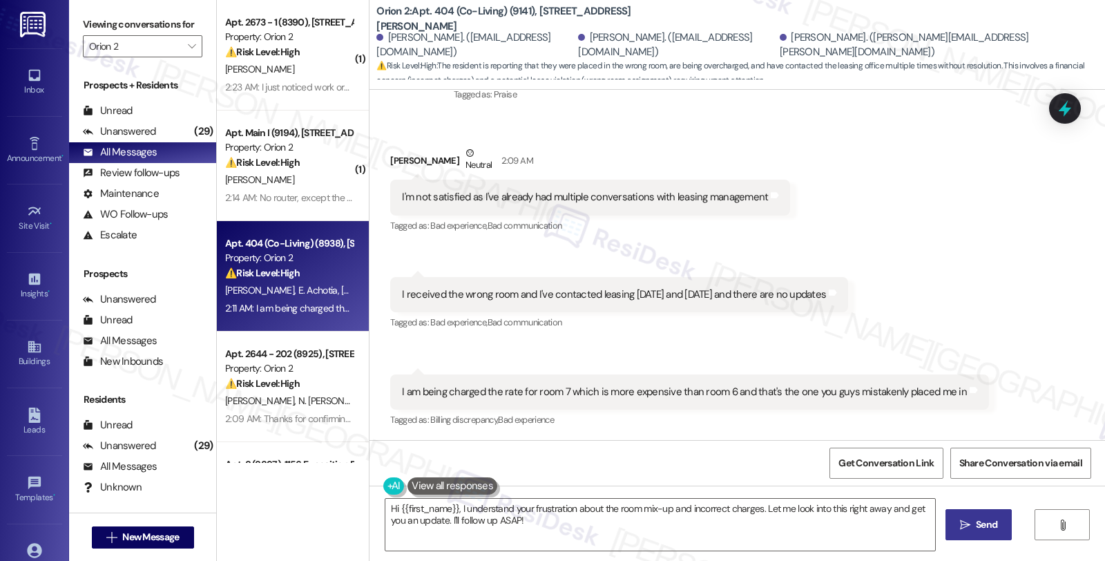
click at [390, 159] on div "Maya Cortez Neutral 2:09 AM" at bounding box center [590, 163] width 400 height 34
copy div "Maya"
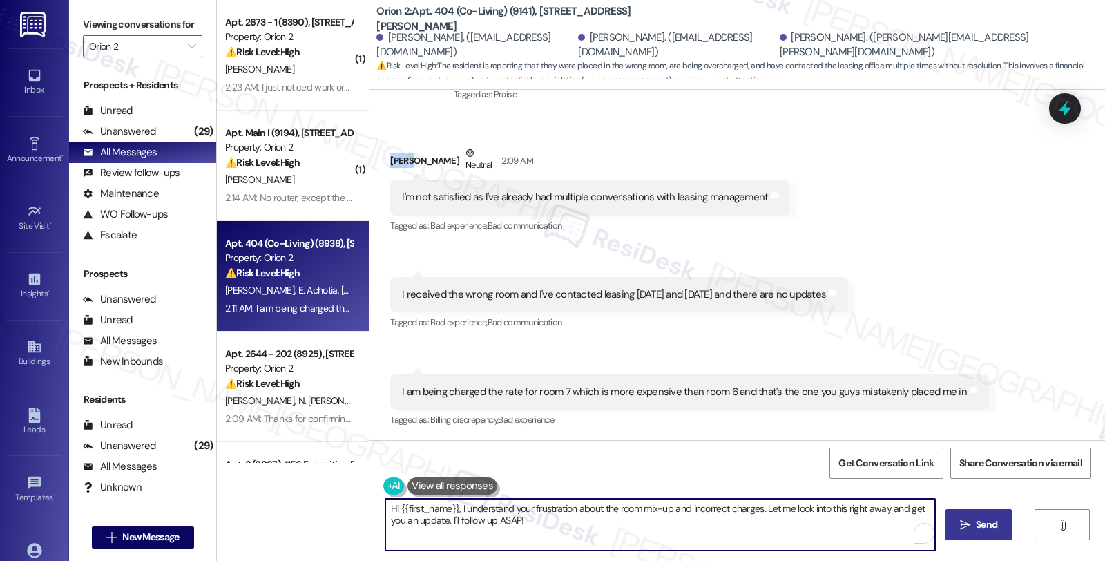
click at [394, 505] on textarea "Hi {{first_name}}, I understand your frustration about the room mix-up and inco…" at bounding box center [660, 525] width 550 height 52
click at [446, 507] on textarea "Hi {{first_name}}, I understand your frustration about the room mix-up and inco…" at bounding box center [658, 525] width 550 height 52
paste textarea "Maya"
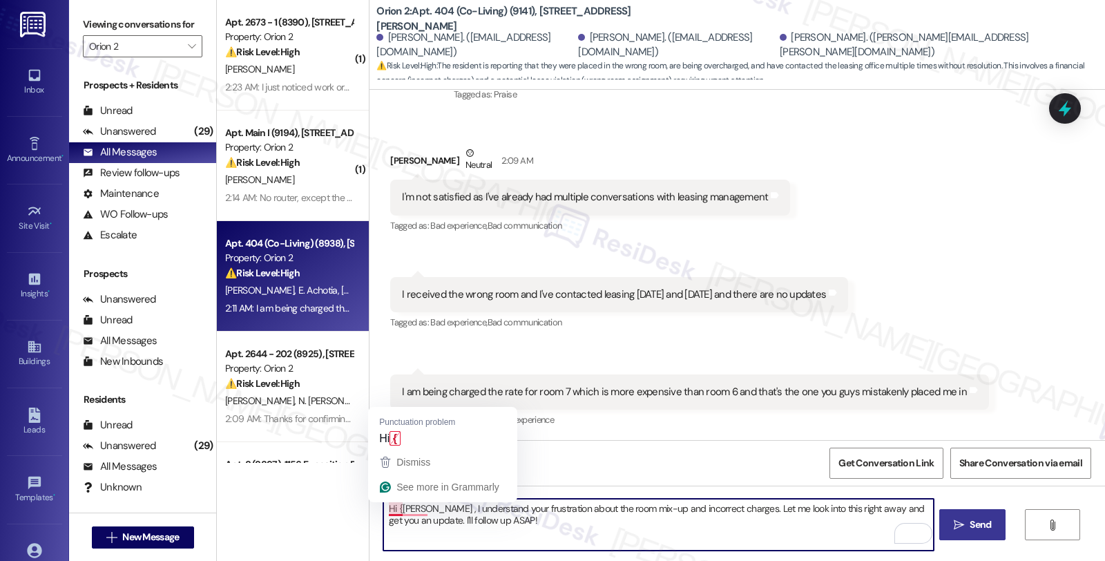
click at [392, 508] on textarea "Hi {Maya , I understand your frustration about the room mix-up and incorrect ch…" at bounding box center [658, 525] width 550 height 52
click at [659, 508] on textarea "Hi Maya, I understand your frustration about the room mix-up and incorrect char…" at bounding box center [658, 525] width 550 height 52
drag, startPoint x: 682, startPoint y: 508, endPoint x: 730, endPoint y: 554, distance: 66.9
click at [730, 554] on div "Hi Maya, I understand your frustration about the room mix-up and charges. Let m…" at bounding box center [738, 538] width 736 height 104
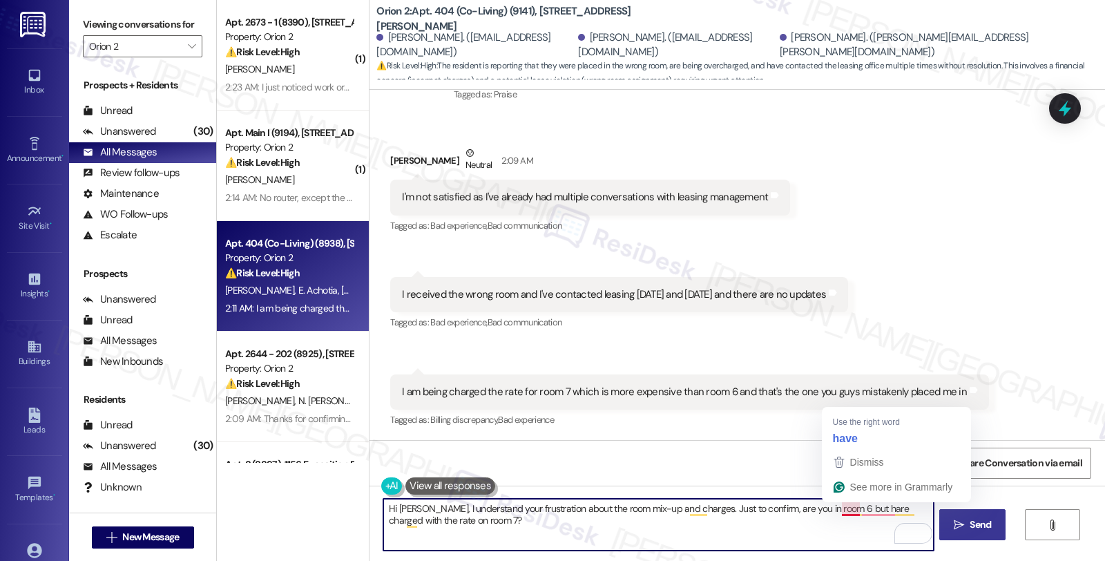
click at [836, 512] on textarea "Hi Maya, I understand your frustration about the room mix-up and charges. Just …" at bounding box center [658, 525] width 550 height 52
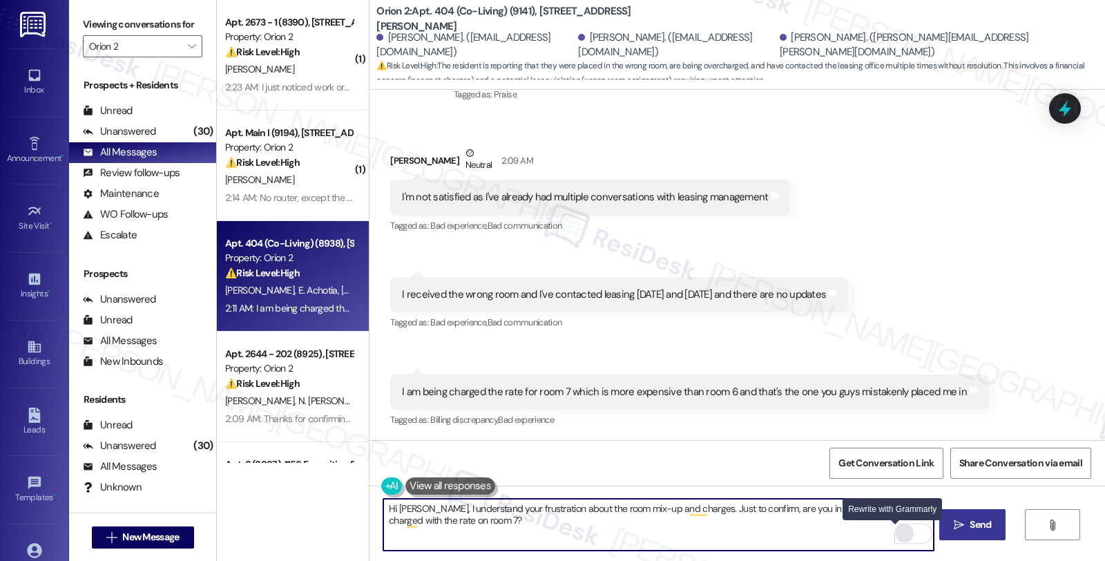
type textarea "Hi Maya, I understand your frustration about the room mix-up and charges. Just …"
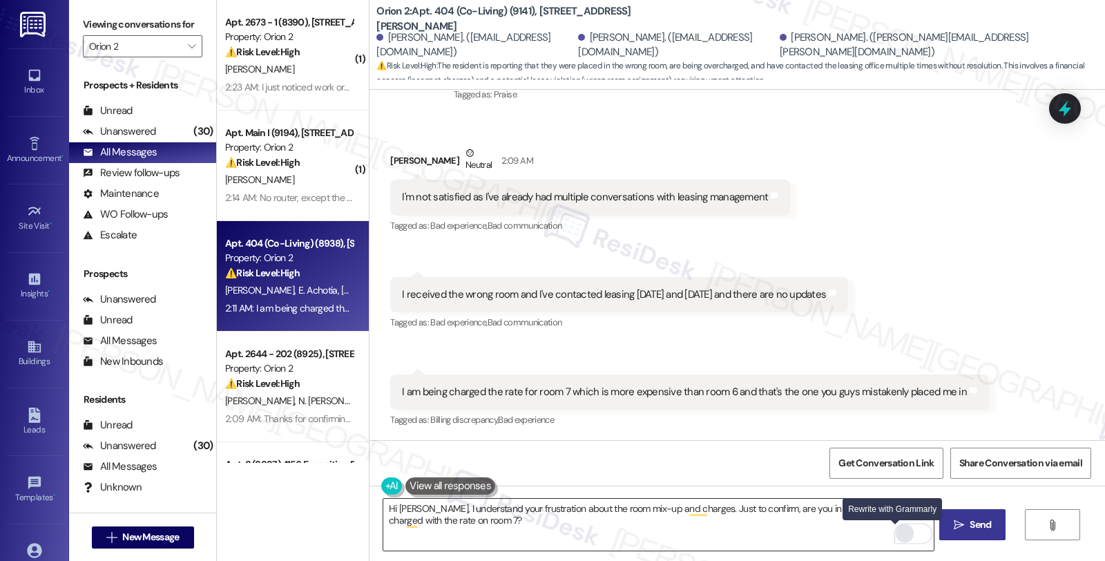
click at [897, 536] on div "Rewrite with Grammarly" at bounding box center [904, 534] width 15 height 16
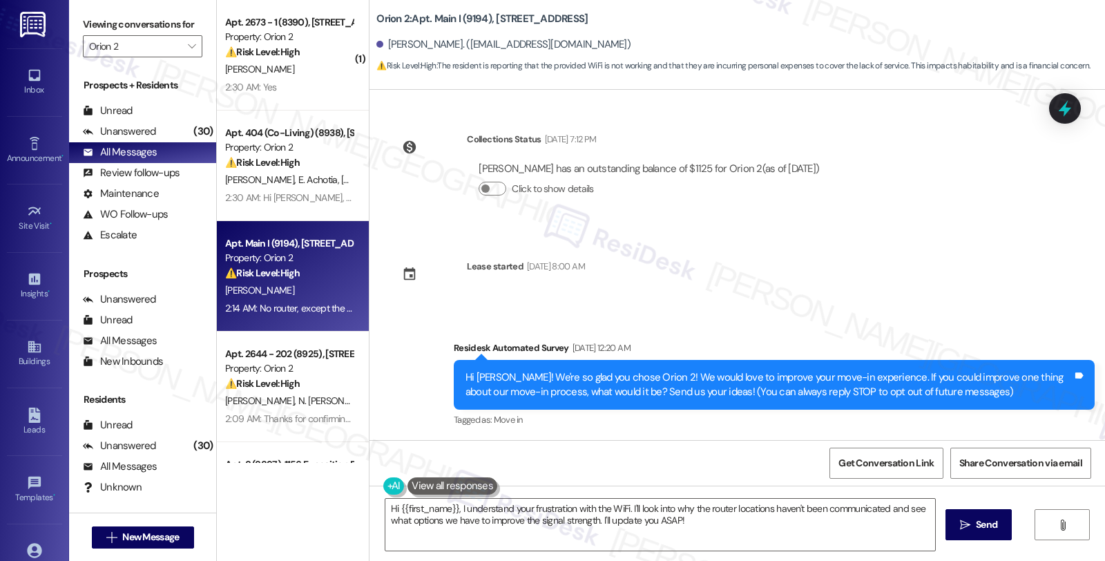
scroll to position [2777, 0]
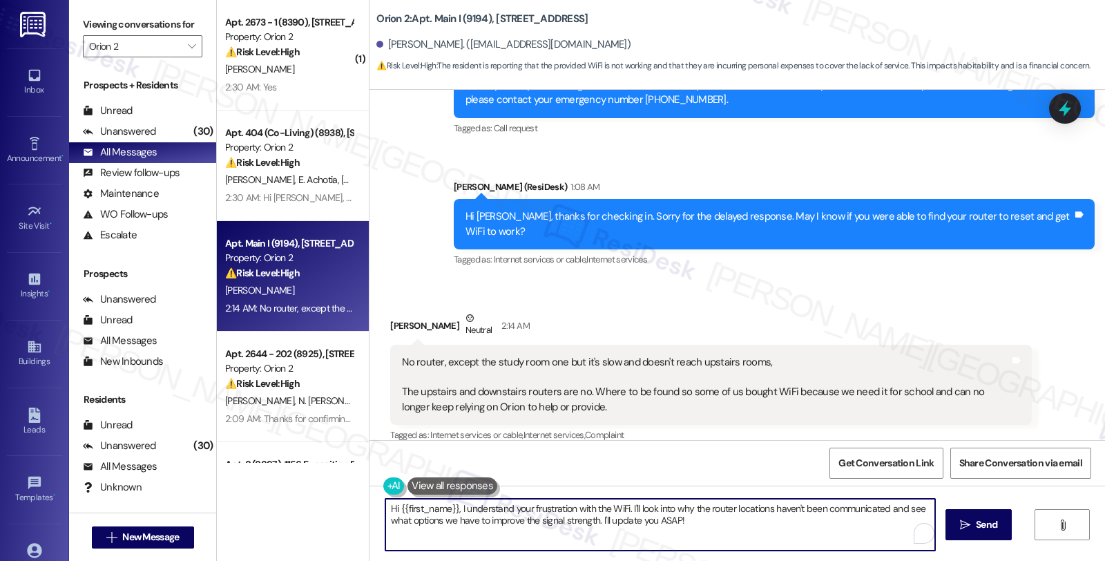
drag, startPoint x: 451, startPoint y: 510, endPoint x: 229, endPoint y: 507, distance: 222.4
click at [229, 507] on div "( 1 ) Apt. 2673 - 1 (8390), [STREET_ADDRESS] Property: Orion 2 ⚠️ Risk Level: H…" at bounding box center [661, 280] width 888 height 561
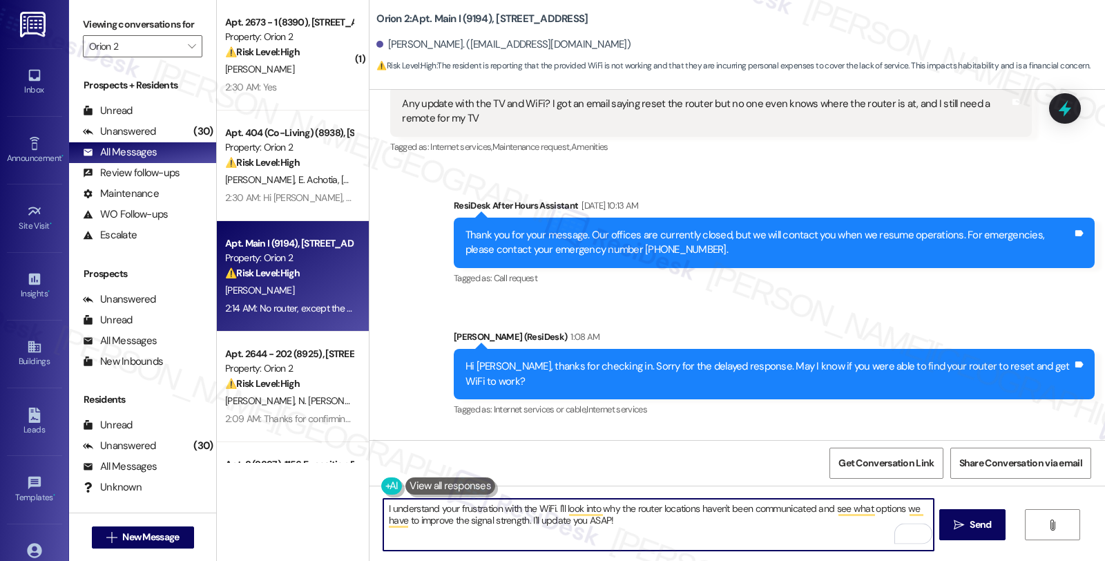
scroll to position [2623, 0]
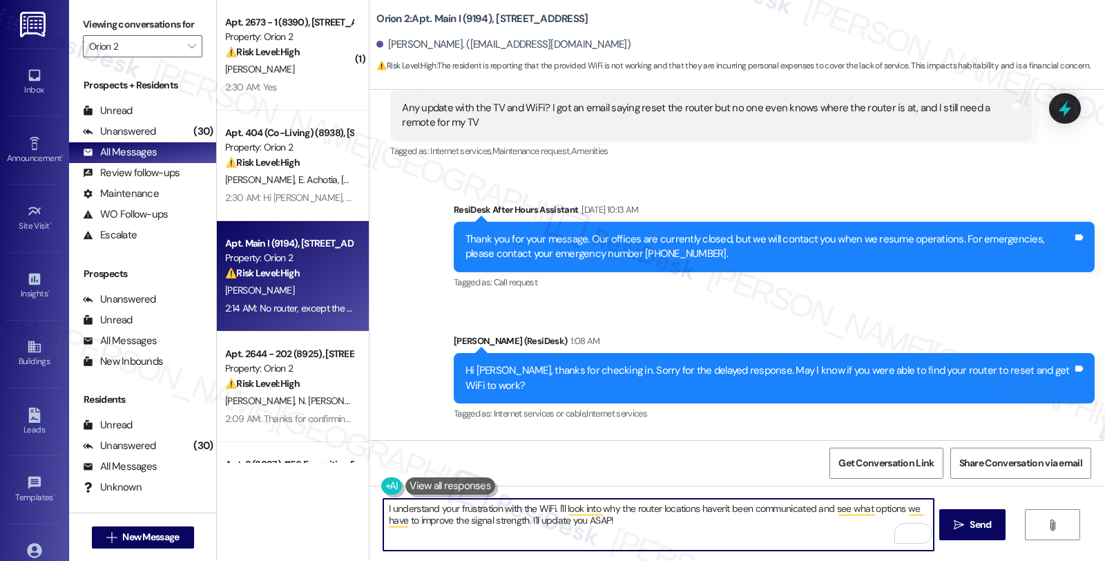
click at [547, 508] on textarea "I understand your frustration with the WiFi. I'll look into why the router loca…" at bounding box center [658, 525] width 550 height 52
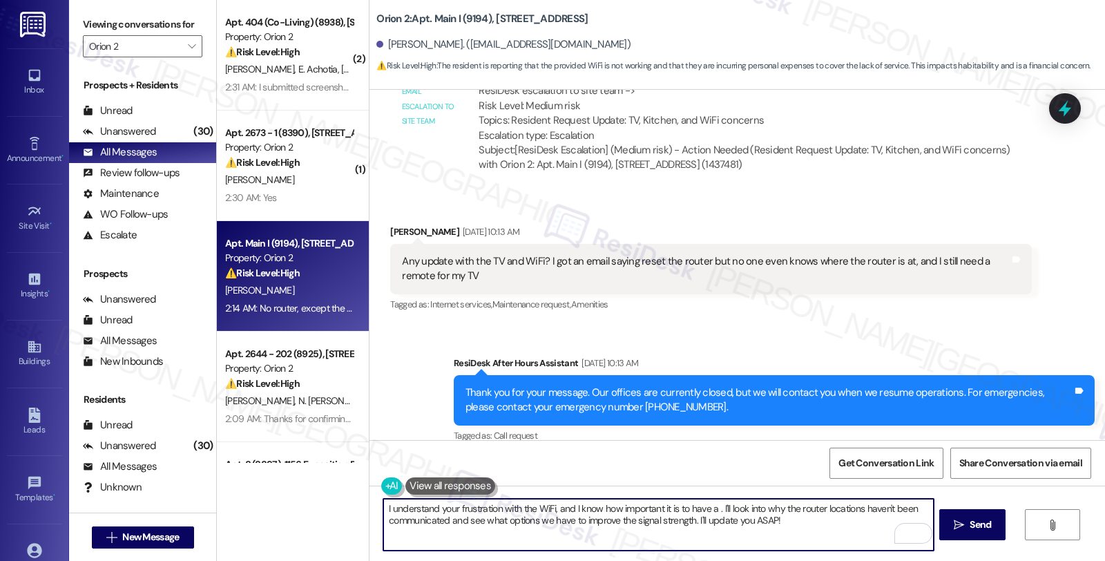
scroll to position [2778, 0]
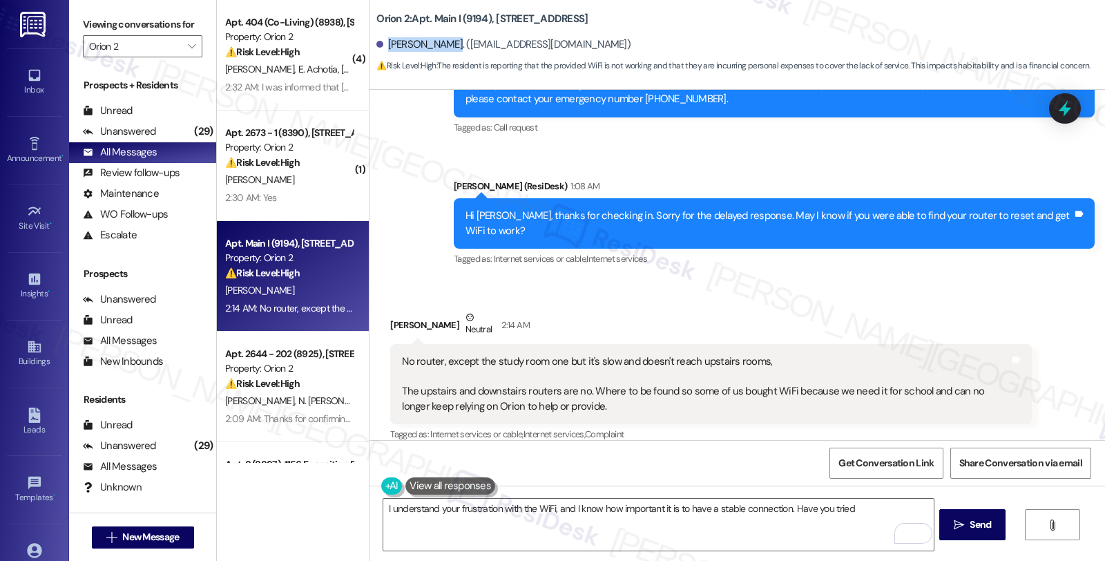
drag, startPoint x: 377, startPoint y: 41, endPoint x: 434, endPoint y: 41, distance: 56.6
click at [434, 41] on div "[PERSON_NAME]. ([EMAIL_ADDRESS][DOMAIN_NAME])" at bounding box center [503, 44] width 254 height 15
copy div "[PERSON_NAME]"
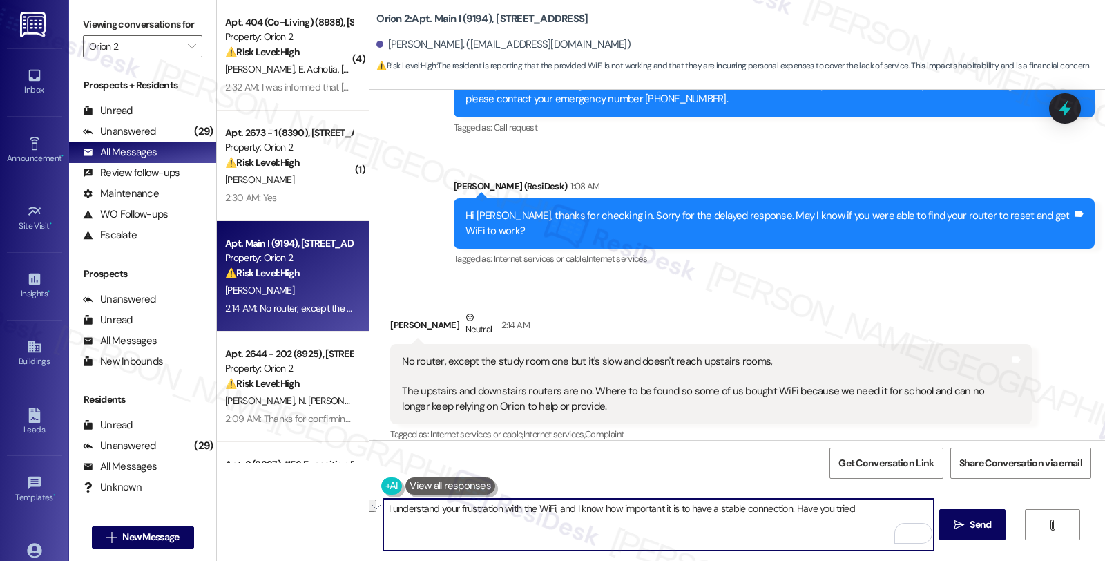
drag, startPoint x: 789, startPoint y: 508, endPoint x: 851, endPoint y: 512, distance: 62.3
click at [851, 512] on textarea "I understand your frustration with the WiFi, and I know how important it is to …" at bounding box center [658, 525] width 550 height 52
click at [787, 510] on textarea "I understand your frustration with the WiFi, and I know how important it is to …" at bounding box center [658, 525] width 550 height 52
paste textarea "855.243.8892"
click at [783, 516] on textarea "I understand your frustration with the WiFi, and I know how important it is to …" at bounding box center [658, 525] width 550 height 52
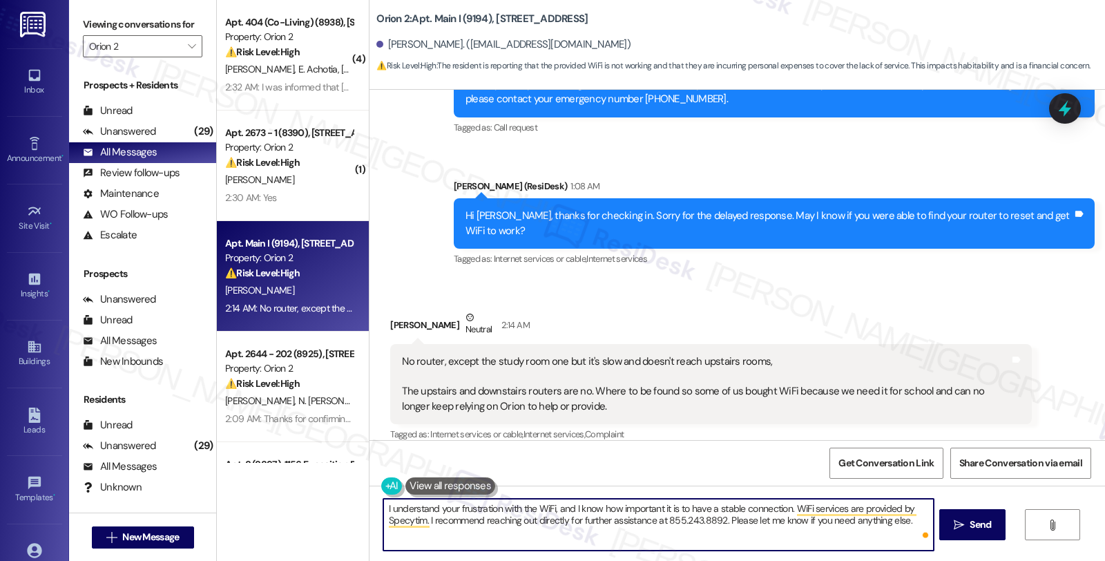
type textarea "I understand your frustration with the WiFi, and I know how important it is to …"
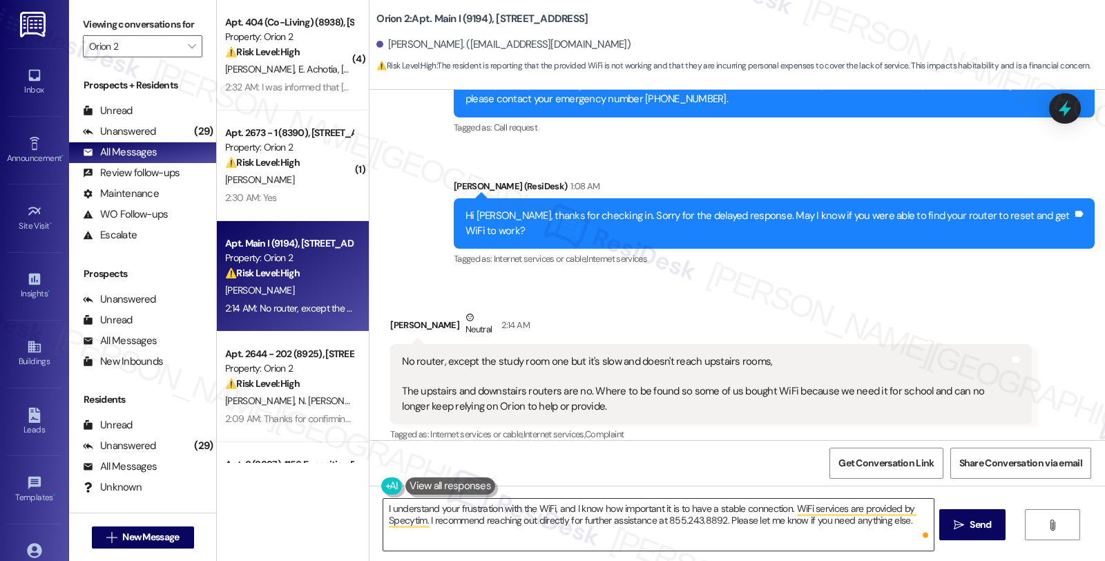
click at [740, 524] on textarea "I understand your frustration with the WiFi, and I know how important it is to …" at bounding box center [658, 525] width 550 height 52
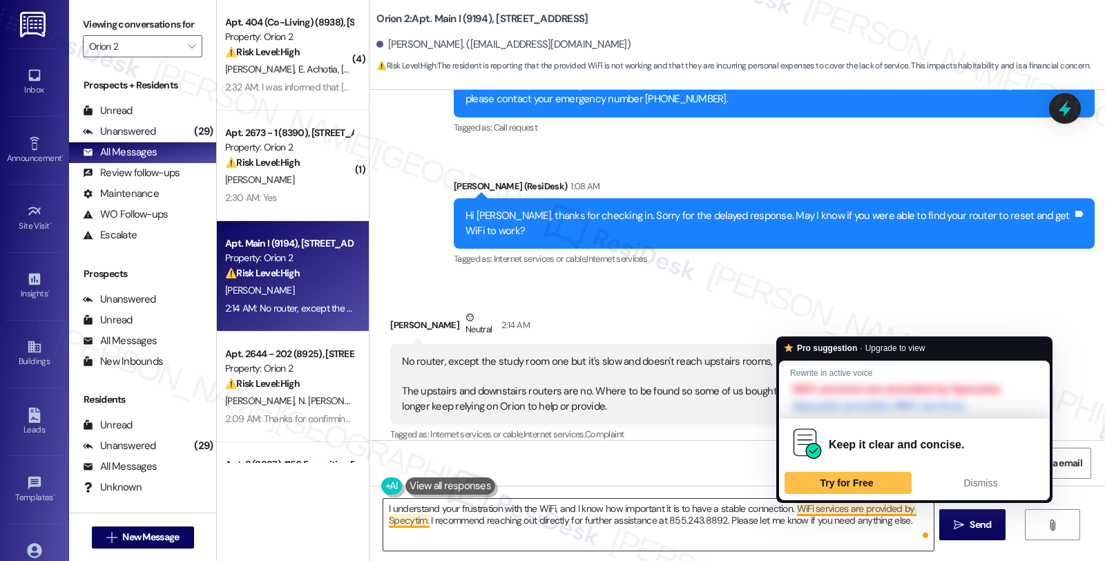
click at [728, 532] on textarea "I understand your frustration with the WiFi, and I know how important it is to …" at bounding box center [658, 525] width 550 height 52
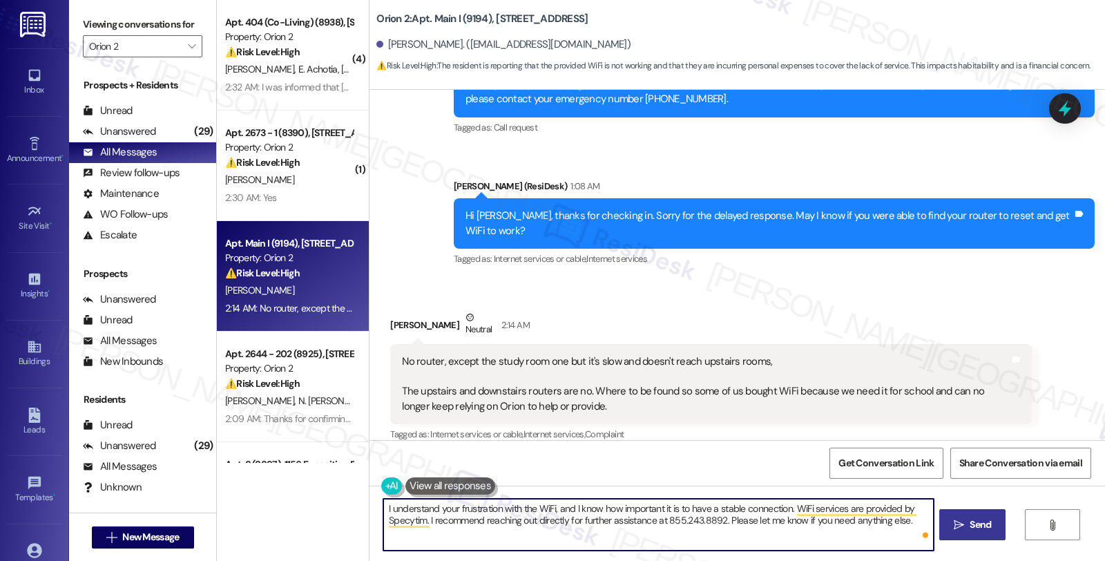
click at [985, 530] on span "Send" at bounding box center [980, 524] width 21 height 15
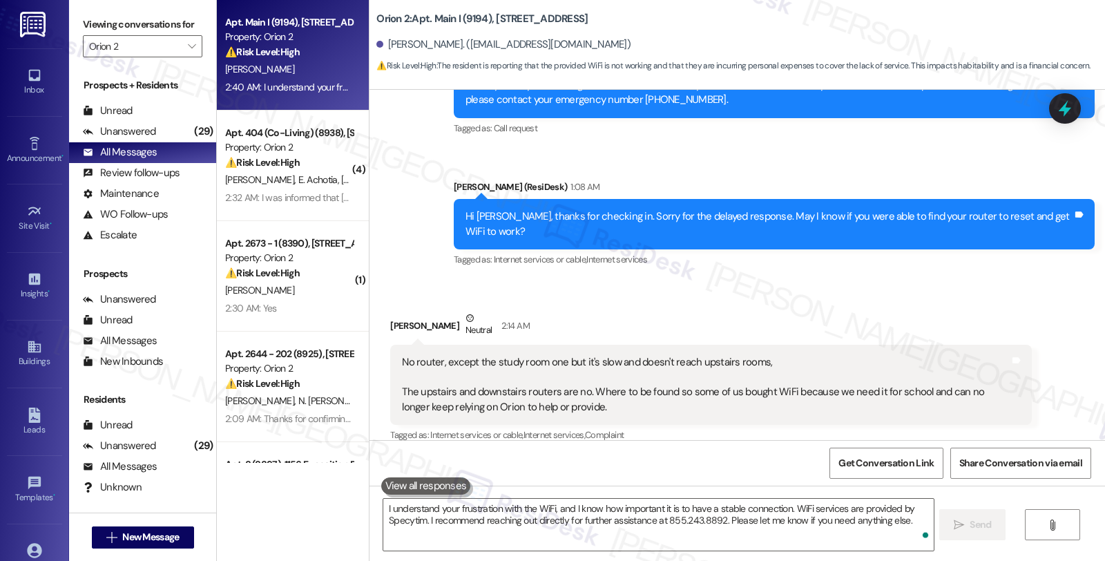
scroll to position [2888, 0]
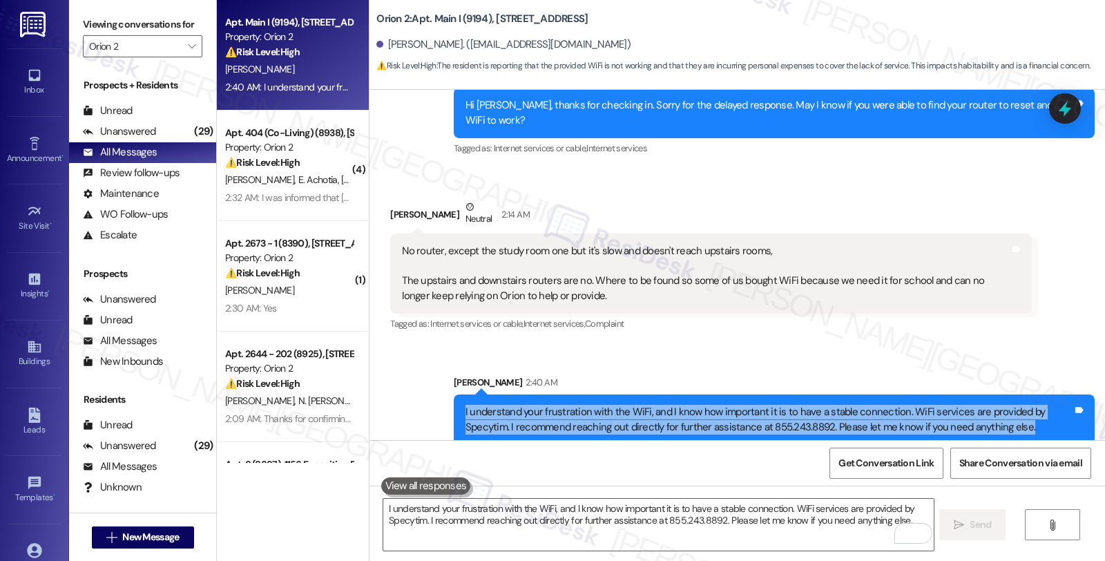
drag, startPoint x: 984, startPoint y: 410, endPoint x: 408, endPoint y: 396, distance: 575.5
click at [408, 396] on div "Sent via SMS [PERSON_NAME] 2:40 AM I understand your frustration with the WiFi,…" at bounding box center [738, 399] width 736 height 111
copy div "I understand your frustration with the WiFi, and I know how important it is to …"
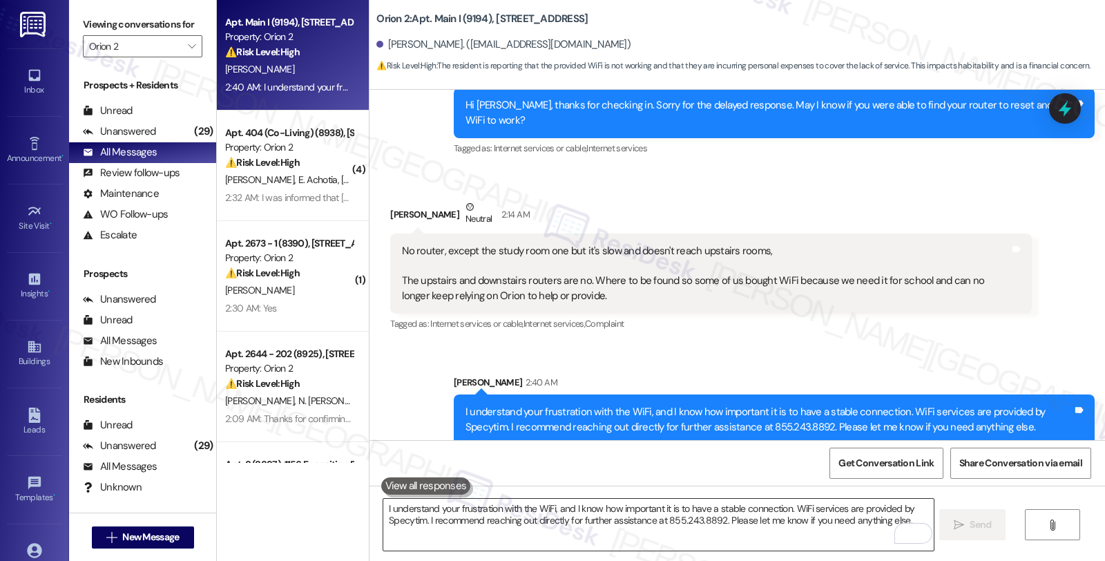
click at [506, 514] on textarea "I understand your frustration with the WiFi, and I know how important it is to …" at bounding box center [658, 525] width 550 height 52
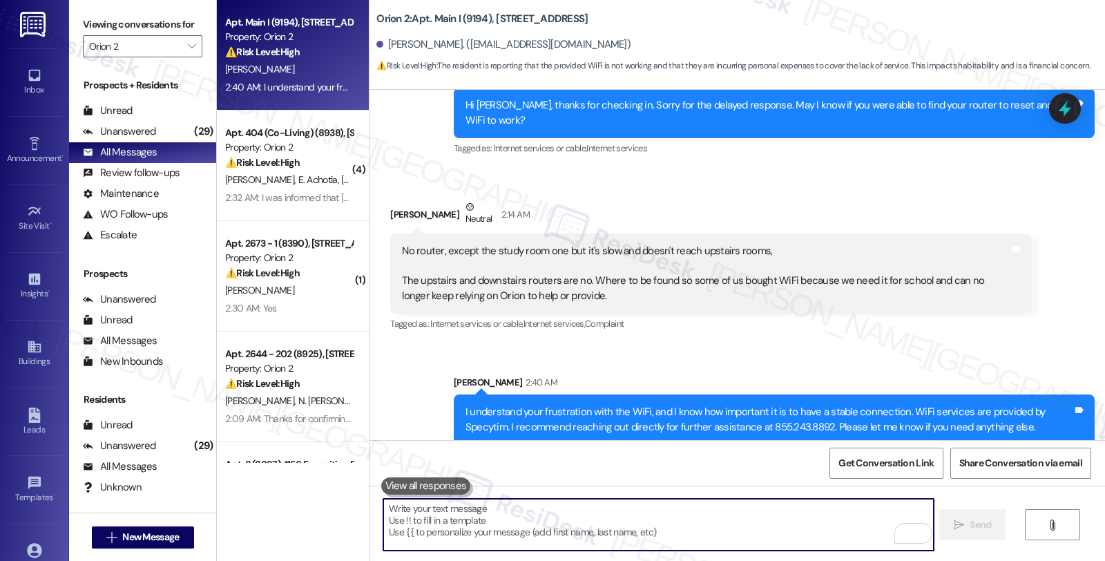
paste textarea "I understand your frustration with the WiFi, and I know how important it is to …"
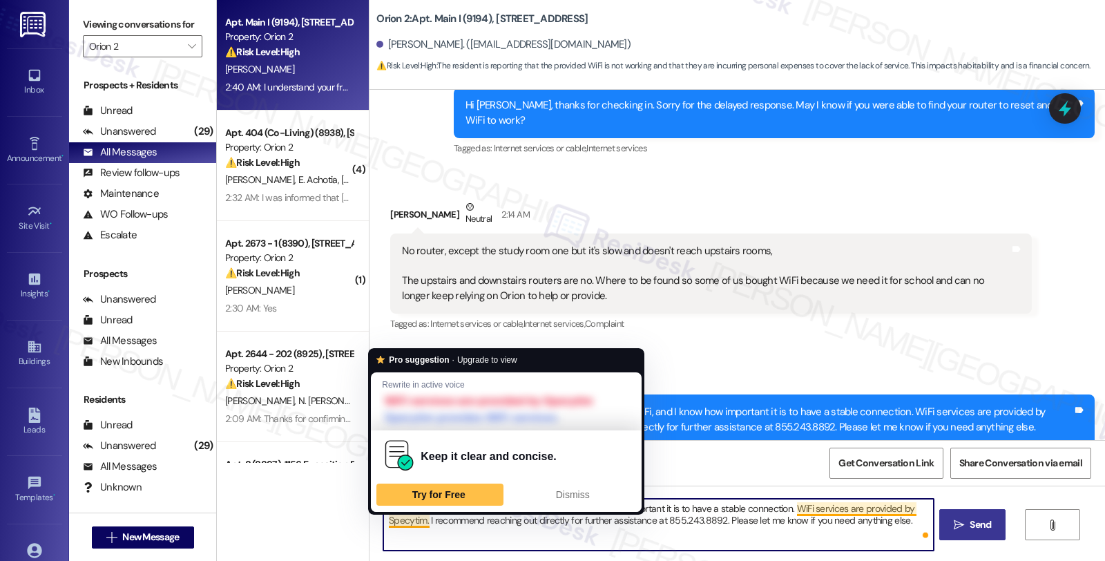
click at [402, 524] on textarea "I understand your frustration with the WiFi, and I know how important it is to …" at bounding box center [658, 525] width 550 height 52
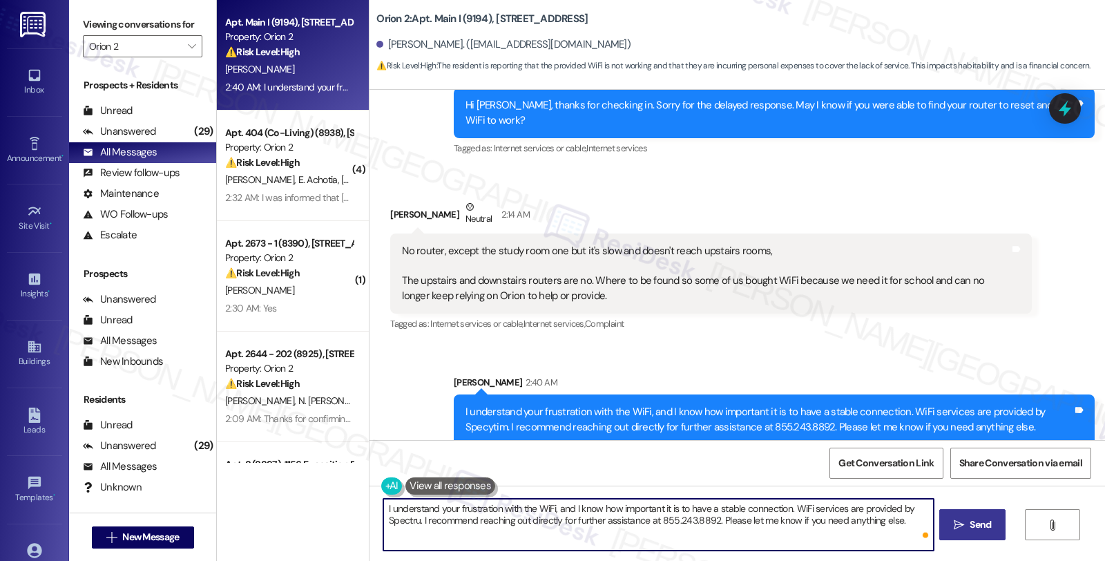
type textarea "I understand your frustration with the WiFi, and I know how important it is to …"
click at [560, 525] on textarea "I understand your frustration with the WiFi, and I know how important it is to …" at bounding box center [658, 525] width 550 height 52
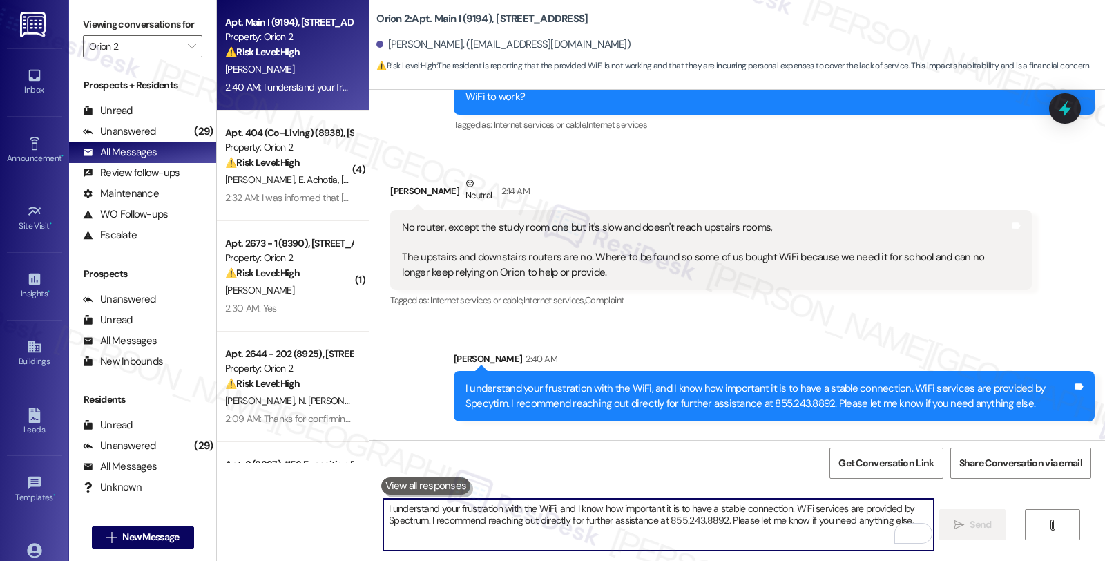
scroll to position [3000, 0]
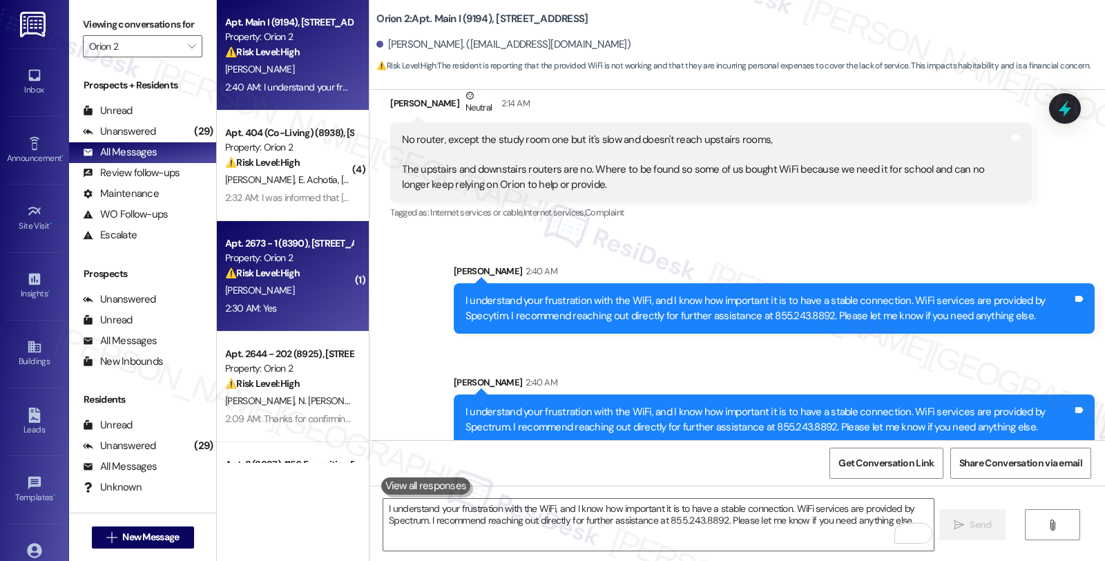
click at [277, 300] on div "2:30 AM: Yes 2:30 AM: Yes" at bounding box center [289, 308] width 131 height 17
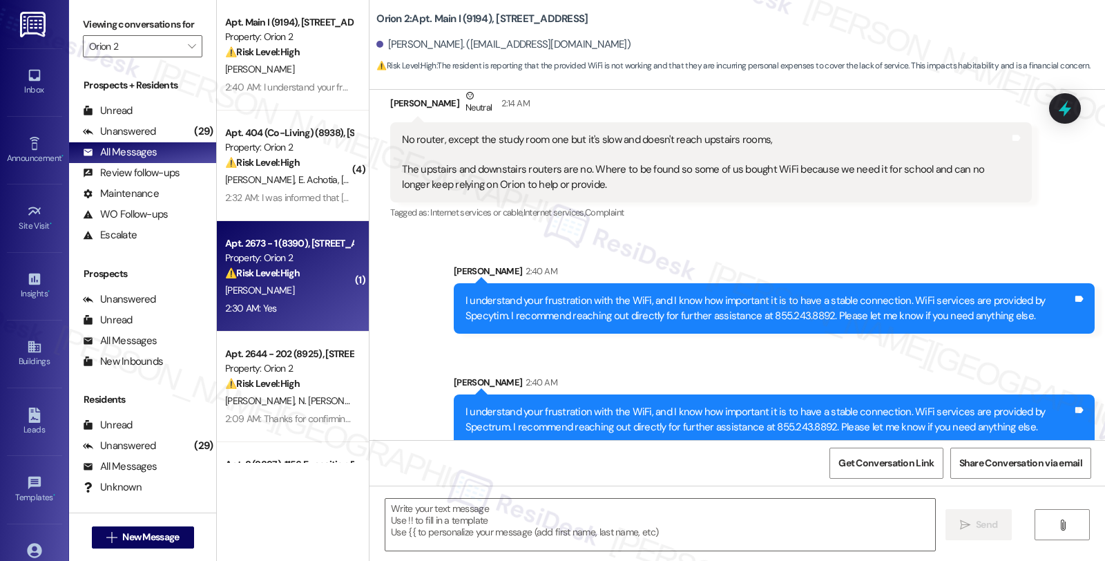
type textarea "Fetching suggested responses. Please feel free to read through the conversation…"
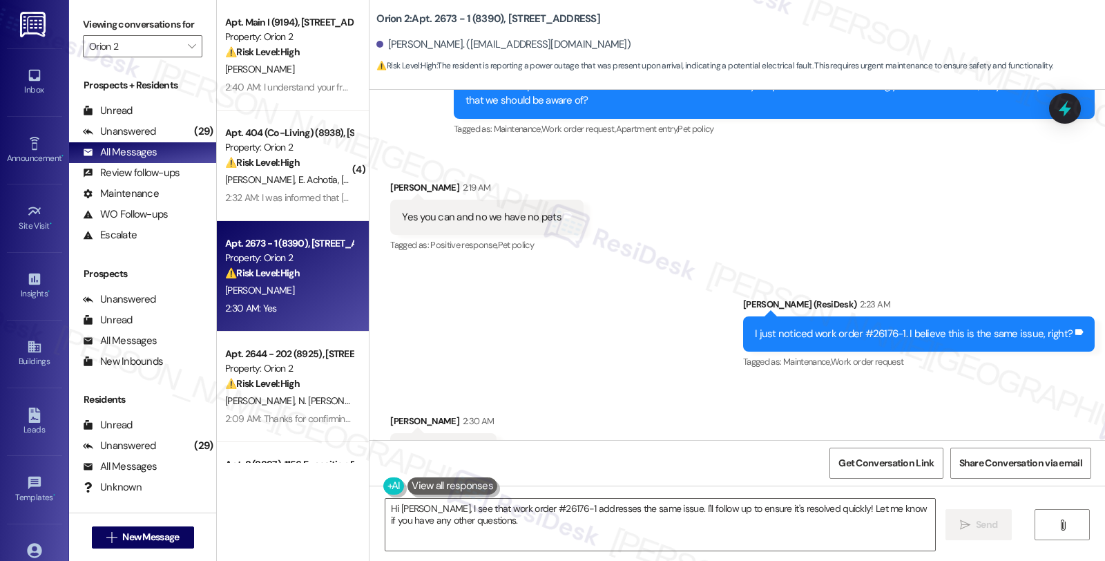
scroll to position [2077, 0]
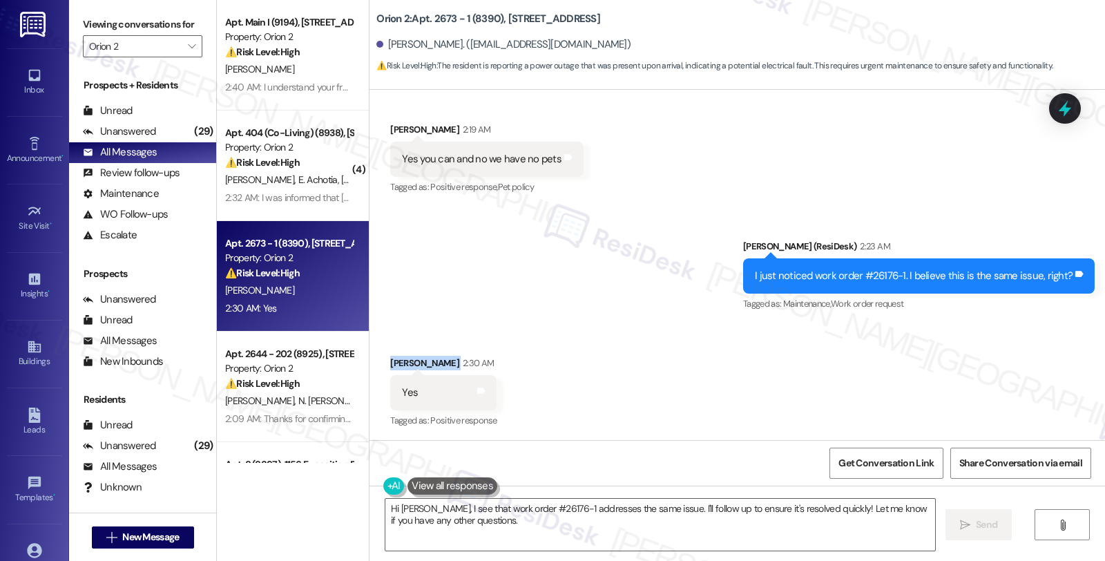
drag, startPoint x: 381, startPoint y: 360, endPoint x: 451, endPoint y: 362, distance: 70.5
click at [451, 362] on div "[PERSON_NAME] 2:30 AM" at bounding box center [443, 365] width 106 height 19
copy div "[PERSON_NAME]"
click at [385, 509] on textarea "Hi [PERSON_NAME], I see that work order #26176-1 addresses the same issue. I'll…" at bounding box center [660, 525] width 550 height 52
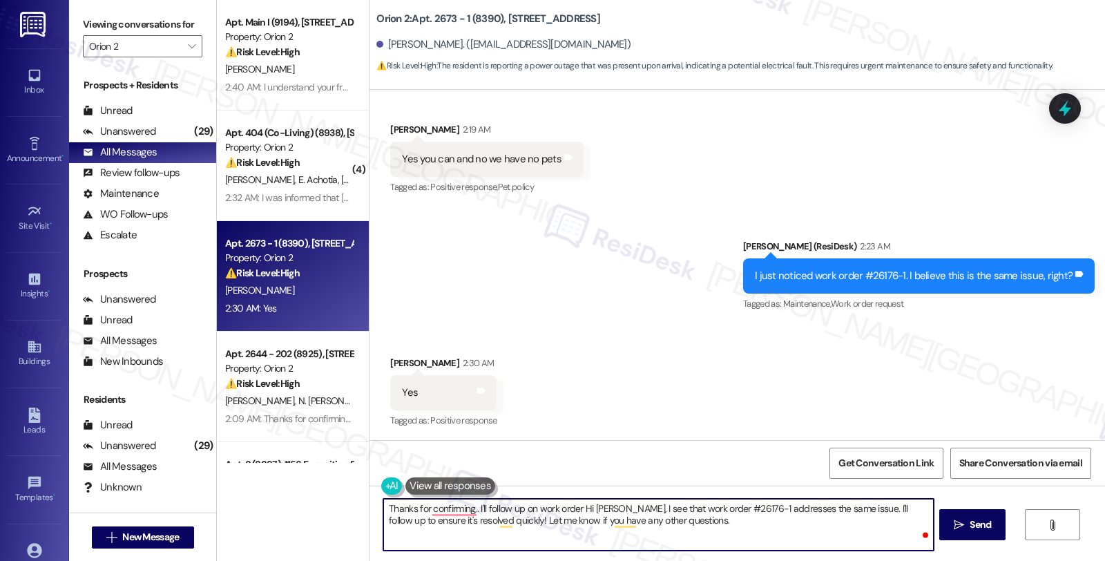
paste textarea "#26176-1"
drag, startPoint x: 617, startPoint y: 507, endPoint x: 721, endPoint y: 524, distance: 104.9
click at [721, 524] on textarea "Thanks for confirming. I'll follow up on work order #26176-1 Hi [PERSON_NAME], …" at bounding box center [658, 525] width 550 height 52
click at [453, 530] on textarea "Thanks for confirming. I'll follow up on work order #26176-1. Maintenance may r…" at bounding box center [658, 525] width 550 height 52
click at [479, 504] on textarea "Thanks for confirming. I'll follow up on work order #26176-1. Maintenance may r…" at bounding box center [658, 525] width 550 height 52
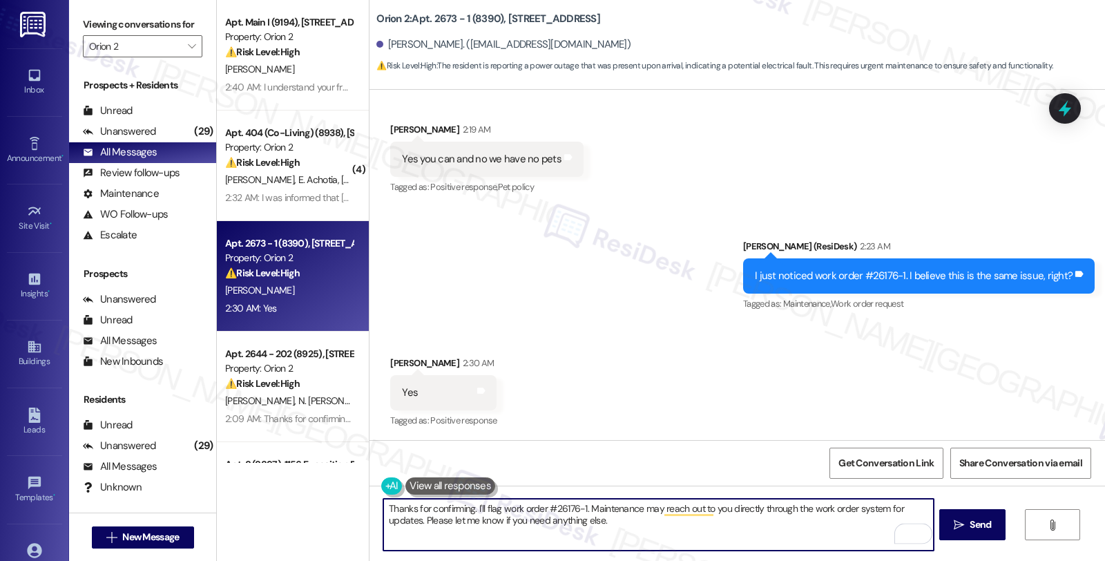
click at [579, 505] on textarea "Thanks for confirming. I'll flag work order #26176-1. Maintenance may reach out…" at bounding box center [658, 525] width 550 height 52
click at [575, 510] on textarea "Thanks for confirming. I'll flag work order #26176-1. with the team Maintenance…" at bounding box center [658, 525] width 550 height 52
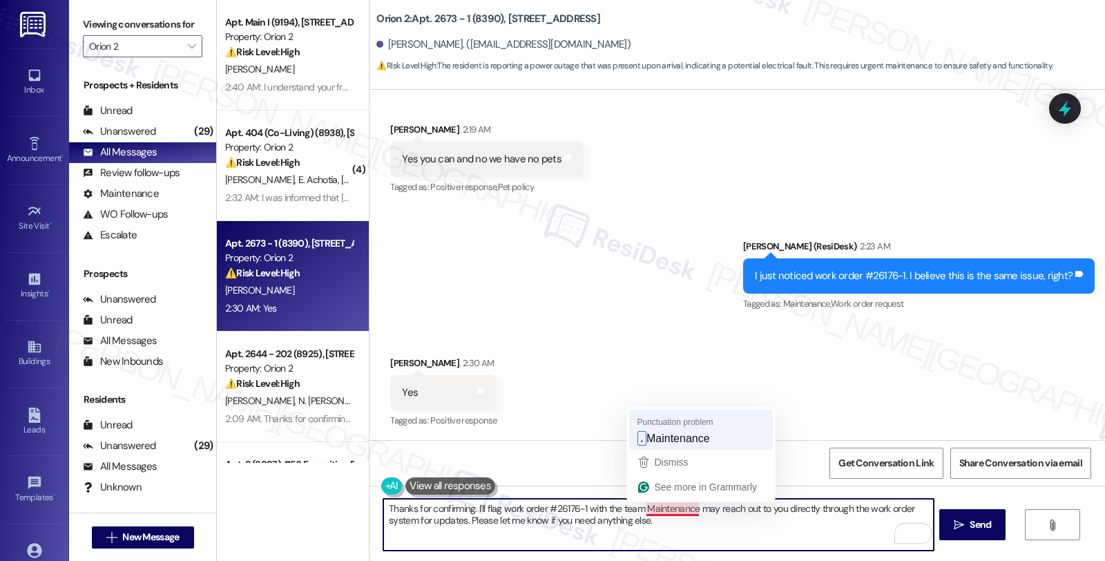
type textarea "Thanks for confirming. I'll flag work order #26176-1 with the team. Maintenance…"
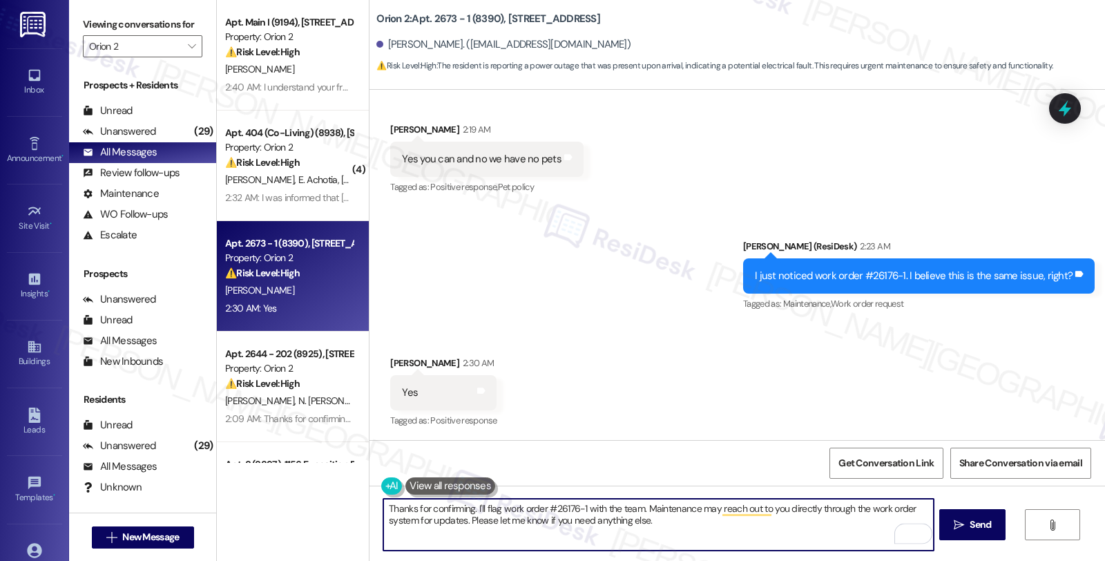
click at [692, 524] on textarea "Thanks for confirming. I'll flag work order #26176-1 with the team. Maintenance…" at bounding box center [658, 525] width 550 height 52
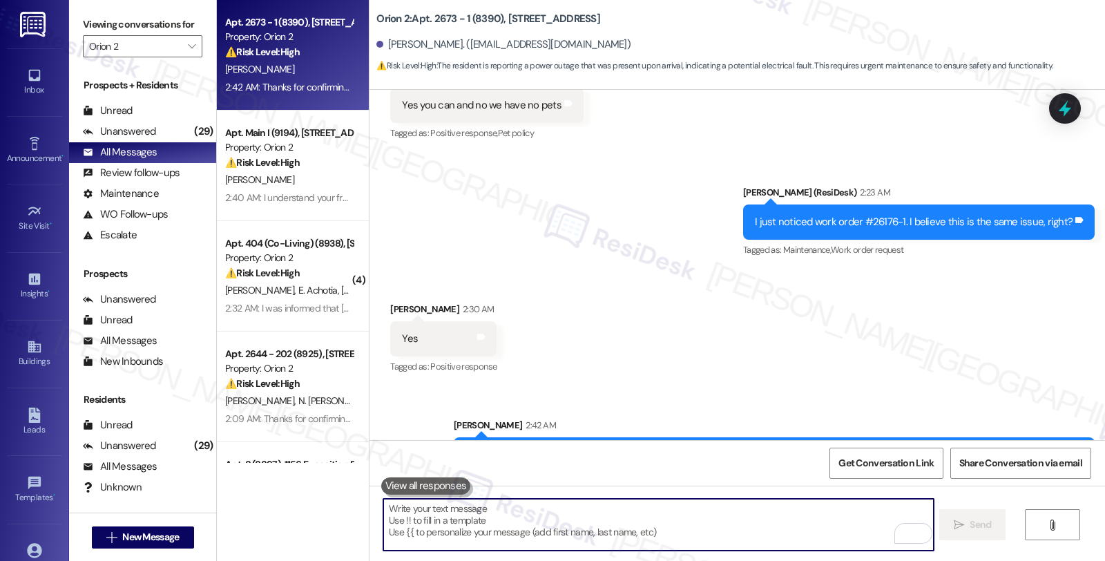
scroll to position [2188, 0]
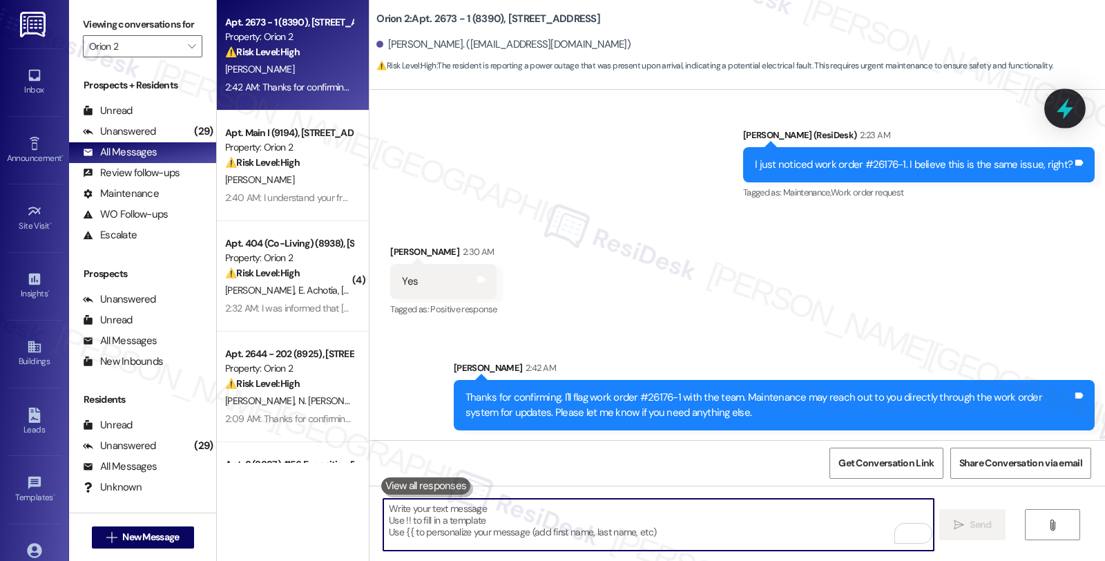
click at [1068, 108] on icon at bounding box center [1065, 108] width 17 height 21
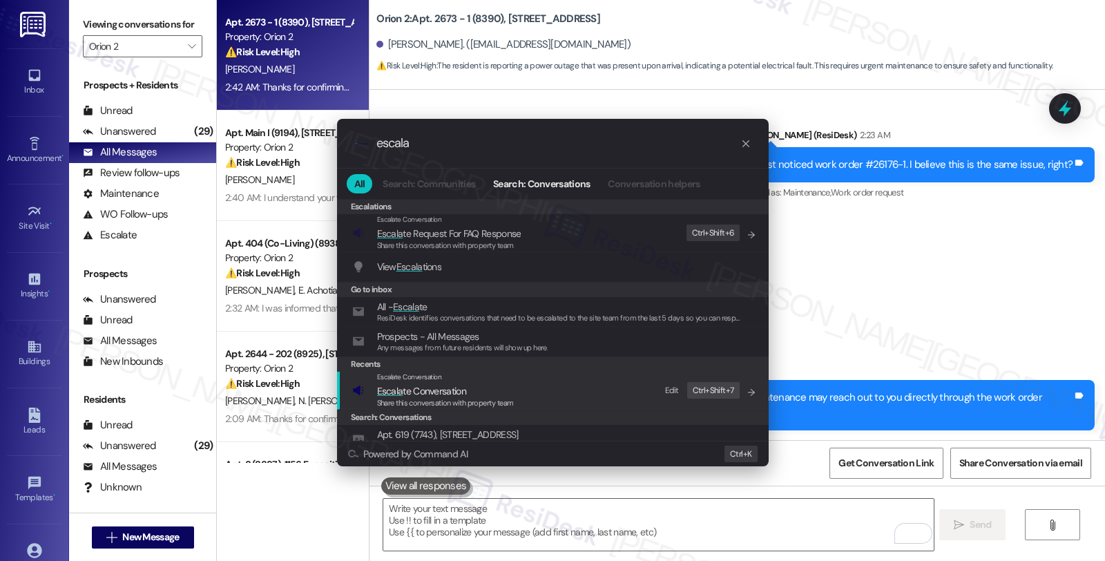
type input "escala"
click at [439, 385] on span "Escala te Conversation" at bounding box center [421, 391] width 89 height 12
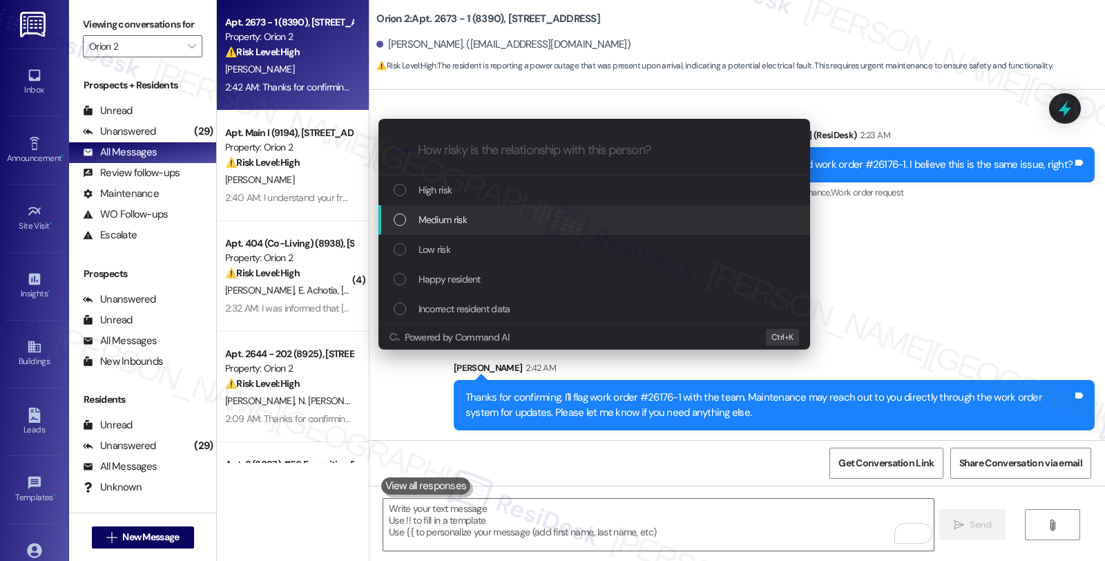
click at [453, 227] on span "Medium risk" at bounding box center [443, 219] width 48 height 15
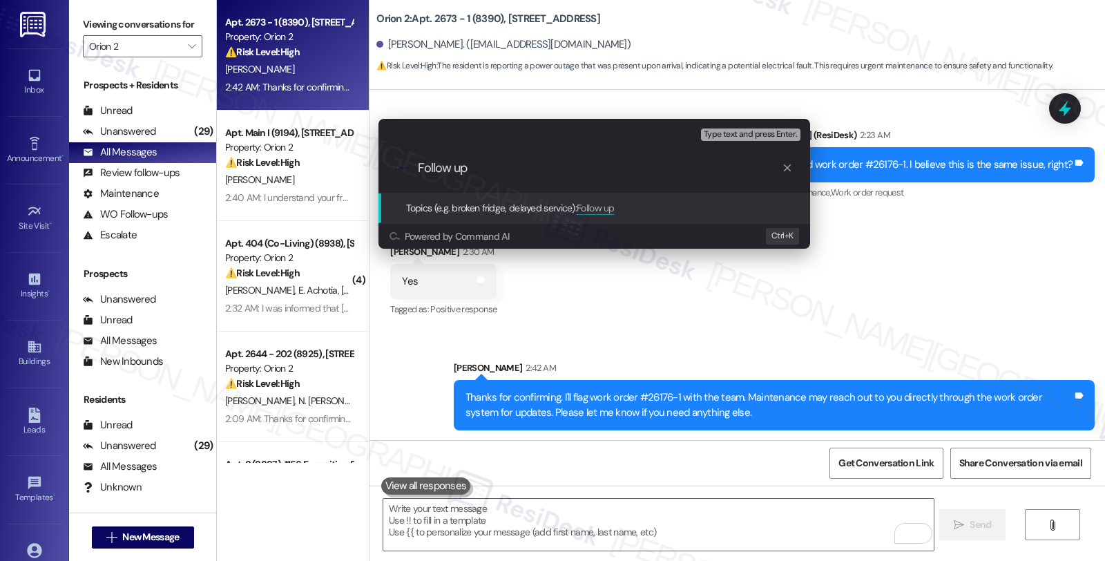
paste input "#26176-1"
click at [472, 164] on input "Follow up #26176-1" at bounding box center [600, 168] width 364 height 15
click at [573, 164] on input "Follow up WO #26176-1" at bounding box center [600, 168] width 364 height 15
click at [586, 163] on input "Follow up WO #26176-1 (no electricy in" at bounding box center [600, 168] width 364 height 15
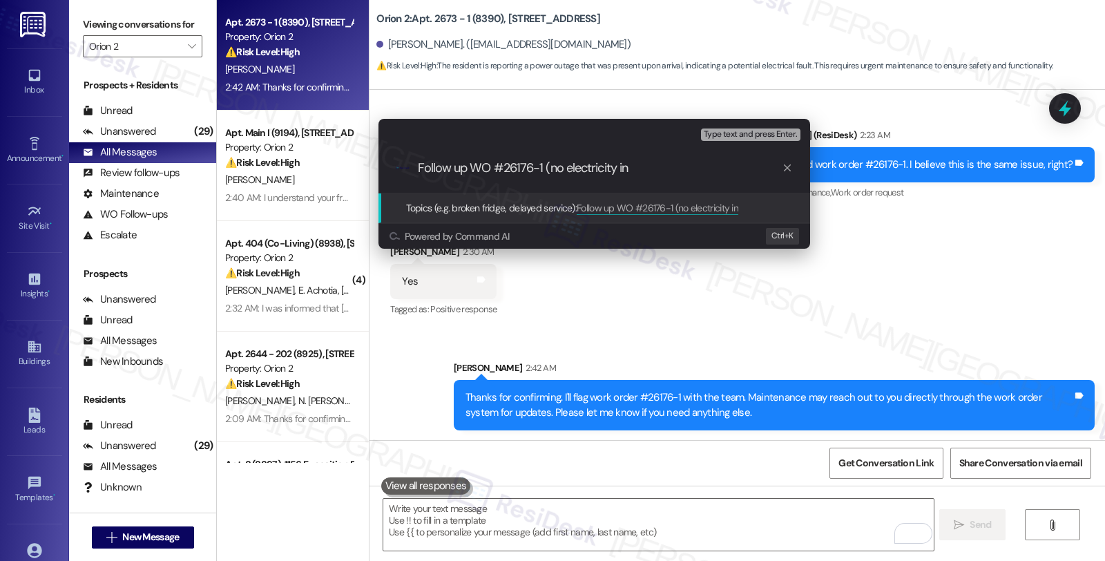
click at [646, 167] on input "Follow up WO #26176-1 (no electricity in" at bounding box center [600, 168] width 364 height 15
type input "Follow up WO #26176-1 (no electricity in the room and bathroom)"
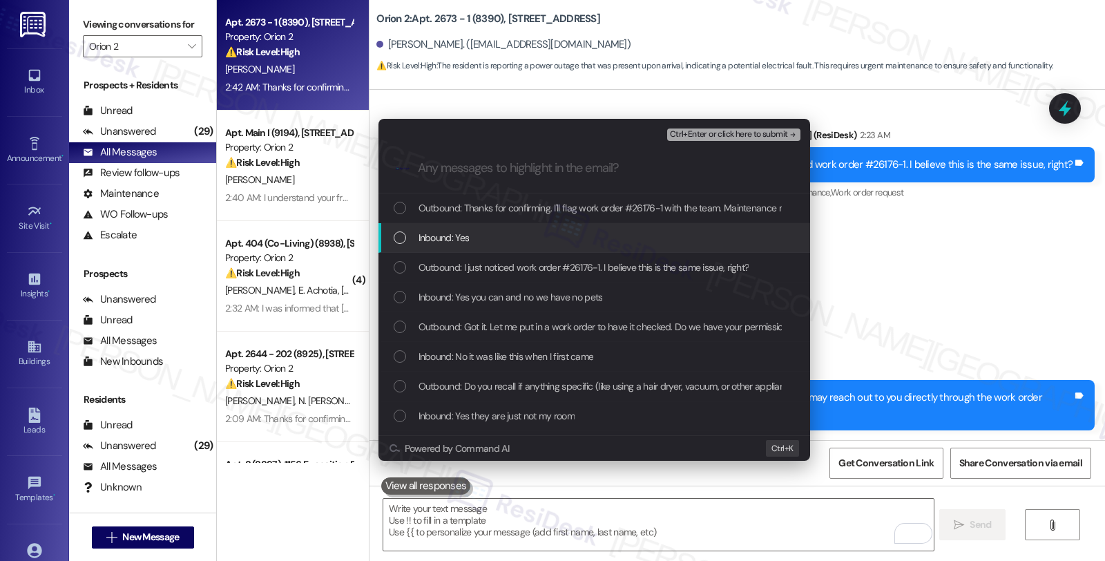
click at [466, 242] on span "Inbound: Yes" at bounding box center [444, 237] width 51 height 15
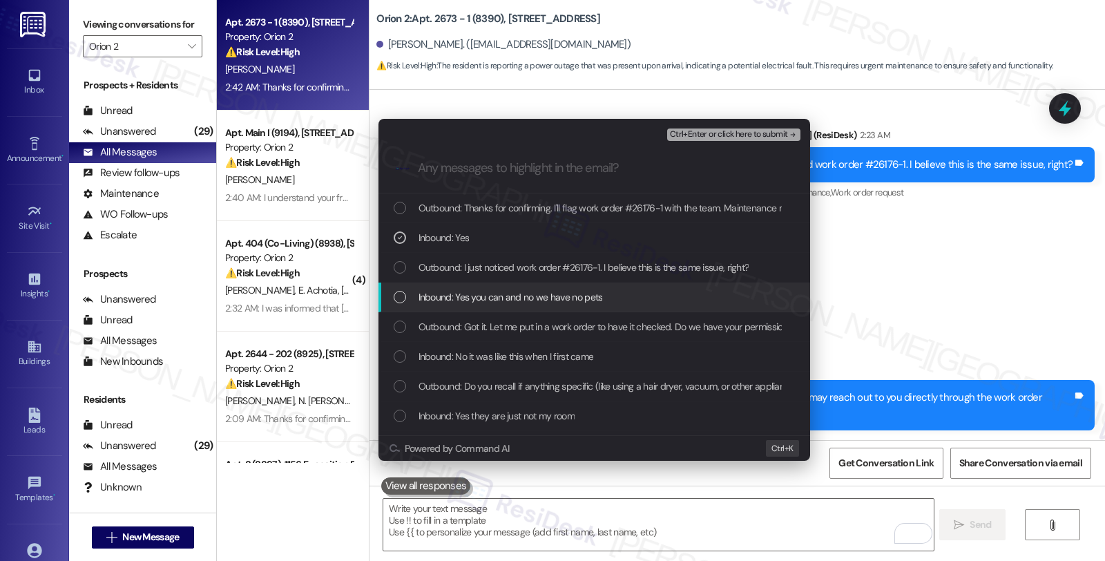
click at [466, 294] on span "Inbound: Yes you can and no we have no pets" at bounding box center [511, 296] width 184 height 15
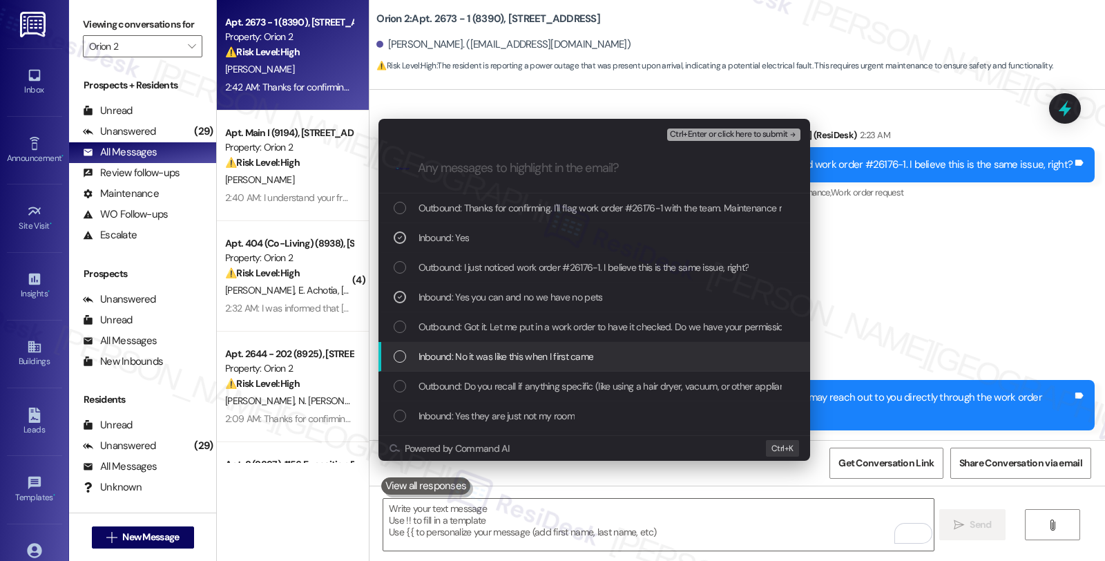
click at [457, 359] on span "Inbound: No it was like this when I first came" at bounding box center [506, 356] width 175 height 15
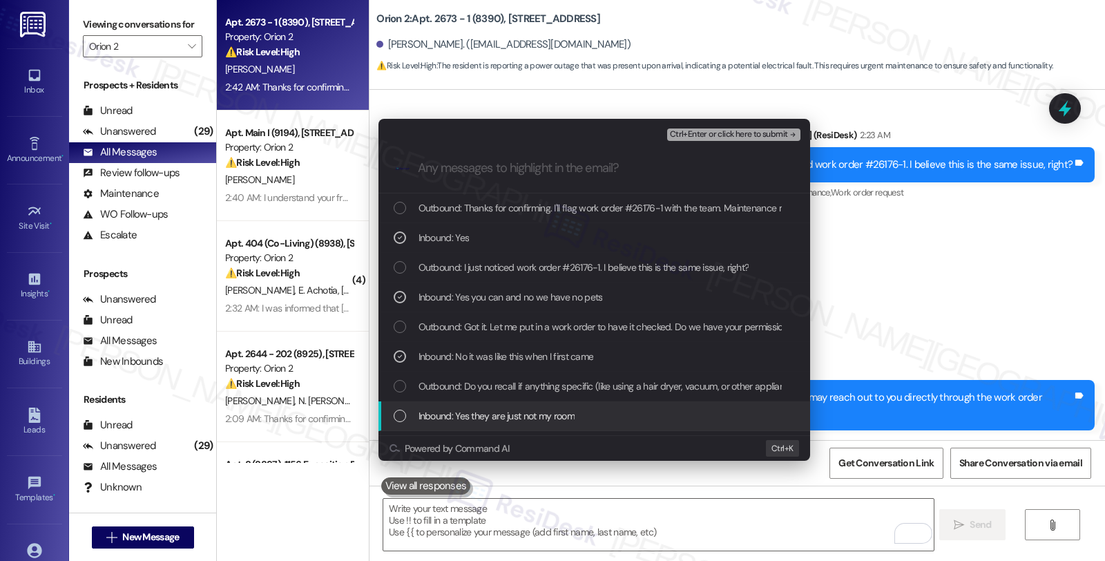
click at [461, 416] on span "Inbound: Yes they are just not my room" at bounding box center [497, 415] width 156 height 15
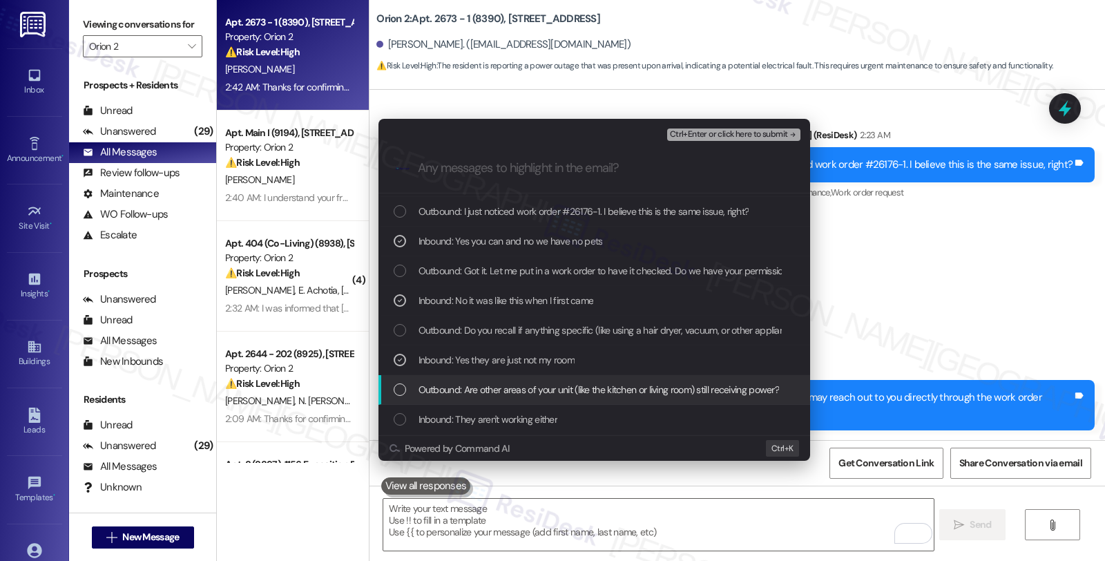
scroll to position [77, 0]
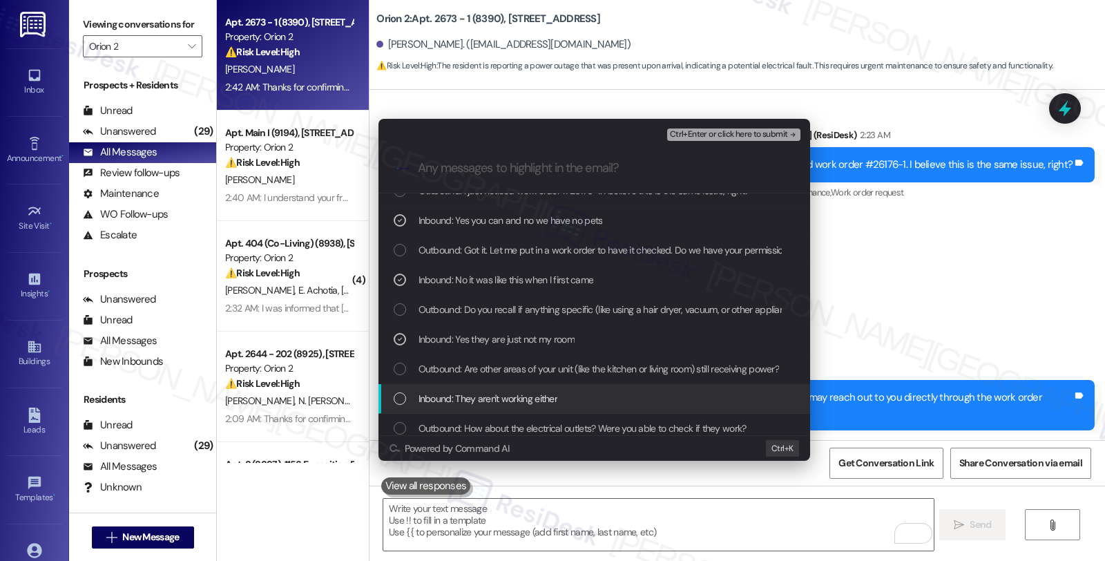
click at [515, 402] on span "Inbound: They aren't working either" at bounding box center [489, 398] width 140 height 15
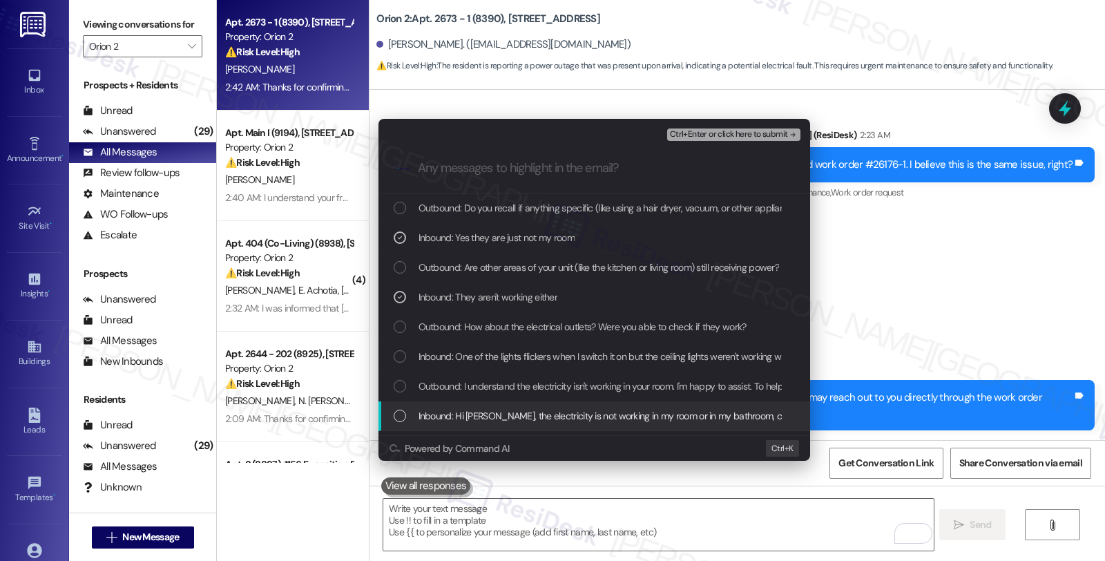
scroll to position [230, 0]
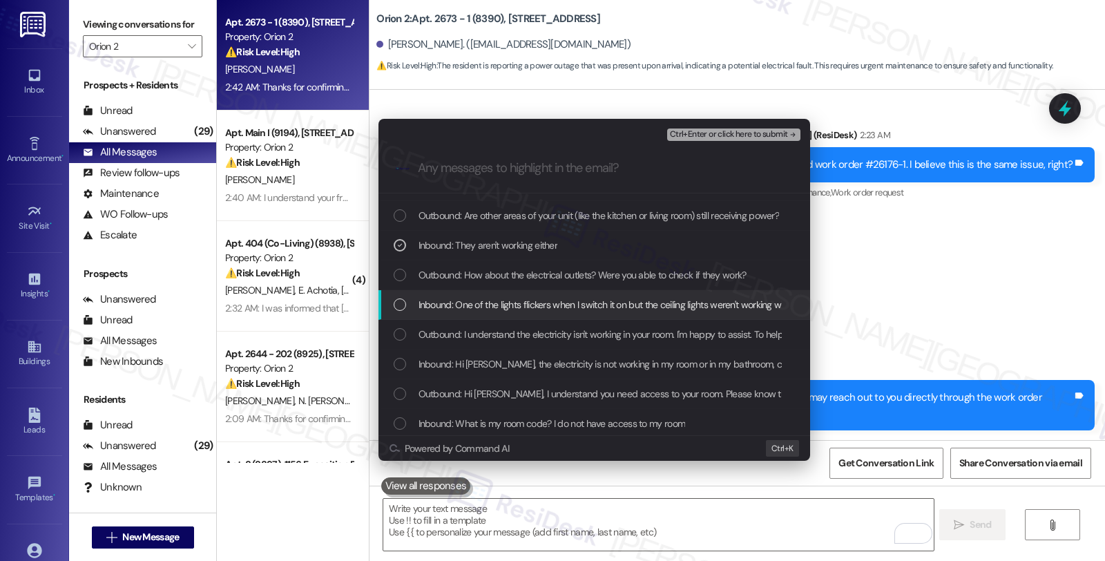
click at [534, 314] on div "Inbound: One of the lights flickers when I switch it on but the ceiling lights …" at bounding box center [594, 305] width 432 height 30
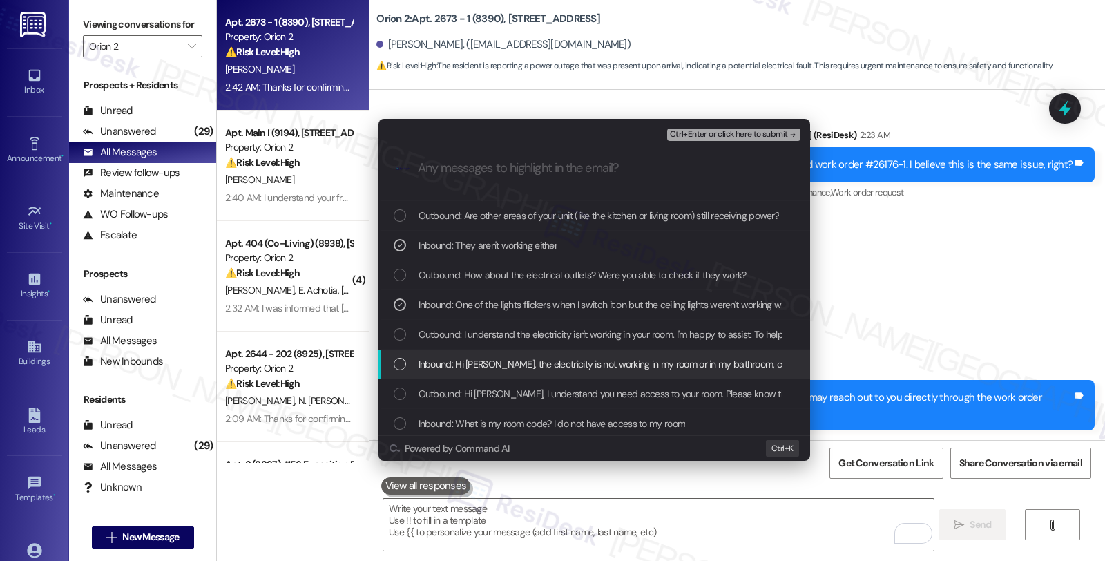
click at [541, 363] on span "Inbound: Hi Sarah, the electricity is not working in my room or in my bathroom,…" at bounding box center [634, 363] width 430 height 15
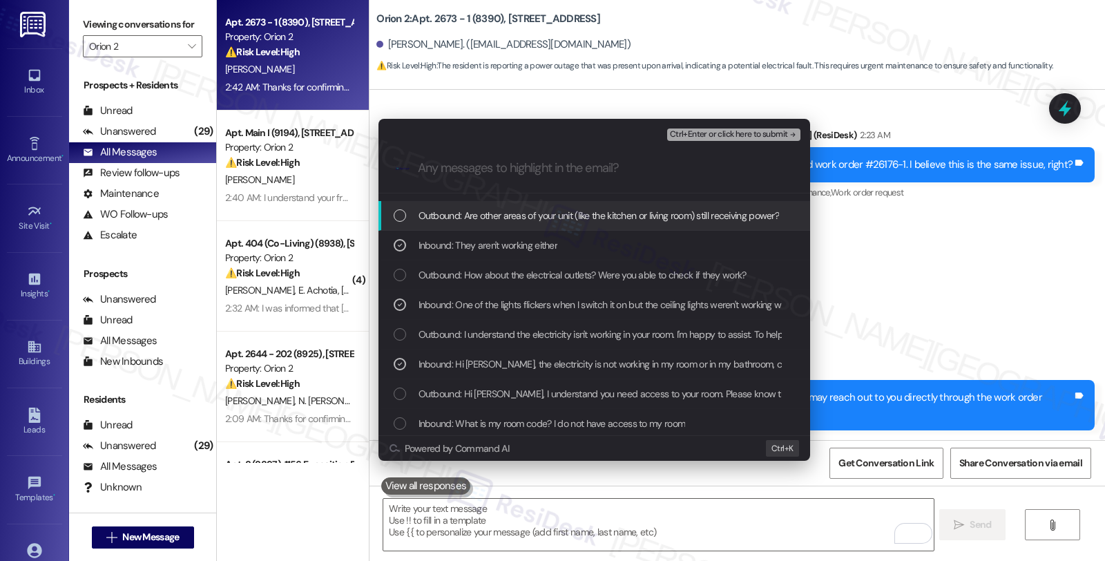
click at [749, 130] on span "Ctrl+Enter or click here to submit" at bounding box center [729, 135] width 118 height 10
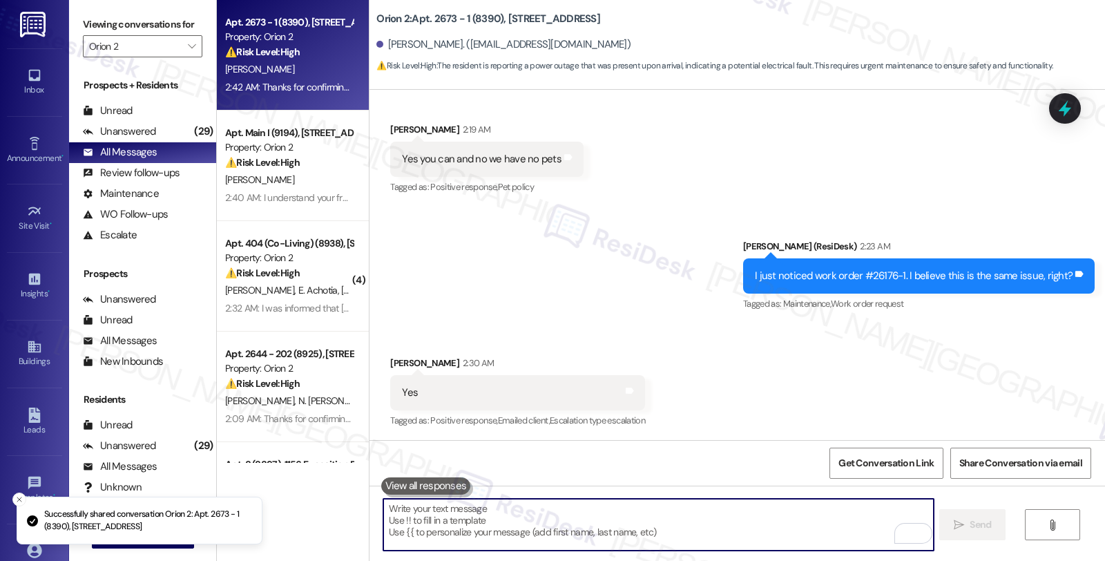
scroll to position [2209, 0]
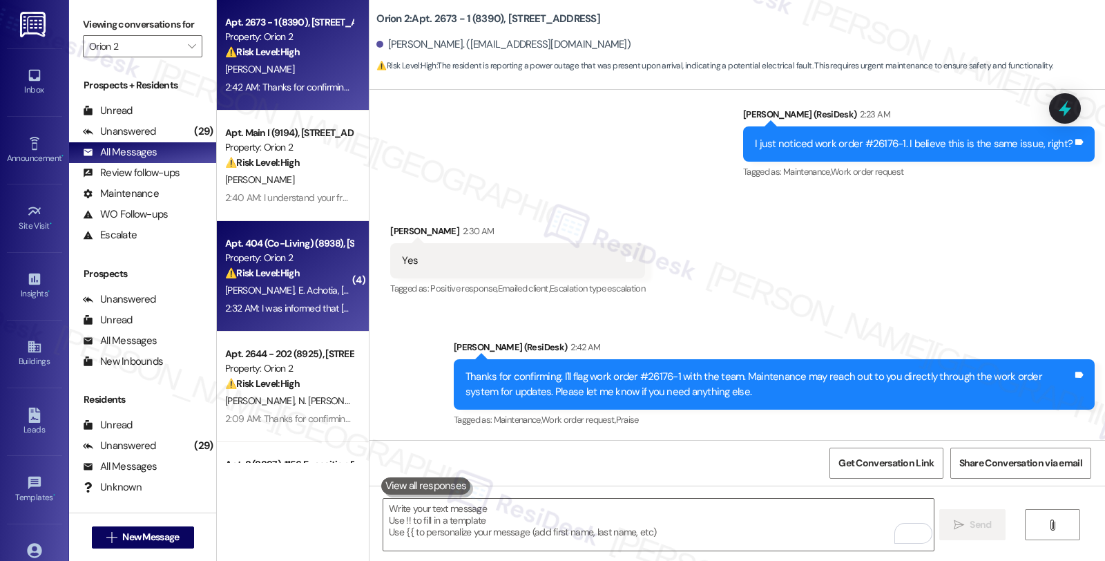
click at [341, 266] on div "Apt. 404 (Co-Living) (8938), 1421 W Adams Blvd Property: Orion 2 ⚠️ Risk Level:…" at bounding box center [293, 276] width 152 height 111
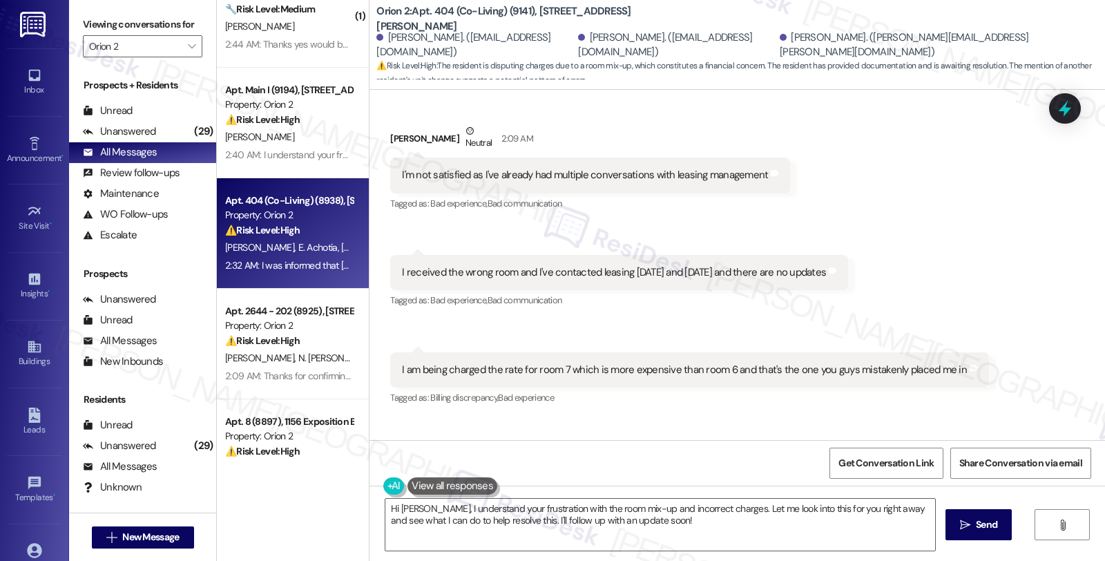
scroll to position [1535, 0]
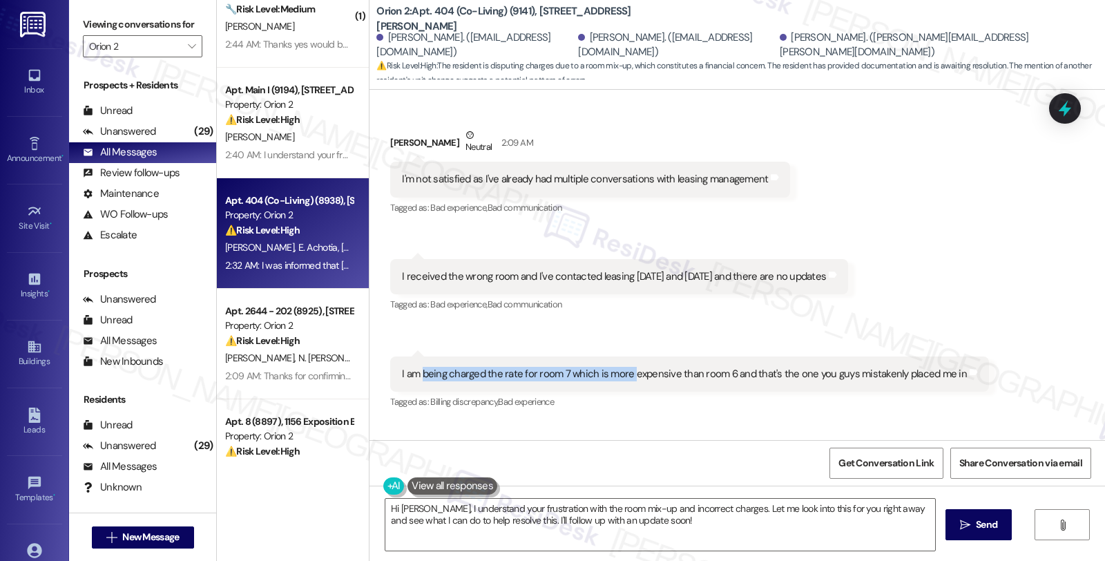
drag, startPoint x: 412, startPoint y: 374, endPoint x: 620, endPoint y: 383, distance: 207.4
click at [620, 383] on div "I am being charged the rate for room 7 which is more expensive than room 6 and …" at bounding box center [689, 373] width 599 height 35
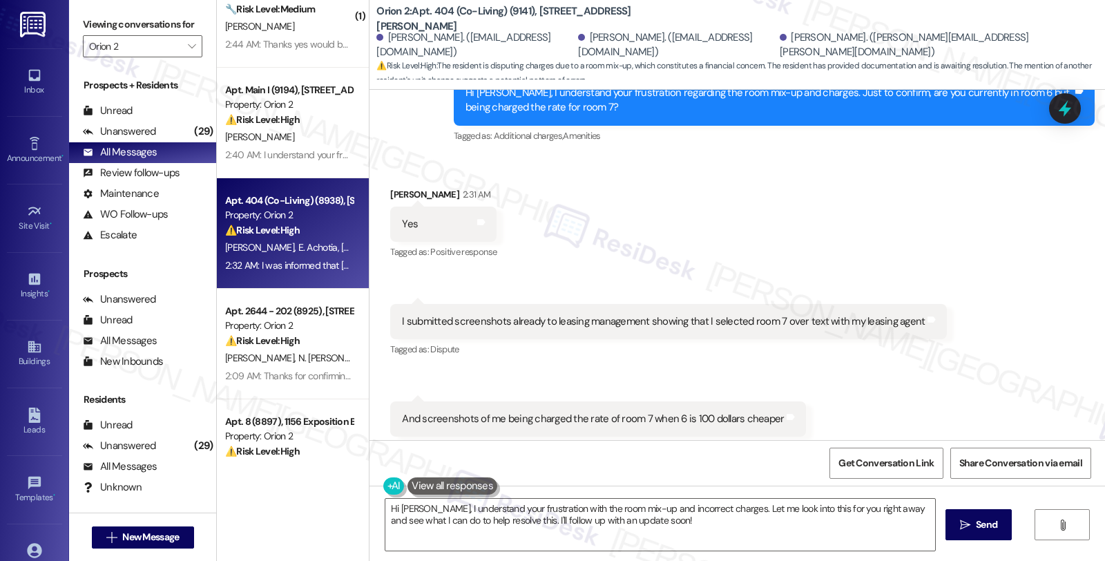
scroll to position [2072, 0]
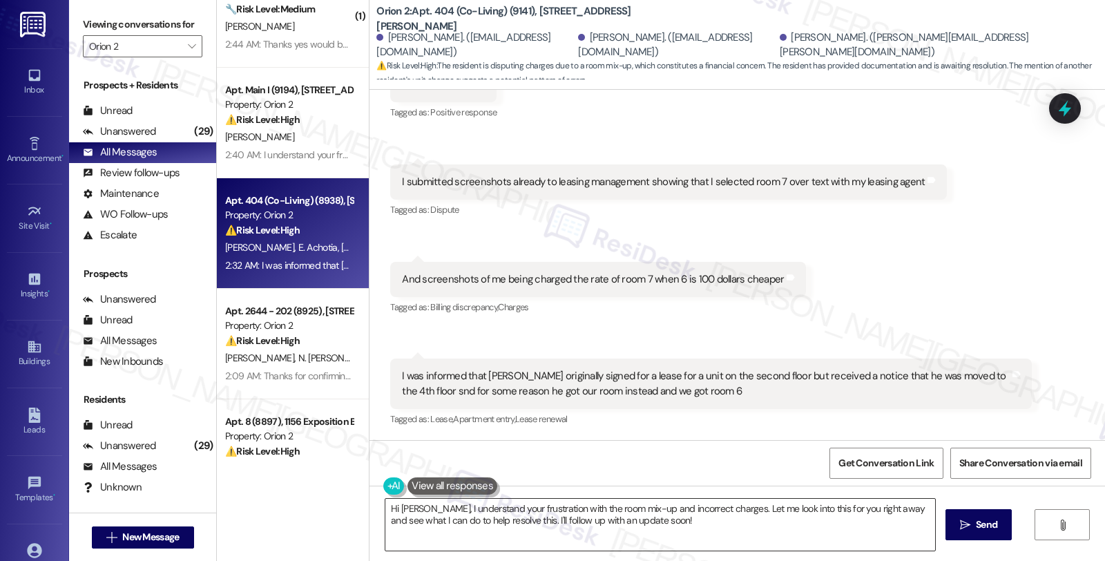
click at [385, 507] on textarea "Hi [PERSON_NAME], I understand your frustration with the room mix-up and incorr…" at bounding box center [660, 525] width 550 height 52
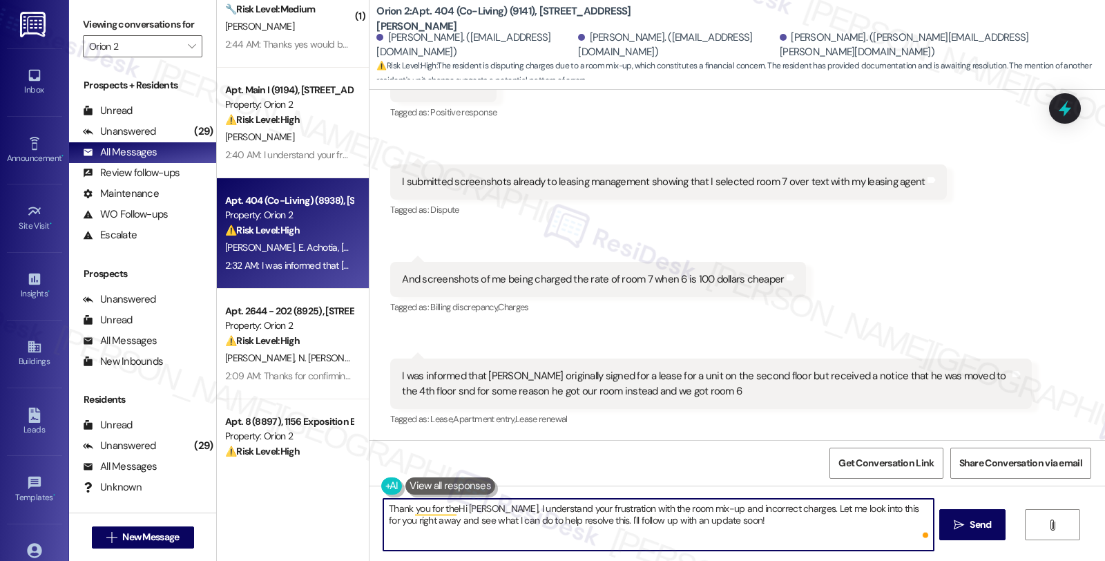
type textarea "Thank you for the Hi [PERSON_NAME], I understand your frustration with the room…"
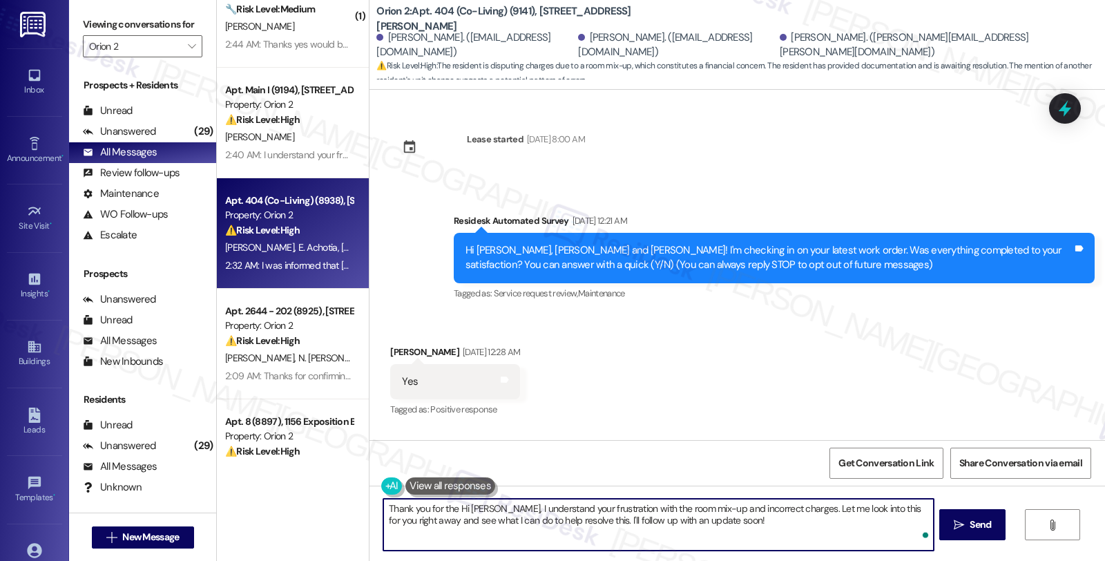
scroll to position [2072, 0]
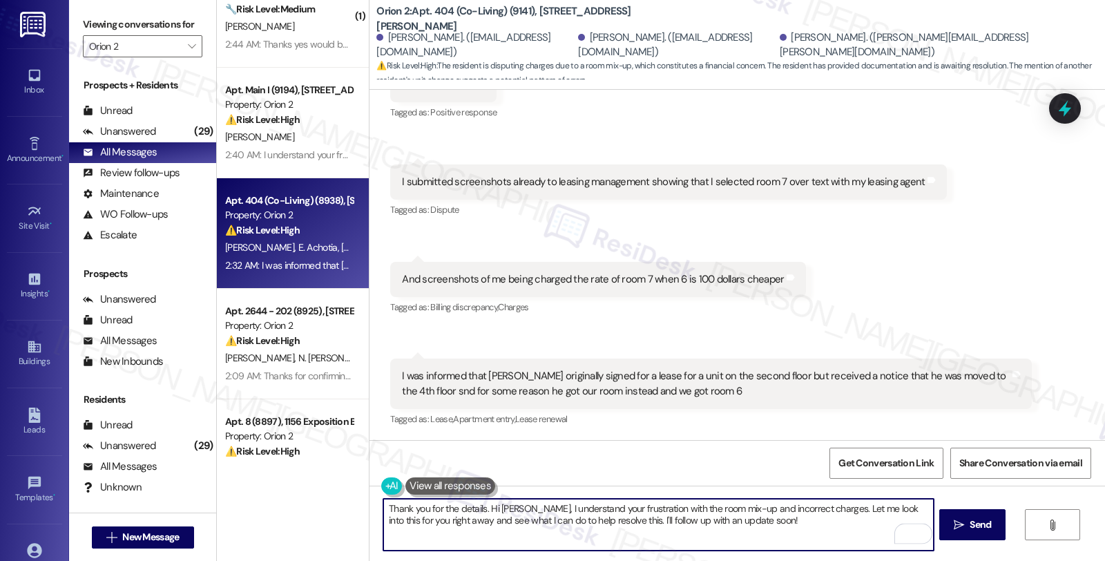
click at [479, 508] on textarea "Thank you for the details. Hi [PERSON_NAME], I understand your frustration with…" at bounding box center [658, 525] width 550 height 52
click at [482, 512] on textarea "Thank you for the details. Hi [PERSON_NAME], I understand your frustration with…" at bounding box center [658, 525] width 550 height 52
drag, startPoint x: 481, startPoint y: 508, endPoint x: 913, endPoint y: 546, distance: 433.3
click at [913, 546] on textarea "Thank you for the details. Let me follow up on this and wiHi [PERSON_NAME], I u…" at bounding box center [658, 525] width 550 height 52
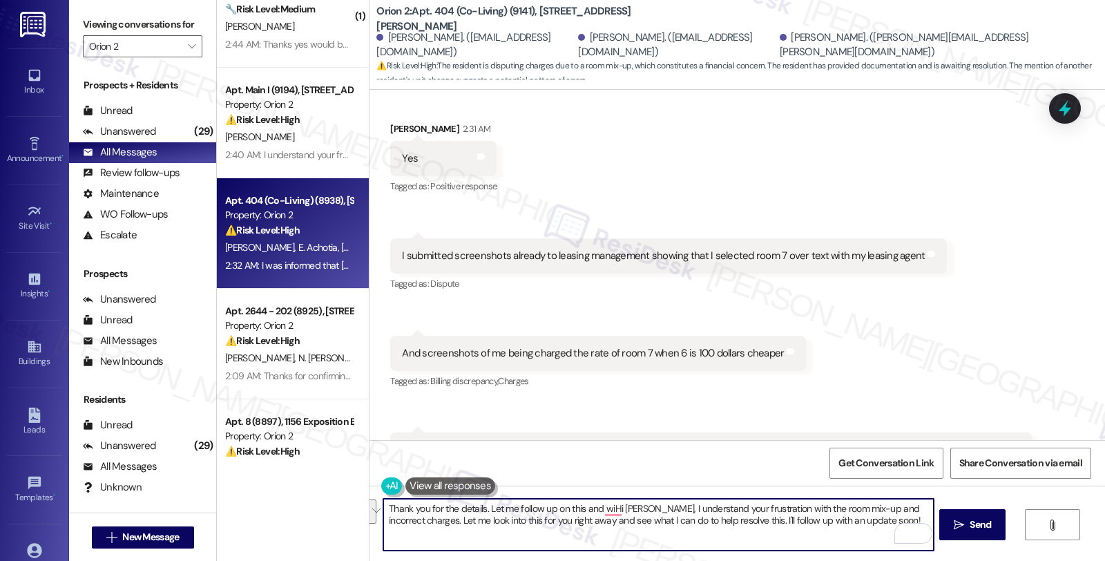
scroll to position [1841, 0]
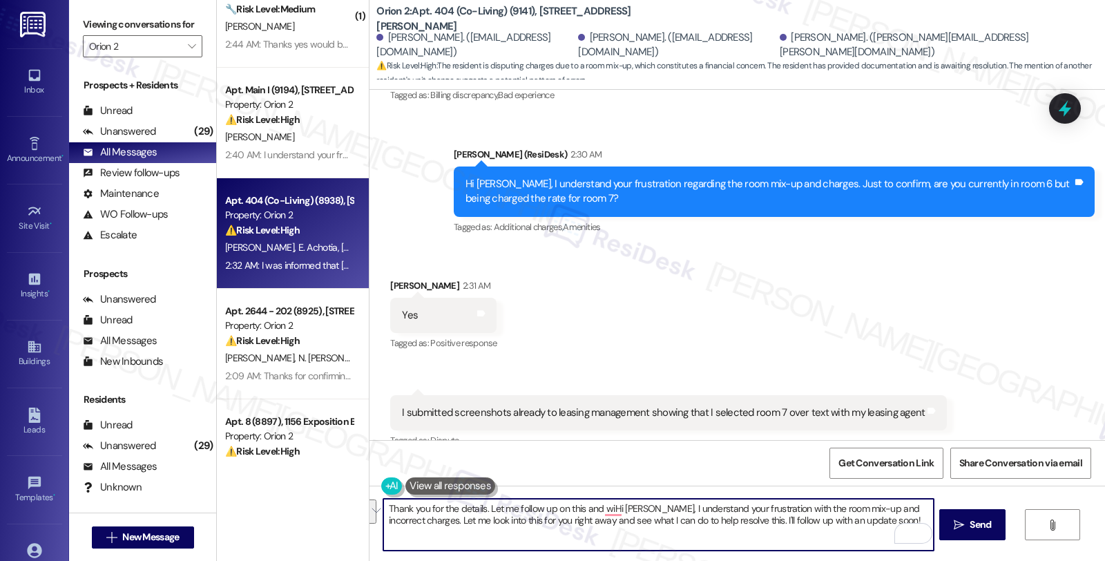
click at [612, 528] on textarea "Thank you for the details. Let me follow up on this and wiHi [PERSON_NAME], I u…" at bounding box center [658, 525] width 550 height 52
click at [584, 511] on textarea "Thank you for the details. Let me follow up on this and wiHi [PERSON_NAME], I u…" at bounding box center [658, 525] width 550 height 52
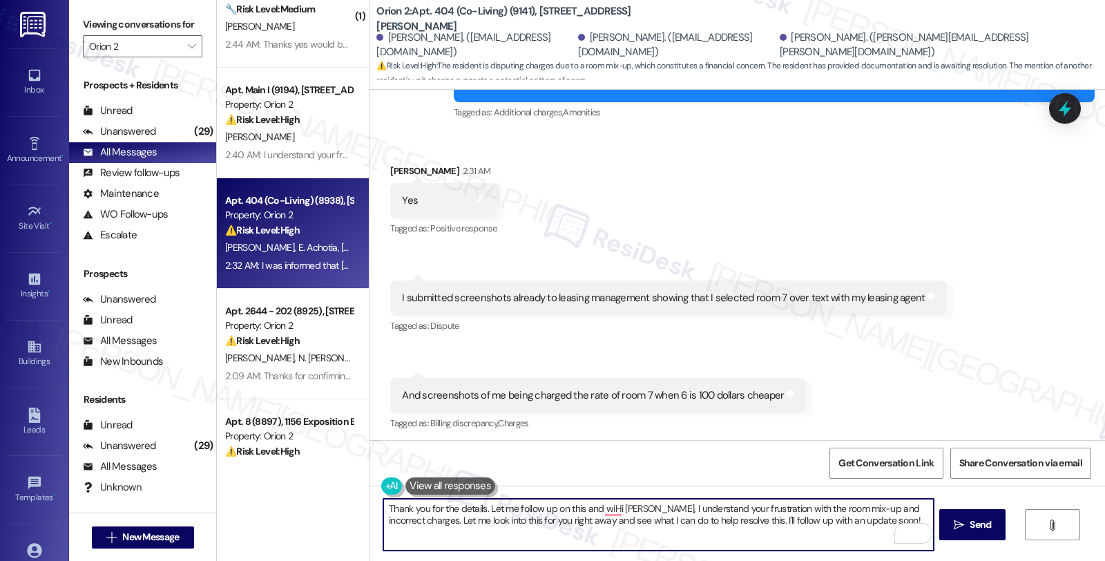
scroll to position [2072, 0]
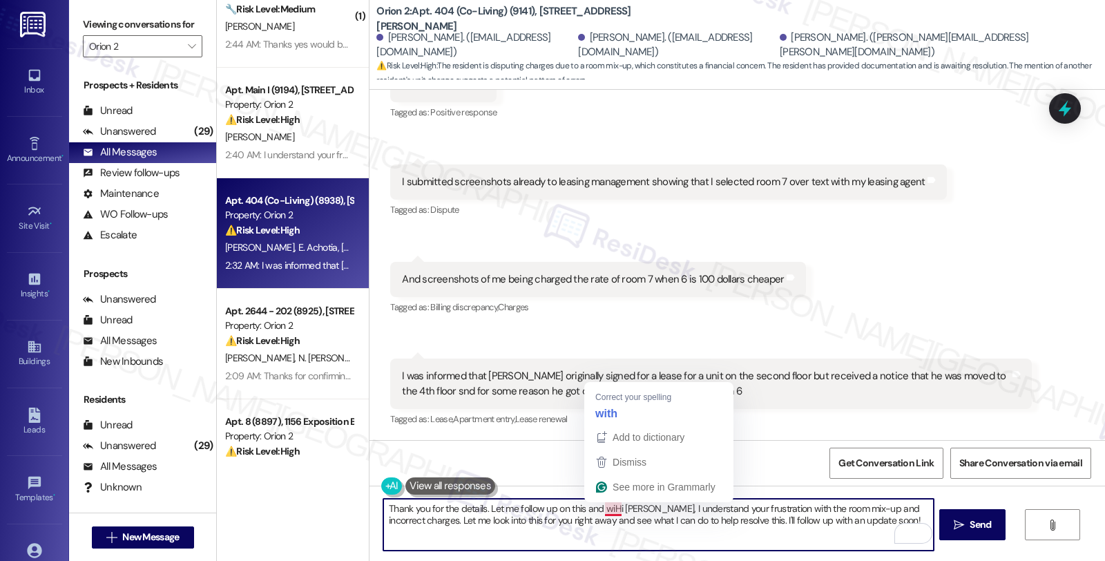
click at [599, 506] on textarea "Thank you for the details. Let me follow up on this and wiHi [PERSON_NAME], I u…" at bounding box center [658, 525] width 550 height 52
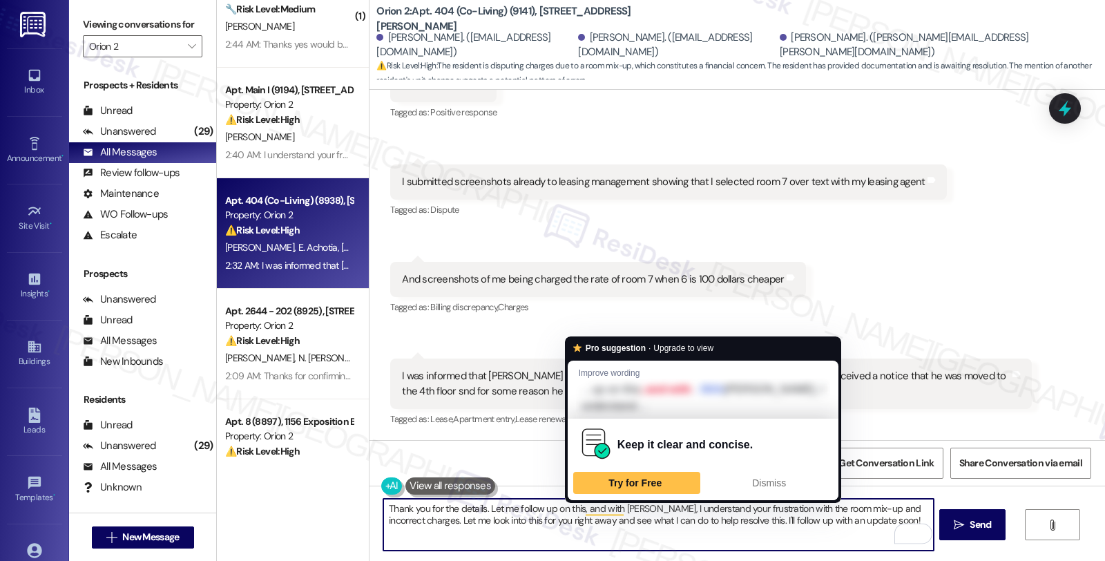
click at [619, 507] on textarea "Thank you for the details. Let me follow up on this, and with [PERSON_NAME], I …" at bounding box center [658, 525] width 550 height 52
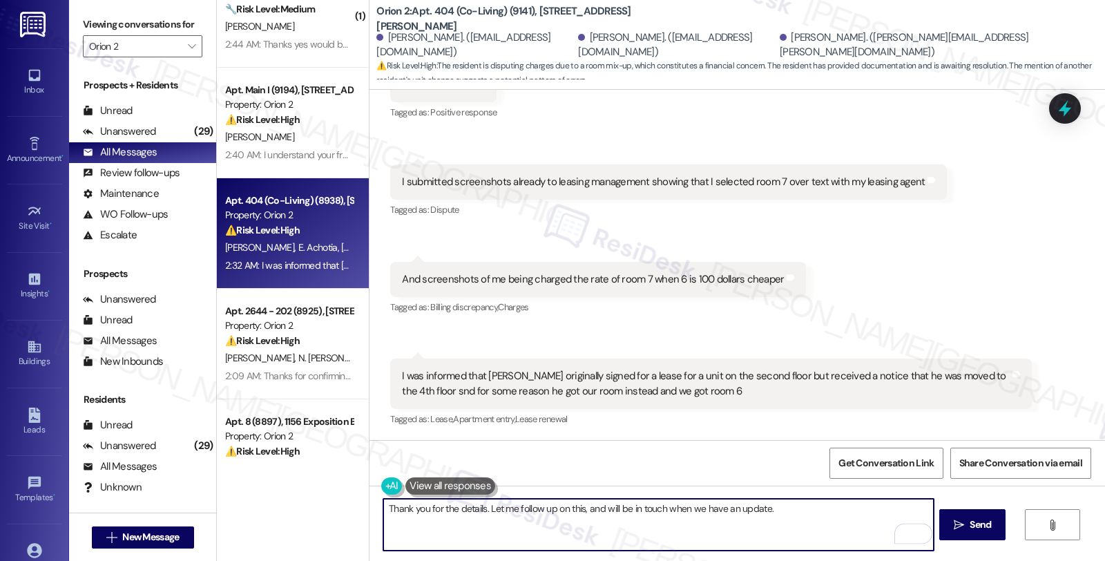
click at [789, 513] on textarea "Thank you for the details. Let me follow up on this, and will be in touch when …" at bounding box center [658, 525] width 550 height 52
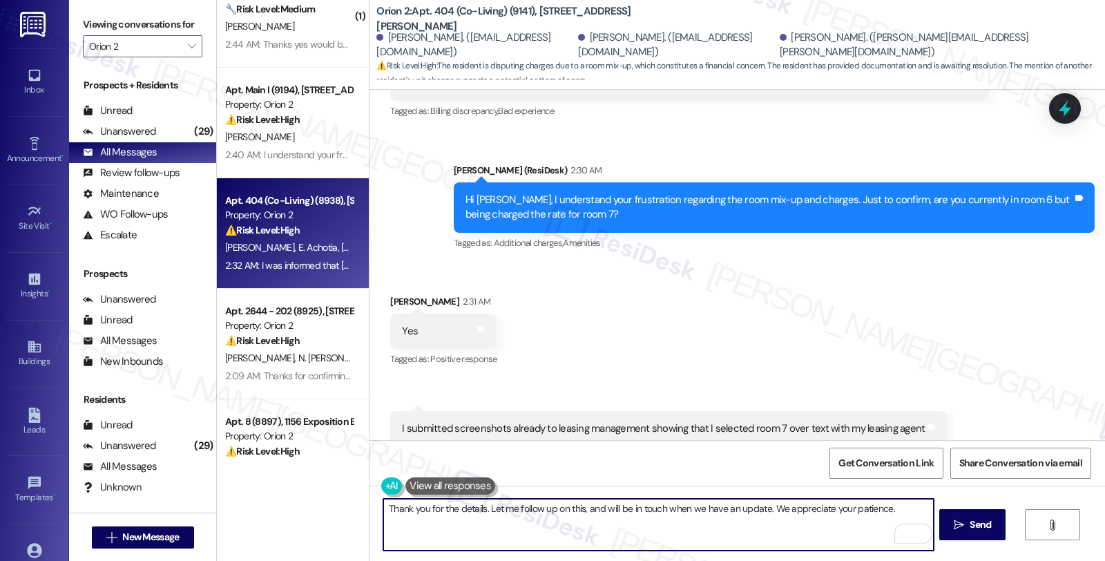
scroll to position [1765, 0]
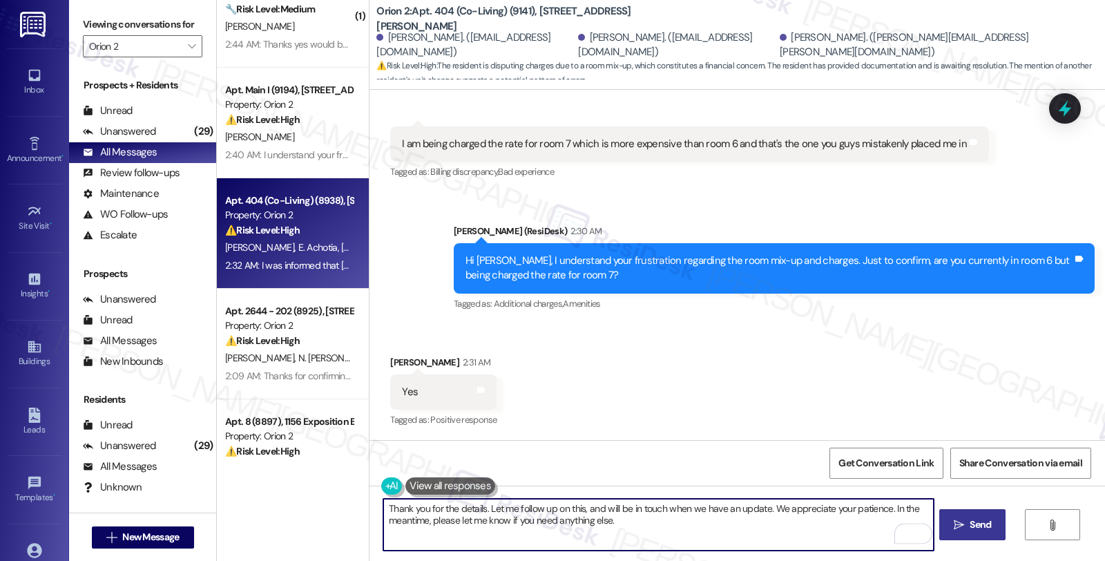
type textarea "Thank you for the details. Let me follow up on this, and will be in touch when …"
click at [970, 532] on span "Send" at bounding box center [980, 524] width 21 height 15
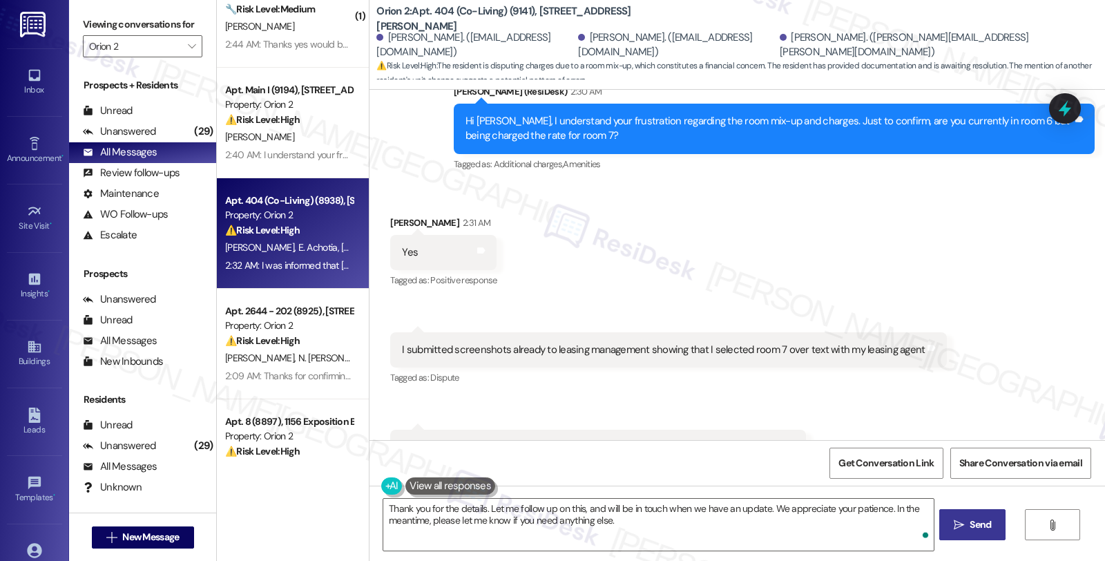
scroll to position [2182, 0]
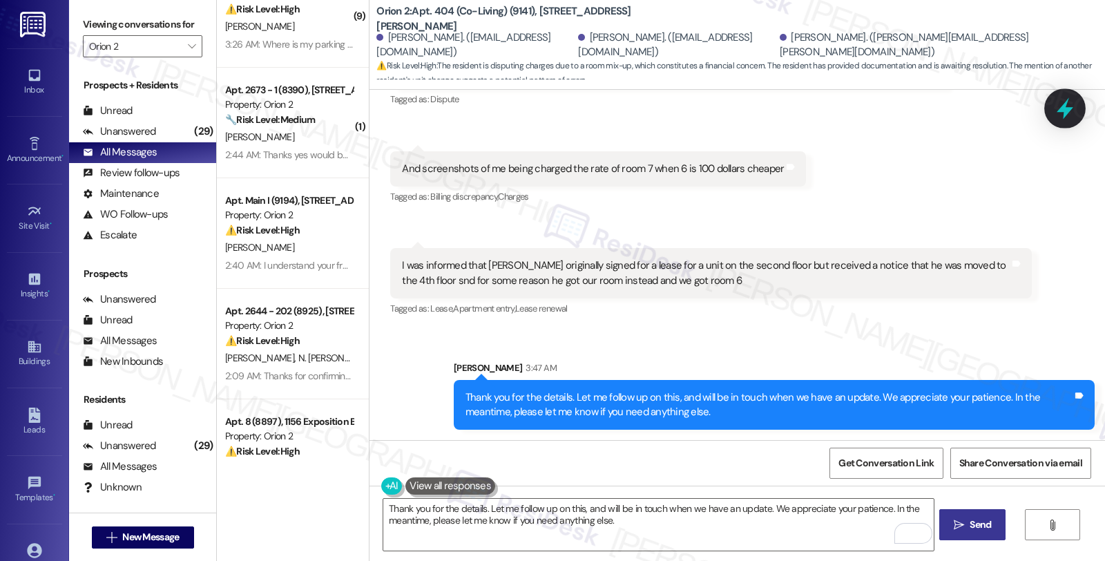
click at [1054, 106] on icon at bounding box center [1064, 108] width 23 height 23
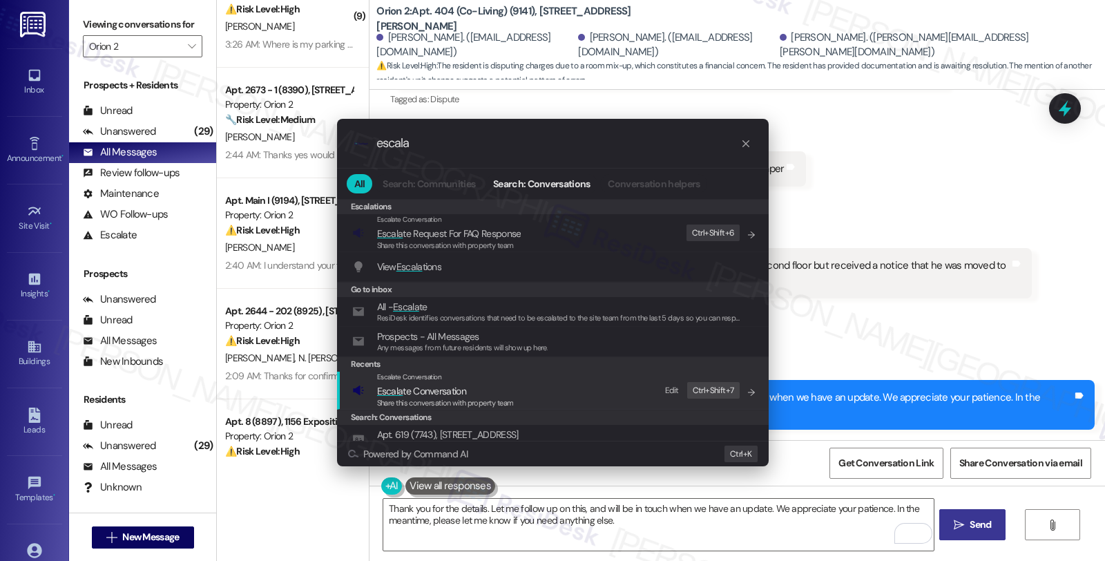
type input "escala"
click at [420, 387] on span "Escala te Conversation" at bounding box center [421, 391] width 89 height 12
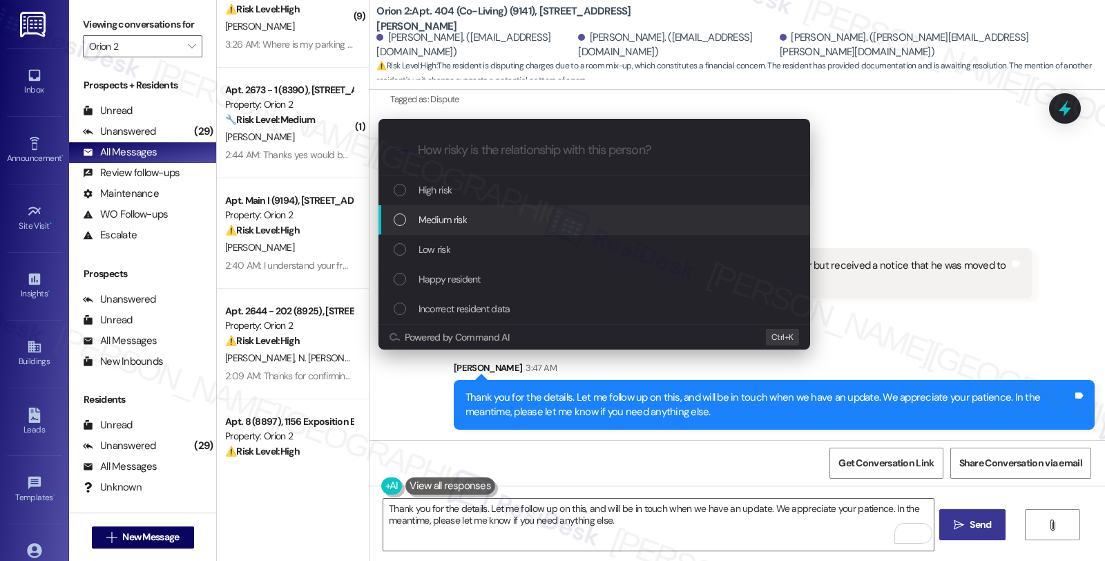
click at [421, 214] on span "Medium risk" at bounding box center [443, 219] width 48 height 15
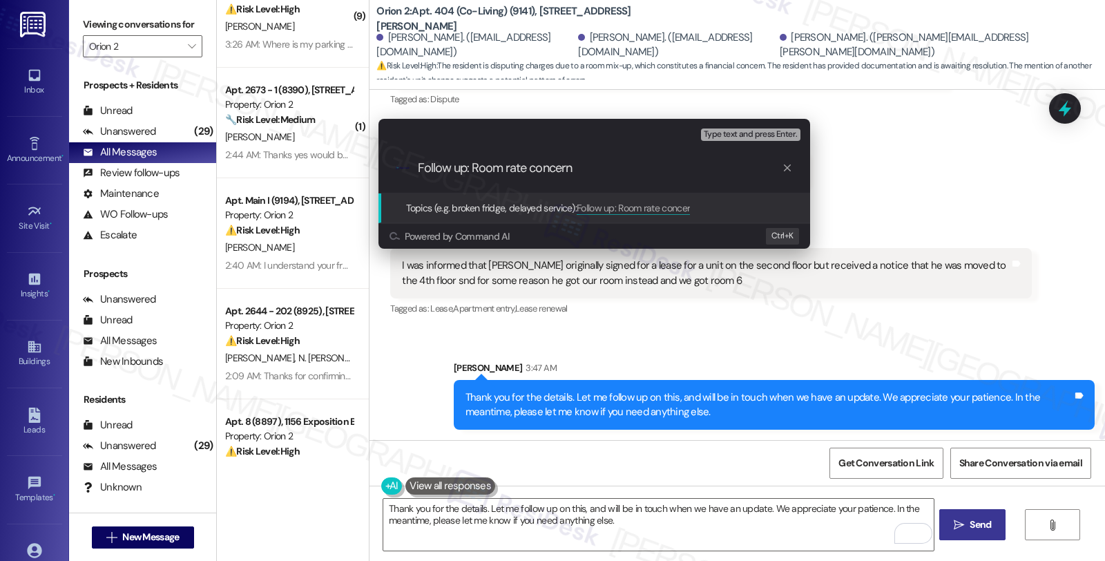
type input "Follow up: Room rate concerns"
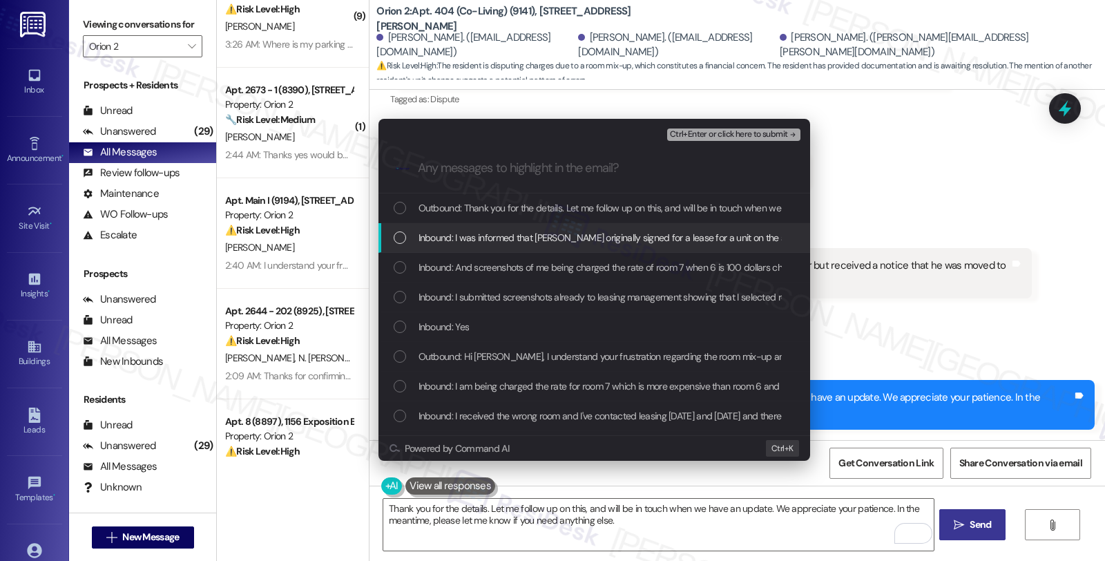
click at [439, 230] on span "Inbound: I was informed that [PERSON_NAME] originally signed for a lease for a …" at bounding box center [871, 237] width 904 height 15
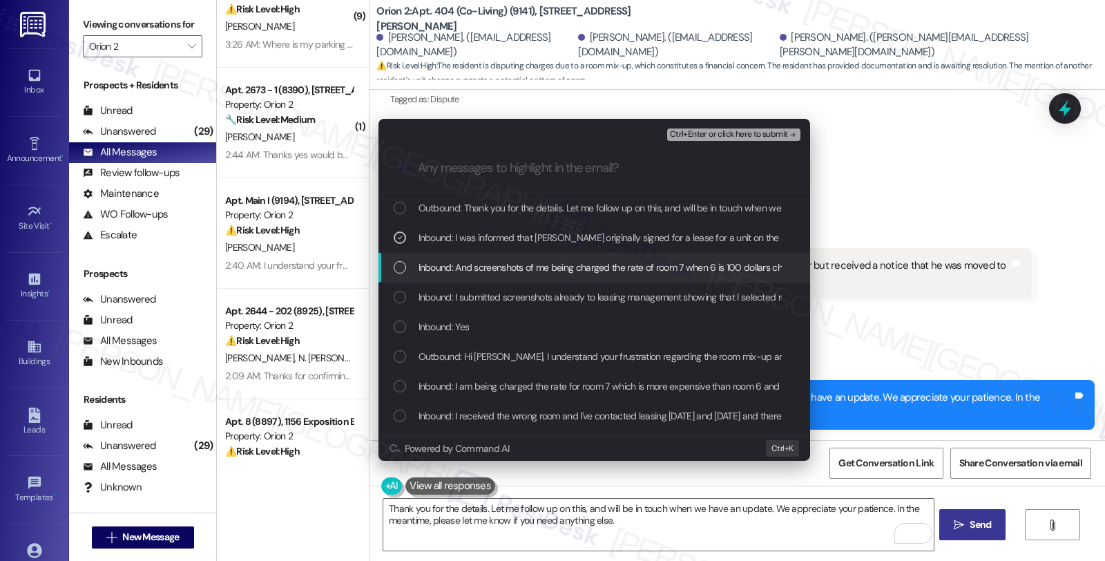
click at [446, 267] on span "Inbound: And screenshots of me being charged the rate of room 7 when 6 is 100 d…" at bounding box center [613, 267] width 388 height 15
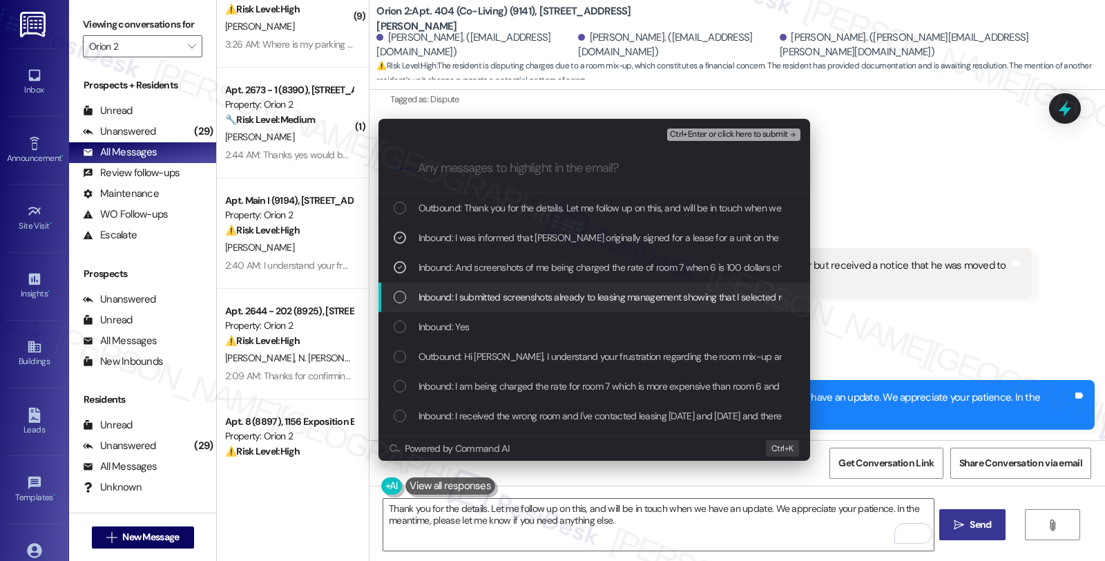
click at [444, 294] on span "Inbound: I submitted screenshots already to leasing management showing that I s…" at bounding box center [676, 296] width 515 height 15
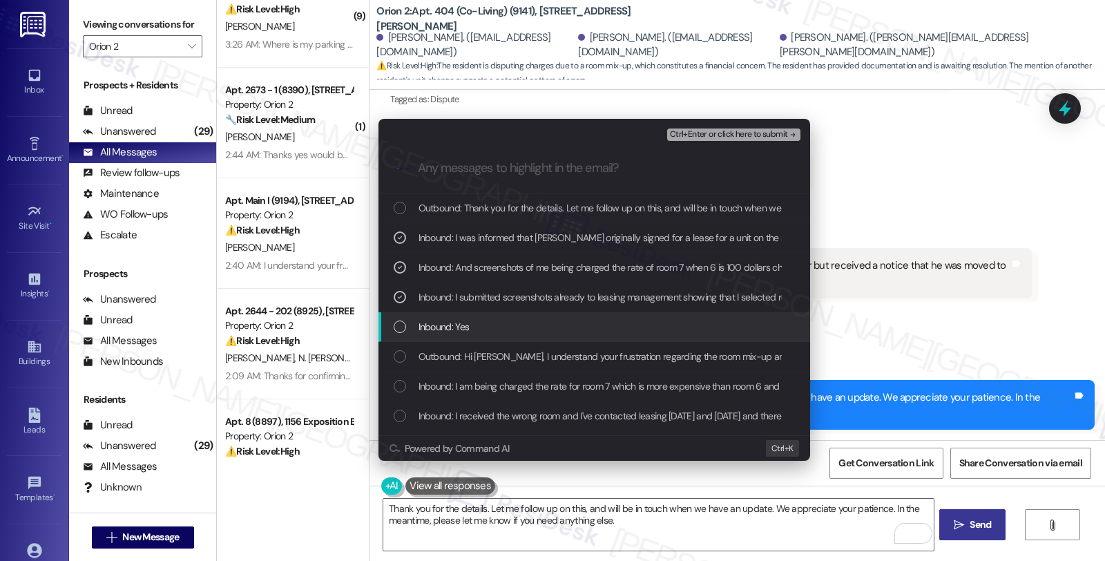
click at [445, 323] on span "Inbound: Yes" at bounding box center [444, 326] width 51 height 15
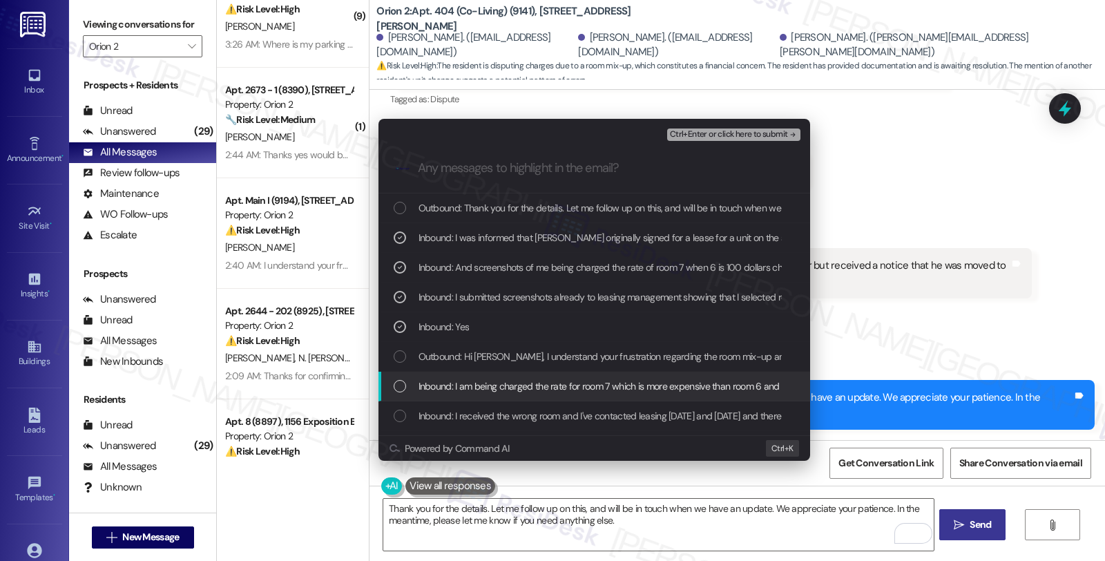
click at [487, 381] on span "Inbound: I am being charged the rate for room 7 which is more expensive than ro…" at bounding box center [696, 385] width 555 height 15
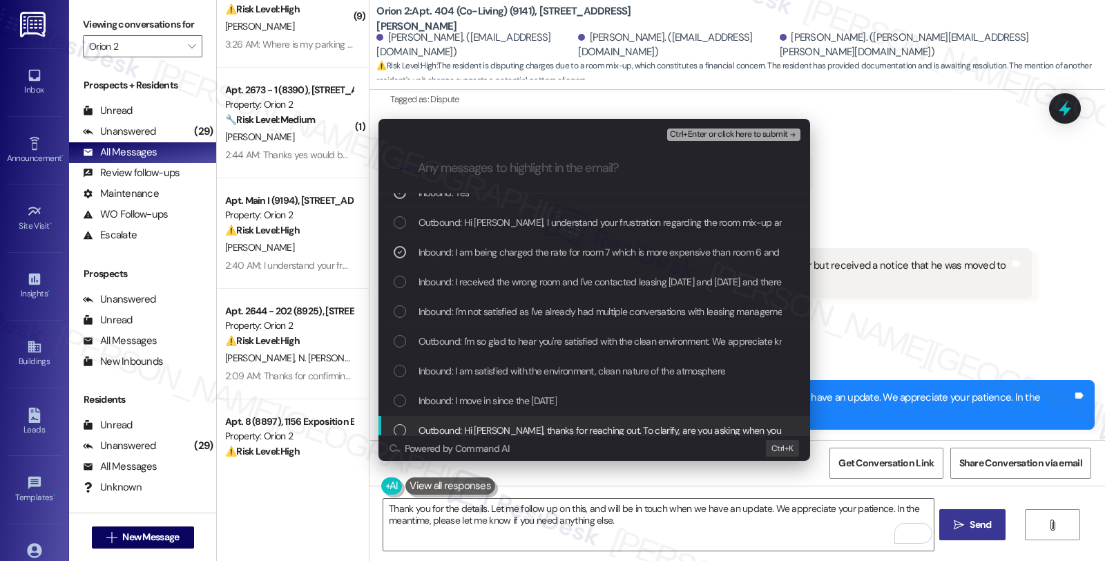
scroll to position [153, 0]
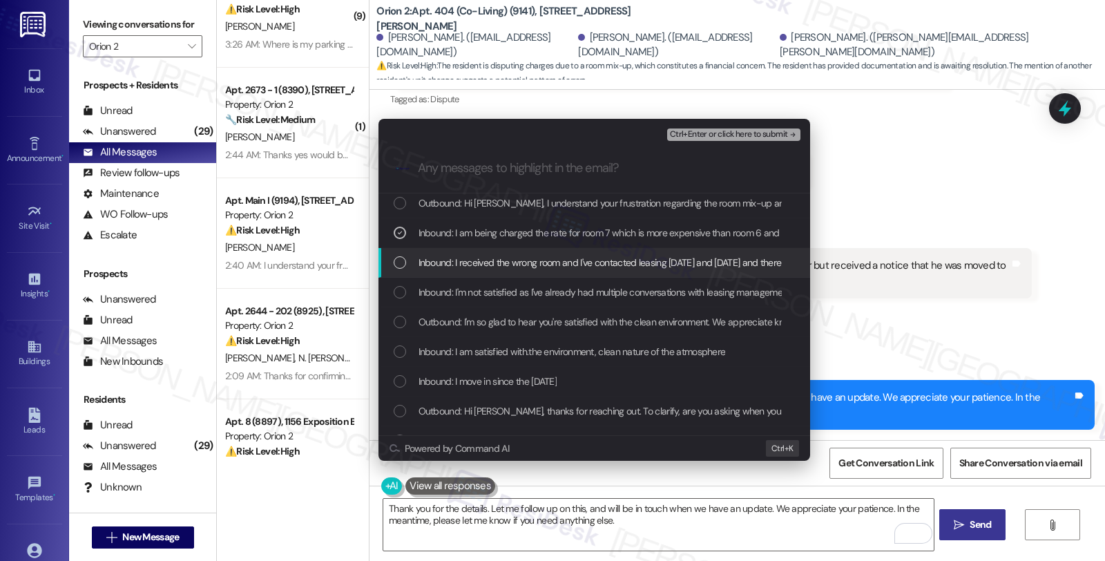
click at [477, 270] on span "Inbound: I received the wrong room and I've contacted leasing [DATE] and [DATE]…" at bounding box center [632, 262] width 427 height 15
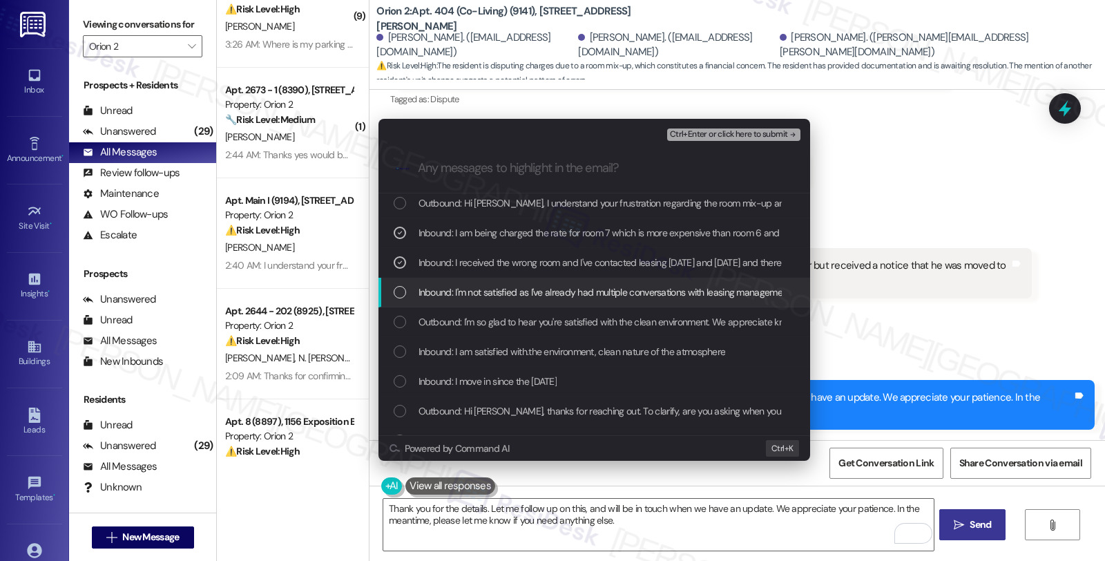
click at [480, 294] on span "Inbound: I'm not satisfied as I've already had multiple conversations with leas…" at bounding box center [605, 292] width 372 height 15
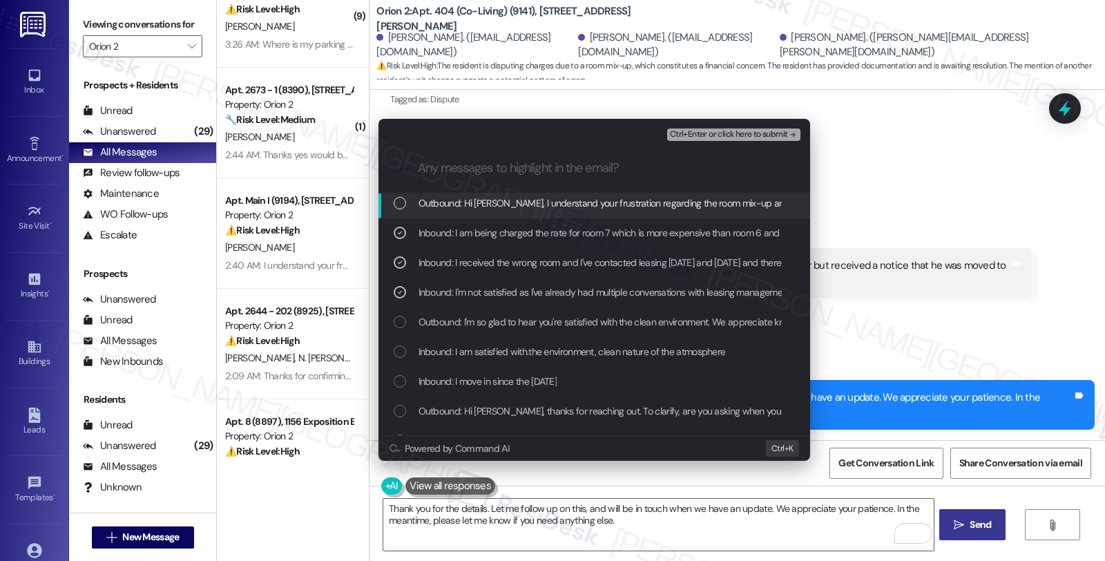
click at [730, 132] on span "Ctrl+Enter or click here to submit" at bounding box center [729, 135] width 118 height 10
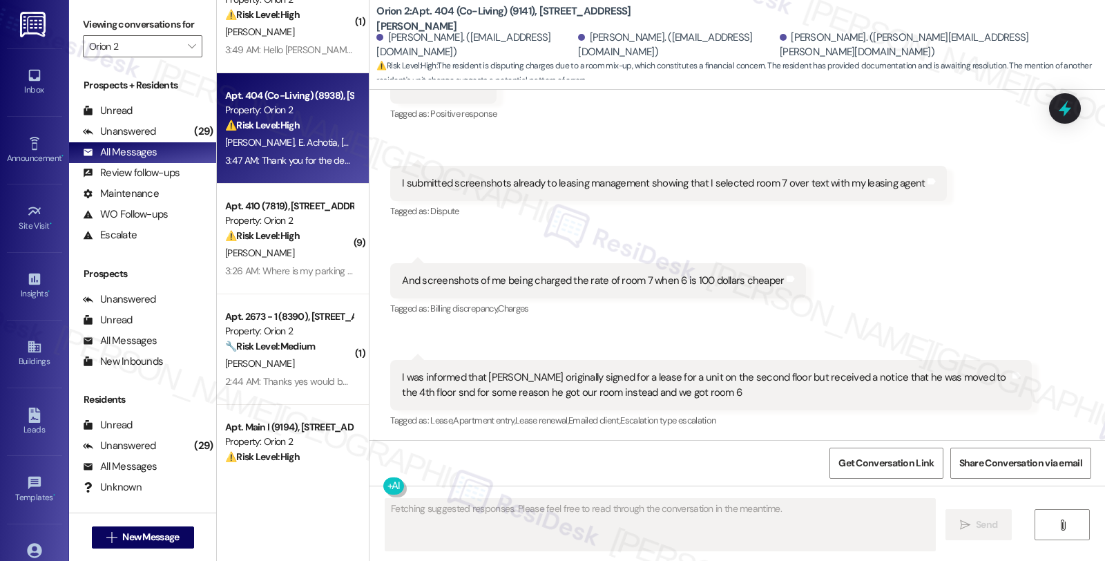
scroll to position [77, 0]
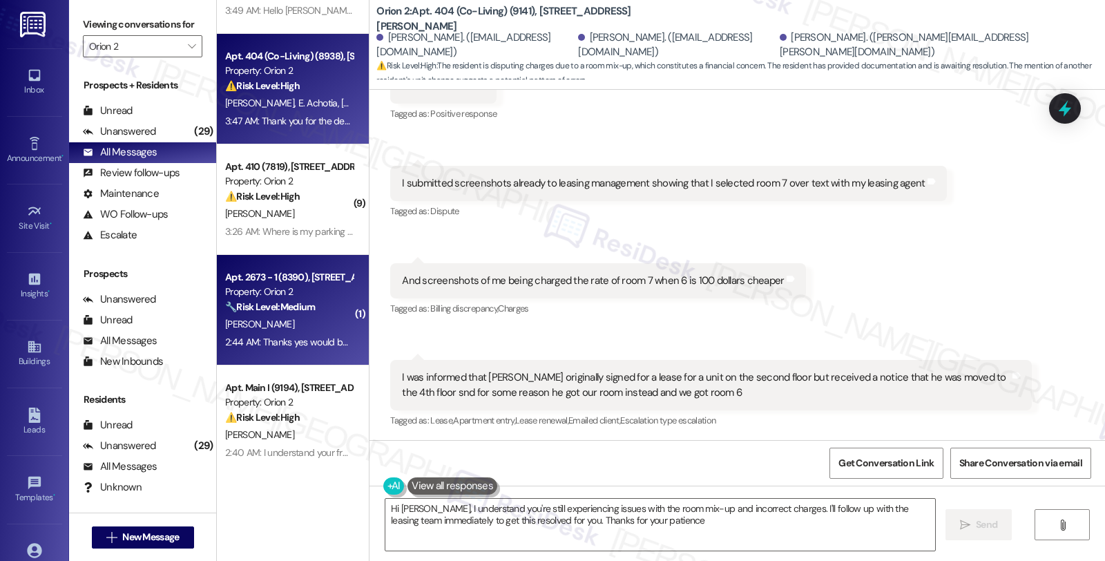
type textarea "Hi [PERSON_NAME], I understand you're still experiencing issues with the room m…"
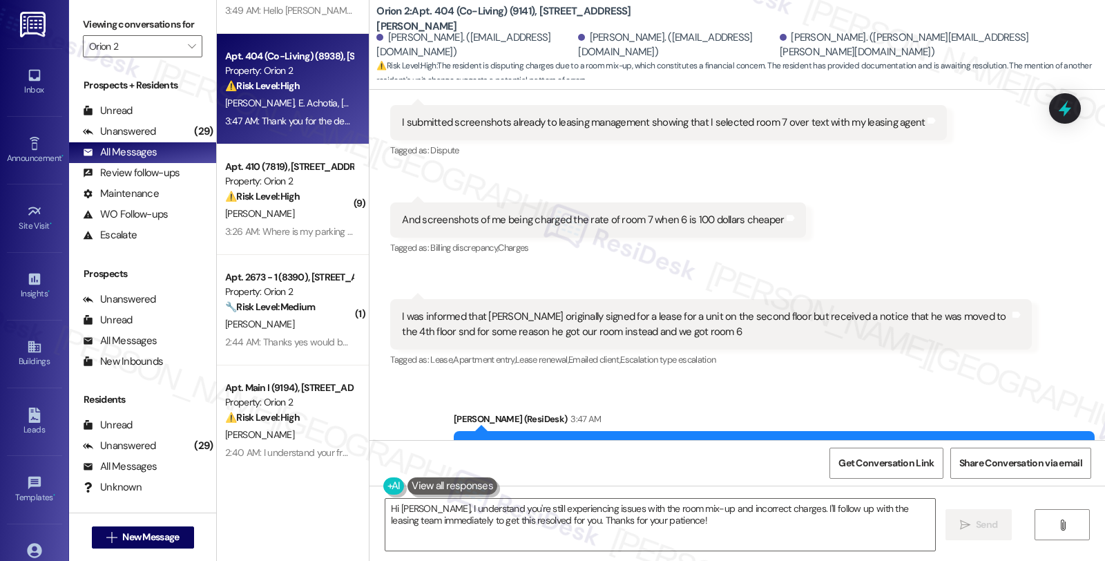
scroll to position [2203, 0]
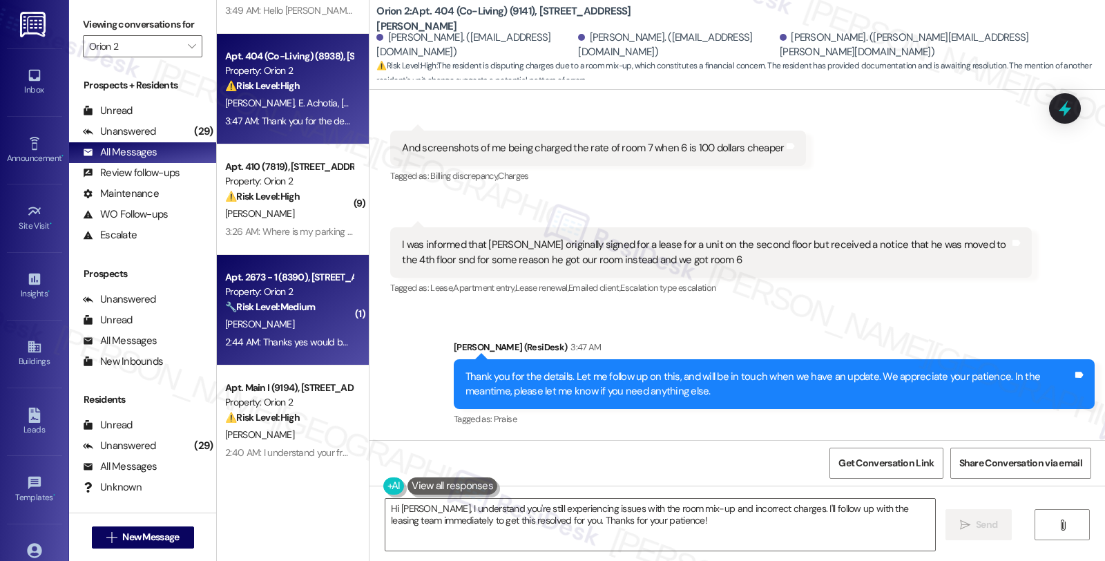
click at [267, 328] on div "[PERSON_NAME]" at bounding box center [289, 324] width 131 height 17
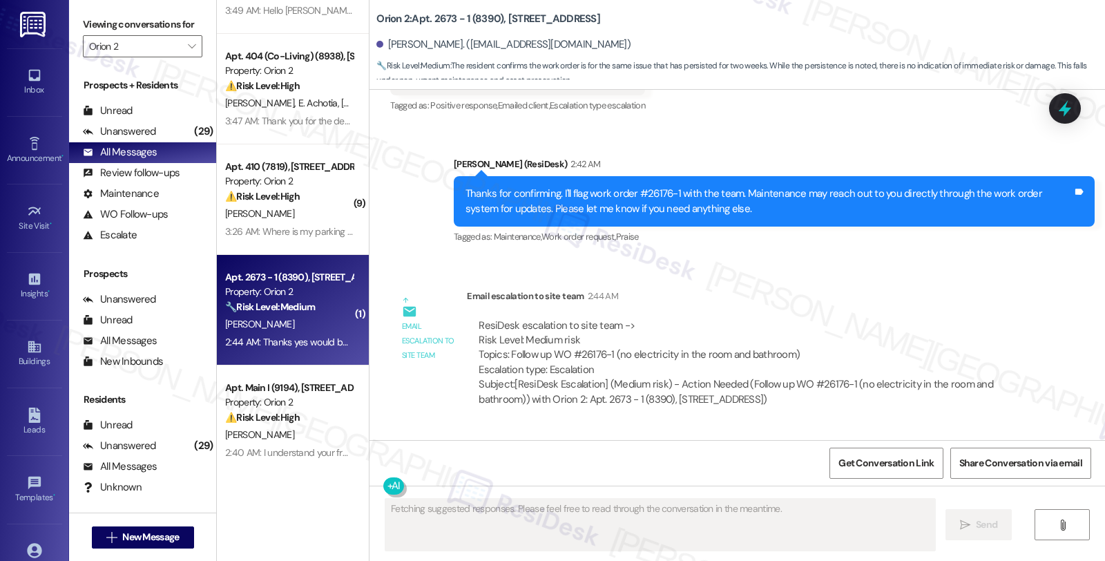
scroll to position [2495, 0]
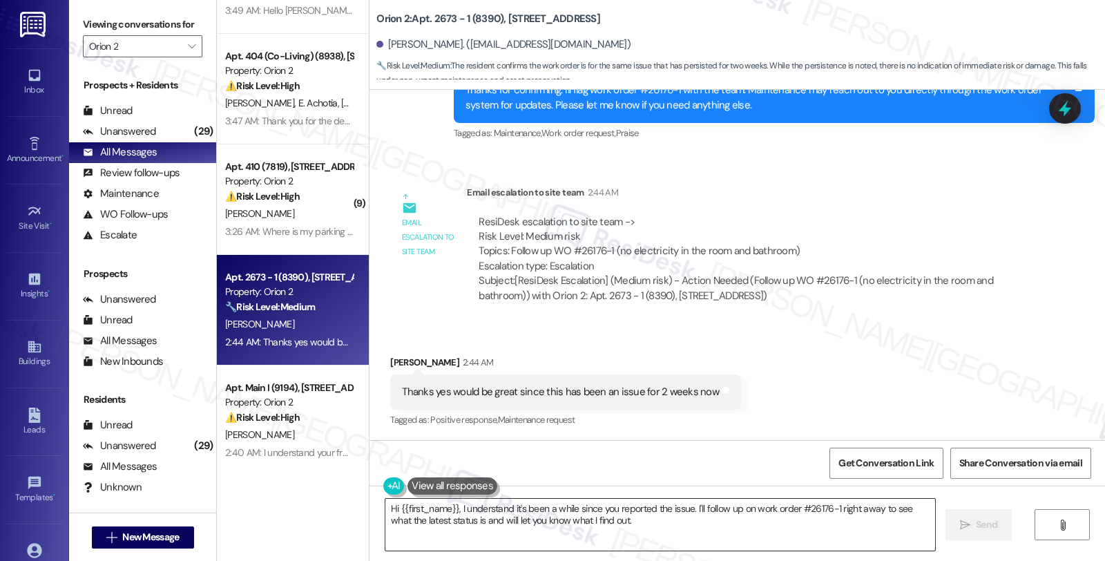
click at [385, 506] on textarea "Hi {{first_name}}, I understand it's been a while since you reported the issue.…" at bounding box center [660, 525] width 550 height 52
drag, startPoint x: 564, startPoint y: 512, endPoint x: 530, endPoint y: 508, distance: 33.5
click at [564, 512] on textarea "You're welcome. Hi {{first_name}}, I understand it's been a while since you rep…" at bounding box center [658, 525] width 550 height 52
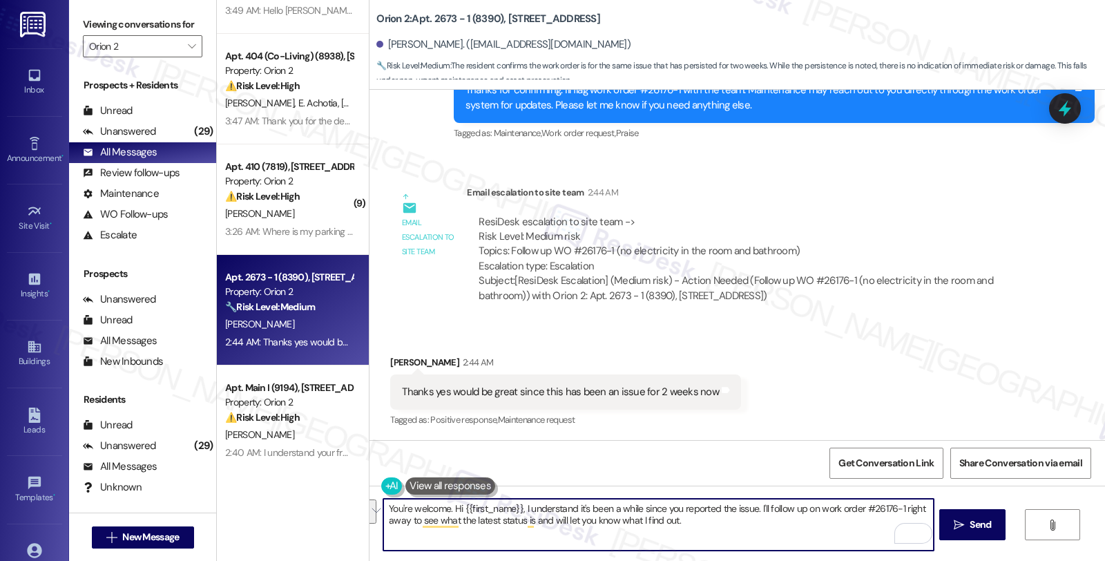
drag, startPoint x: 477, startPoint y: 511, endPoint x: 822, endPoint y: 563, distance: 349.2
click at [822, 560] on html "Inbox Go to Inbox Announcement • Send A Text Announcement Site Visit • Go to Si…" at bounding box center [552, 280] width 1105 height 561
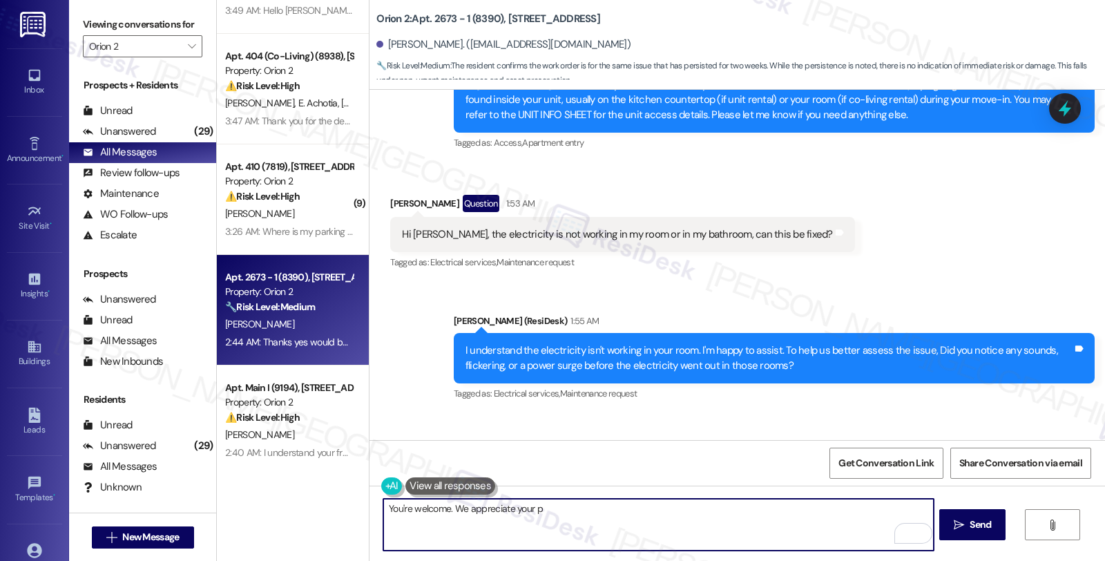
scroll to position [730, 0]
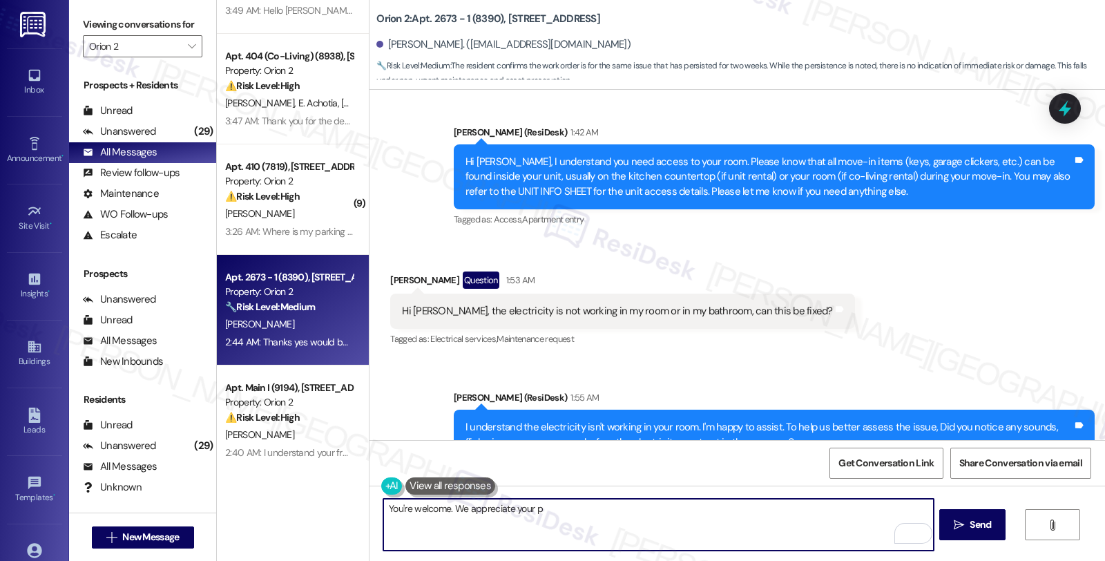
click at [448, 509] on textarea "You're welcome. We appreciate your p" at bounding box center [658, 525] width 550 height 52
click at [448, 509] on textarea "You're welcome. I'm sorry" at bounding box center [658, 525] width 550 height 52
paste textarea "Should you have other concerns, please feel free to reach out. Have a great day!"
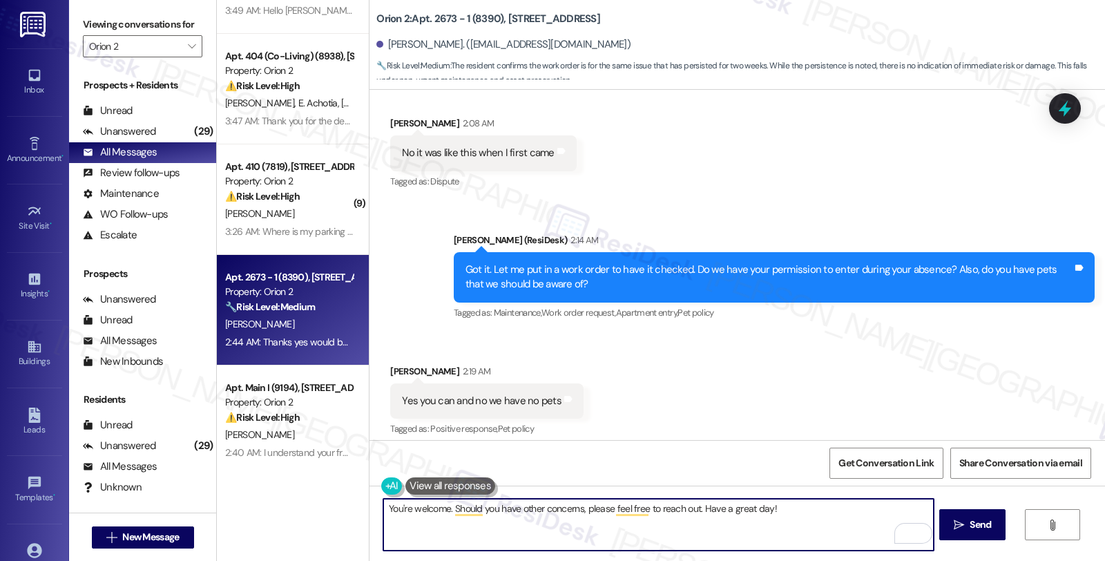
scroll to position [1958, 0]
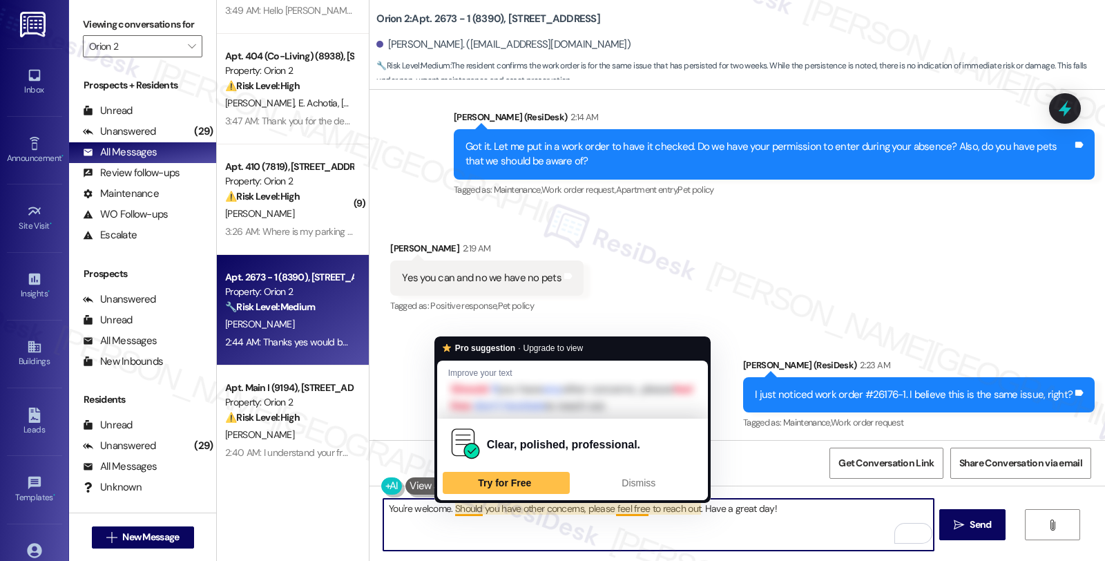
click at [447, 510] on textarea "You're welcome. Should you have other concerns, please feel free to reach out. …" at bounding box center [658, 525] width 550 height 52
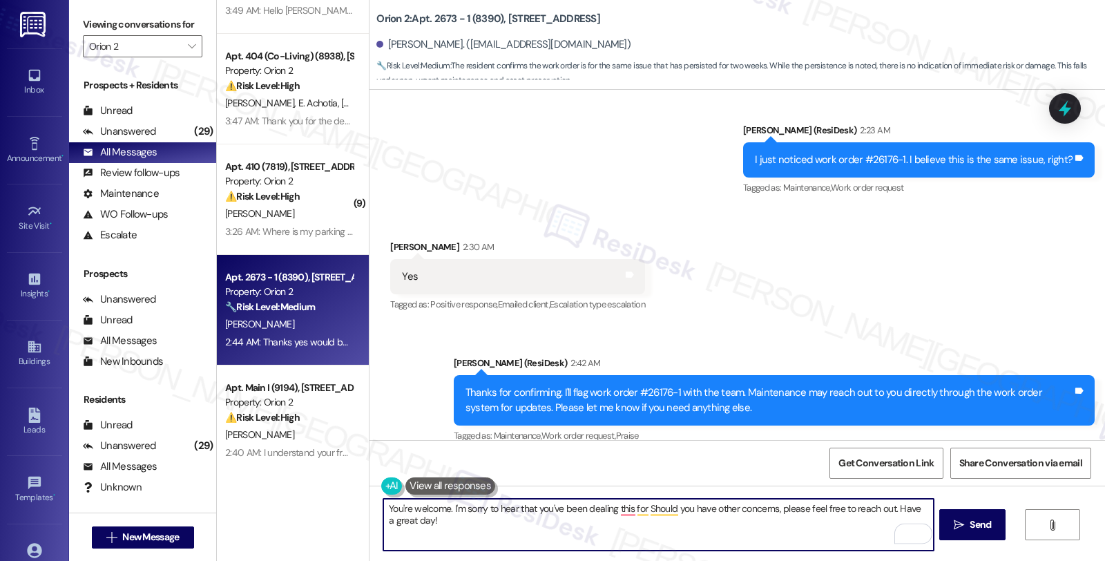
scroll to position [2495, 0]
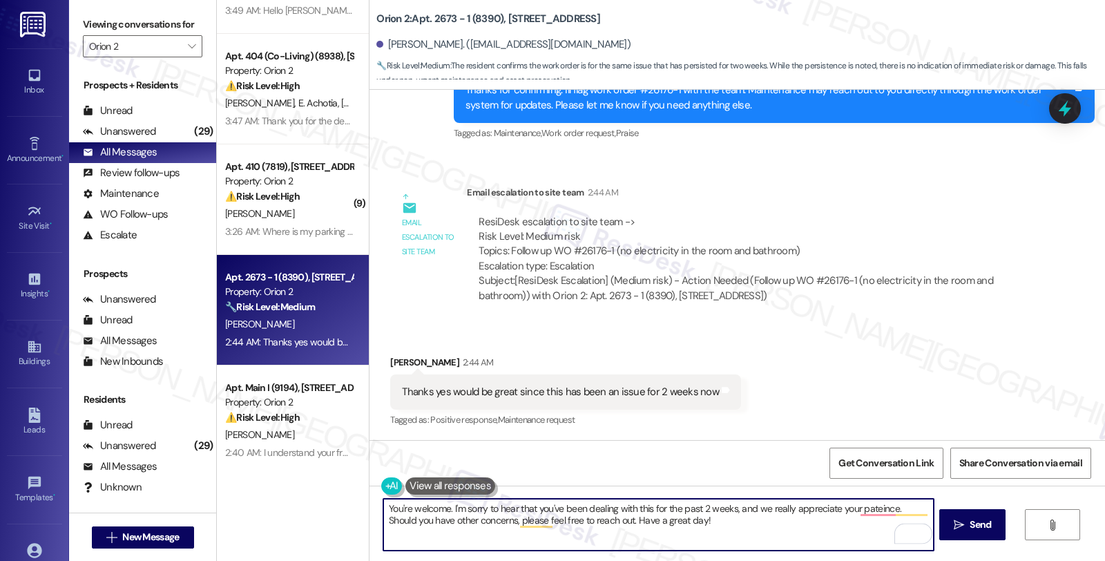
click at [665, 519] on textarea "You're welcome. I'm sorry to hear that you've been dealing with this for the pa…" at bounding box center [658, 525] width 550 height 52
click at [721, 519] on textarea "You're welcome. I'm sorry to hear that you've been dealing with this for the pa…" at bounding box center [658, 525] width 550 height 52
click at [819, 517] on textarea "You're welcome. I'm sorry to hear that you've been dealing with this for the pa…" at bounding box center [658, 525] width 550 height 52
type textarea "You're welcome. I'm sorry to hear that you've been dealing with this for the pa…"
click at [988, 516] on button " Send" at bounding box center [972, 524] width 67 height 31
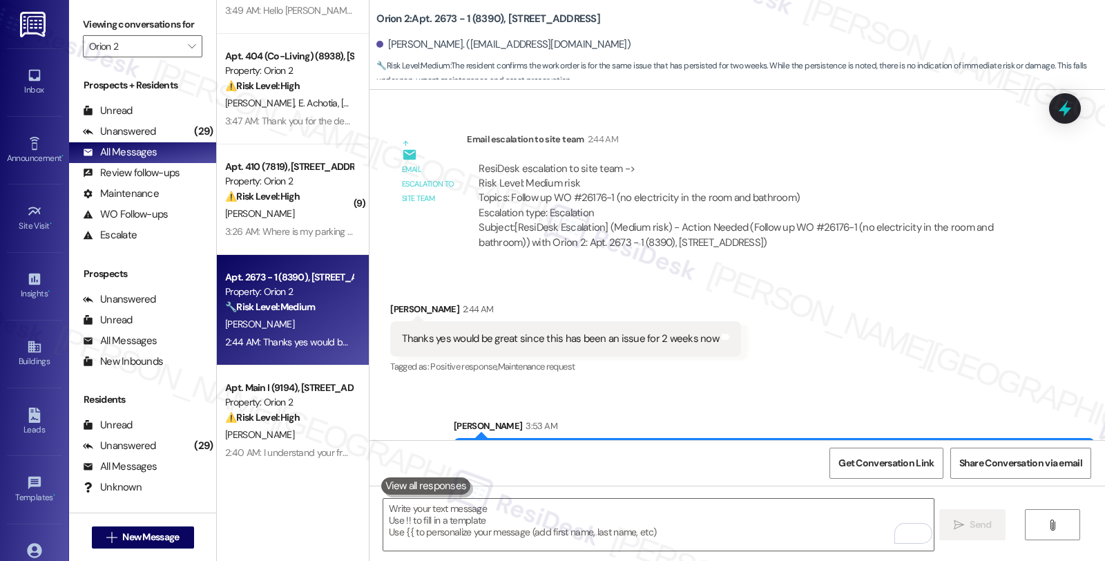
scroll to position [2607, 0]
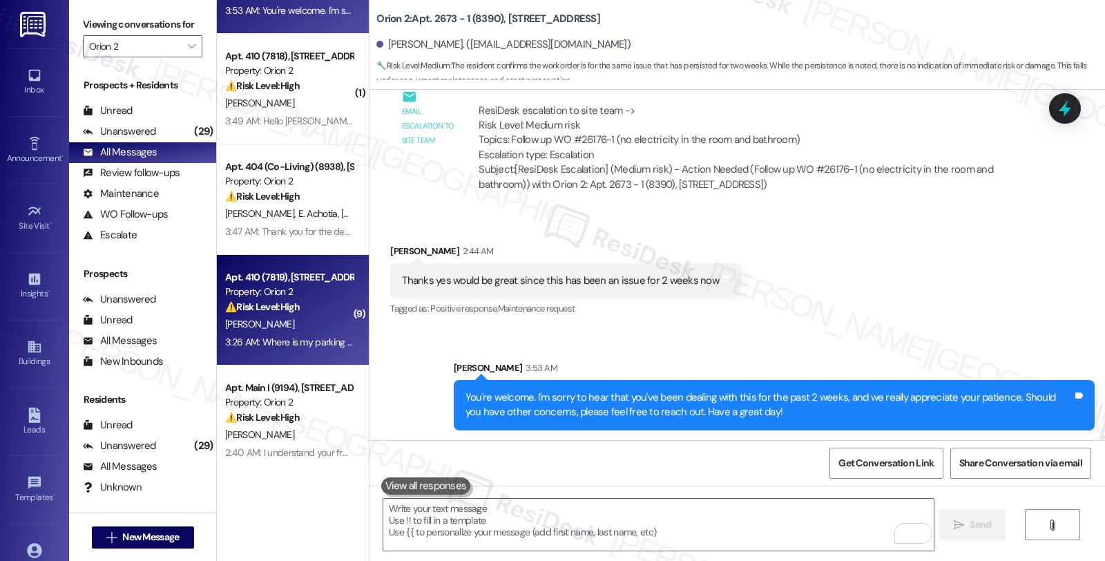
click at [294, 311] on div "⚠️ Risk Level: High The resident is expressing frustration about the repeated r…" at bounding box center [289, 307] width 128 height 15
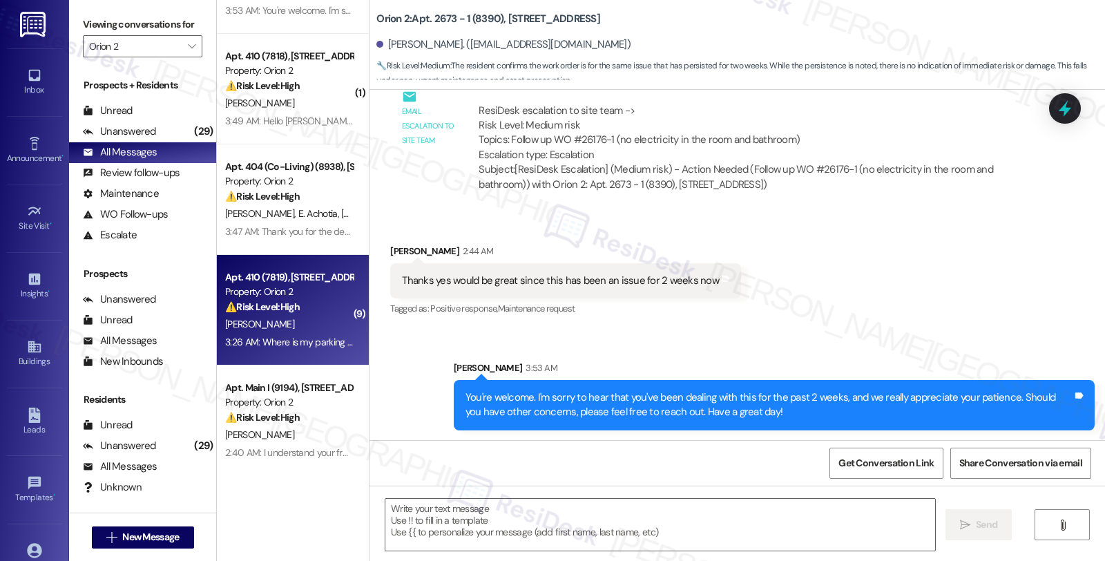
type textarea "Fetching suggested responses. Please feel free to read through the conversation…"
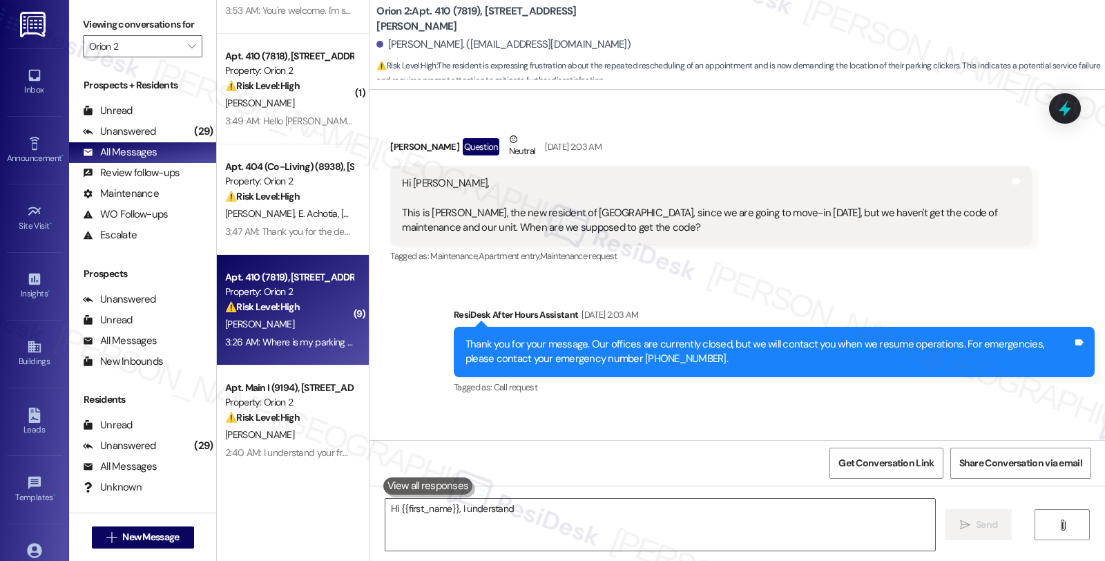
scroll to position [7380, 0]
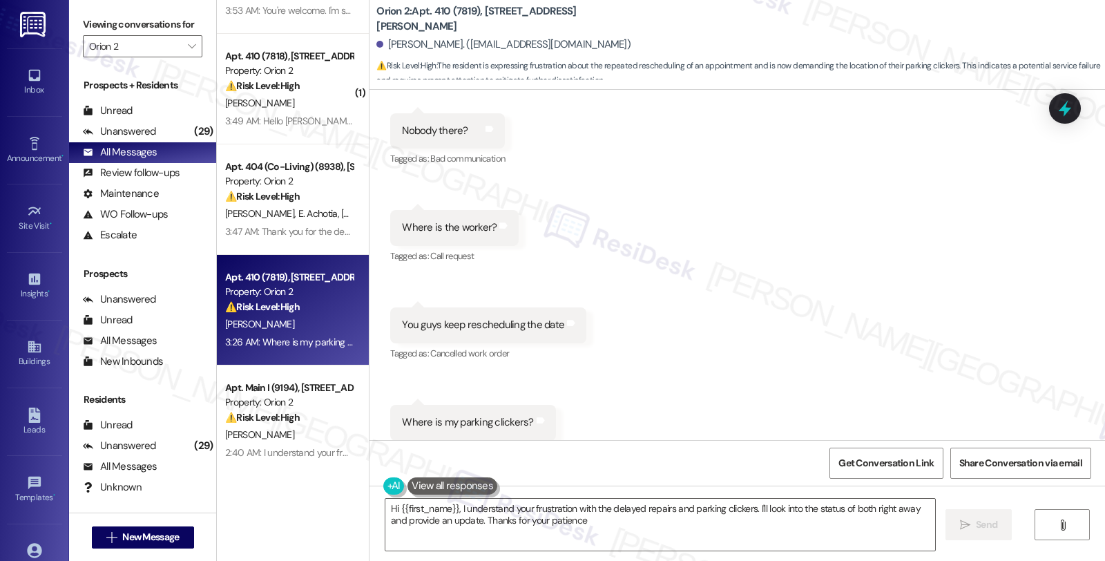
type textarea "Hi {{first_name}}, I understand your frustration with the delayed repairs and p…"
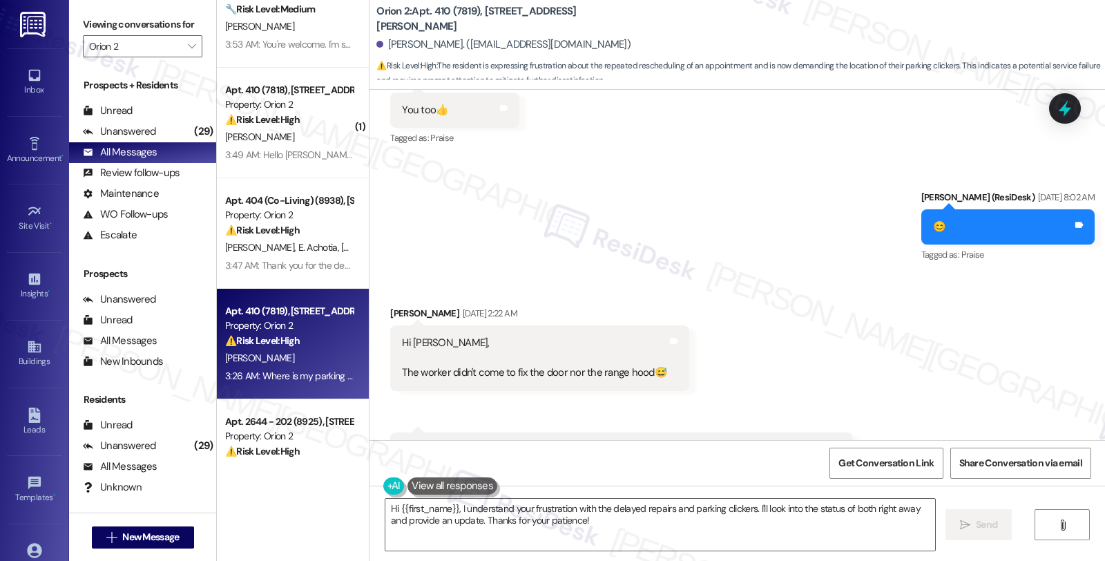
scroll to position [6766, 0]
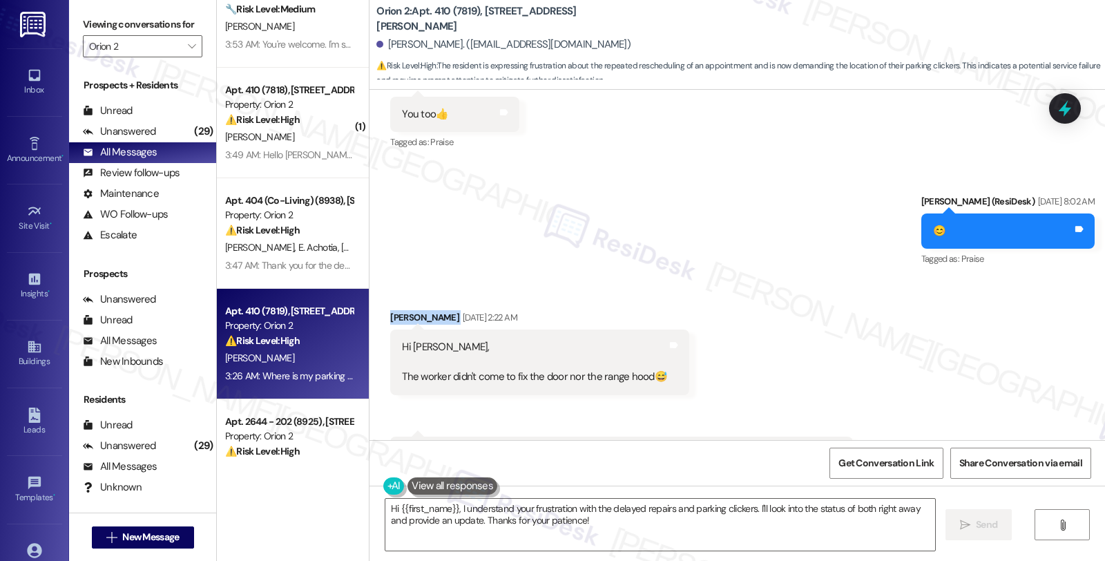
drag, startPoint x: 380, startPoint y: 286, endPoint x: 433, endPoint y: 286, distance: 53.2
click at [433, 300] on div "Received via SMS Szuhan Chen Aug 22, 2025 at 2:22 AM Hi Sarah, The worker didn'…" at bounding box center [540, 352] width 320 height 105
copy div "Szuhan Chen"
click at [154, 142] on div "Unanswered (29)" at bounding box center [142, 132] width 147 height 21
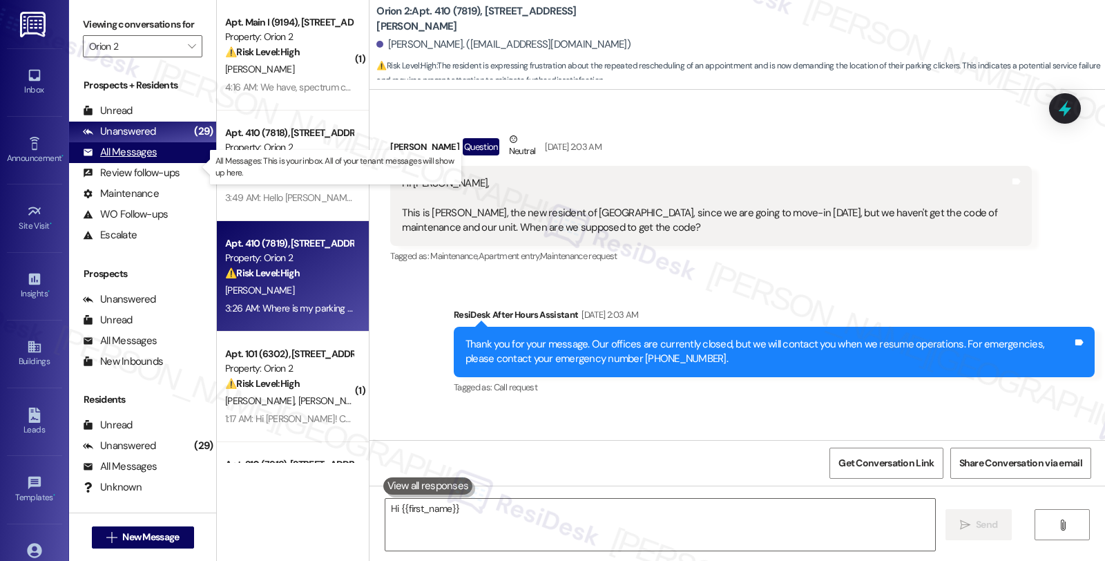
scroll to position [7380, 0]
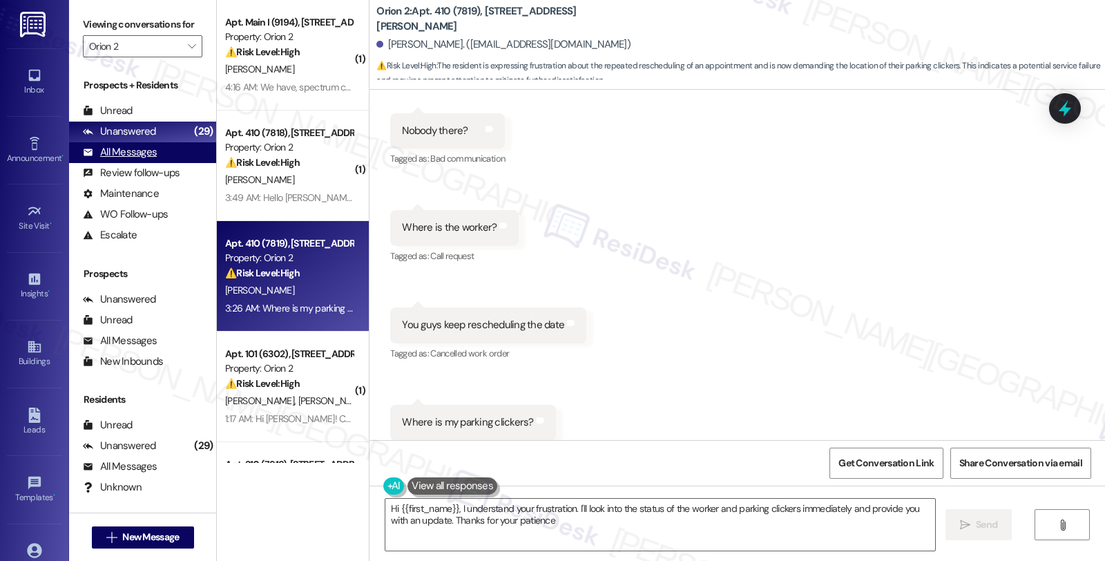
type textarea "Hi {{first_name}}, I understand your frustration. I'll look into the status of …"
click at [154, 160] on div "All Messages" at bounding box center [120, 152] width 74 height 15
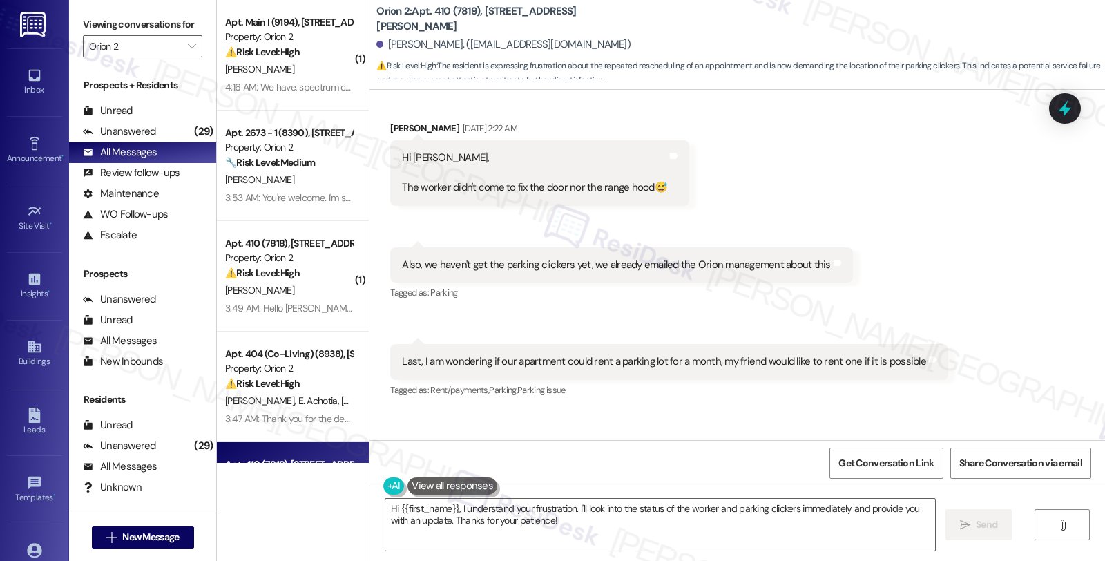
scroll to position [6920, 0]
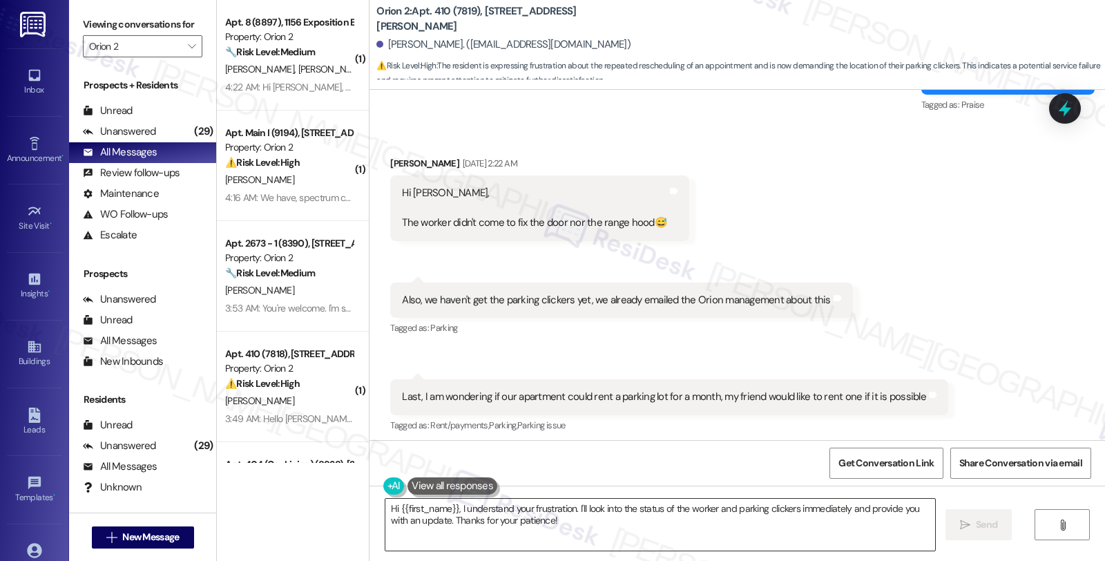
click at [575, 528] on textarea "Hi {{first_name}}, I understand your frustration. I'll look into the status of …" at bounding box center [660, 525] width 550 height 52
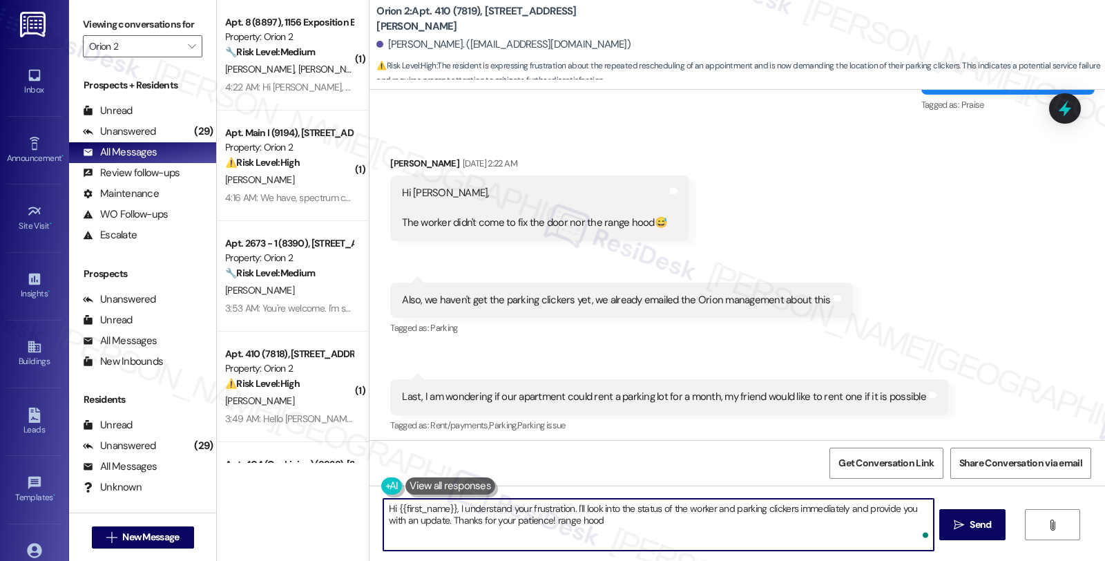
paste textarea "#25437-1"
click at [596, 519] on textarea "Hi {{first_name}}, I understand your frustration. I'll look into the status of …" at bounding box center [658, 525] width 550 height 52
click at [592, 521] on textarea "Hi {{first_name}}, I understand your frustration. I'll look into the status of …" at bounding box center [658, 525] width 550 height 52
paste textarea "#25655-1"
drag, startPoint x: 726, startPoint y: 518, endPoint x: 758, endPoint y: 521, distance: 32.6
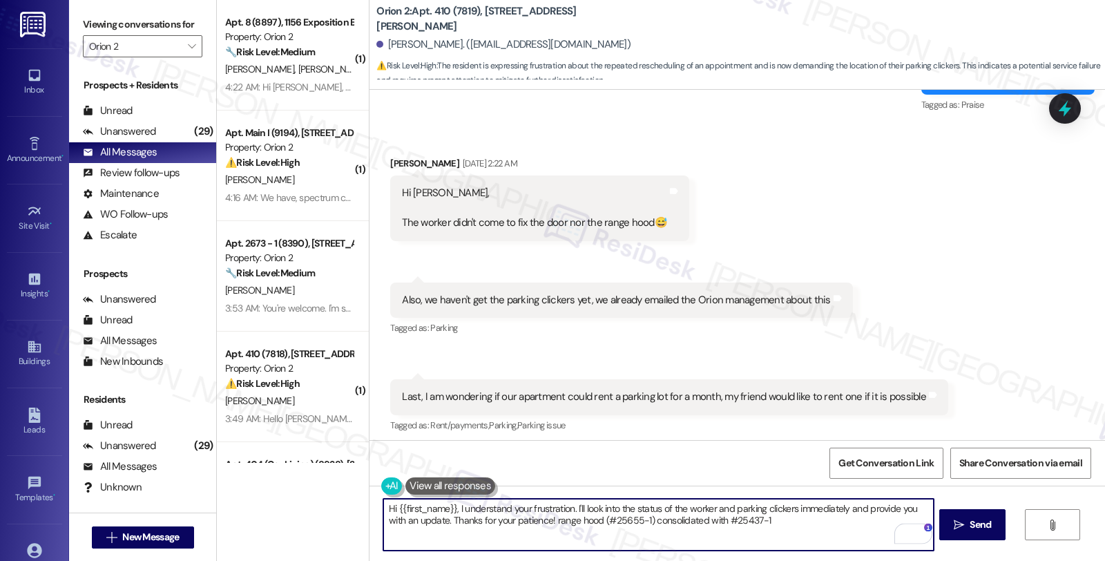
click at [758, 521] on textarea "Hi {{first_name}}, I understand your frustration. I'll look into the status of …" at bounding box center [658, 525] width 550 height 52
click at [787, 522] on textarea "Hi {{first_name}}, I understand your frustration. I'll look into the status of …" at bounding box center [658, 525] width 550 height 52
paste textarea "[DATE]"
type textarea "Hi {{first_name}}, I understand your frustration. I'll look into the status of …"
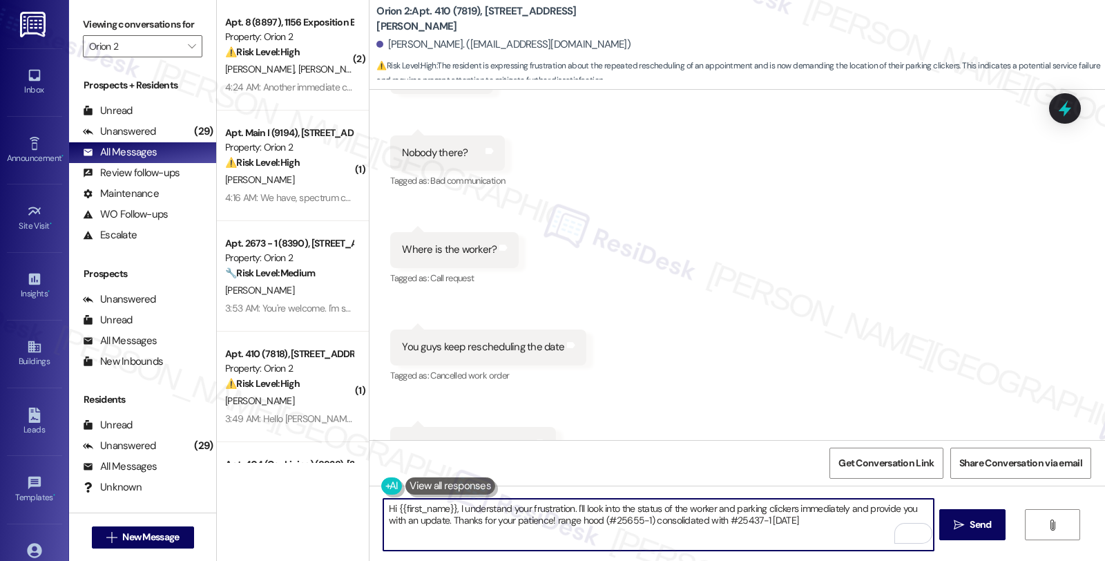
scroll to position [7380, 0]
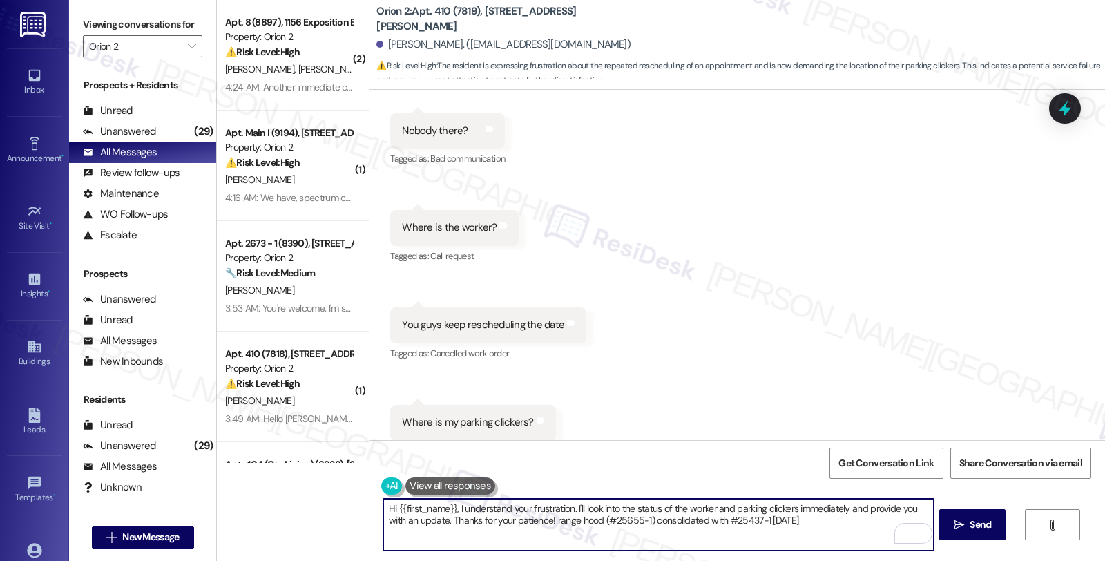
click at [451, 503] on textarea "Hi {{first_name}}, I understand your frustration. I'll look into the status of …" at bounding box center [658, 525] width 550 height 52
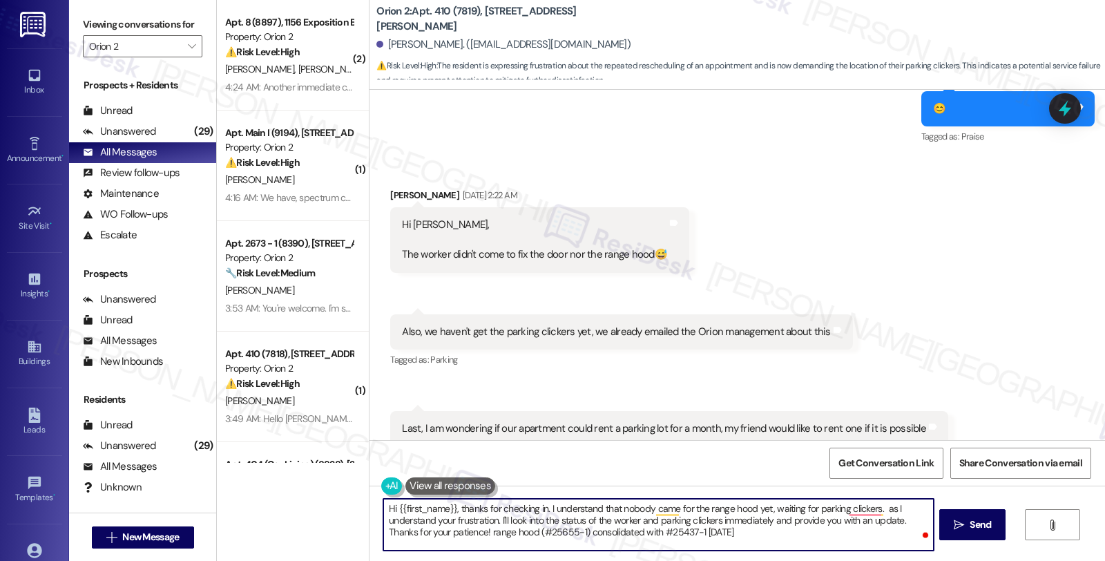
scroll to position [6920, 0]
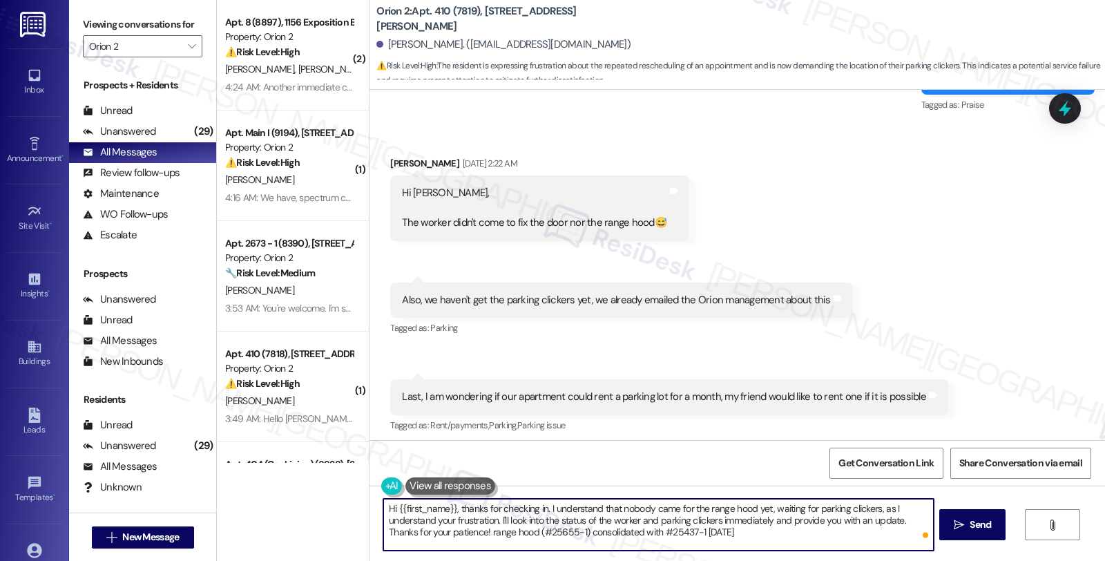
click at [869, 508] on textarea "Hi {{first_name}}, thanks for checking in. I understand that nobody came for th…" at bounding box center [658, 525] width 550 height 52
click at [699, 529] on textarea "Hi {{first_name}}, thanks for checking in. I understand that nobody came for th…" at bounding box center [658, 525] width 550 height 52
click at [468, 519] on textarea "Hi {{first_name}}, thanks for checking in. I understand that nobody came for th…" at bounding box center [658, 525] width 550 height 52
paste textarea "#26411-1"
click at [771, 518] on textarea "Hi {{first_name}}, thanks for checking in. I understand that nobody came for th…" at bounding box center [658, 525] width 550 height 52
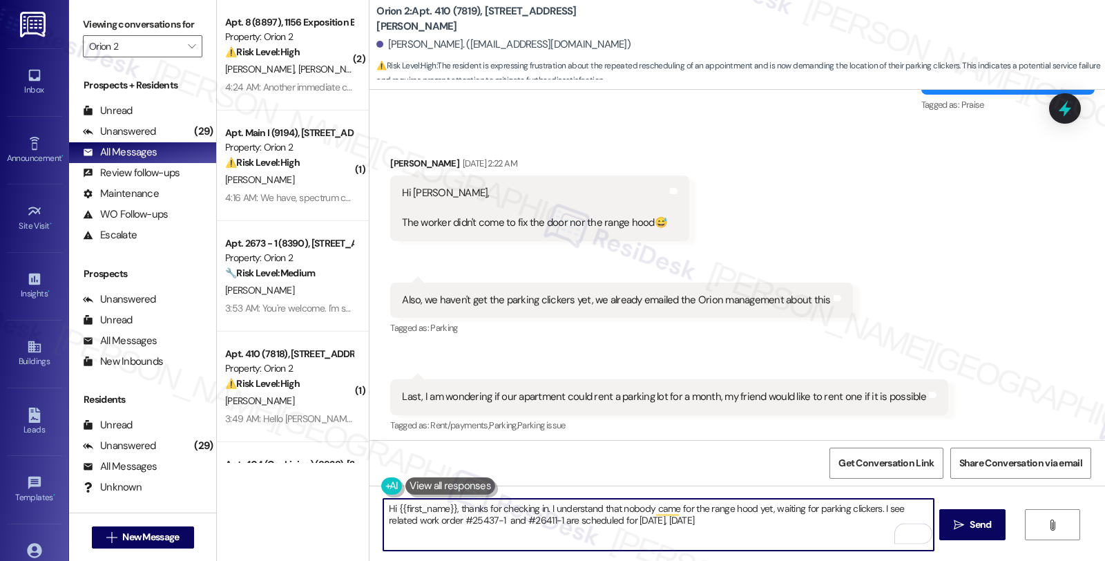
click at [763, 521] on textarea "Hi {{first_name}}, thanks for checking in. I understand that nobody came for th…" at bounding box center [658, 525] width 550 height 52
click at [721, 517] on textarea "Hi {{first_name}}, thanks for checking in. I understand that nobody came for th…" at bounding box center [658, 525] width 550 height 52
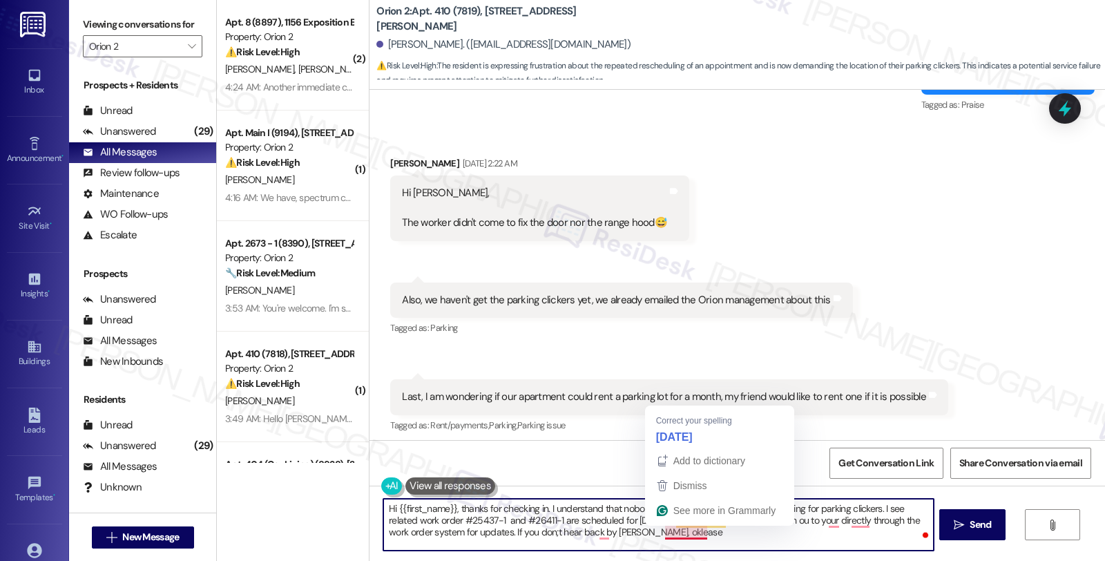
click at [658, 532] on textarea "Hi {{first_name}}, thanks for checking in. I understand that nobody came for th…" at bounding box center [658, 525] width 550 height 52
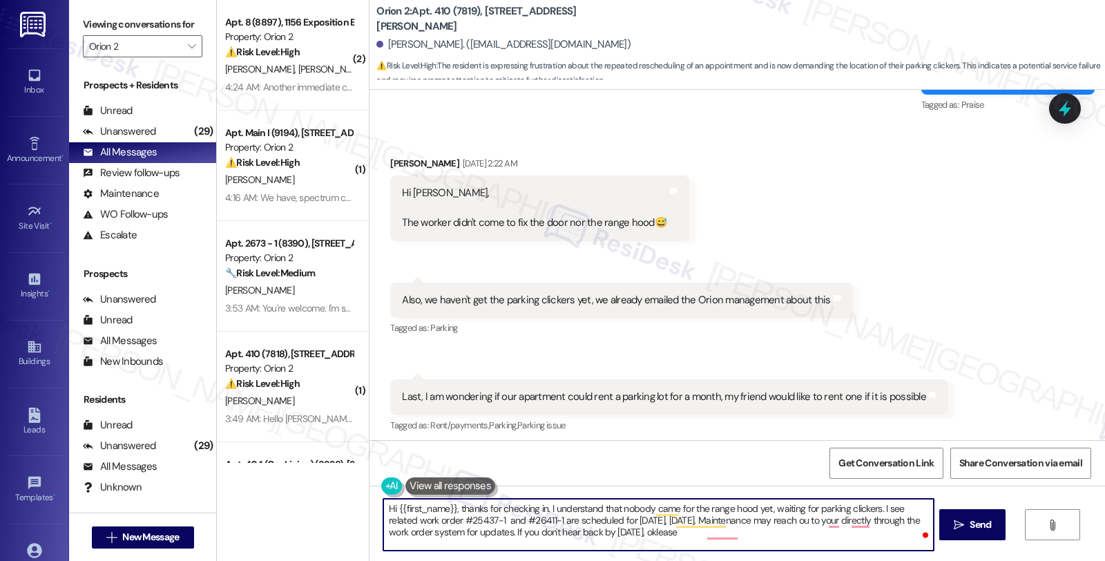
click at [652, 532] on textarea "Hi {{first_name}}, thanks for checking in. I understand that nobody came for th…" at bounding box center [658, 525] width 550 height 52
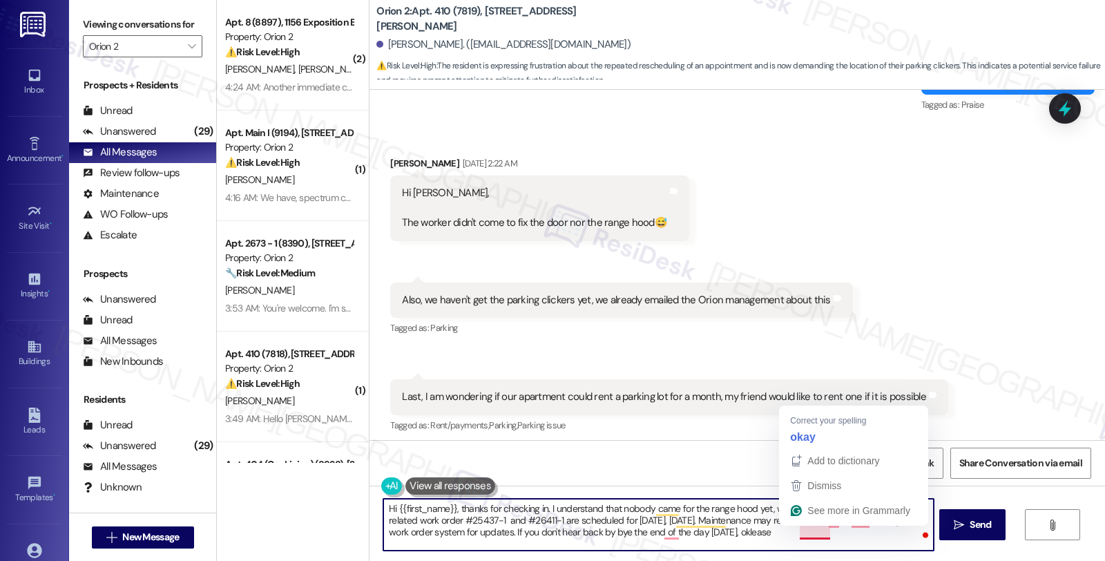
click at [808, 532] on textarea "Hi {{first_name}}, thanks for checking in. I understand that nobody came for th…" at bounding box center [658, 525] width 550 height 52
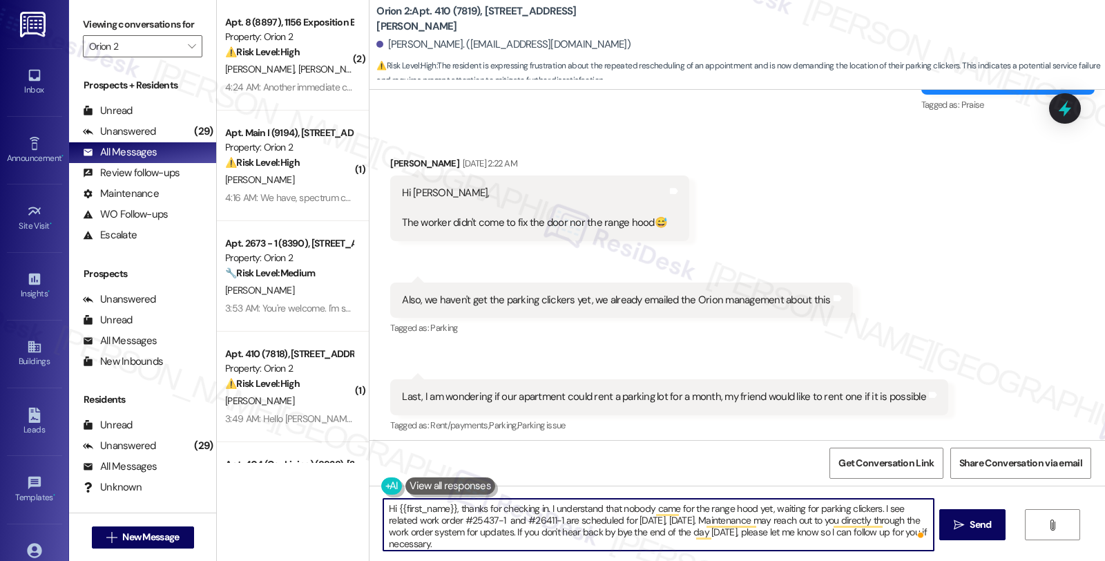
click at [578, 537] on textarea "Hi {{first_name}}, thanks for checking in. I understand that nobody came for th…" at bounding box center [658, 525] width 550 height 52
click at [565, 546] on textarea "Hi {{first_name}}, thanks for checking in. I understand that nobody came for th…" at bounding box center [658, 525] width 550 height 52
type textarea "Hi {{first_name}}, thanks for checking in. I understand that nobody came for th…"
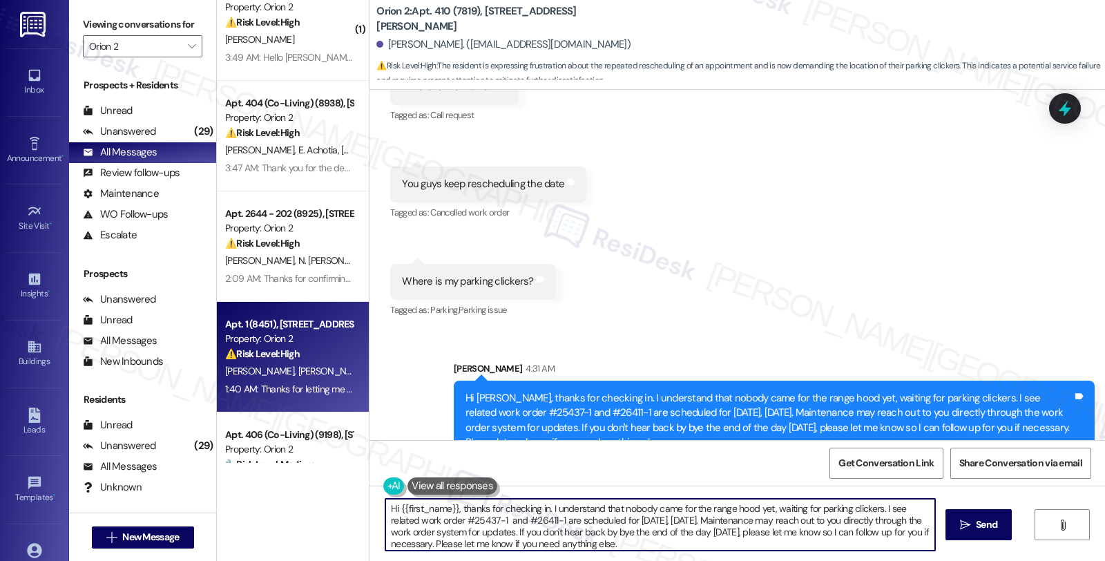
scroll to position [383, 0]
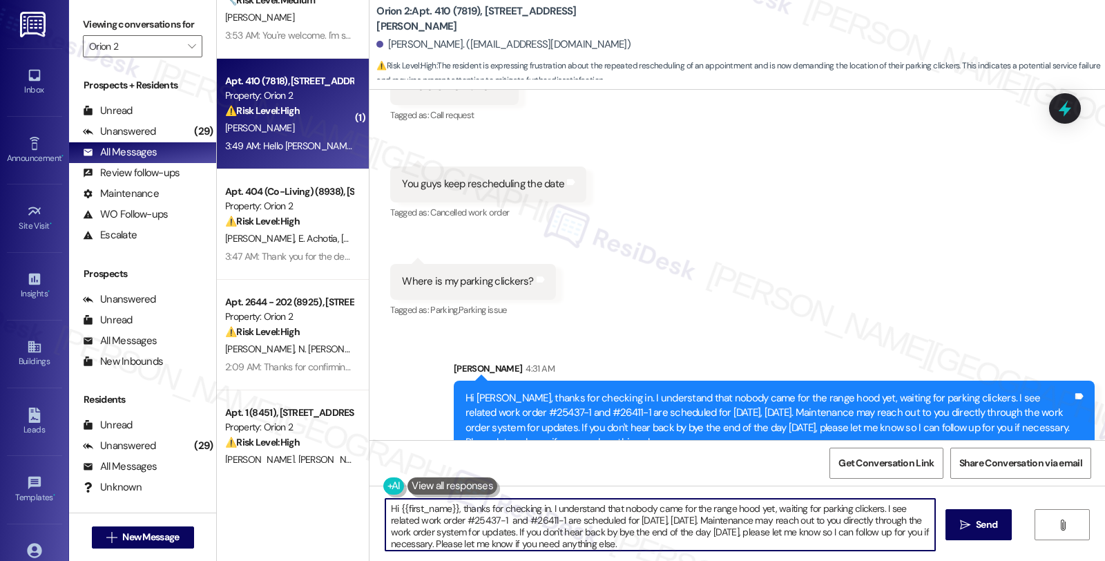
click at [288, 135] on div "[PERSON_NAME]" at bounding box center [289, 127] width 131 height 17
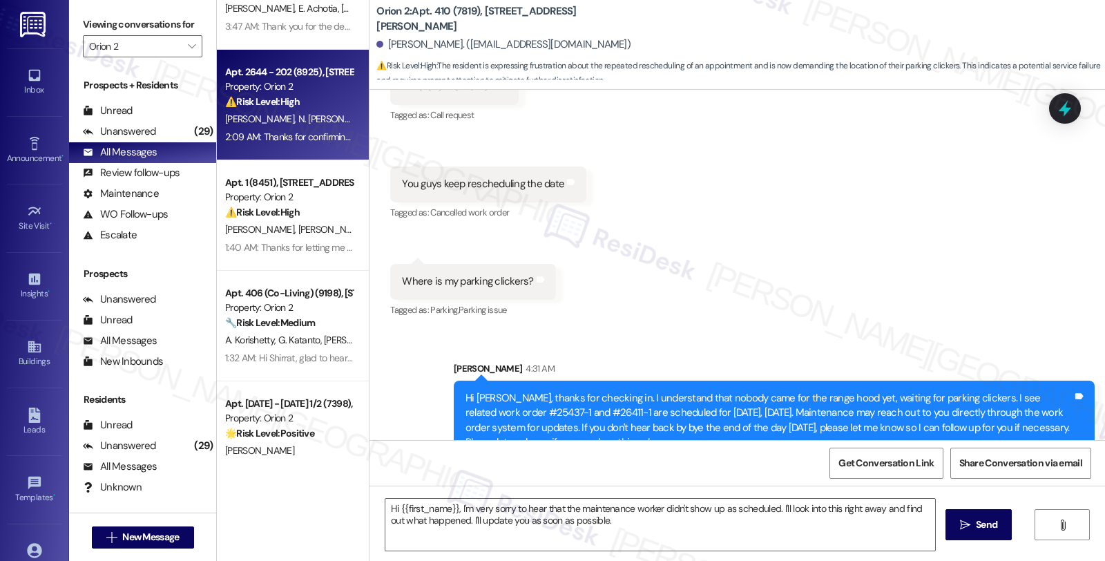
type textarea "Fetching suggested responses. Please feel free to read through the conversation…"
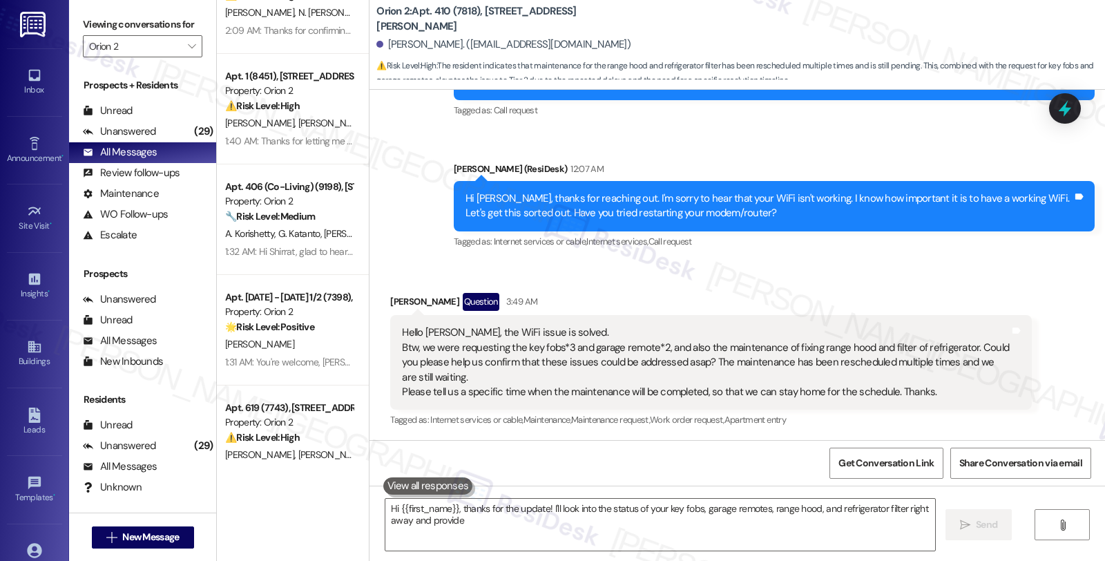
scroll to position [537, 0]
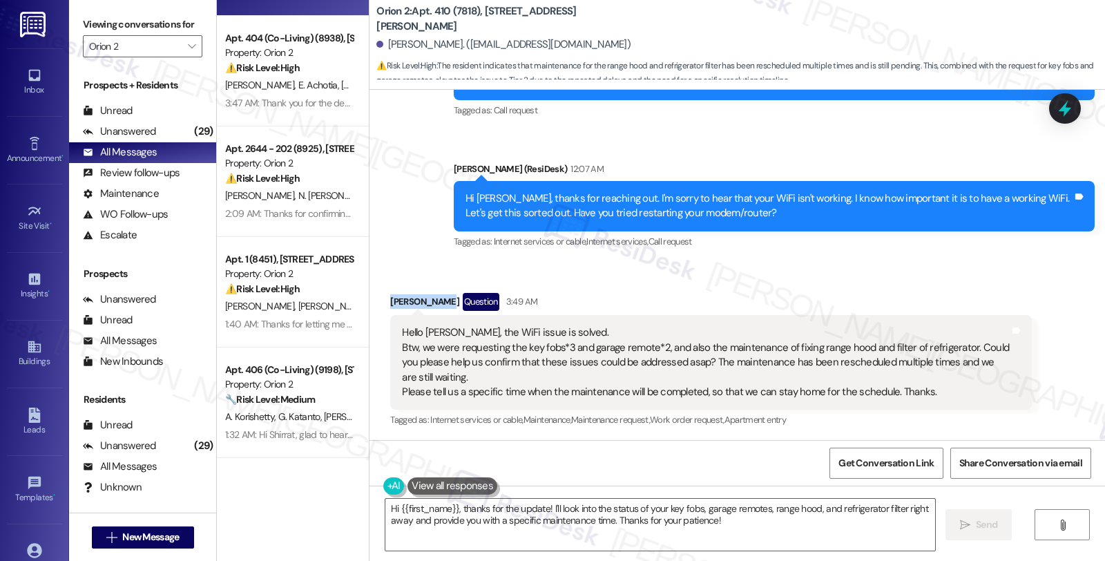
drag, startPoint x: 380, startPoint y: 299, endPoint x: 436, endPoint y: 300, distance: 55.9
click at [436, 300] on div "Received via SMS Yuchia Cheng Question 3:49 AM Hello Sarah, the WiFi issue is s…" at bounding box center [711, 360] width 662 height 157
copy div "[PERSON_NAME]"
click at [385, 504] on textarea "Hi {{first_name}}, thanks for the update! I'll look into the status of your key…" at bounding box center [660, 525] width 550 height 52
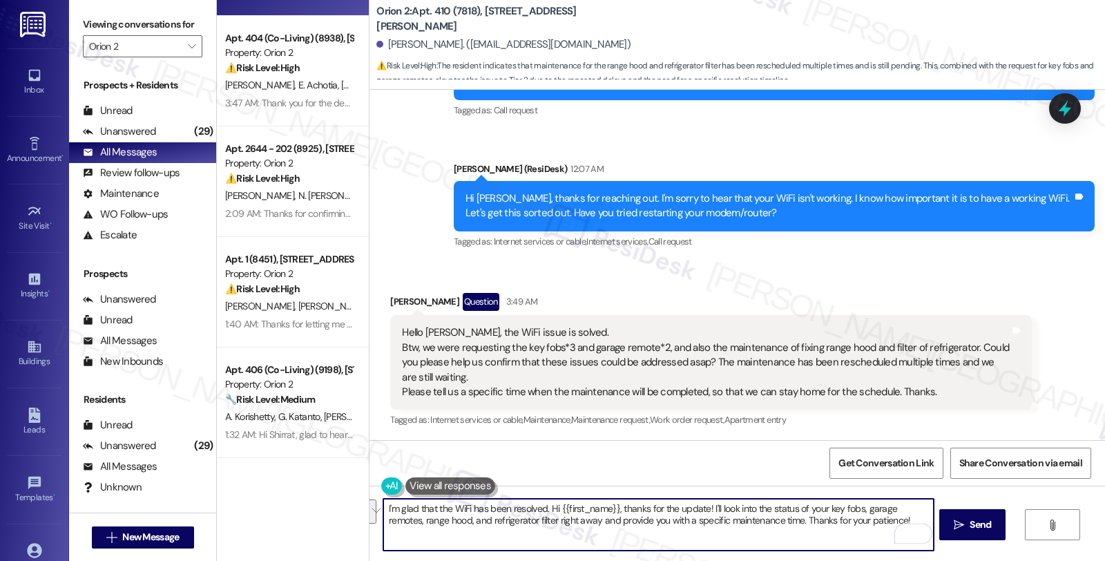
drag, startPoint x: 540, startPoint y: 508, endPoint x: 932, endPoint y: 561, distance: 395.8
click at [932, 560] on html "Inbox Go to Inbox Announcement • Send A Text Announcement Site Visit • Go to Si…" at bounding box center [552, 280] width 1105 height 561
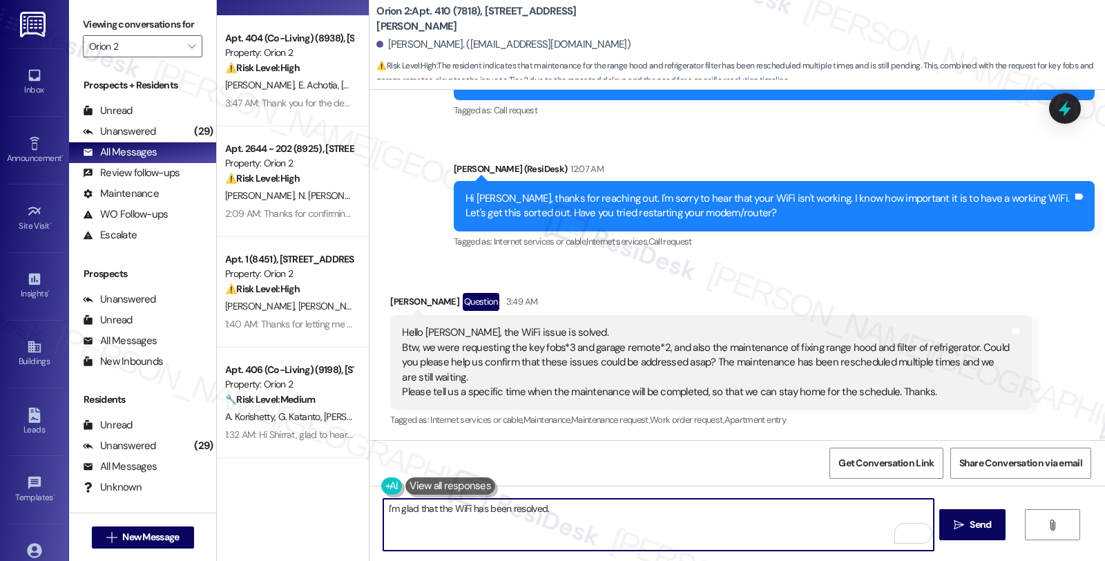
type textarea "I'm glad that the WiFi has been resolved."
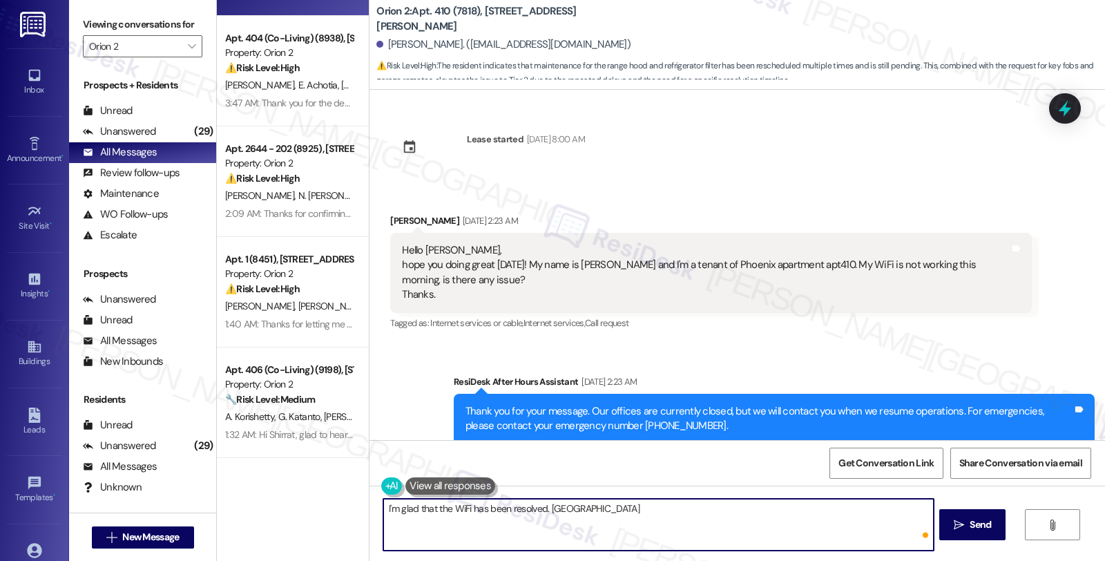
scroll to position [344, 0]
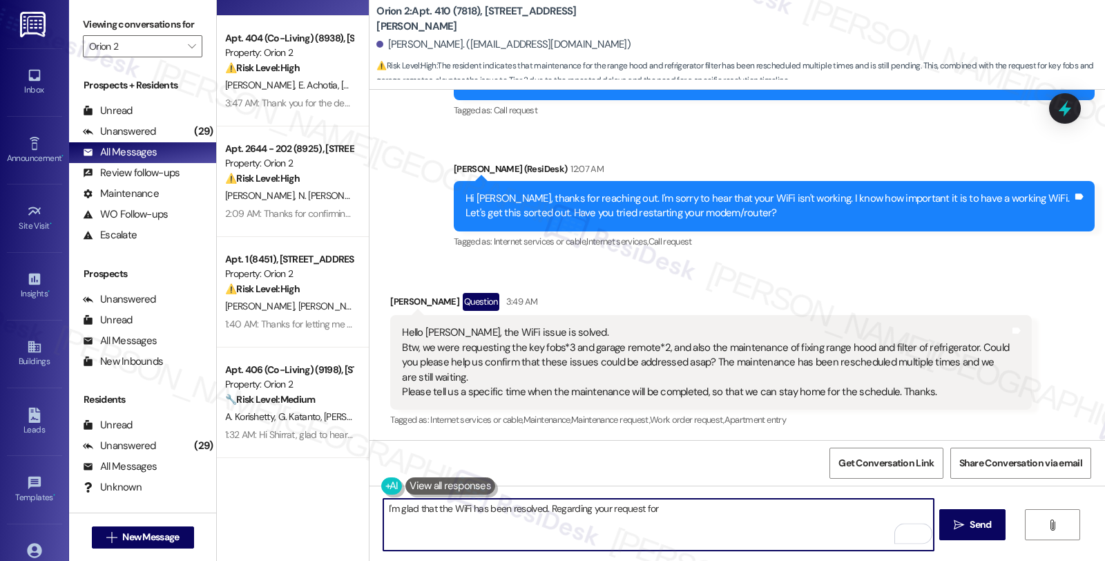
click at [684, 514] on textarea "I'm glad that the WiFi has been resolved. Regarding your request for" at bounding box center [658, 525] width 550 height 52
paste textarea "#26411-1"
paste textarea "[DATE]"
click at [456, 444] on div "Get Conversation Link Share Conversation via email" at bounding box center [738, 463] width 736 height 46
click at [601, 520] on textarea "I'm glad that the WiFi has been resolved. Regarding your request for fobs and g…" at bounding box center [658, 525] width 550 height 52
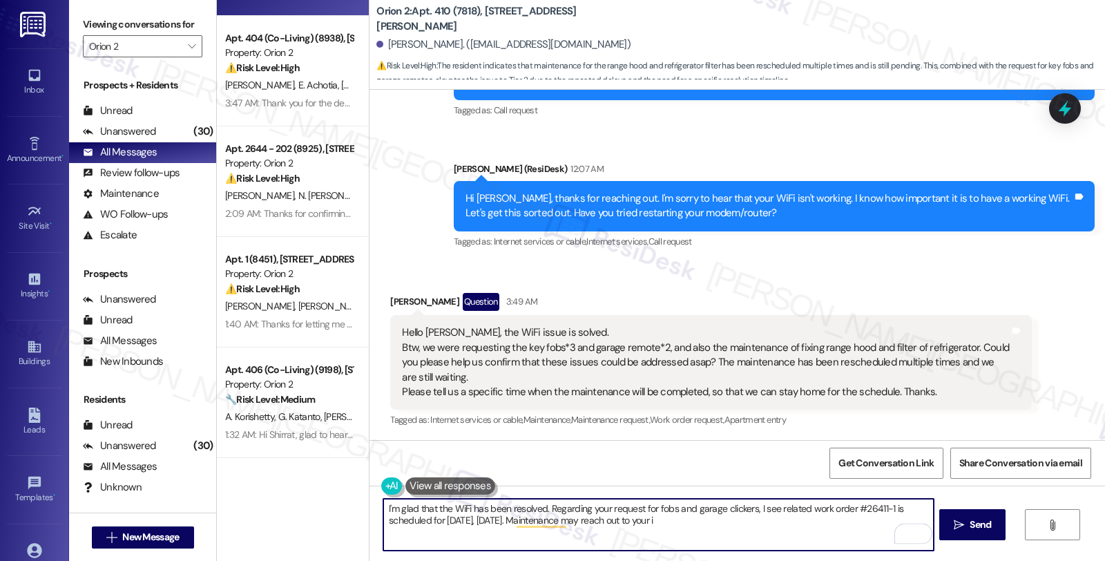
click at [725, 519] on textarea "I'm glad that the WiFi has been resolved. Regarding your request for fobs and g…" at bounding box center [658, 525] width 550 height 52
click at [561, 521] on textarea "I'm glad that the WiFi has been resolved. Regarding your request for fobs and g…" at bounding box center [658, 525] width 550 height 52
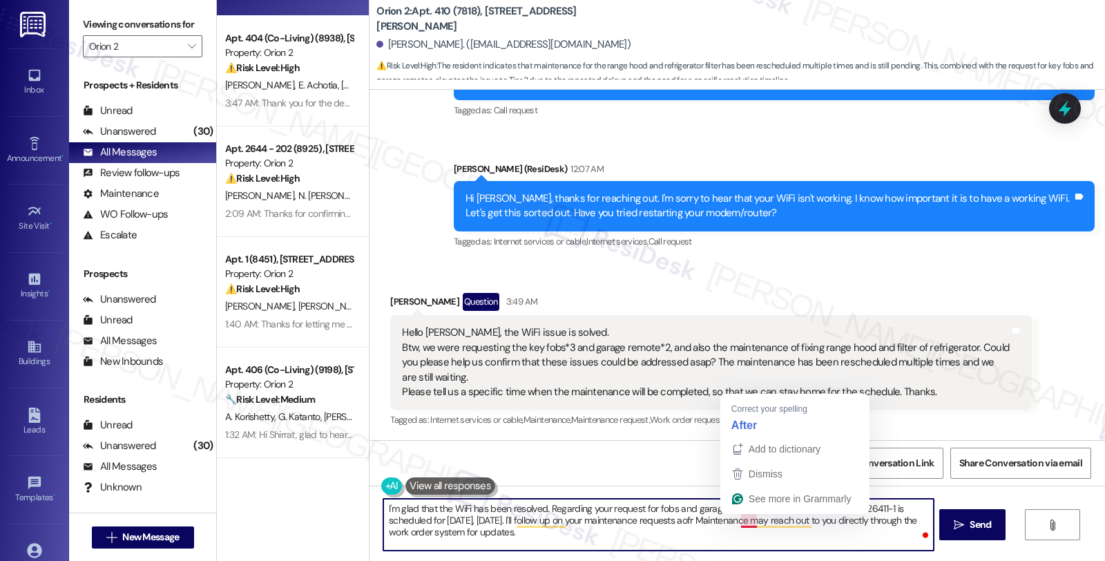
click at [736, 519] on textarea "I'm glad that the WiFi has been resolved. Regarding your request for fobs and g…" at bounding box center [658, 525] width 550 height 52
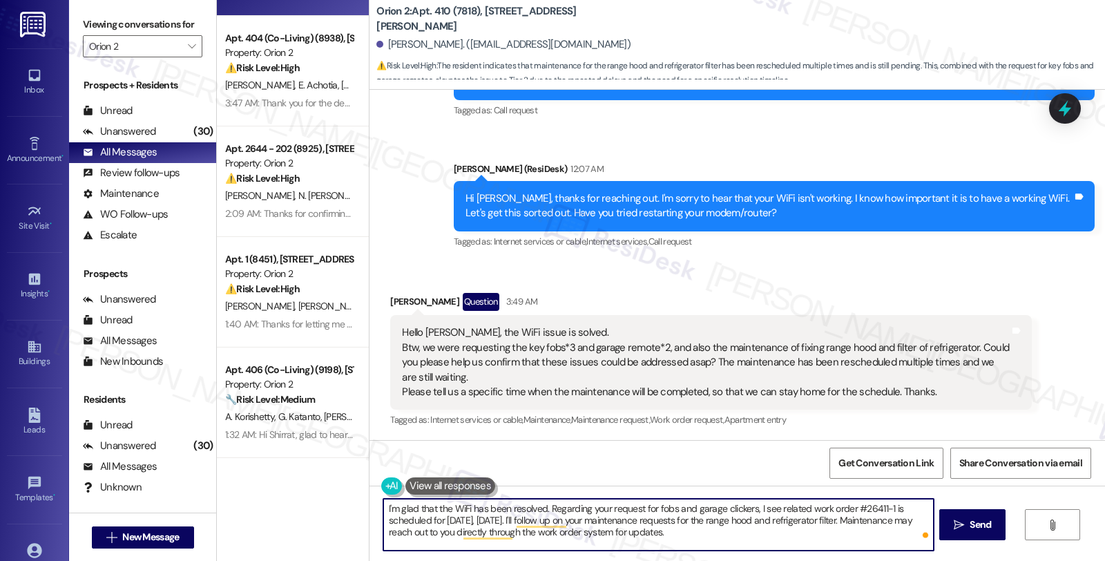
click at [780, 537] on textarea "I'm glad that the WiFi has been resolved. Regarding your request for fobs and g…" at bounding box center [658, 525] width 550 height 52
click at [860, 534] on textarea "I'm glad that the WiFi has been resolved. Regarding your request for fobs and g…" at bounding box center [658, 525] width 550 height 52
type textarea "I'm glad that the WiFi has been resolved. Regarding your request for fobs and g…"
click at [975, 532] on span "Send" at bounding box center [980, 524] width 21 height 15
click at [795, 535] on textarea "I'm glad that the WiFi has been resolved. Regarding your request for fobs and g…" at bounding box center [660, 525] width 550 height 52
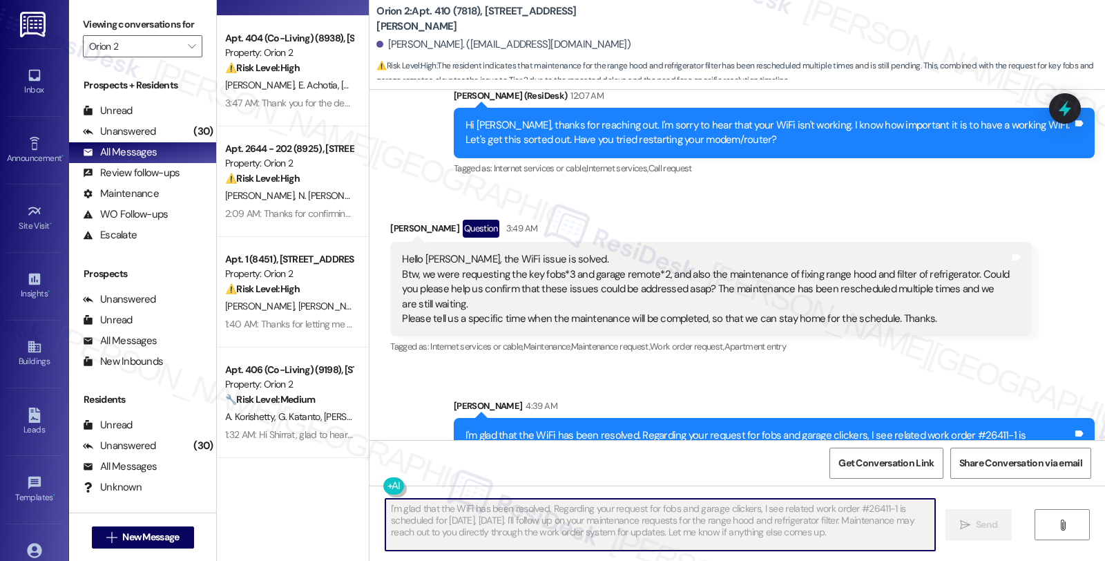
scroll to position [470, 0]
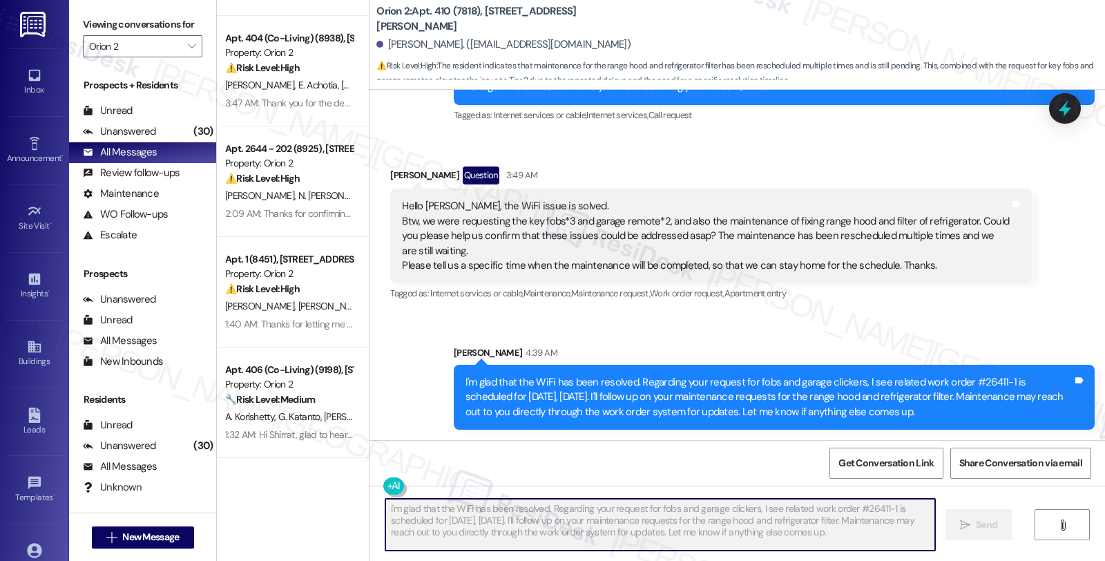
click at [702, 320] on div "Sent via SMS [PERSON_NAME] 4:39 AM I'm glad that the WiFi has been resolved. Re…" at bounding box center [738, 377] width 736 height 126
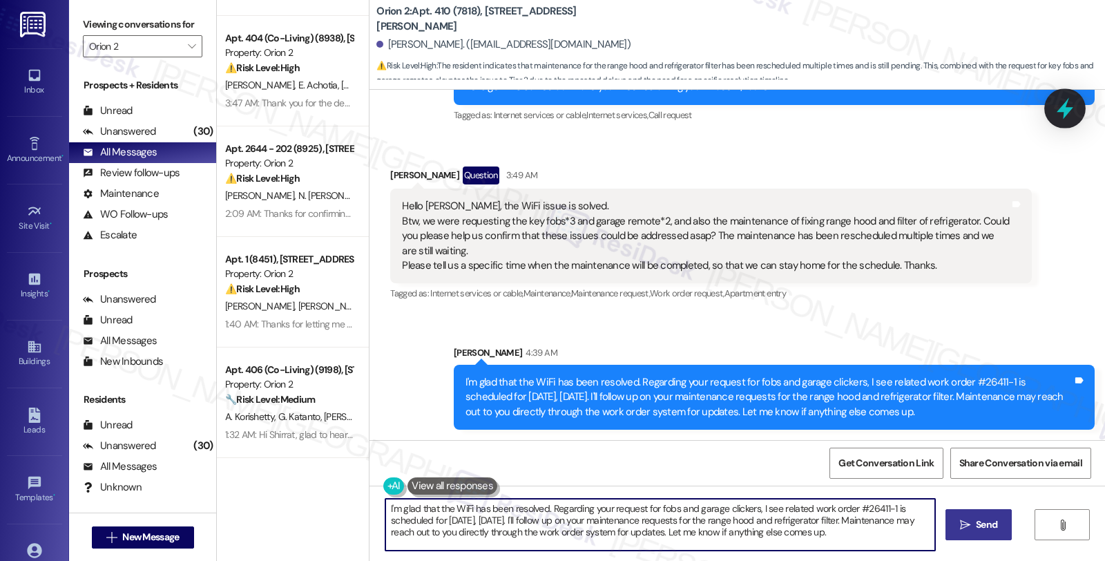
click at [1068, 111] on icon at bounding box center [1065, 108] width 17 height 21
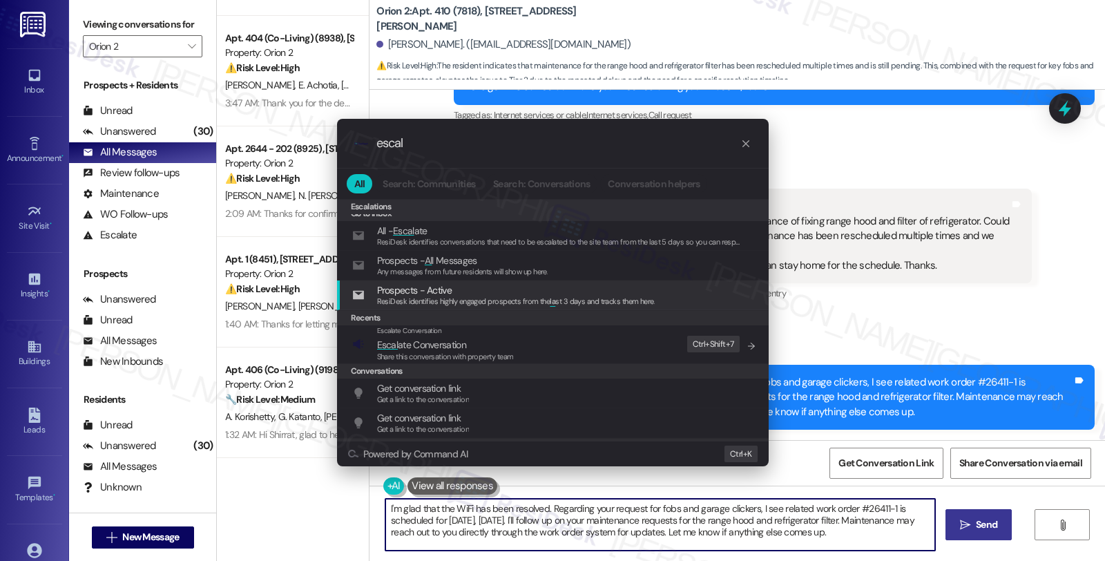
scroll to position [153, 0]
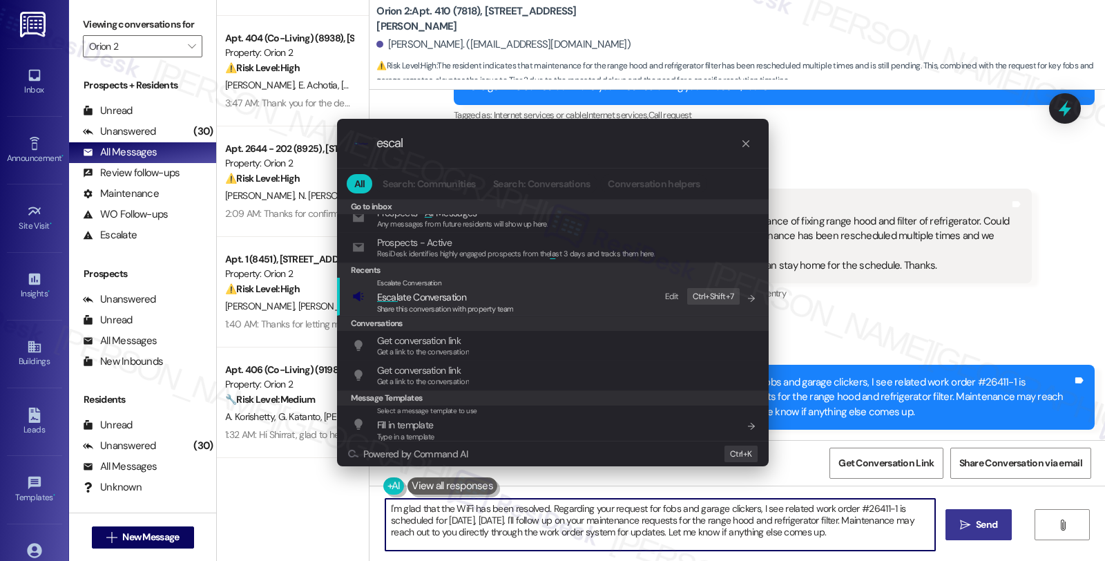
type input "escal"
click at [457, 296] on span "Escal ate Conversation" at bounding box center [421, 297] width 89 height 12
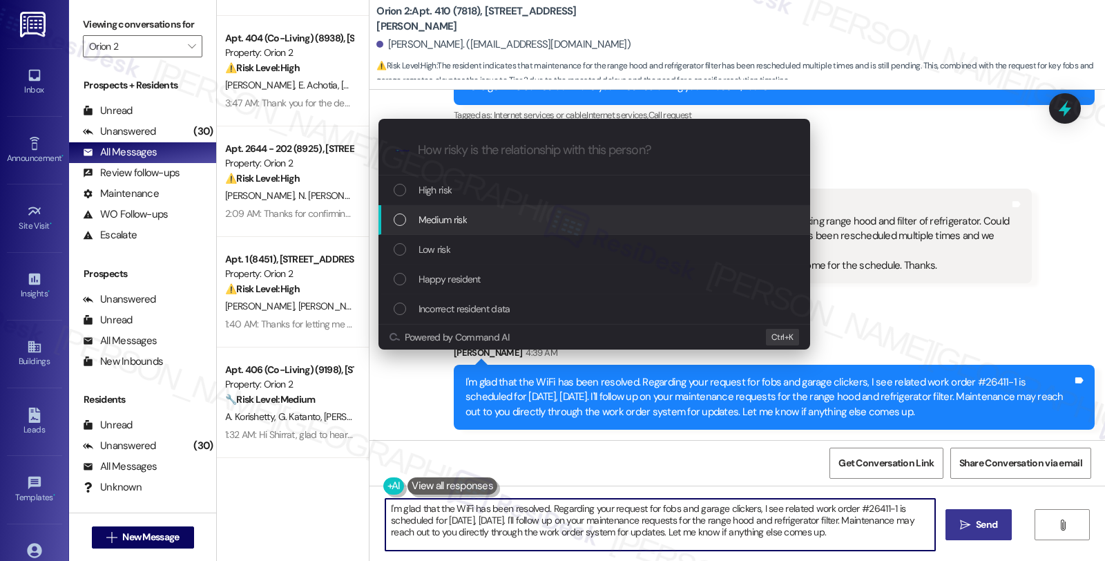
click at [464, 222] on span "Medium risk" at bounding box center [443, 219] width 48 height 15
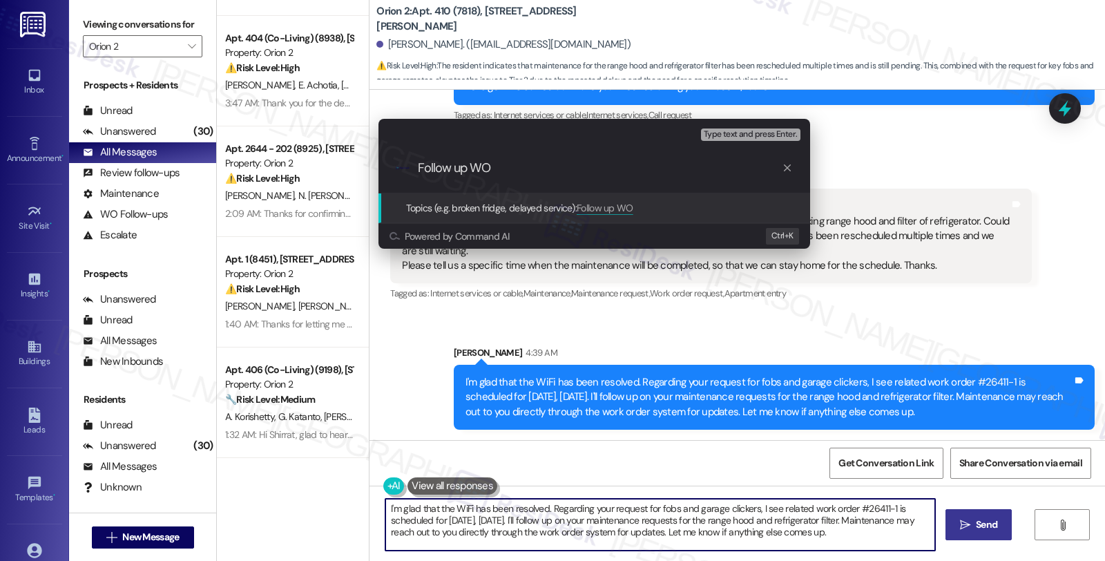
paste input "#26448-1"
paste input "#26449-1"
type input "Follow up WO #26448-1 (range hood) and #26449-1 (refrigerator filter)"
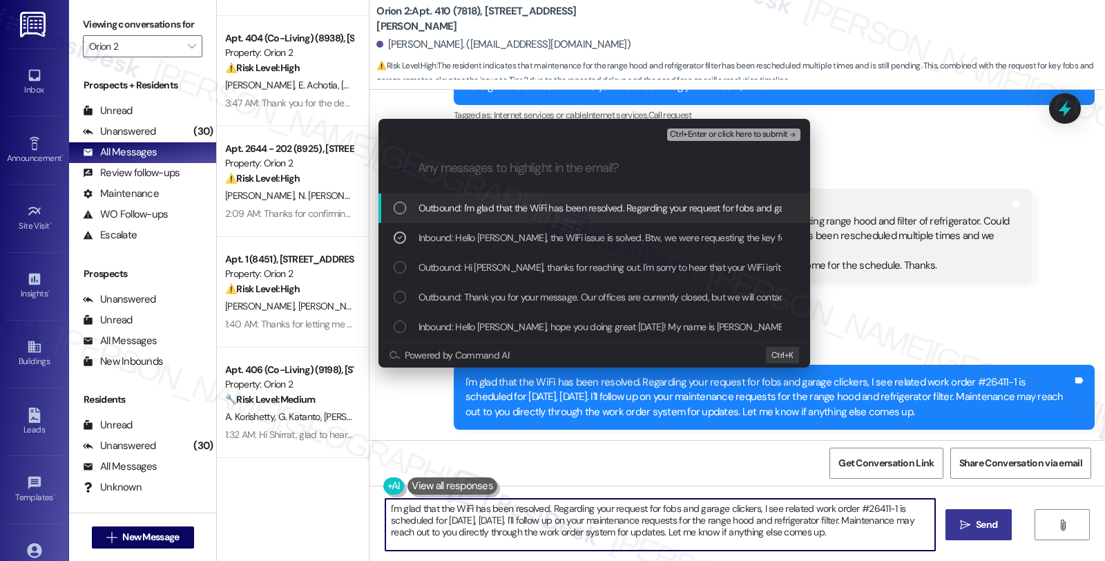
click at [706, 136] on span "Ctrl+Enter or click here to submit" at bounding box center [729, 135] width 118 height 10
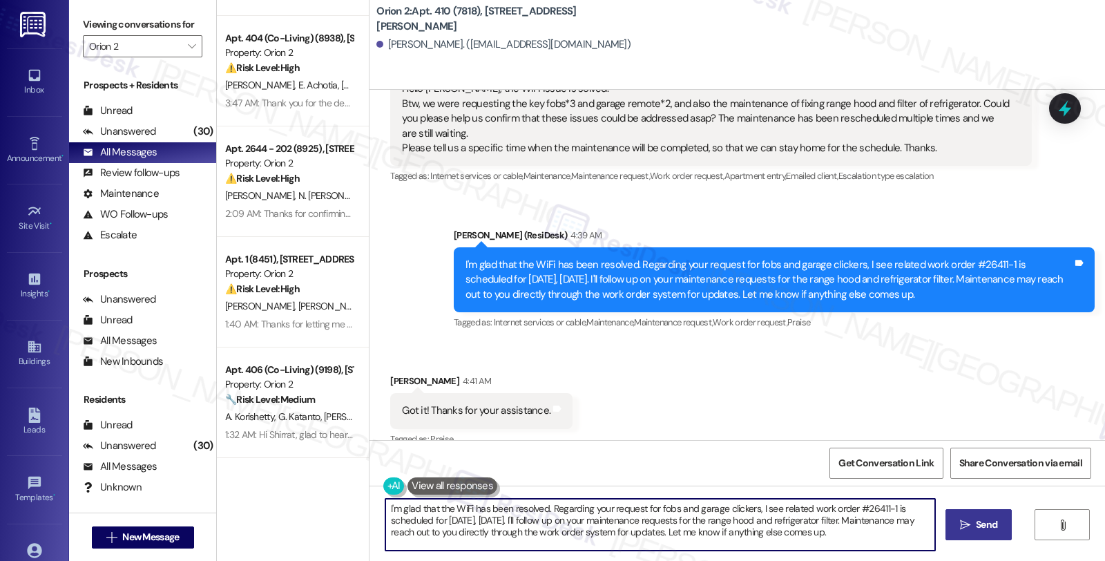
scroll to position [606, 0]
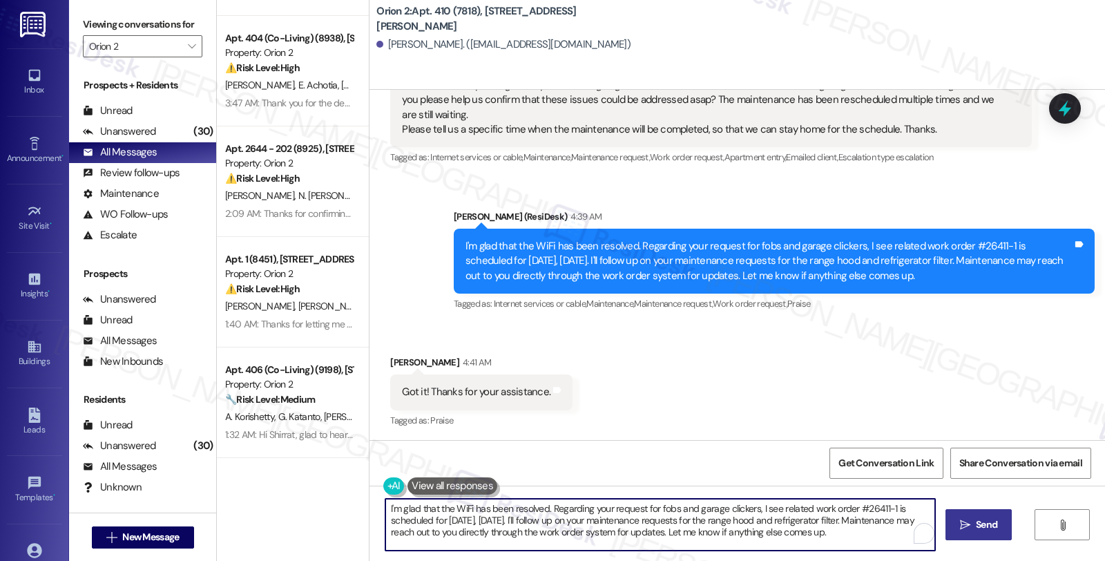
click at [385, 508] on textarea "Hi {{first_name}}, I understand you're looking for a specific time for the rang…" at bounding box center [660, 525] width 550 height 52
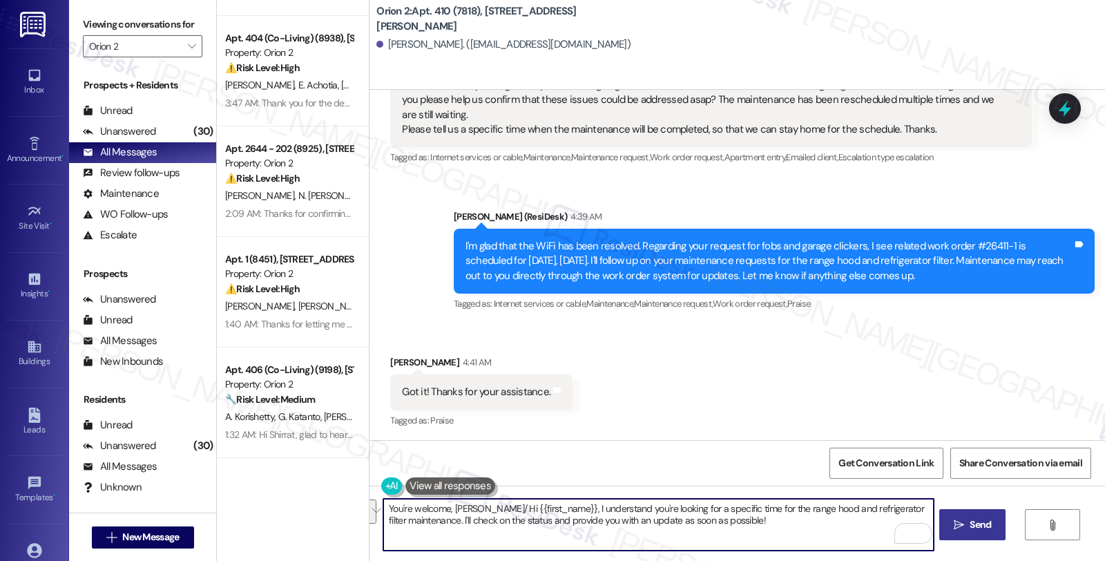
drag, startPoint x: 463, startPoint y: 502, endPoint x: 818, endPoint y: 541, distance: 357.1
click at [818, 541] on textarea "You're welcome, [PERSON_NAME]/ Hi {{first_name}}, I understand you're looking f…" at bounding box center [658, 525] width 550 height 52
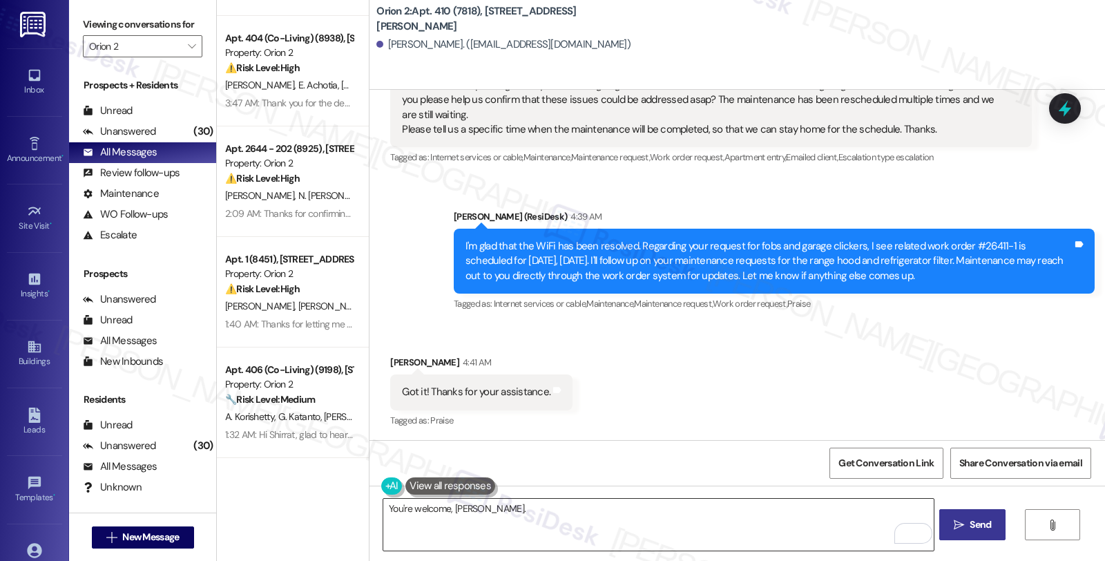
click at [521, 511] on textarea "You're welcome, [PERSON_NAME]." at bounding box center [658, 525] width 550 height 52
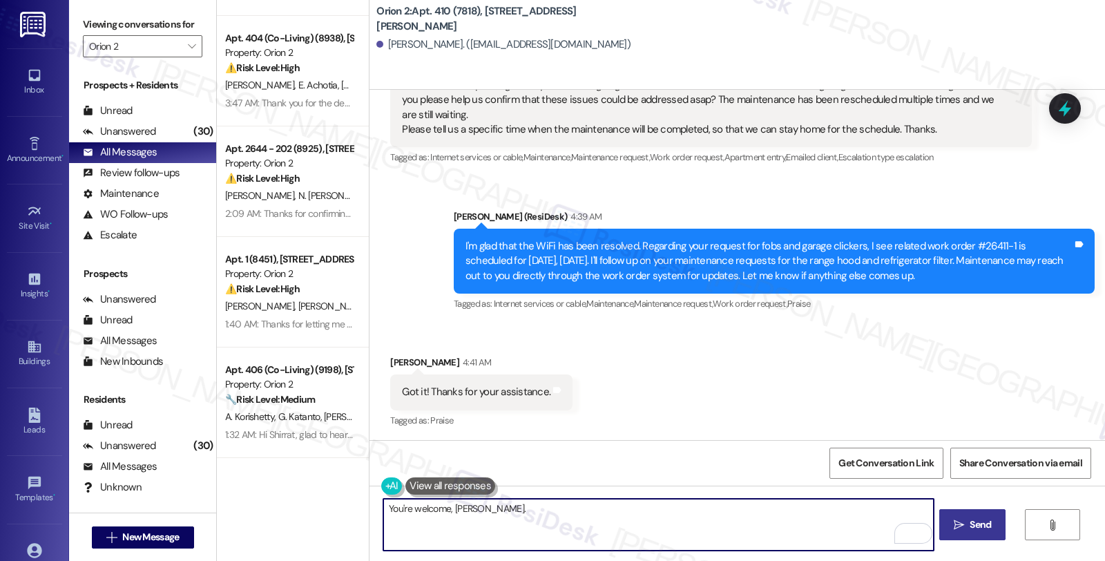
paste textarea "Should you have other concerns, please feel free to reach out. Have a great day!"
click at [754, 514] on textarea "You're welcome, [PERSON_NAME]. Should you have other concerns, please feel free…" at bounding box center [658, 525] width 550 height 52
click at [834, 501] on textarea "You're welcome, [PERSON_NAME]. Should you have other concerns, please feel free…" at bounding box center [658, 525] width 550 height 52
type textarea "You're welcome, [PERSON_NAME]. Should you have other concerns, please feel free…"
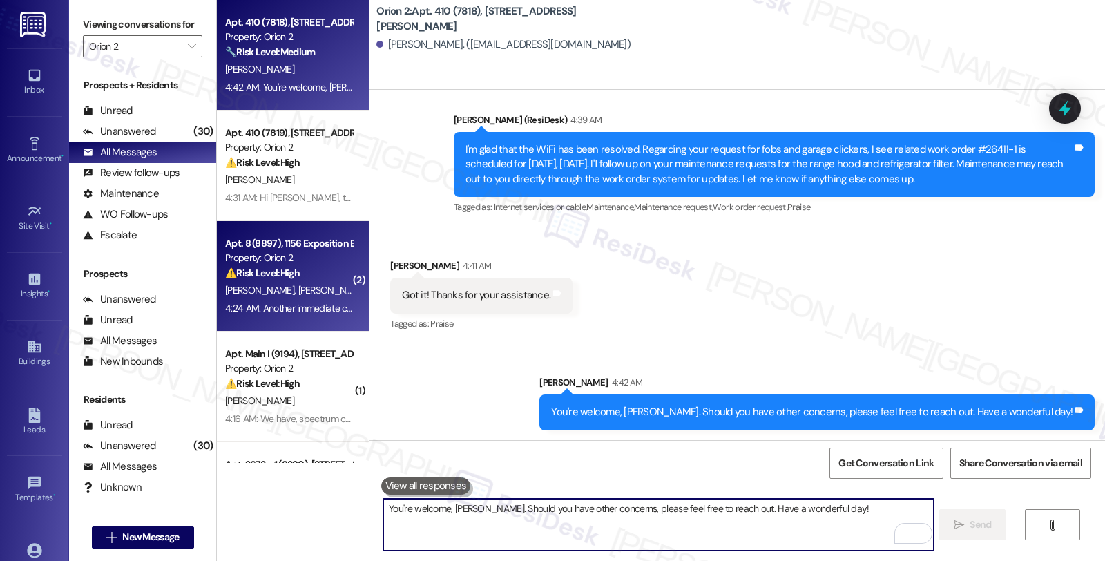
scroll to position [77, 0]
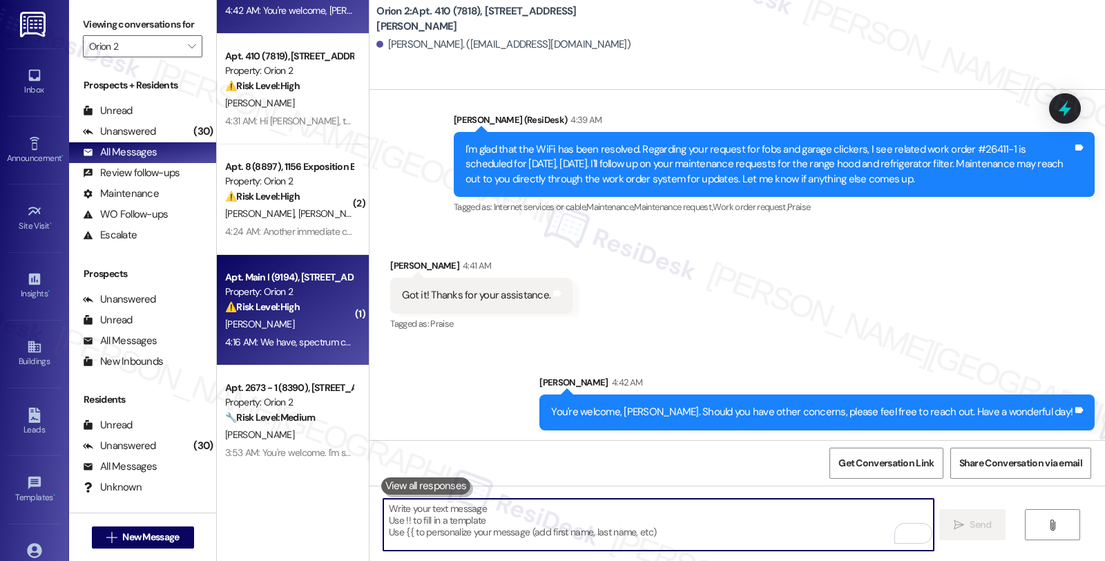
click at [323, 323] on div "[PERSON_NAME]" at bounding box center [289, 324] width 131 height 17
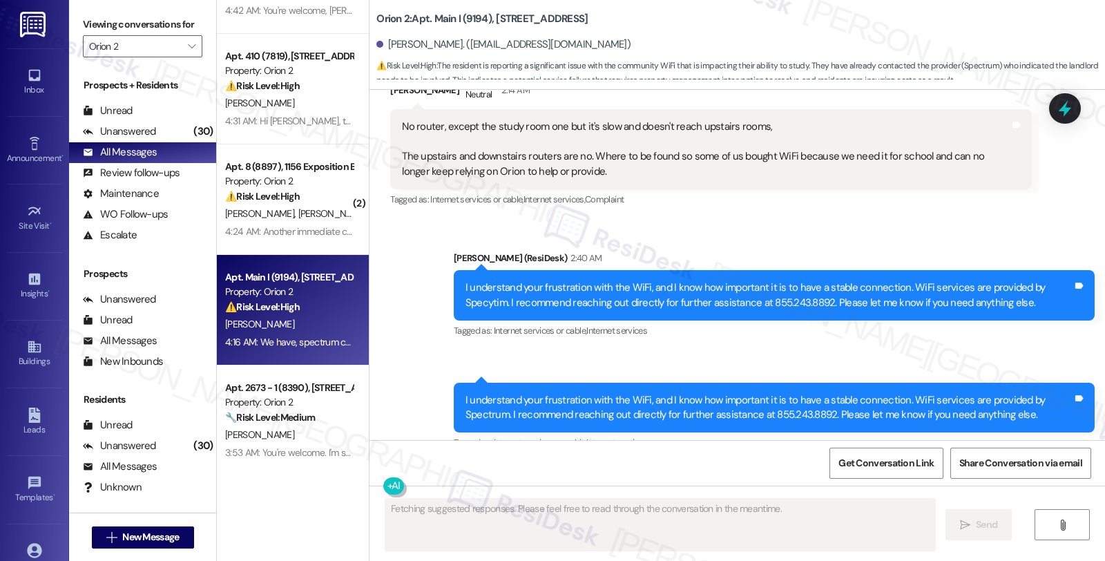
scroll to position [3167, 0]
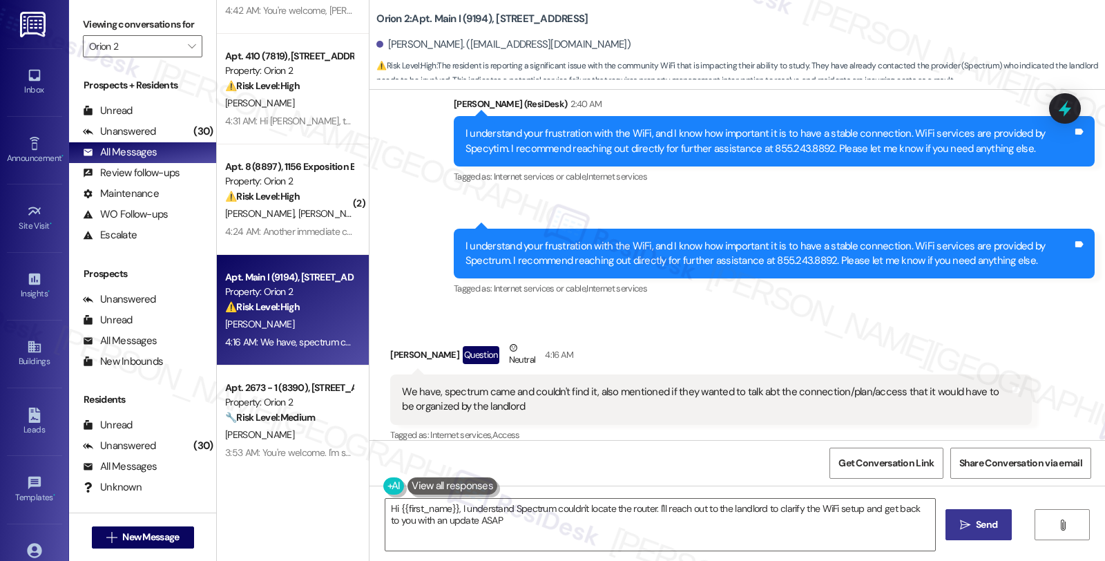
type textarea "Hi {{first_name}}, I understand Spectrum couldn't locate the router. I'll reach…"
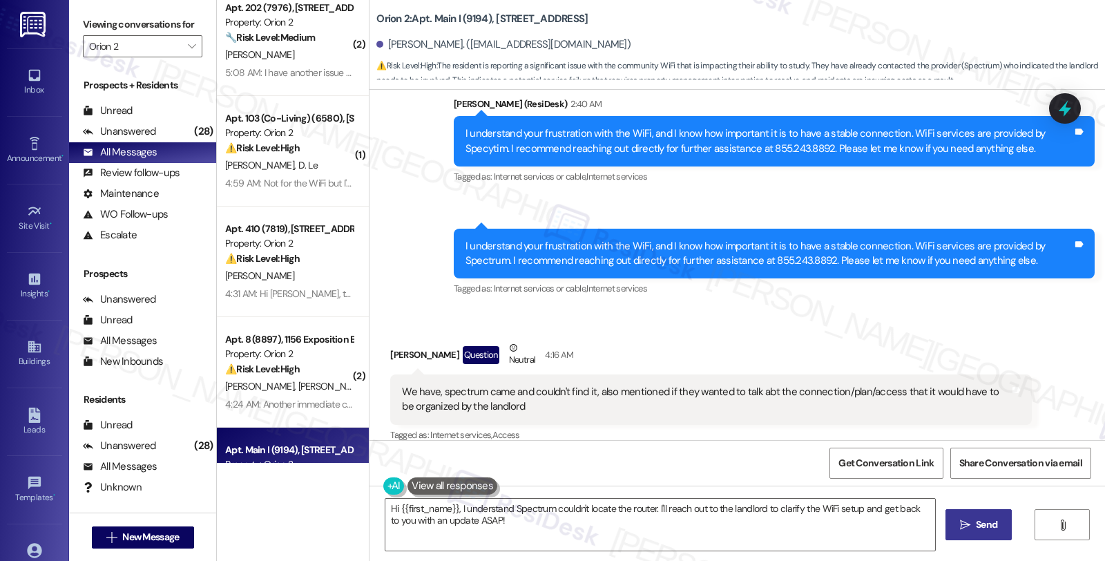
scroll to position [153, 0]
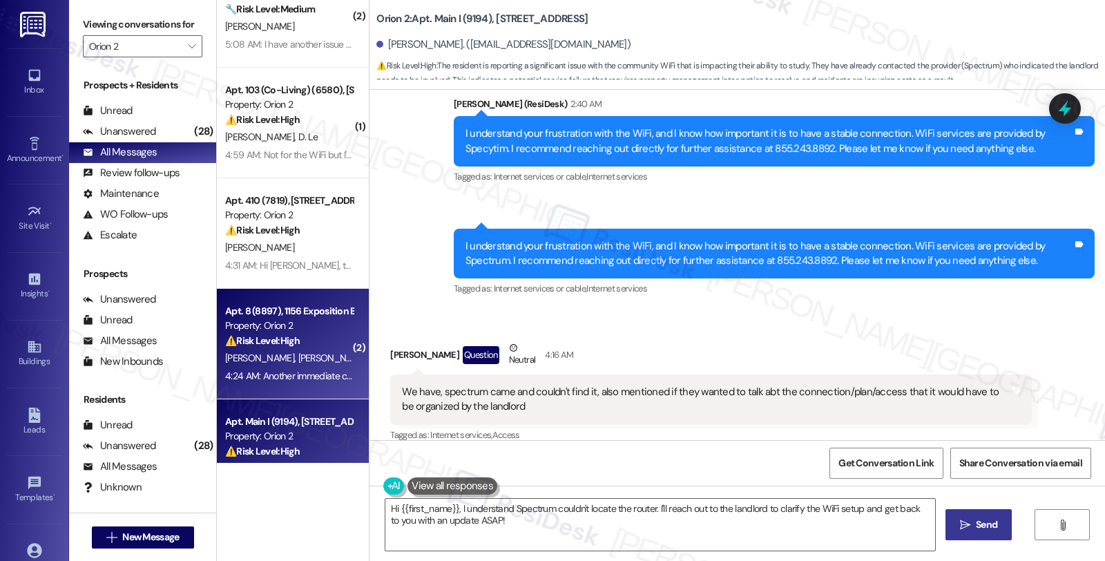
click at [312, 363] on div "[PERSON_NAME] [PERSON_NAME]" at bounding box center [289, 357] width 131 height 17
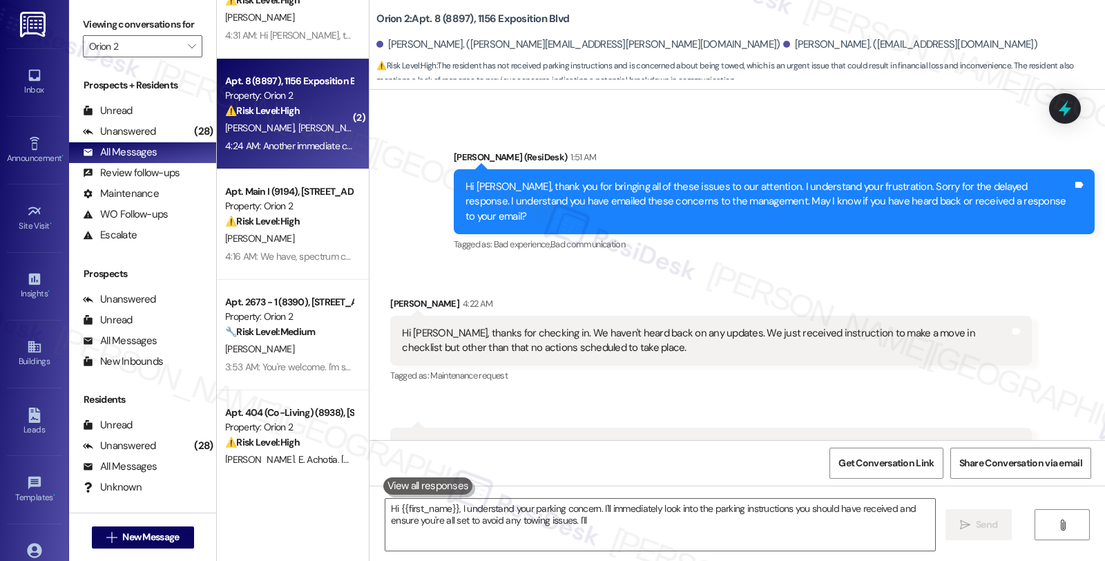
scroll to position [1688, 0]
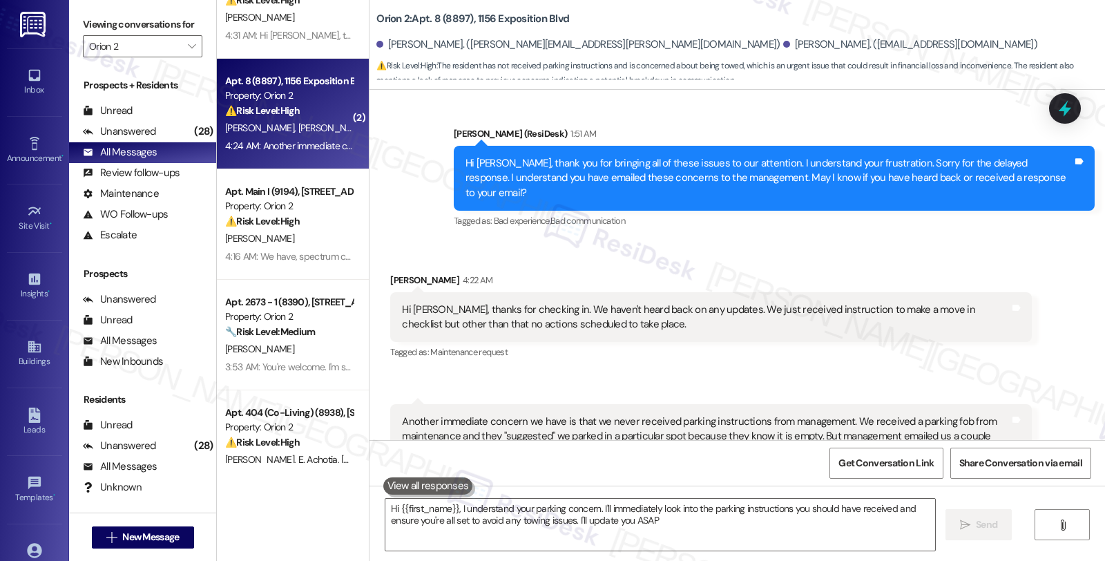
type textarea "Hi {{first_name}}, I understand your parking concern. I'll immediately look int…"
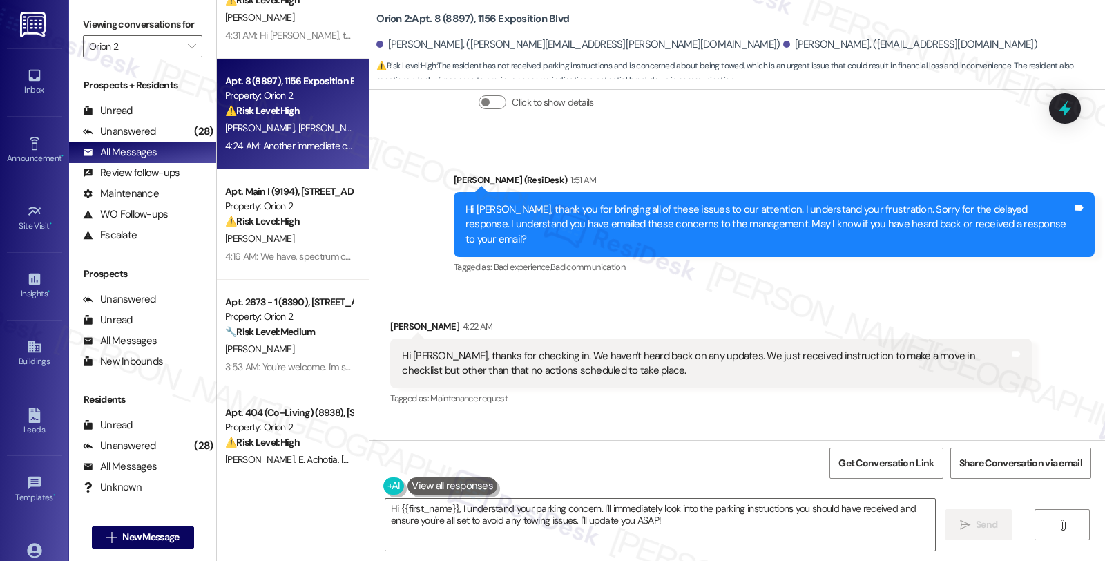
scroll to position [1611, 0]
